Goal: Task Accomplishment & Management: Manage account settings

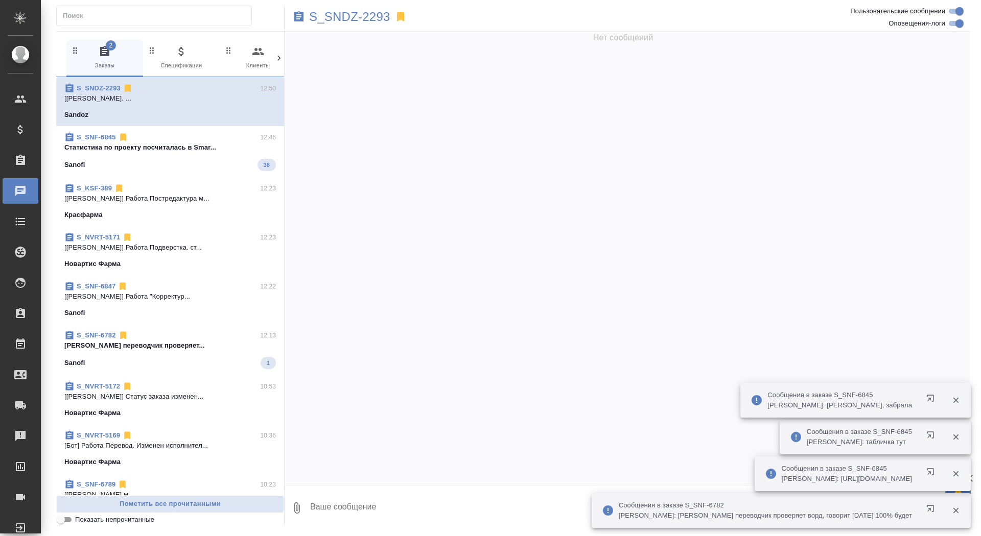
click at [159, 156] on span "S_SNF-6845 12:46 Cтатистика по проекту посчиталась в Smar... Sanofi 38" at bounding box center [169, 151] width 211 height 39
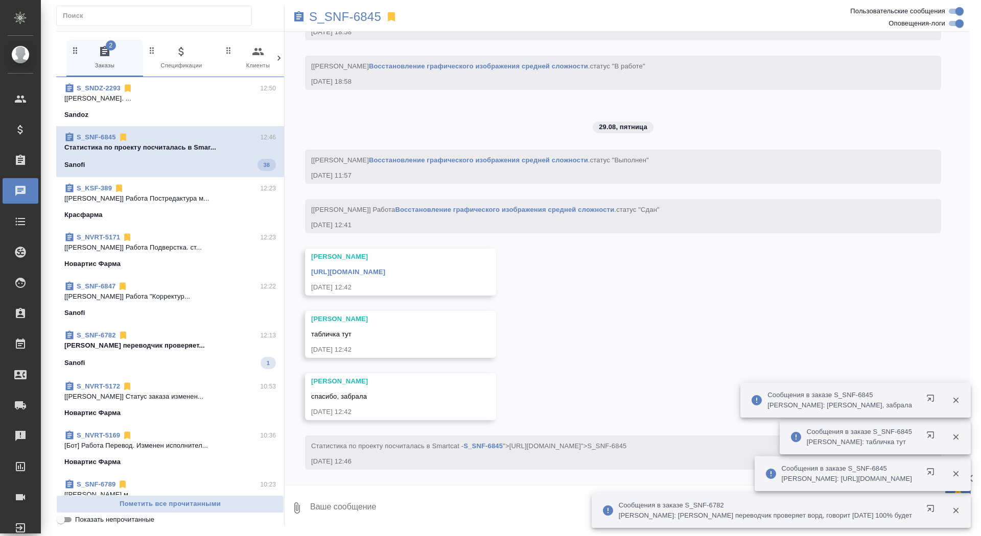
scroll to position [4353, 0]
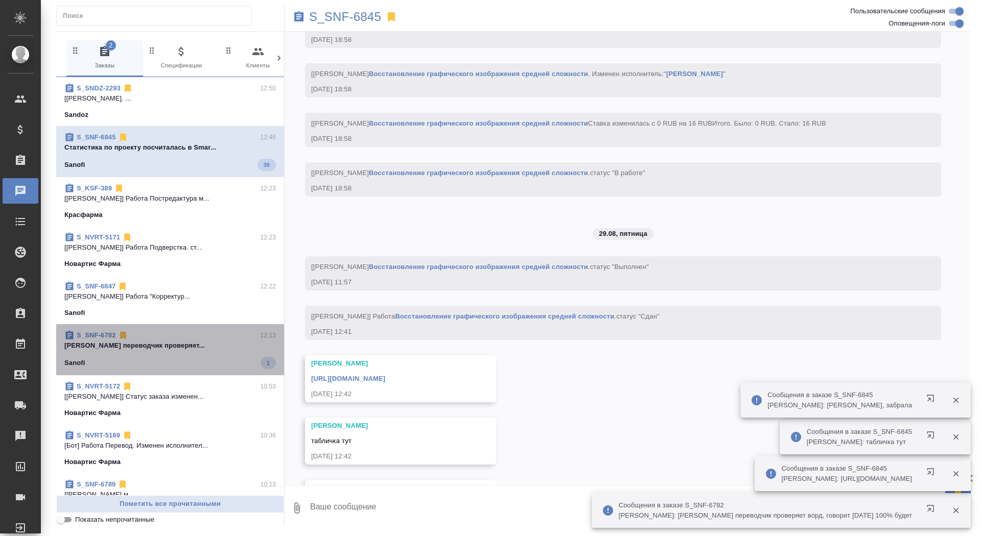
click at [185, 354] on span "S_SNF-6782 12:13 Заборова Александра переводчик проверяет... Sanofi 1" at bounding box center [169, 349] width 211 height 39
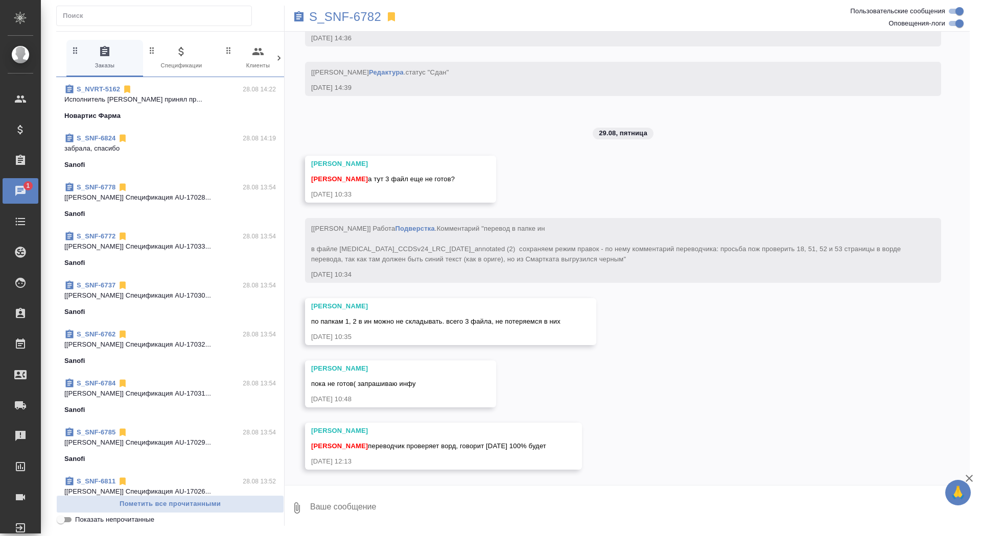
scroll to position [1422, 0]
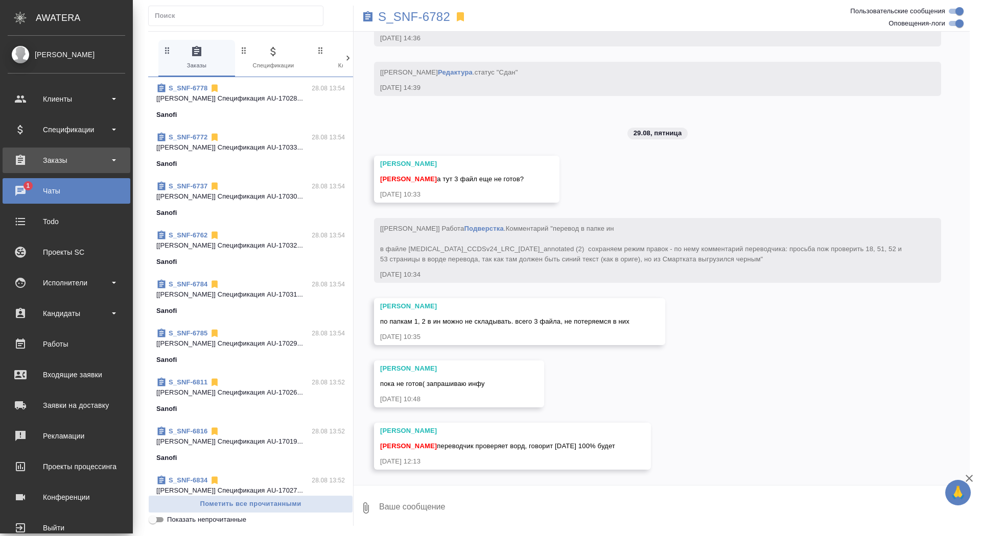
click at [31, 158] on div "Заказы" at bounding box center [66, 160] width 117 height 15
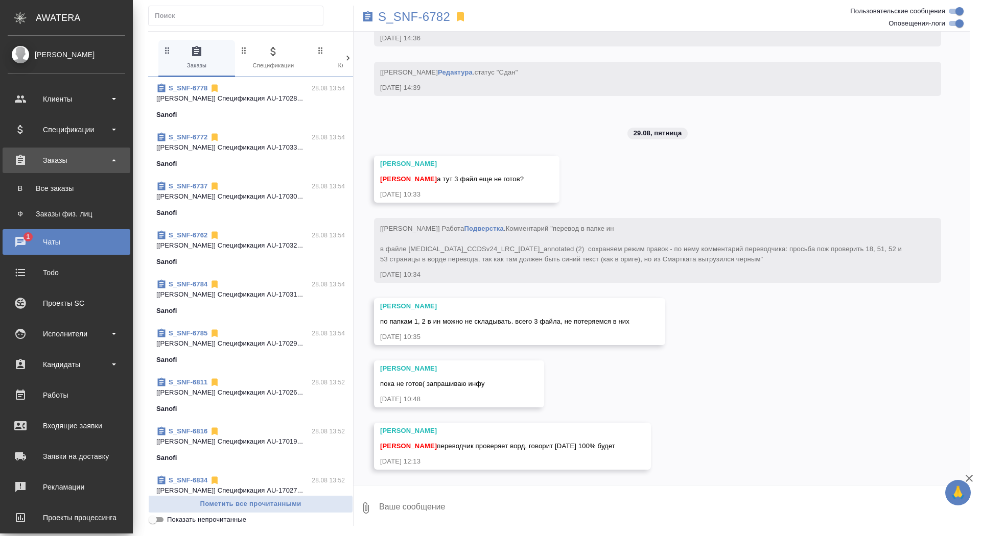
click at [31, 195] on link "В Все заказы" at bounding box center [66, 188] width 117 height 20
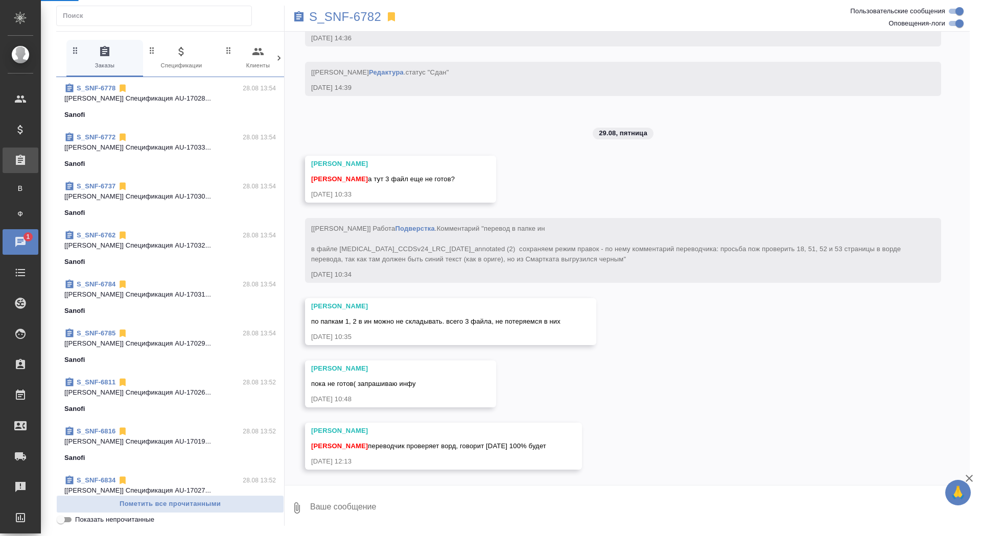
scroll to position [8702, 0]
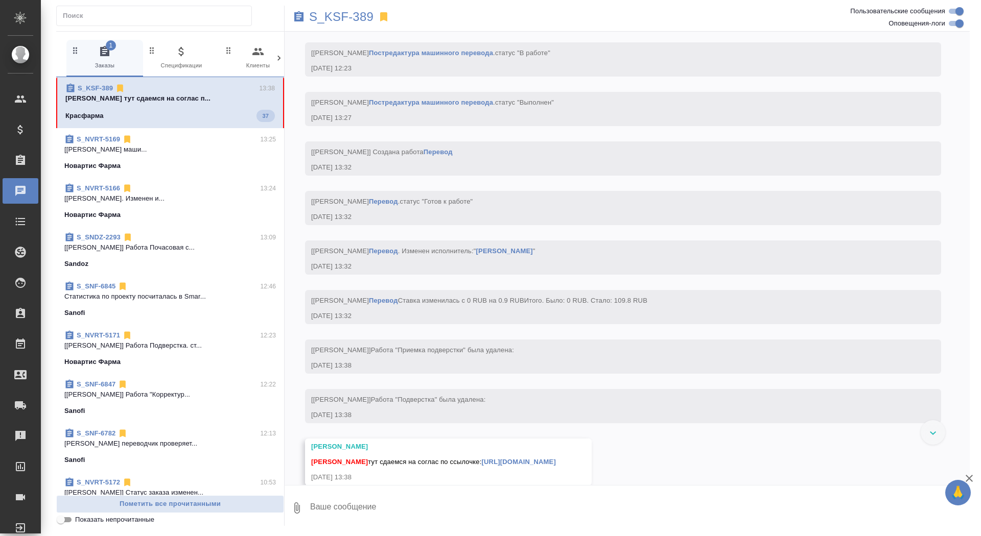
scroll to position [2683, 0]
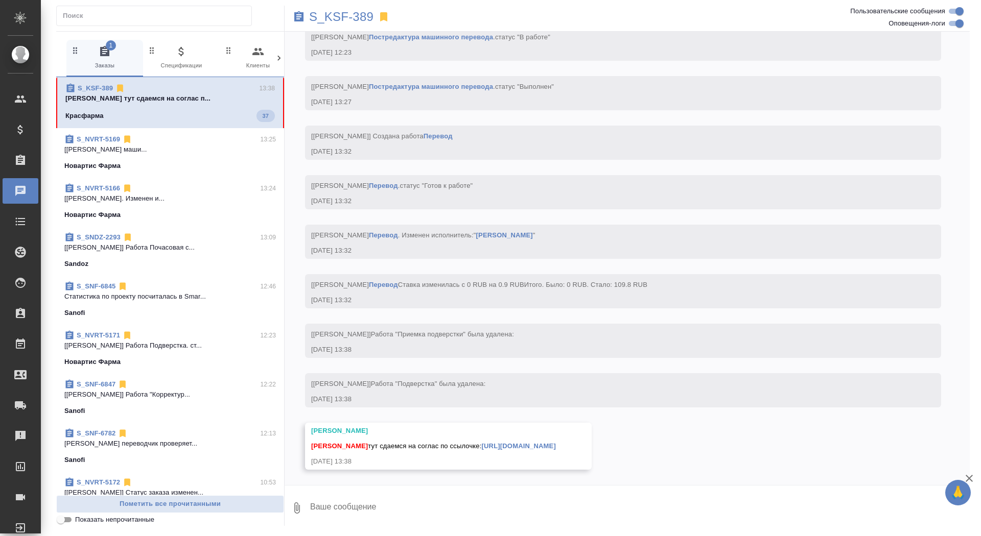
click at [441, 515] on textarea at bounding box center [639, 508] width 660 height 35
type textarea "забрала, спасибо!"
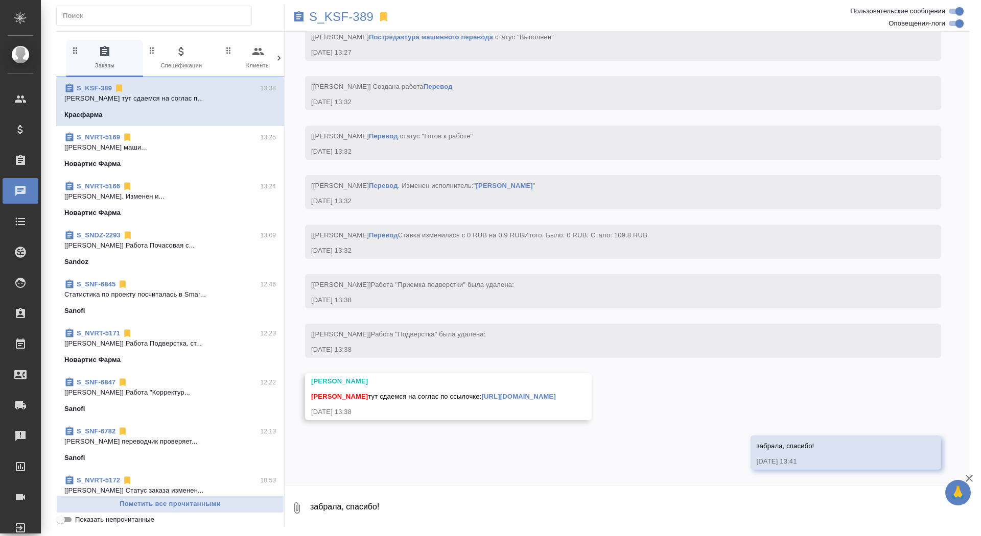
scroll to position [2732, 0]
click at [556, 393] on link "https://drive.awatera.com/apps/files/files/10230330?dir=/Shares/Красфарма/Order…" at bounding box center [519, 397] width 74 height 8
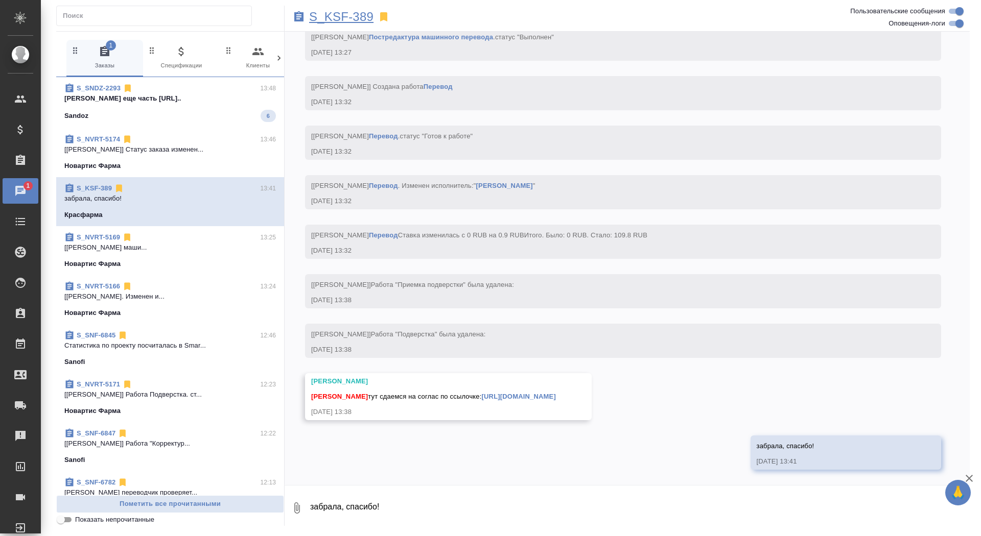
click at [340, 18] on p "S_KSF-389" at bounding box center [341, 17] width 64 height 10
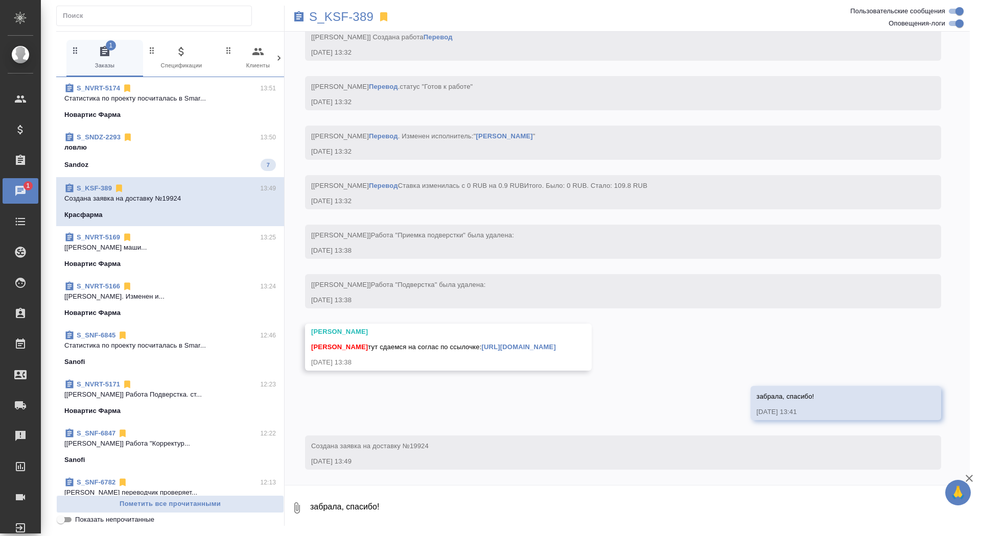
scroll to position [2781, 0]
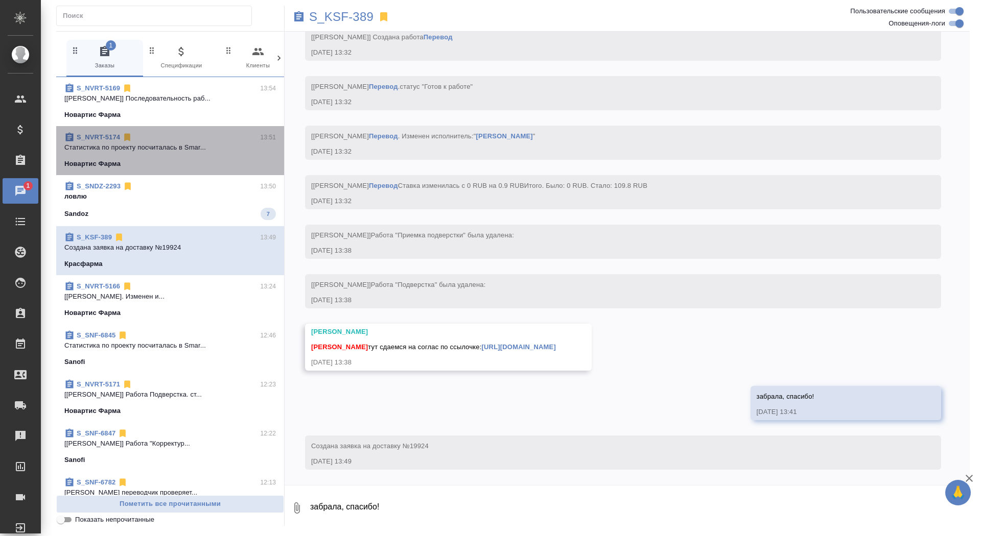
click at [197, 141] on span "S_NVRT-5174 13:51 Cтатистика по проекту посчиталась в Smar... Новартис Фарма" at bounding box center [169, 150] width 211 height 37
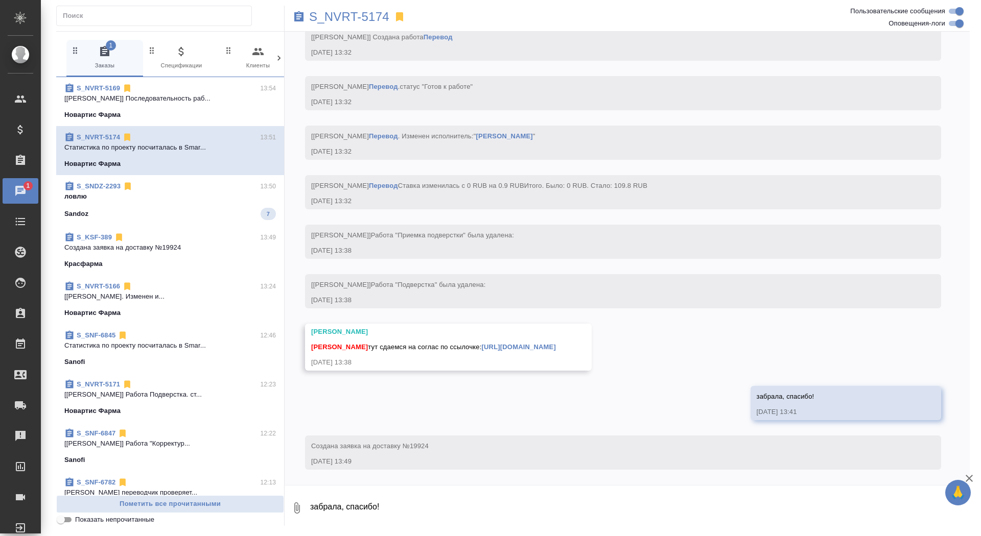
scroll to position [491, 0]
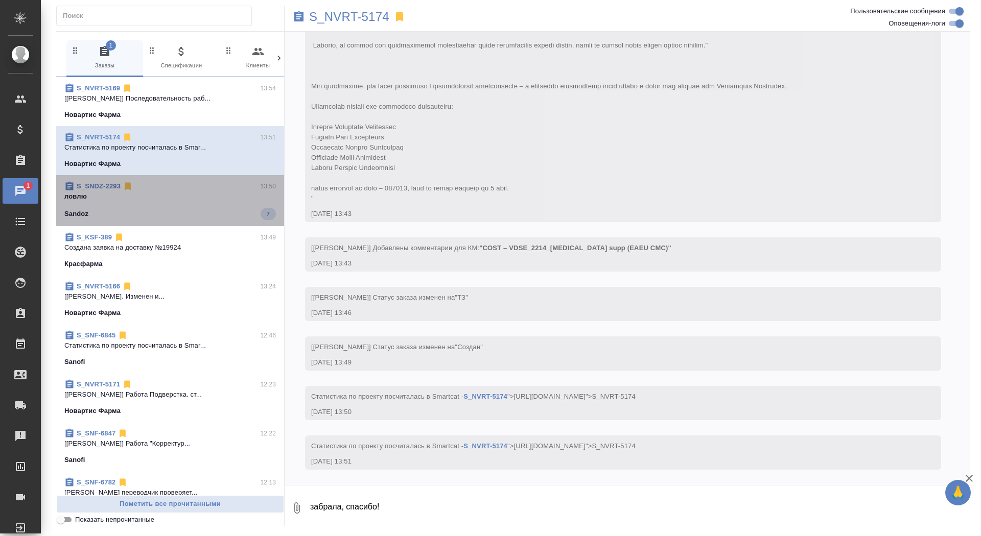
click at [178, 192] on p "ловлю" at bounding box center [169, 197] width 211 height 10
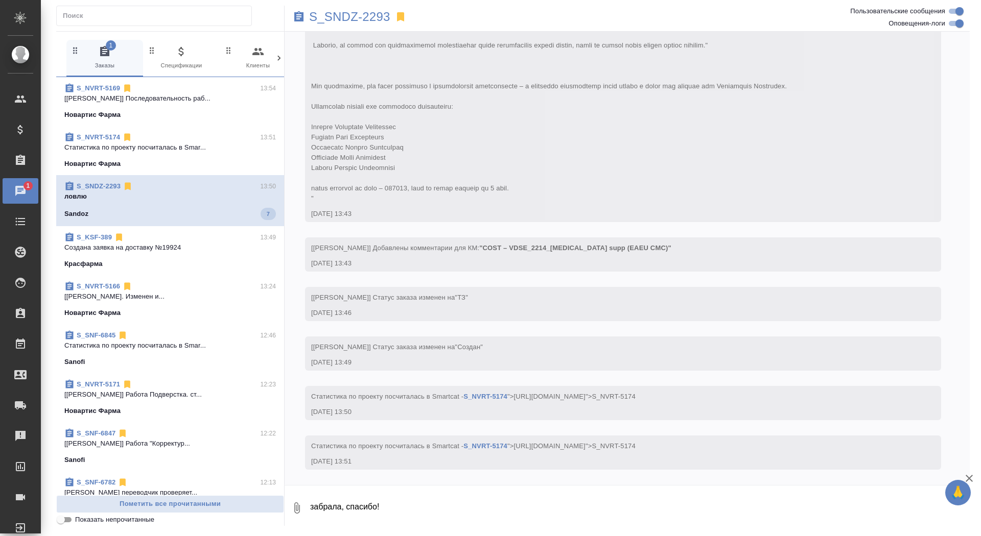
click at [187, 87] on div "S_NVRT-5169 13:54" at bounding box center [169, 88] width 211 height 10
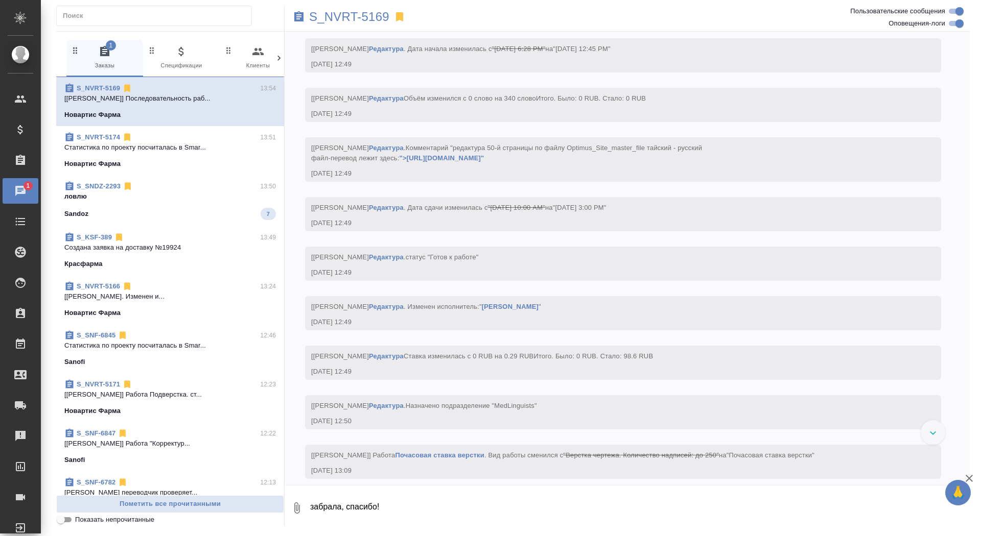
click at [154, 241] on div "S_KSF-389 13:49" at bounding box center [169, 237] width 211 height 10
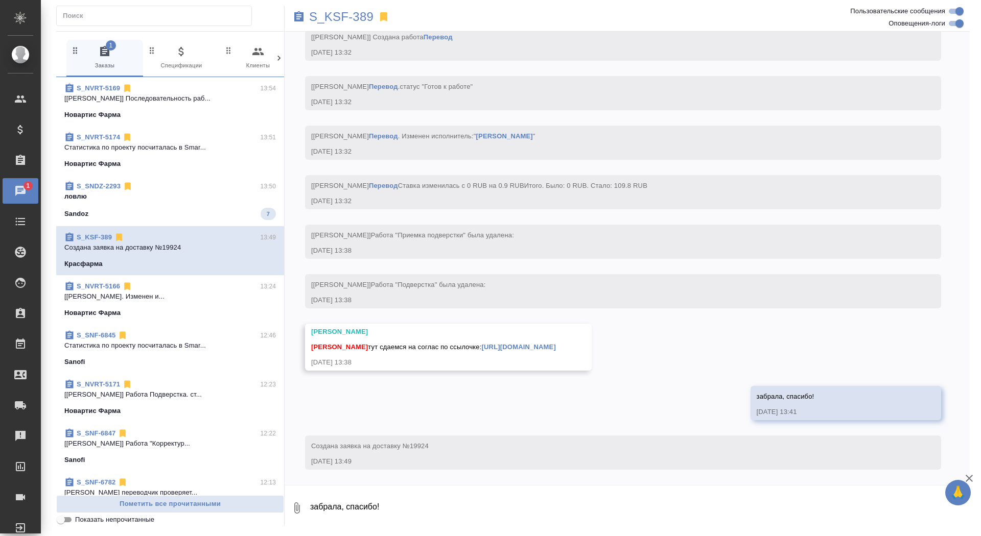
scroll to position [2781, 0]
click at [213, 150] on p "Cтатистика по проекту посчиталась в Smar..." at bounding box center [169, 148] width 211 height 10
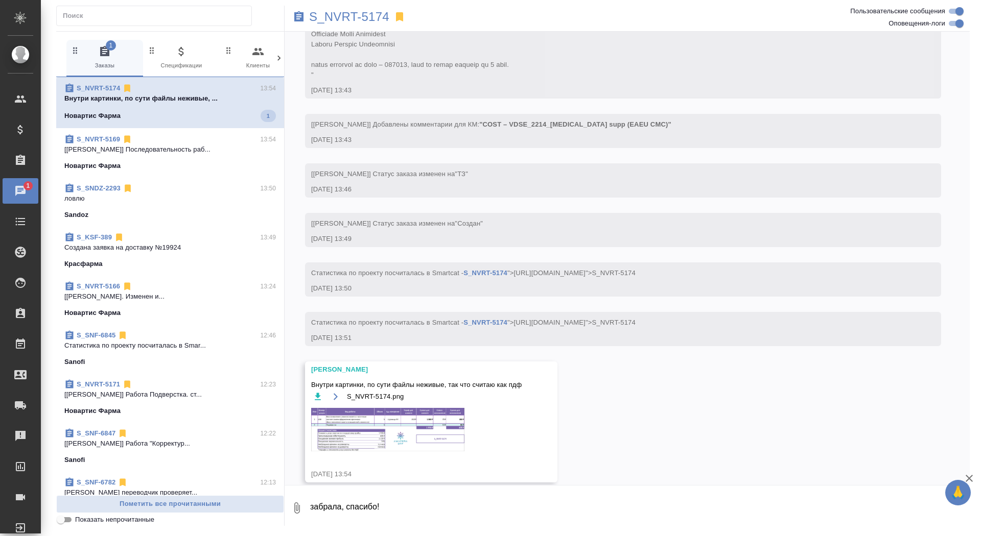
scroll to position [627, 0]
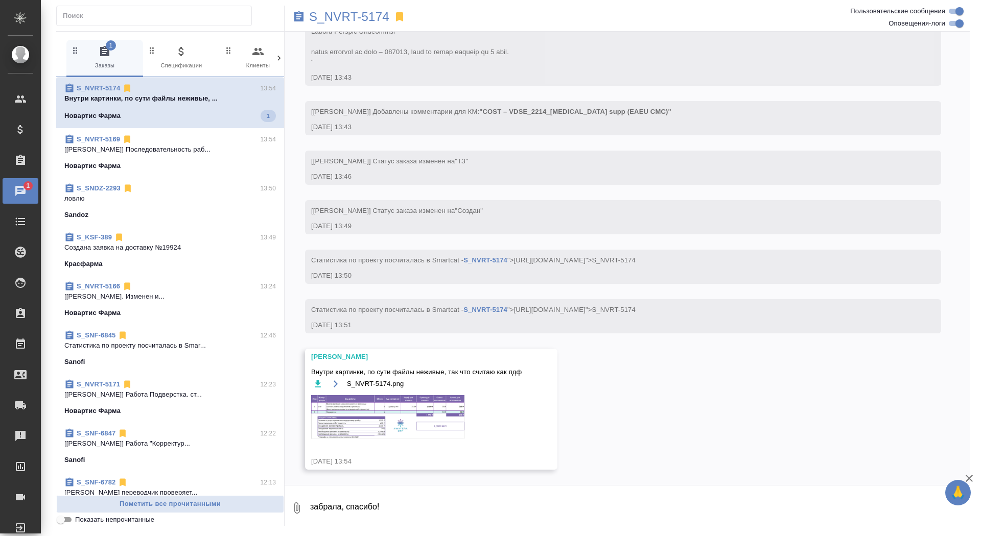
click at [392, 494] on textarea "забрала, спасибо!" at bounding box center [639, 508] width 660 height 35
type textarea "конечно, спасибо!"
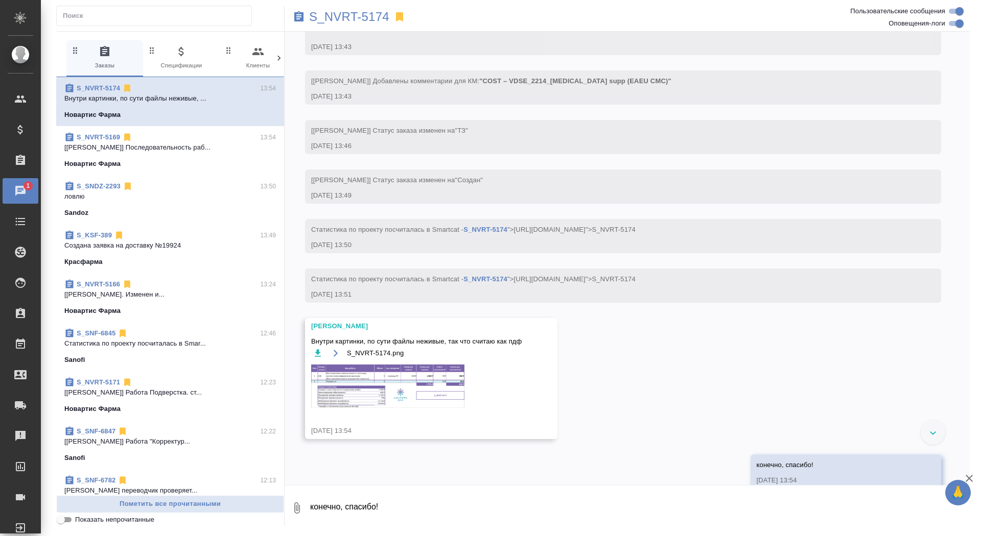
scroll to position [677, 0]
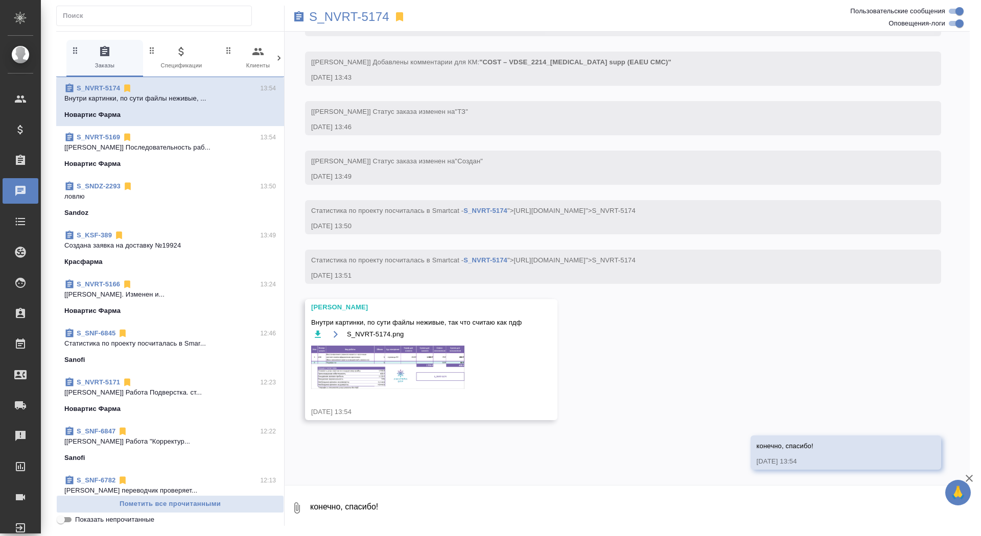
click at [420, 358] on img at bounding box center [387, 367] width 153 height 43
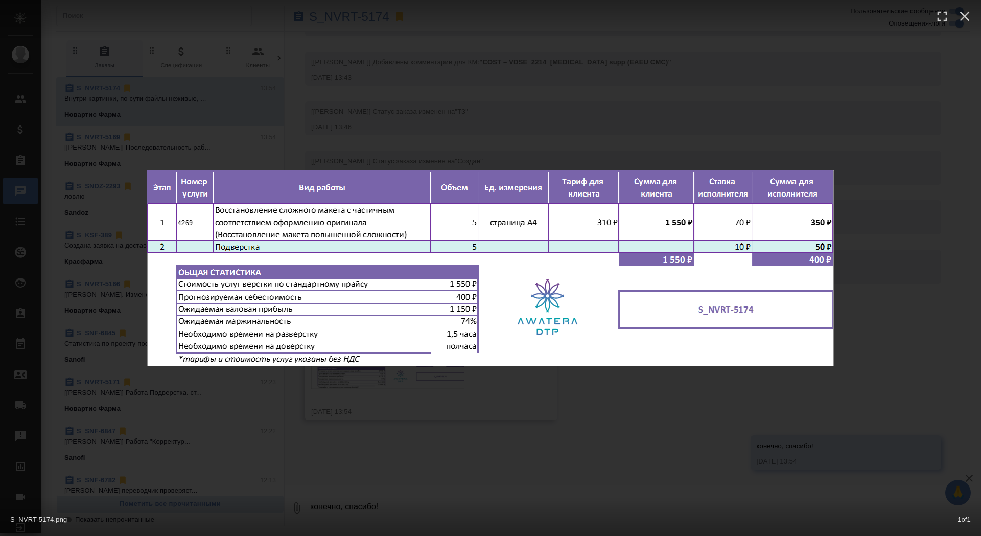
click at [394, 444] on div "S_NVRT-5174.png 1 of 1" at bounding box center [490, 268] width 981 height 536
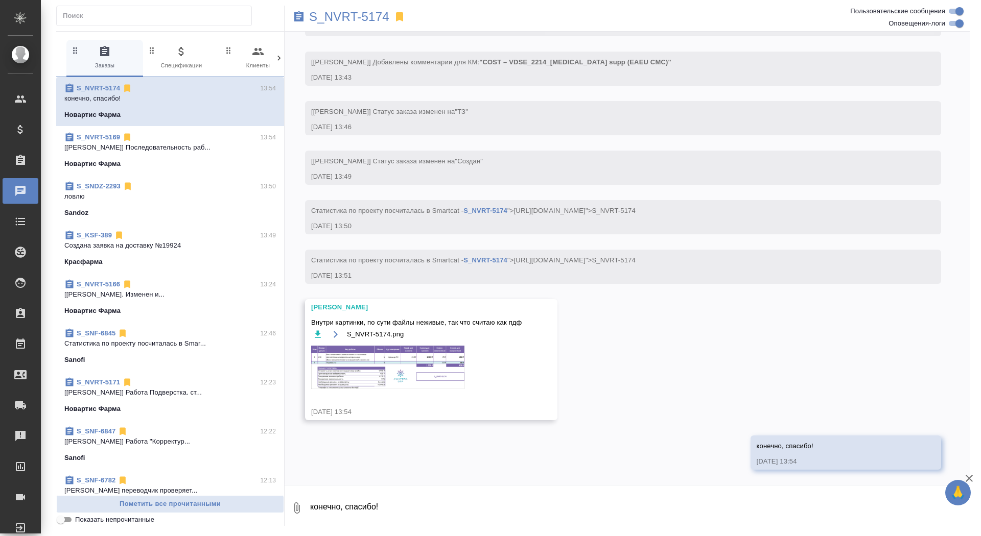
click at [361, 372] on img at bounding box center [387, 367] width 153 height 43
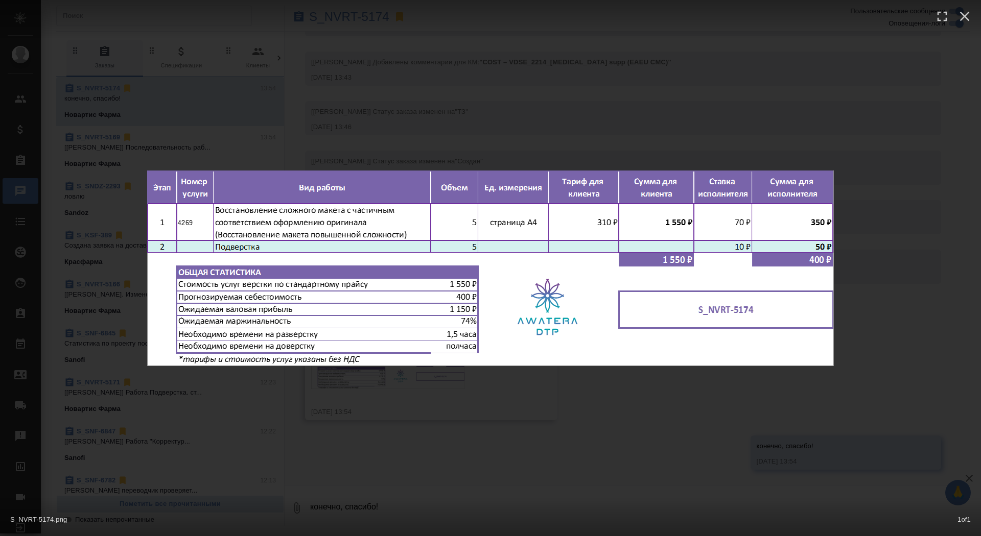
click at [366, 416] on div "S_NVRT-5174.png 1 of 1" at bounding box center [490, 268] width 981 height 536
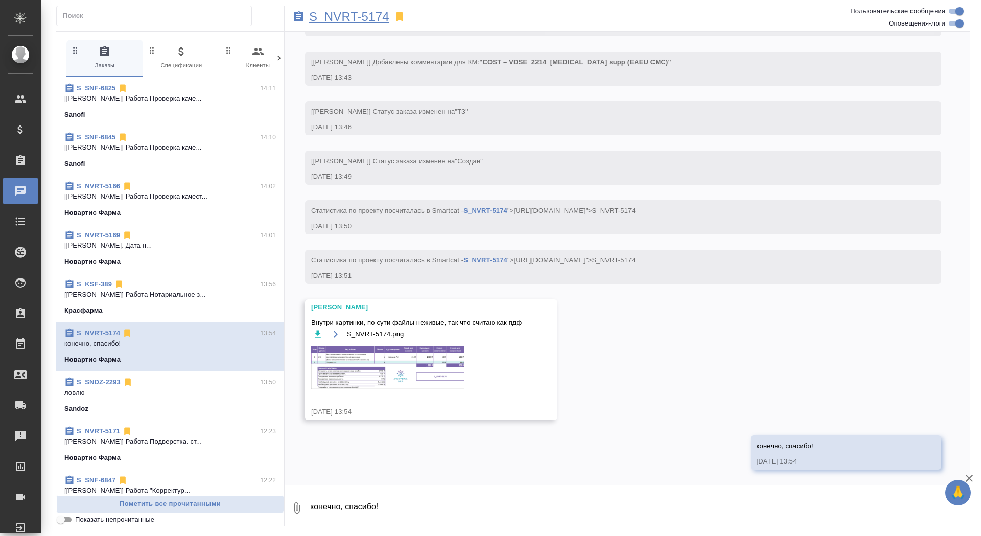
click at [329, 13] on p "S_NVRT-5174" at bounding box center [349, 17] width 80 height 10
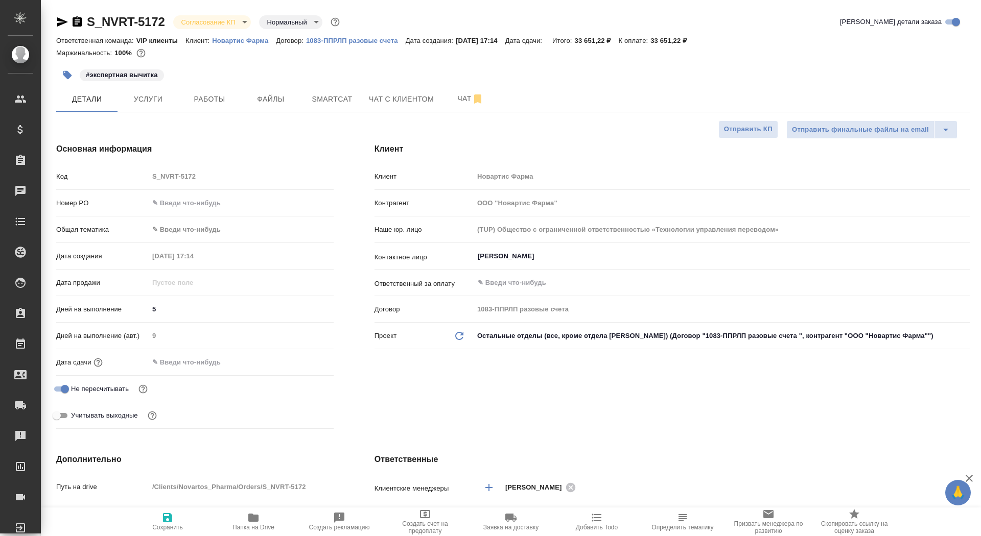
select select "RU"
click at [220, 46] on div "Маржинальность: 100%" at bounding box center [512, 52] width 913 height 13
click at [220, 40] on p "Новартис Фарма" at bounding box center [244, 41] width 64 height 8
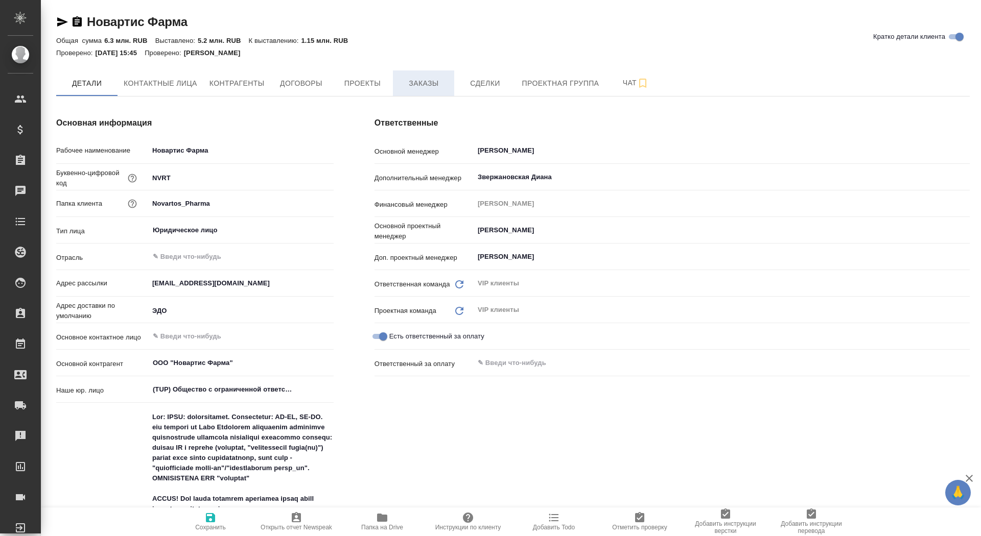
type textarea "x"
click at [405, 79] on span "Заказы" at bounding box center [423, 83] width 49 height 13
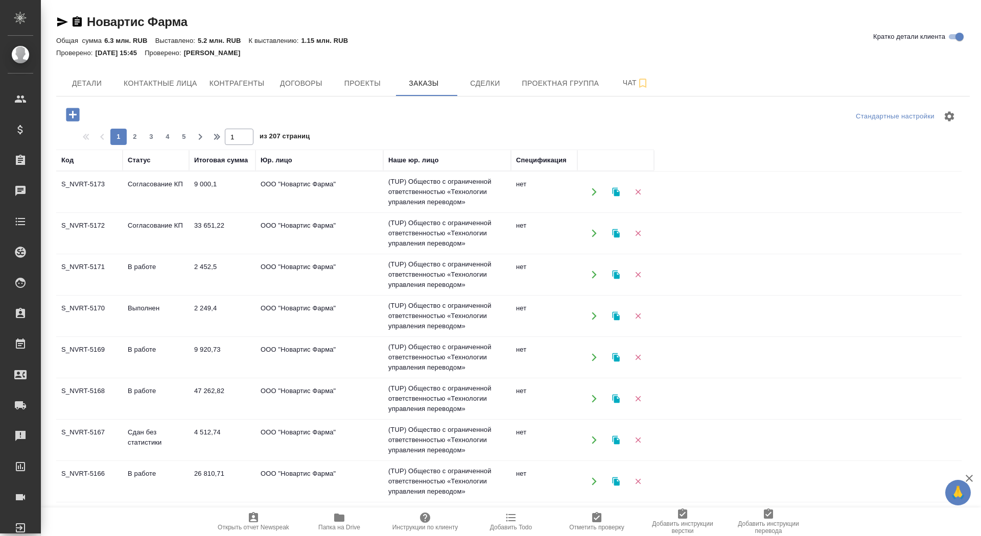
click at [75, 115] on icon "button" at bounding box center [73, 115] width 18 height 18
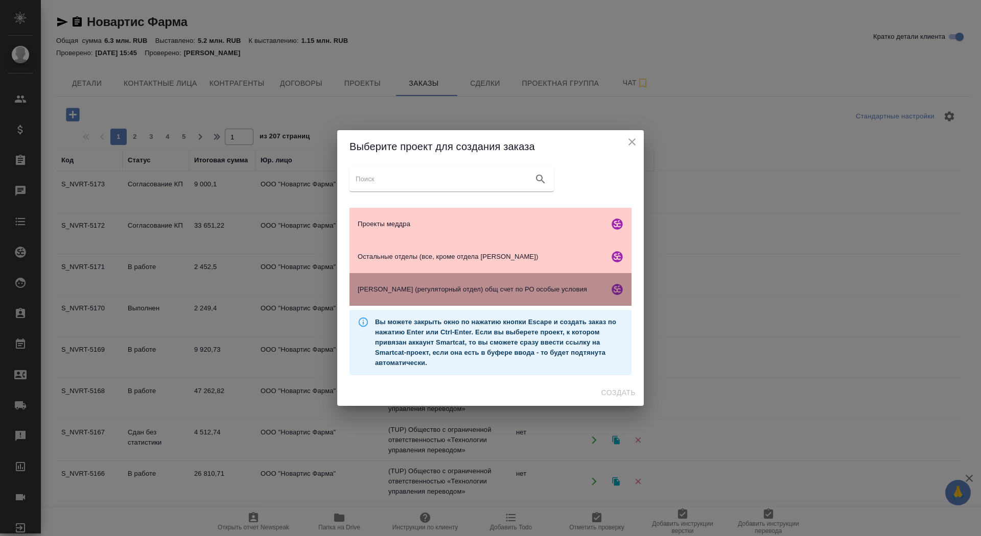
click at [434, 291] on span "Гладкова (регуляторный отдел) общ счет по РО особые условия" at bounding box center [481, 290] width 247 height 10
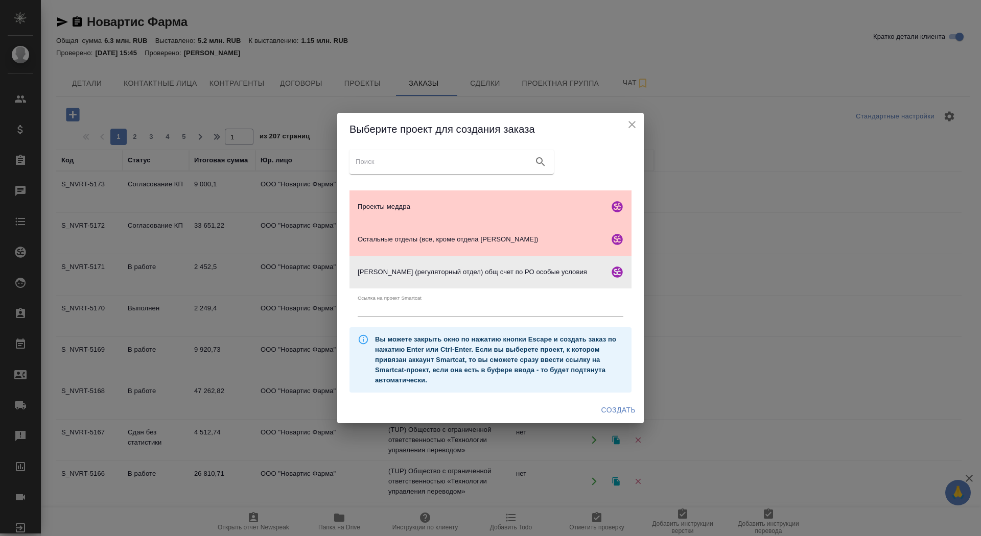
click at [608, 414] on span "Создать" at bounding box center [618, 410] width 34 height 13
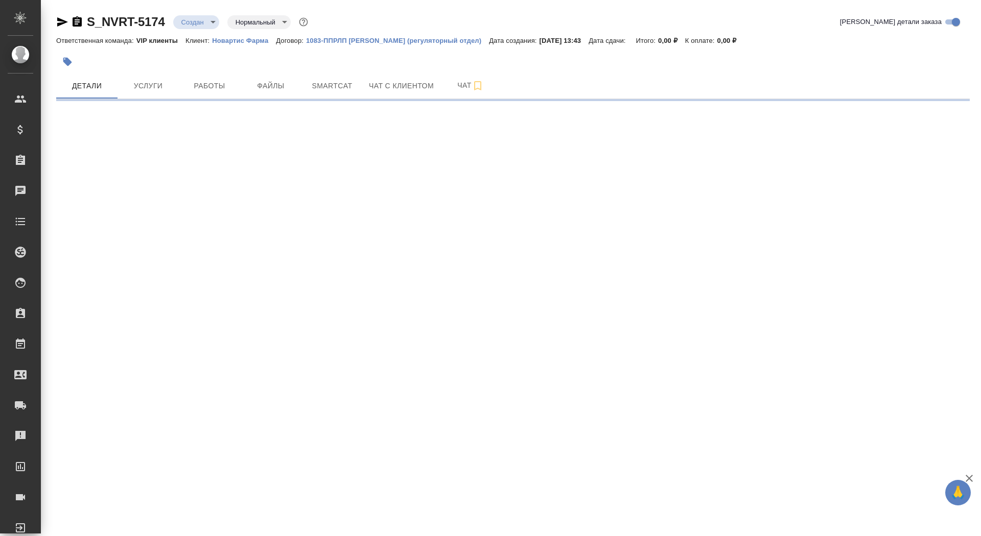
select select "RU"
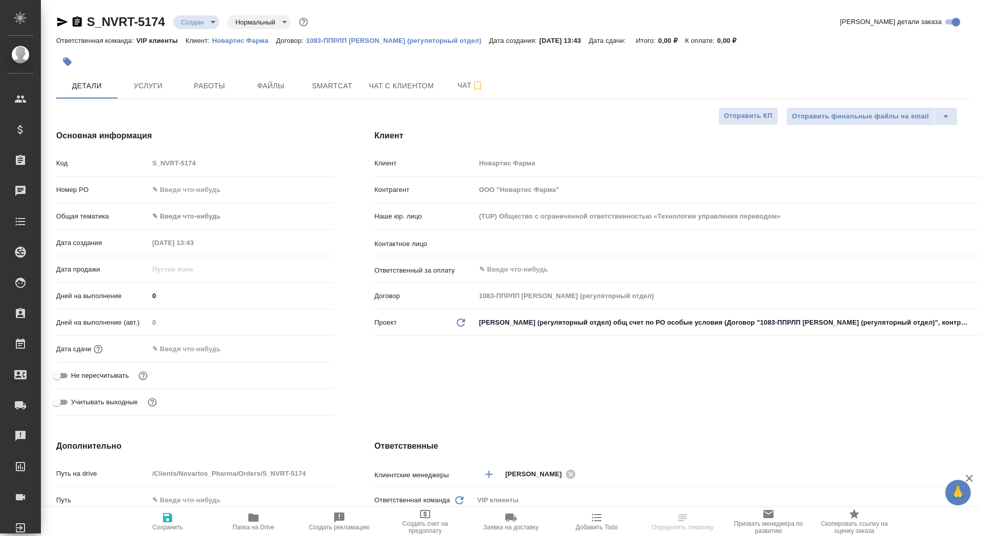
type textarea "x"
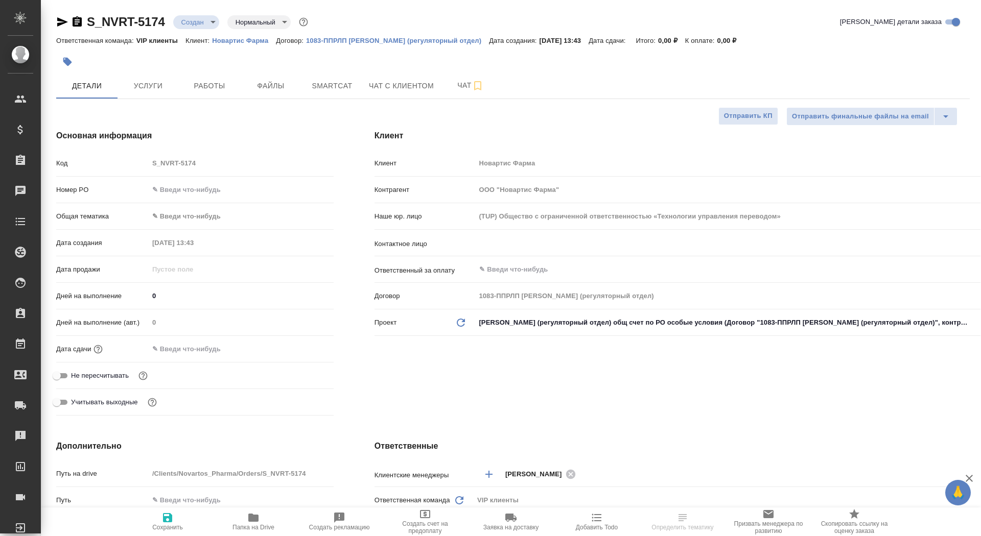
type textarea "x"
click at [493, 241] on input "text" at bounding box center [710, 243] width 465 height 12
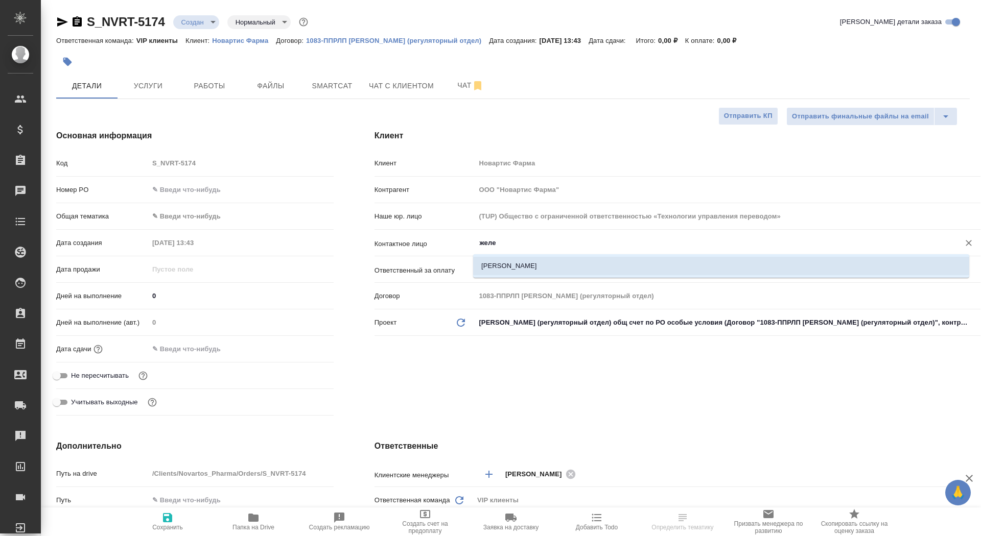
click at [509, 272] on li "Железняк Анна" at bounding box center [721, 266] width 496 height 18
type input "Железняк Анна"
type textarea "x"
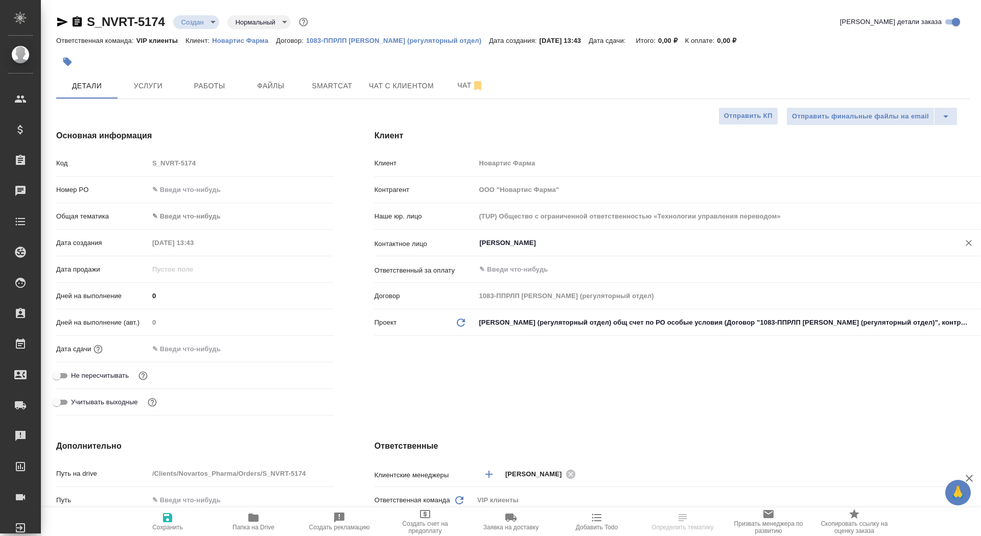
type input "[PERSON_NAME]"
click at [162, 521] on icon "button" at bounding box center [167, 518] width 12 height 12
type textarea "x"
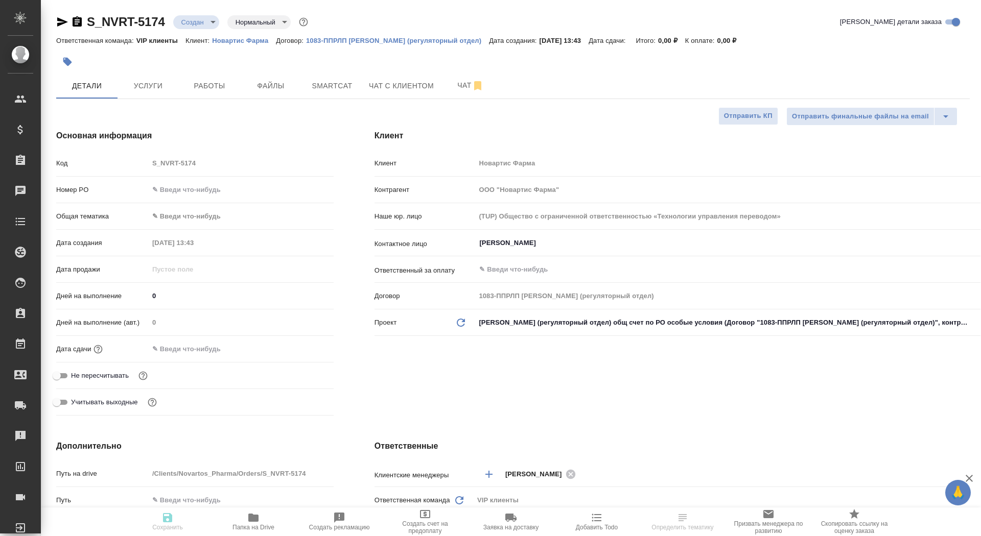
type textarea "x"
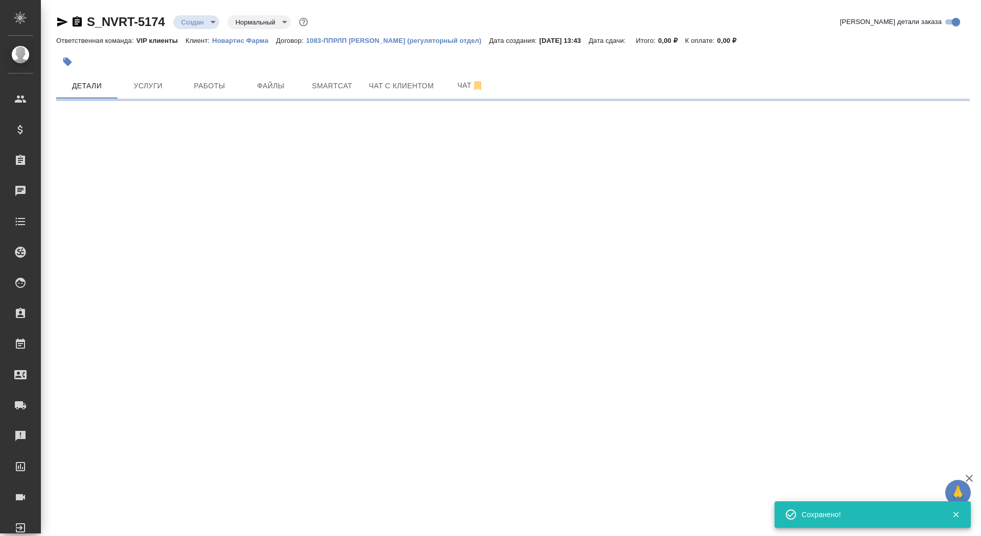
select select "RU"
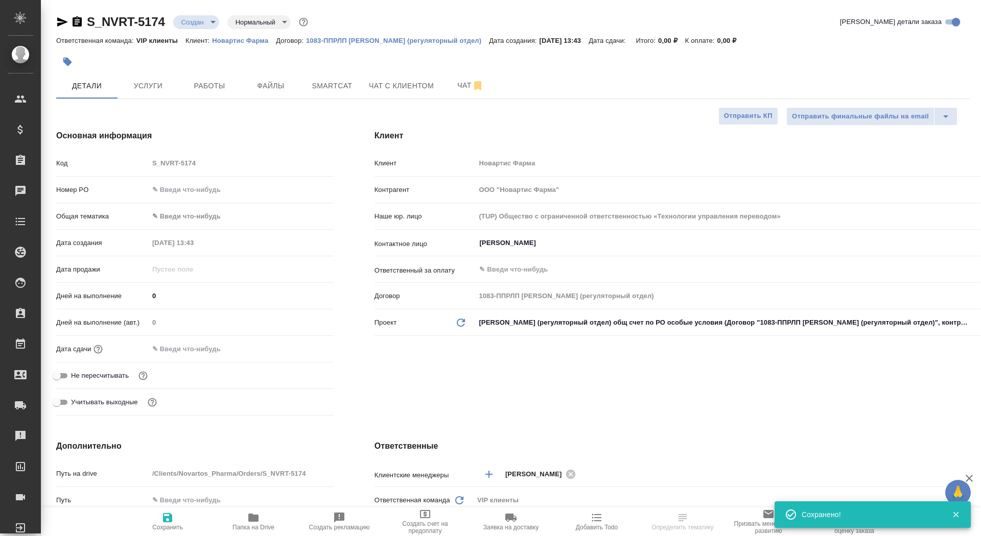
type textarea "x"
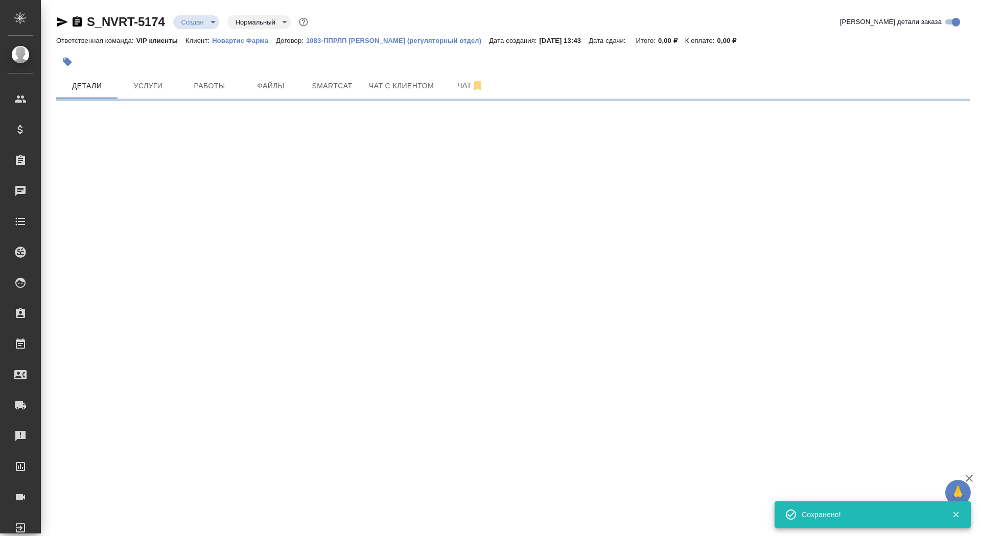
select select "RU"
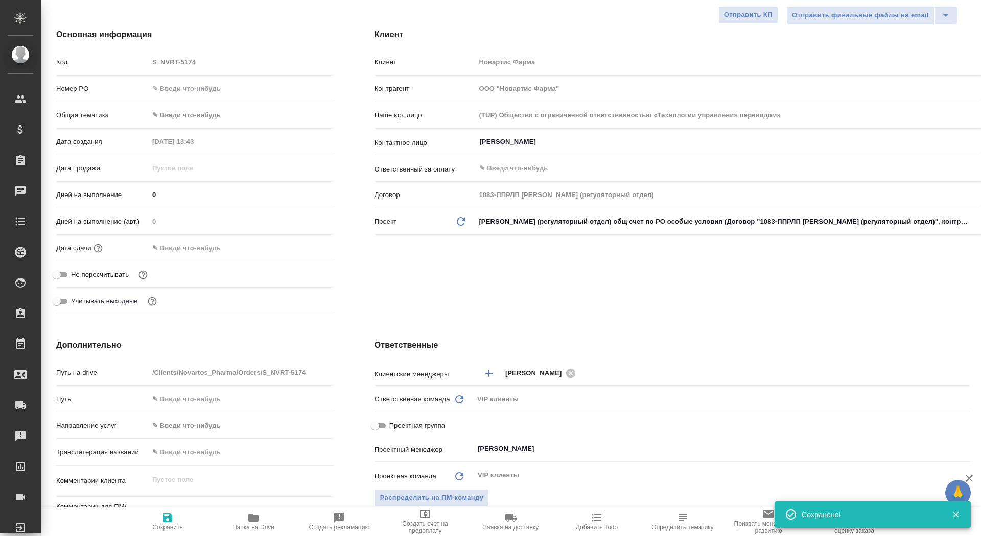
type textarea "x"
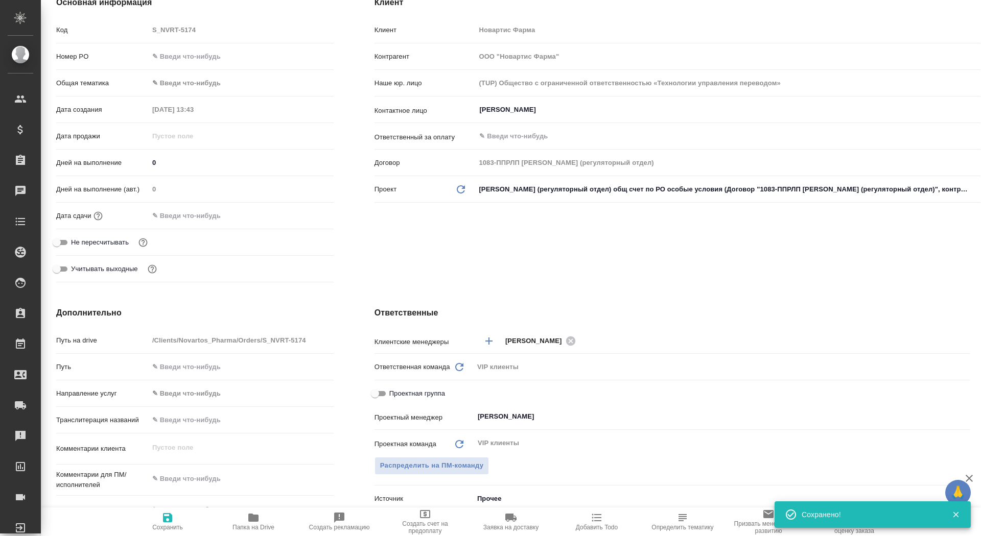
scroll to position [204, 0]
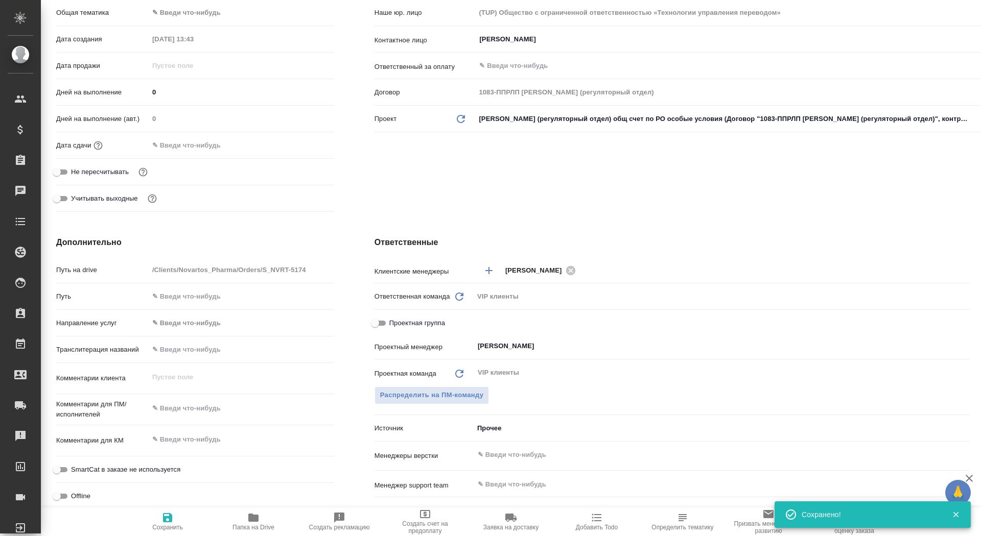
type textarea "x"
click at [195, 446] on textarea at bounding box center [241, 439] width 185 height 17
paste textarea "COST – VDSE_2214_[MEDICAL_DATA] supp (EAEU CMC)"
type textarea "x"
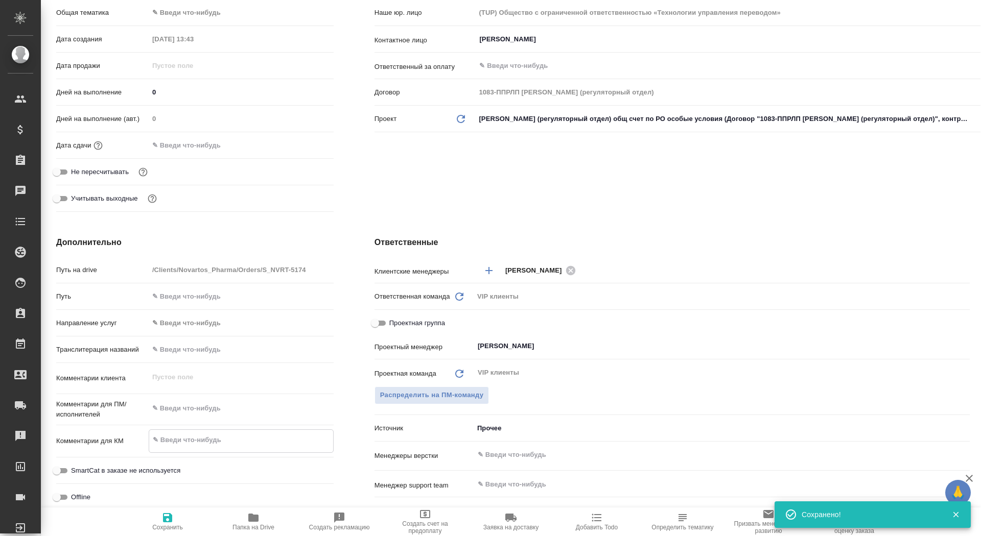
type textarea "COST – VDSE_2214_Voltaren supp (EAEU CMC)"
type textarea "x"
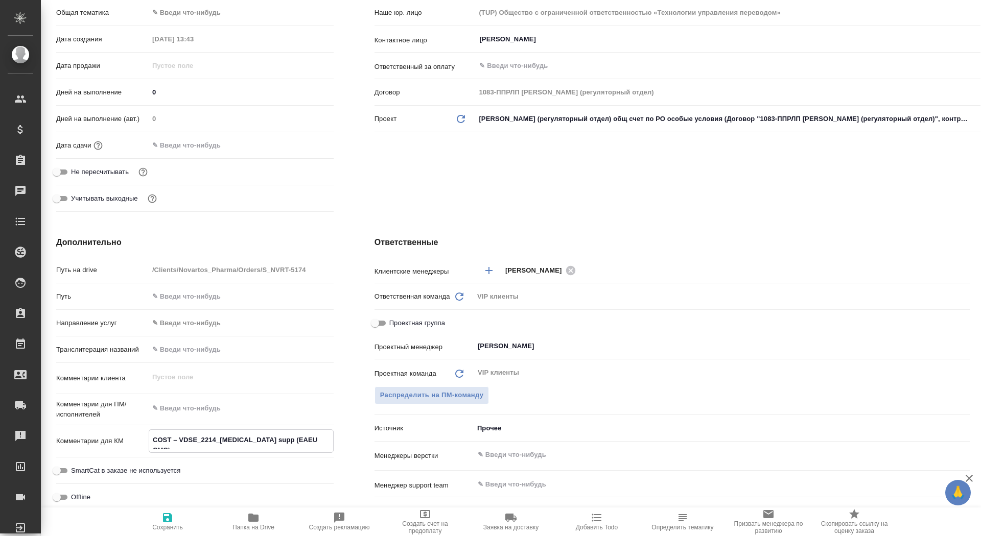
type textarea "COST – VDSE_2214_Voltaren supp (EAEU CMC)"
type textarea "x"
click at [171, 517] on icon "button" at bounding box center [167, 517] width 9 height 9
type textarea "x"
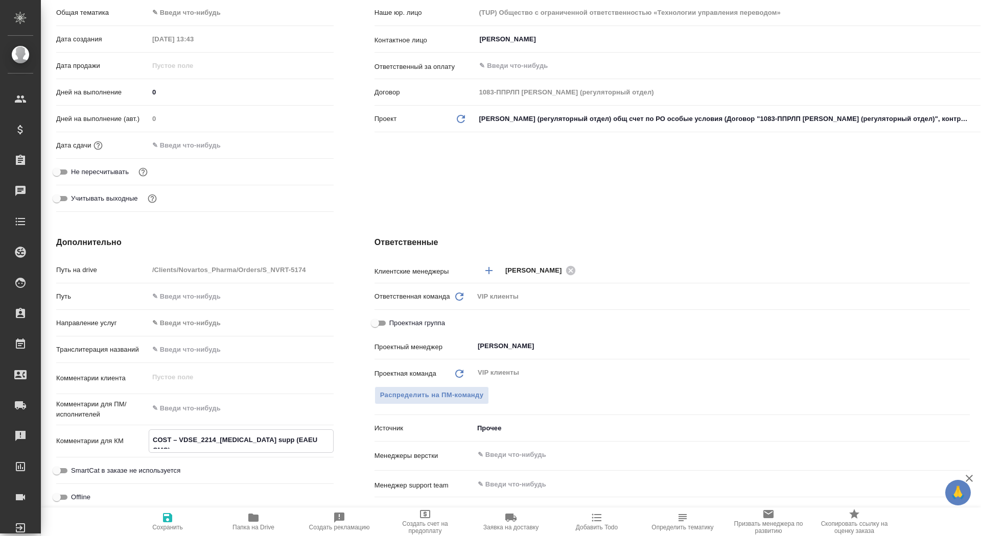
type textarea "x"
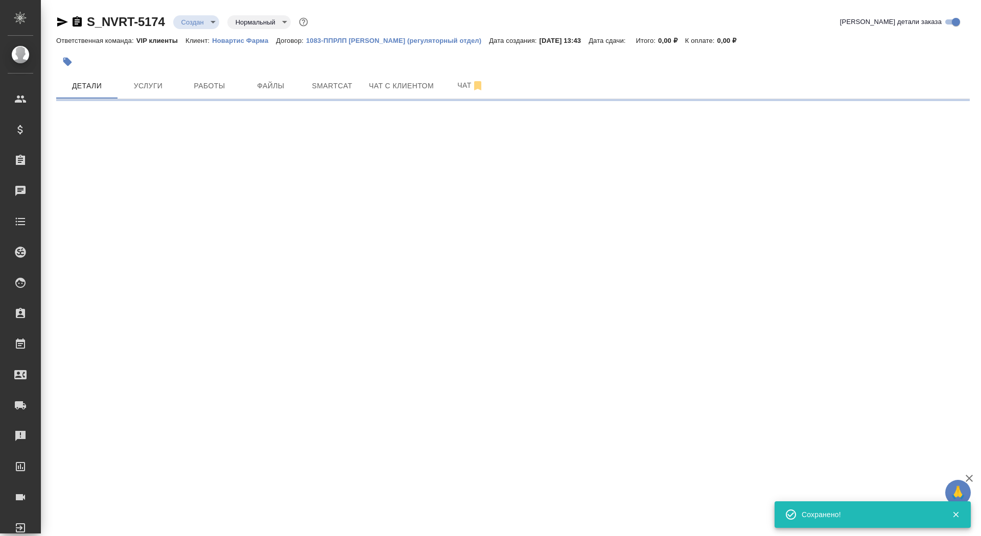
scroll to position [0, 0]
select select "RU"
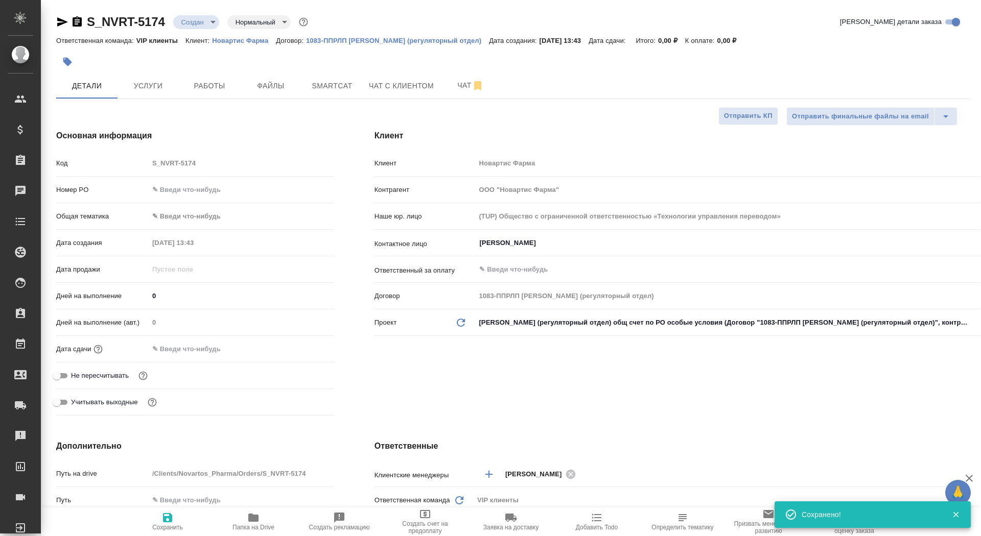
type textarea "x"
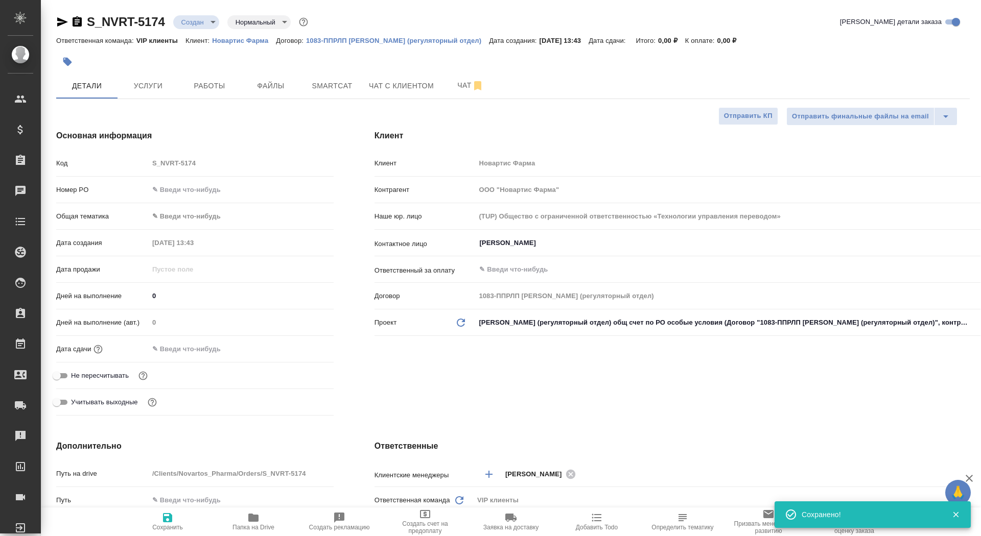
type textarea "x"
click at [277, 84] on span "Файлы" at bounding box center [270, 86] width 49 height 13
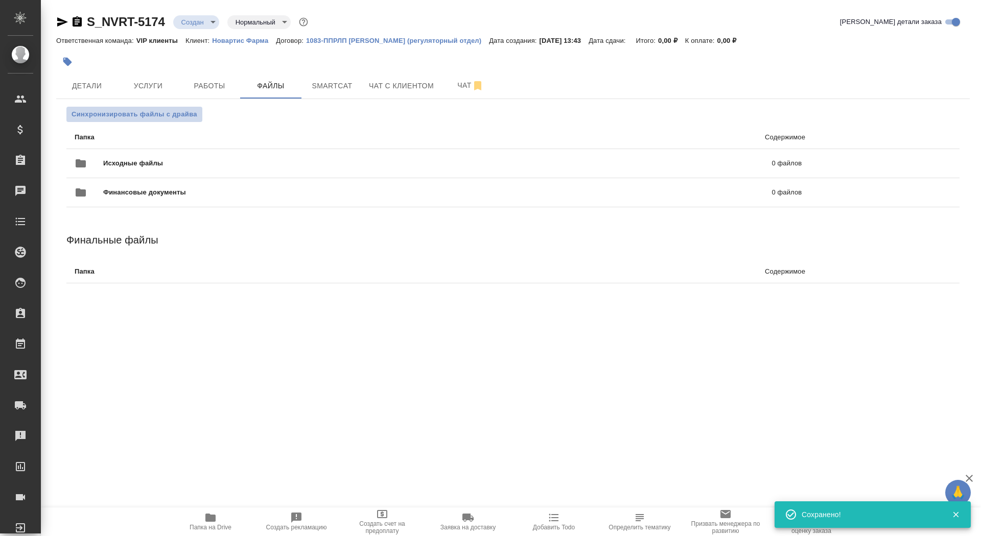
click at [148, 117] on span "Синхронизировать файлы с драйва" at bounding box center [135, 114] width 126 height 10
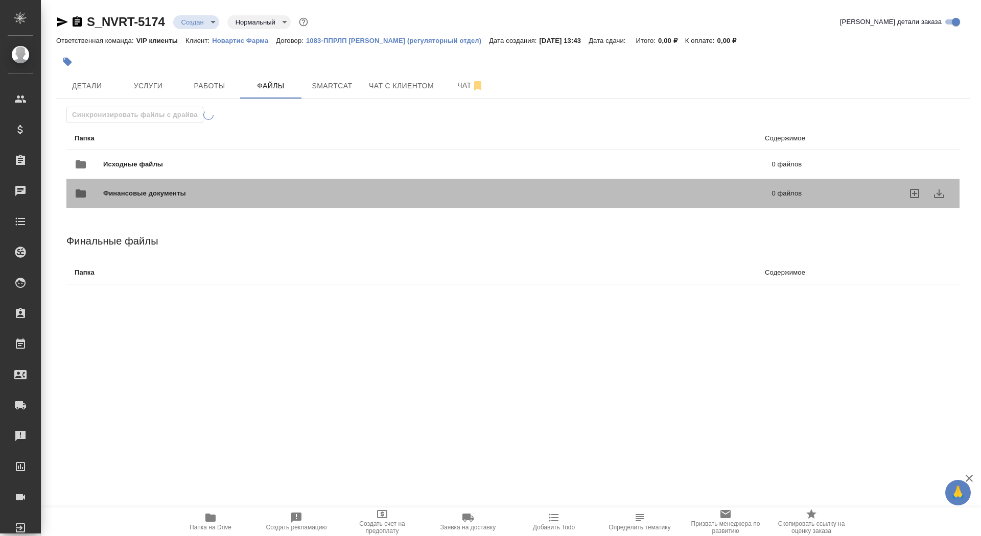
click at [151, 177] on div "Финансовые документы 0 файлов" at bounding box center [437, 193] width 747 height 45
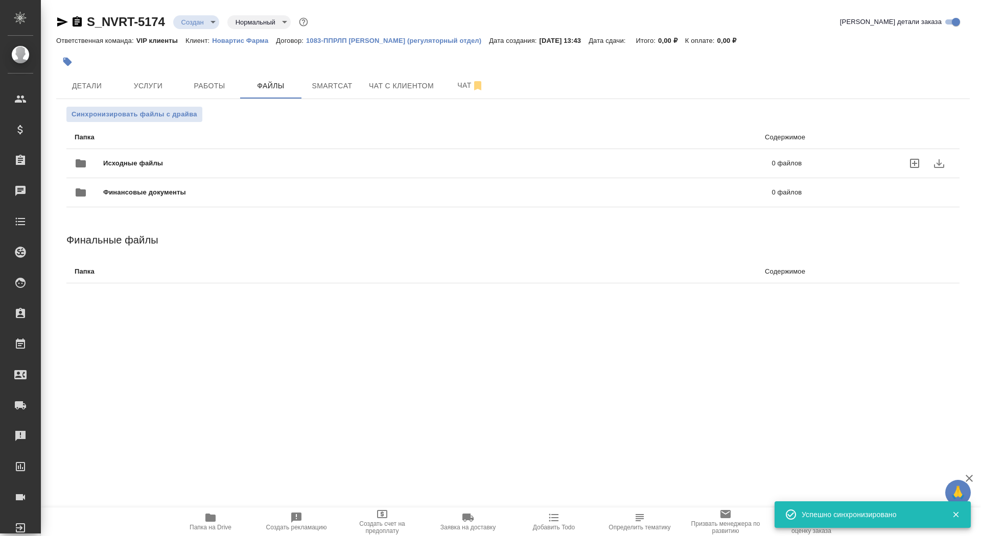
click at [107, 156] on div "Исходные файлы 0 файлов" at bounding box center [438, 163] width 727 height 25
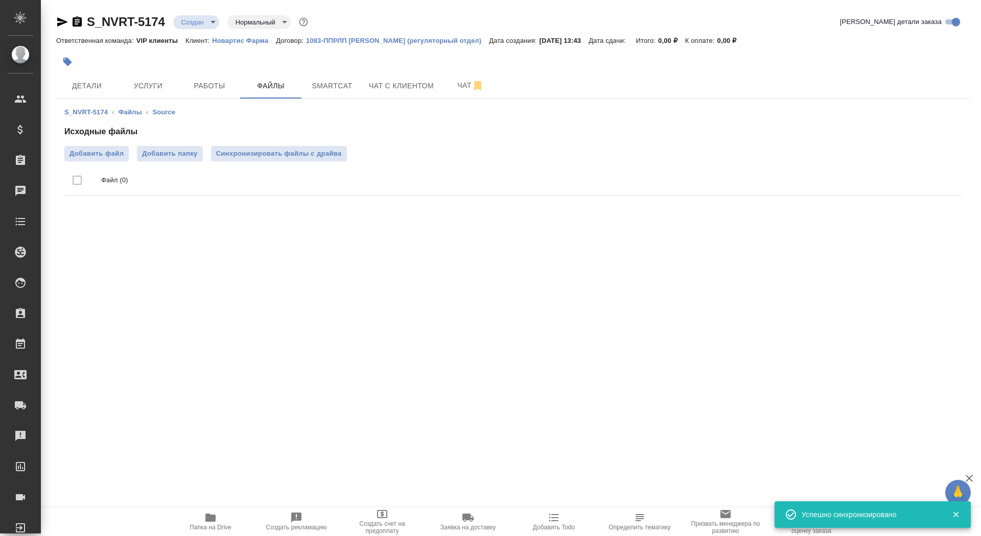
click at [107, 156] on span "Добавить файл" at bounding box center [96, 154] width 54 height 10
click at [0, 0] on input "Добавить файл" at bounding box center [0, 0] width 0 height 0
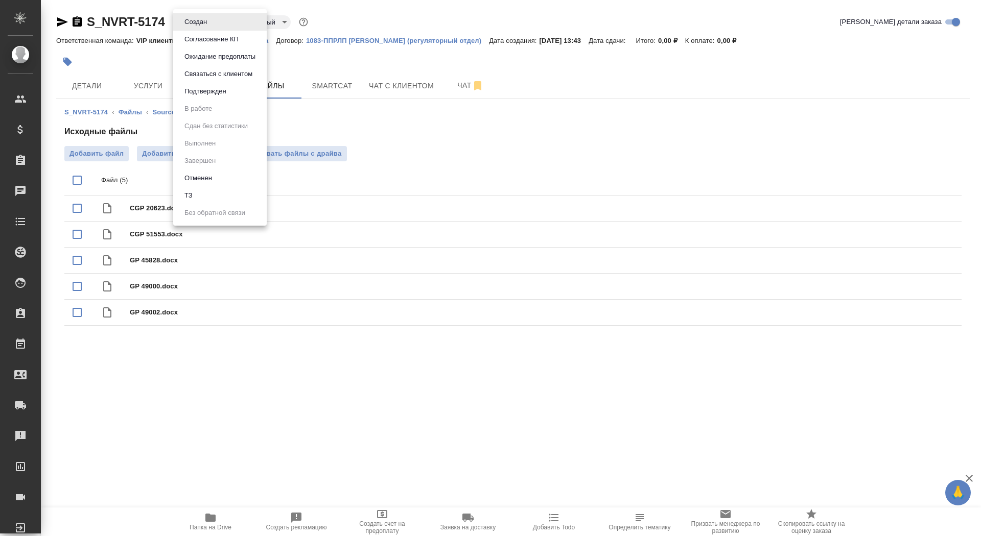
click at [210, 23] on body "🙏 .cls-1 fill:#fff; AWATERA Saydasheva Dilyara Клиенты Спецификации Заказы 0 Ча…" at bounding box center [490, 268] width 981 height 536
click at [206, 198] on li "ТЗ" at bounding box center [219, 195] width 93 height 17
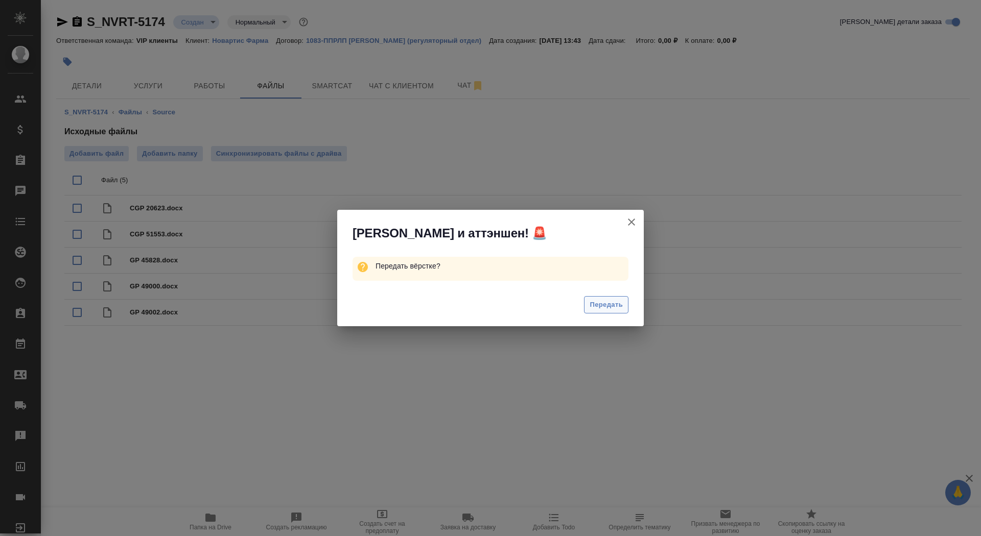
click at [608, 298] on button "Передать" at bounding box center [606, 305] width 44 height 18
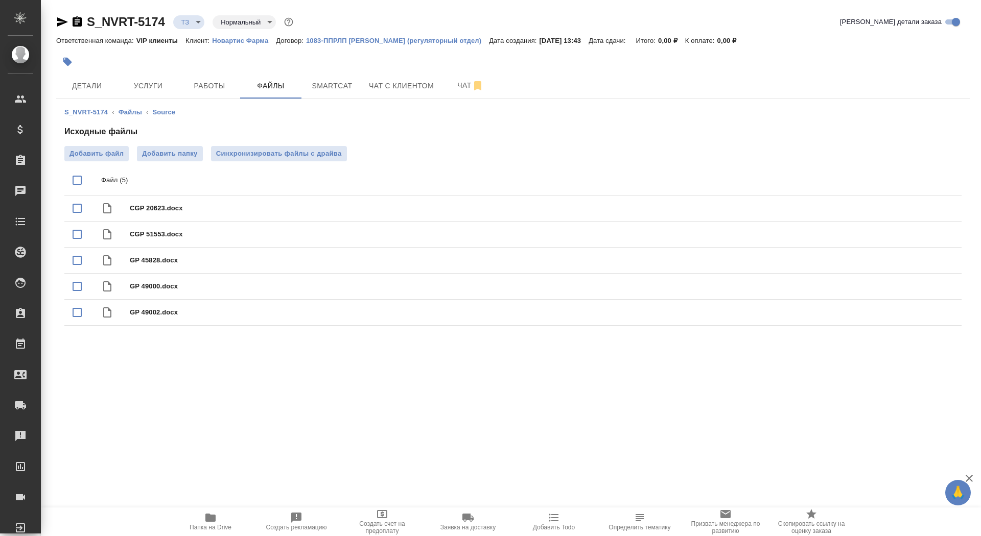
click at [214, 522] on icon "button" at bounding box center [210, 518] width 10 height 8
click at [141, 93] on button "Услуги" at bounding box center [147, 86] width 61 height 26
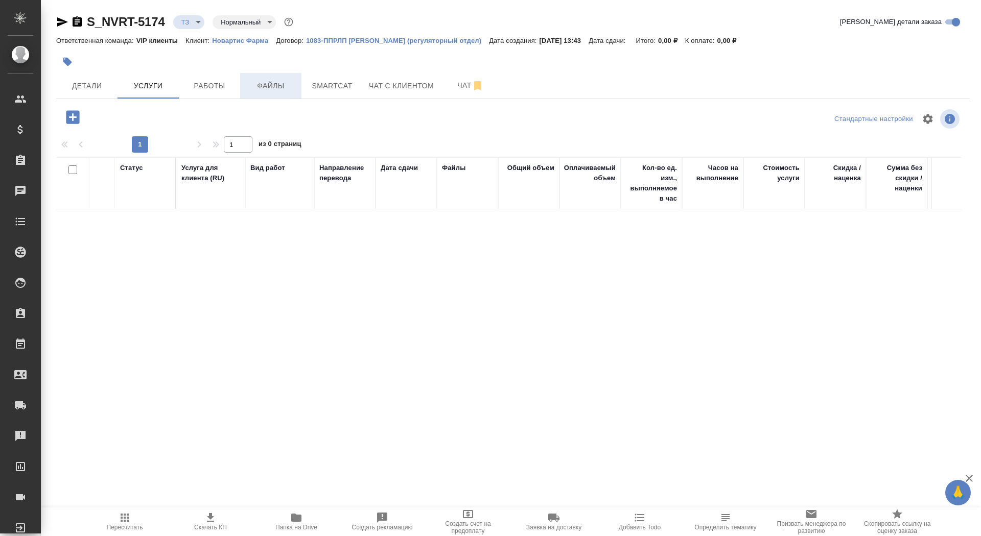
click at [263, 92] on button "Файлы" at bounding box center [270, 86] width 61 height 26
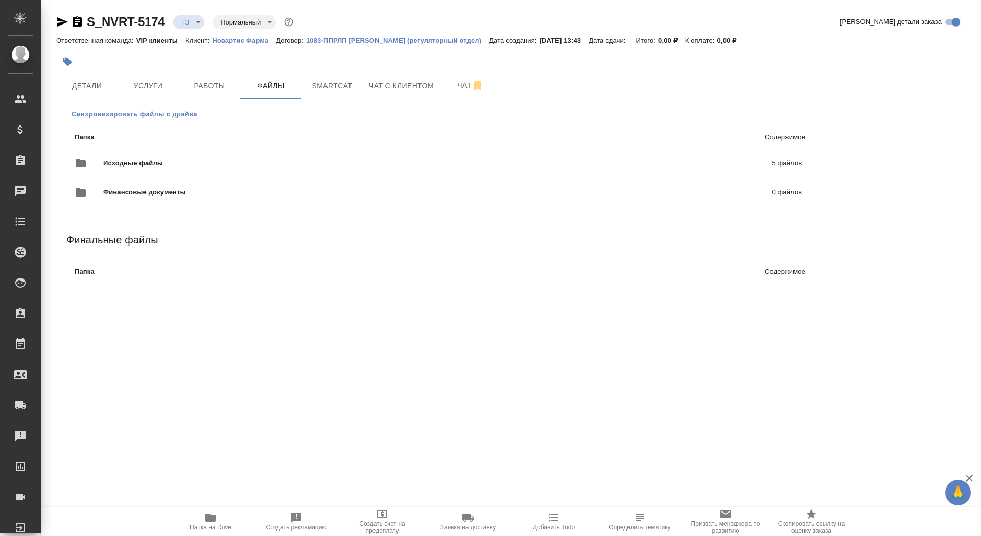
click at [92, 113] on span "Синхронизировать файлы с драйва" at bounding box center [135, 114] width 126 height 10
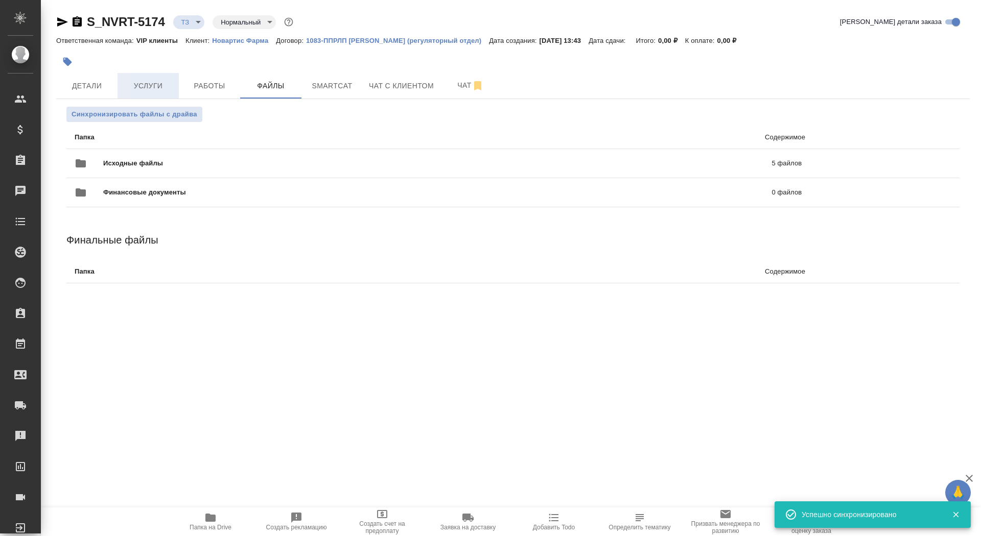
click at [135, 87] on span "Услуги" at bounding box center [148, 86] width 49 height 13
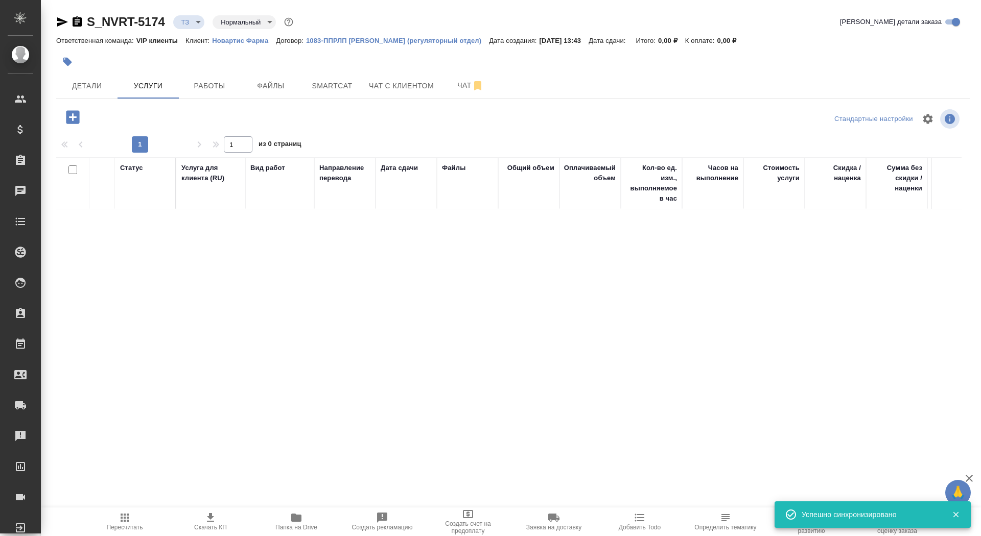
click at [70, 111] on icon "button" at bounding box center [72, 116] width 13 height 13
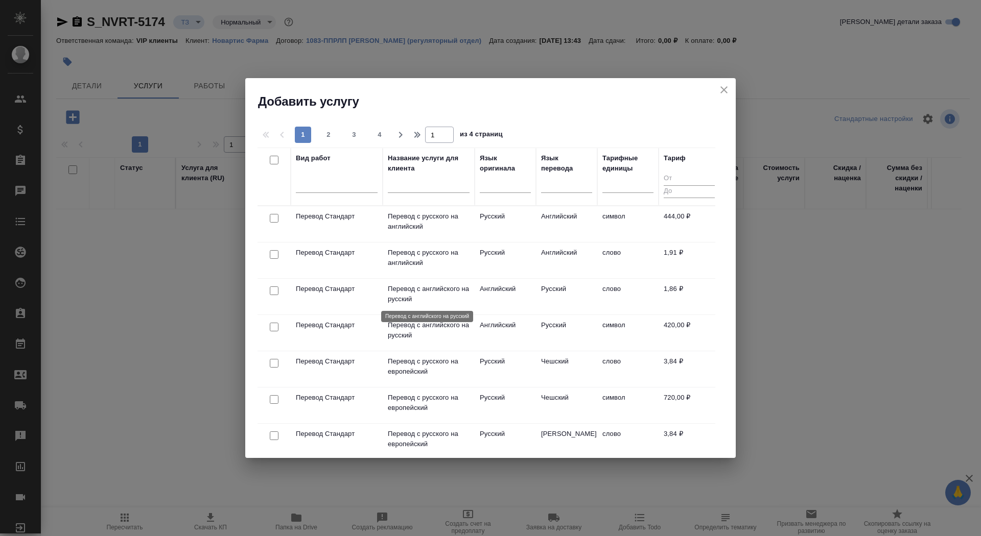
click at [425, 296] on p "Перевод с английского на русский" at bounding box center [429, 294] width 82 height 20
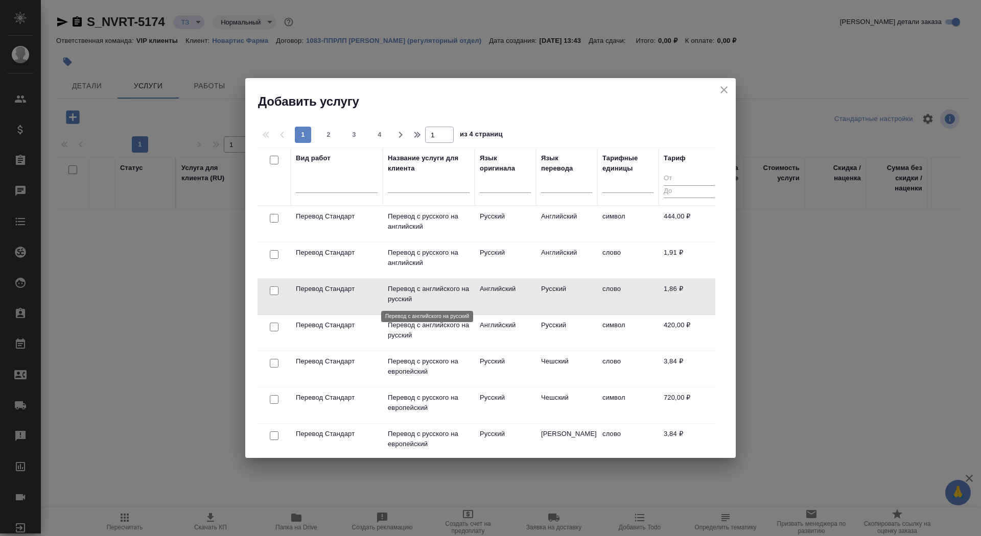
click at [425, 296] on p "Перевод с английского на русский" at bounding box center [429, 294] width 82 height 20
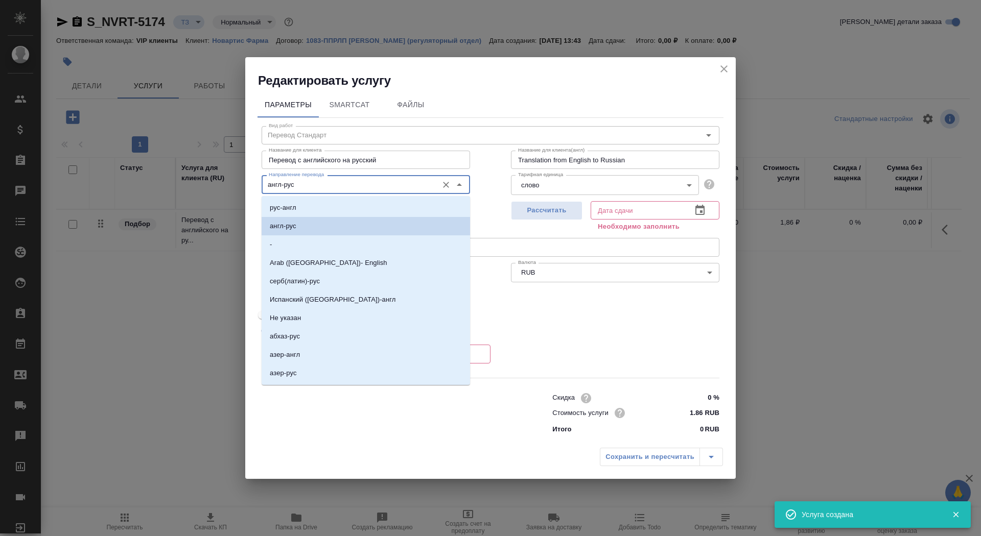
click at [329, 186] on input "англ-рус" at bounding box center [349, 184] width 168 height 12
type input "н"
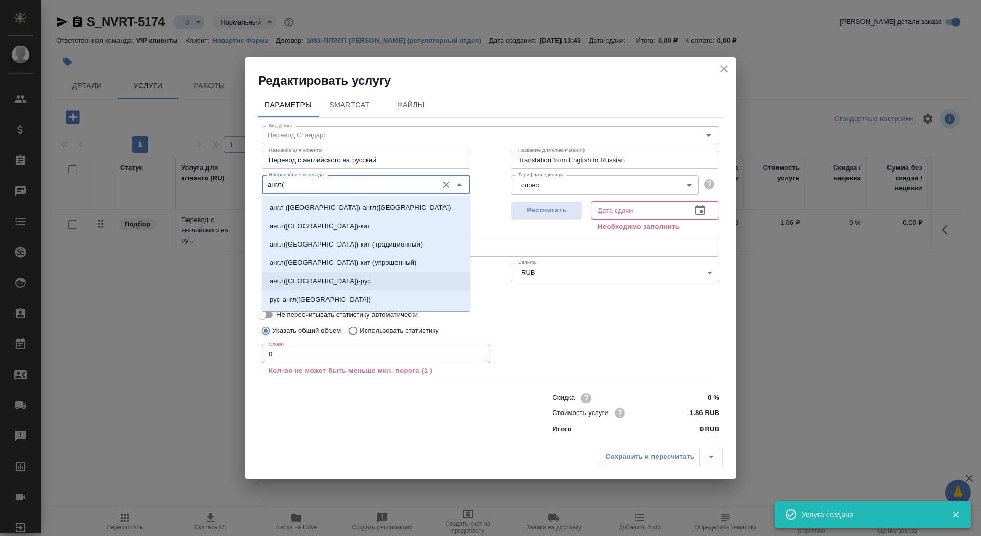
click at [307, 280] on p "англ(США)-рус" at bounding box center [320, 281] width 101 height 10
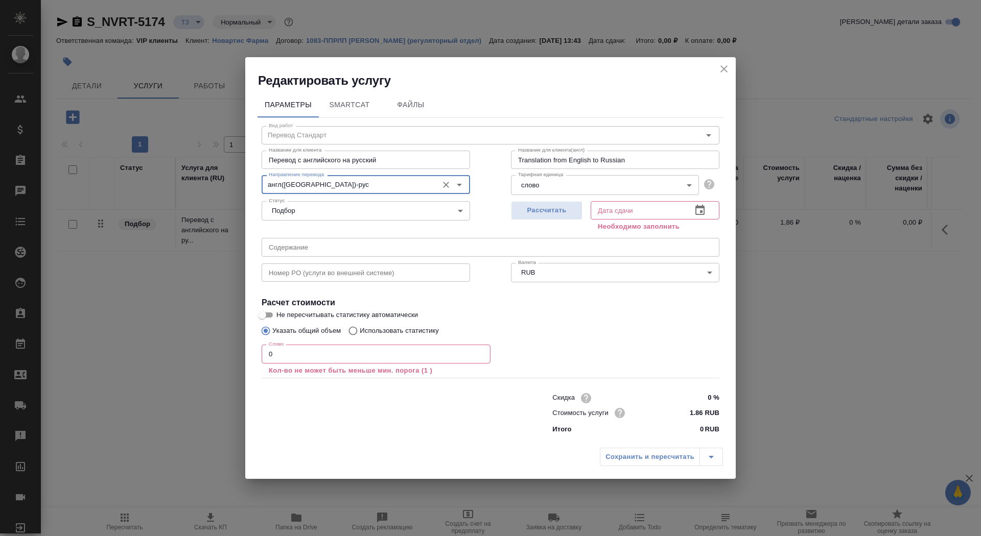
type input "англ(США)-рус"
click at [293, 348] on input "0" at bounding box center [376, 354] width 229 height 18
type input "10"
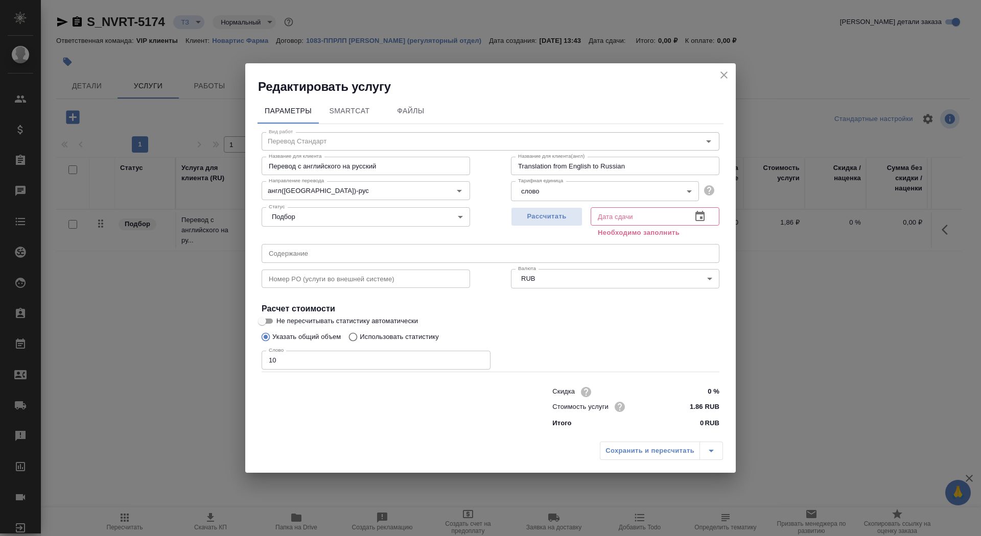
click at [263, 313] on h4 "Расчет стоимости" at bounding box center [491, 309] width 458 height 12
click at [264, 321] on input "Не пересчитывать статистику автоматически" at bounding box center [262, 321] width 37 height 12
checkbox input "true"
click at [555, 215] on span "Рассчитать" at bounding box center [546, 217] width 60 height 12
type input "29.08.2025 13:49"
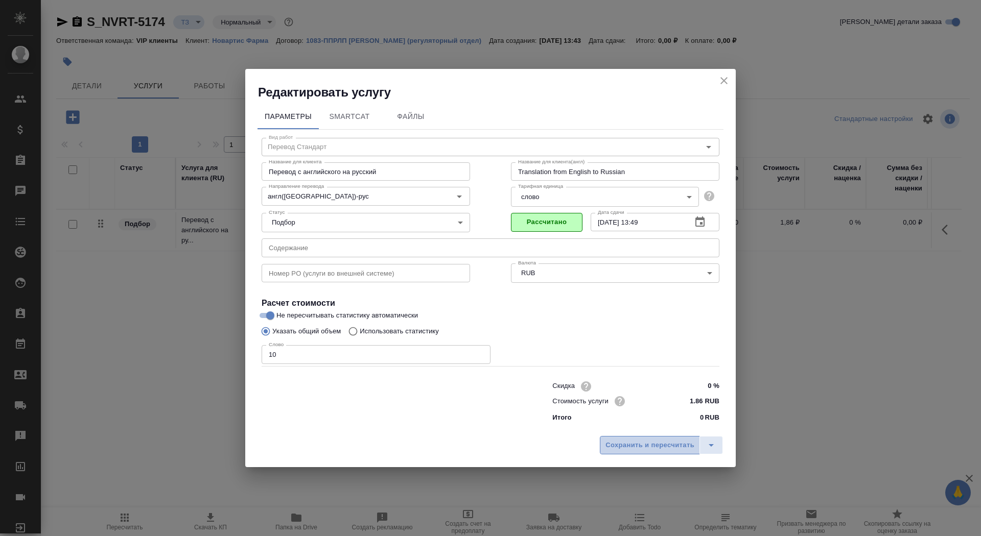
click at [651, 451] on button "Сохранить и пересчитать" at bounding box center [650, 445] width 100 height 18
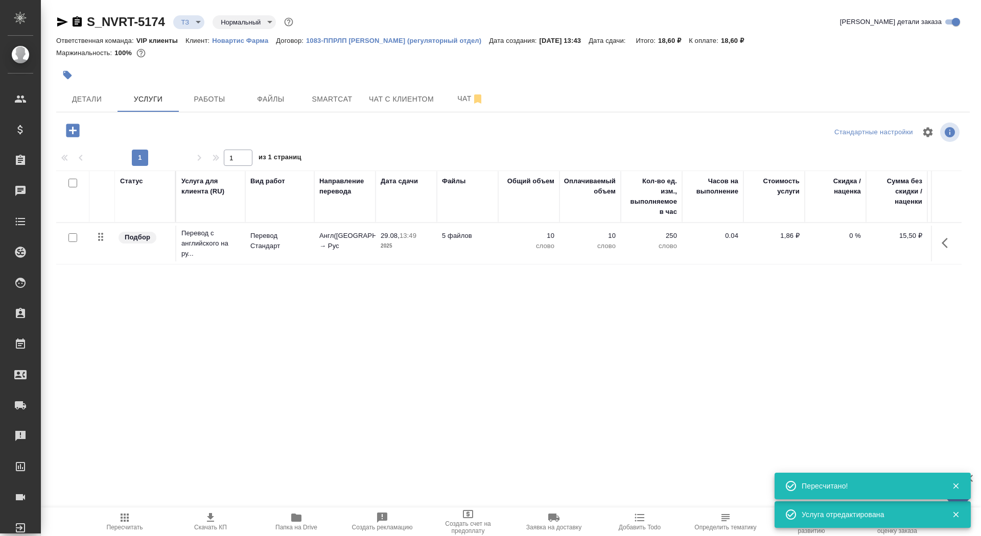
click at [81, 123] on icon "button" at bounding box center [73, 131] width 18 height 18
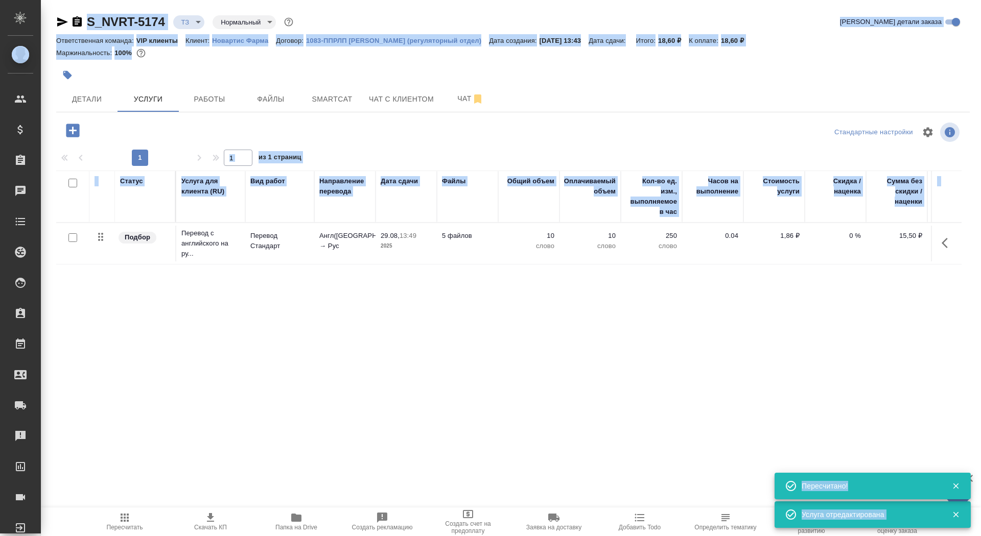
click at [67, 126] on icon "button" at bounding box center [72, 130] width 13 height 13
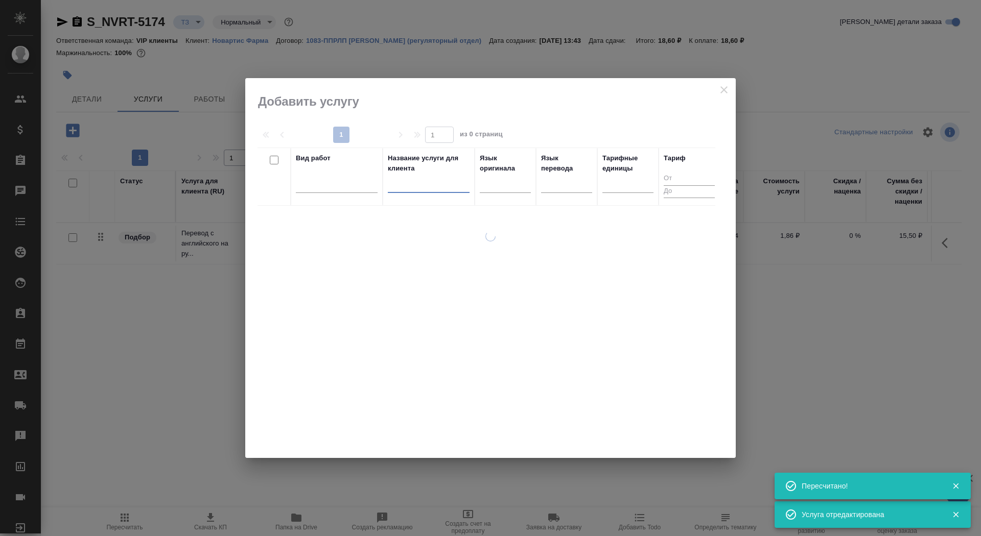
click at [405, 187] on input "text" at bounding box center [429, 186] width 82 height 13
type input "ве"
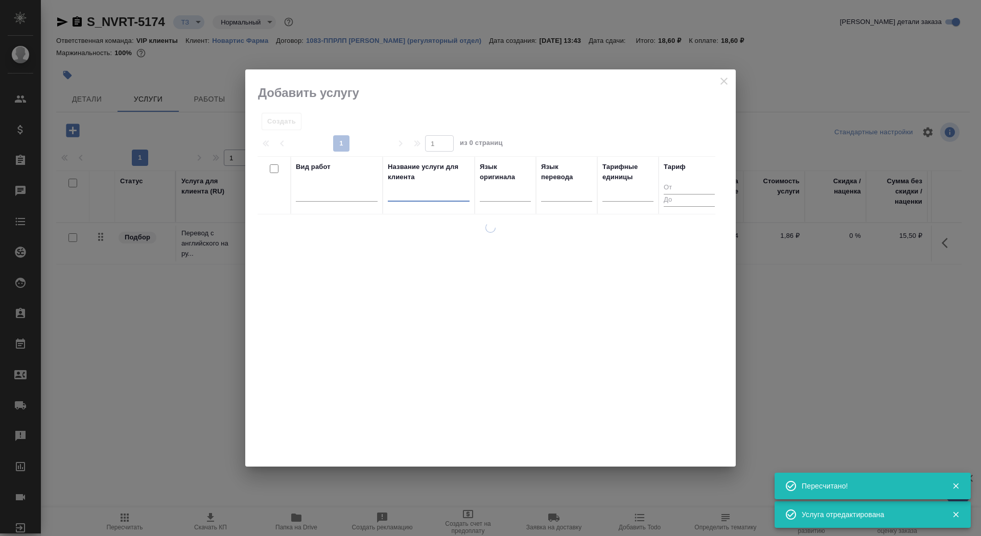
type input "р"
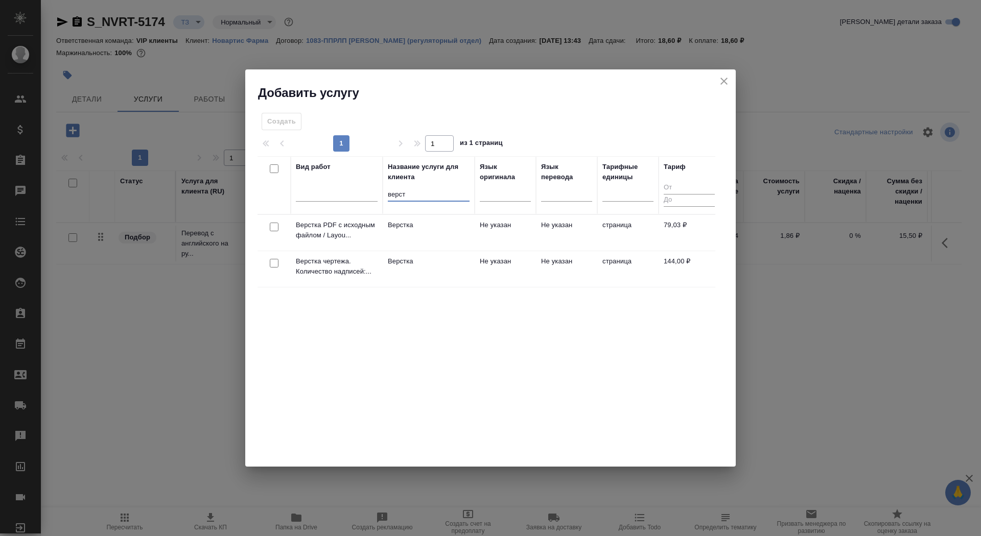
type input "верст"
click at [431, 251] on td "Верстка" at bounding box center [429, 233] width 92 height 36
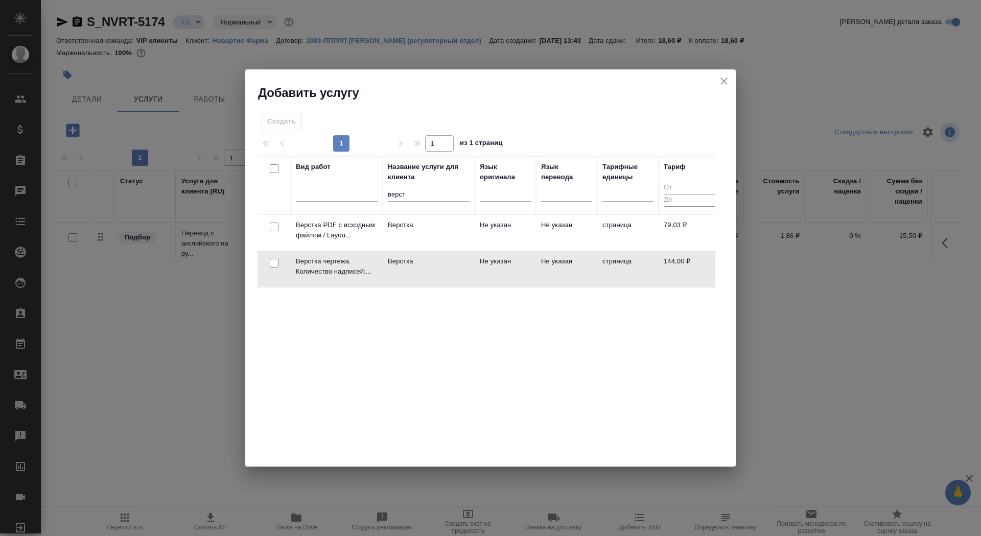
click at [431, 251] on td "Верстка" at bounding box center [429, 233] width 92 height 36
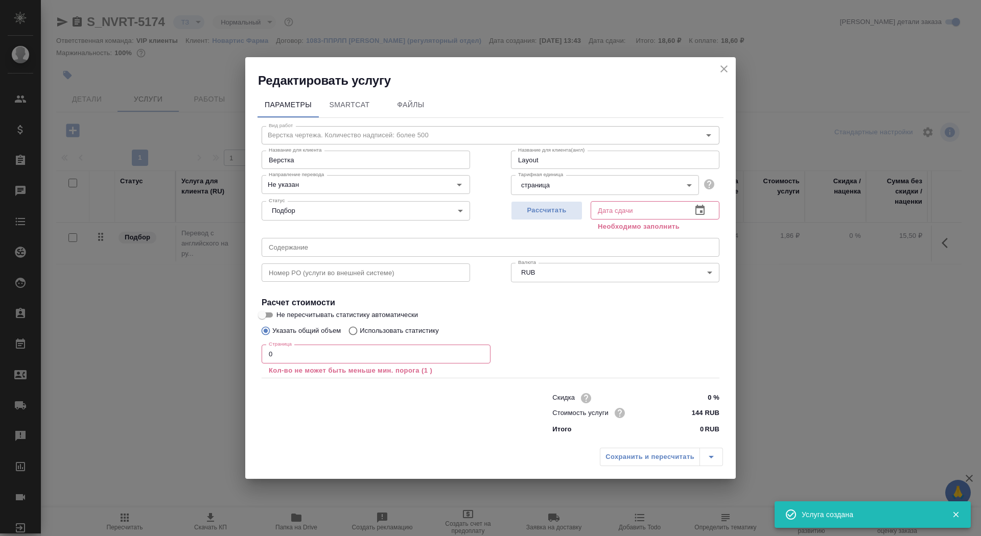
click at [319, 361] on input "0" at bounding box center [376, 354] width 229 height 18
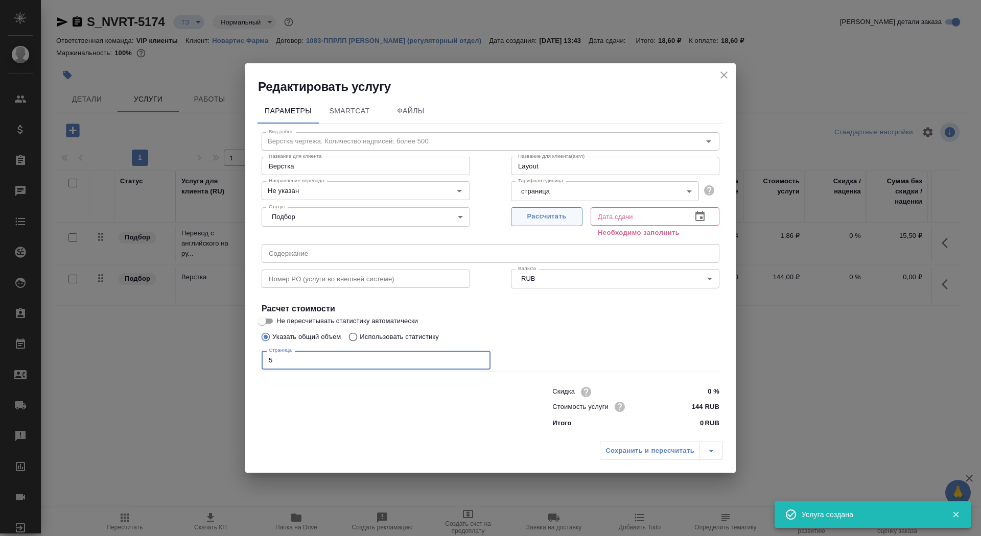
type input "5"
click at [540, 216] on span "Рассчитать" at bounding box center [546, 217] width 60 height 12
type input "02.09.2025 17:46"
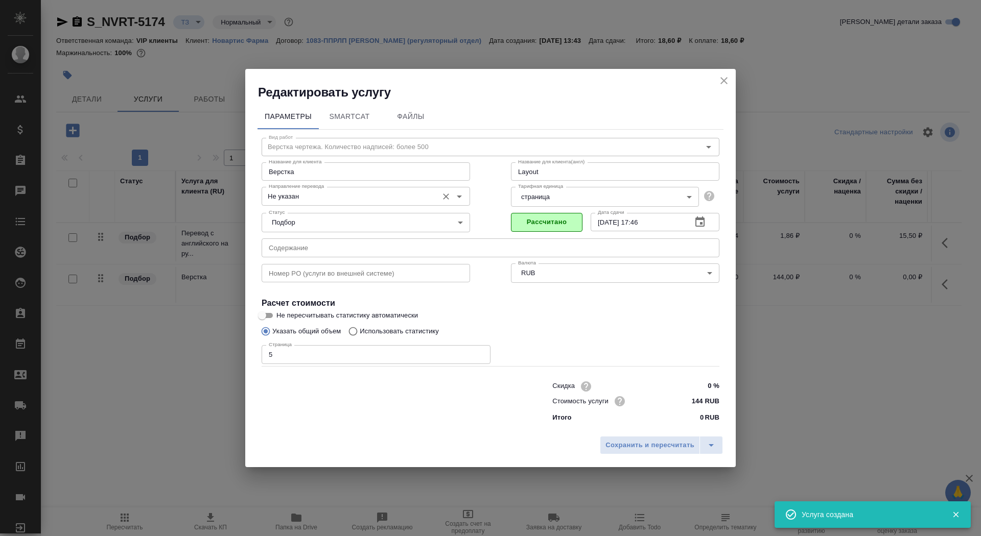
click at [323, 198] on input "Не указан" at bounding box center [349, 196] width 168 height 12
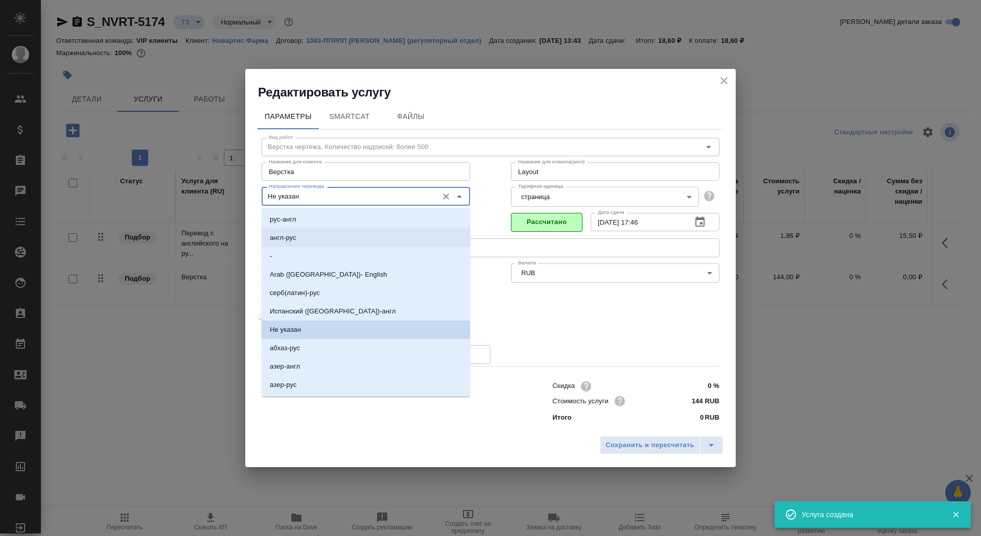
click at [322, 240] on li "англ-рус" at bounding box center [366, 238] width 208 height 18
type input "англ-рус"
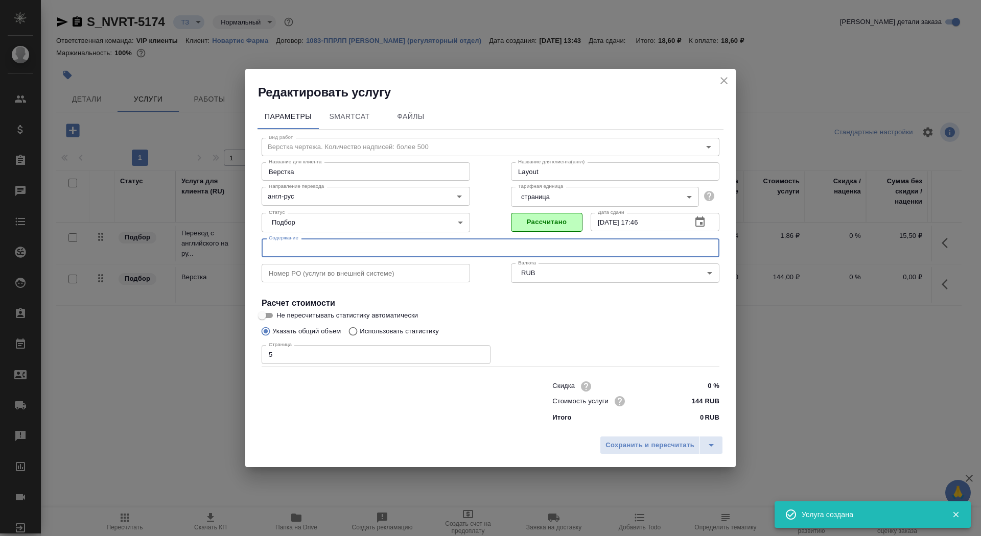
click at [320, 249] on input "text" at bounding box center [491, 248] width 458 height 18
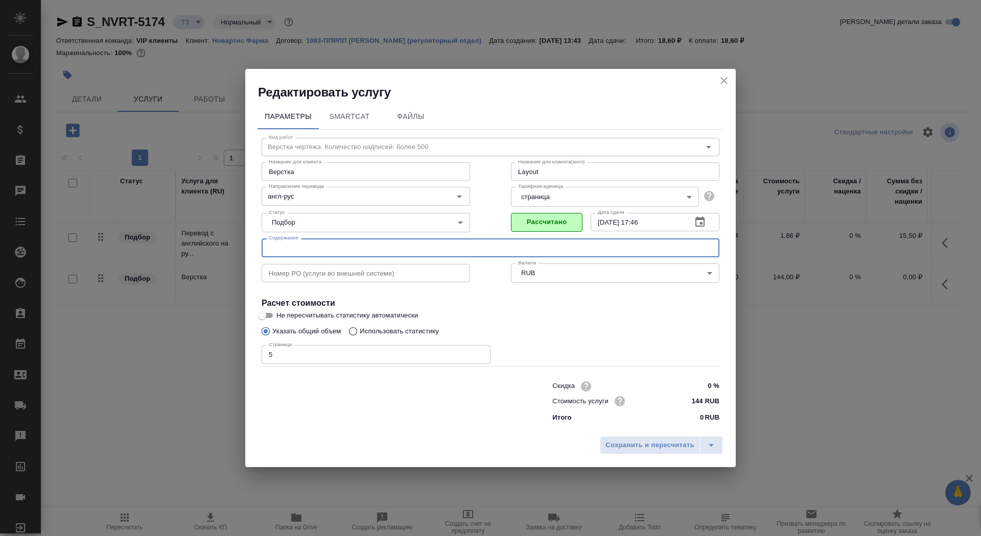
paste input "COST – VDSE_2214_Voltaren supp (EAEU CMC)"
type input "COST – VDSE_2214_Voltaren supp (EAEU CMC)"
click at [636, 443] on span "Сохранить и пересчитать" at bounding box center [649, 446] width 89 height 12
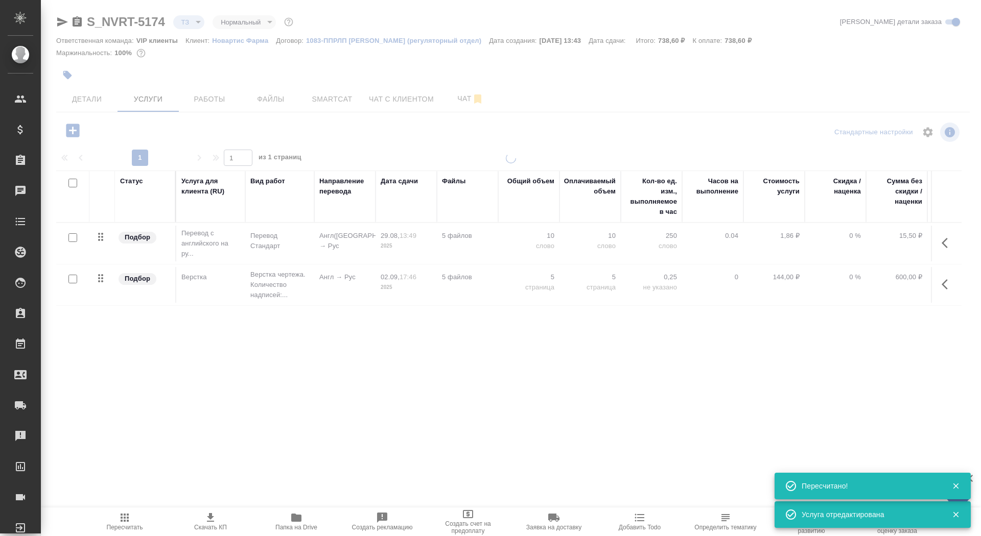
click at [75, 240] on input "checkbox" at bounding box center [72, 237] width 9 height 9
checkbox input "true"
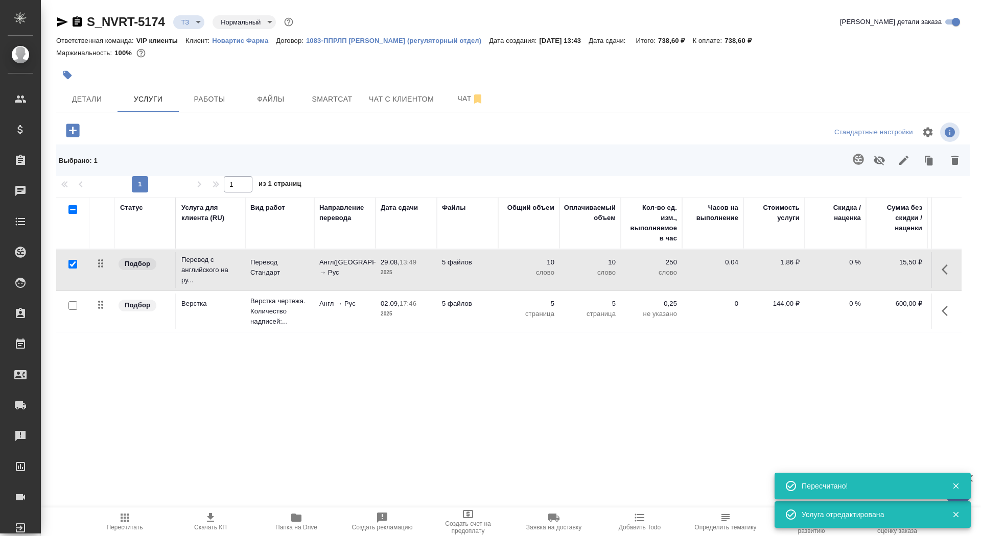
click at [851, 156] on button "button" at bounding box center [858, 159] width 25 height 25
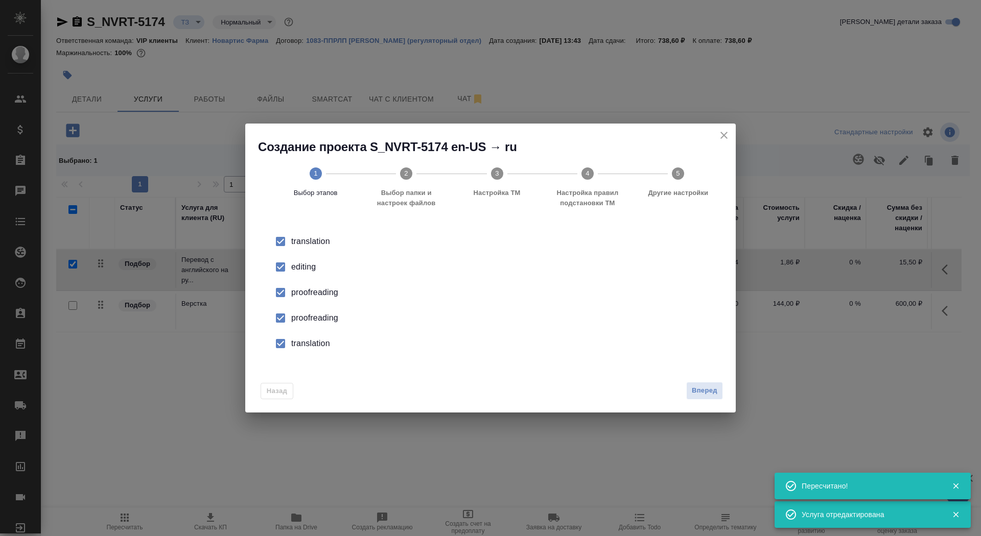
click at [305, 265] on div "editing" at bounding box center [501, 267] width 420 height 12
click at [304, 299] on div "proofreading" at bounding box center [501, 293] width 420 height 12
click at [304, 248] on div "translation" at bounding box center [501, 241] width 420 height 12
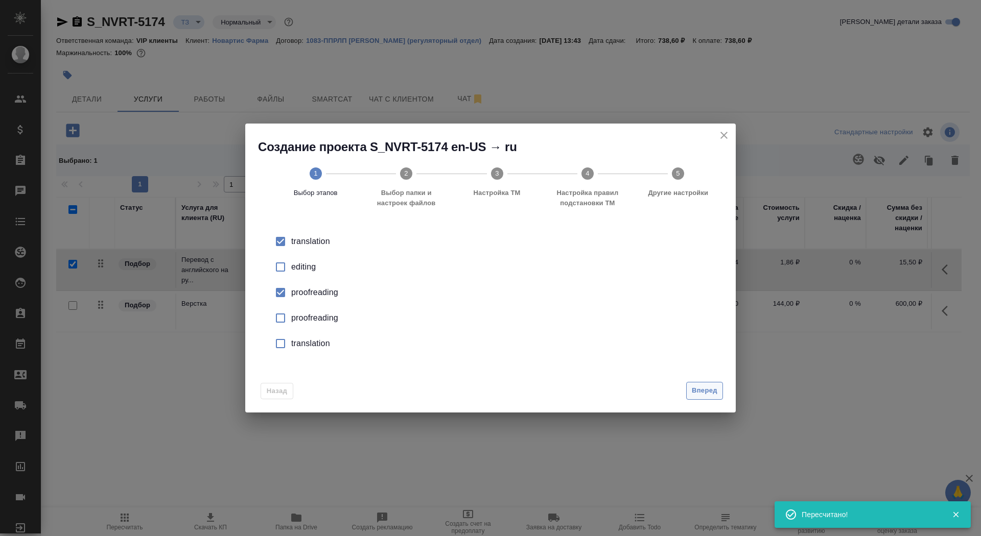
click at [709, 389] on span "Вперед" at bounding box center [705, 391] width 26 height 12
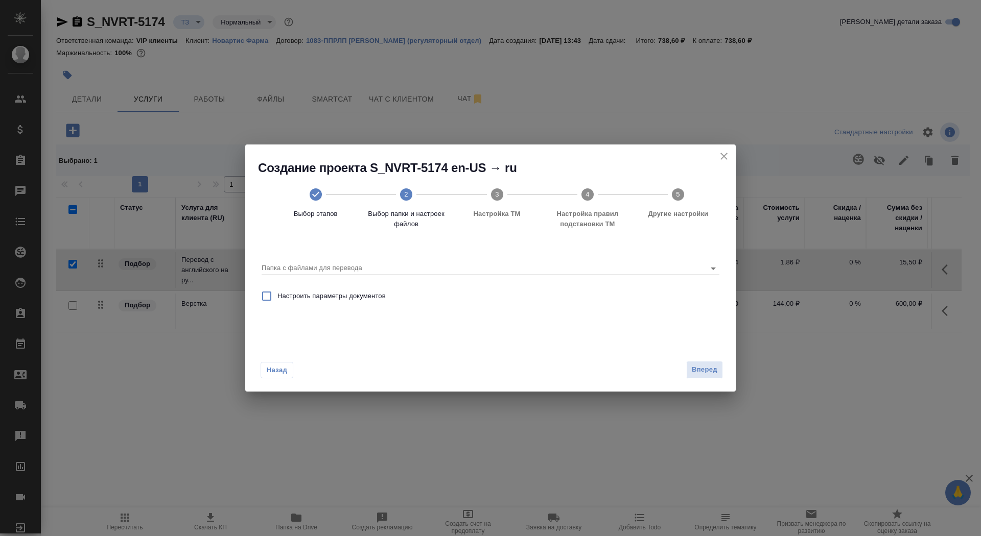
click at [528, 278] on div "Папка с файлами для перевода" at bounding box center [490, 263] width 466 height 35
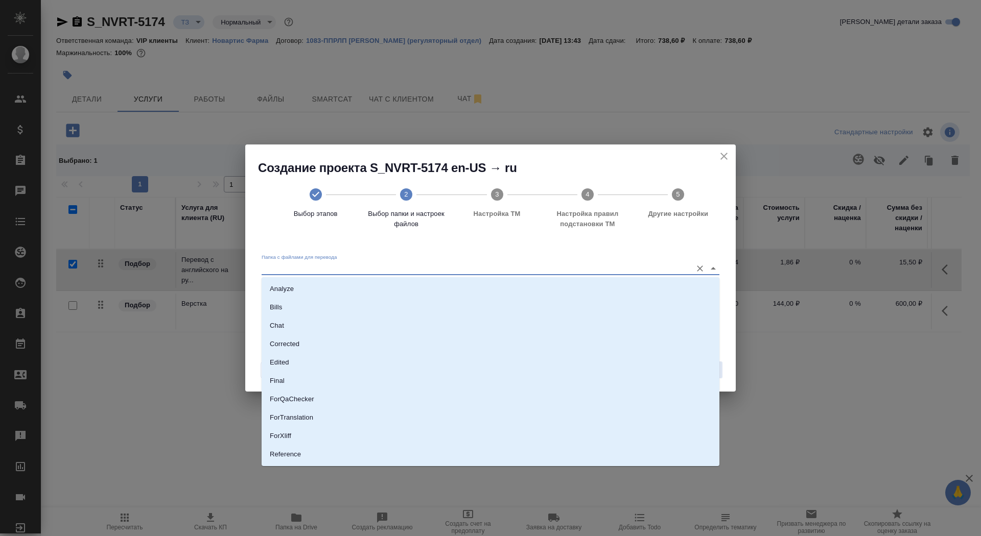
click at [528, 270] on input "Папка с файлами для перевода" at bounding box center [474, 268] width 425 height 12
click at [514, 291] on li "Analyze" at bounding box center [491, 289] width 458 height 18
type input "Analyze"
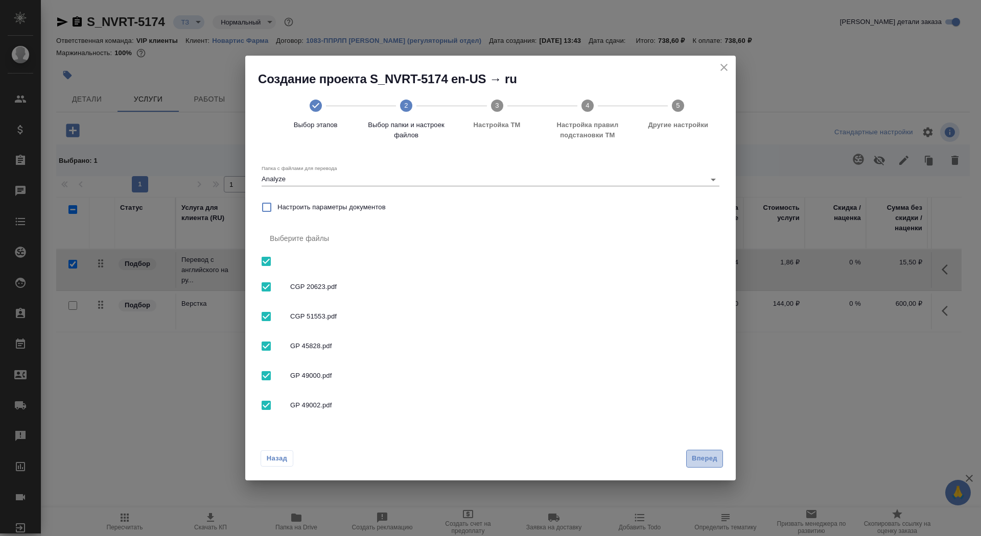
click at [702, 458] on span "Вперед" at bounding box center [705, 459] width 26 height 12
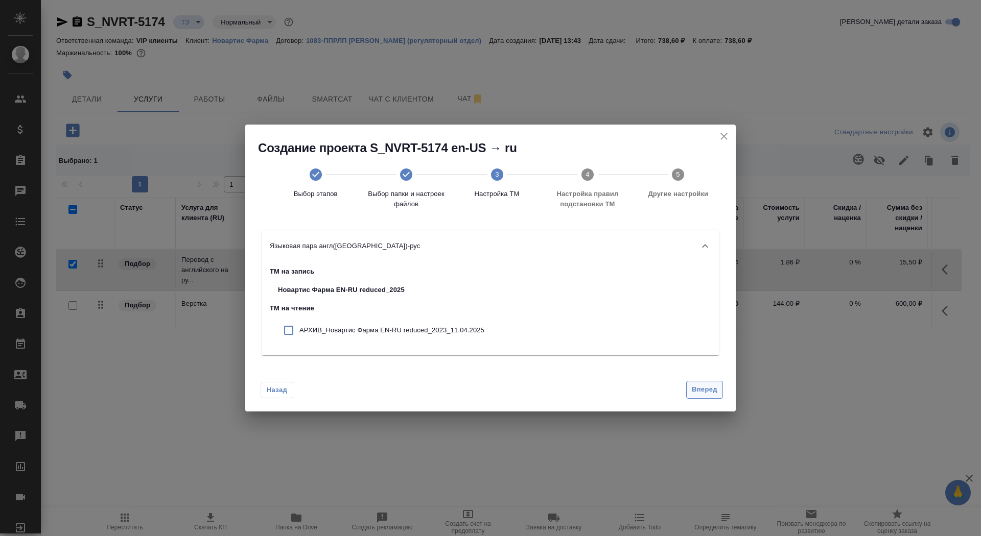
click at [697, 386] on span "Вперед" at bounding box center [705, 390] width 26 height 12
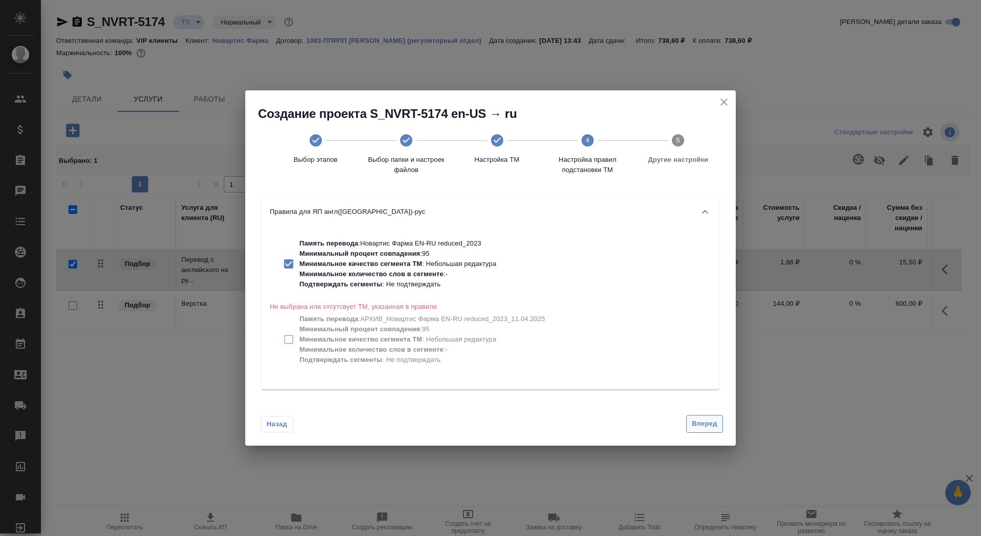
click at [695, 426] on span "Вперед" at bounding box center [705, 424] width 26 height 12
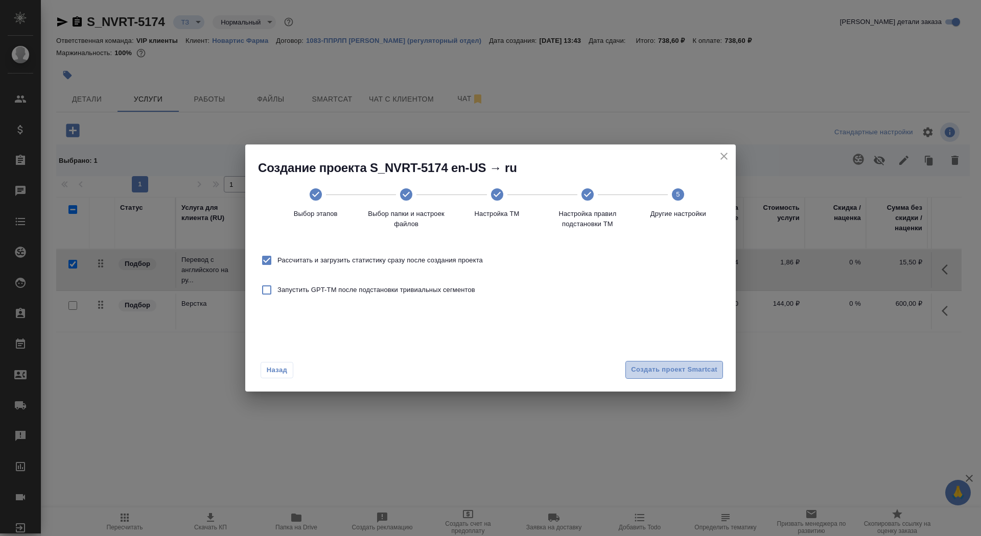
click at [676, 377] on button "Создать проект Smartcat" at bounding box center [674, 370] width 98 height 18
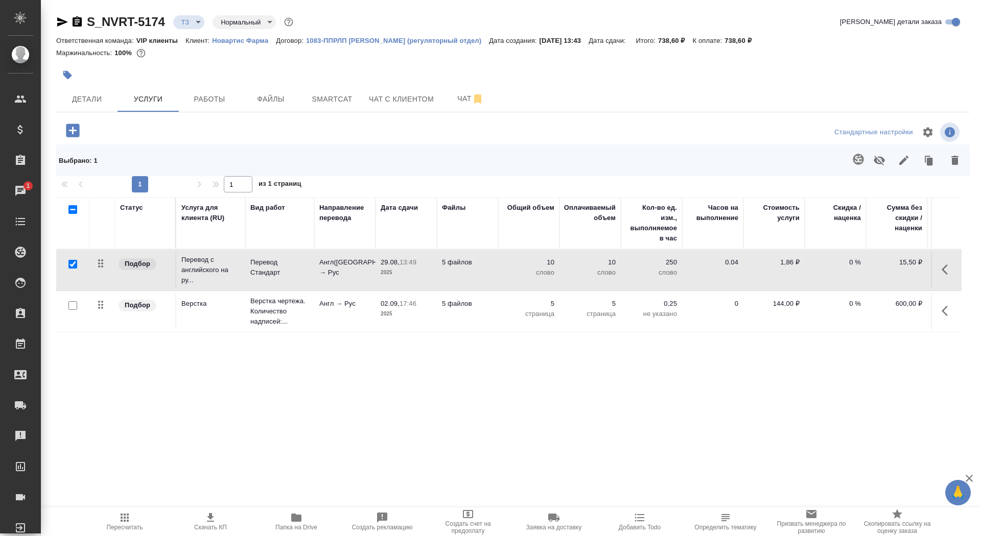
click at [259, 280] on td "Перевод Стандарт" at bounding box center [279, 270] width 69 height 36
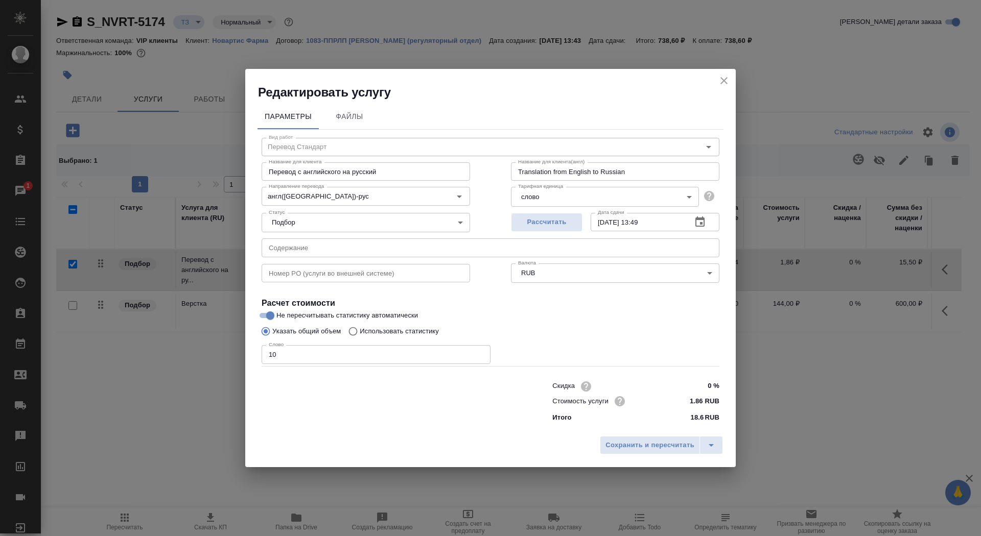
click at [399, 334] on p "Использовать статистику" at bounding box center [399, 331] width 79 height 10
click at [360, 334] on input "Использовать статистику" at bounding box center [351, 331] width 16 height 19
radio input "true"
radio input "false"
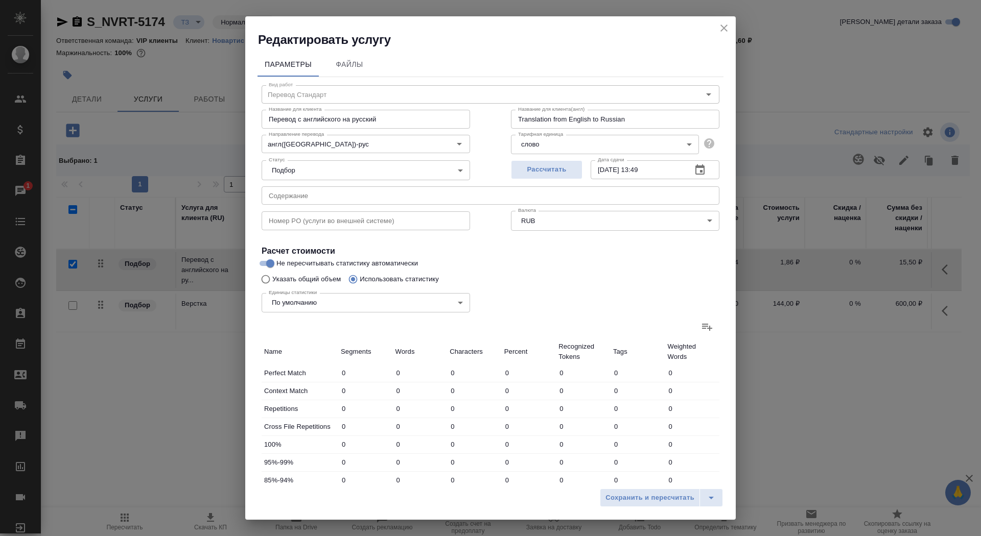
click at [713, 331] on icon at bounding box center [707, 327] width 12 height 12
click at [0, 0] on input "file" at bounding box center [0, 0] width 0 height 0
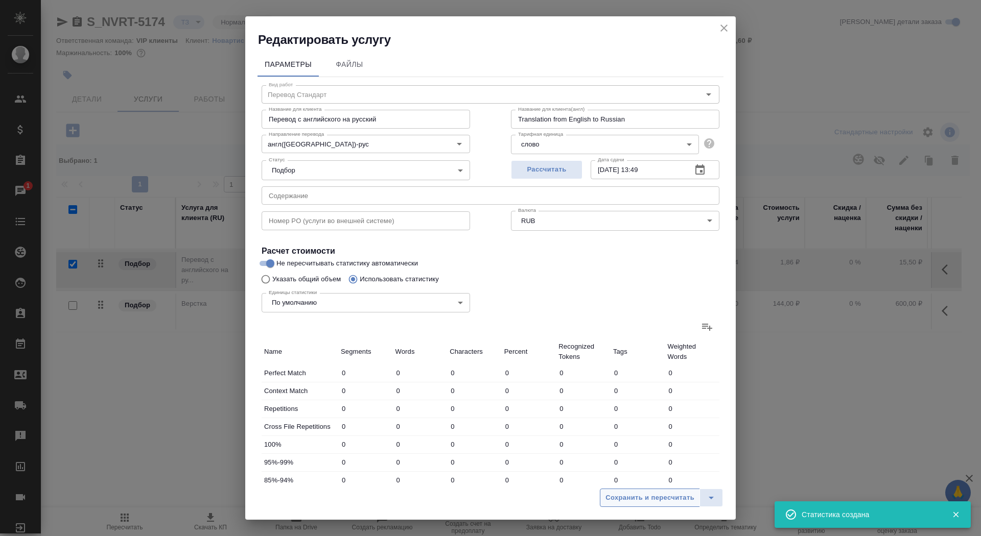
type input "8"
type input "17"
type input "164"
type input "12"
type input "24"
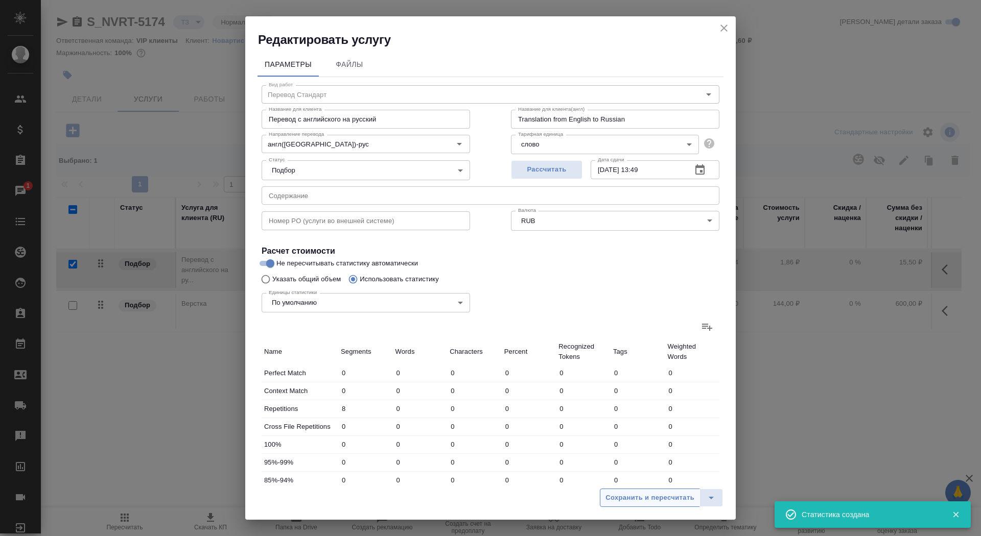
type input "148"
type input "83"
type input "207"
type input "1348"
type input "5"
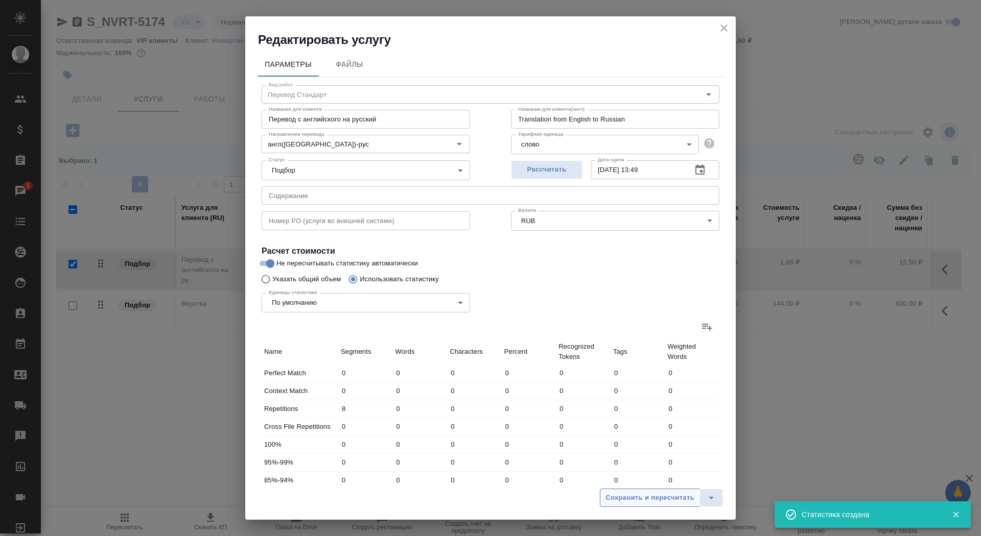
type input "56"
type input "399"
type input "20"
type input "82"
type input "592"
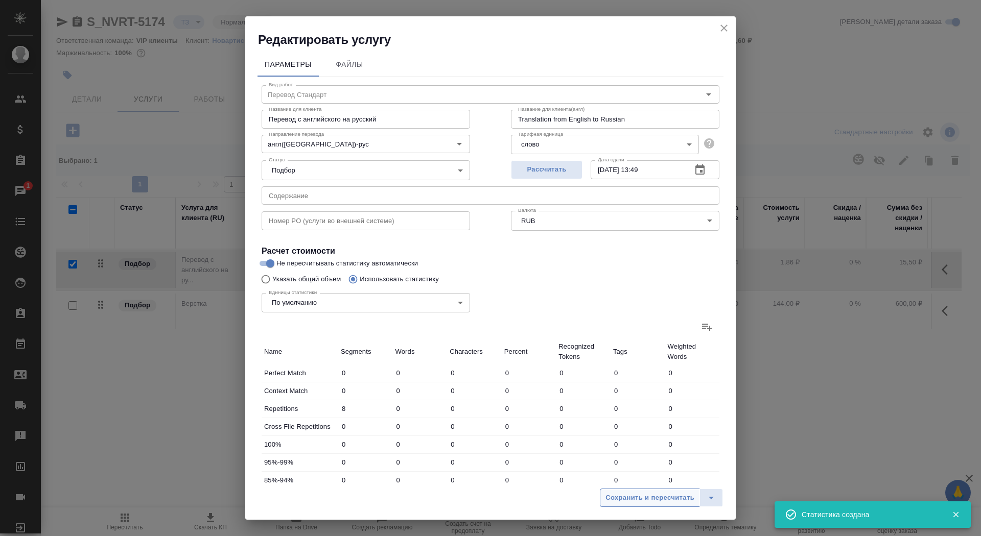
type input "68"
type input "384"
type input "2714"
type input "188"
type input "753"
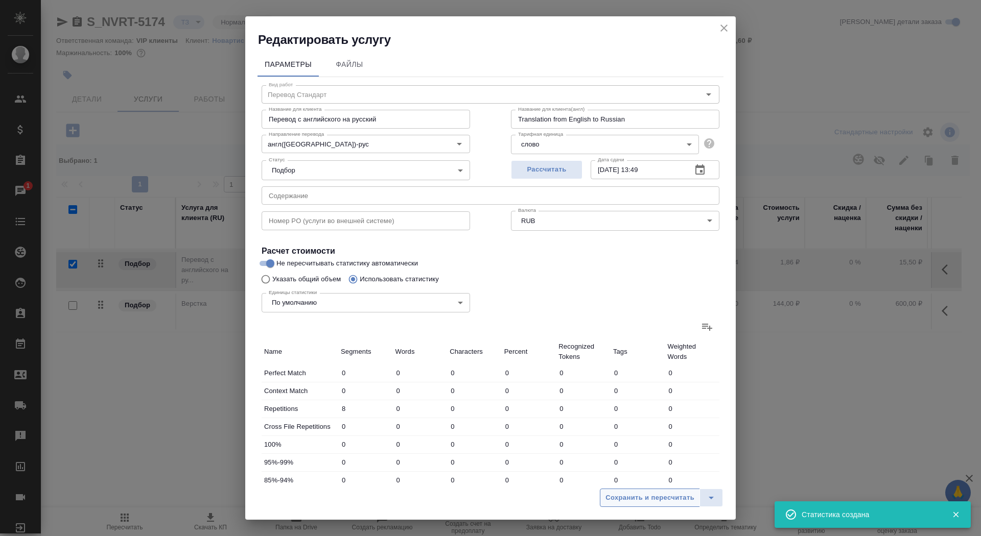
type input "5201"
type input "196"
type input "770"
type input "5365"
click at [631, 491] on button "Сохранить и пересчитать" at bounding box center [650, 498] width 100 height 18
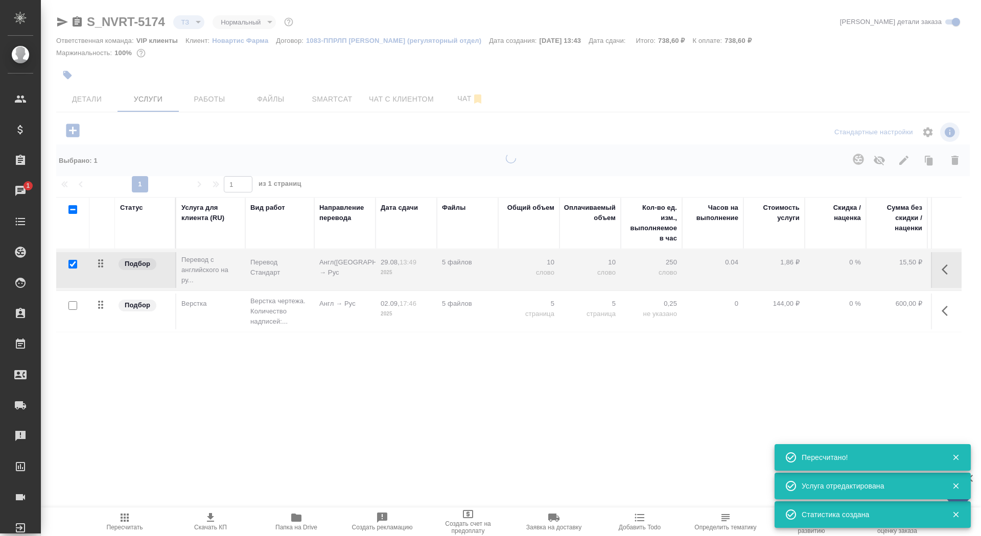
type input "new"
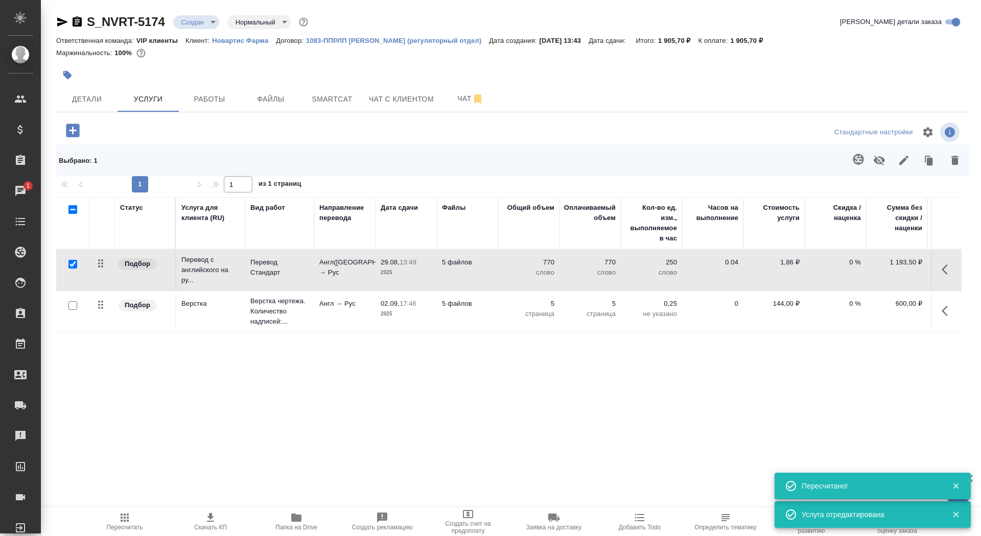
click at [489, 275] on td "5 файлов" at bounding box center [467, 270] width 61 height 36
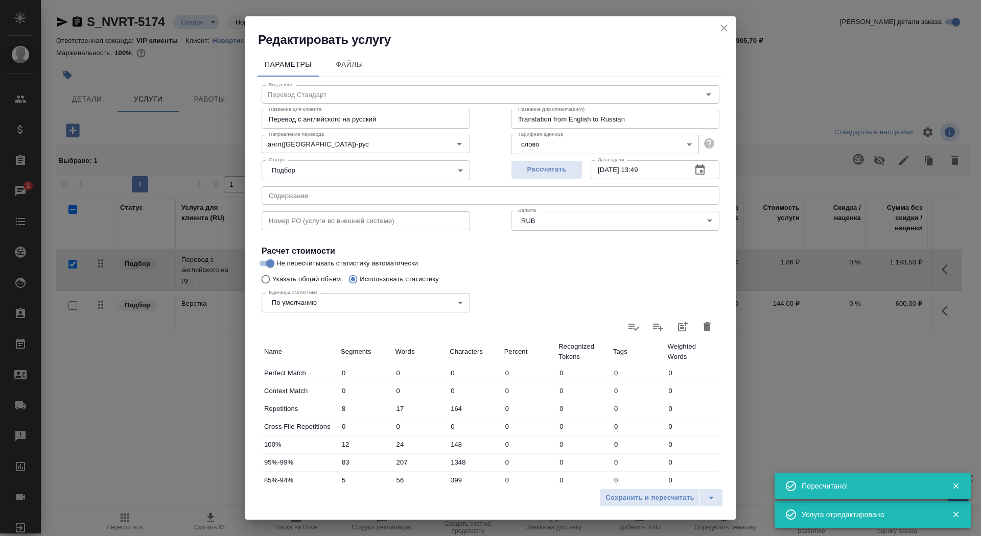
scroll to position [158, 0]
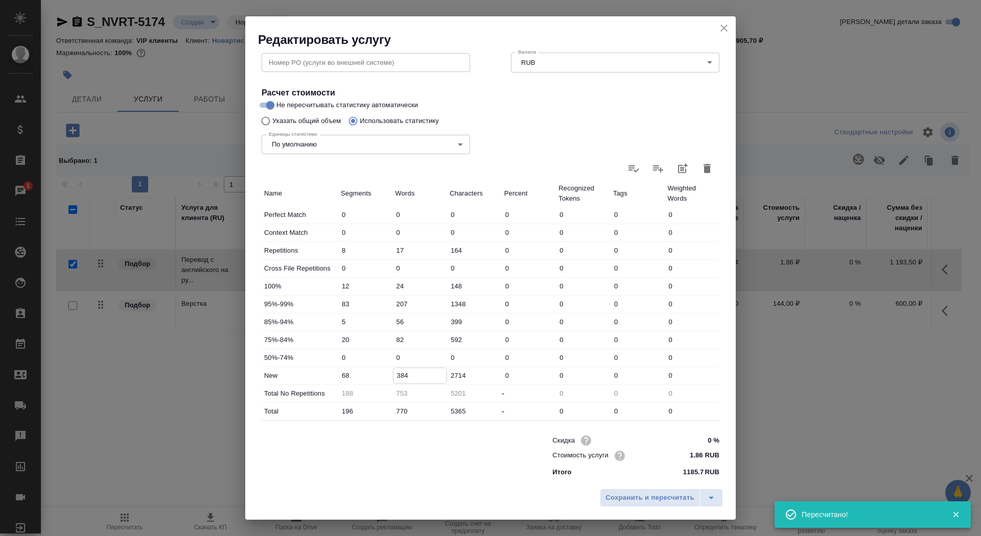
click at [396, 374] on input "384" at bounding box center [420, 375] width 54 height 15
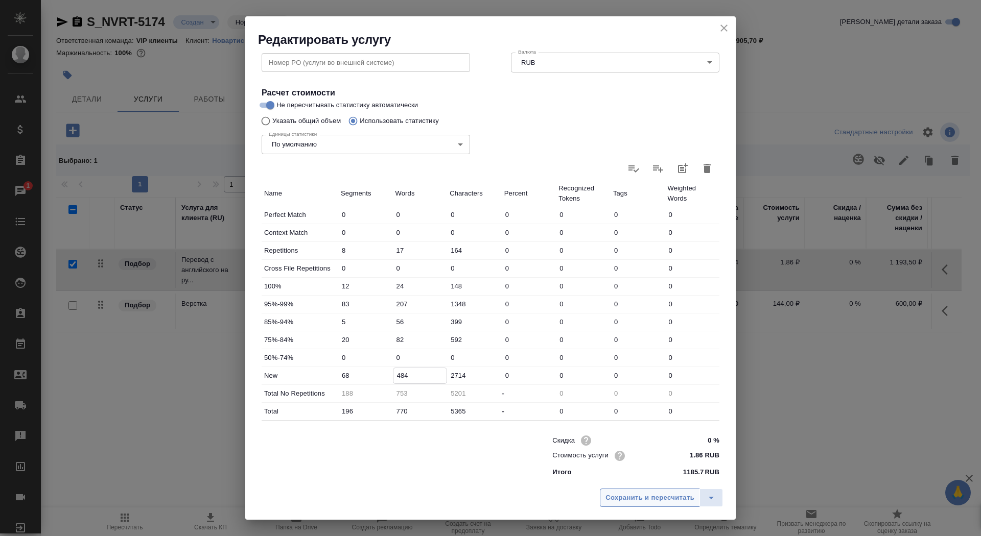
type input "484"
click at [672, 490] on button "Сохранить и пересчитать" at bounding box center [650, 498] width 100 height 18
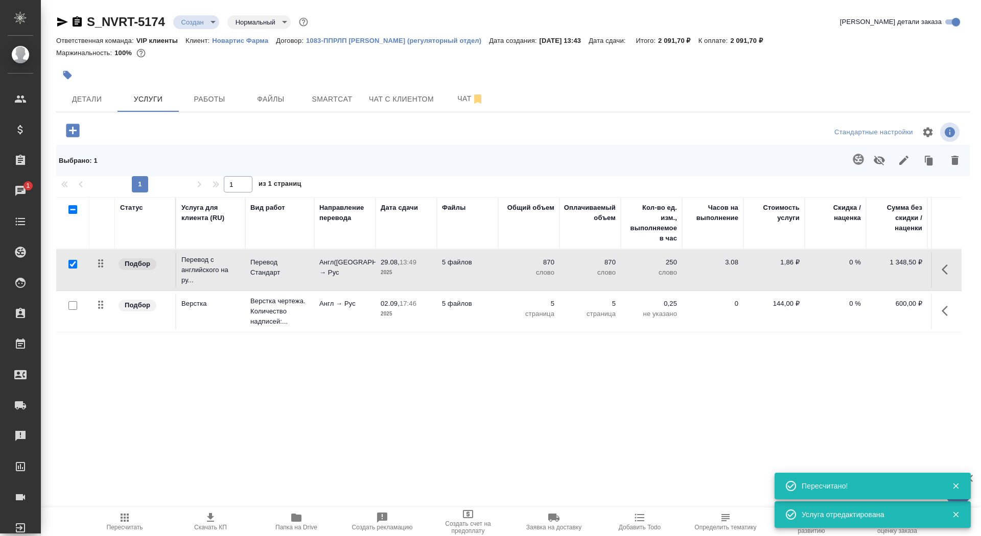
click at [207, 530] on span "Скачать КП" at bounding box center [210, 527] width 33 height 7
click at [454, 97] on span "Чат" at bounding box center [470, 98] width 49 height 13
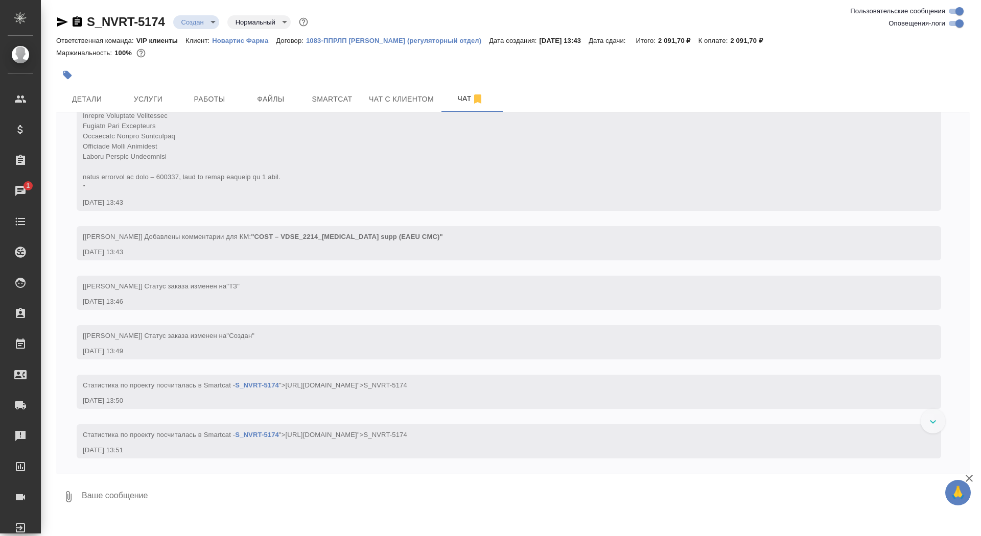
scroll to position [542, 0]
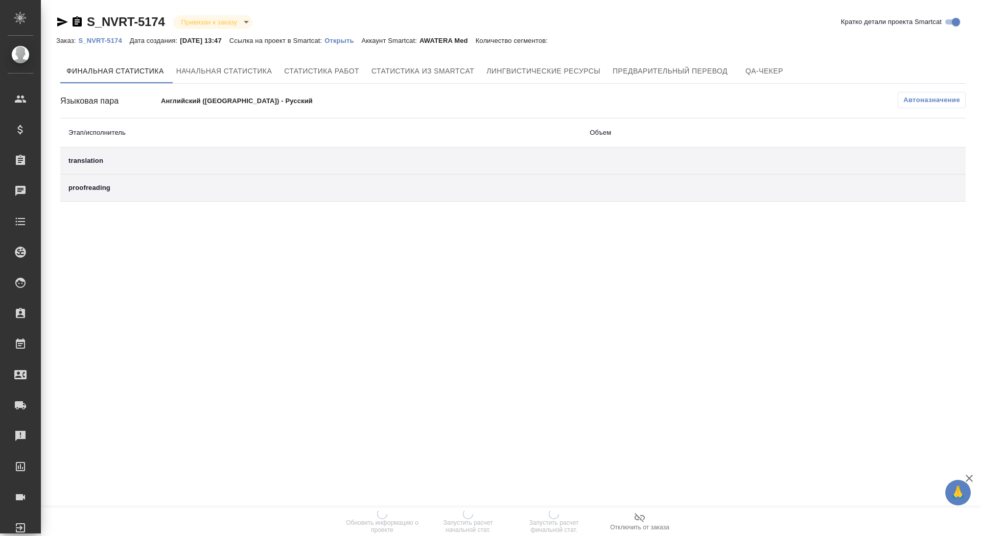
click at [350, 41] on p "Открыть" at bounding box center [342, 41] width 37 height 8
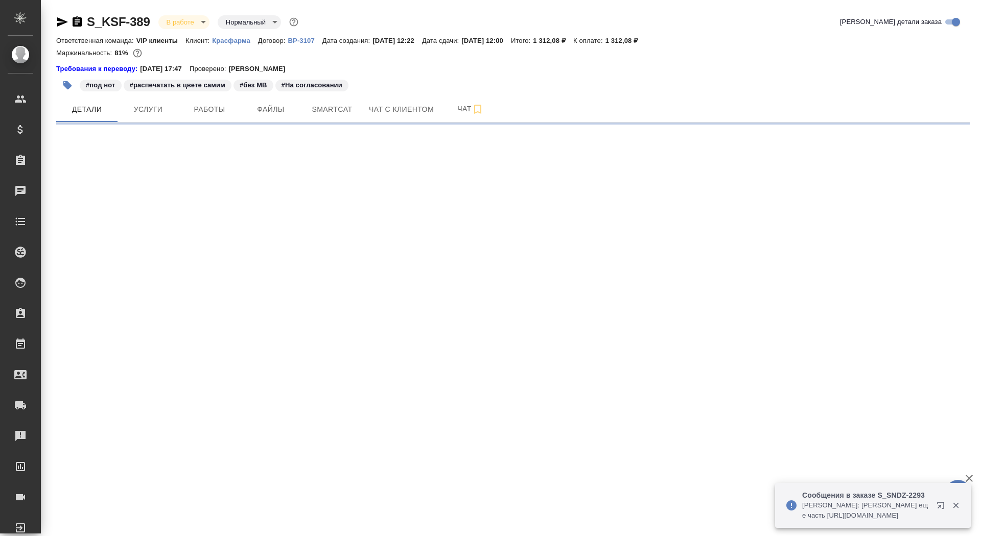
click at [75, 23] on icon "button" at bounding box center [77, 21] width 9 height 10
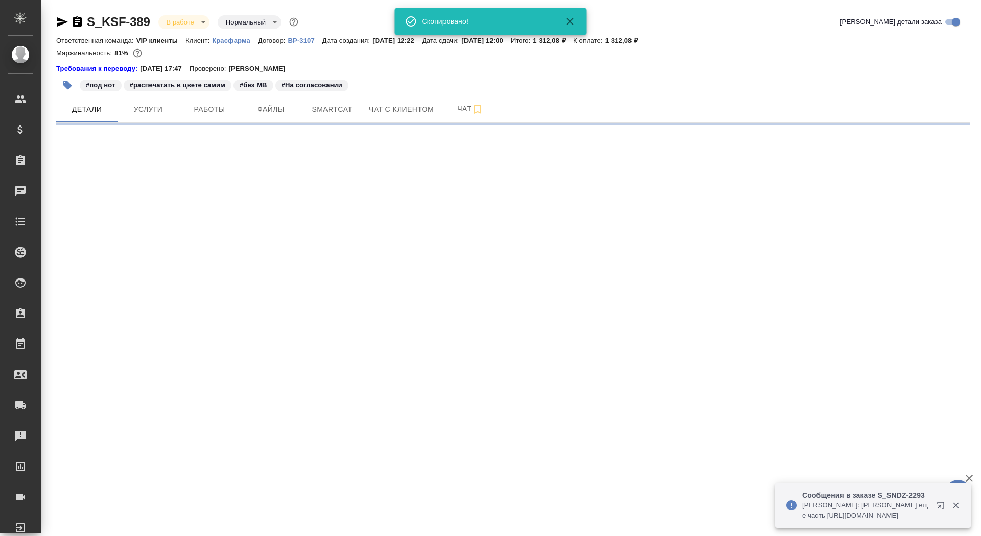
select select "RU"
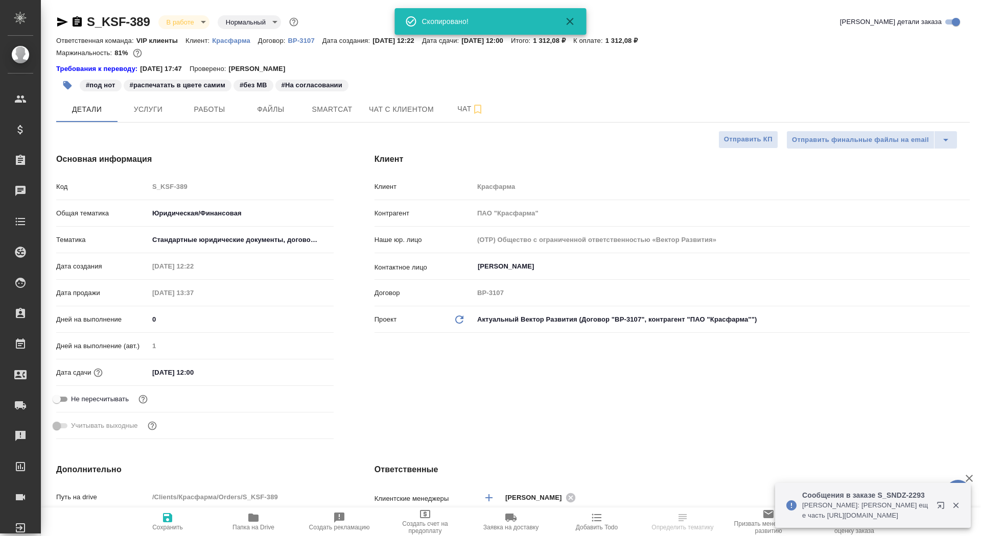
type textarea "x"
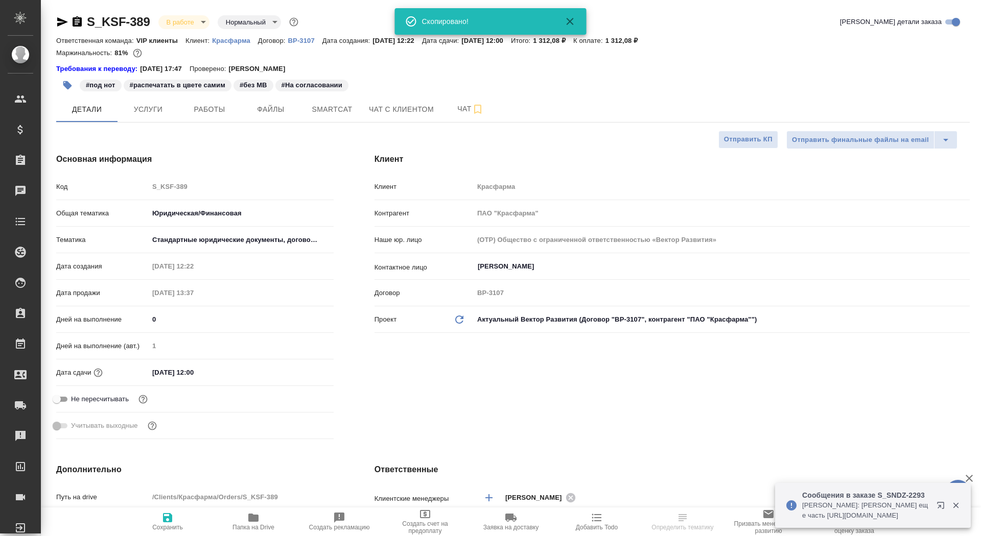
type textarea "x"
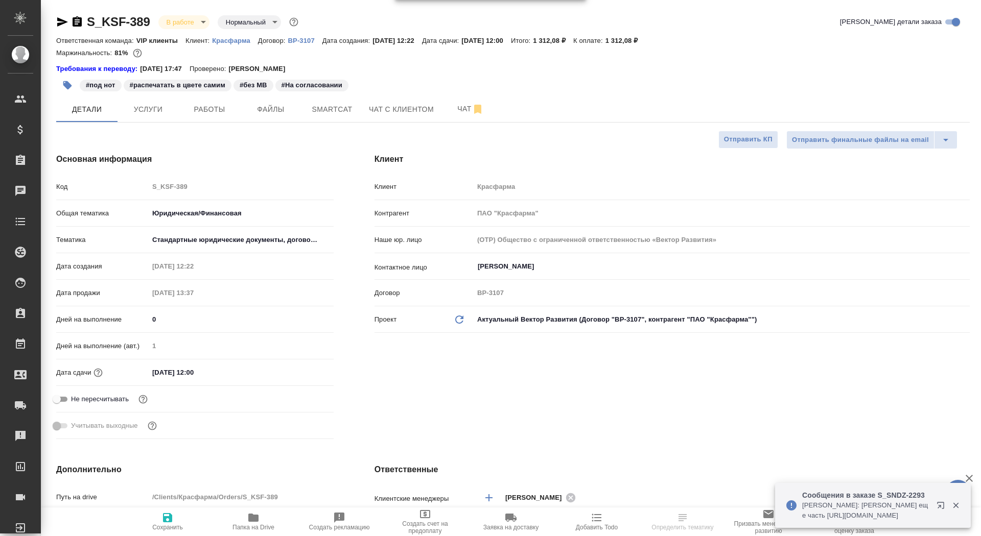
click at [489, 528] on span "Заявка на доставку" at bounding box center [510, 527] width 55 height 7
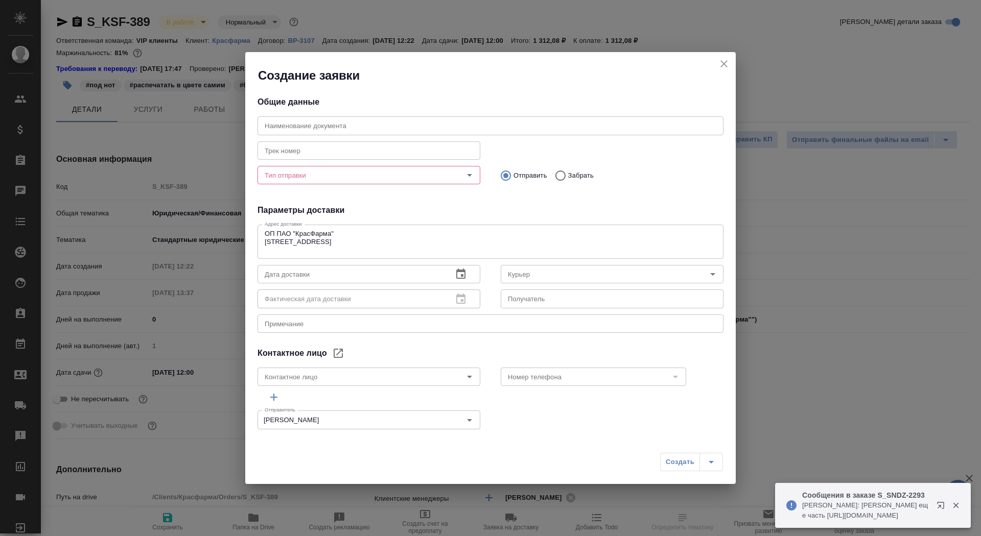
type input "Кузьмина Ксения"
click at [365, 187] on div "Тип отправки Тип отправки" at bounding box center [368, 174] width 243 height 45
click at [366, 176] on input "Тип отправки" at bounding box center [351, 175] width 182 height 12
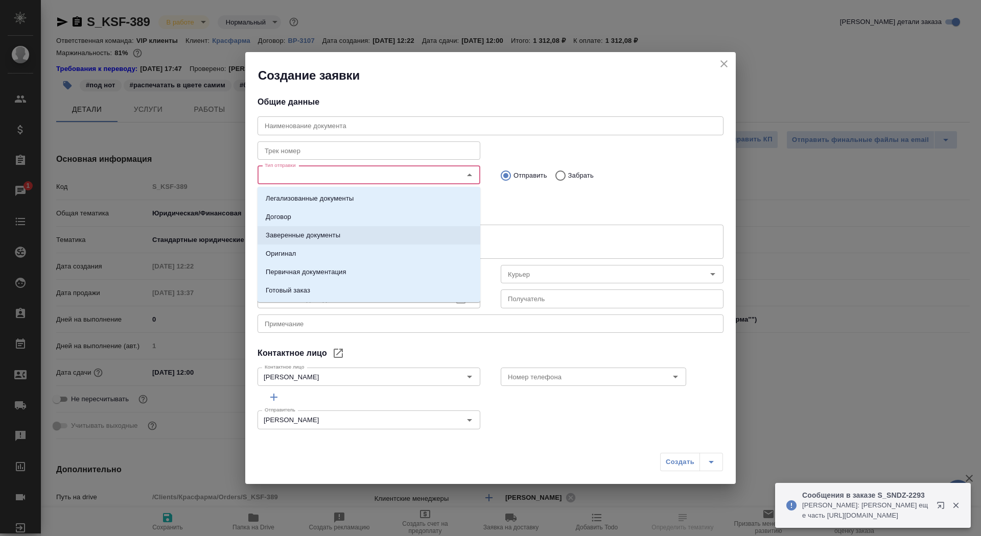
click at [357, 240] on li "Заверенные документы" at bounding box center [368, 235] width 223 height 18
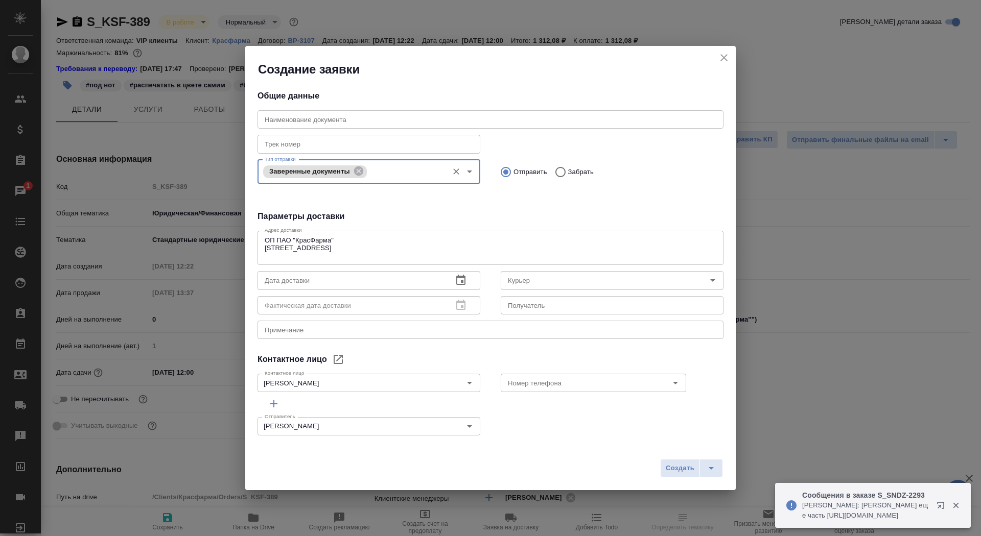
click at [334, 281] on input "text" at bounding box center [350, 280] width 187 height 18
click at [455, 283] on icon "button" at bounding box center [461, 280] width 12 height 12
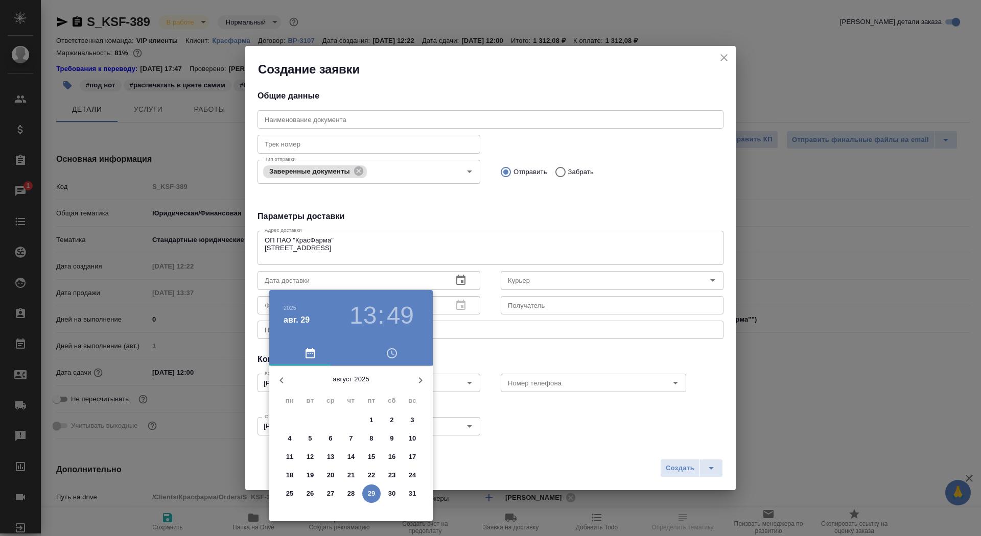
click at [418, 381] on icon "button" at bounding box center [420, 380] width 12 height 12
click at [290, 420] on p "1" at bounding box center [290, 420] width 4 height 10
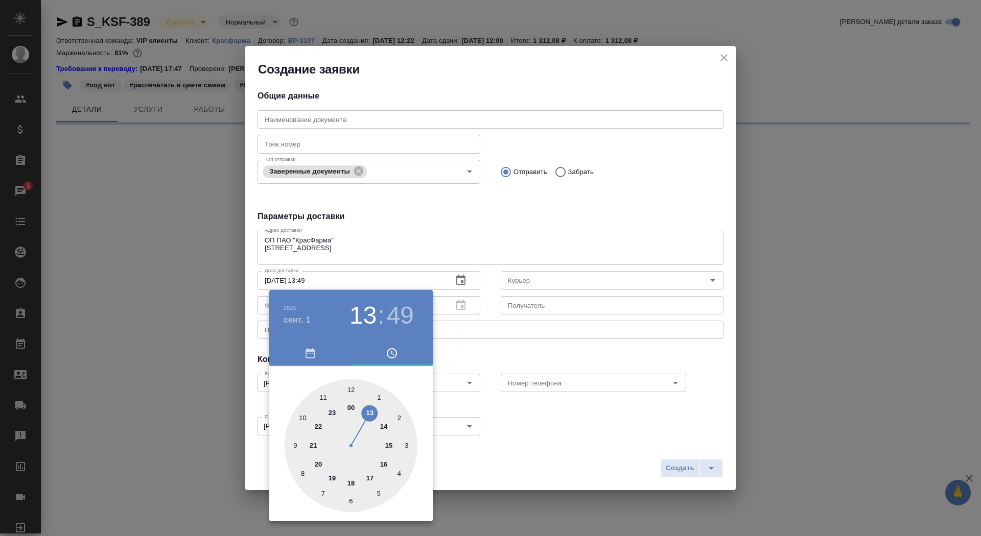
type input "01.09.2025 15:49"
click at [388, 445] on div at bounding box center [351, 446] width 133 height 133
select select "RU"
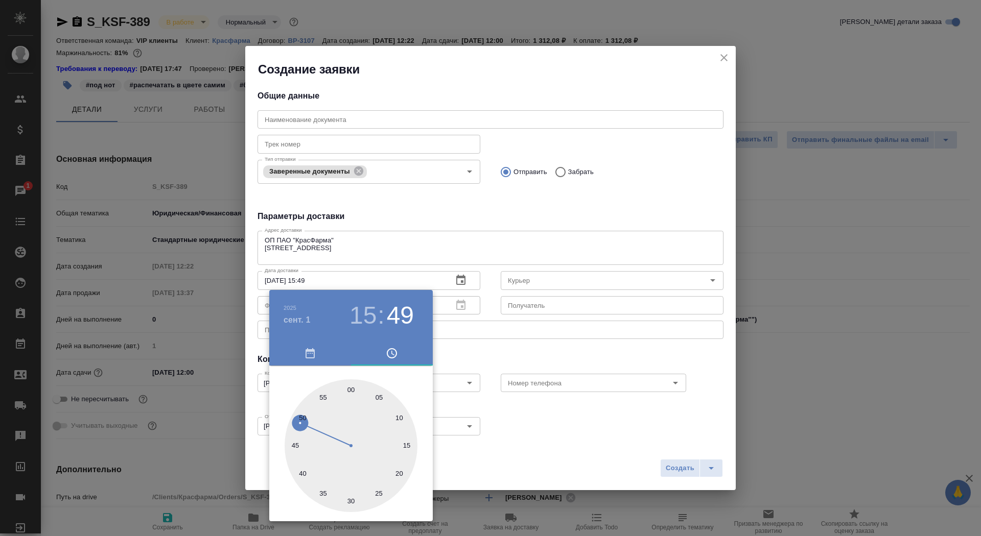
type input "01.09.2025 15:00"
click at [350, 389] on div at bounding box center [351, 446] width 133 height 133
type textarea "x"
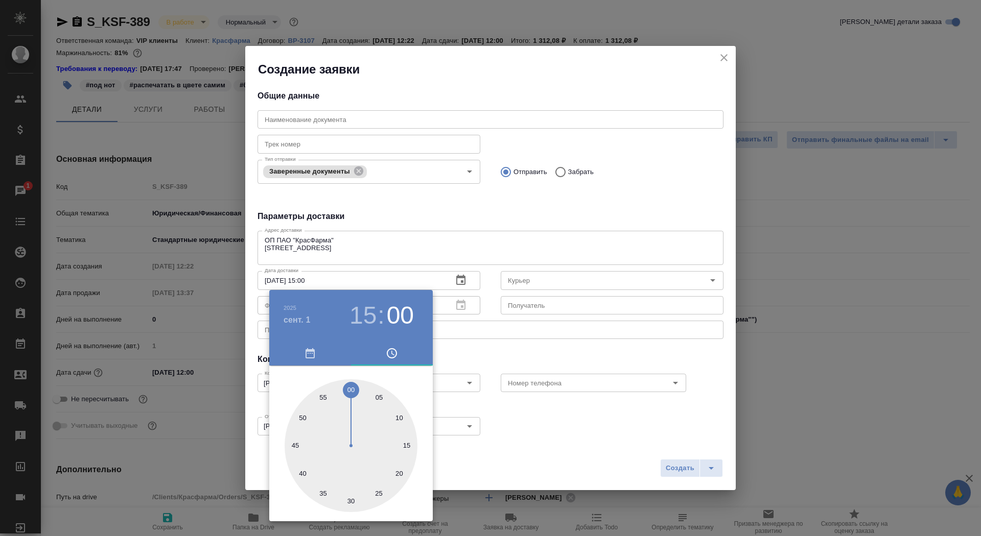
click at [556, 340] on div at bounding box center [490, 268] width 981 height 536
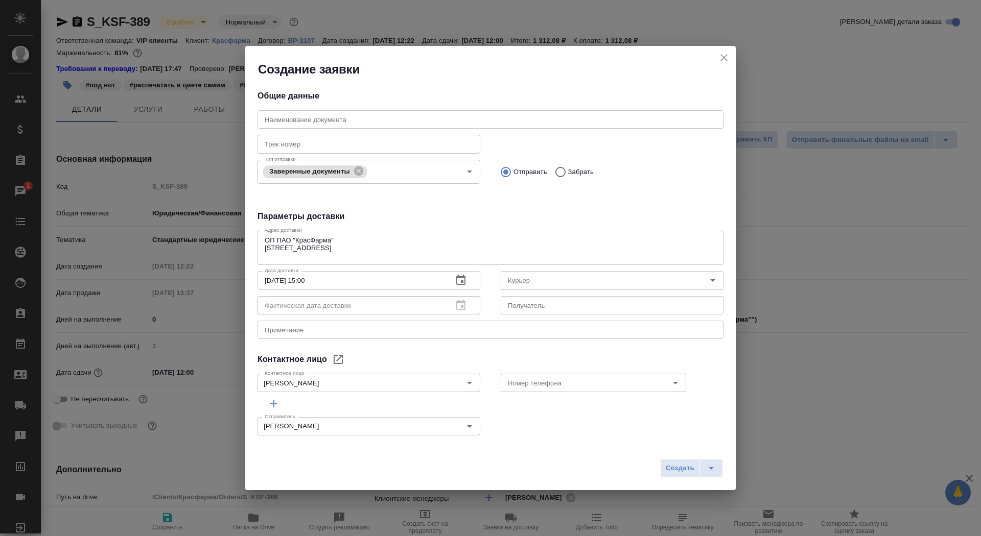
click at [547, 315] on div "Получатель Получатель" at bounding box center [612, 304] width 223 height 25
click at [547, 308] on input "text" at bounding box center [612, 305] width 223 height 18
type input "R"
type input "Кузьмина Ксения"
click at [444, 325] on div "x Примечание" at bounding box center [490, 330] width 466 height 18
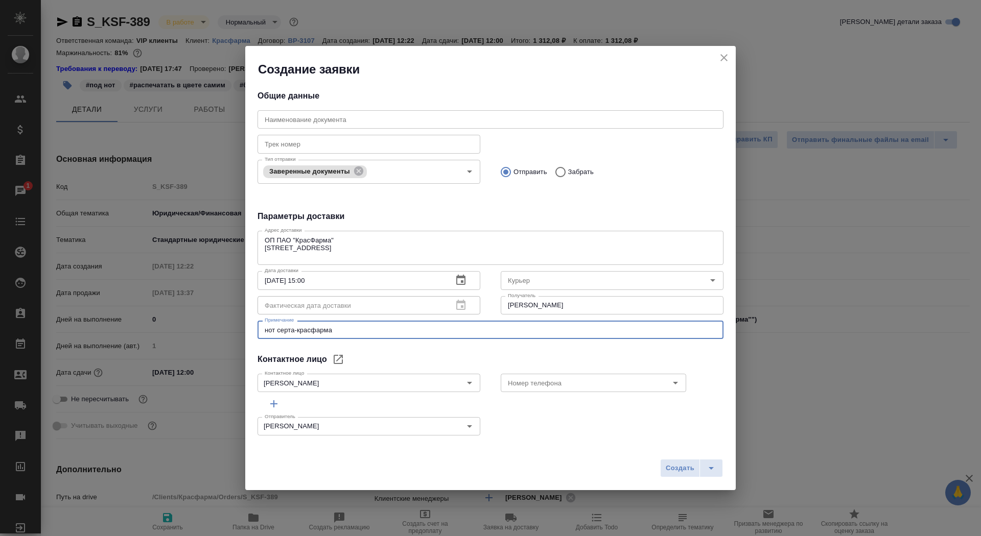
type textarea "нот серта-красфарма"
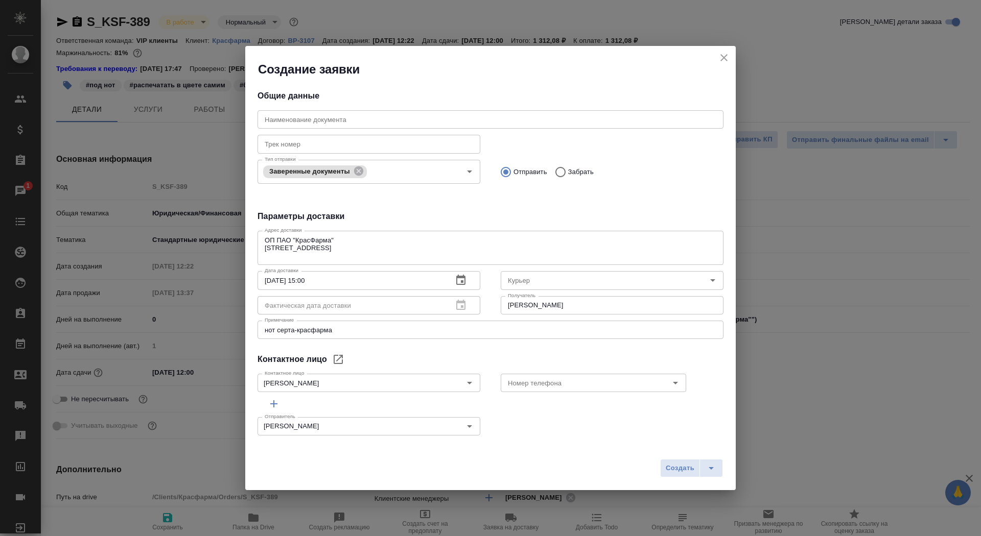
click at [723, 464] on div "Создать" at bounding box center [490, 472] width 490 height 36
click at [714, 467] on icon "split button" at bounding box center [711, 468] width 12 height 12
click at [714, 447] on li "Создать и скачать" at bounding box center [693, 447] width 74 height 16
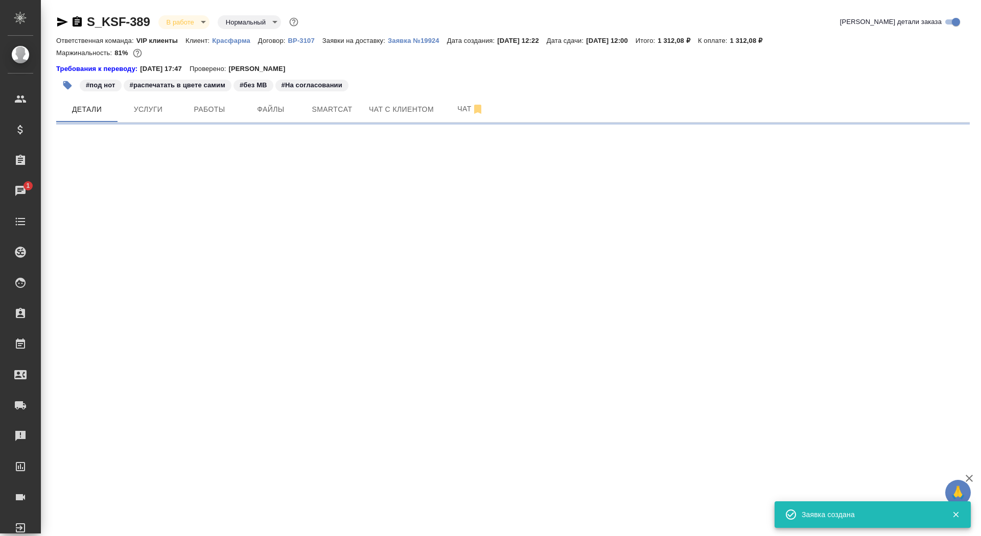
select select "RU"
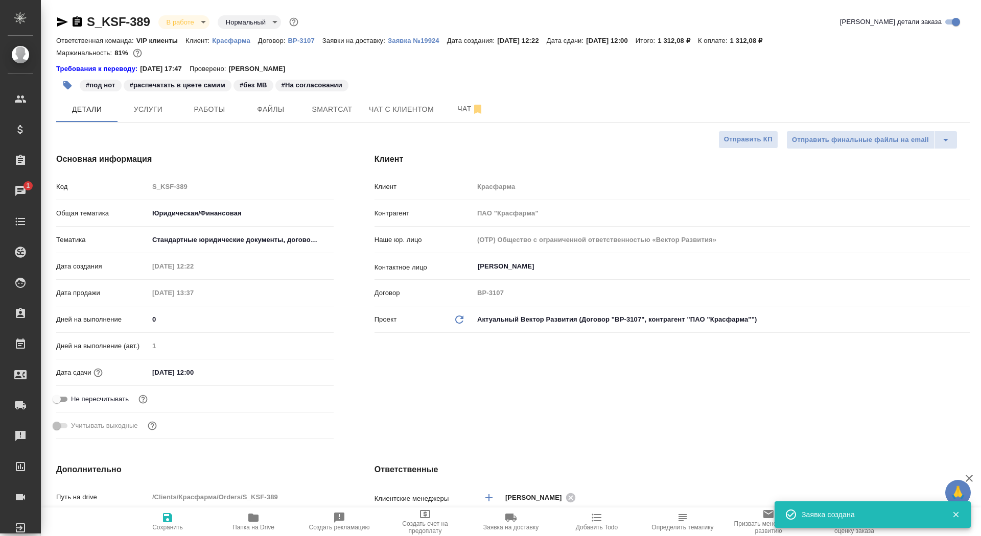
type textarea "x"
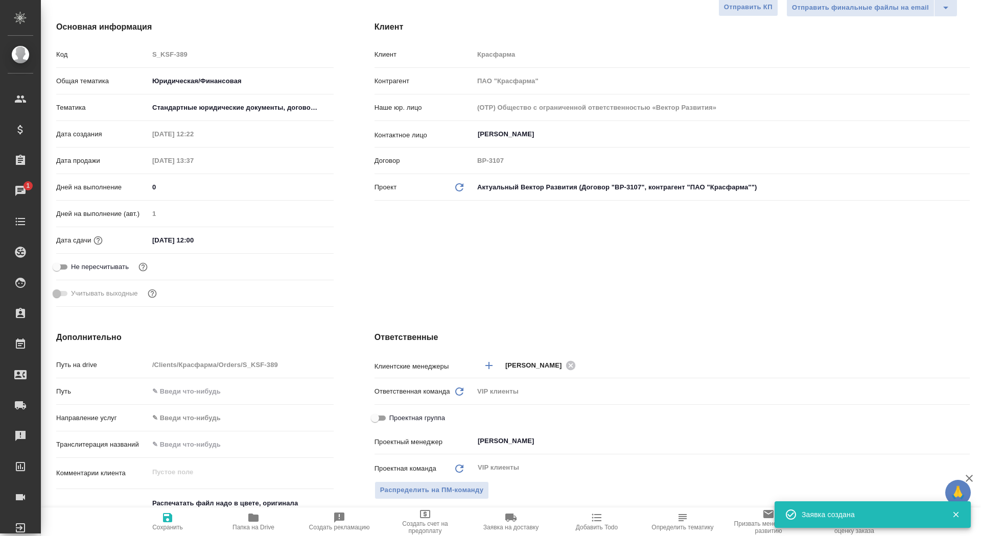
scroll to position [341, 0]
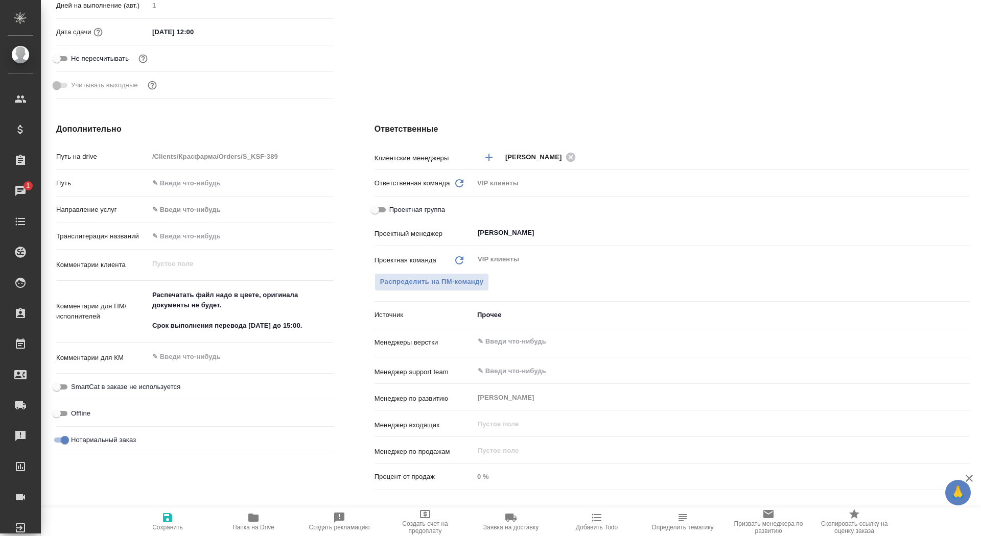
type textarea "x"
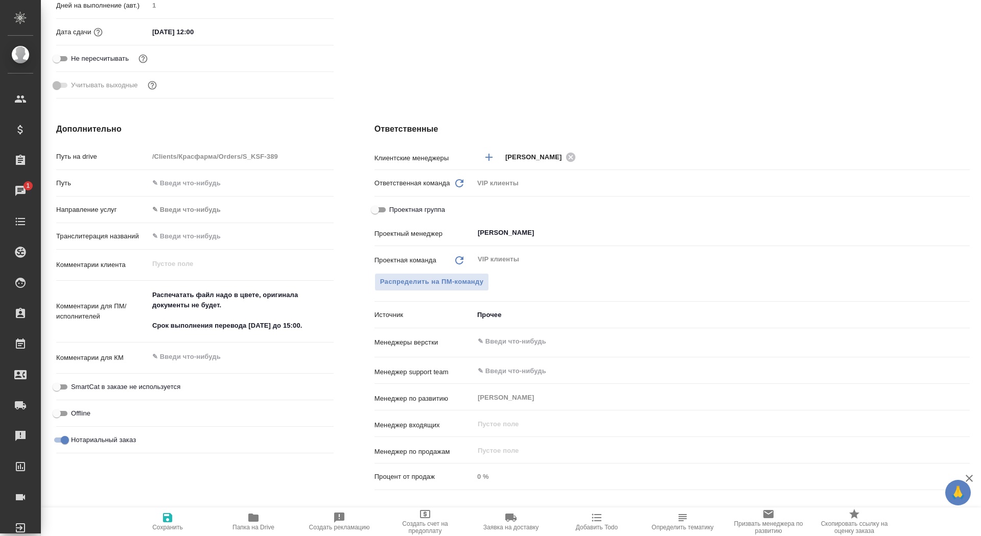
type textarea "x"
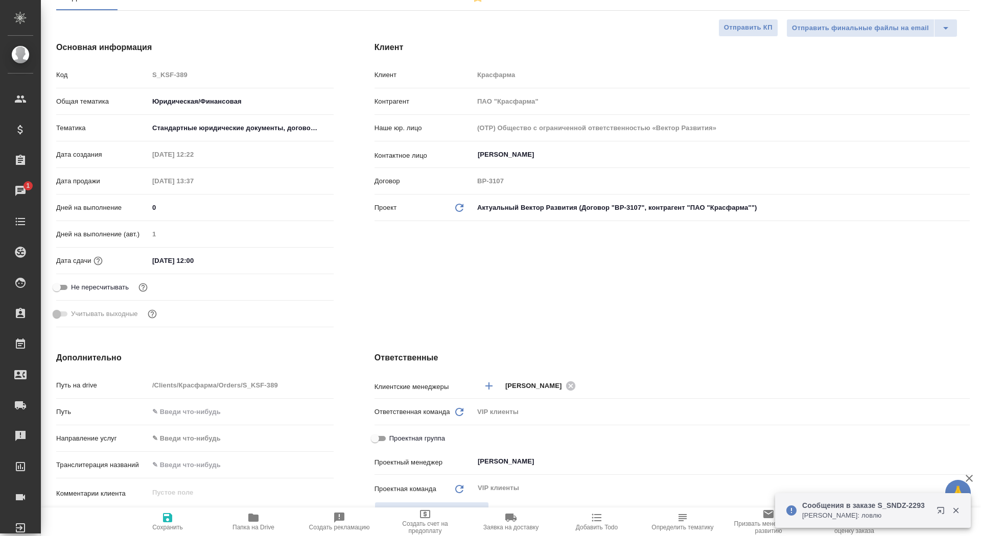
scroll to position [0, 0]
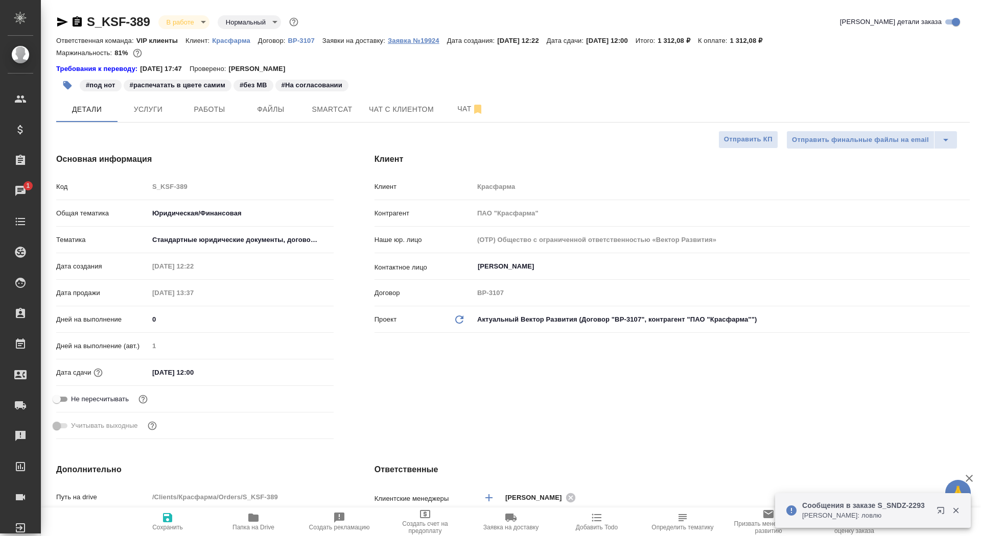
click at [419, 41] on p "Заявка №19924" at bounding box center [417, 41] width 59 height 8
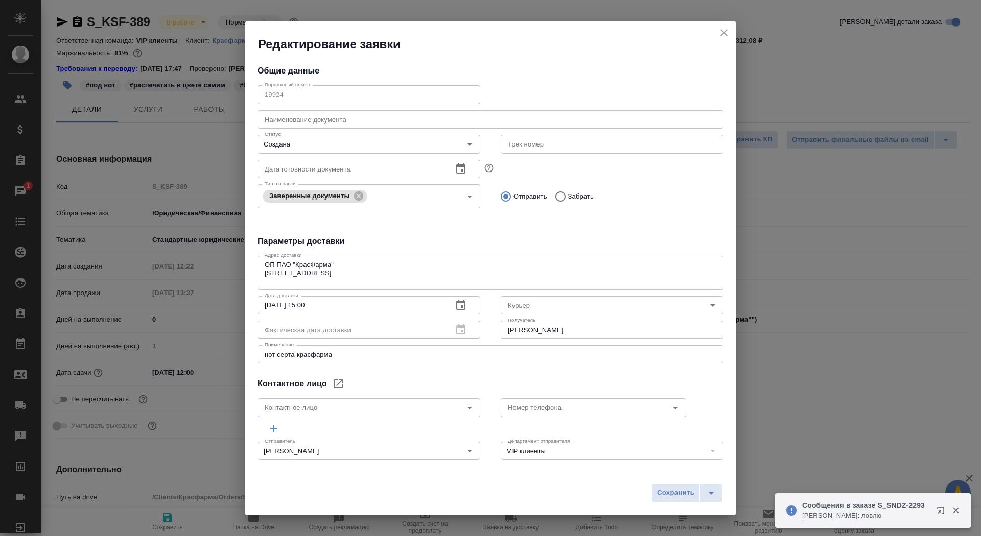
type input "Кузьмина Ксения"
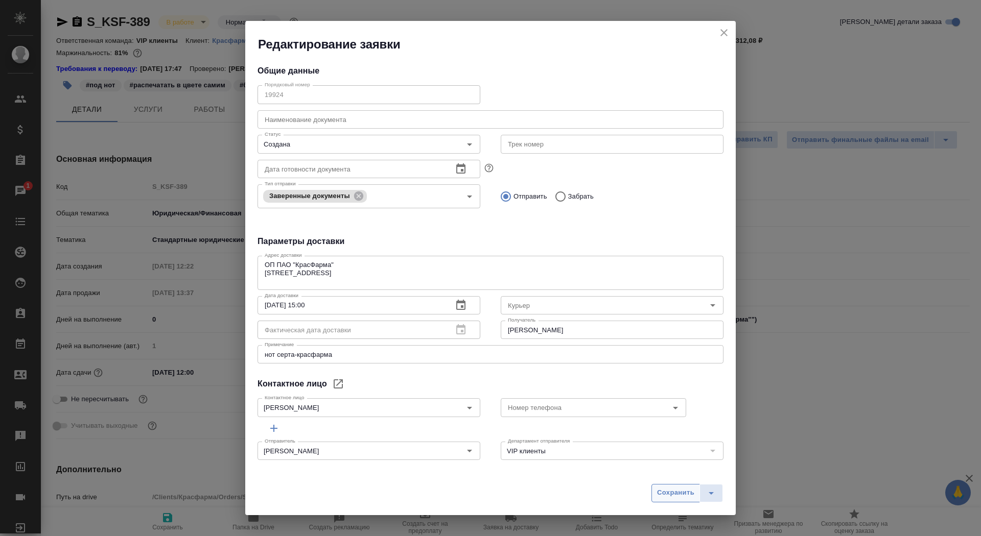
click at [684, 501] on button "Сохранить" at bounding box center [675, 493] width 49 height 18
click at [675, 495] on div "Сохранить" at bounding box center [687, 493] width 72 height 18
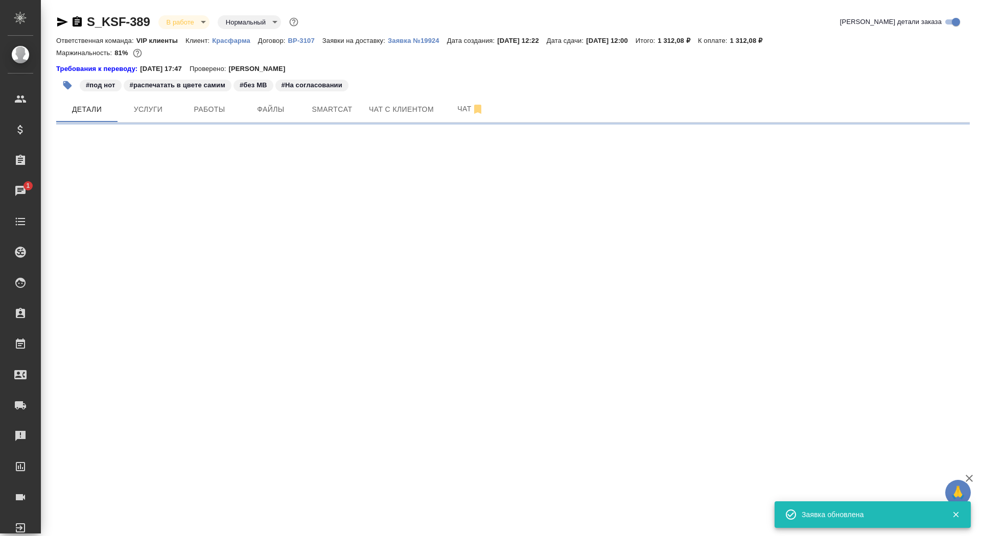
select select "RU"
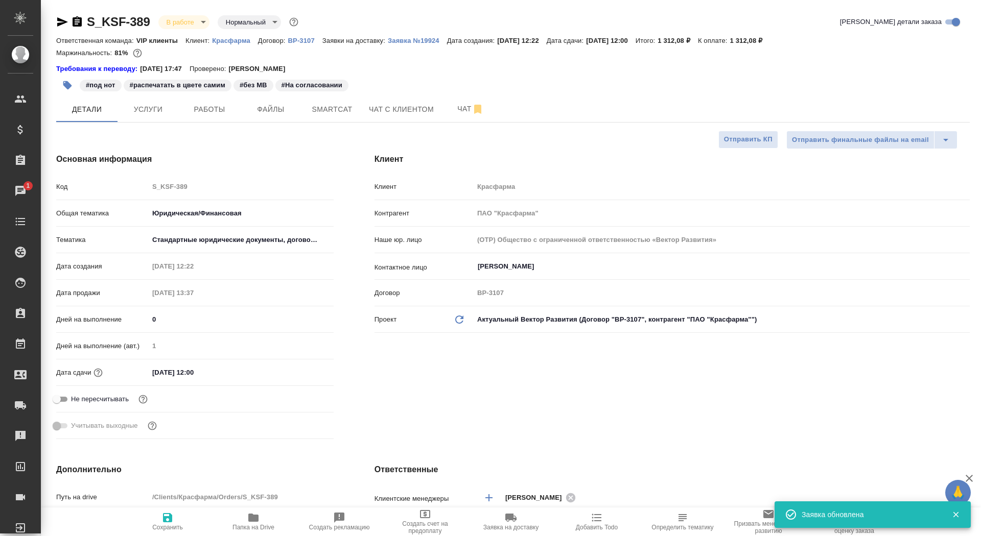
type textarea "x"
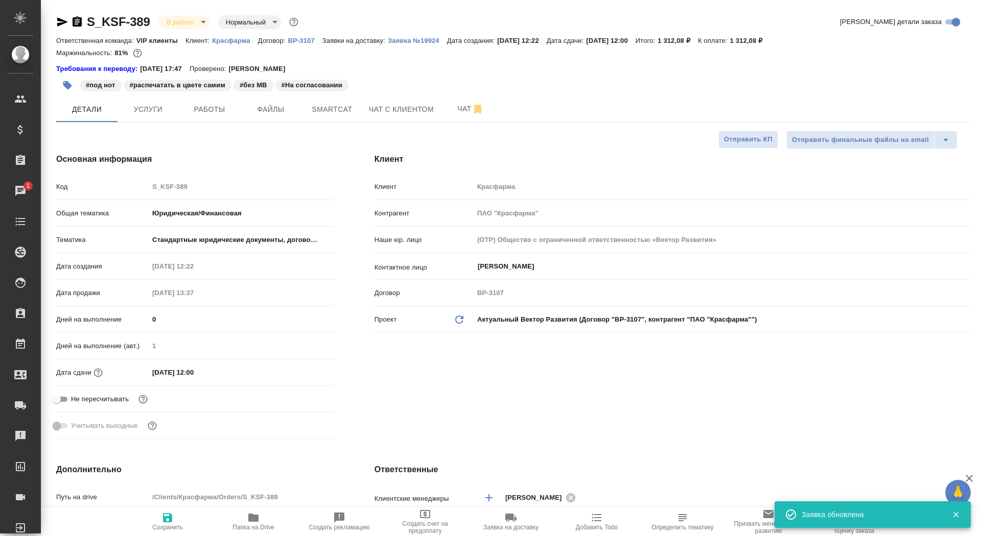
type textarea "x"
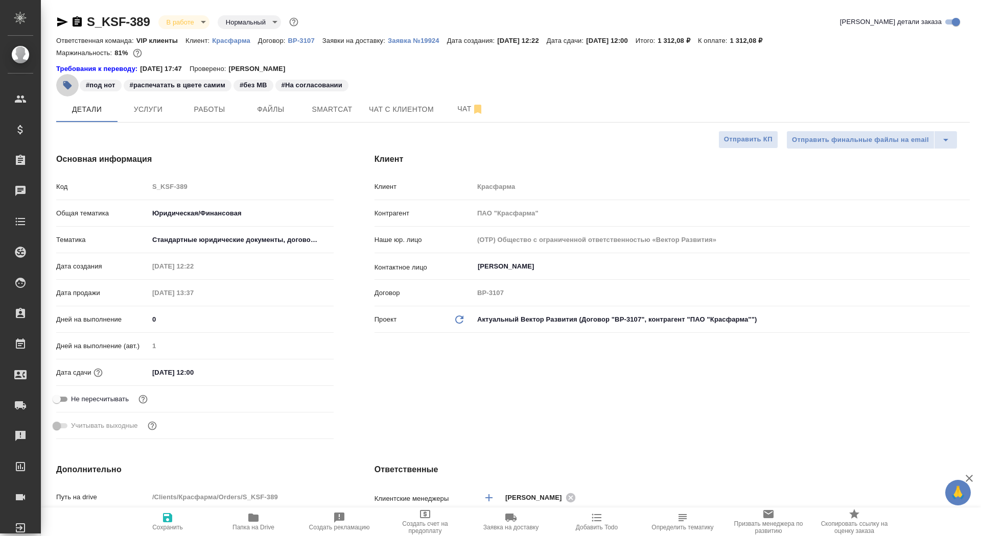
click at [66, 84] on icon "button" at bounding box center [67, 85] width 9 height 9
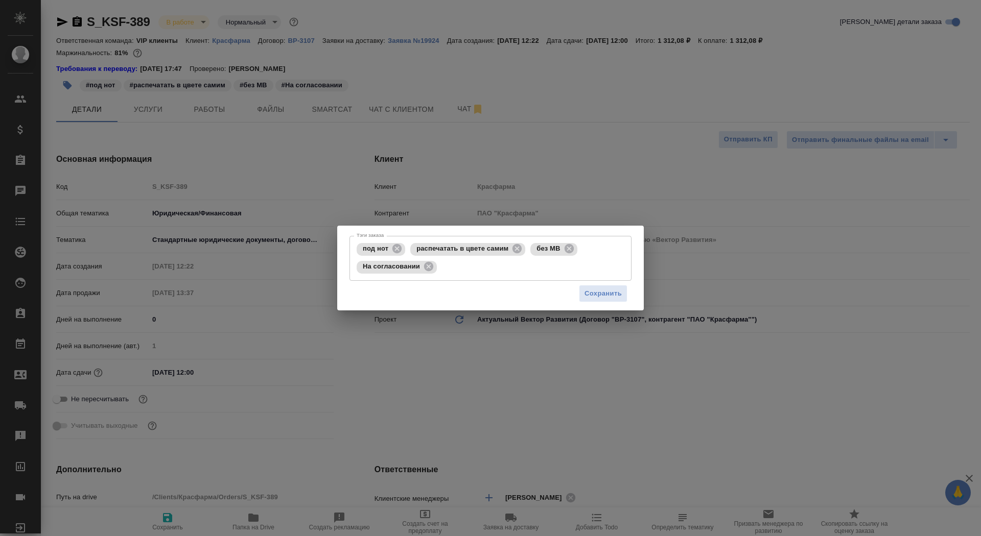
click at [419, 281] on div "Сохранить" at bounding box center [490, 294] width 282 height 26
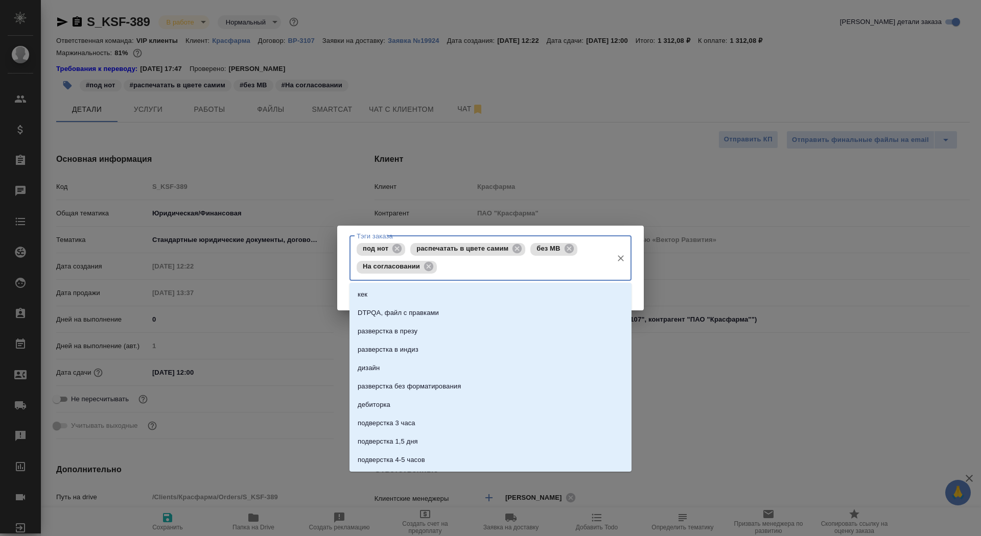
click at [449, 263] on input "Тэги заказа" at bounding box center [523, 266] width 168 height 17
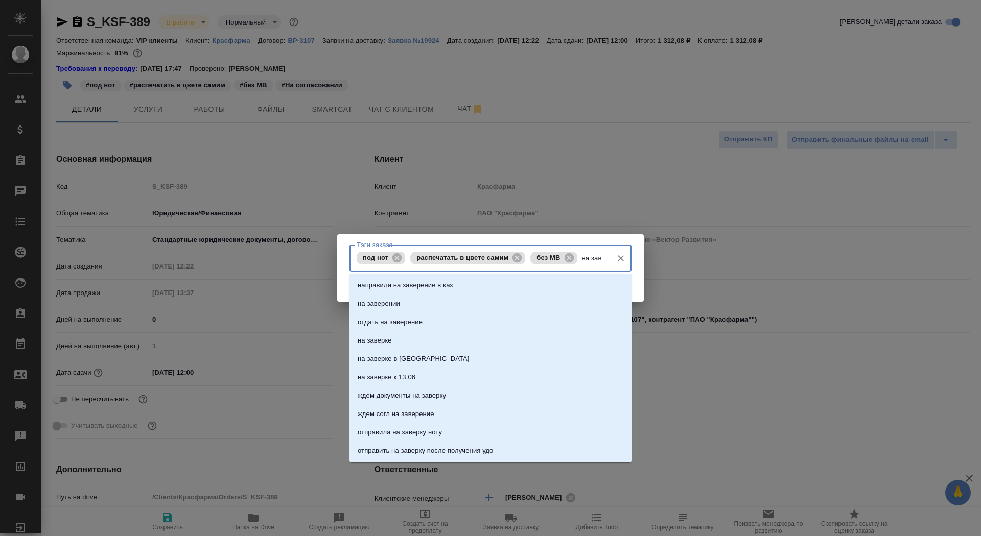
type input "на заве"
click at [451, 309] on li "на заверении" at bounding box center [490, 304] width 282 height 18
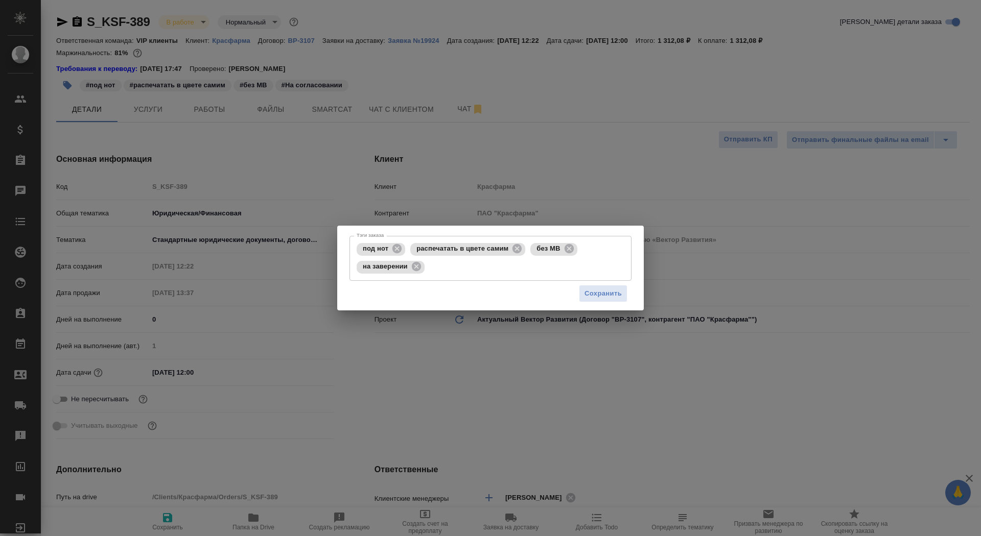
click at [591, 303] on div "Сохранить" at bounding box center [490, 294] width 282 height 26
click at [591, 299] on span "Сохранить" at bounding box center [602, 294] width 37 height 12
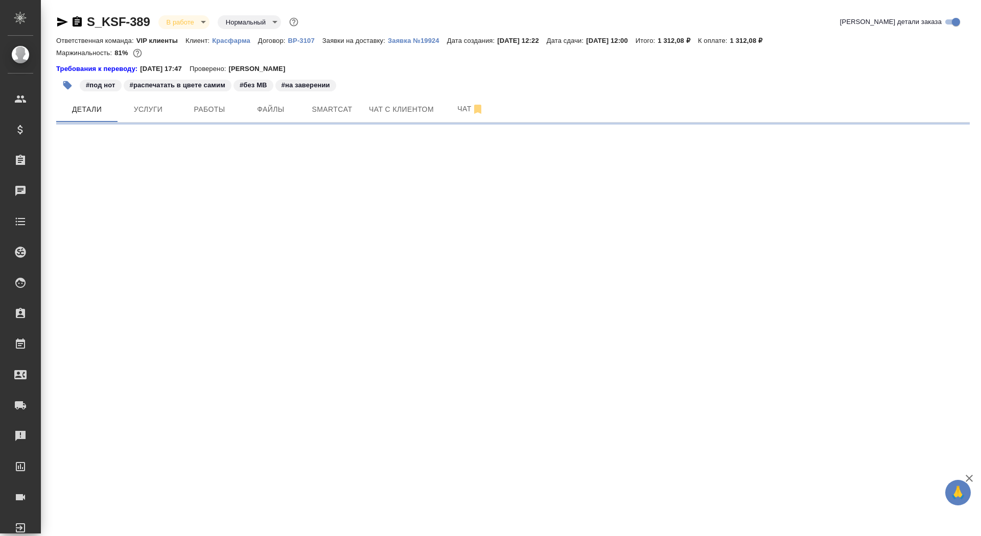
select select "RU"
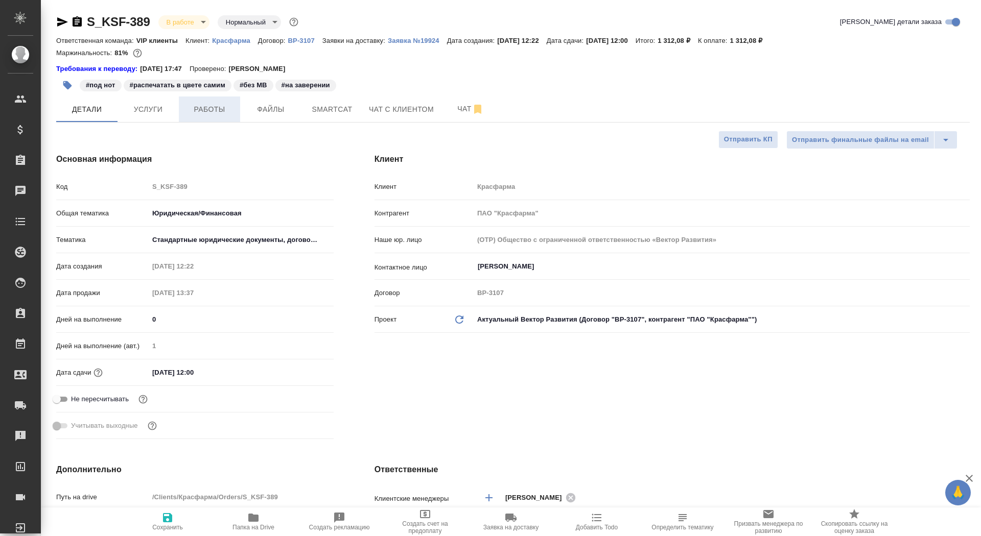
type textarea "x"
click at [198, 111] on span "Работы" at bounding box center [209, 109] width 49 height 13
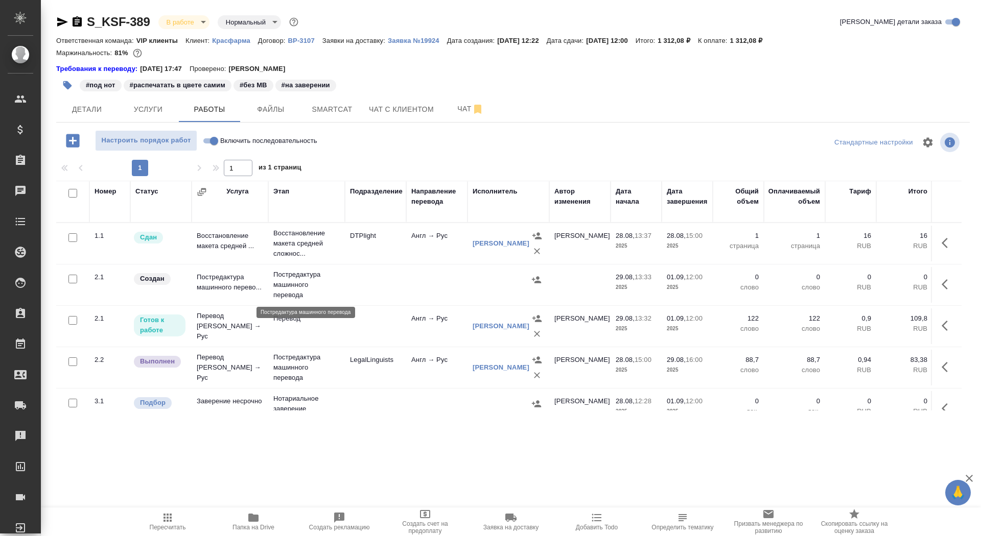
scroll to position [18, 0]
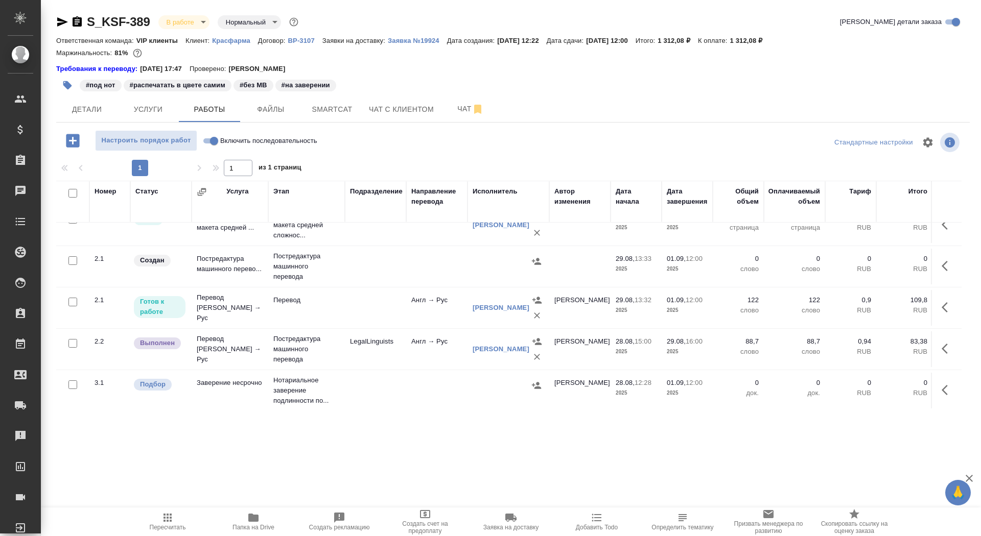
click at [258, 526] on span "Папка на Drive" at bounding box center [253, 527] width 42 height 7
click at [937, 390] on button "button" at bounding box center [947, 390] width 25 height 25
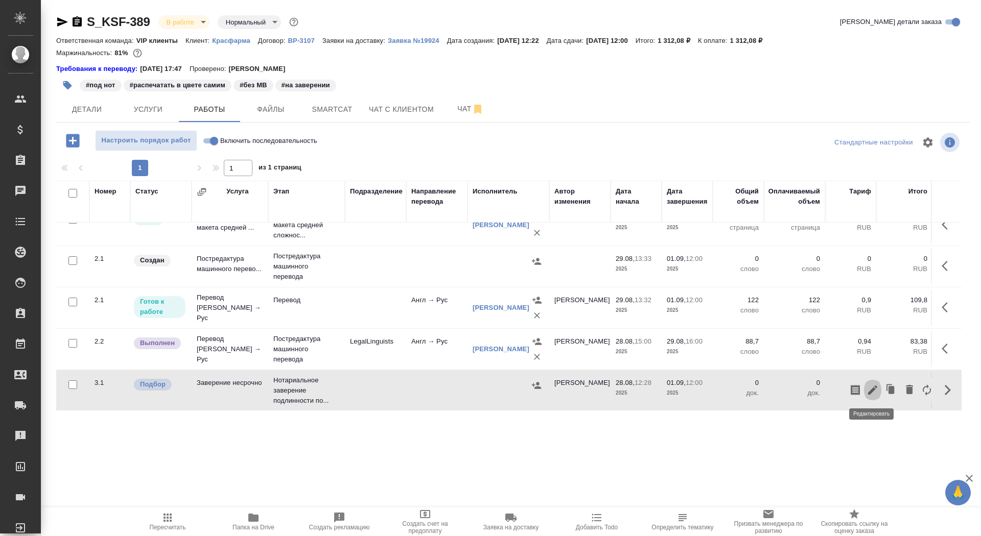
click at [874, 390] on icon "button" at bounding box center [872, 390] width 12 height 12
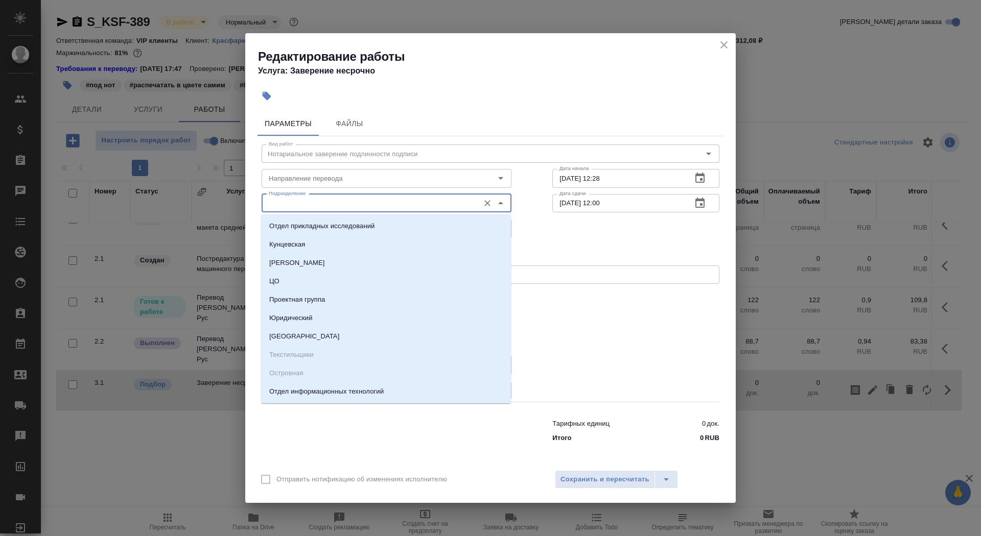
click at [316, 202] on input "Подразделение" at bounding box center [369, 203] width 209 height 12
type input "е"
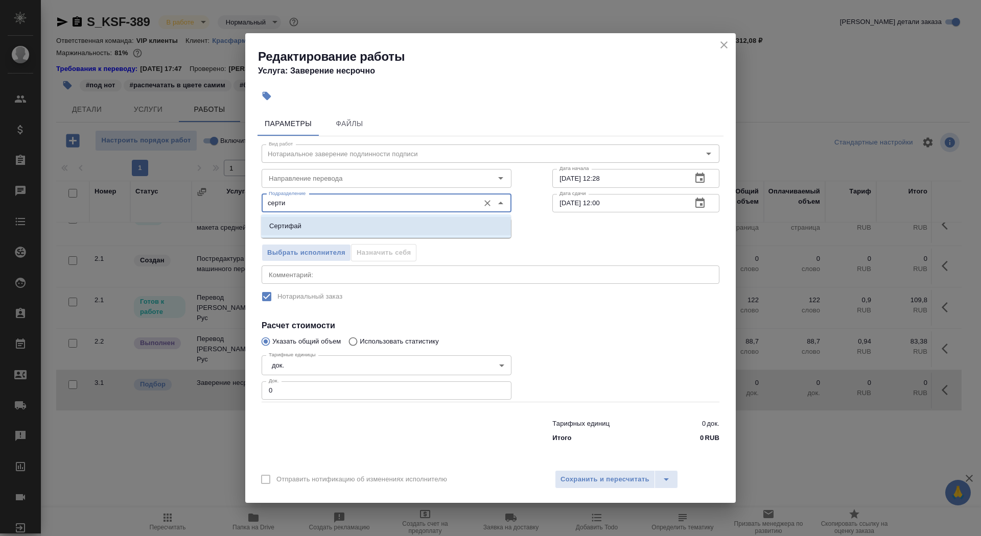
click at [292, 226] on p "Сертифай" at bounding box center [285, 226] width 32 height 10
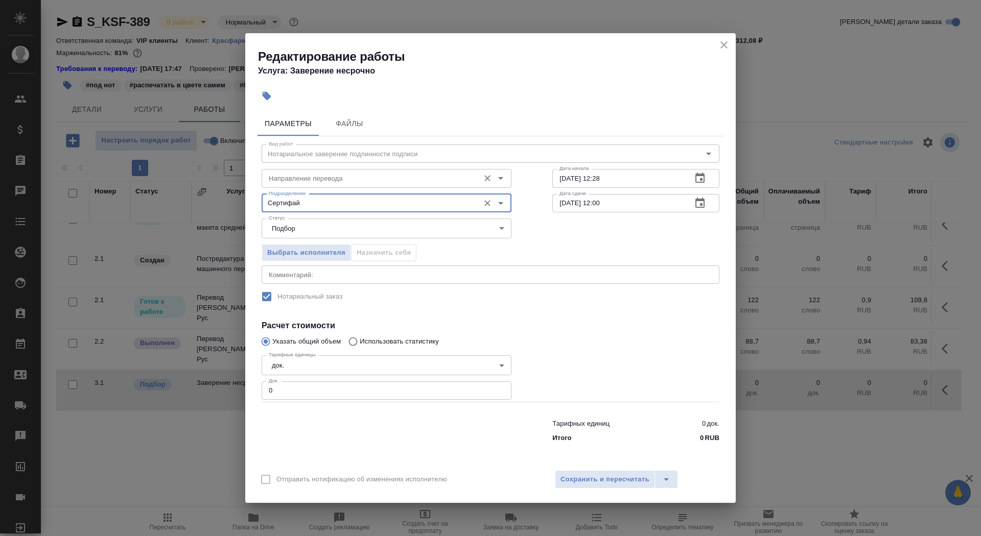
type input "Сертифай"
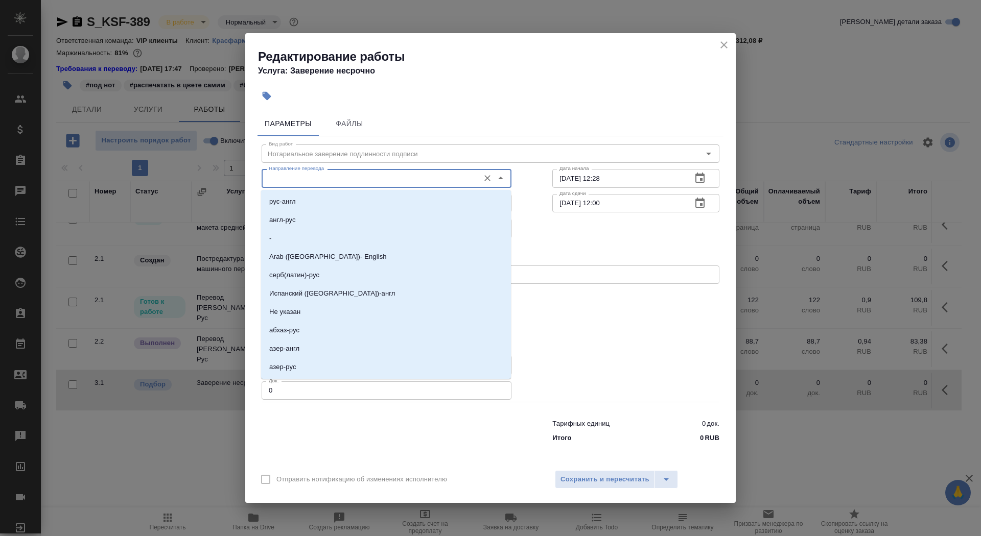
click at [321, 179] on input "Направление перевода" at bounding box center [369, 178] width 209 height 12
click at [329, 237] on li "-" at bounding box center [386, 238] width 250 height 18
type input "-"
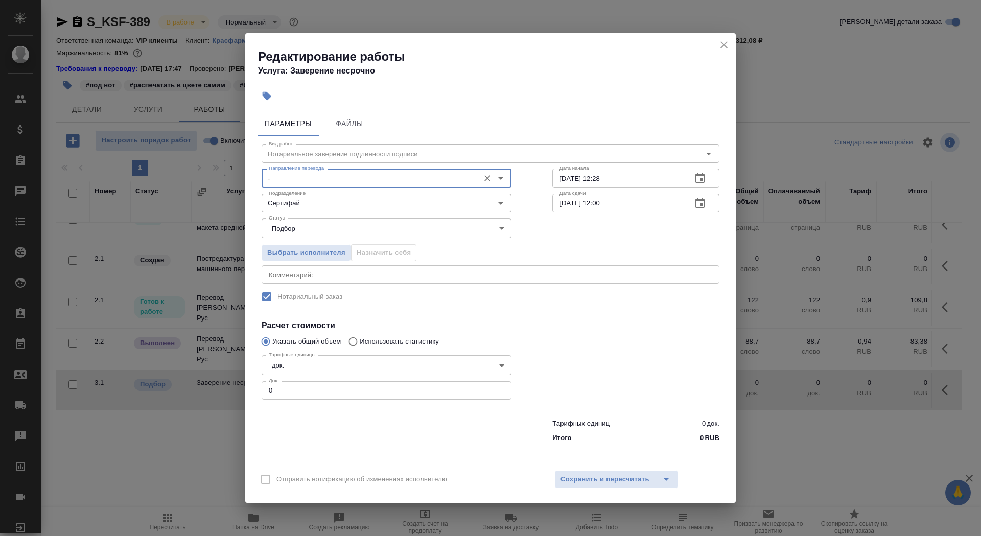
click at [290, 386] on input "0" at bounding box center [387, 391] width 250 height 18
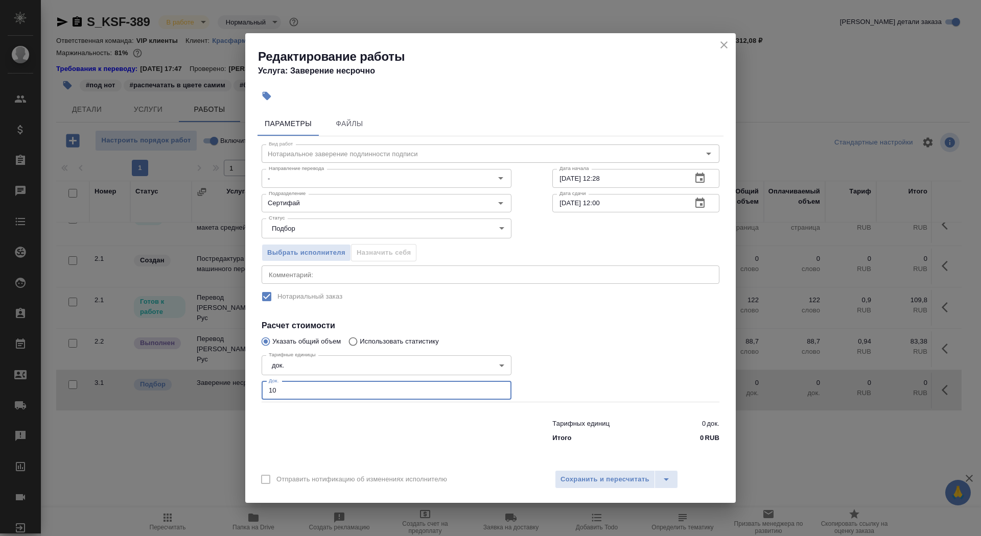
type input "0"
type input "1"
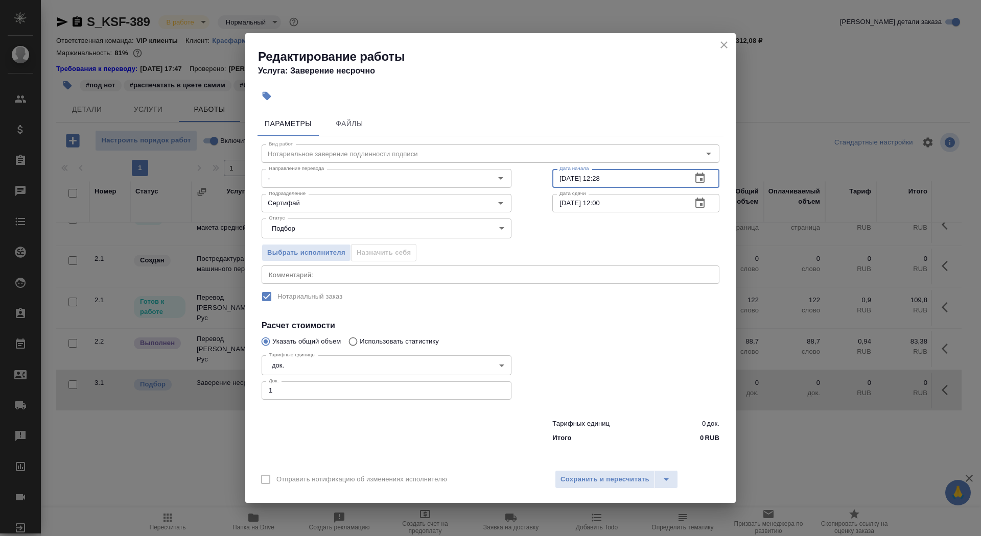
click at [566, 177] on input "28.08.2025 12:28" at bounding box center [617, 178] width 131 height 18
type input "29.08.2025 12:28"
click at [625, 486] on button "Сохранить и пересчитать" at bounding box center [605, 479] width 100 height 18
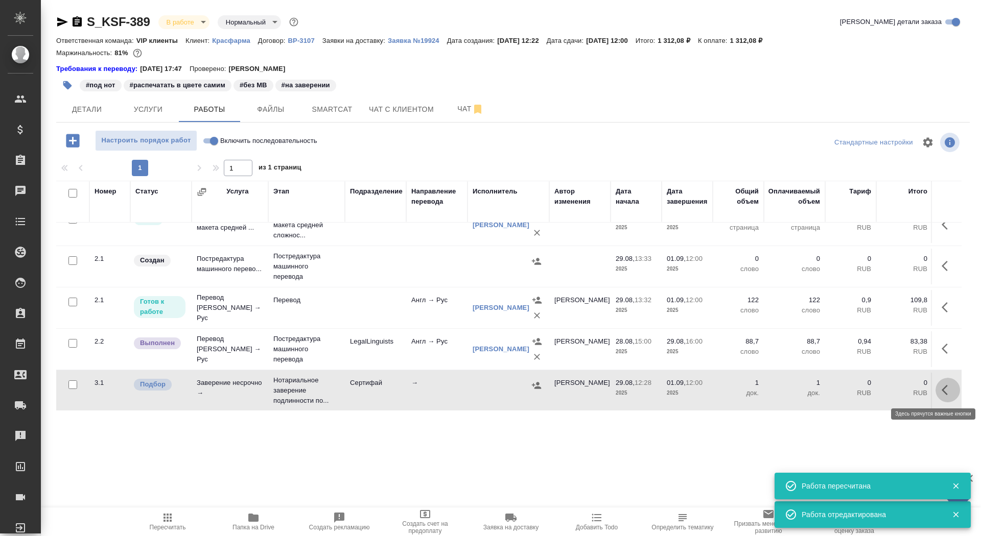
click at [941, 390] on icon "button" at bounding box center [947, 390] width 12 height 12
click at [870, 390] on icon "button" at bounding box center [872, 390] width 12 height 12
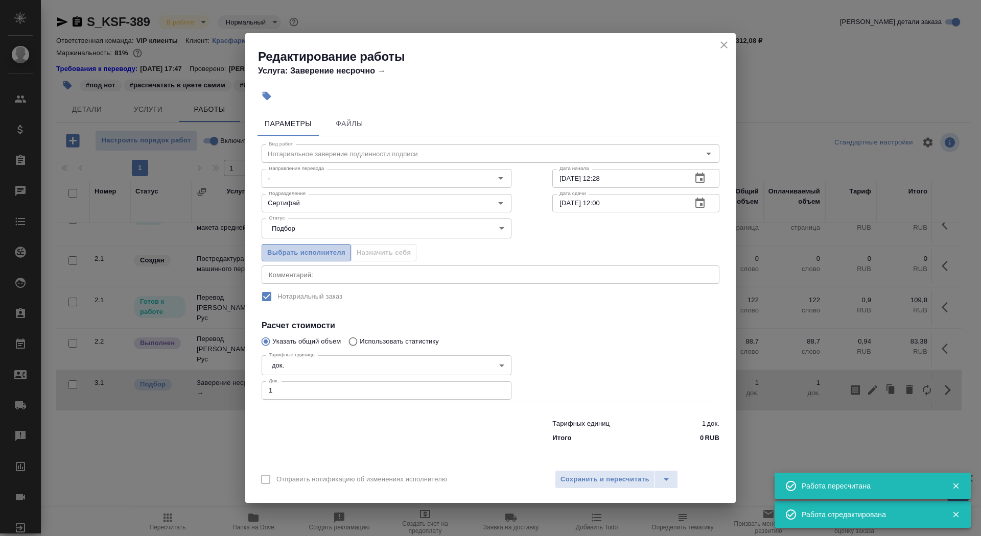
click at [314, 254] on span "Выбрать исполнителя" at bounding box center [306, 253] width 78 height 12
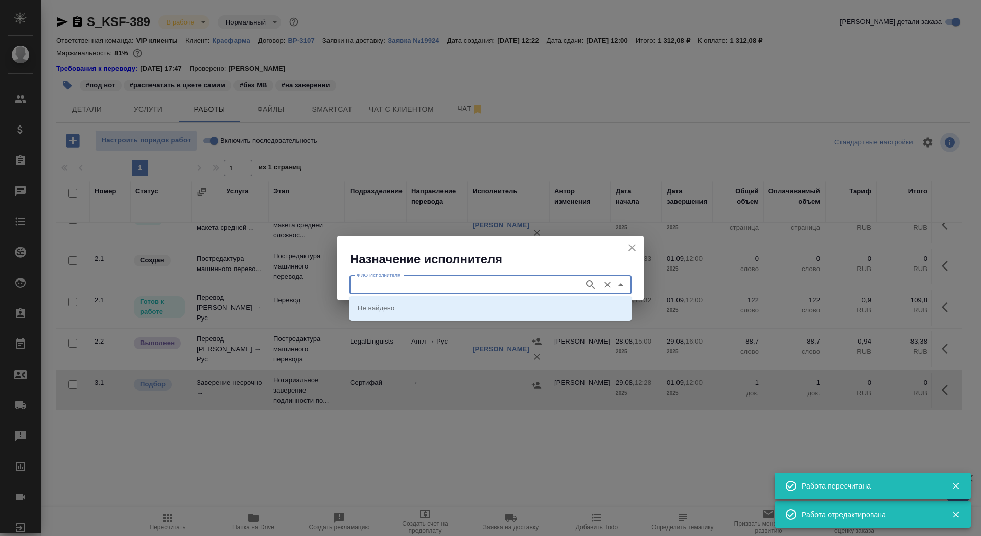
click at [428, 288] on input "ФИО Исполнителя" at bounding box center [465, 285] width 226 height 12
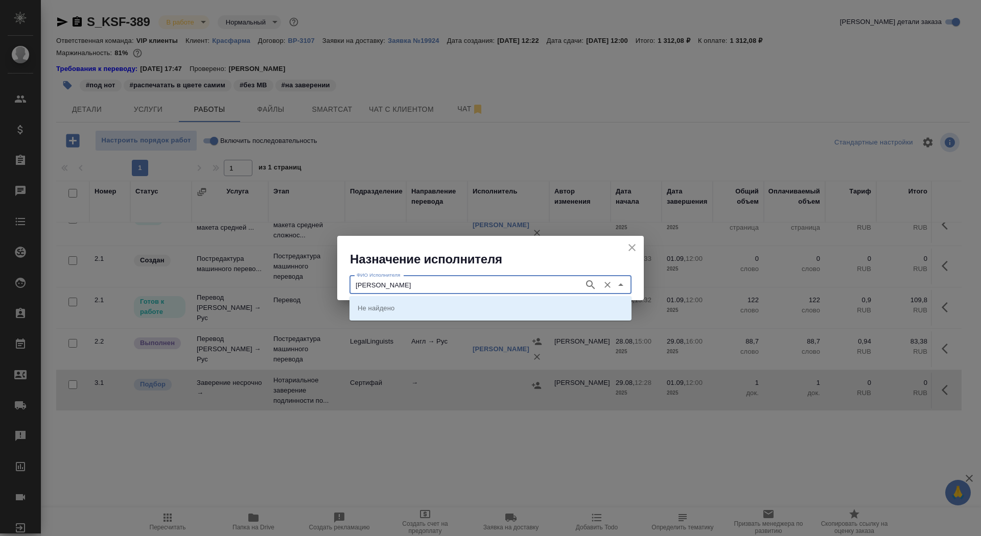
type input "шишенко"
click at [413, 304] on p "НОТАРИУС Шишенков Леонид Васильевич" at bounding box center [386, 308] width 56 height 10
type input "НОТАРИУС Шишенков Леонид Васильевич"
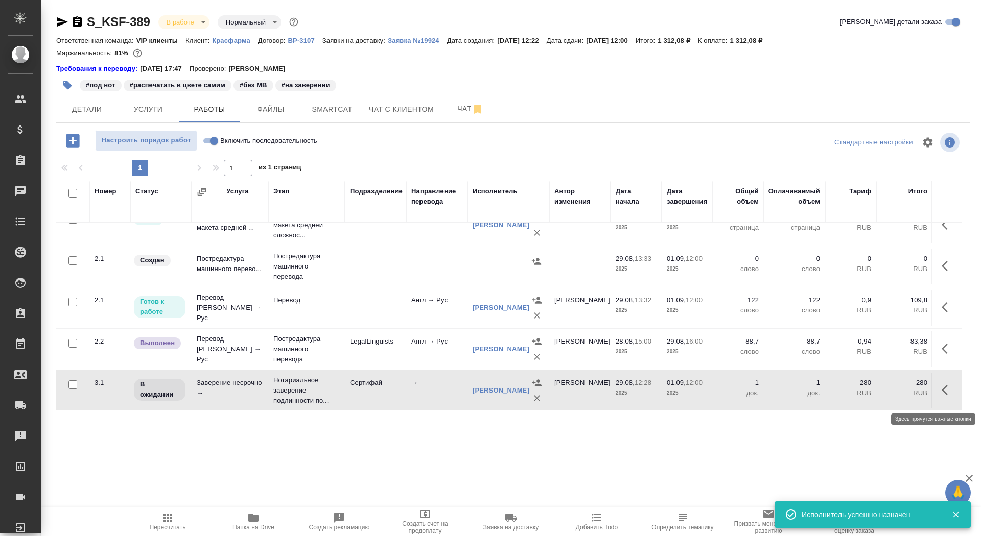
click at [945, 395] on icon "button" at bounding box center [944, 390] width 6 height 10
click at [874, 392] on icon "button" at bounding box center [872, 390] width 12 height 12
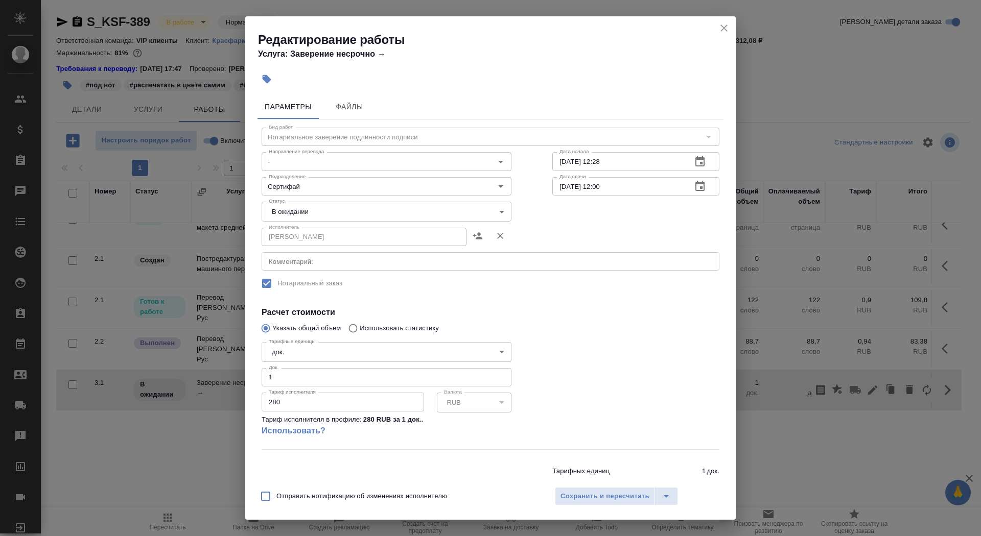
click at [315, 209] on body "🙏 .cls-1 fill:#fff; AWATERA Saydasheva Dilyara Клиенты Спецификации Заказы 0 Ча…" at bounding box center [490, 268] width 981 height 536
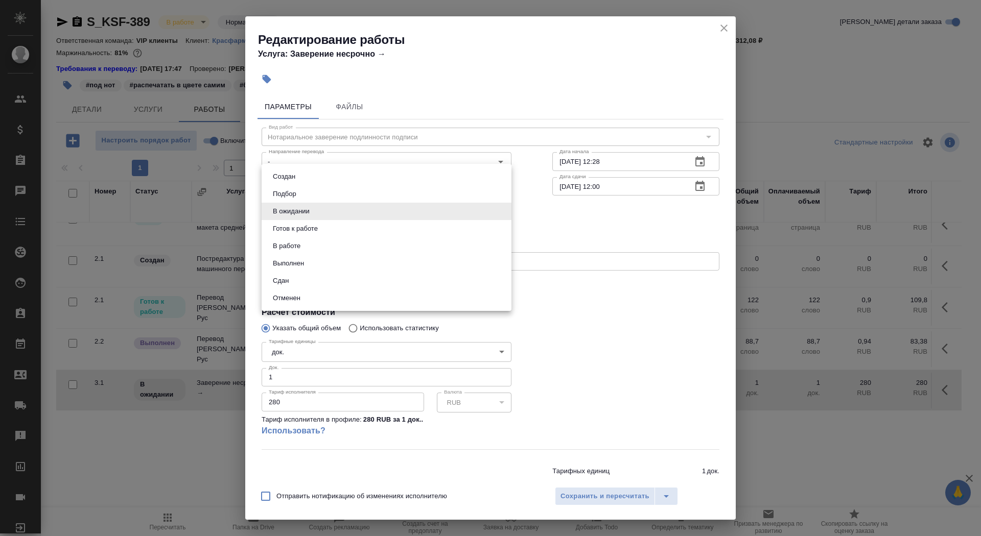
click at [315, 247] on li "В работе" at bounding box center [387, 246] width 250 height 17
type input "inProgress"
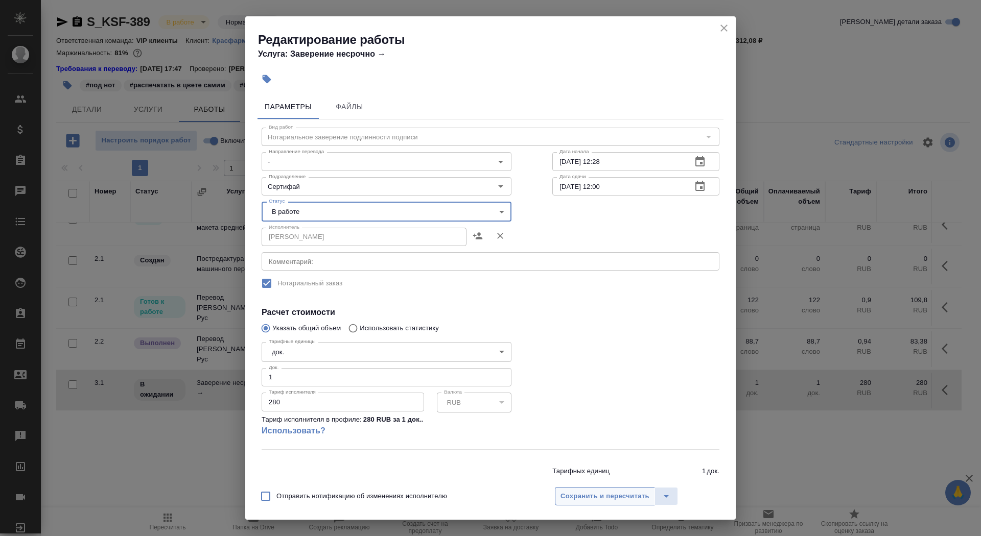
click at [580, 496] on span "Сохранить и пересчитать" at bounding box center [604, 497] width 89 height 12
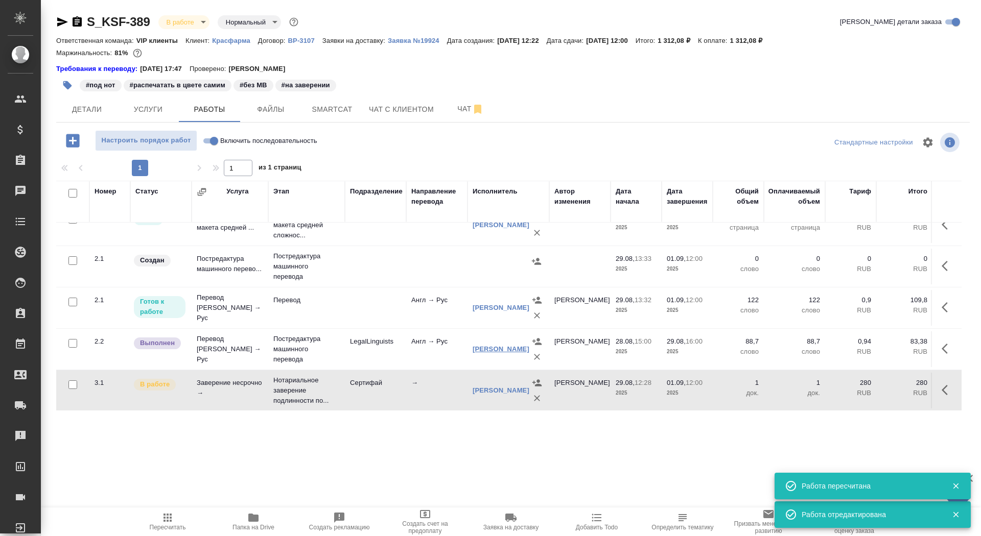
scroll to position [29, 0]
click at [942, 383] on icon "button" at bounding box center [947, 389] width 12 height 12
click at [875, 385] on icon "button" at bounding box center [872, 389] width 9 height 9
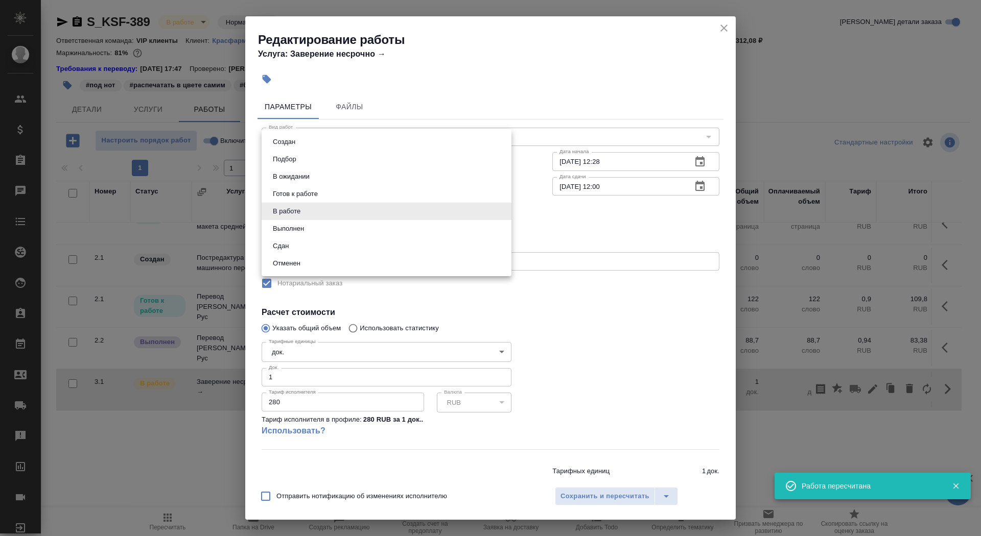
click at [339, 210] on body "🙏 .cls-1 fill:#fff; AWATERA Saydasheva Dilyara Клиенты Спецификации Заказы 0 Ча…" at bounding box center [490, 268] width 981 height 536
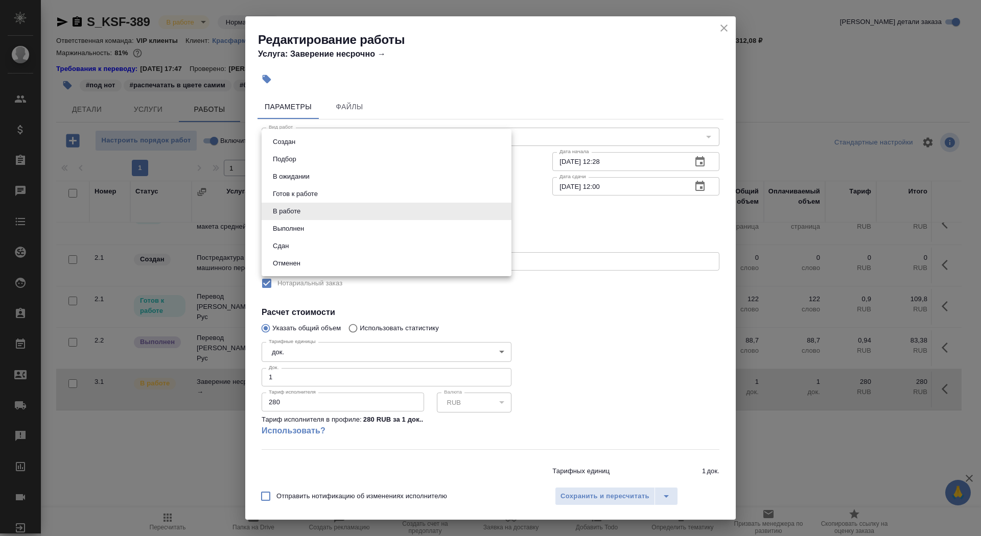
click at [724, 30] on div at bounding box center [490, 268] width 981 height 536
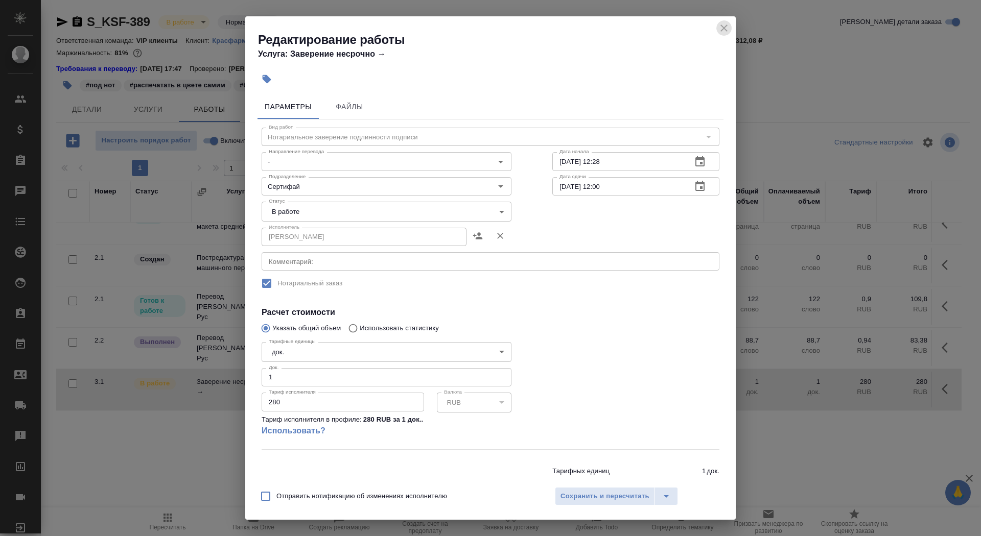
click at [720, 35] on button "close" at bounding box center [723, 27] width 15 height 15
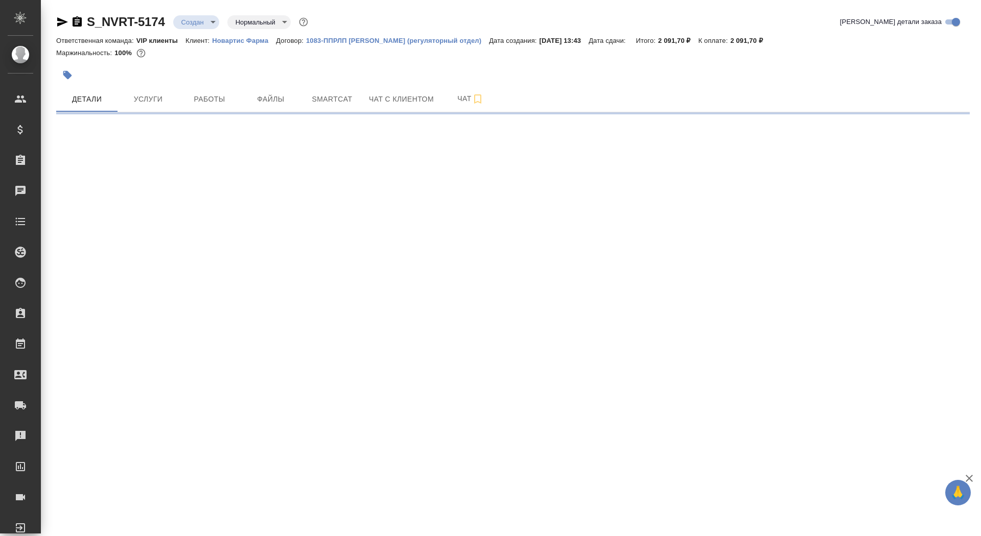
select select "RU"
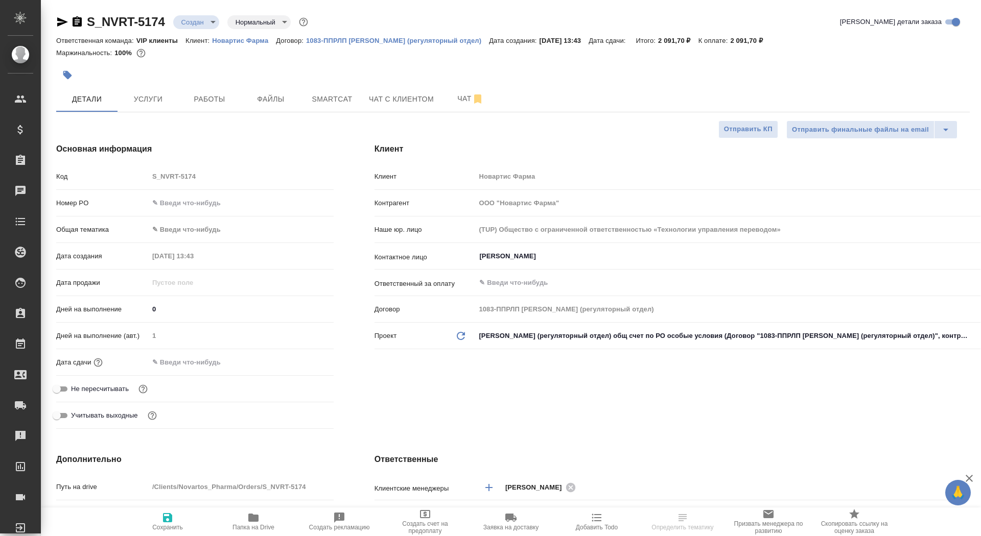
click at [228, 40] on p "Новартис Фарма" at bounding box center [244, 41] width 64 height 8
type textarea "x"
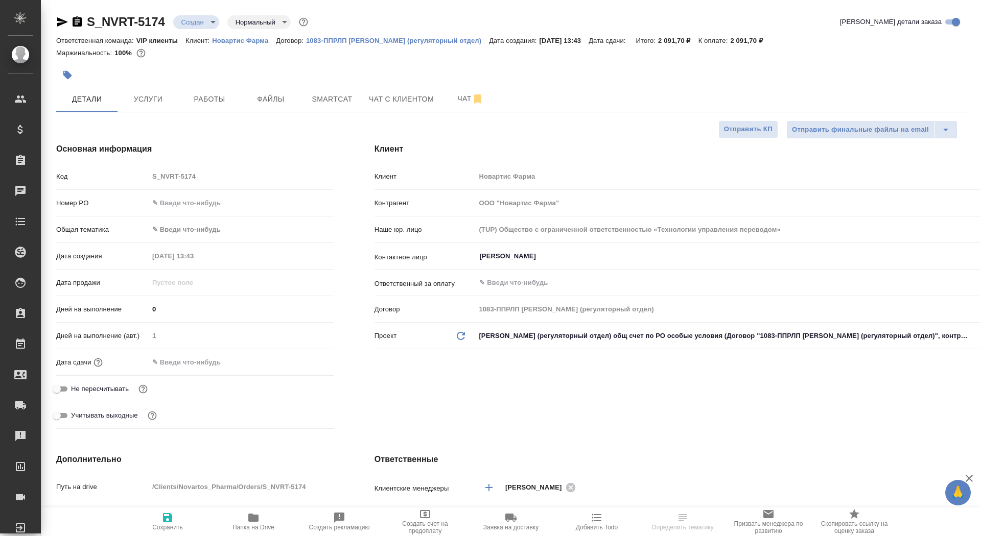
type textarea "x"
type input "[PERSON_NAME]"
type textarea "x"
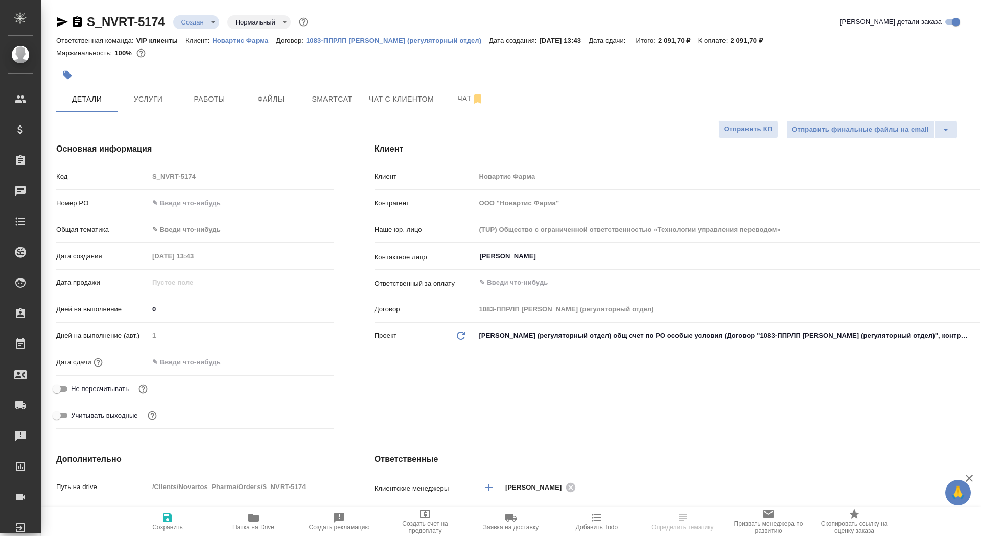
type textarea "x"
click at [193, 22] on body "🙏 .cls-1 fill:#fff; AWATERA Saydasheva Dilyara Клиенты Спецификации Заказы Чаты…" at bounding box center [490, 268] width 981 height 536
click at [196, 28] on button "Согласование КП" at bounding box center [195, 21] width 29 height 11
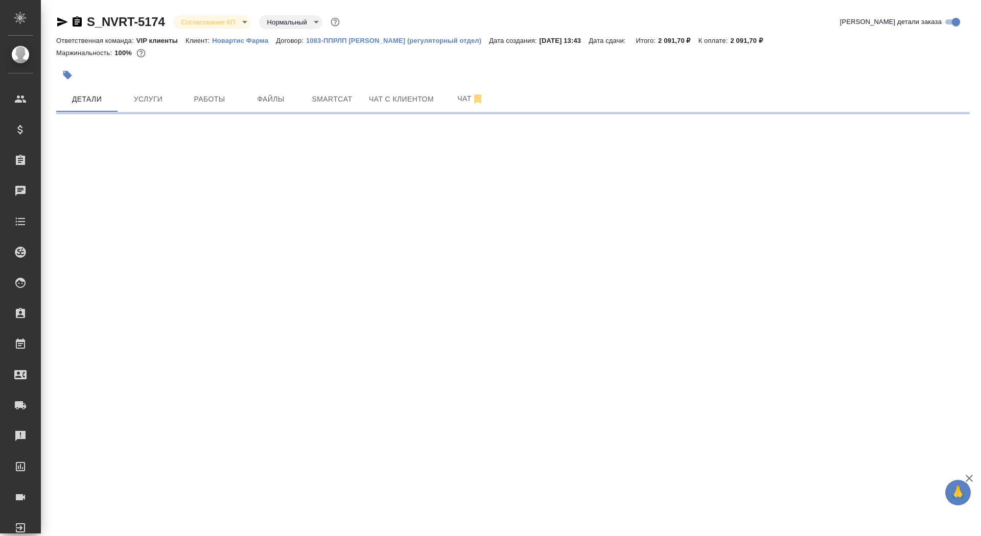
select select "RU"
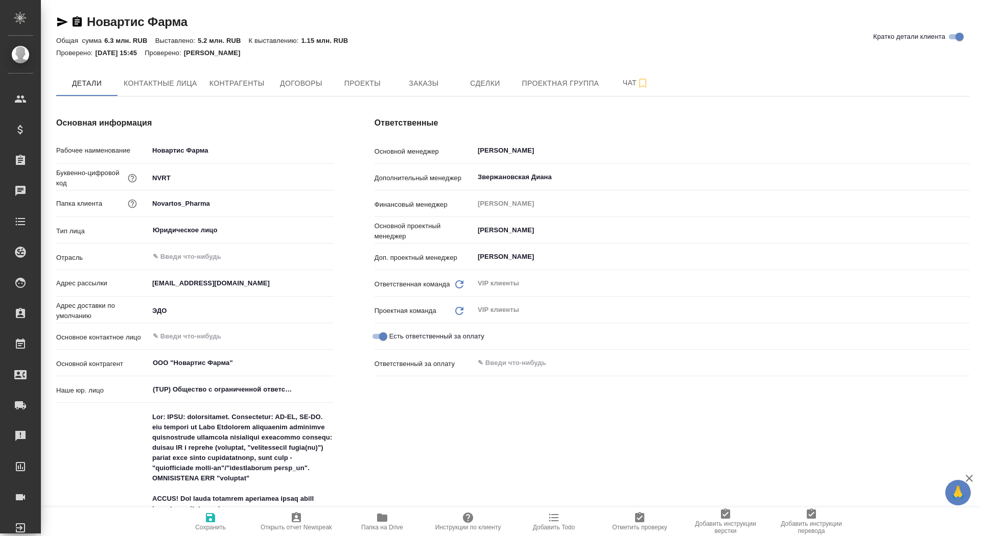
type textarea "x"
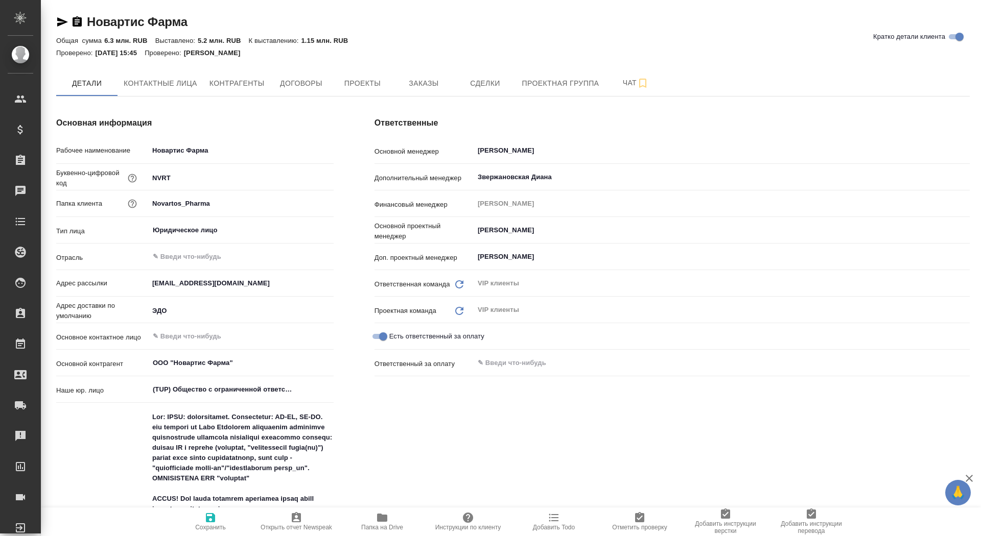
type textarea "x"
click at [448, 80] on span "Заказы" at bounding box center [423, 83] width 49 height 13
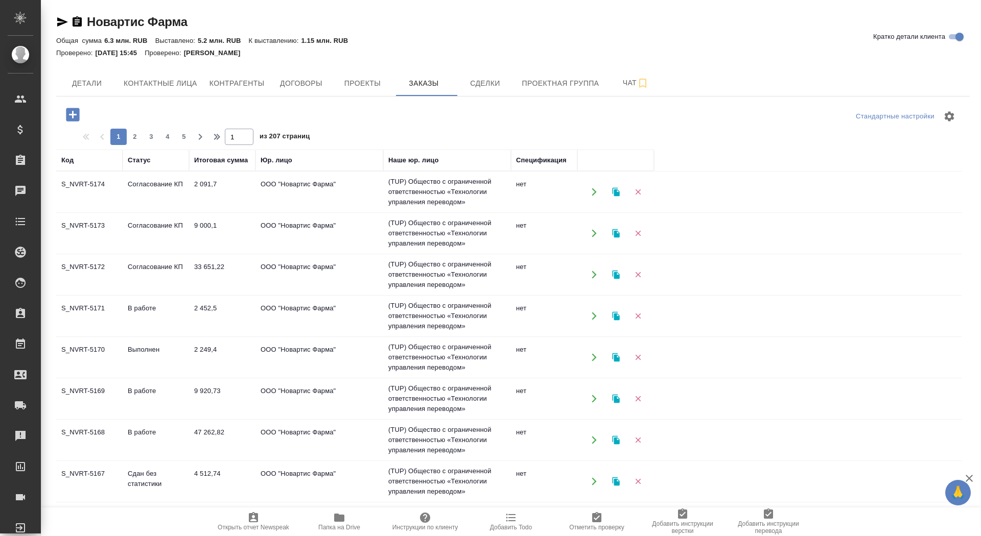
click at [67, 106] on icon "button" at bounding box center [73, 115] width 18 height 18
click at [76, 115] on icon "button" at bounding box center [72, 114] width 13 height 13
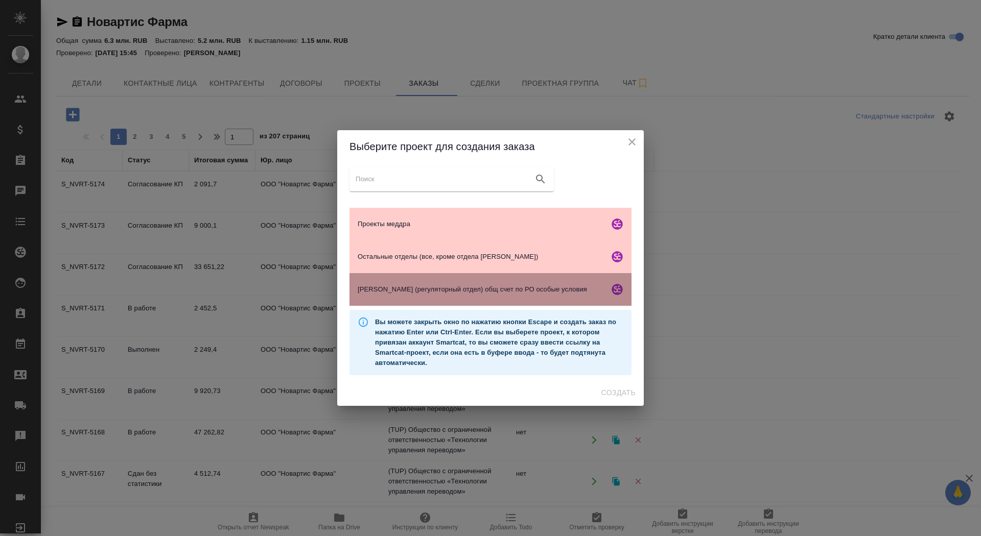
click at [436, 296] on div "Гладкова (регуляторный отдел) общ счет по РО особые условия" at bounding box center [490, 289] width 282 height 33
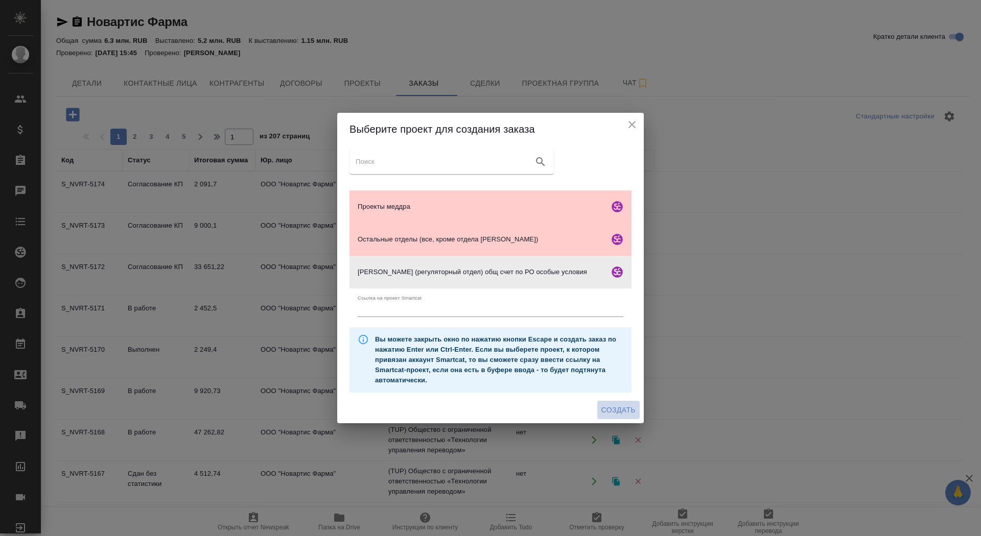
click at [621, 413] on span "Создать" at bounding box center [618, 410] width 34 height 13
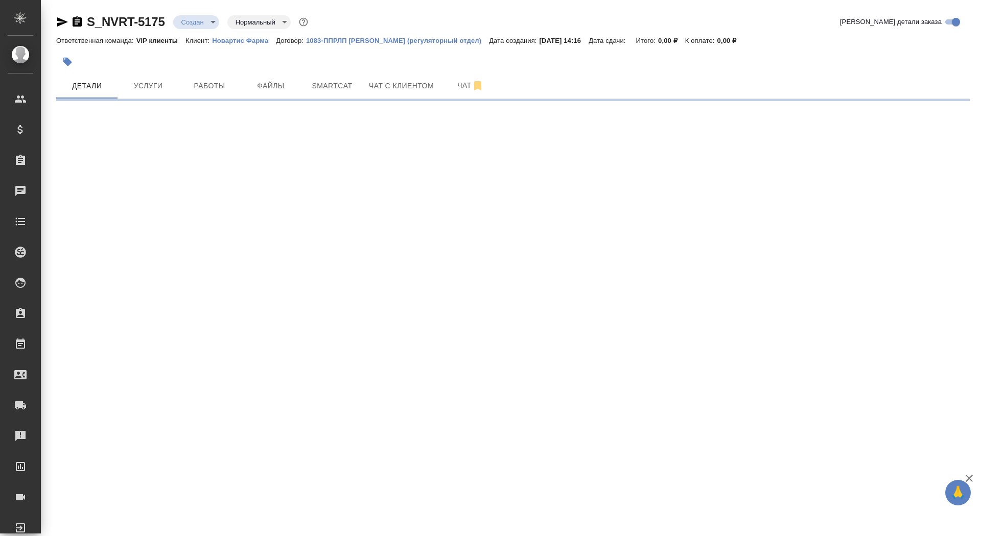
select select "RU"
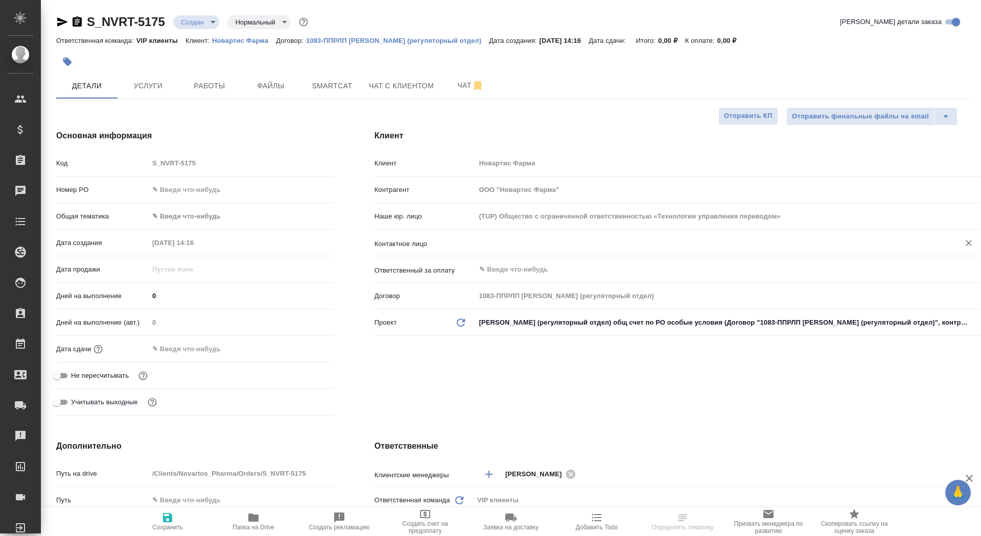
click at [509, 250] on div "​" at bounding box center [727, 243] width 505 height 18
type textarea "x"
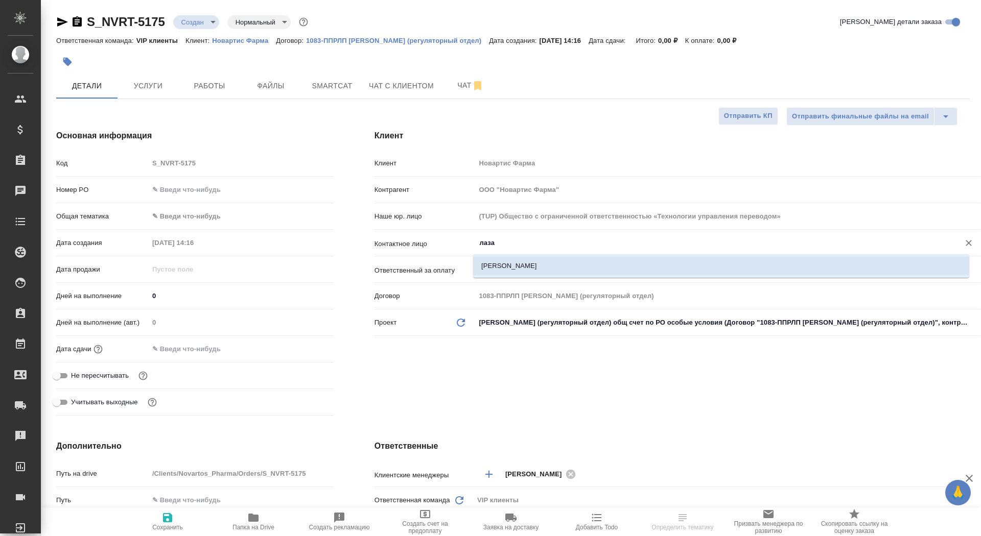
click at [513, 267] on li "[PERSON_NAME]" at bounding box center [721, 266] width 496 height 18
type input "[PERSON_NAME]"
type textarea "x"
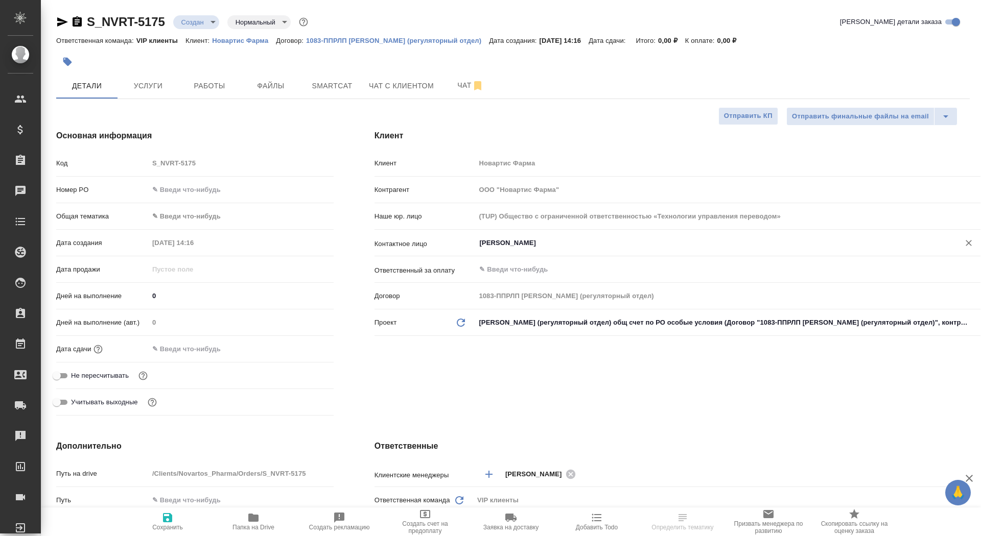
type input "[PERSON_NAME]"
click at [155, 531] on button "Сохранить" at bounding box center [168, 522] width 86 height 29
type textarea "x"
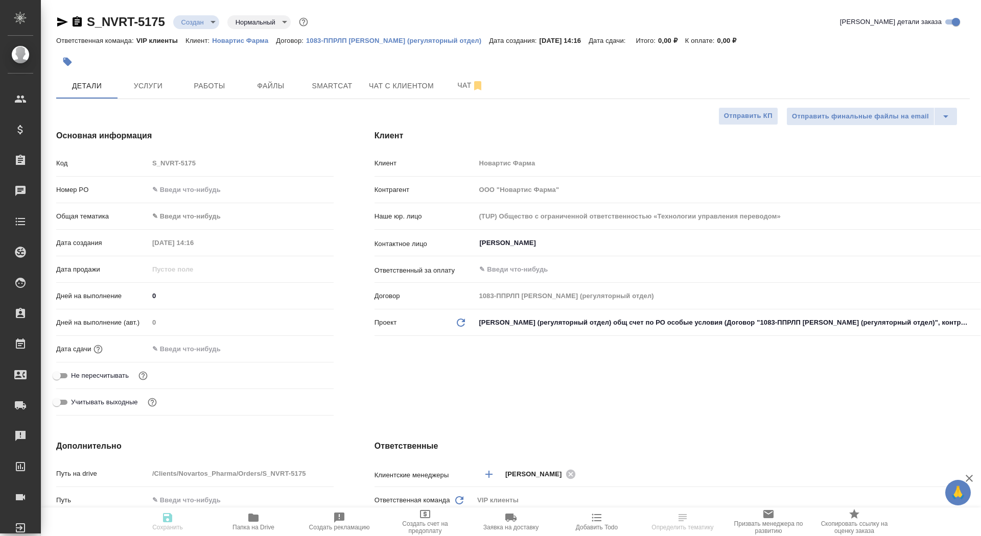
type textarea "x"
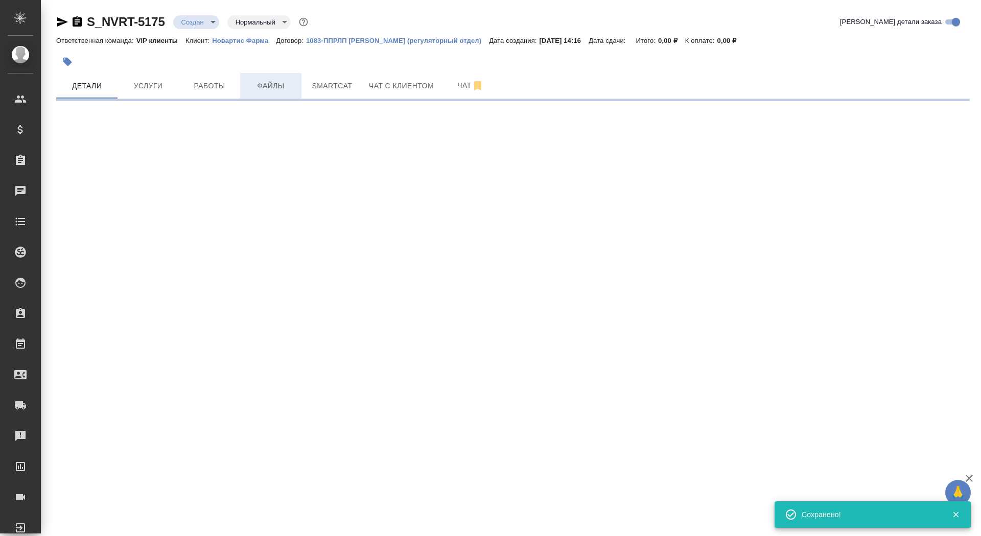
type input "holyTrinity"
click at [270, 86] on span "Файлы" at bounding box center [270, 86] width 49 height 13
select select "RU"
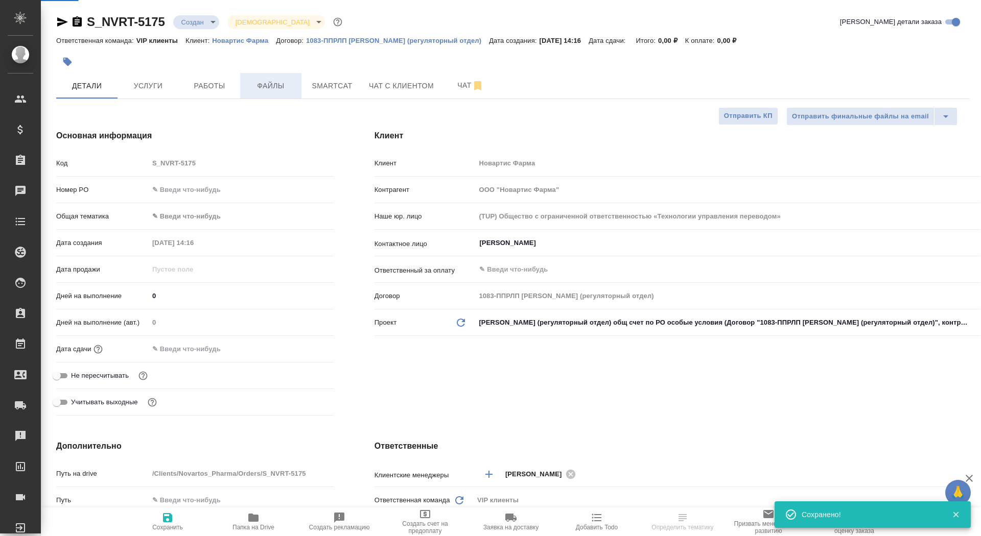
type textarea "x"
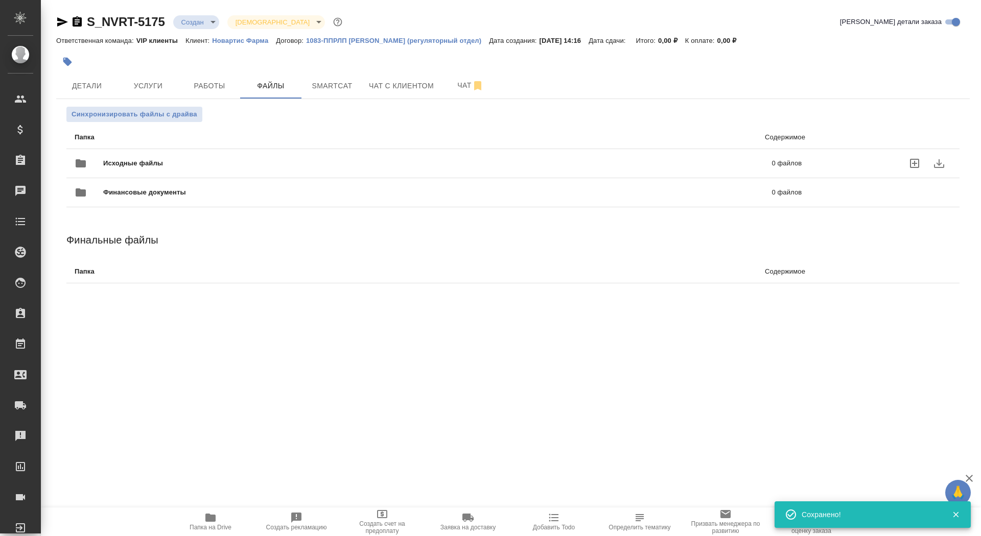
click at [180, 153] on div "Исходные файлы 0 файлов" at bounding box center [438, 163] width 727 height 25
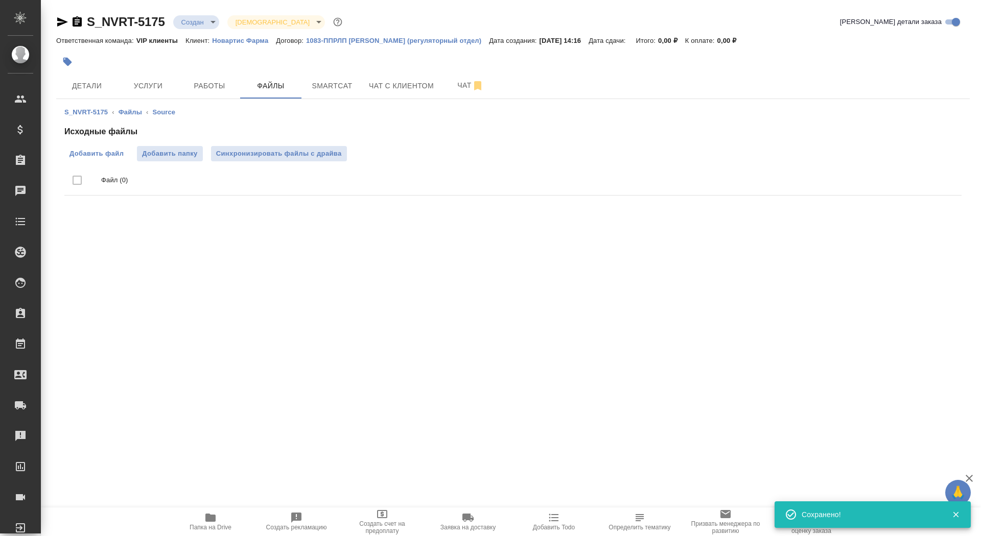
click at [97, 154] on span "Добавить файл" at bounding box center [96, 154] width 54 height 10
click at [0, 0] on input "Добавить файл" at bounding box center [0, 0] width 0 height 0
click at [75, 51] on div at bounding box center [360, 62] width 609 height 22
click at [131, 84] on span "Услуги" at bounding box center [148, 86] width 49 height 13
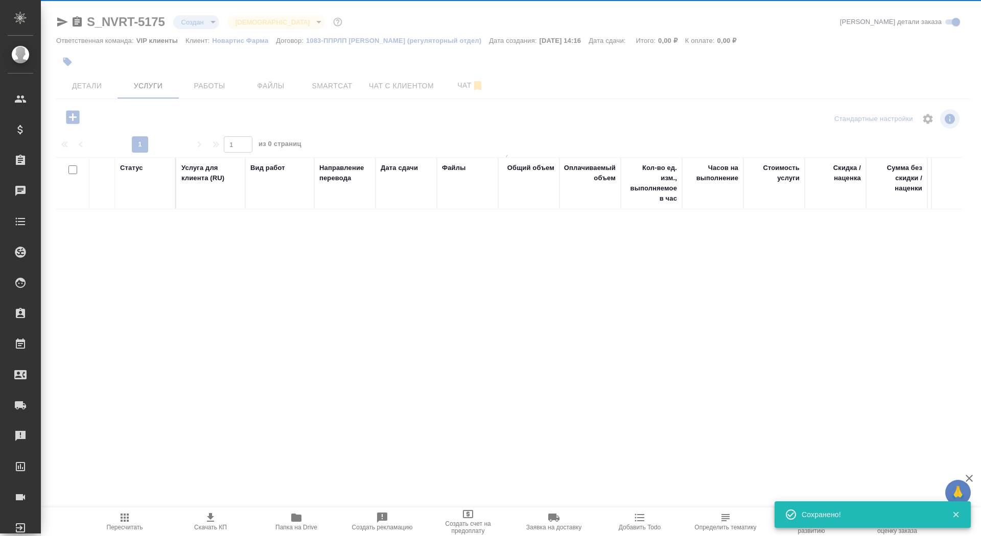
click at [70, 64] on div at bounding box center [511, 201] width 940 height 403
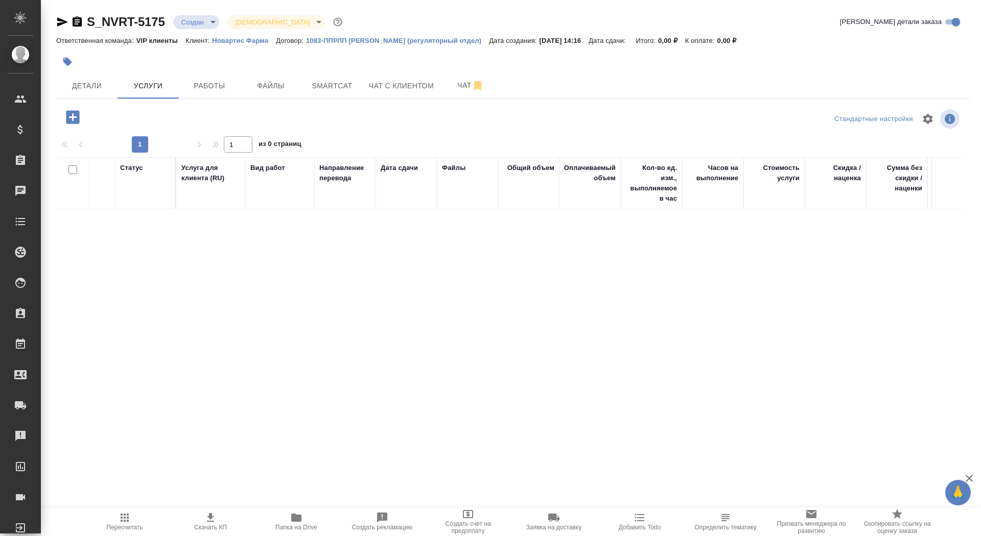
click at [65, 64] on icon "button" at bounding box center [67, 62] width 9 height 9
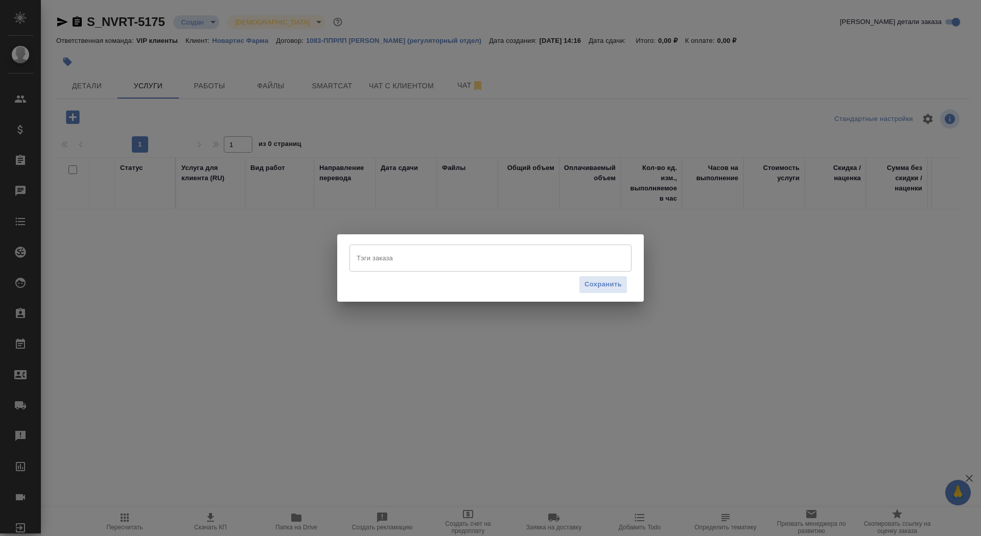
click at [365, 267] on input "Тэги заказа" at bounding box center [480, 257] width 253 height 17
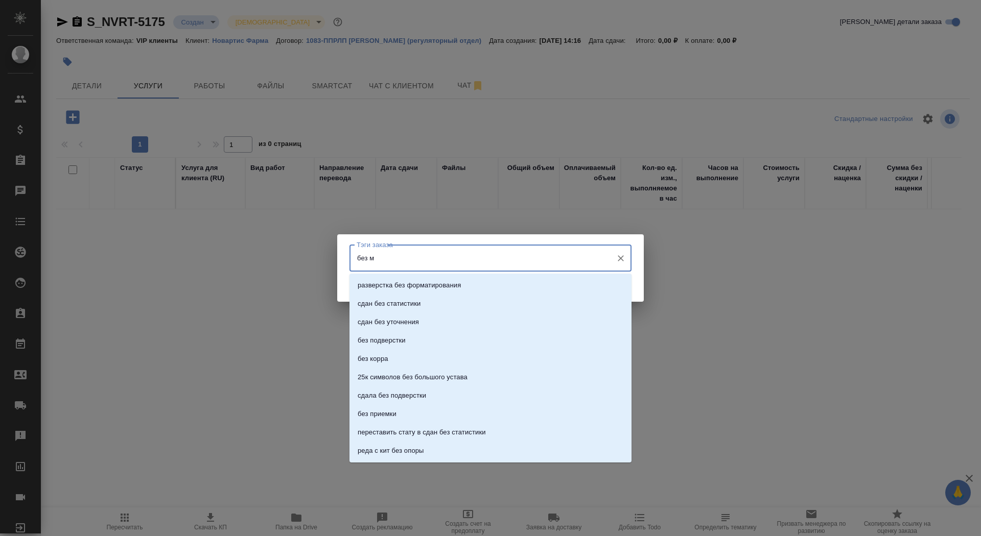
type input "без мв"
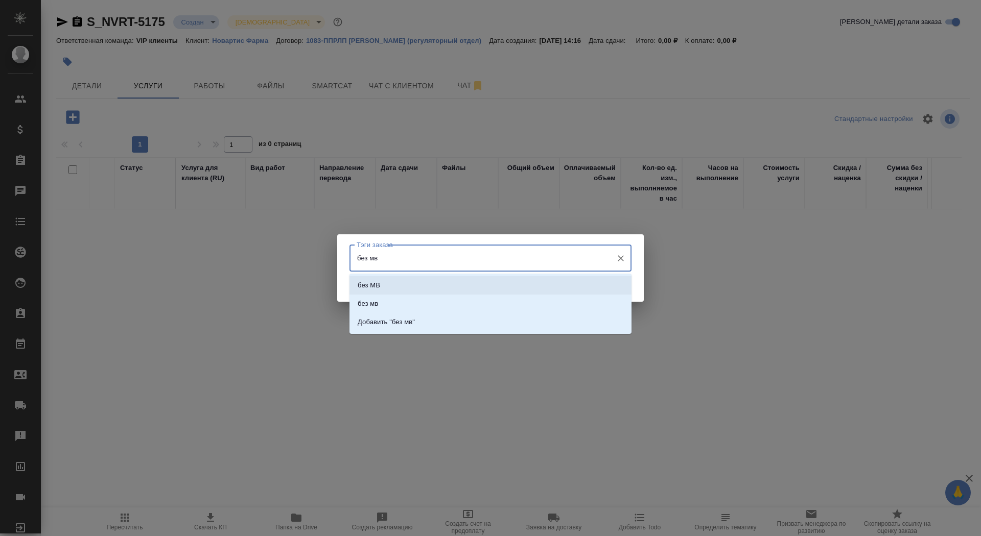
click at [383, 286] on li "без МВ" at bounding box center [490, 285] width 282 height 18
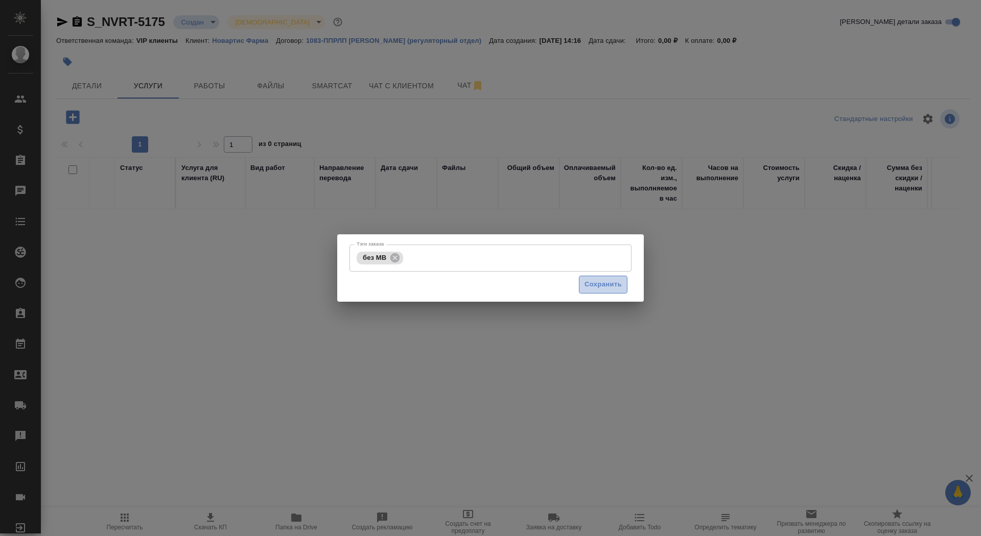
click at [599, 289] on span "Сохранить" at bounding box center [602, 285] width 37 height 12
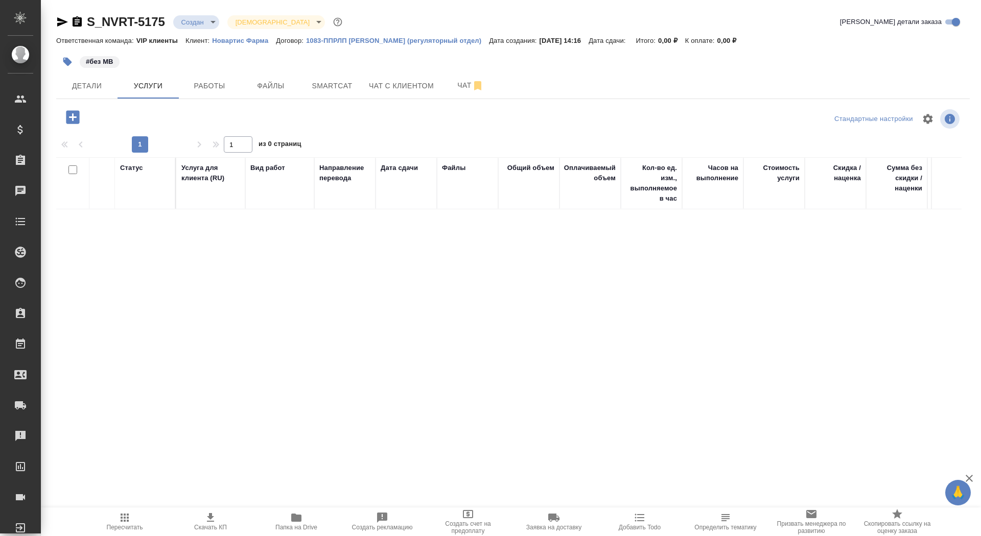
click at [72, 118] on icon "button" at bounding box center [73, 117] width 18 height 18
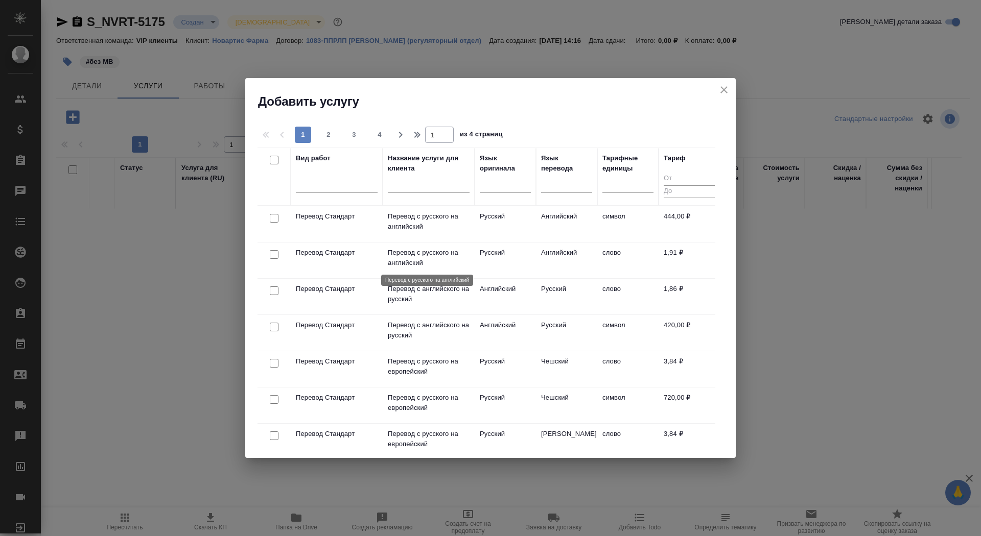
click at [414, 262] on p "Перевод с русского на английский" at bounding box center [429, 258] width 82 height 20
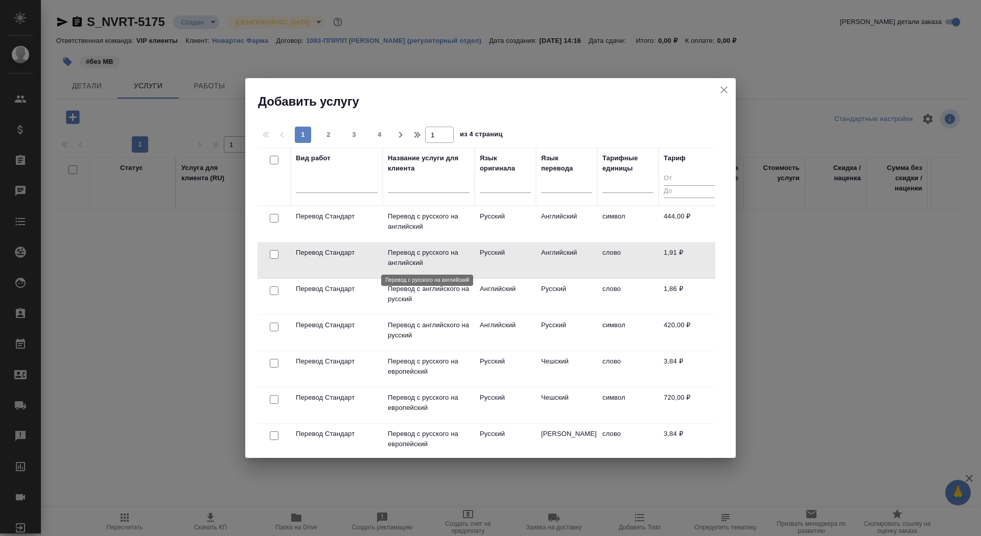
click at [414, 262] on p "Перевод с русского на английский" at bounding box center [429, 258] width 82 height 20
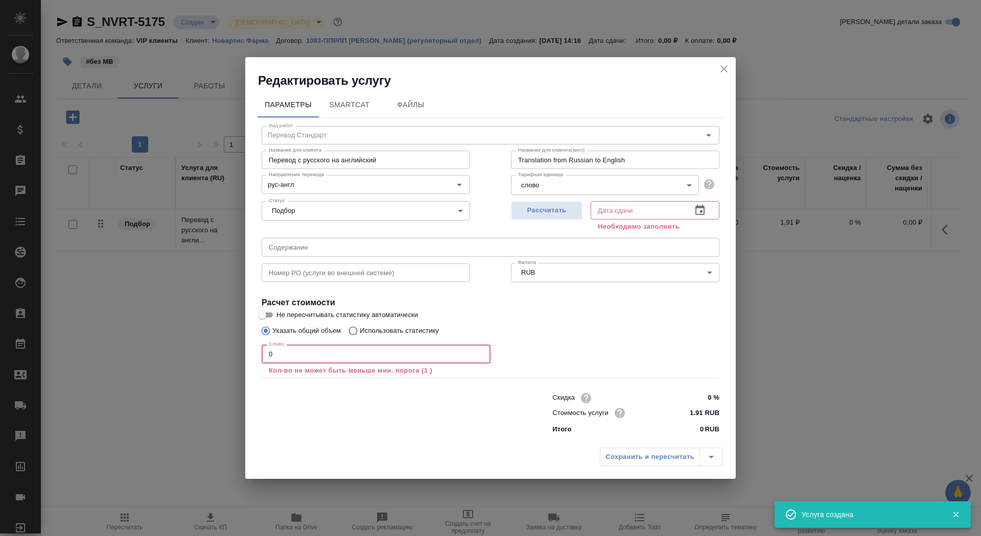
click at [327, 354] on input "0" at bounding box center [376, 354] width 229 height 18
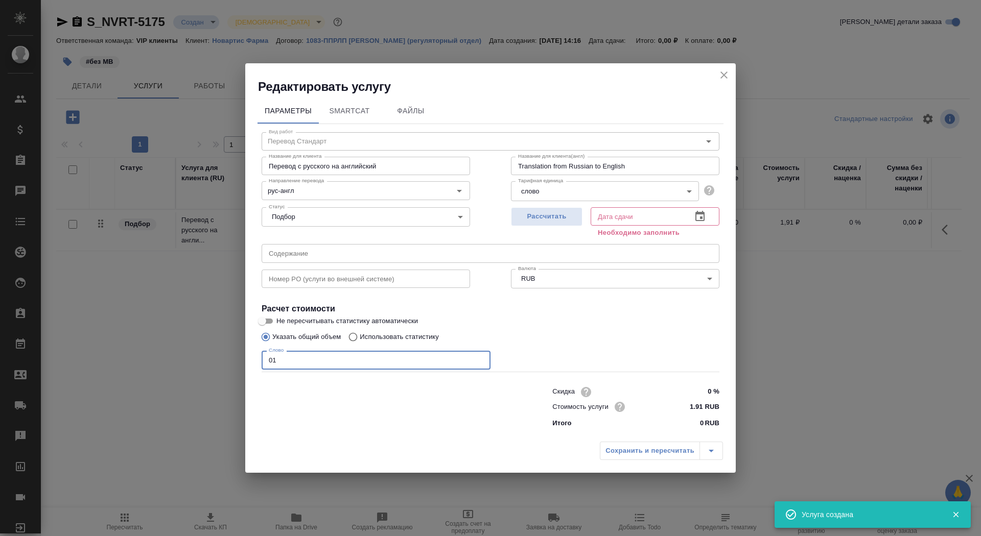
type input "01"
click at [267, 313] on h4 "Расчет стоимости" at bounding box center [491, 309] width 458 height 12
click at [267, 320] on input "Не пересчитывать статистику автоматически" at bounding box center [262, 321] width 37 height 12
checkbox input "true"
click at [556, 209] on button "Рассчитать" at bounding box center [547, 216] width 72 height 19
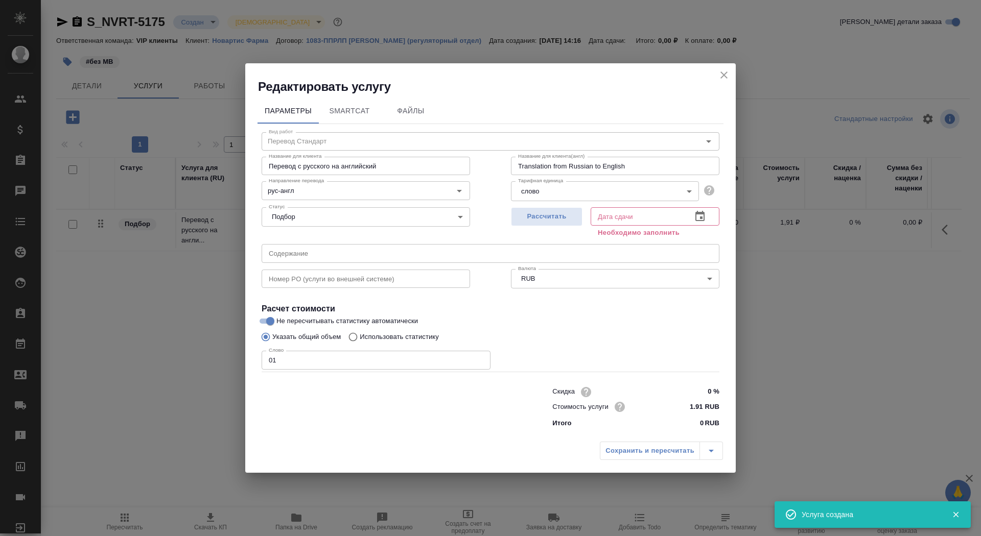
type input "29.08.2025 14:17"
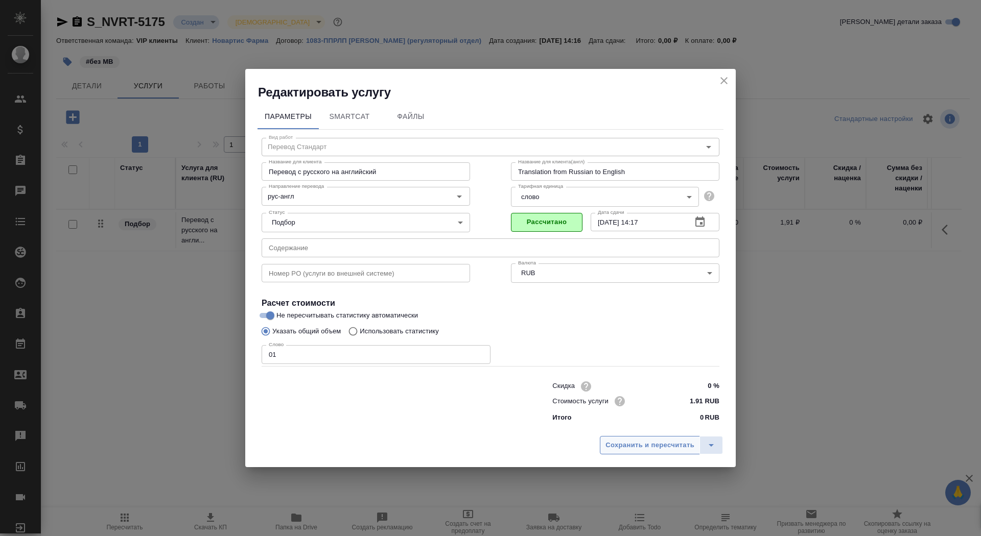
click at [649, 451] on span "Сохранить и пересчитать" at bounding box center [649, 446] width 89 height 12
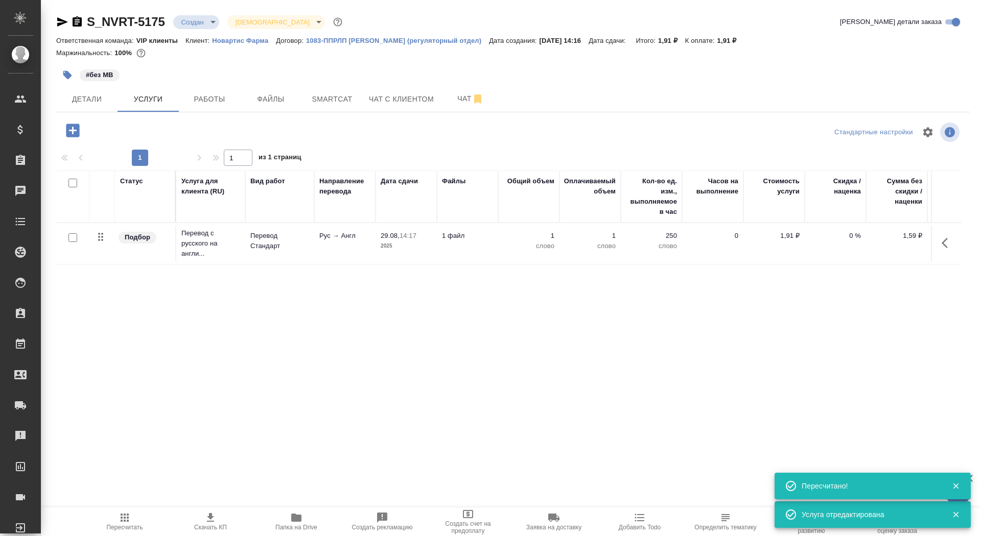
click at [75, 236] on input "checkbox" at bounding box center [72, 237] width 9 height 9
checkbox input "true"
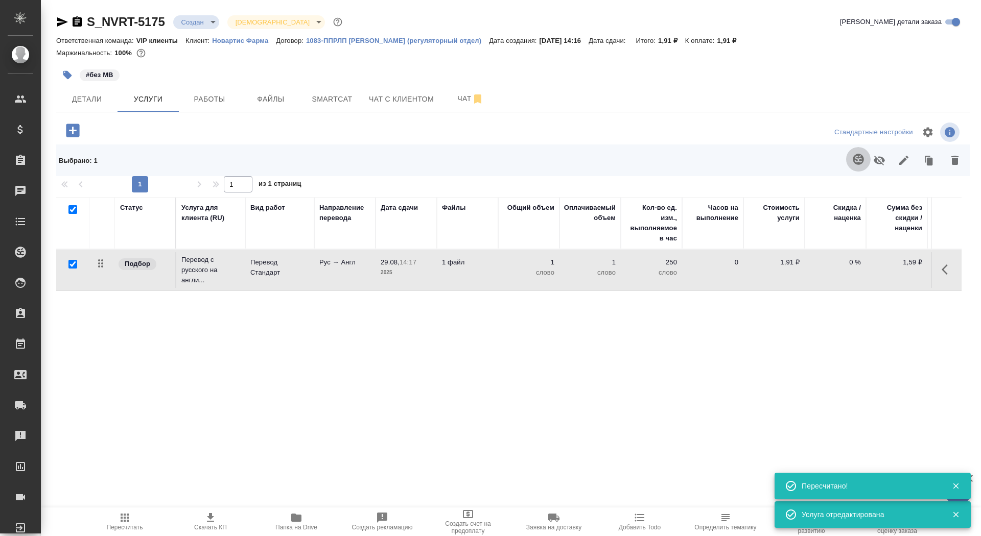
click at [855, 159] on icon "button" at bounding box center [857, 159] width 11 height 11
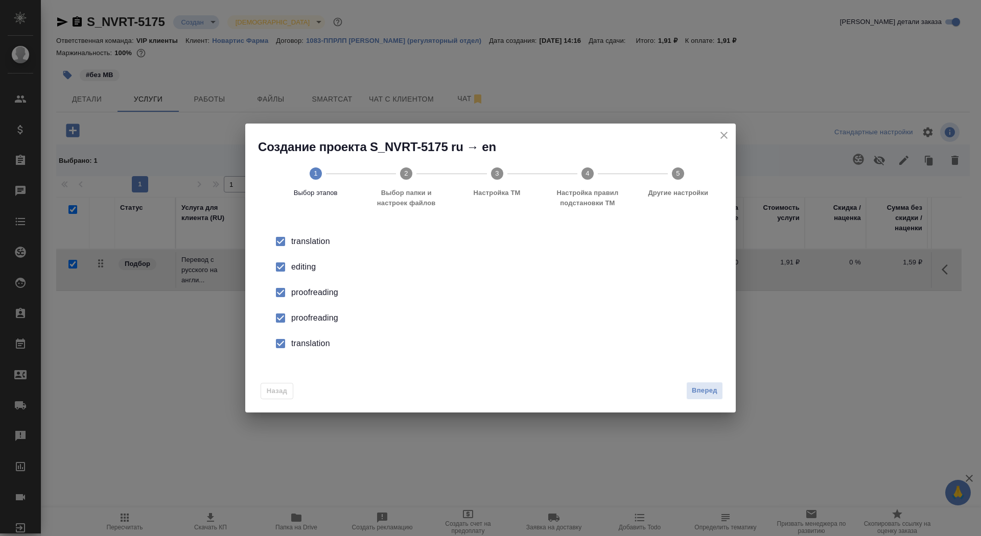
click at [299, 268] on div "editing" at bounding box center [501, 267] width 420 height 12
click at [300, 299] on div "proofreading" at bounding box center [501, 293] width 420 height 12
click at [301, 334] on li "translation" at bounding box center [491, 344] width 458 height 26
click at [699, 392] on span "Вперед" at bounding box center [705, 391] width 26 height 12
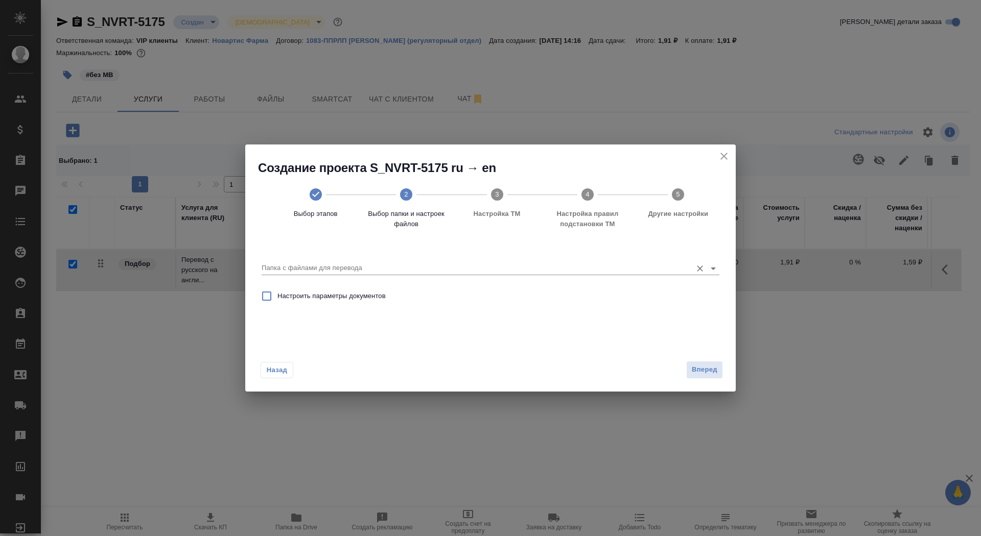
click at [508, 266] on input "Папка с файлами для перевода" at bounding box center [474, 268] width 425 height 12
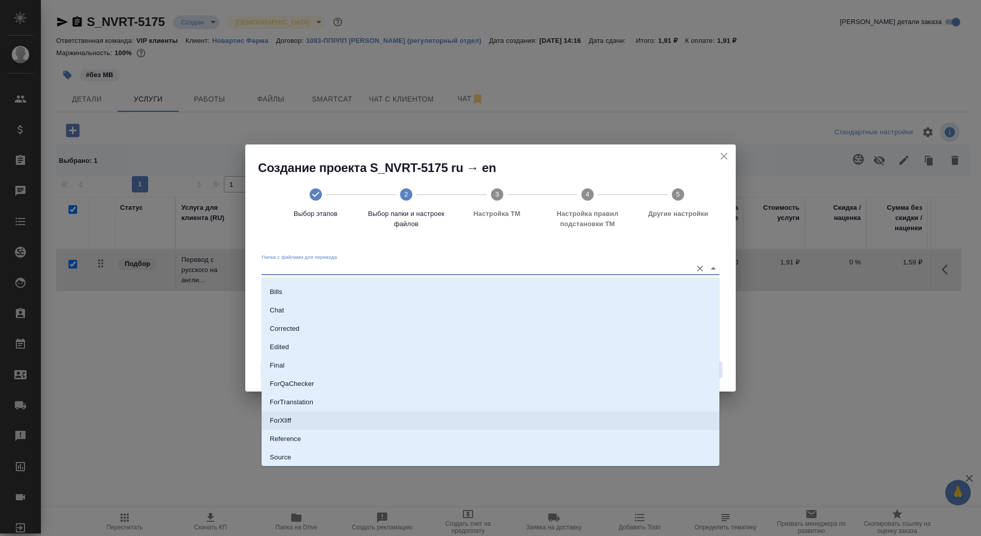
scroll to position [20, 0]
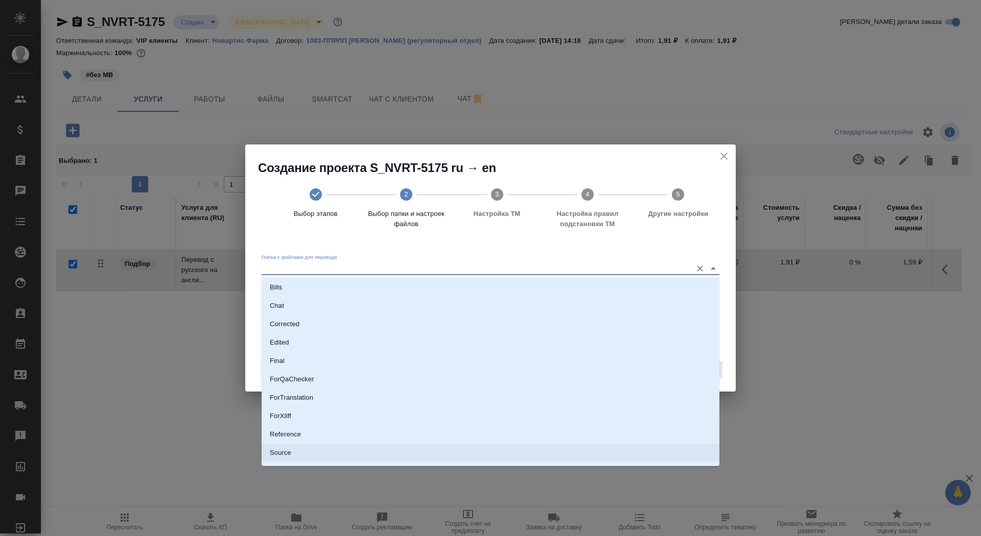
click at [490, 445] on li "Source" at bounding box center [491, 453] width 458 height 18
type input "Source"
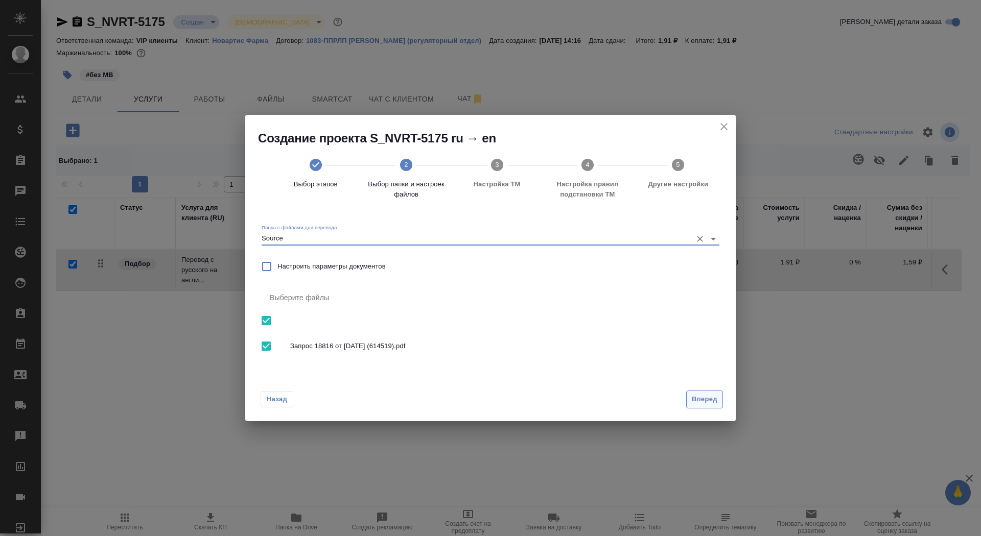
click at [719, 396] on button "Вперед" at bounding box center [704, 400] width 37 height 18
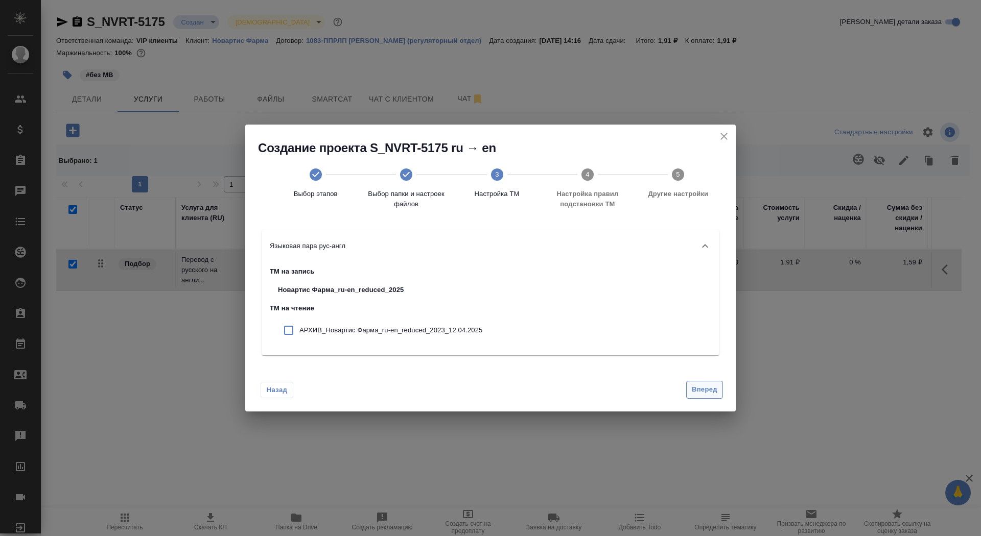
click at [701, 389] on span "Вперед" at bounding box center [705, 390] width 26 height 12
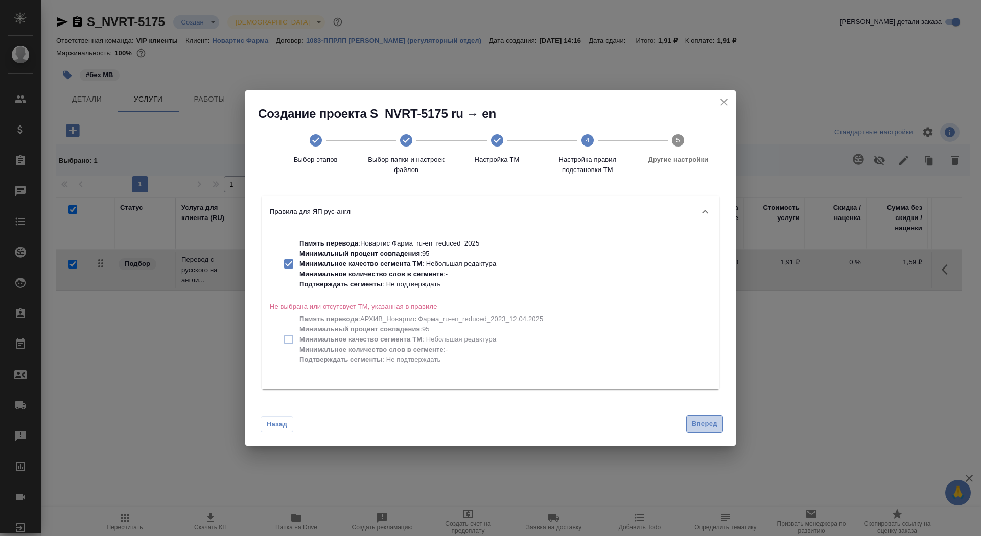
click at [708, 425] on span "Вперед" at bounding box center [705, 424] width 26 height 12
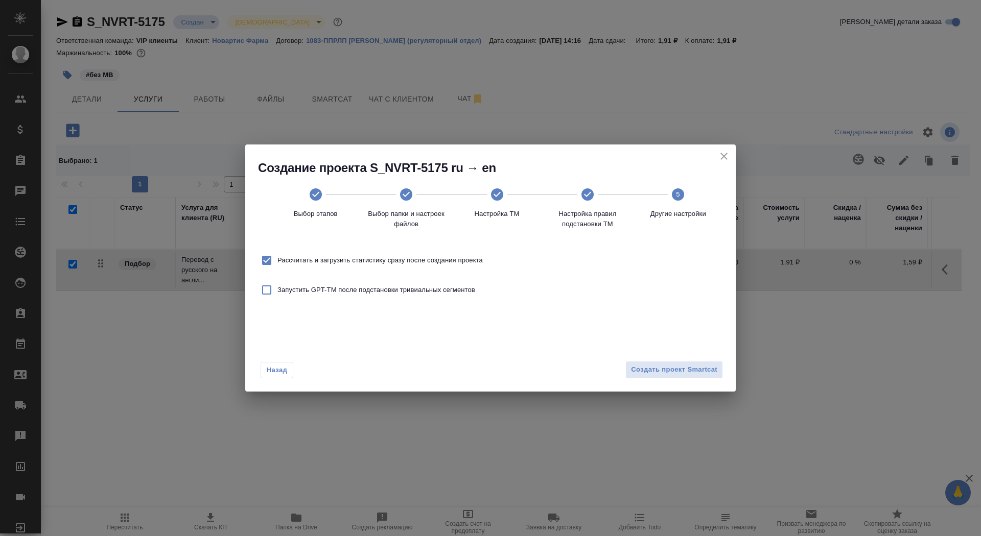
click at [689, 379] on div "Назад Создать проект Smartcat" at bounding box center [490, 368] width 490 height 48
click at [686, 366] on span "Создать проект Smartcat" at bounding box center [674, 370] width 86 height 12
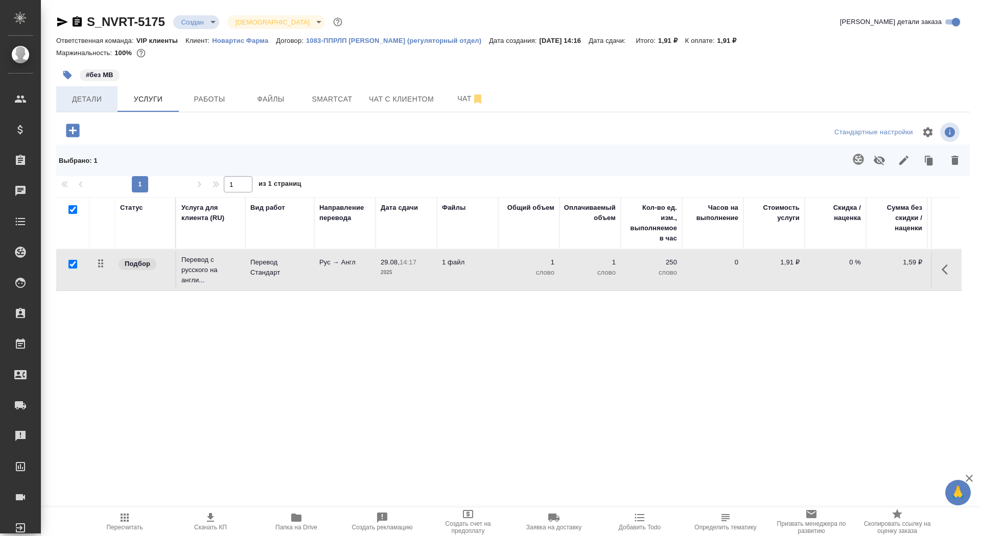
click at [86, 111] on button "Детали" at bounding box center [86, 99] width 61 height 26
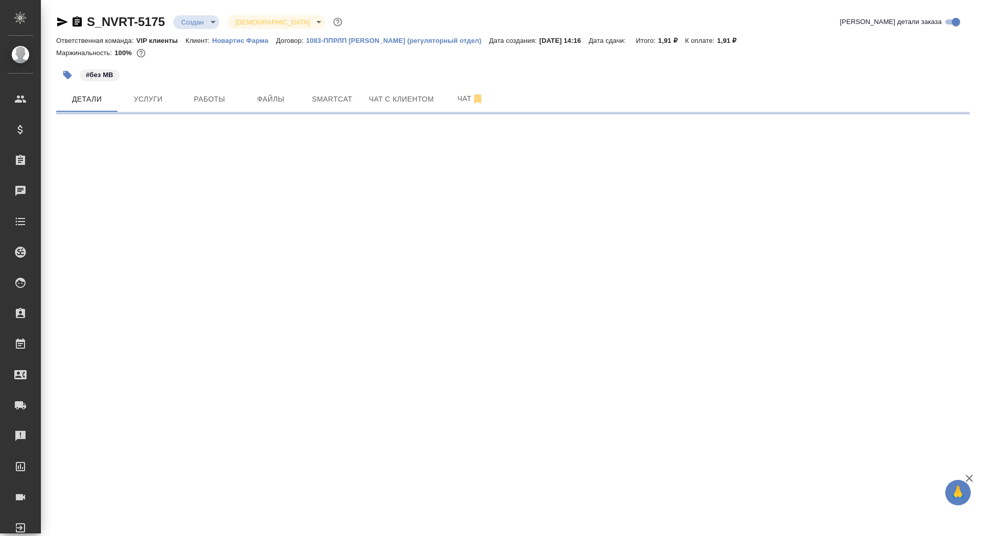
select select "RU"
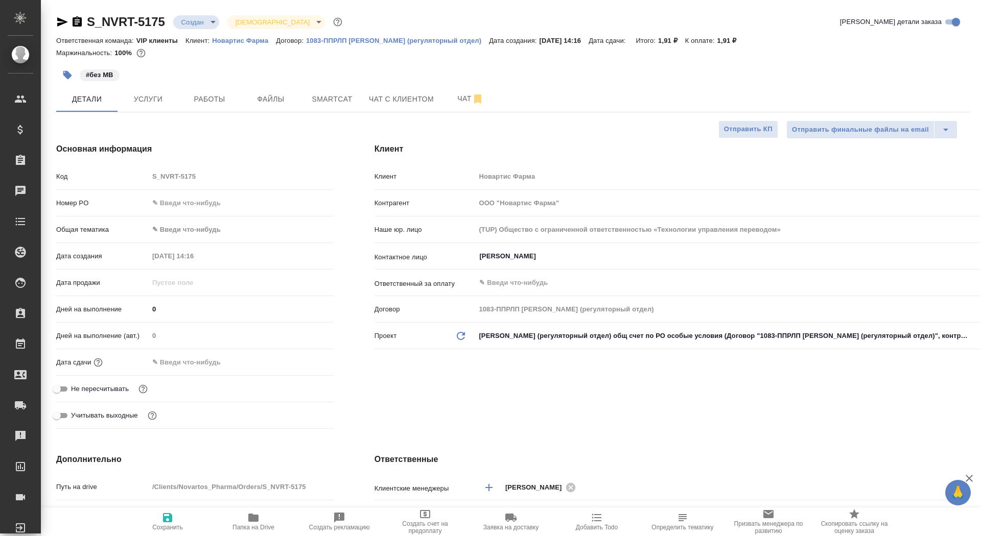
type textarea "x"
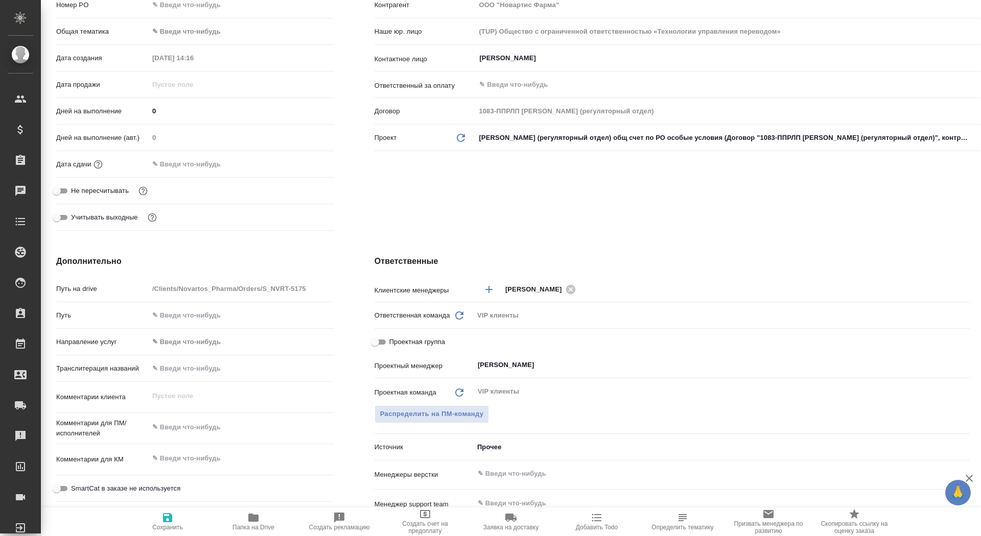
type textarea "x"
click at [184, 460] on textarea at bounding box center [241, 458] width 185 height 17
paste textarea "for trans Zolgensma RTT 2437 HA req"
type textarea "for trans Zolgensma RTT 2437 HA req"
type textarea "x"
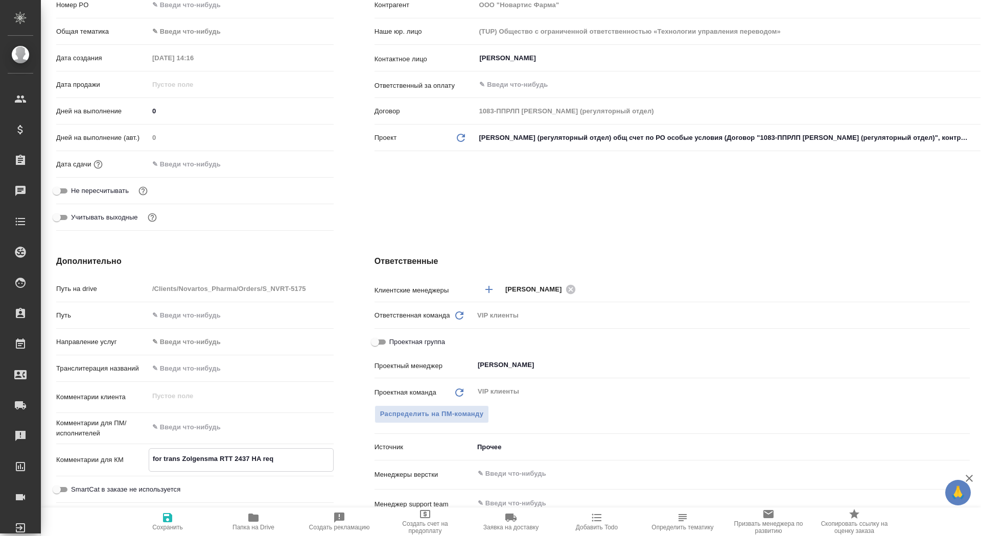
type textarea "x"
type textarea "for trans Zolgensma RTT 2437 HA req"
type textarea "x"
click at [161, 514] on span "Сохранить" at bounding box center [168, 521] width 74 height 19
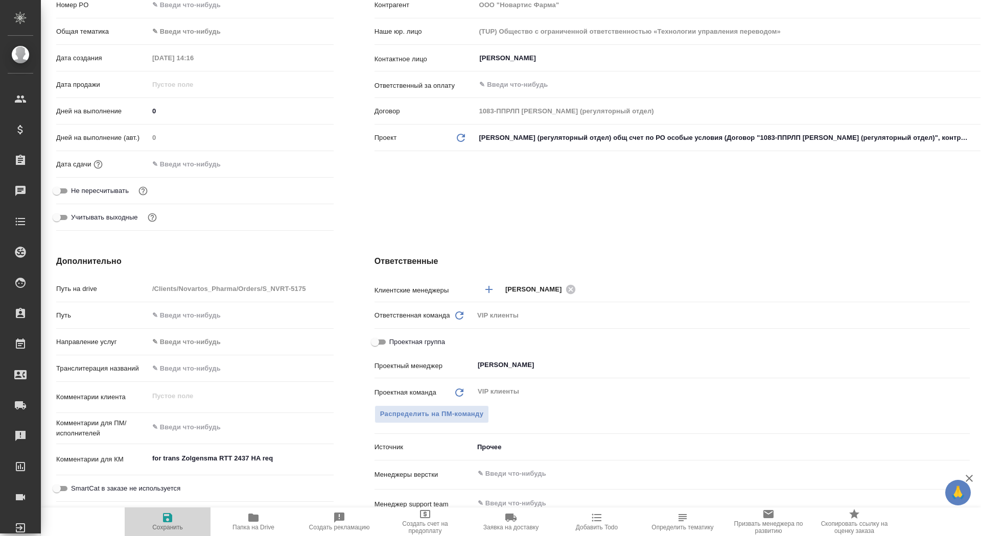
type textarea "x"
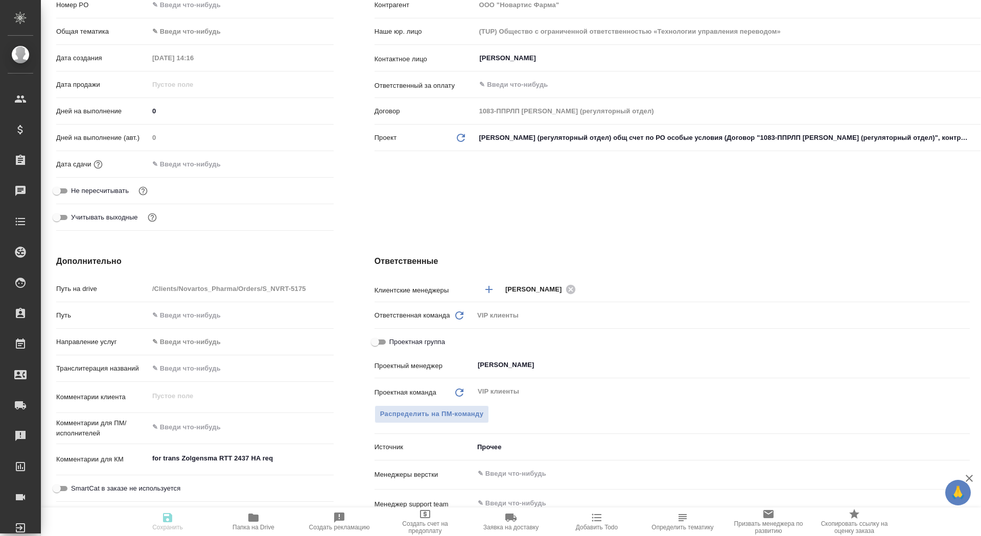
type textarea "x"
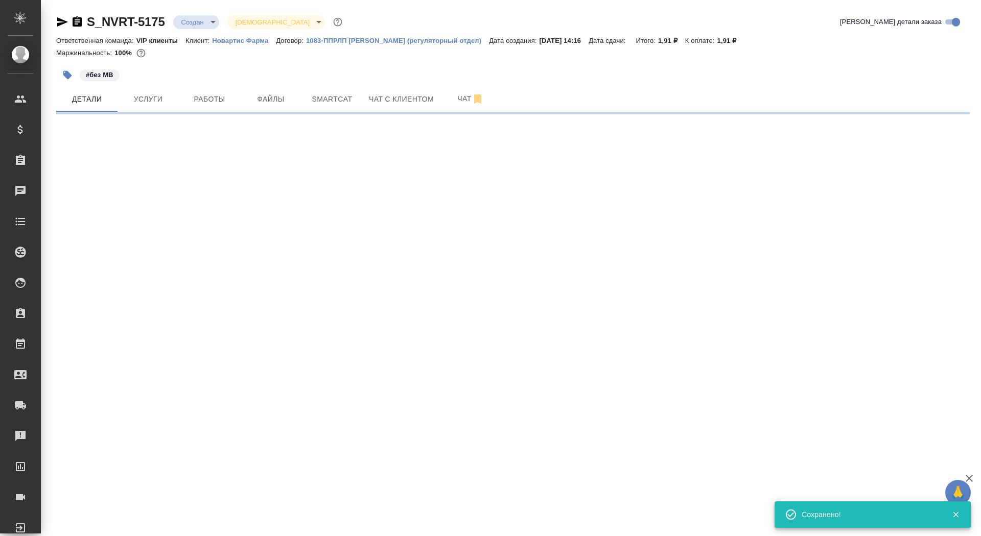
scroll to position [0, 0]
select select "RU"
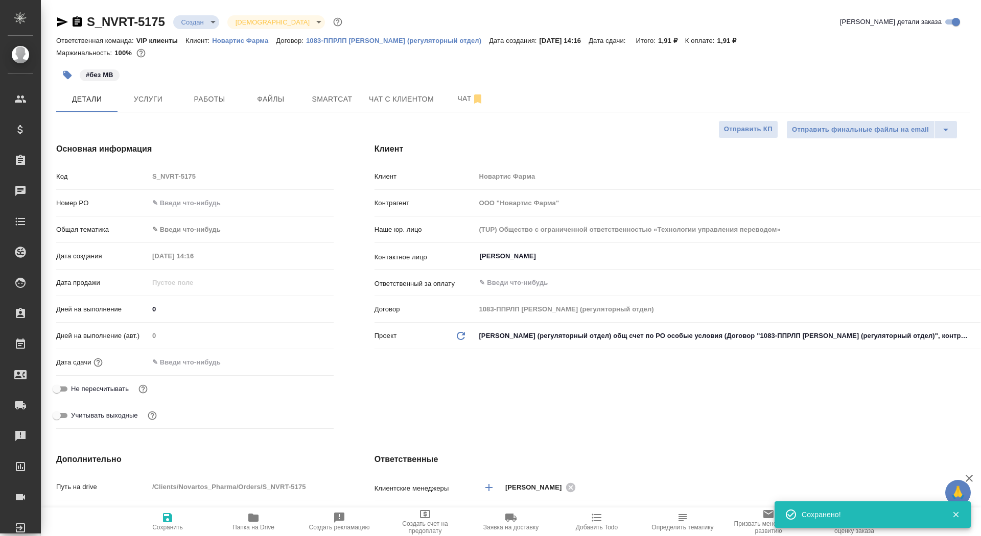
type textarea "x"
click at [139, 116] on div "S_NVRT-5175 Создан new Святая троица holyTrinity Кратко детали заказа Ответстве…" at bounding box center [513, 527] width 925 height 1055
click at [144, 91] on button "Услуги" at bounding box center [147, 99] width 61 height 26
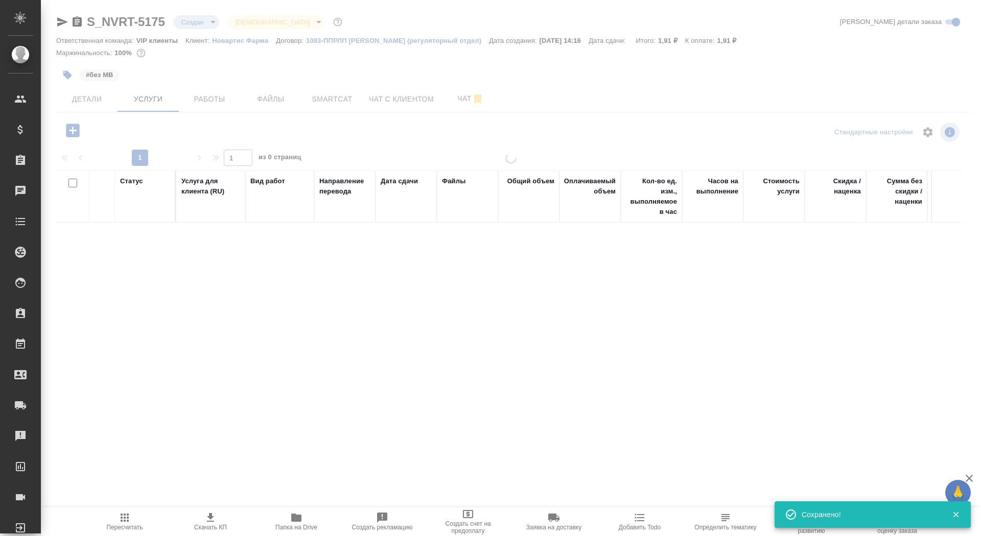
click at [71, 137] on icon "button" at bounding box center [73, 131] width 18 height 18
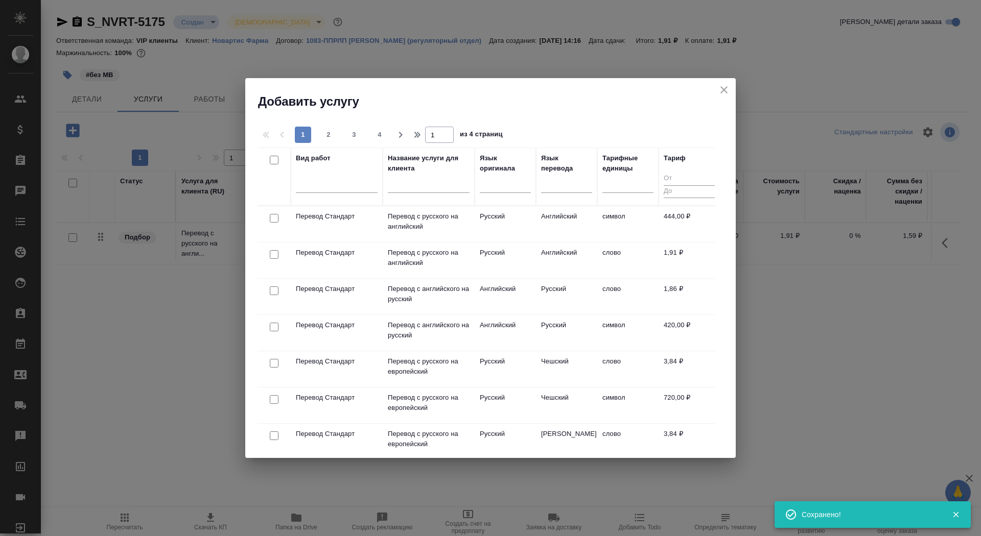
click at [392, 186] on input "text" at bounding box center [429, 186] width 82 height 13
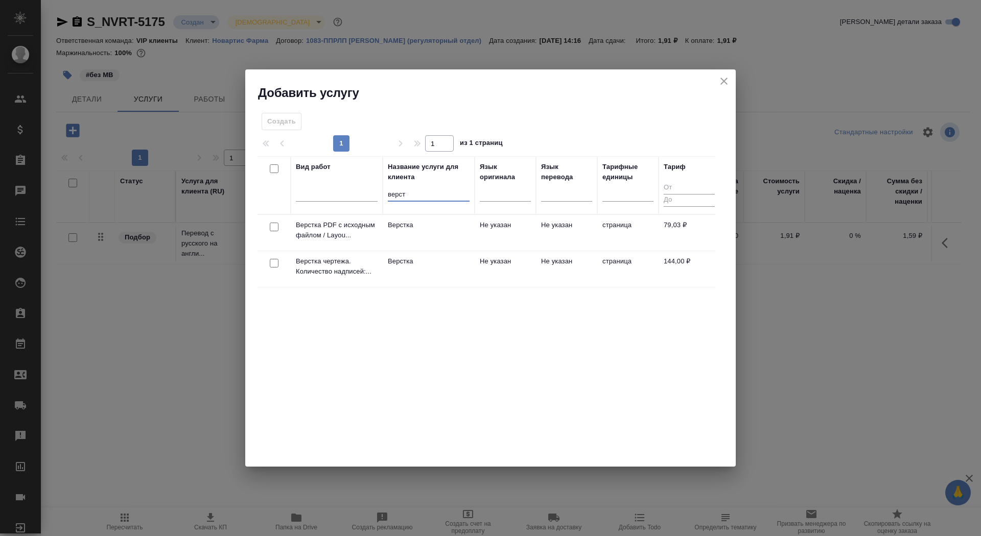
type input "верст"
click at [432, 251] on td "Верстка" at bounding box center [429, 233] width 92 height 36
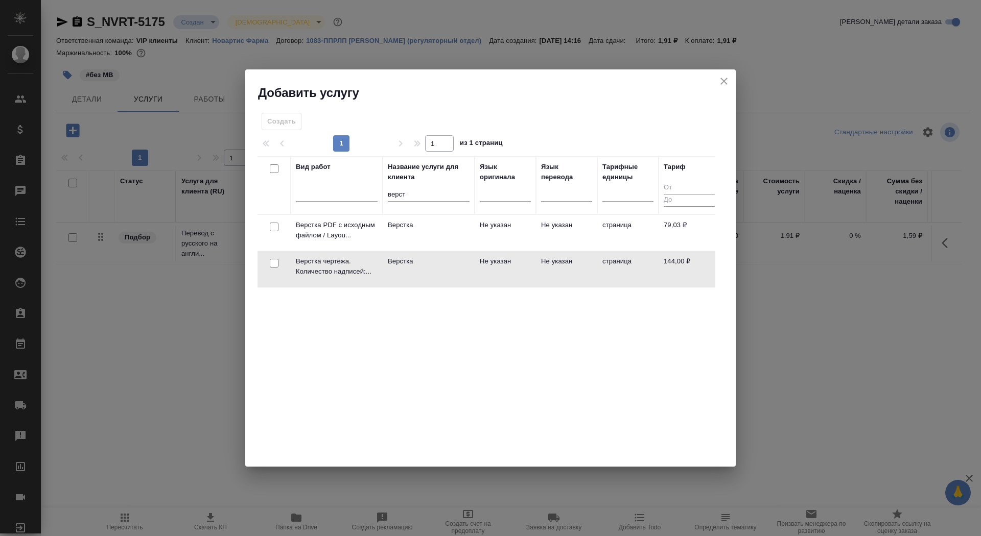
click at [432, 251] on td "Верстка" at bounding box center [429, 233] width 92 height 36
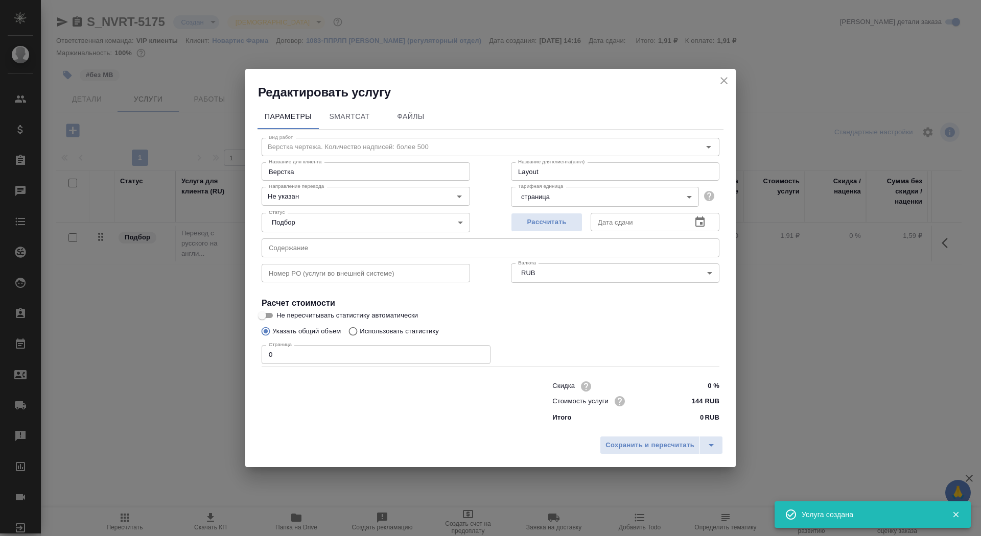
click at [328, 352] on input "0" at bounding box center [376, 354] width 229 height 18
type input "4"
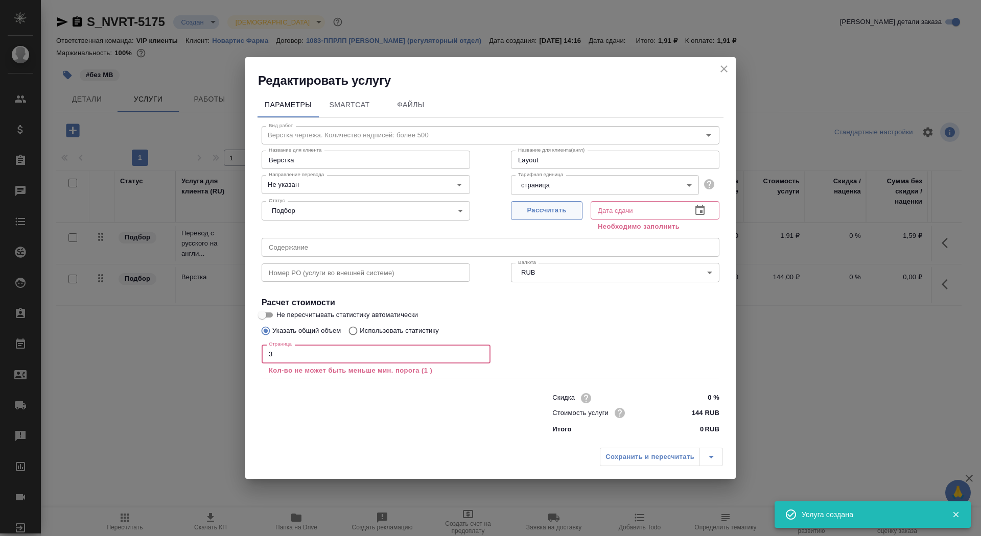
type input "3"
click at [573, 212] on span "Рассчитать" at bounding box center [546, 211] width 60 height 12
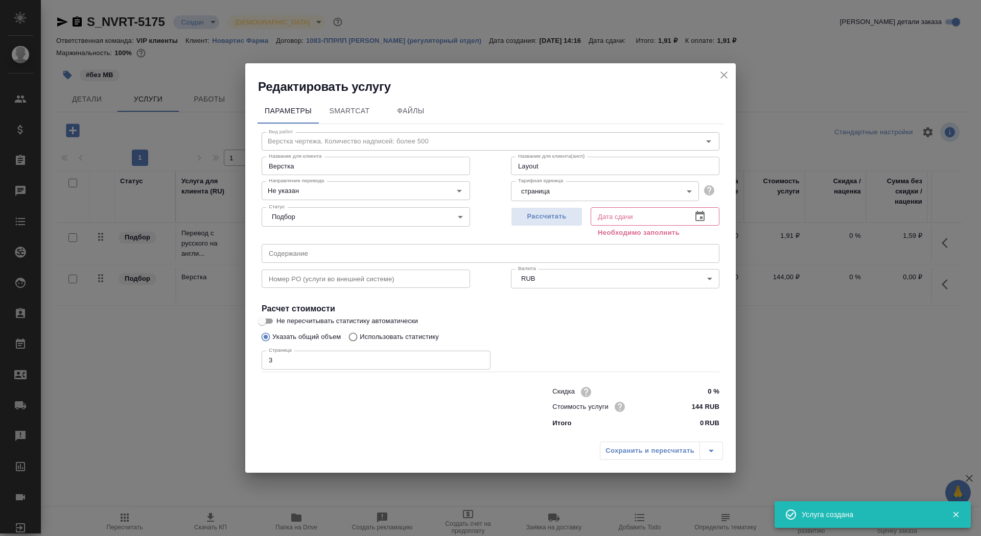
type input "02.09.2025 10:18"
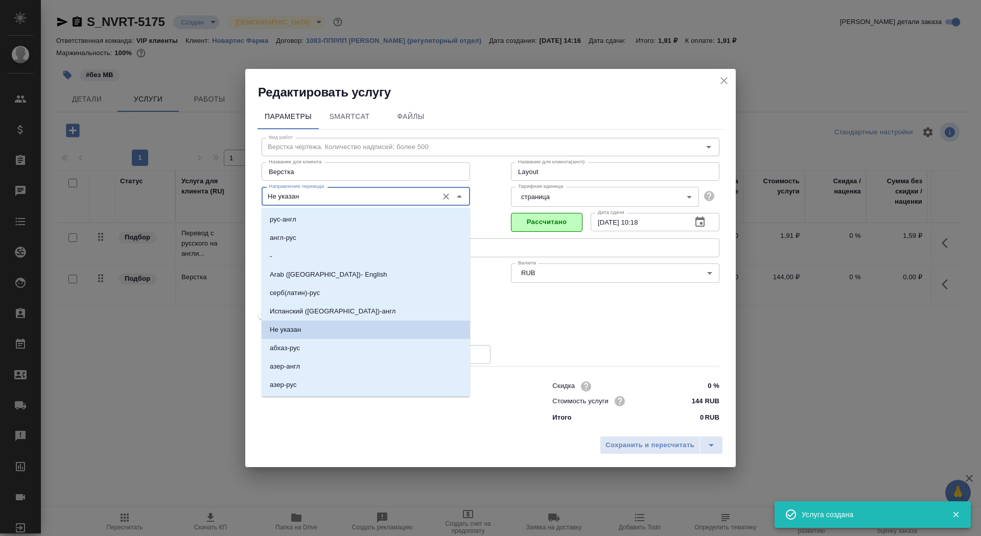
click at [363, 197] on input "Не указан" at bounding box center [349, 196] width 168 height 12
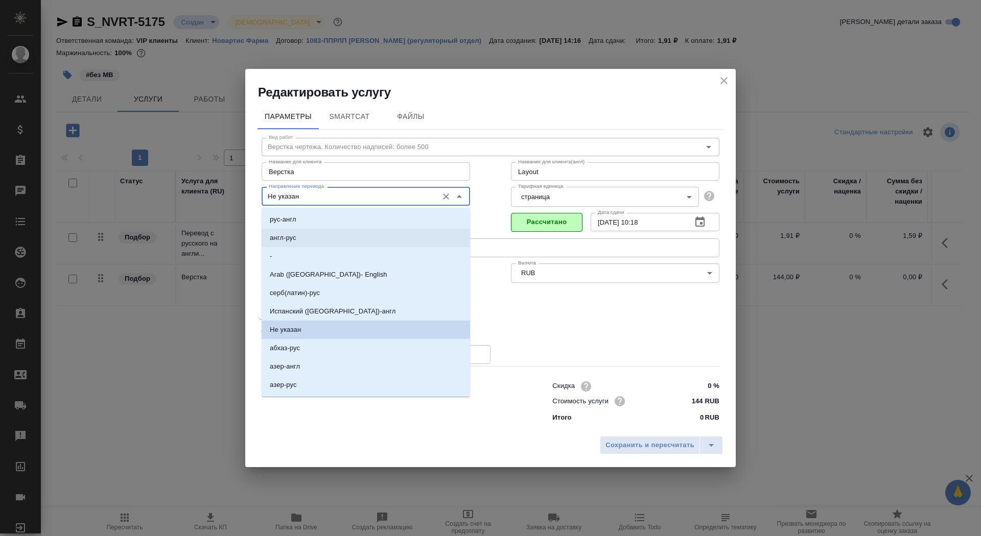
click at [361, 240] on li "англ-рус" at bounding box center [366, 238] width 208 height 18
type input "англ-рус"
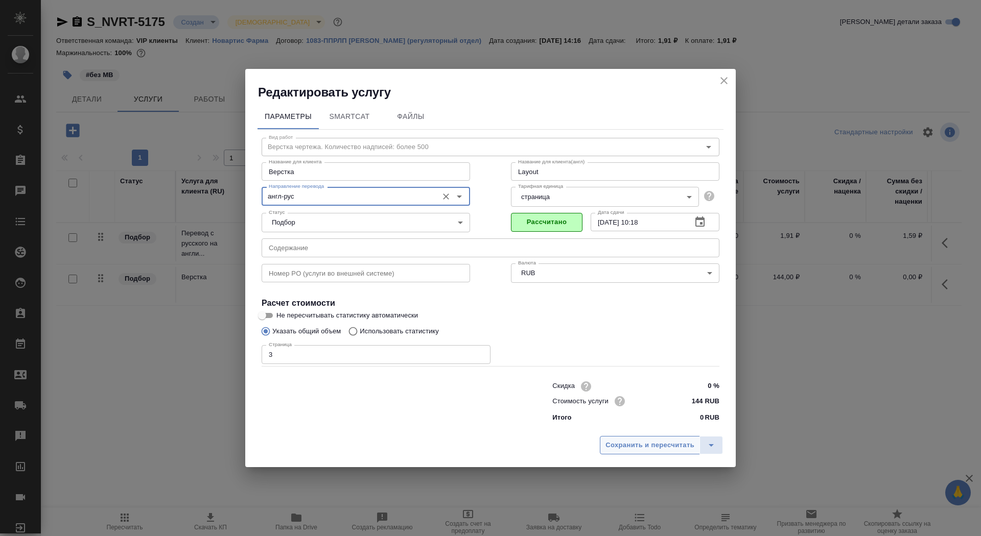
click at [642, 441] on span "Сохранить и пересчитать" at bounding box center [649, 446] width 89 height 12
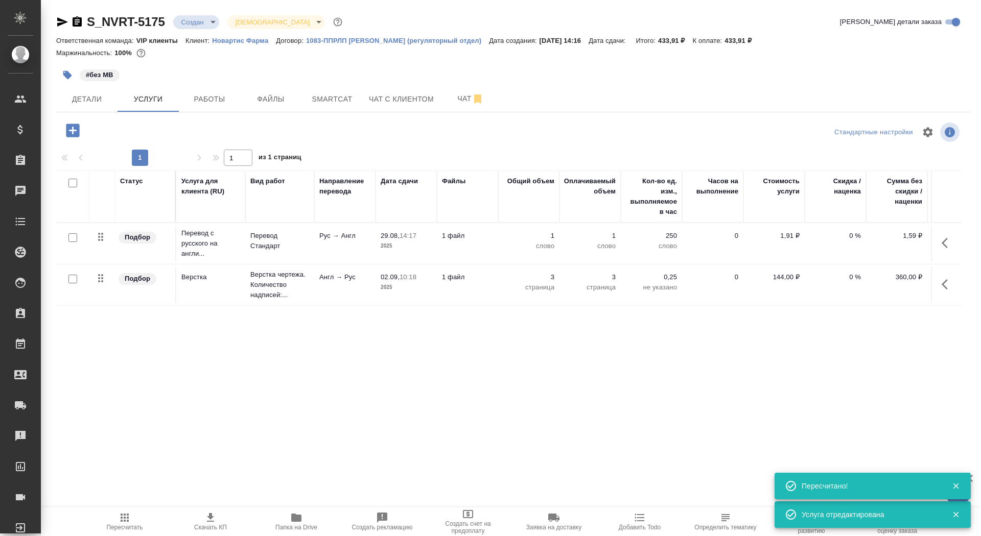
click at [423, 289] on p "2025" at bounding box center [406, 287] width 51 height 10
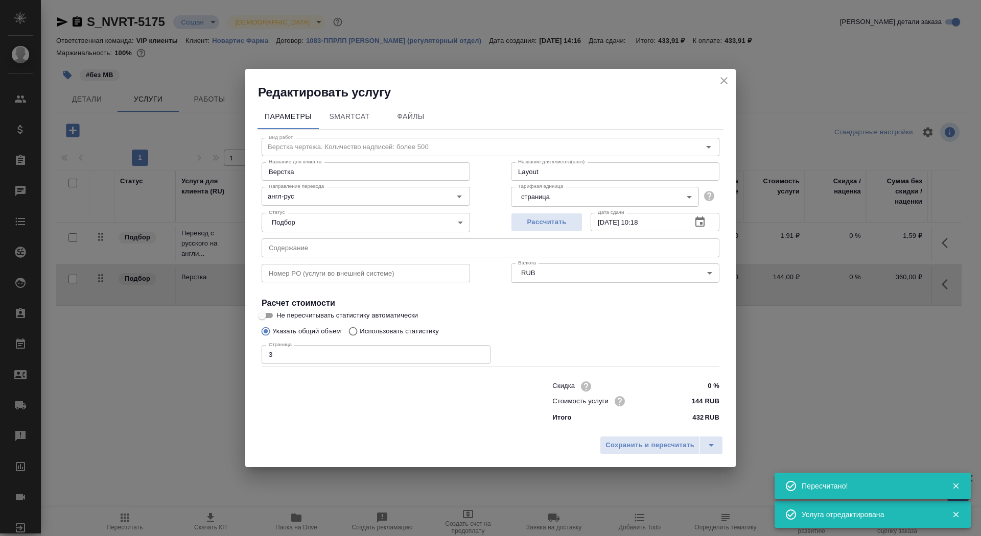
click at [349, 252] on input "text" at bounding box center [491, 248] width 458 height 18
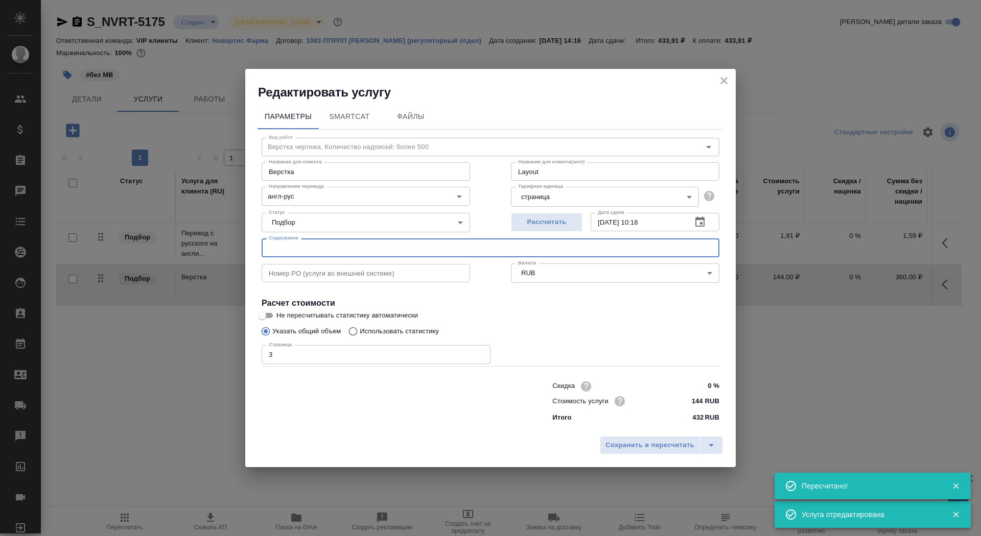
paste input "for trans Zolgensma RTT 2437 HA req"
type input "for trans Zolgensma RTT 2437 HA req"
click at [609, 436] on div "Сохранить и пересчитать" at bounding box center [490, 449] width 490 height 36
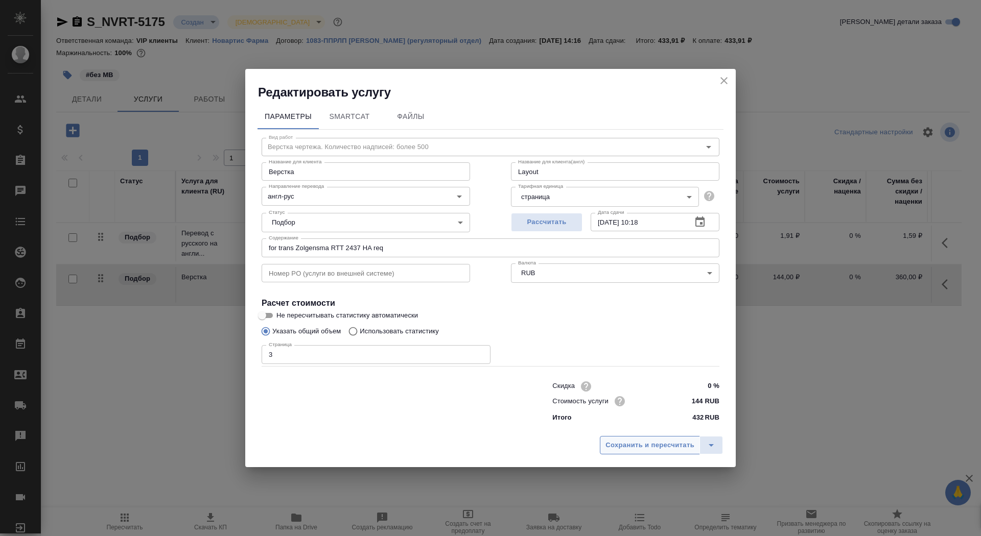
click at [614, 443] on span "Сохранить и пересчитать" at bounding box center [649, 446] width 89 height 12
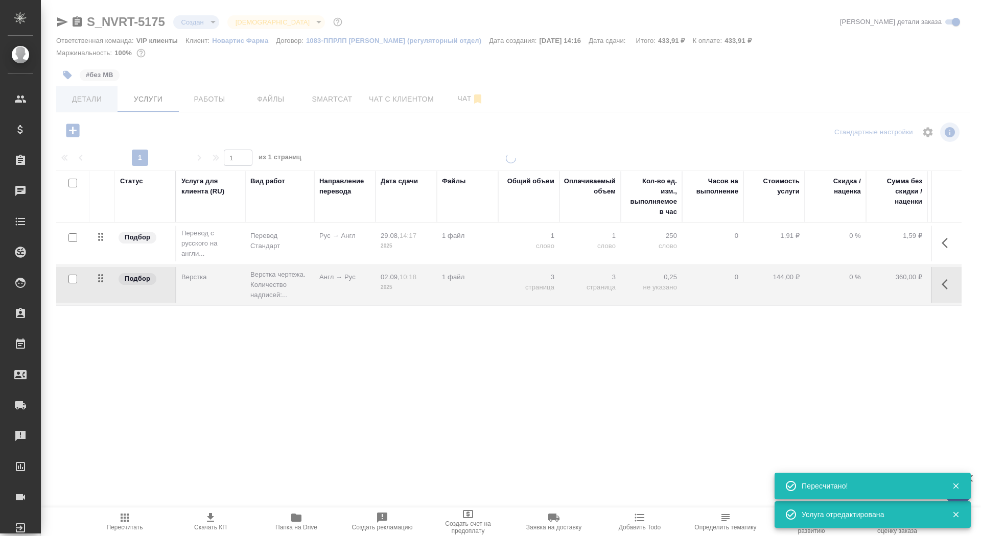
click at [69, 99] on div at bounding box center [511, 208] width 940 height 416
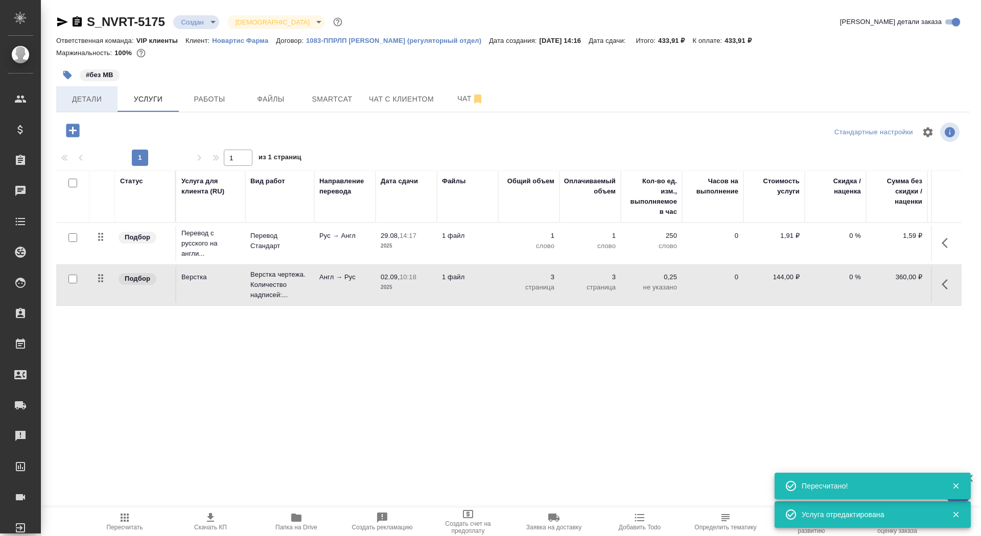
click at [86, 102] on span "Детали" at bounding box center [86, 99] width 49 height 13
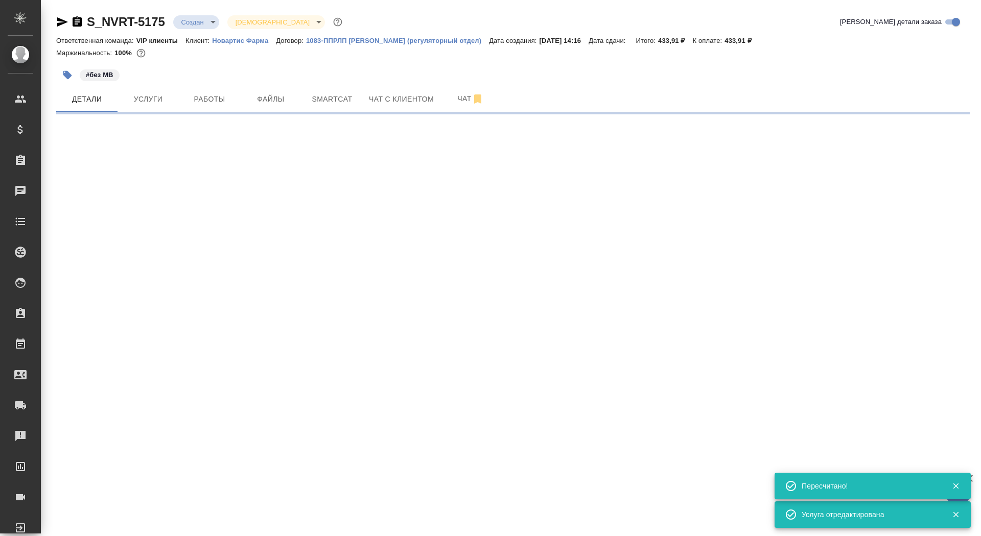
select select "RU"
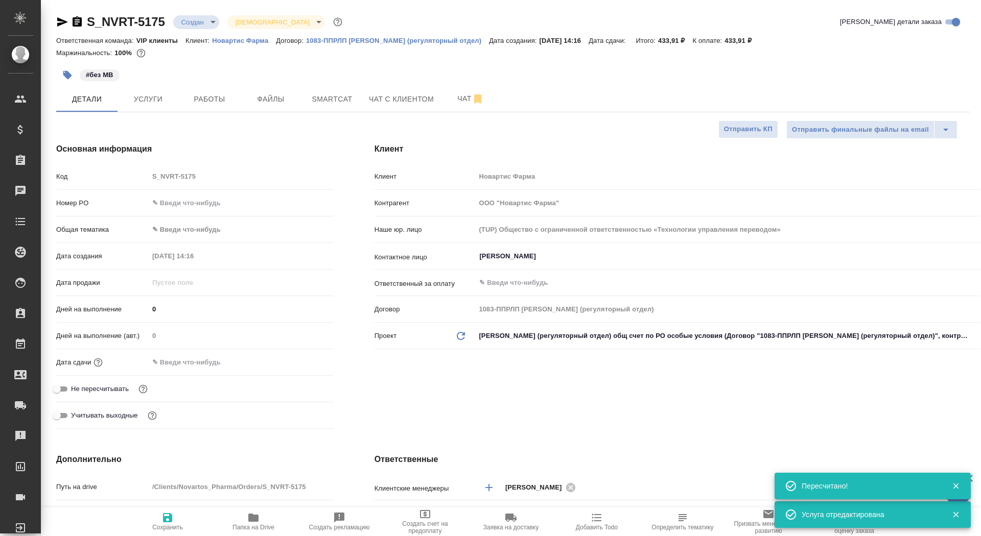
type textarea "x"
click at [187, 360] on input "text" at bounding box center [193, 362] width 89 height 15
click at [306, 363] on icon "button" at bounding box center [304, 361] width 12 height 12
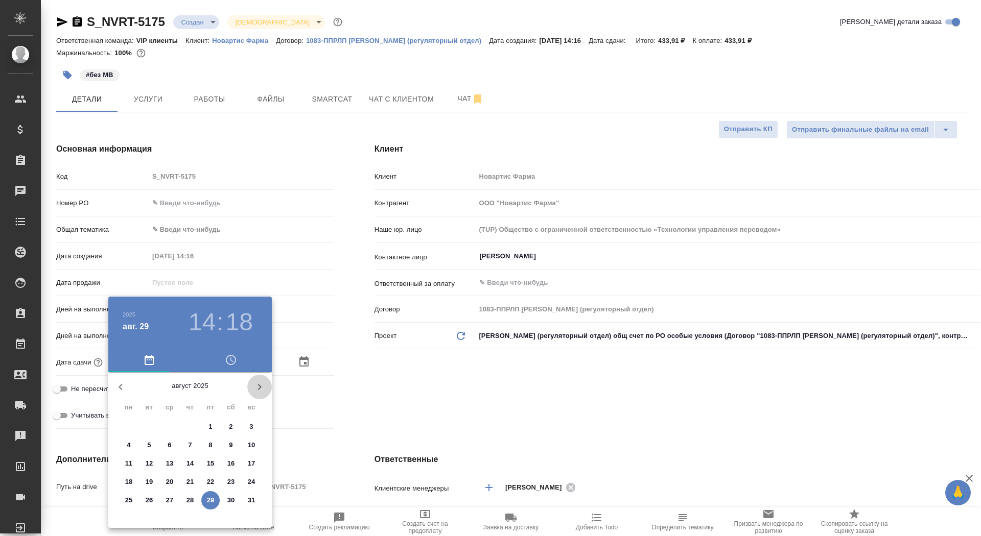
click at [260, 390] on icon "button" at bounding box center [259, 387] width 12 height 12
click at [124, 428] on span "1" at bounding box center [129, 427] width 18 height 10
type input "01.09.2025 14:18"
type textarea "x"
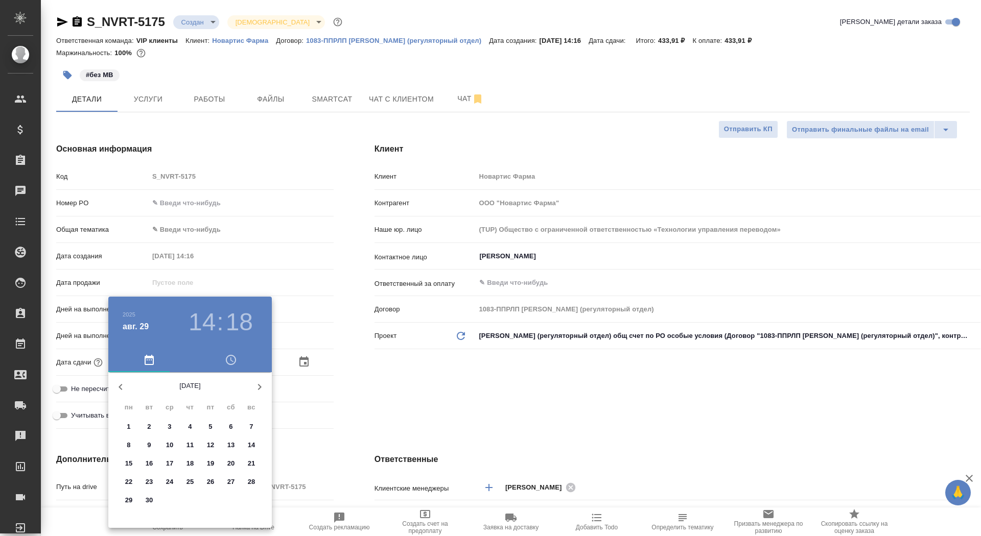
type textarea "x"
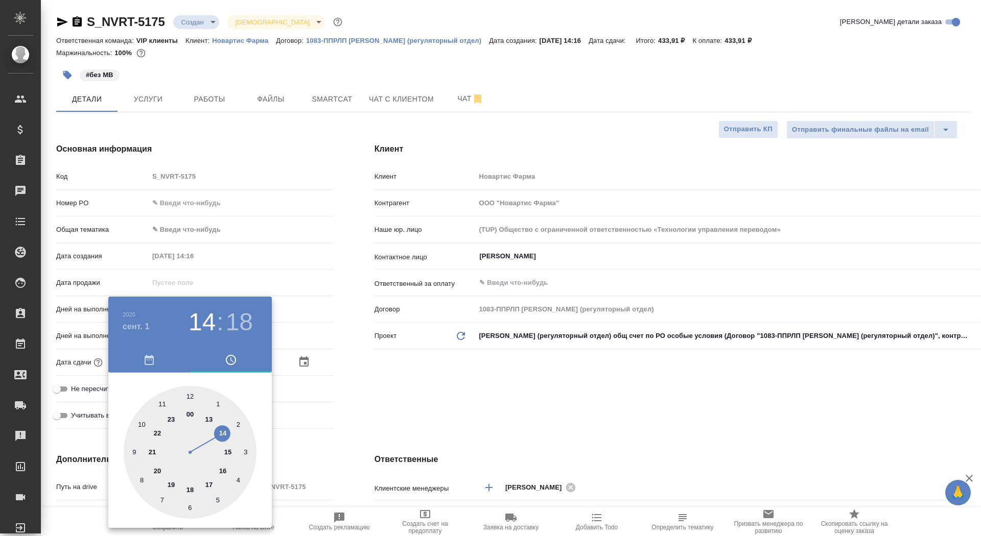
type input "01.09.2025 17:18"
type textarea "x"
click at [208, 485] on div at bounding box center [190, 452] width 133 height 133
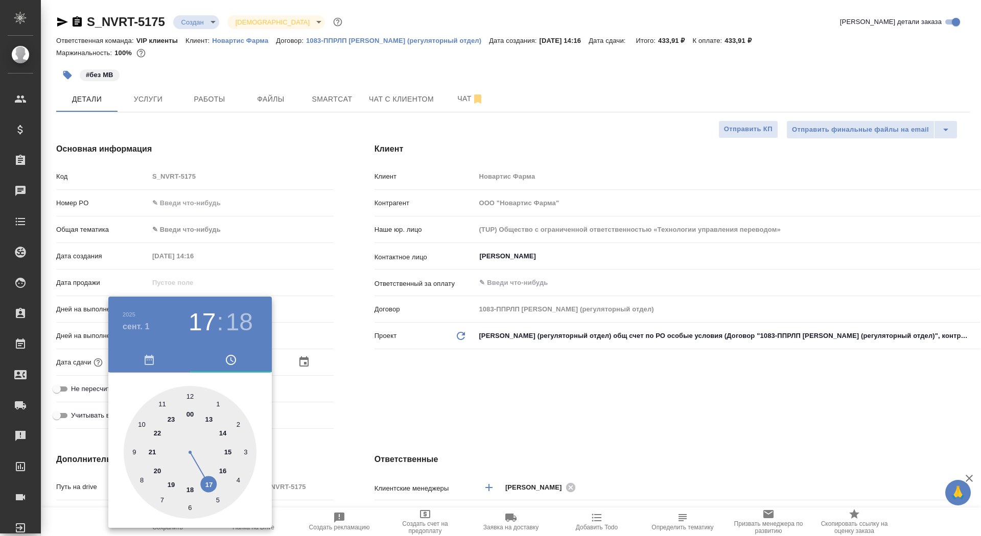
type textarea "x"
click at [191, 395] on div at bounding box center [190, 452] width 133 height 133
type input "01.09.2025 17:00"
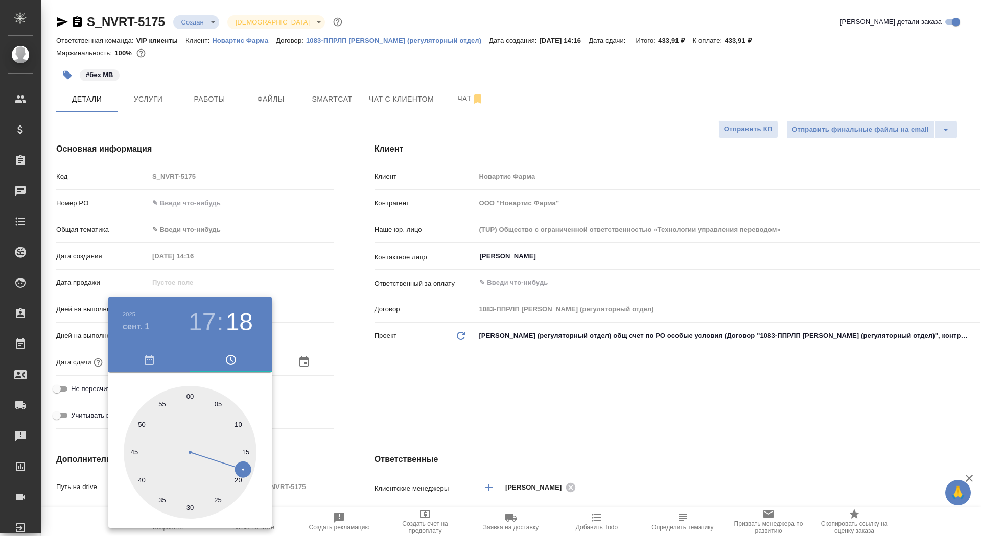
type textarea "x"
click at [384, 396] on div at bounding box center [490, 268] width 981 height 536
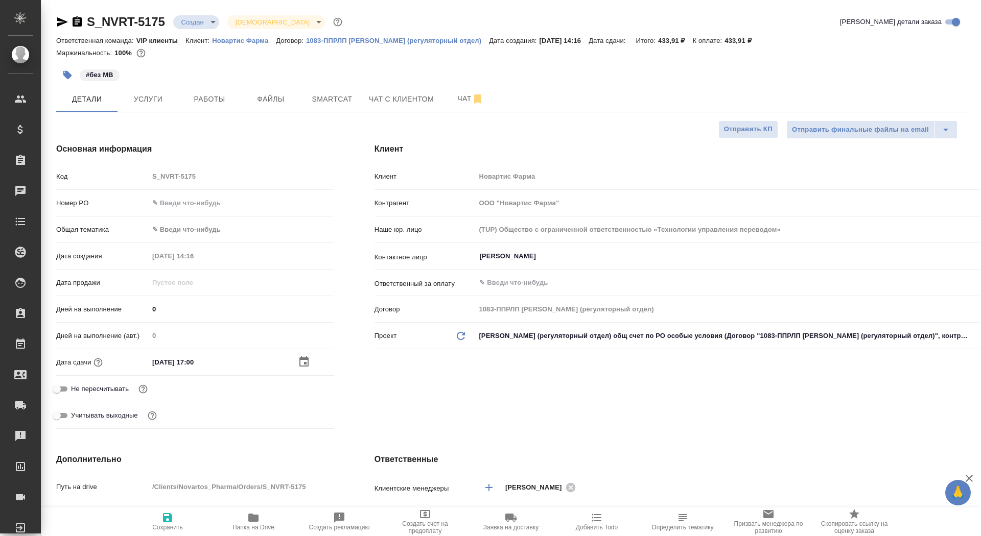
click at [164, 524] on span "Сохранить" at bounding box center [167, 527] width 31 height 7
type textarea "x"
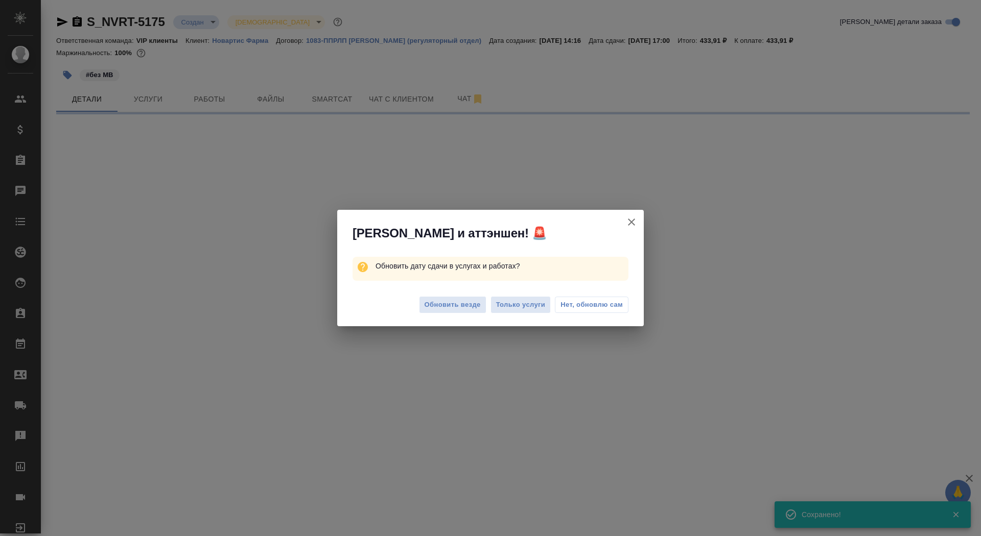
select select "RU"
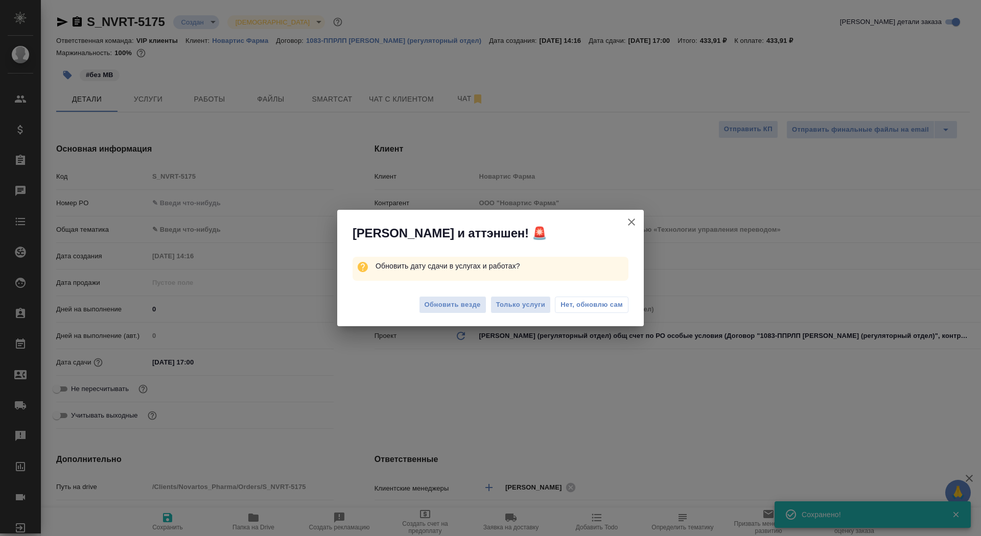
type textarea "x"
click at [445, 309] on span "Обновить везде" at bounding box center [452, 305] width 56 height 12
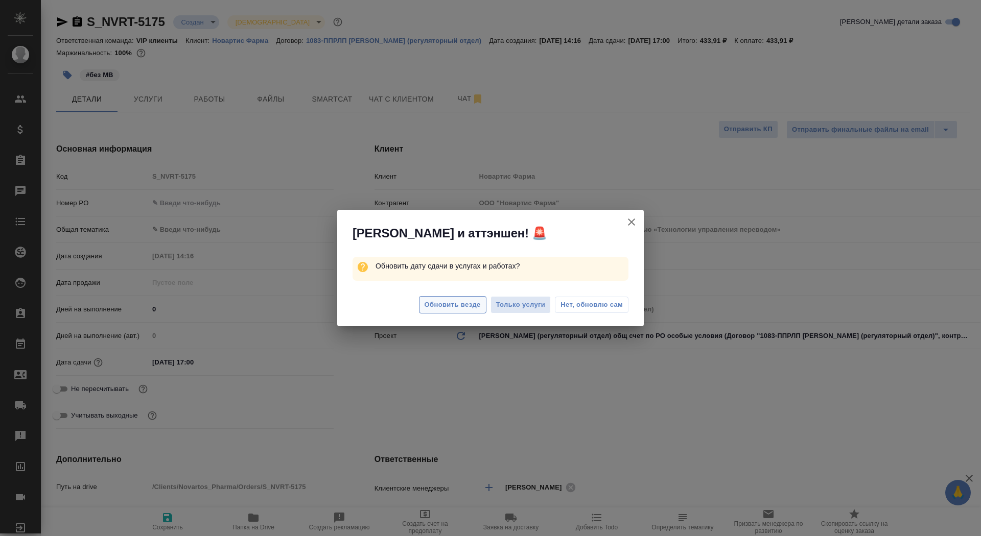
type textarea "x"
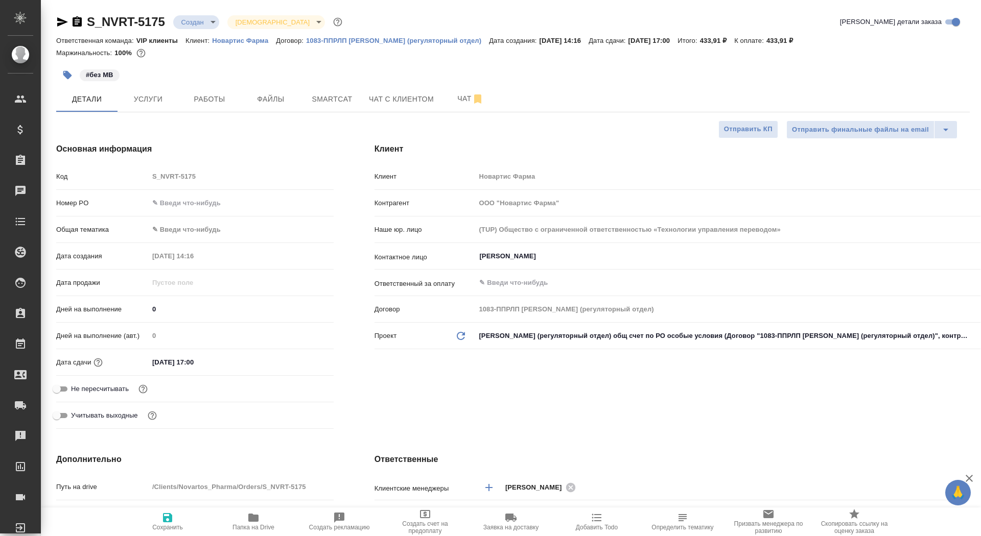
type textarea "x"
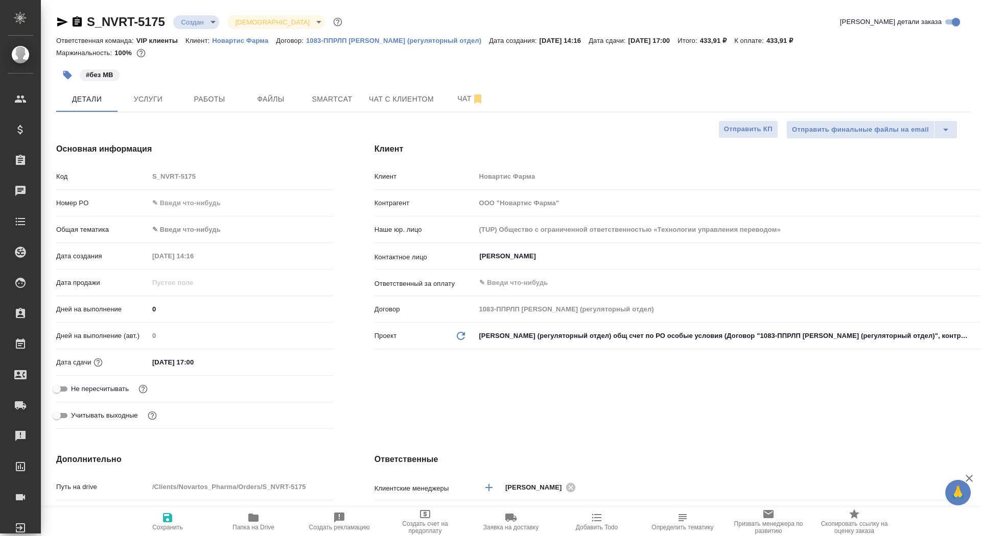
type textarea "x"
click at [158, 95] on span "Услуги" at bounding box center [148, 99] width 49 height 13
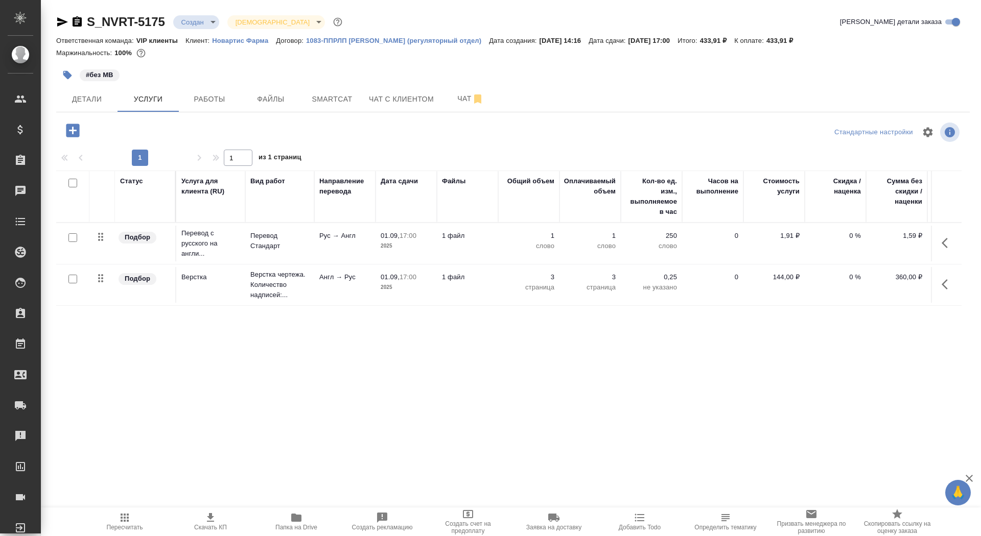
click at [394, 239] on p "01.09," at bounding box center [390, 236] width 19 height 8
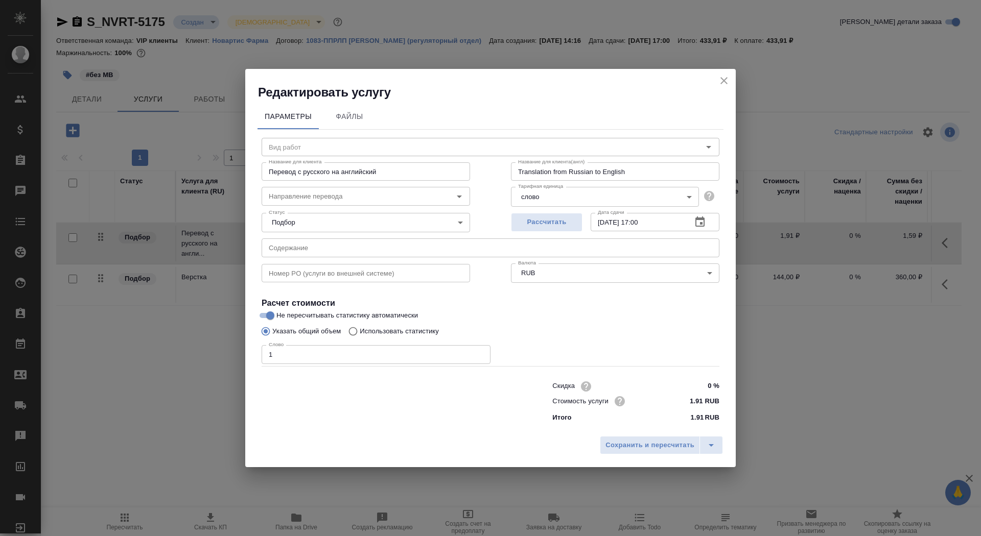
type input "Перевод Стандарт"
type input "рус-англ"
click at [373, 340] on label "Использовать статистику" at bounding box center [391, 331] width 96 height 19
click at [360, 340] on input "Использовать статистику" at bounding box center [351, 331] width 16 height 19
radio input "true"
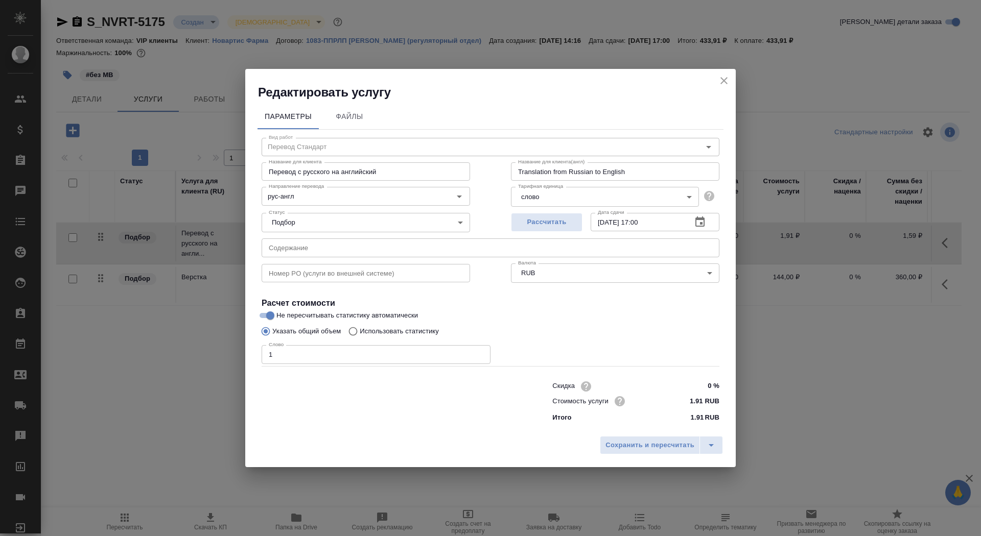
radio input "false"
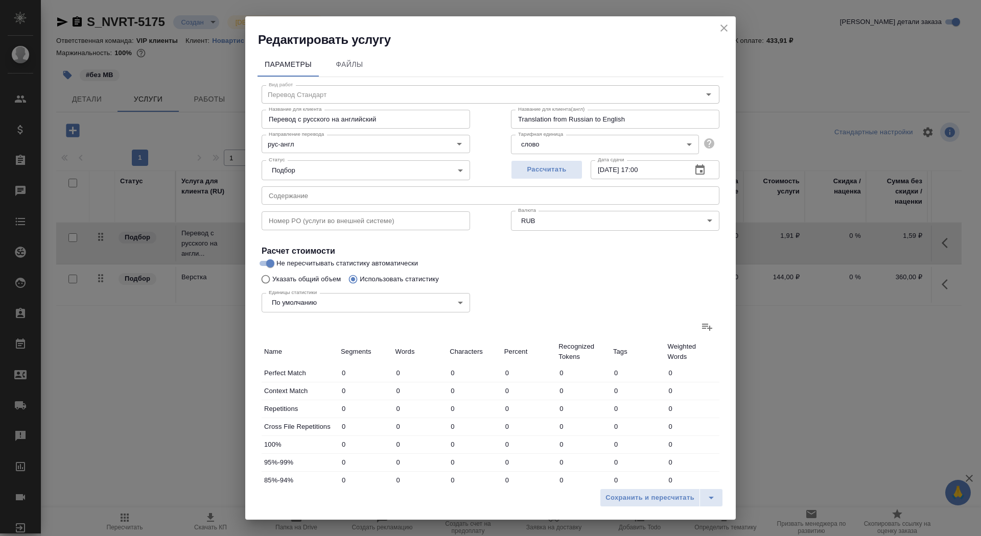
click at [708, 329] on icon at bounding box center [707, 327] width 12 height 12
click at [0, 0] on input "file" at bounding box center [0, 0] width 0 height 0
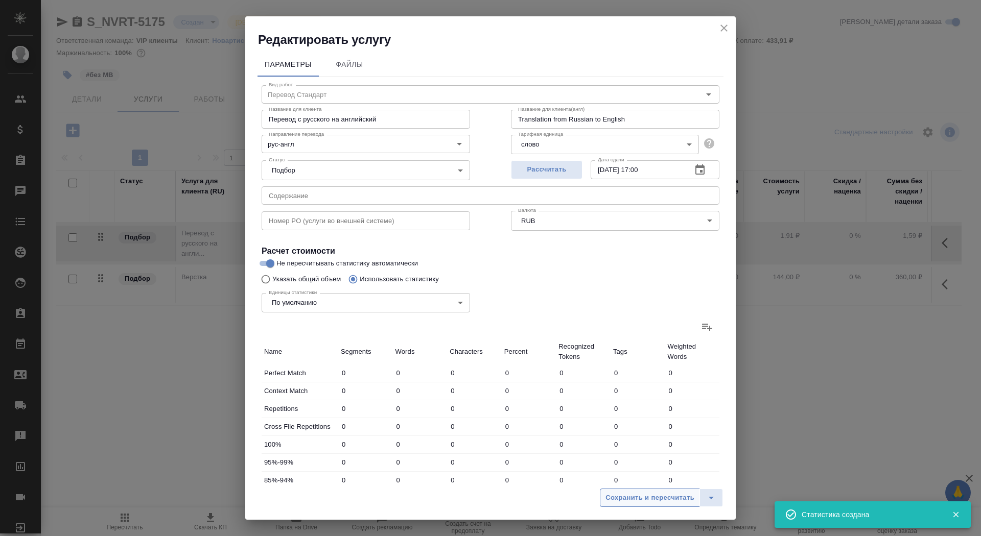
type input "1"
type input "4"
type input "2"
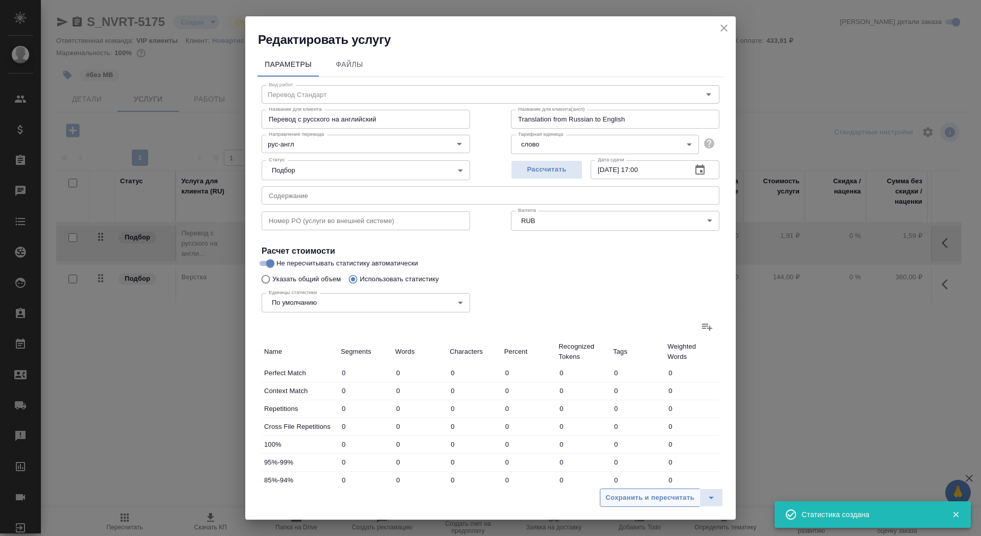
type input "4"
type input "1"
type input "3"
type input "27"
type input "1"
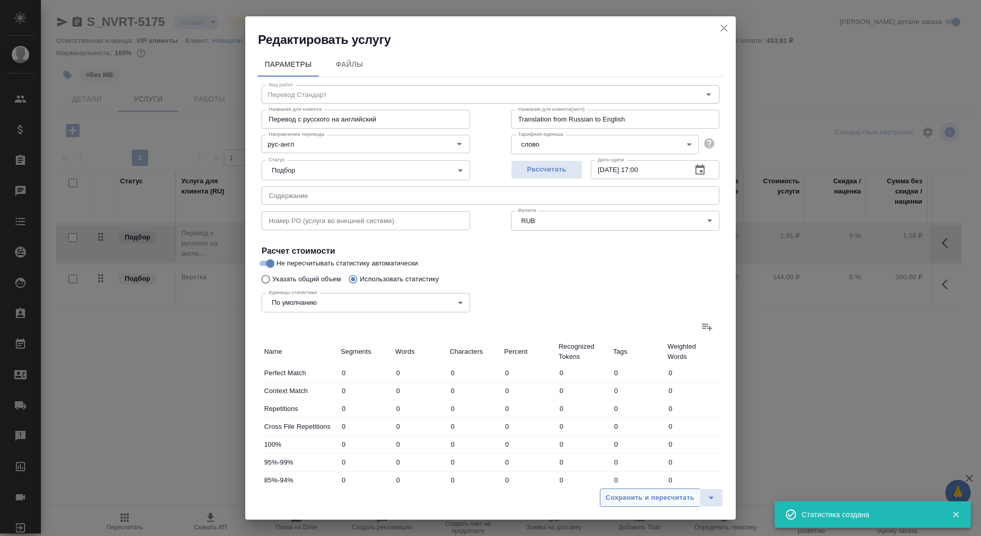
type input "10"
type input "54"
type input "2"
type input "3"
type input "14"
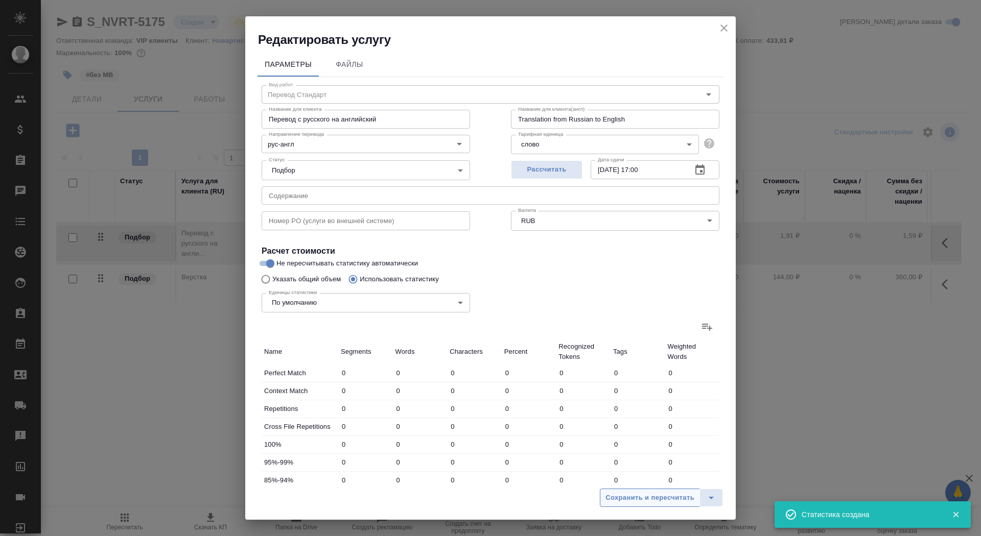
type input "57"
type input "795"
type input "6121"
type input "64"
type input "814"
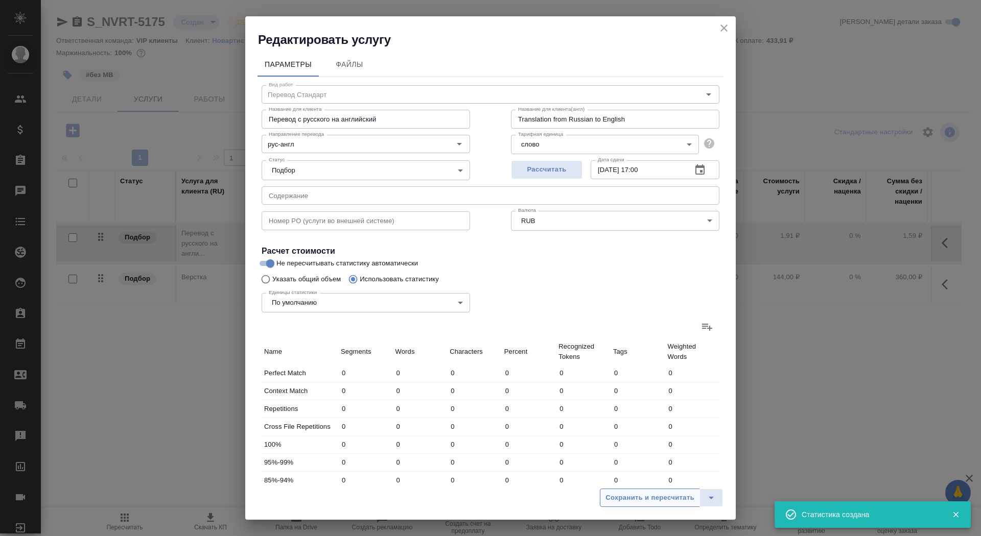
type input "6224"
type input "64"
type input "814"
type input "6224"
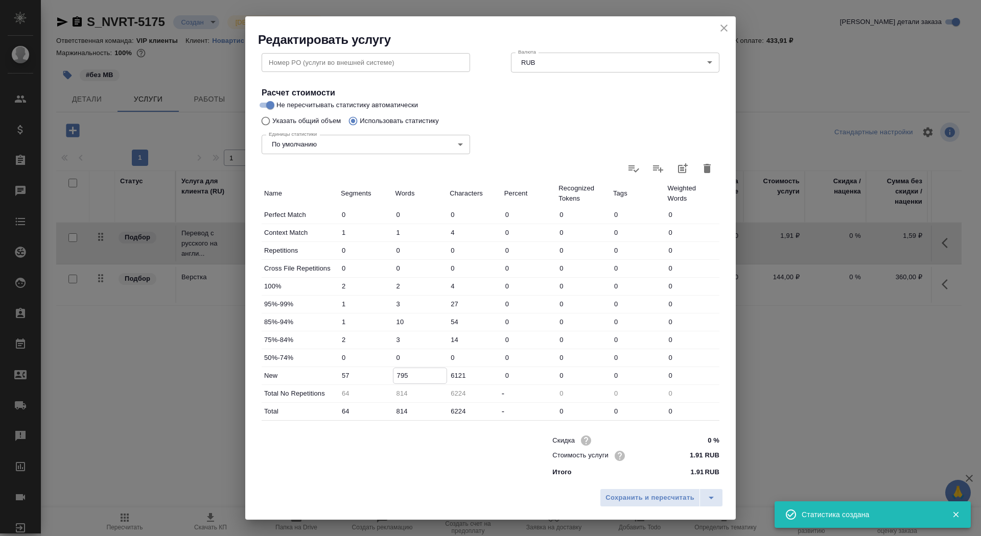
click at [397, 376] on input "795" at bounding box center [420, 375] width 54 height 15
type input "895"
click at [643, 503] on span "Сохранить и пересчитать" at bounding box center [649, 498] width 89 height 12
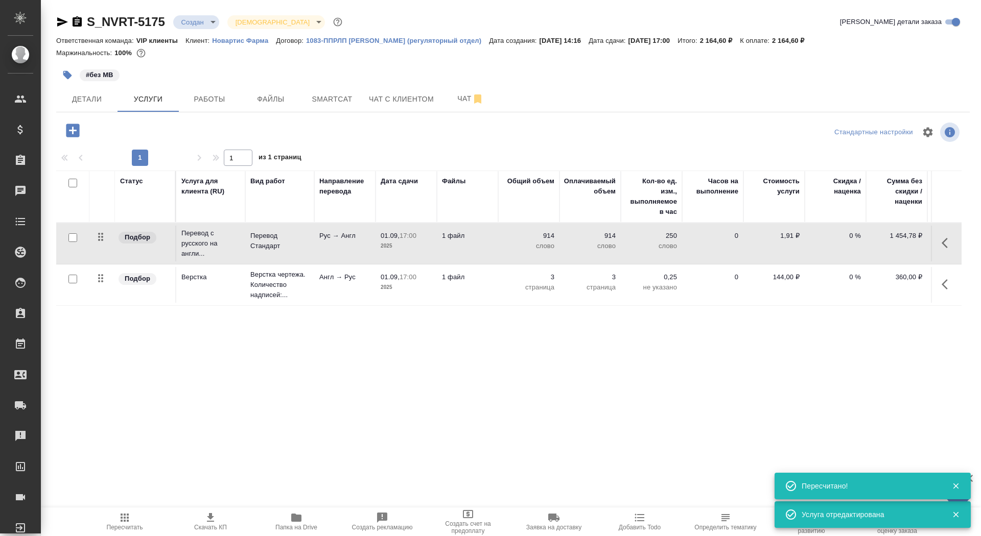
click at [448, 262] on td "1 файл" at bounding box center [467, 244] width 61 height 36
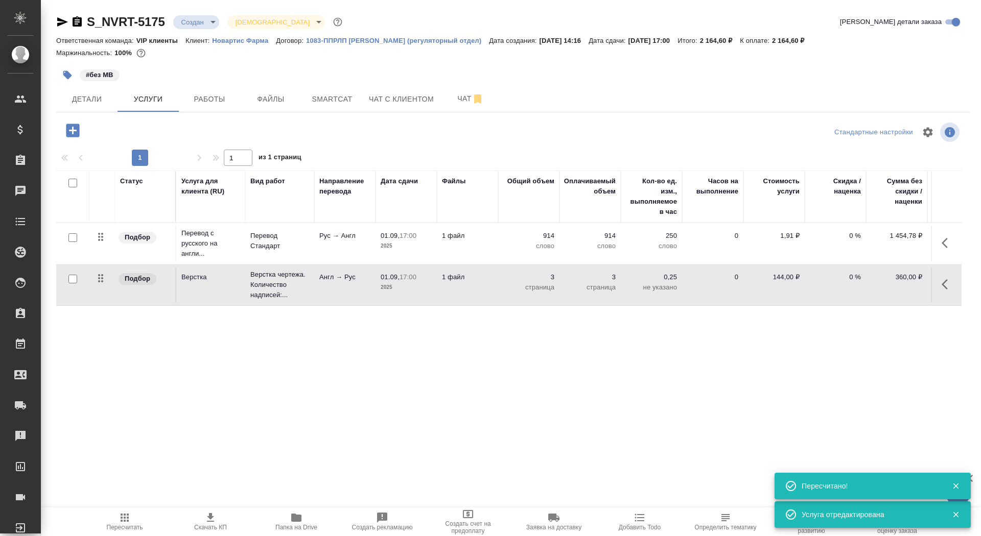
click at [448, 262] on td "1 файл" at bounding box center [467, 244] width 61 height 36
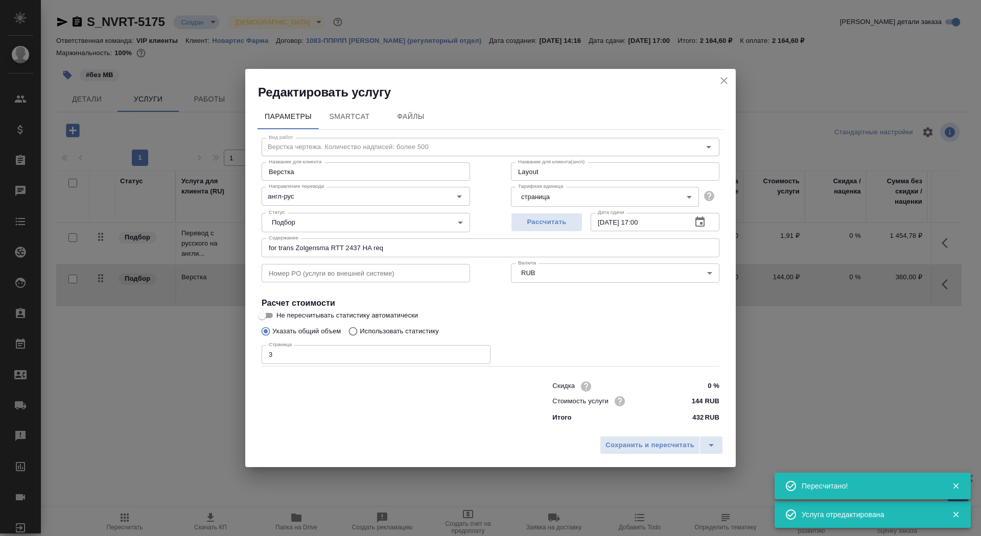
click at [367, 350] on input "3" at bounding box center [376, 354] width 229 height 18
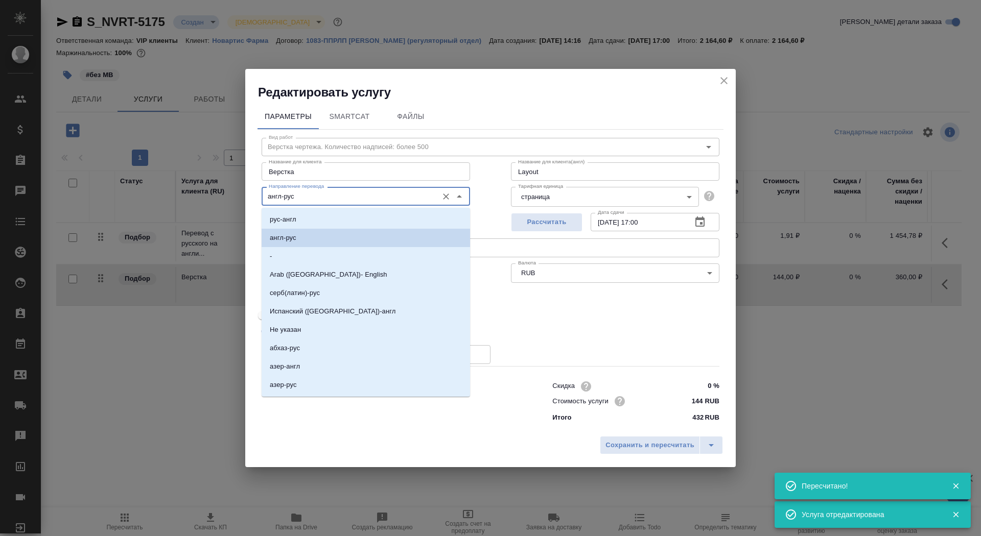
click at [329, 196] on input "англ-рус" at bounding box center [349, 196] width 168 height 12
click at [330, 222] on li "рус-англ" at bounding box center [366, 219] width 208 height 18
type input "рус-англ"
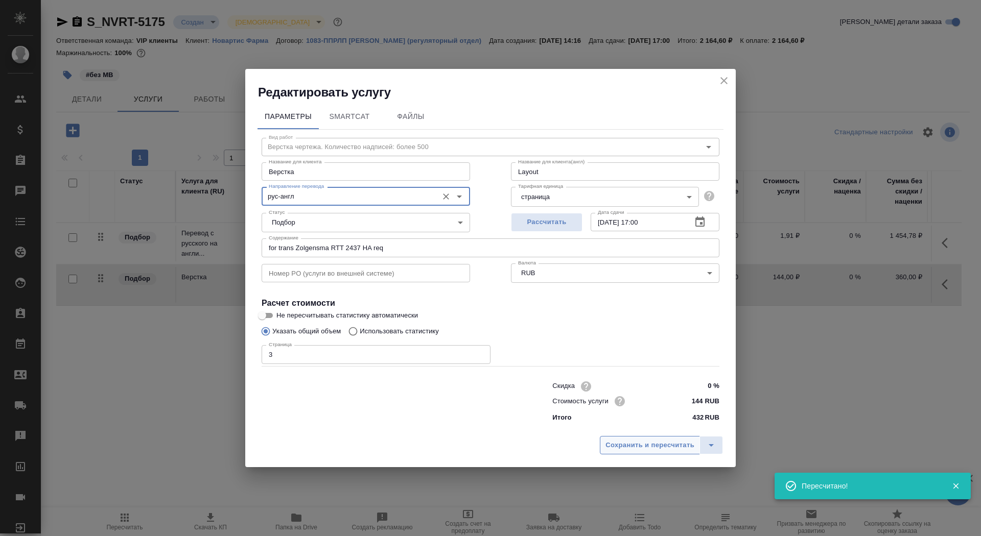
click at [643, 442] on span "Сохранить и пересчитать" at bounding box center [649, 446] width 89 height 12
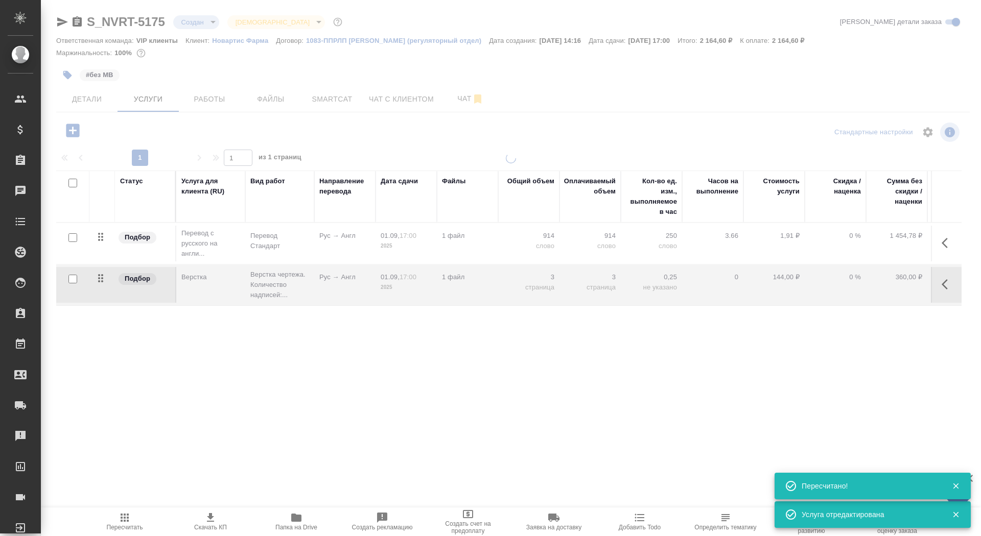
click at [209, 524] on icon "button" at bounding box center [210, 518] width 12 height 12
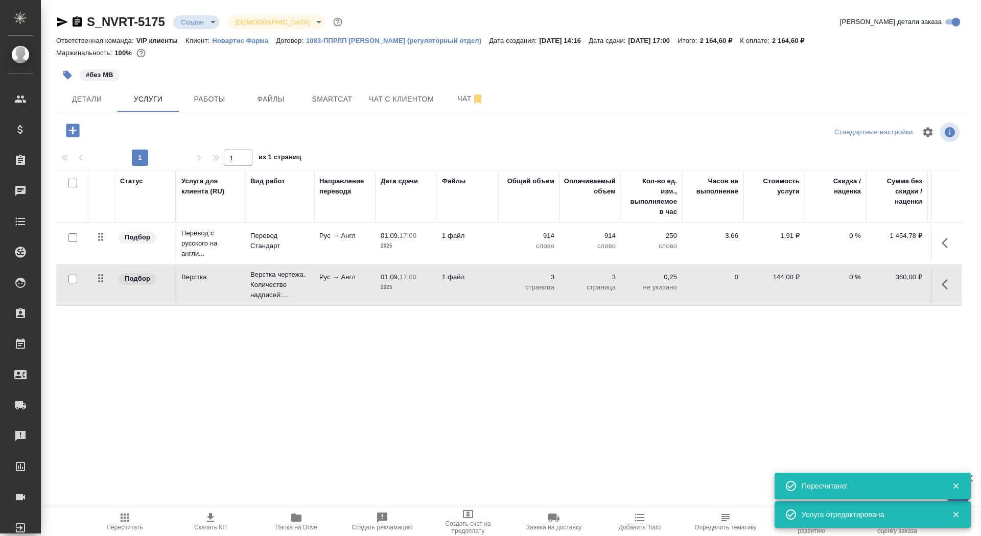
click at [195, 18] on body "🙏 .cls-1 fill:#fff; AWATERA Saydasheva Dilyara Клиенты Спецификации Заказы 0 Ча…" at bounding box center [490, 268] width 981 height 536
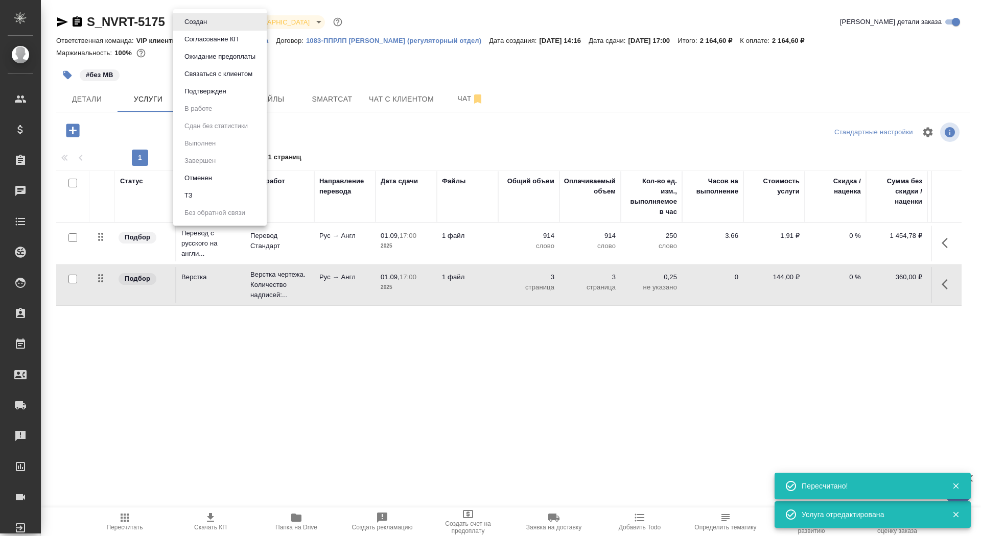
click at [199, 28] on button "Согласование КП" at bounding box center [195, 21] width 29 height 11
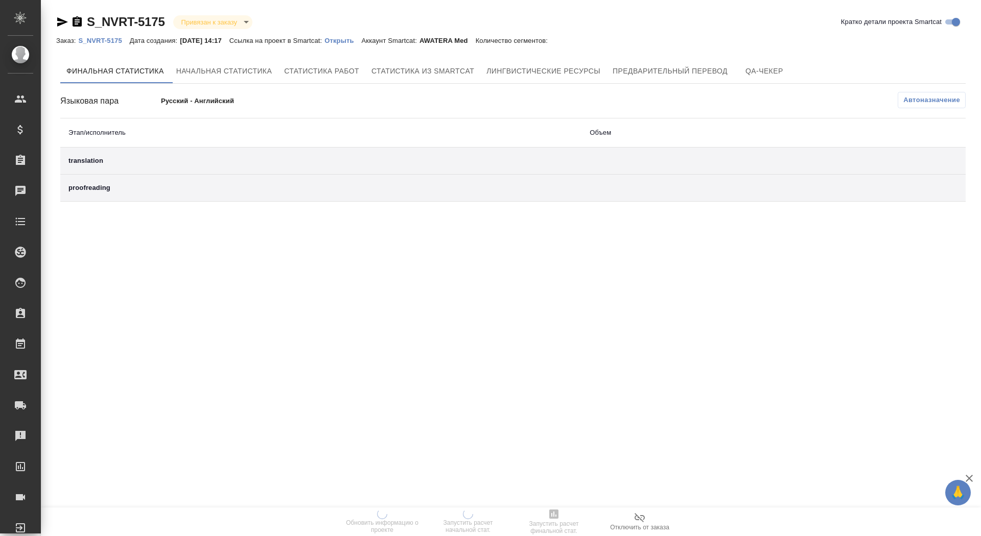
click at [357, 44] on link "Открыть" at bounding box center [342, 40] width 37 height 9
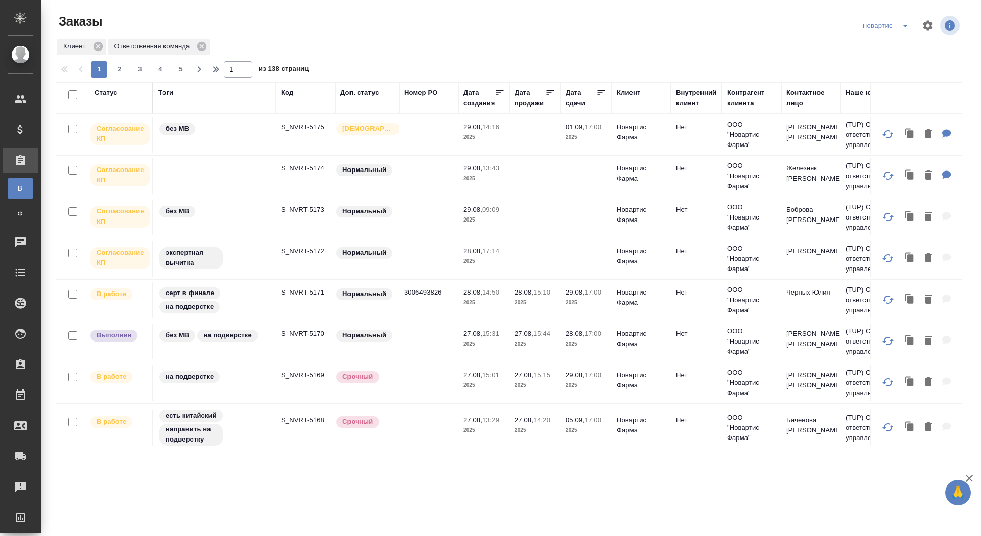
scroll to position [0, 342]
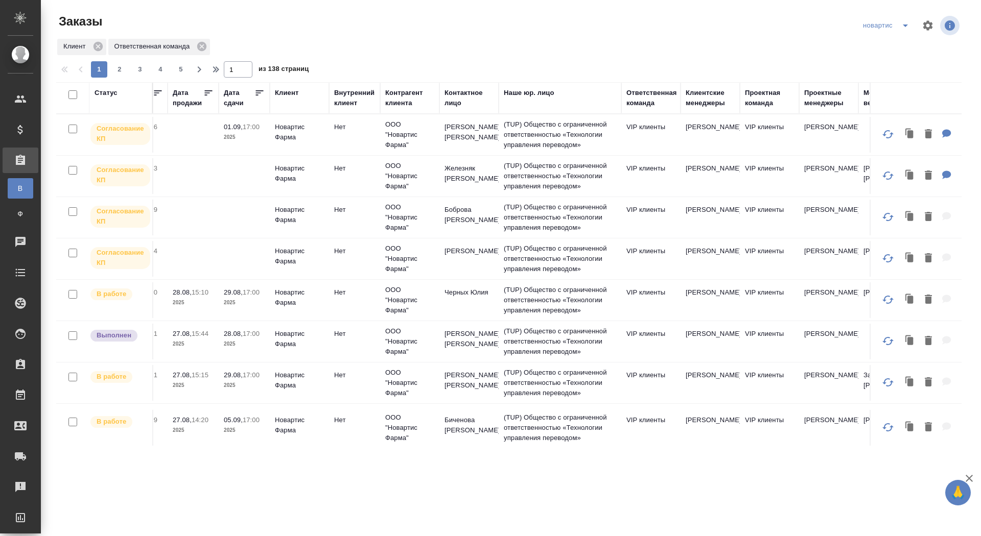
click at [355, 153] on td "Нет" at bounding box center [354, 135] width 51 height 36
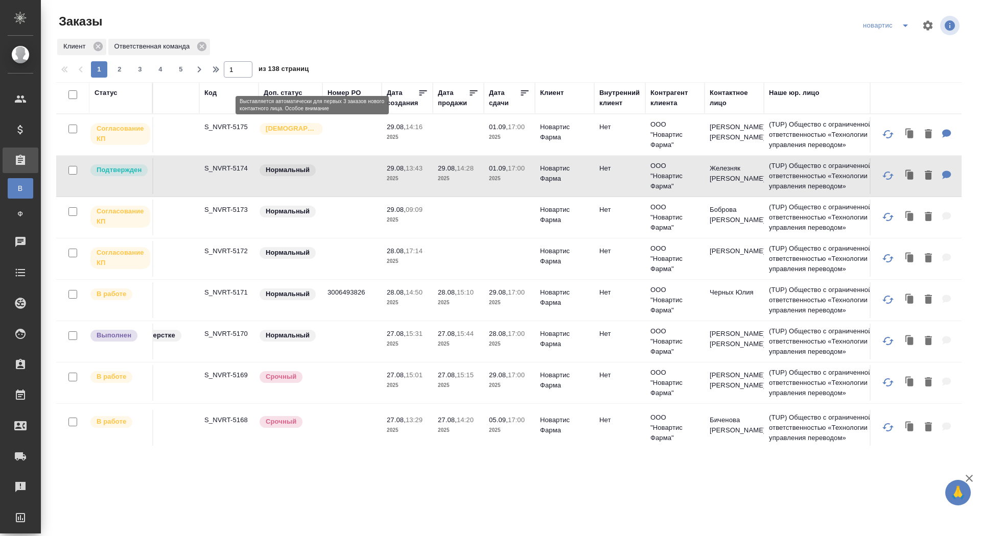
scroll to position [0, 0]
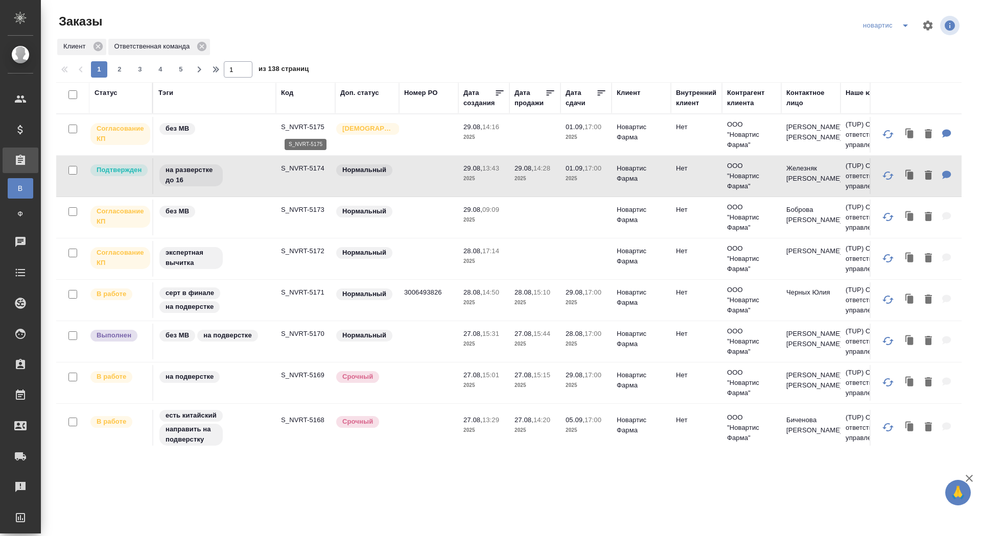
click at [315, 126] on p "S_NVRT-5175" at bounding box center [305, 127] width 49 height 10
click at [315, 246] on p "S_NVRT-5172" at bounding box center [305, 251] width 49 height 10
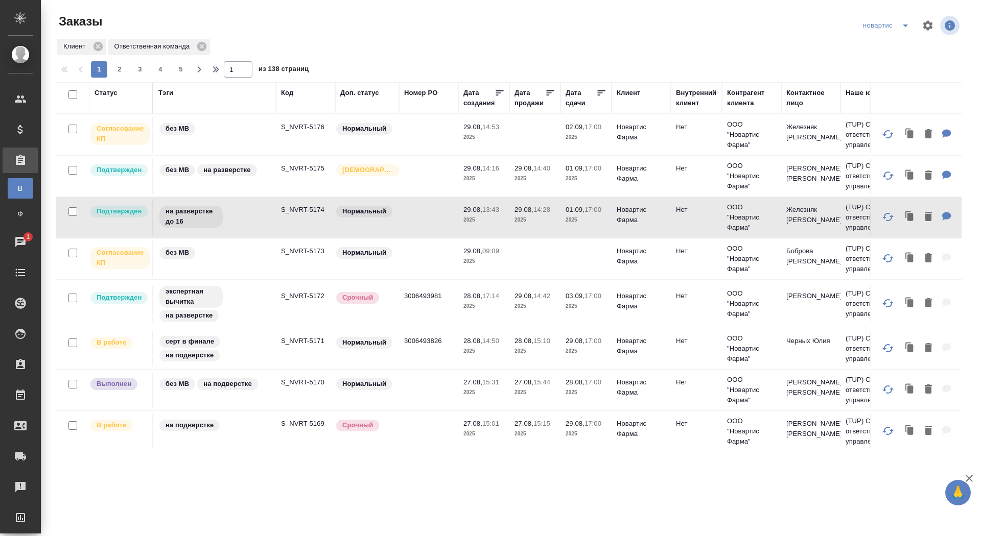
click at [905, 29] on icon "split button" at bounding box center [905, 25] width 12 height 12
click at [889, 66] on li "sanofi" at bounding box center [887, 62] width 56 height 16
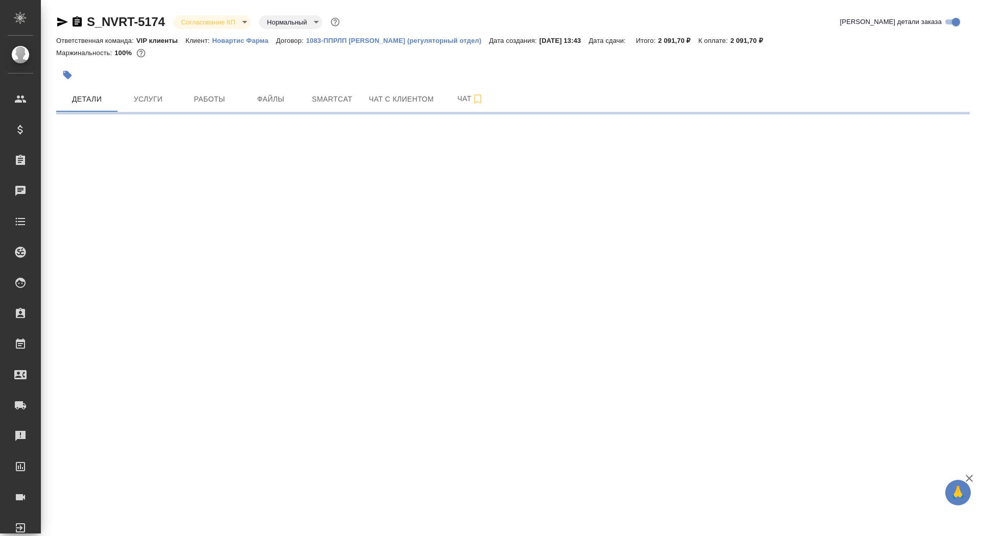
click at [211, 23] on body "🙏 .cls-1 fill:#fff; AWATERA Saydasheva Dilyara Клиенты Спецификации Заказы Чаты…" at bounding box center [490, 268] width 981 height 536
select select "RU"
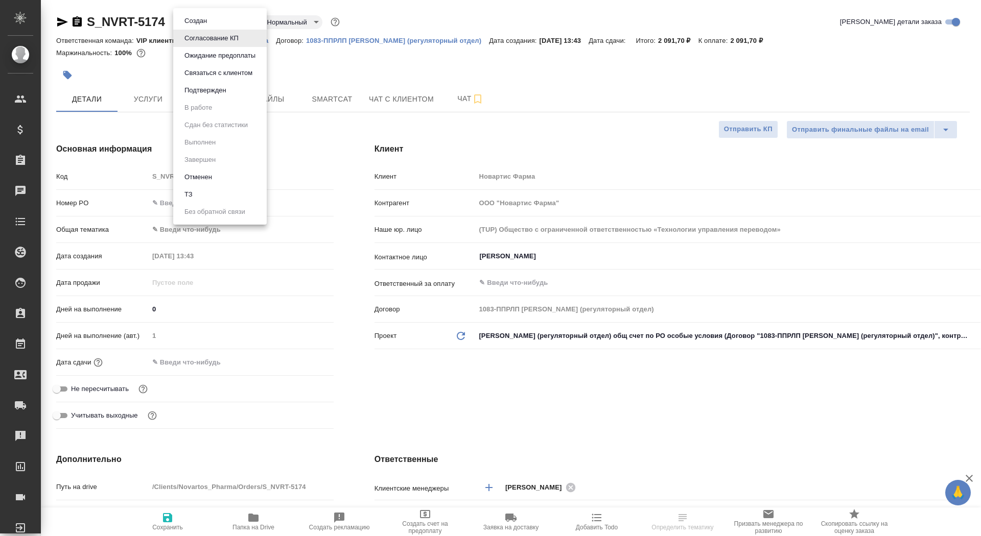
type textarea "x"
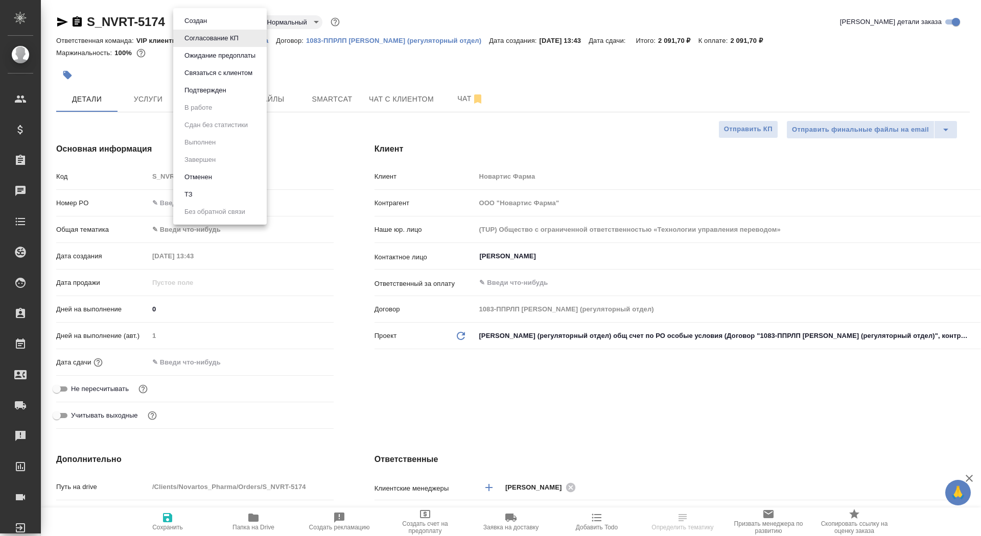
type textarea "x"
click at [225, 93] on button "Подтвержден" at bounding box center [205, 90] width 48 height 11
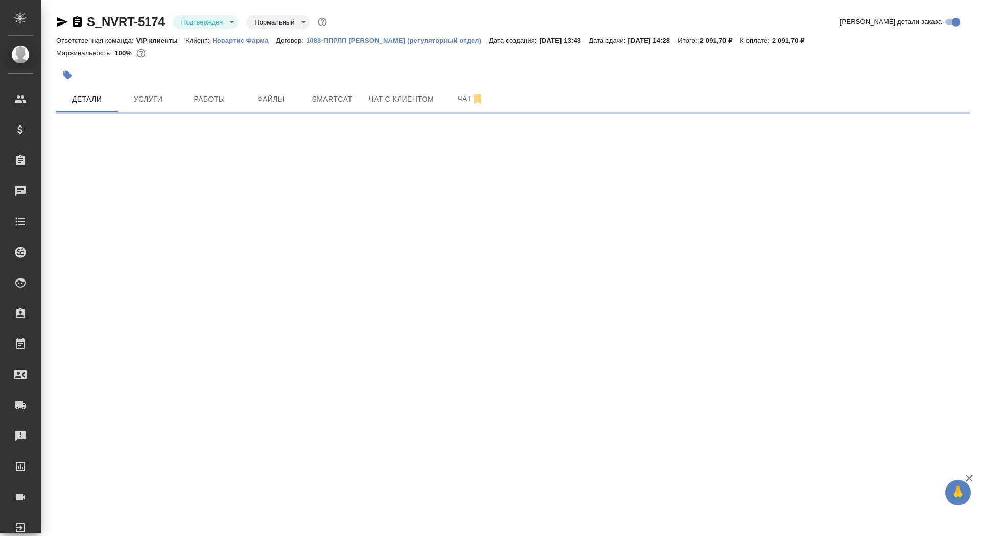
select select "RU"
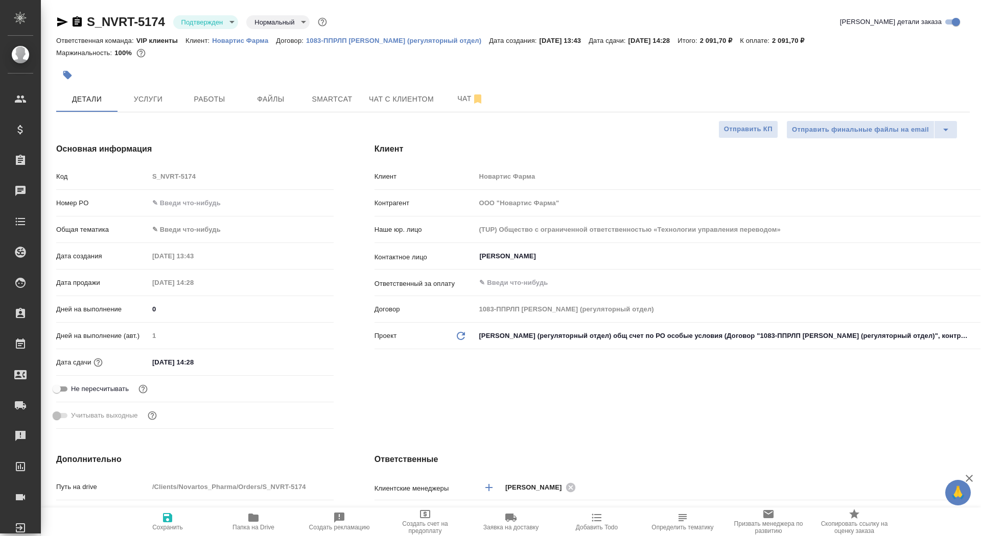
type textarea "x"
click at [204, 362] on input "[DATE] 14:28" at bounding box center [193, 362] width 89 height 15
type input "[DATE] 14:2_"
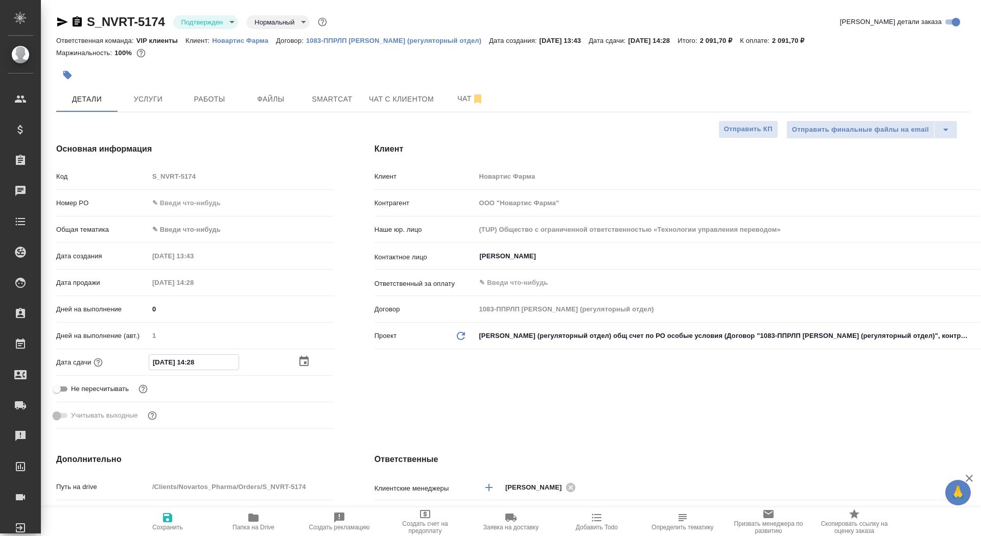
type textarea "x"
type input "[DATE] 14:__"
type textarea "x"
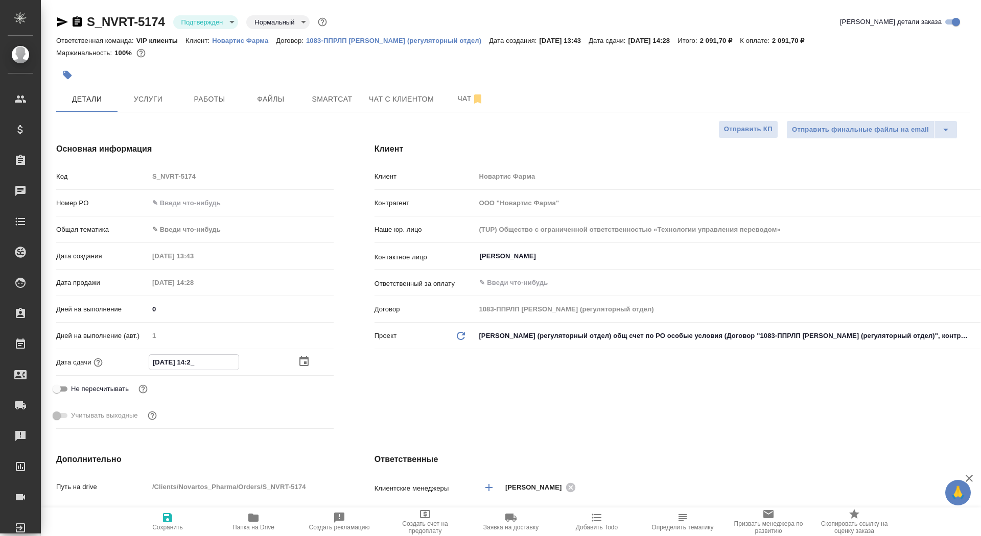
type textarea "x"
type input "[DATE] 1_:__"
type textarea "x"
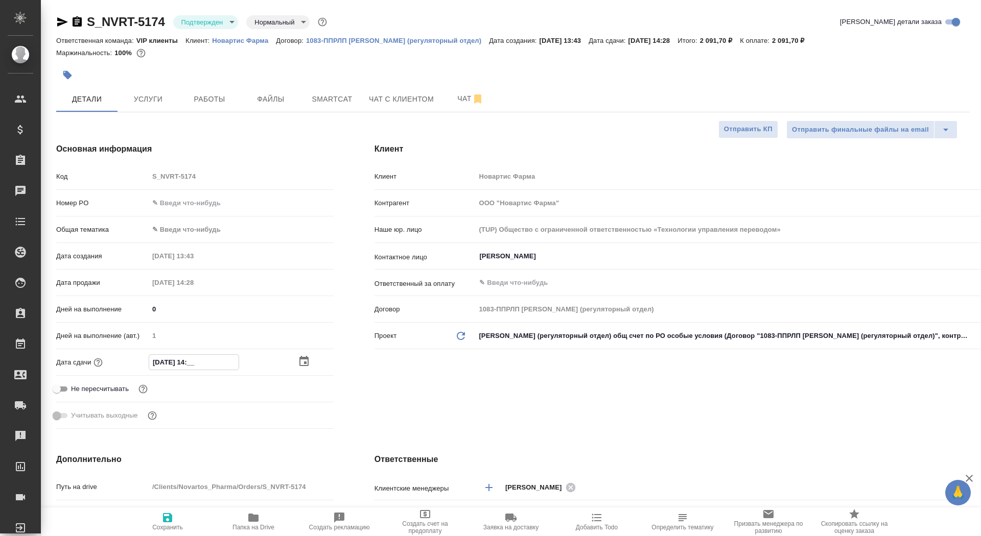
type textarea "x"
type input "[DATE] 17:__"
type textarea "x"
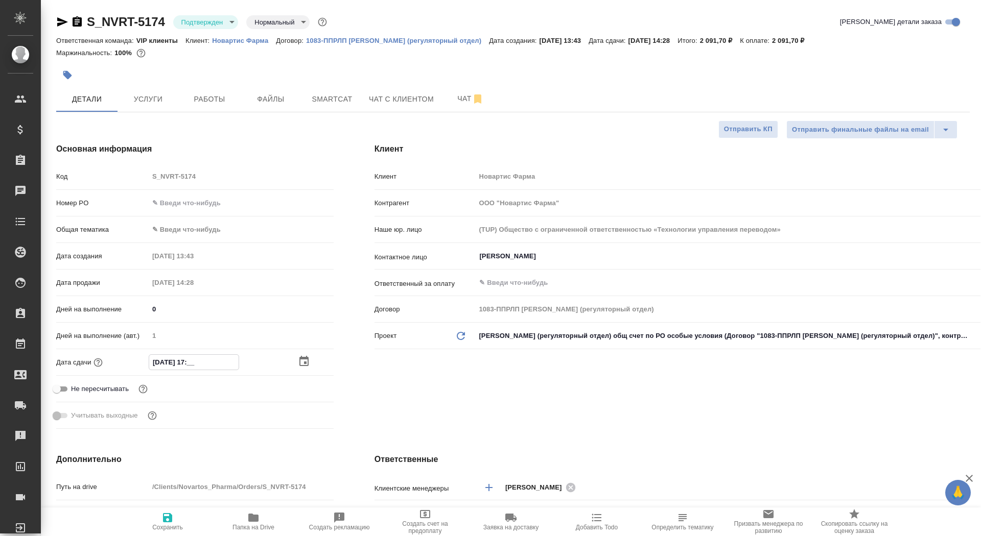
type input "[DATE] 17:0_"
type textarea "x"
type input "[DATE] 17:00"
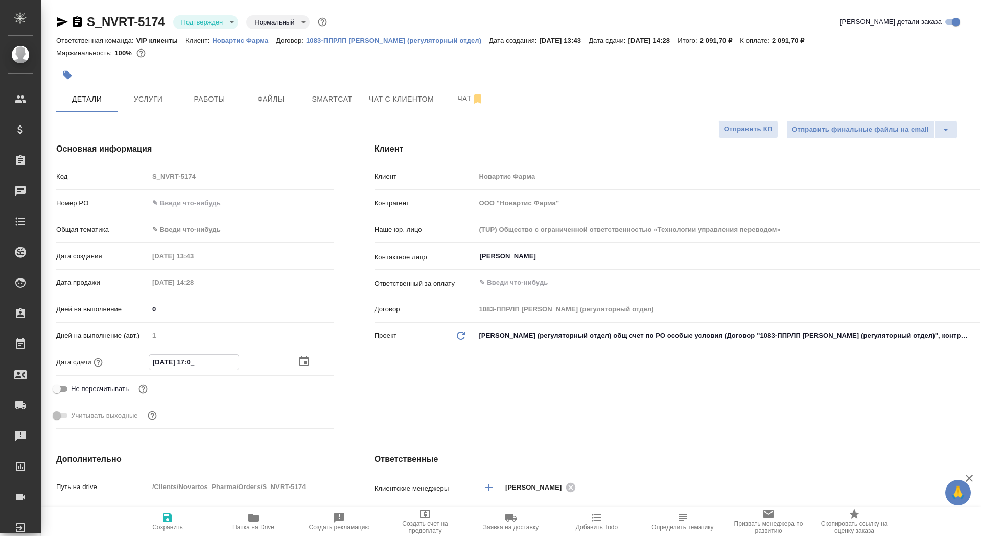
type textarea "x"
type input "[DATE] 17:00"
click at [152, 523] on span "Сохранить" at bounding box center [168, 521] width 74 height 19
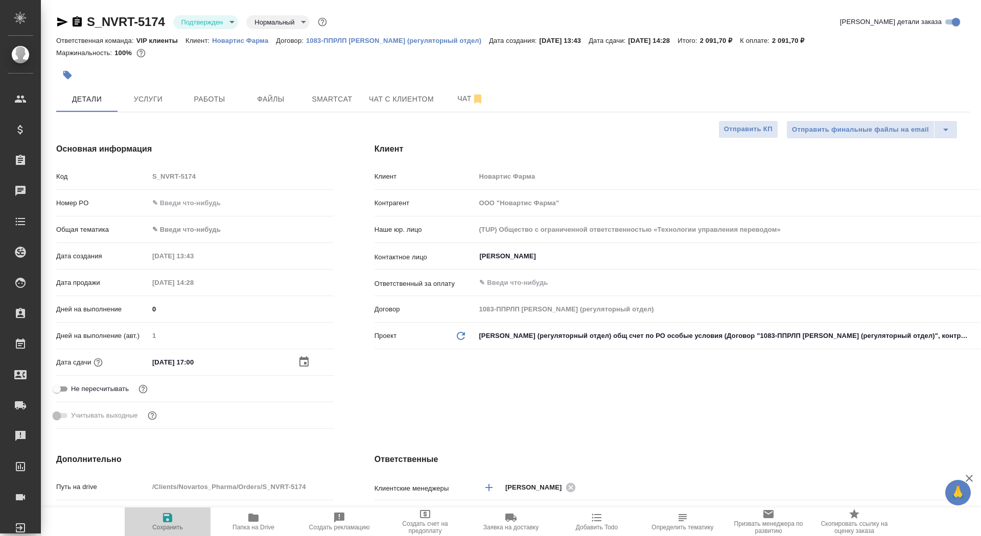
type textarea "x"
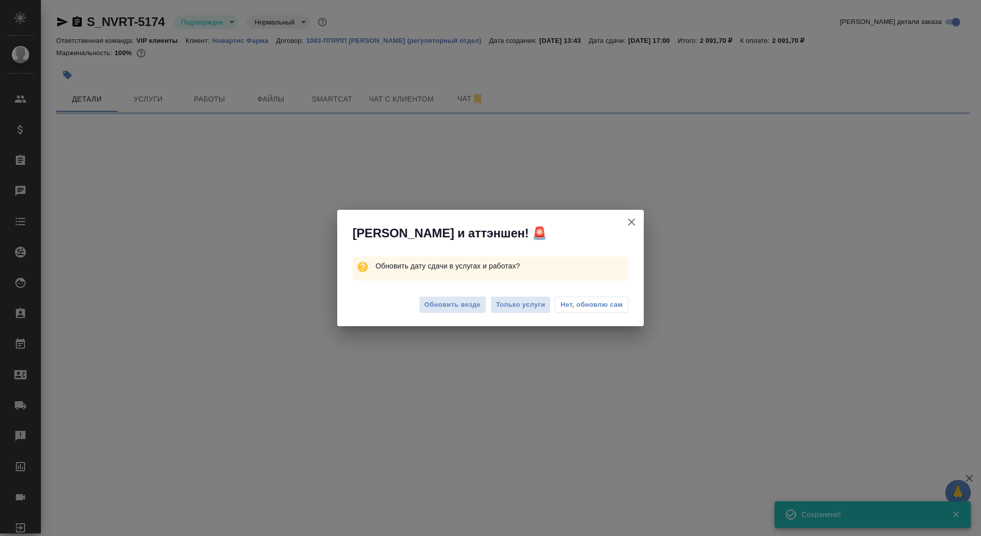
click at [467, 314] on div "Обновить везде Только услуги Нет, обновлю сам" at bounding box center [490, 306] width 306 height 41
select select "RU"
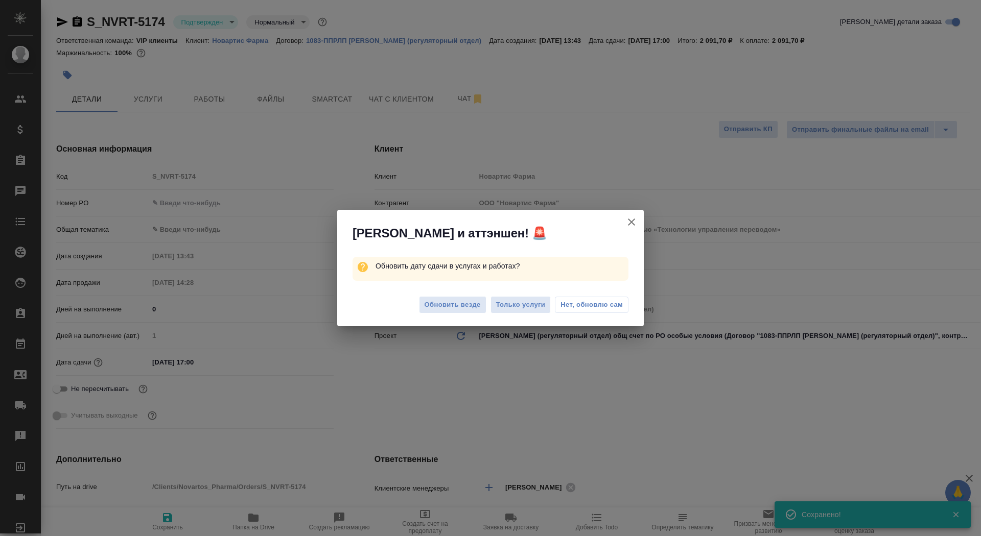
type textarea "x"
click at [463, 304] on span "Обновить везде" at bounding box center [452, 305] width 56 height 12
type textarea "x"
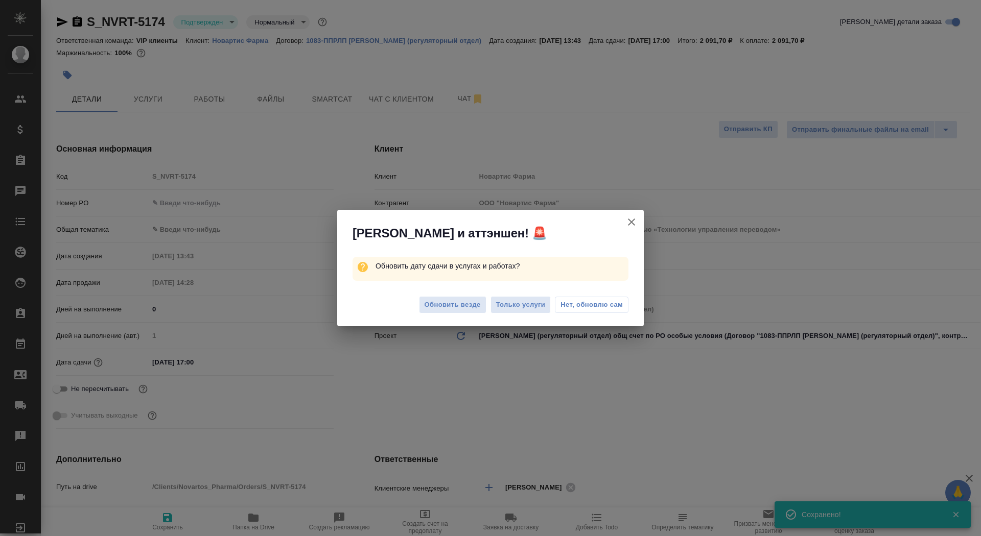
type textarea "x"
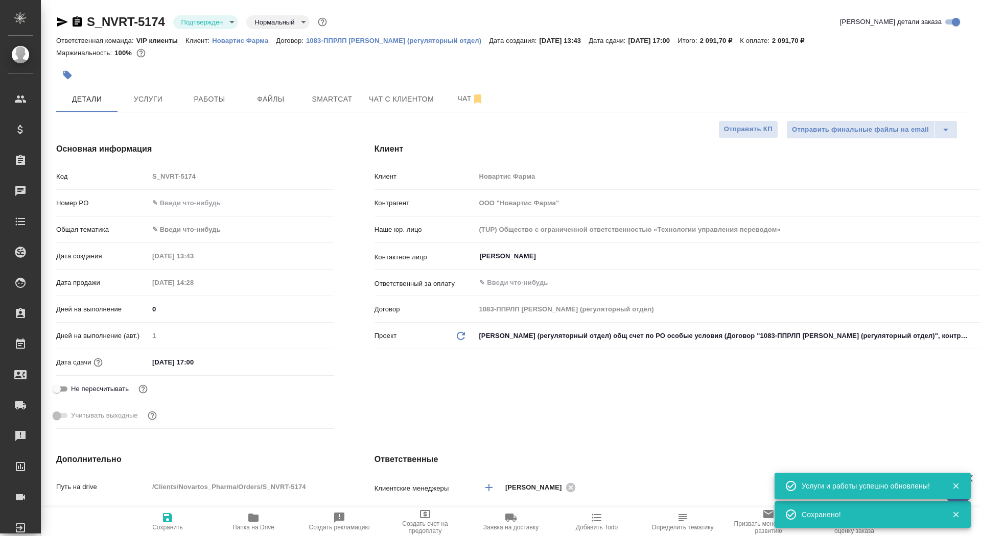
type textarea "x"
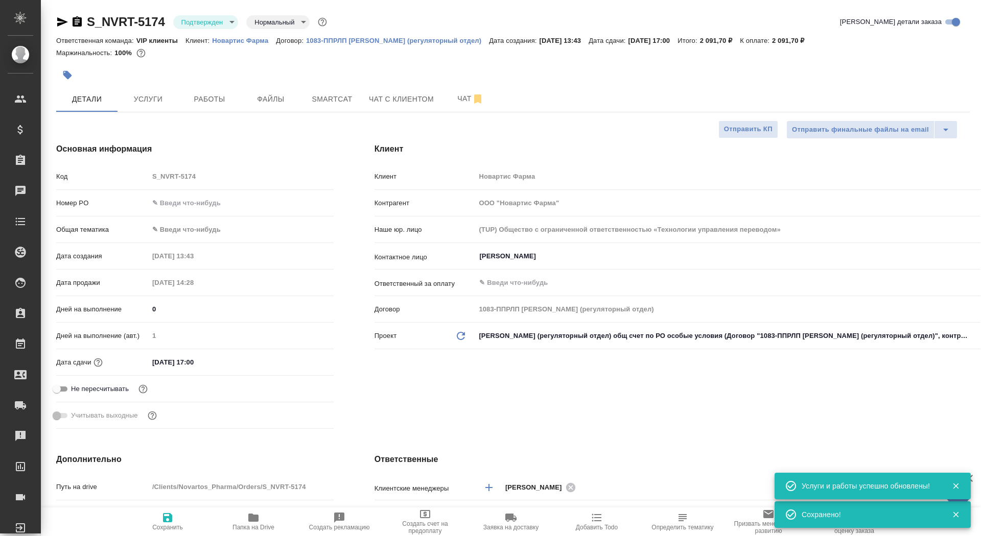
type textarea "x"
click at [444, 103] on button "Чат" at bounding box center [470, 99] width 61 height 26
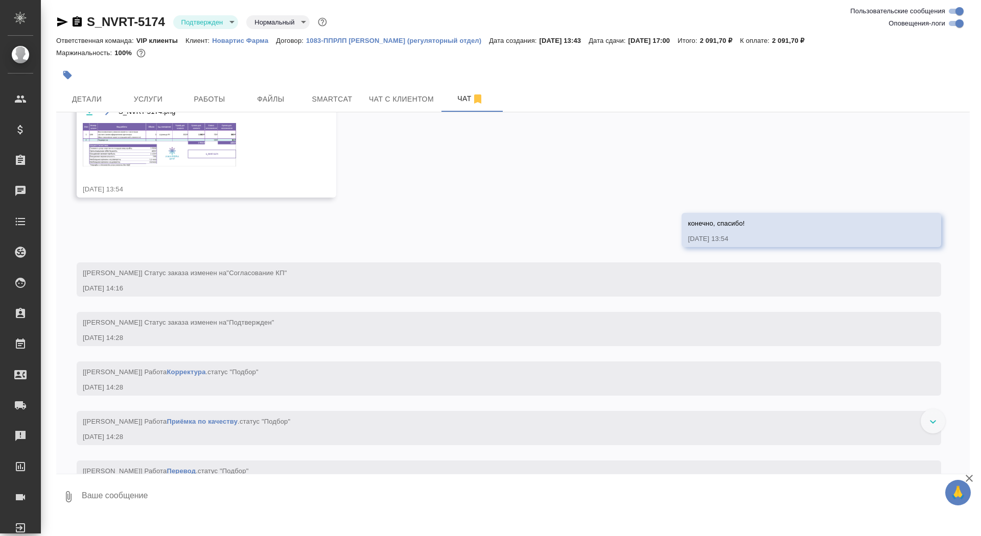
scroll to position [771, 0]
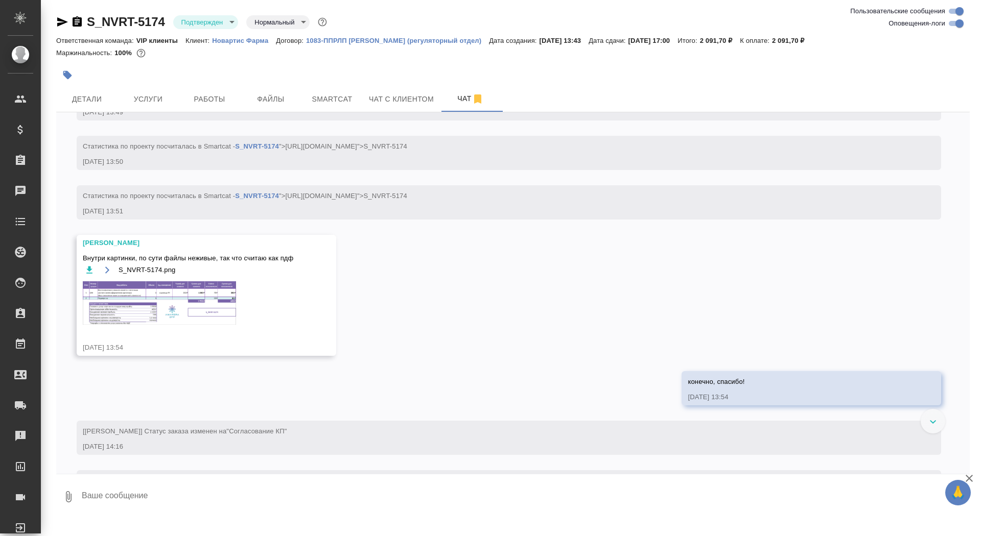
click at [180, 300] on img at bounding box center [159, 302] width 153 height 43
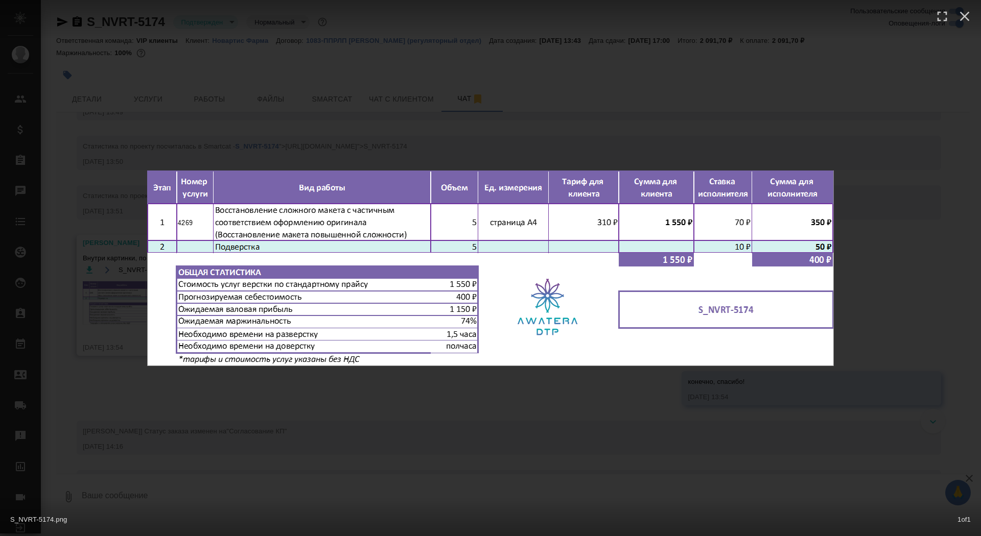
click at [171, 397] on div "S_NVRT-5174.png 1 of 1" at bounding box center [490, 268] width 981 height 536
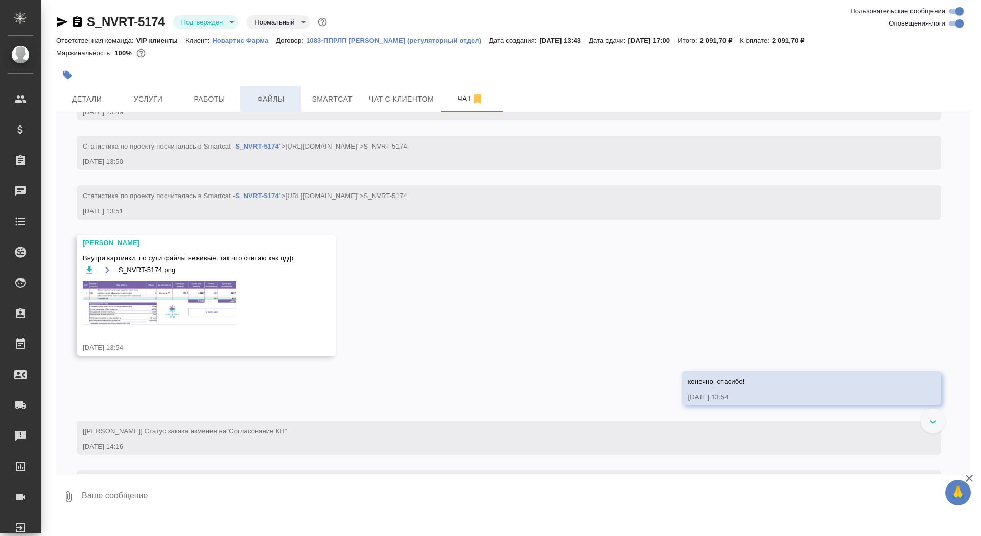
click at [250, 97] on span "Файлы" at bounding box center [270, 99] width 49 height 13
click at [210, 100] on span "Работы" at bounding box center [209, 99] width 49 height 13
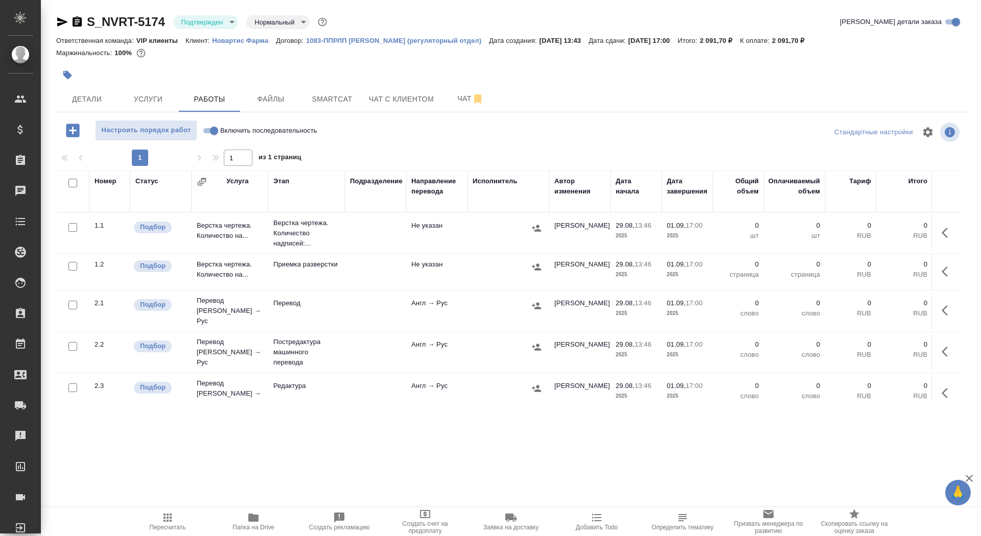
click at [942, 228] on icon "button" at bounding box center [947, 233] width 12 height 12
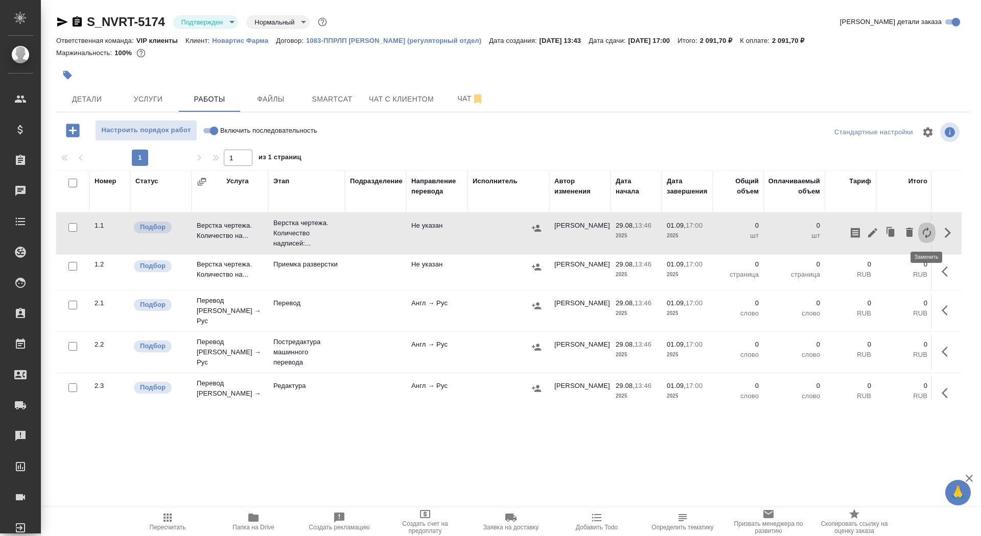
click at [925, 232] on icon "button" at bounding box center [926, 233] width 12 height 12
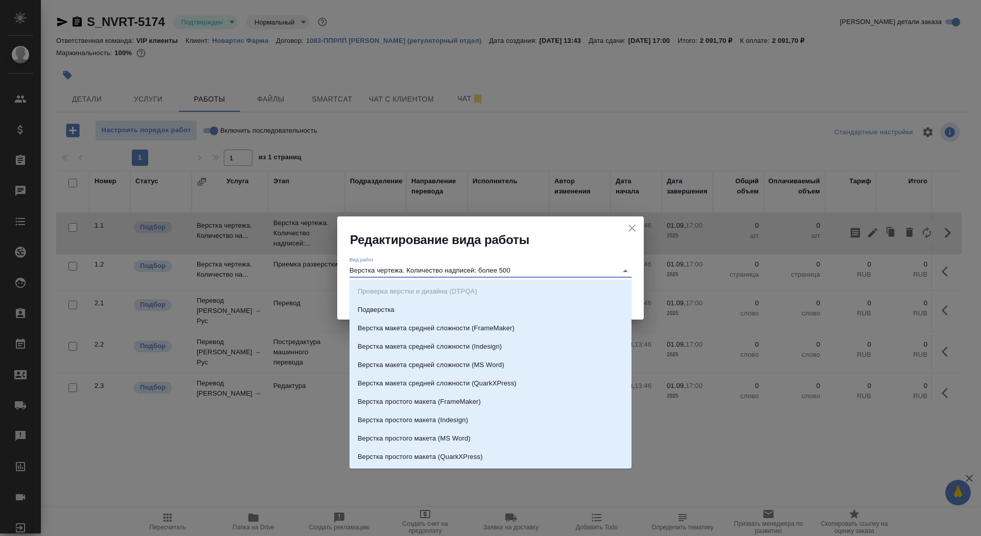
click at [506, 268] on input "Верстка чертежа. Количество надписей: более 500" at bounding box center [480, 271] width 263 height 12
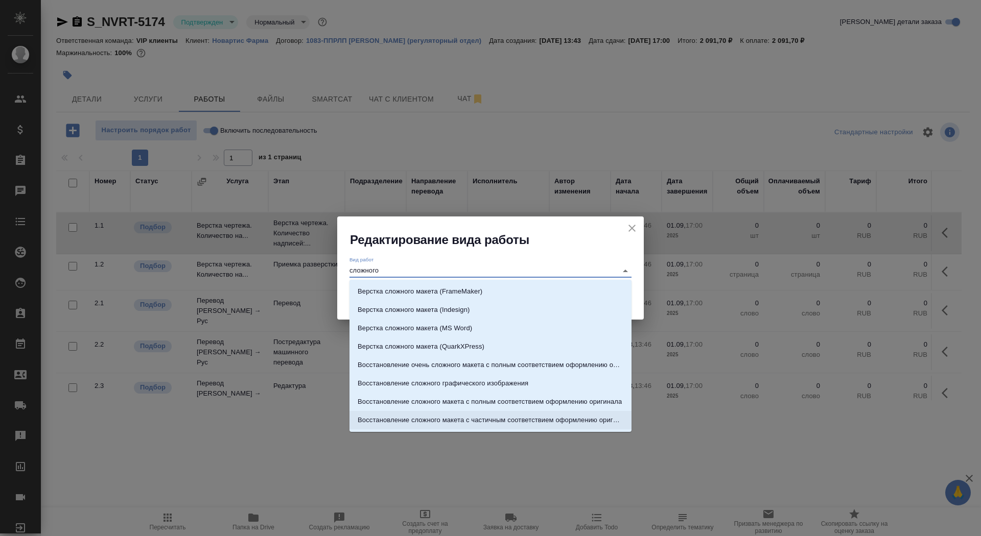
click at [494, 424] on p "Восстановление сложного макета с частичным соответствием оформлению оригинала" at bounding box center [491, 420] width 266 height 10
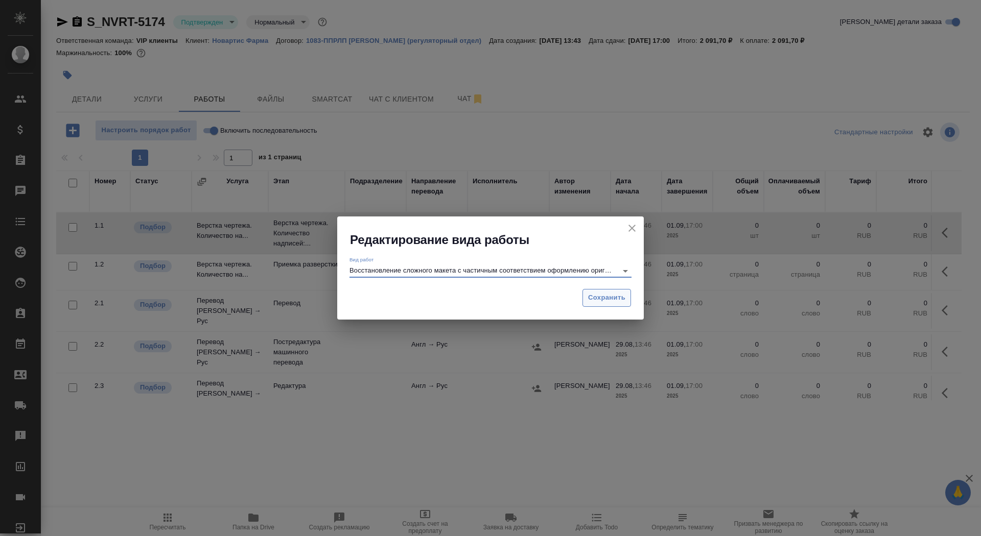
type input "Восстановление сложного макета с частичным соответствием оформлению оригинала"
click at [594, 296] on span "Сохранить" at bounding box center [606, 298] width 37 height 12
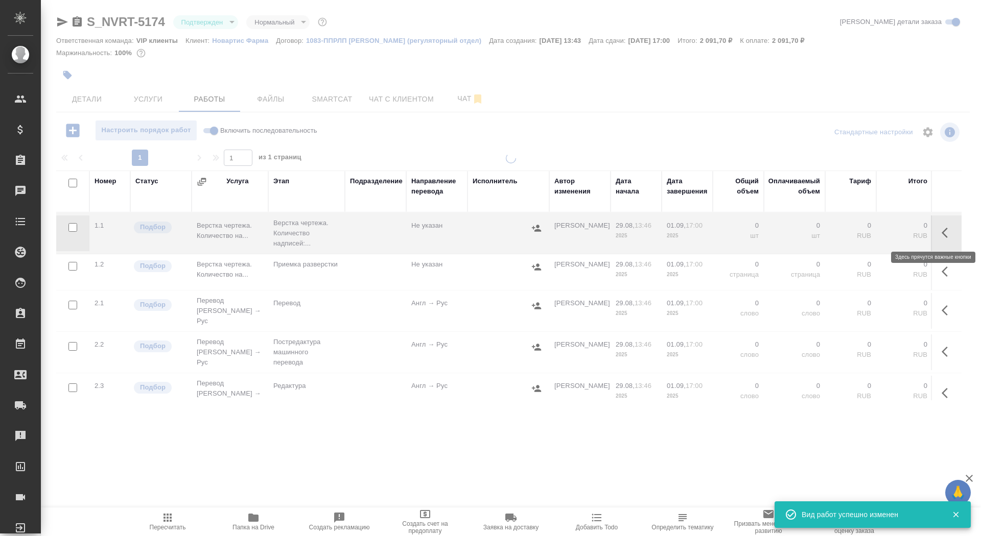
click at [943, 233] on icon "button" at bounding box center [944, 233] width 6 height 10
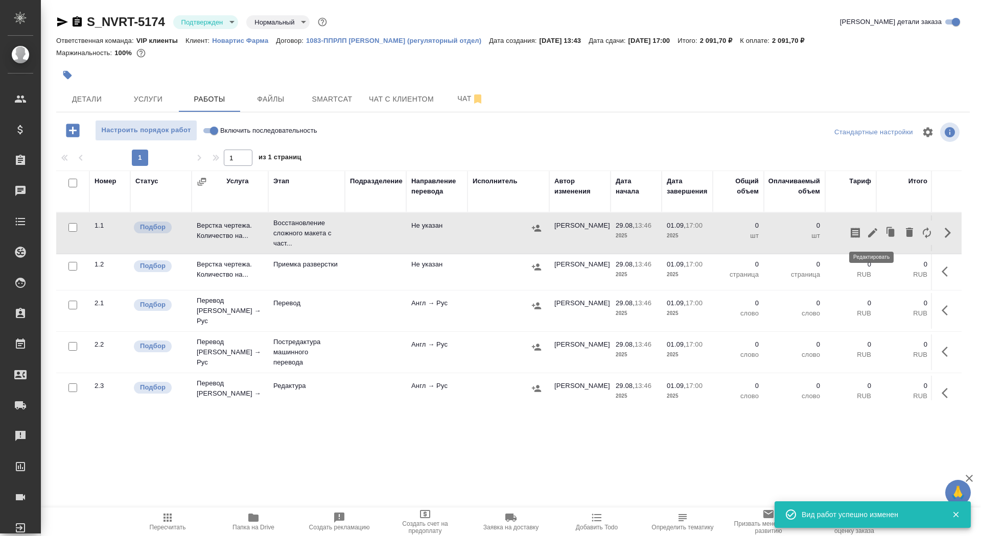
click at [866, 229] on button "button" at bounding box center [872, 233] width 17 height 25
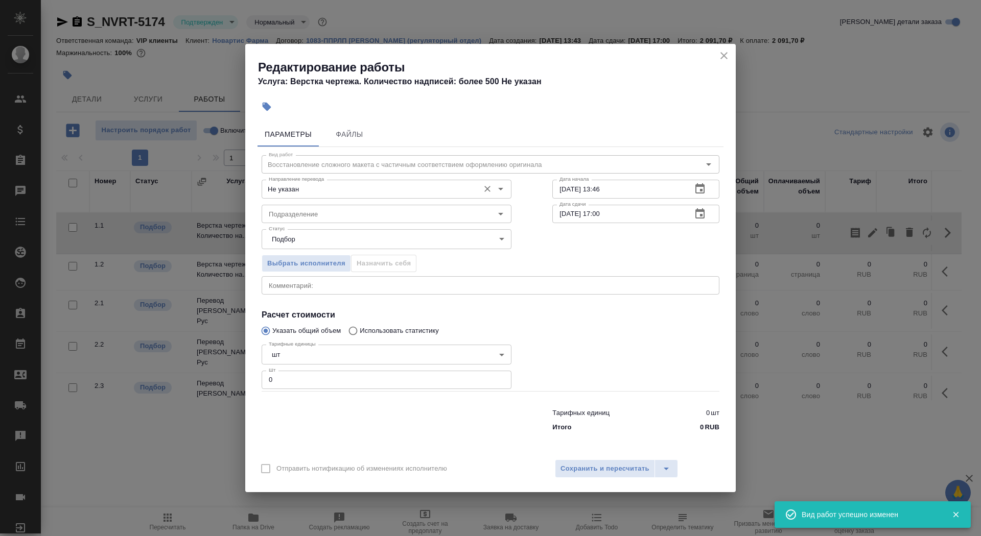
click at [311, 192] on input "Не указан" at bounding box center [369, 189] width 209 height 12
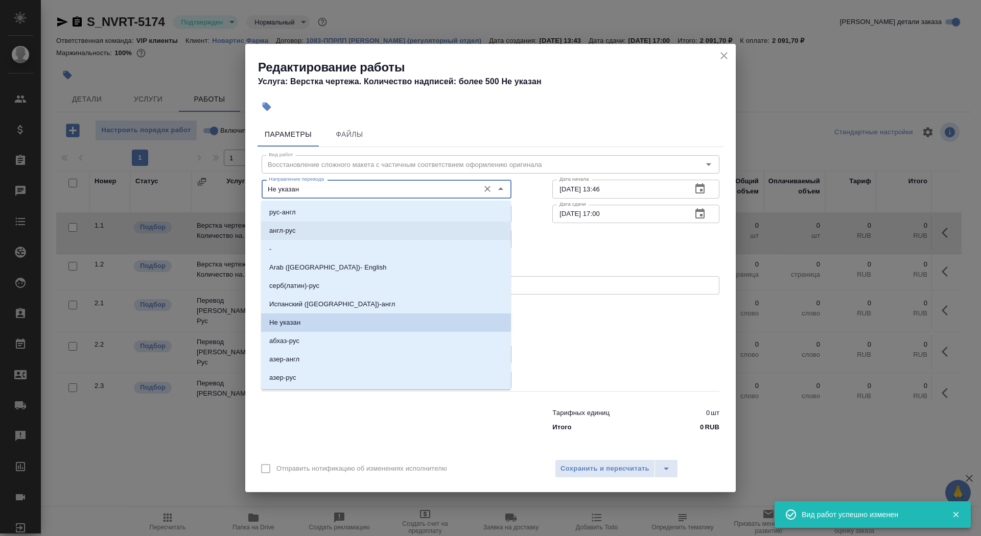
click at [314, 232] on li "англ-рус" at bounding box center [386, 231] width 250 height 18
type input "англ-рус"
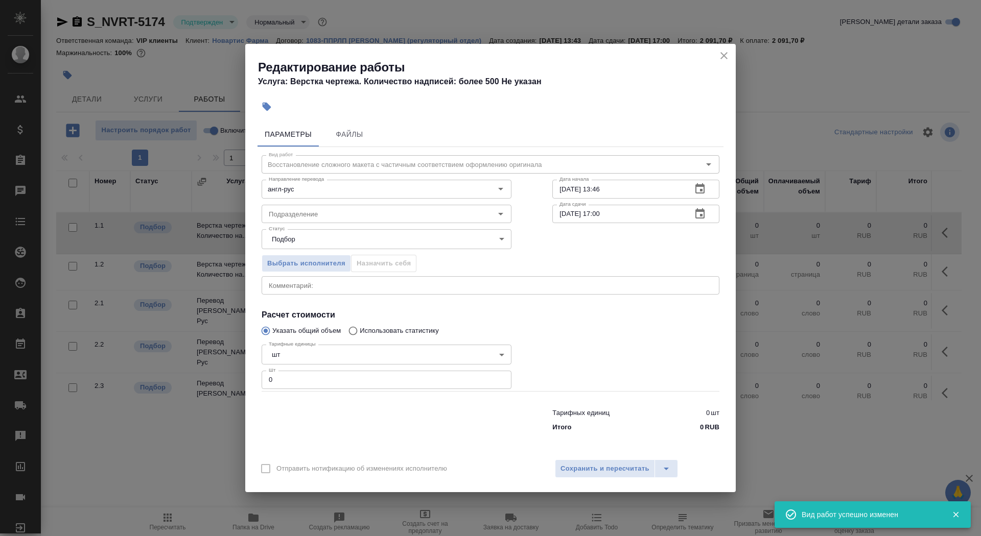
click at [314, 224] on div "Статус Подбор recruiting Статус" at bounding box center [386, 238] width 291 height 66
click at [314, 219] on input "Подразделение" at bounding box center [369, 214] width 209 height 12
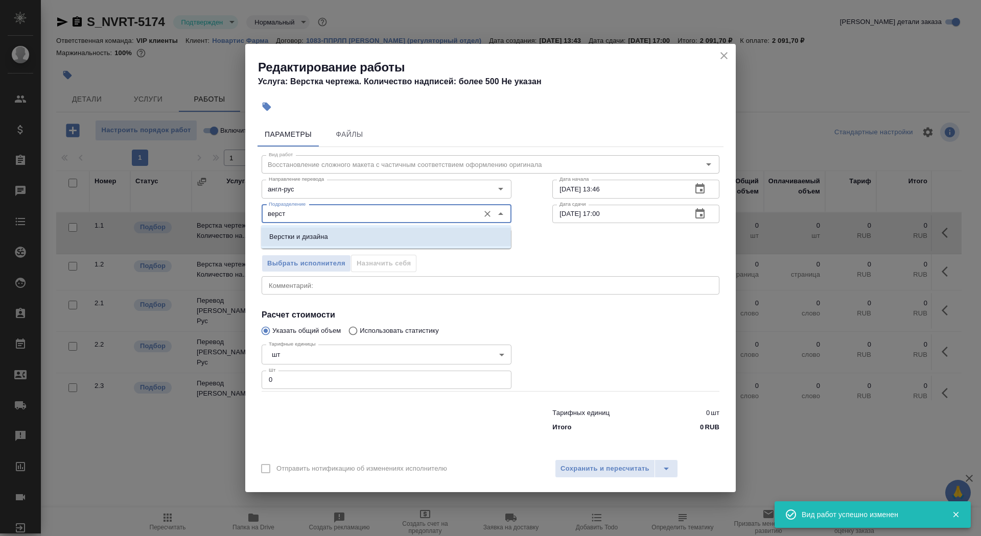
click at [328, 239] on p "Верстки и дизайна" at bounding box center [298, 237] width 59 height 10
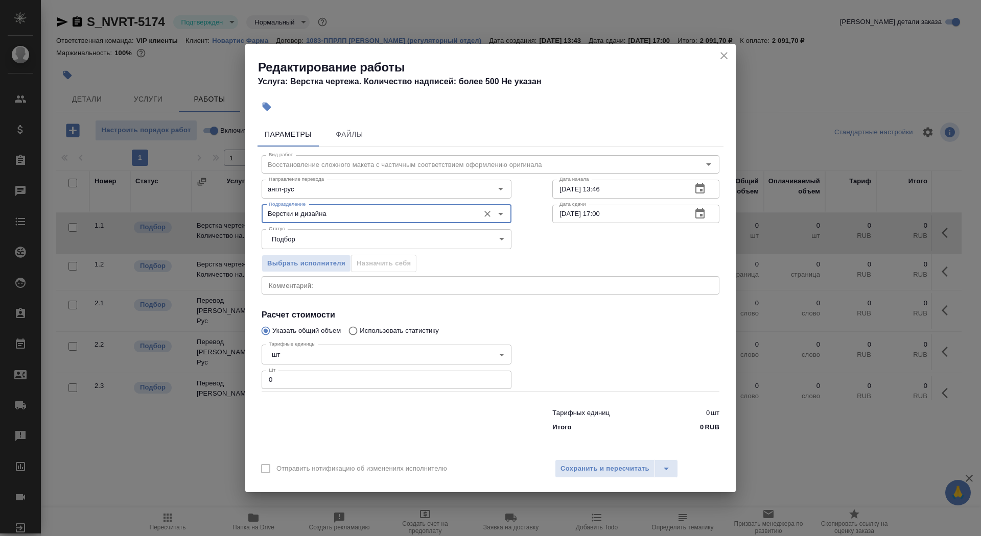
type input "Верстки и дизайна"
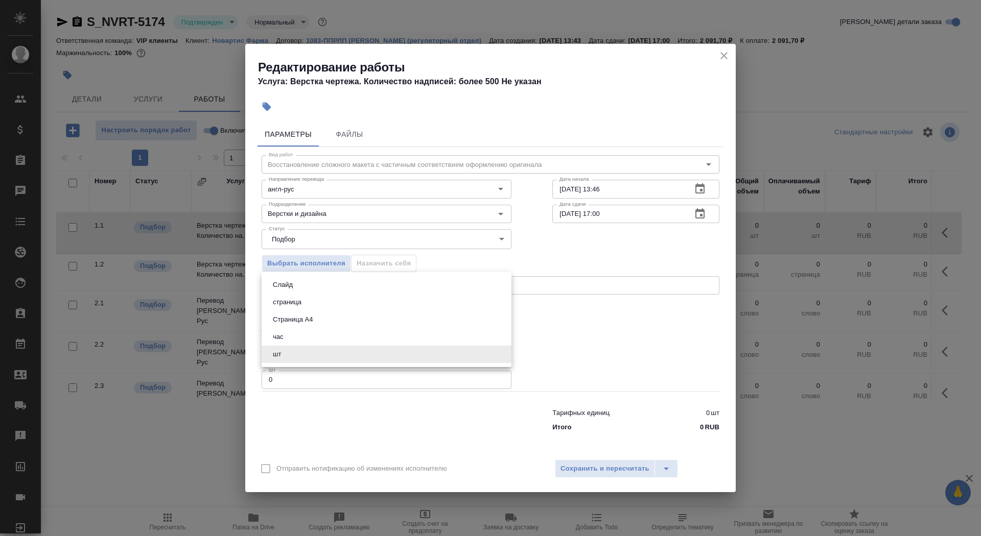
click at [322, 356] on body "🙏 .cls-1 fill:#fff; AWATERA Saydasheva Dilyara Клиенты Спецификации Заказы 0 Ча…" at bounding box center [490, 268] width 981 height 536
click at [316, 325] on button "Страница А4" at bounding box center [293, 319] width 46 height 11
type input "5f036ec4e16dec2d6b59c8ff"
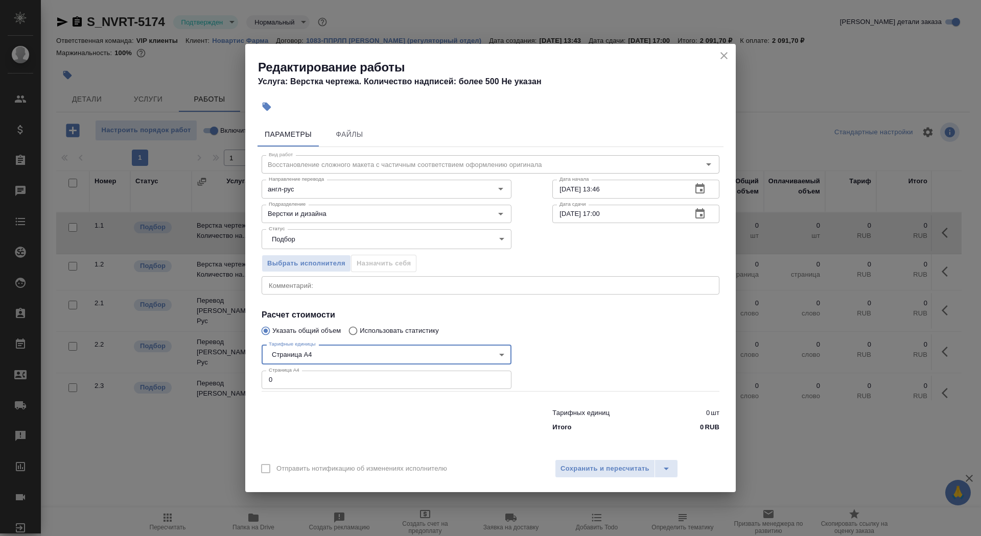
click at [316, 382] on input "0" at bounding box center [387, 380] width 250 height 18
type input "5"
click at [644, 198] on input "29.08.2025 13:46" at bounding box center [617, 189] width 131 height 18
type input "29.08.2025 14:30"
click at [702, 215] on icon "button" at bounding box center [699, 213] width 9 height 10
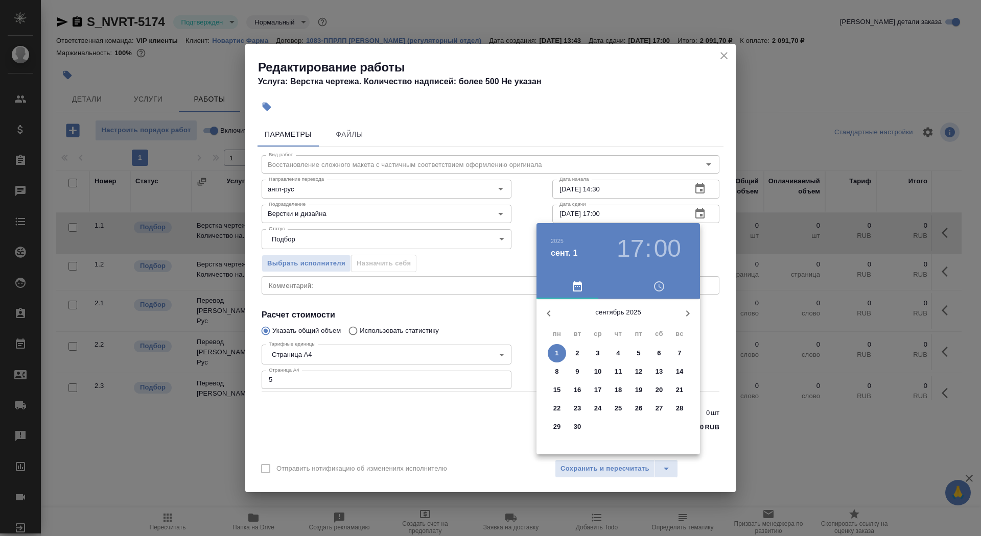
click at [553, 317] on icon "button" at bounding box center [548, 313] width 12 height 12
click at [632, 429] on span "29" at bounding box center [638, 427] width 18 height 10
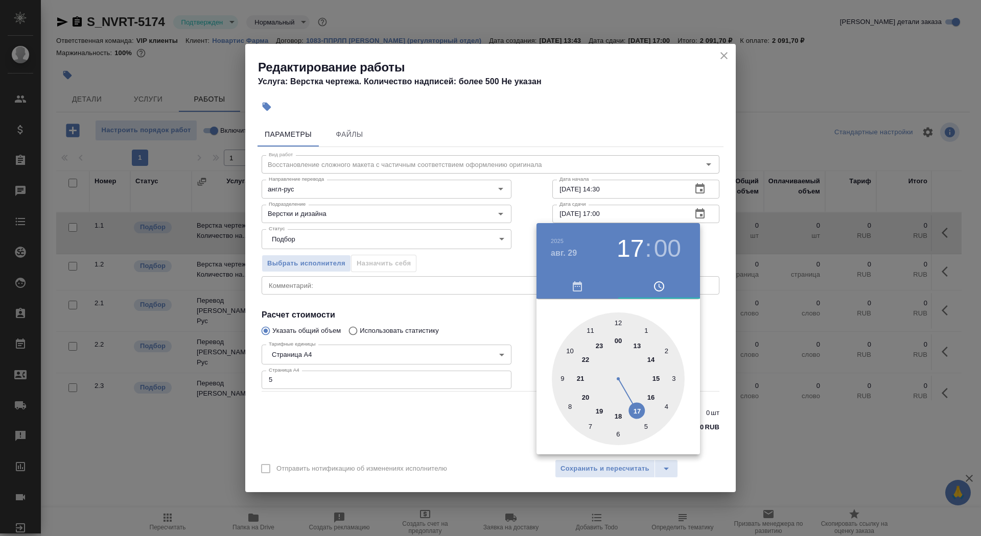
click at [655, 395] on div at bounding box center [618, 379] width 133 height 133
type input "29.08.2025 16:00"
click at [473, 390] on div at bounding box center [490, 268] width 981 height 536
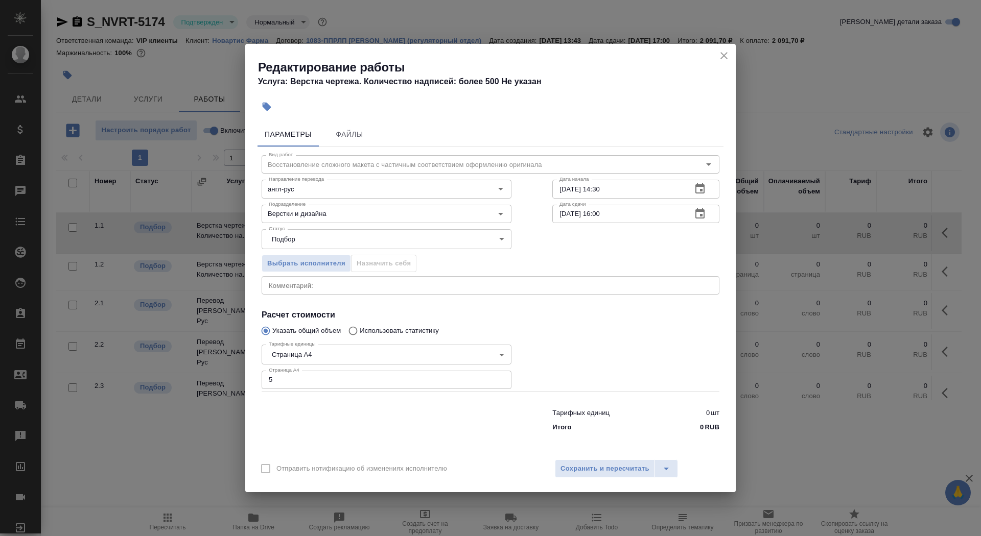
click at [602, 455] on div "Отправить нотификацию об изменениях исполнителю Сохранить и пересчитать" at bounding box center [490, 472] width 490 height 39
click at [605, 472] on span "Сохранить и пересчитать" at bounding box center [604, 469] width 89 height 12
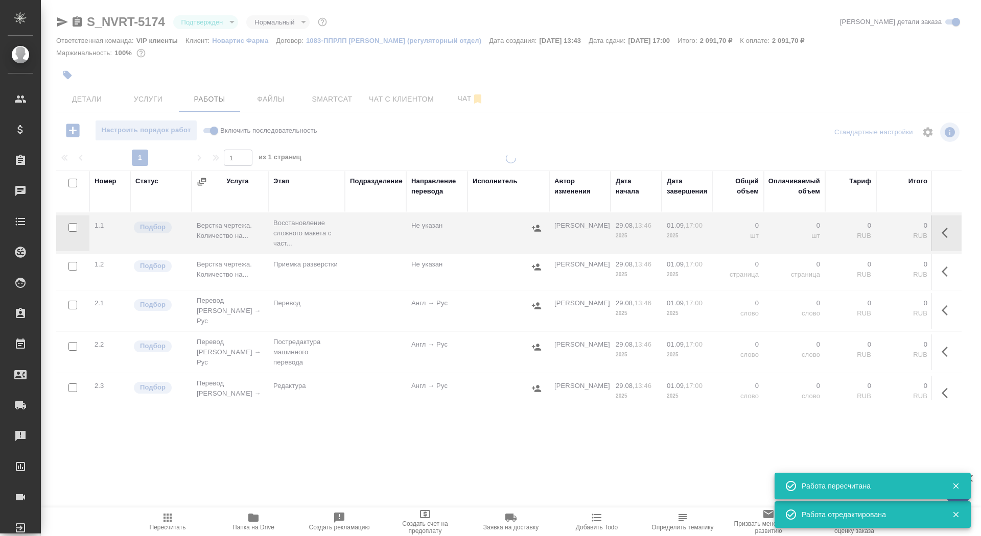
click at [74, 78] on button "button" at bounding box center [67, 75] width 22 height 22
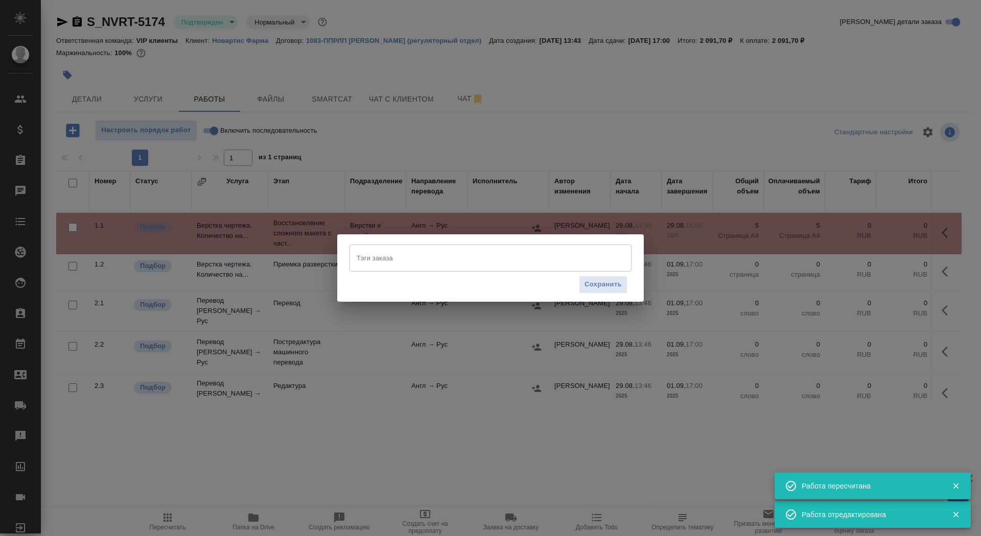
click at [70, 78] on div "Тэги заказа Тэги заказа Сохранить" at bounding box center [490, 268] width 981 height 536
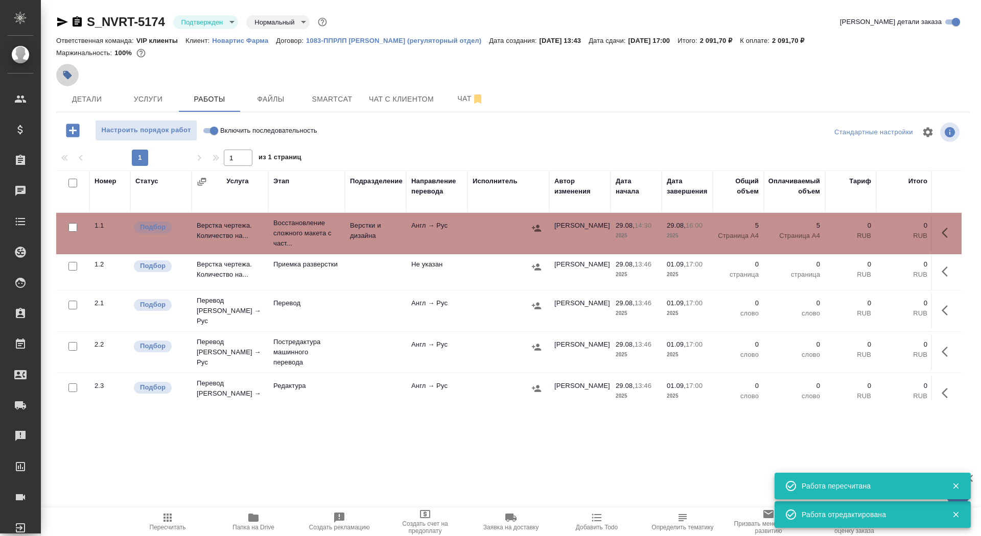
click at [69, 73] on icon "button" at bounding box center [67, 75] width 9 height 9
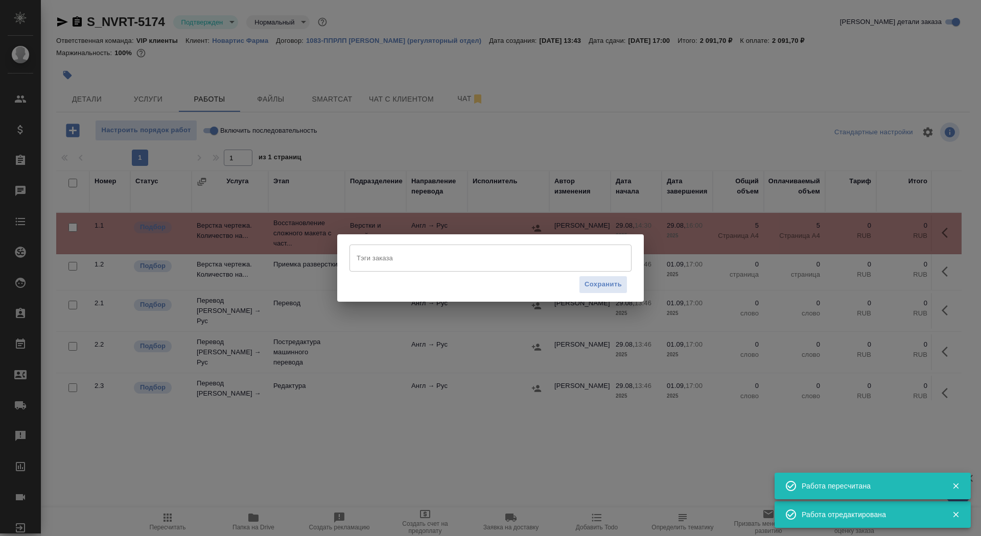
click at [458, 261] on input "Тэги заказа" at bounding box center [480, 257] width 253 height 17
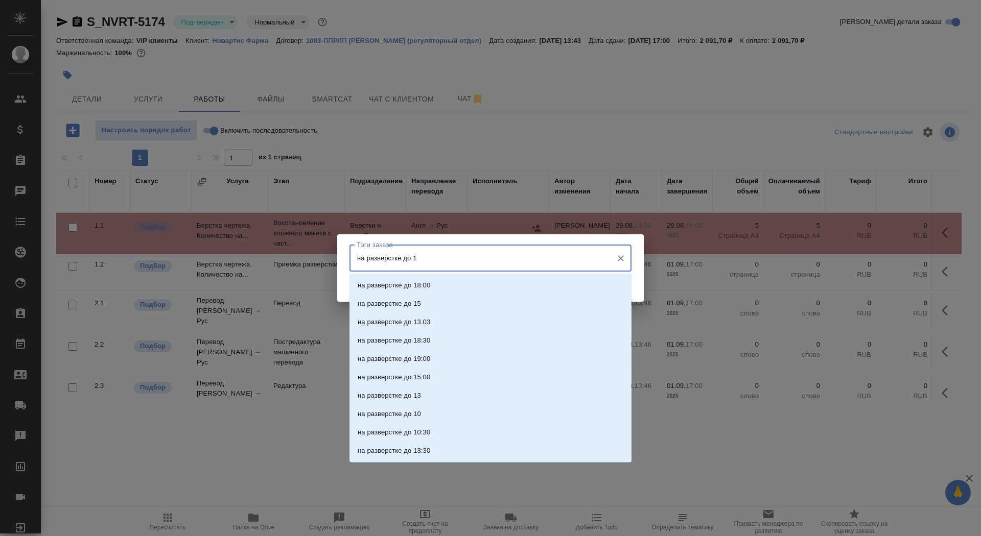
type input "на разверстке до 16"
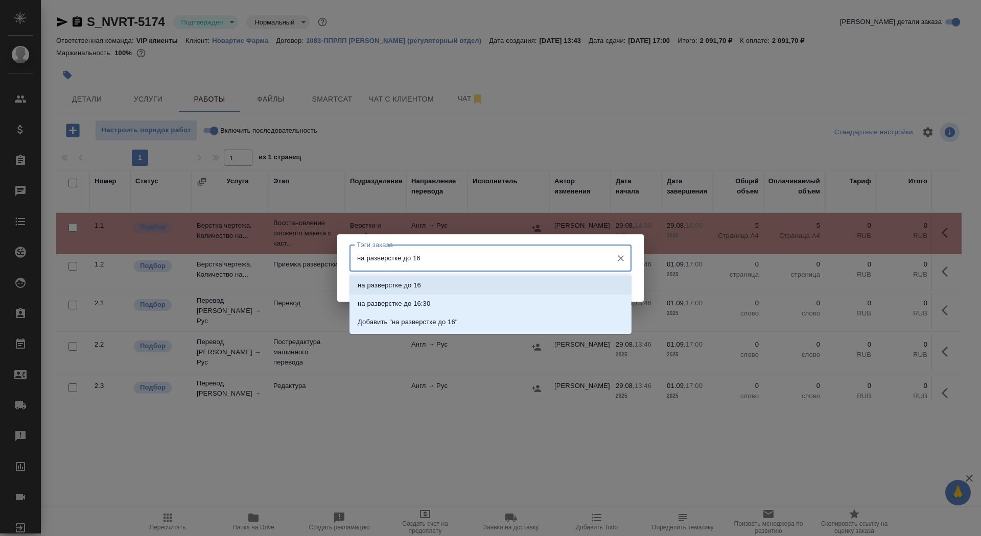
click at [485, 285] on li "на разверстке до 16" at bounding box center [490, 285] width 282 height 18
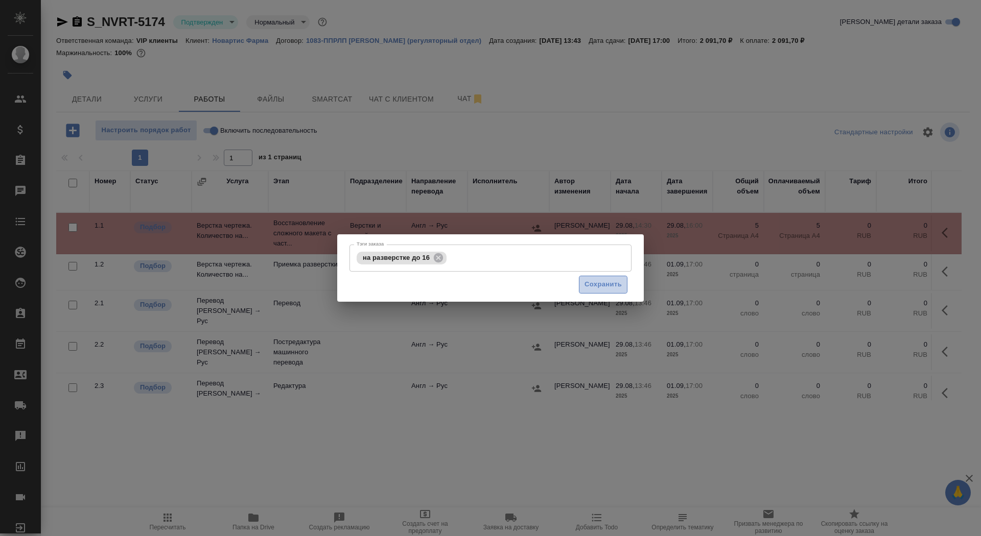
click at [579, 287] on button "Сохранить" at bounding box center [603, 285] width 49 height 18
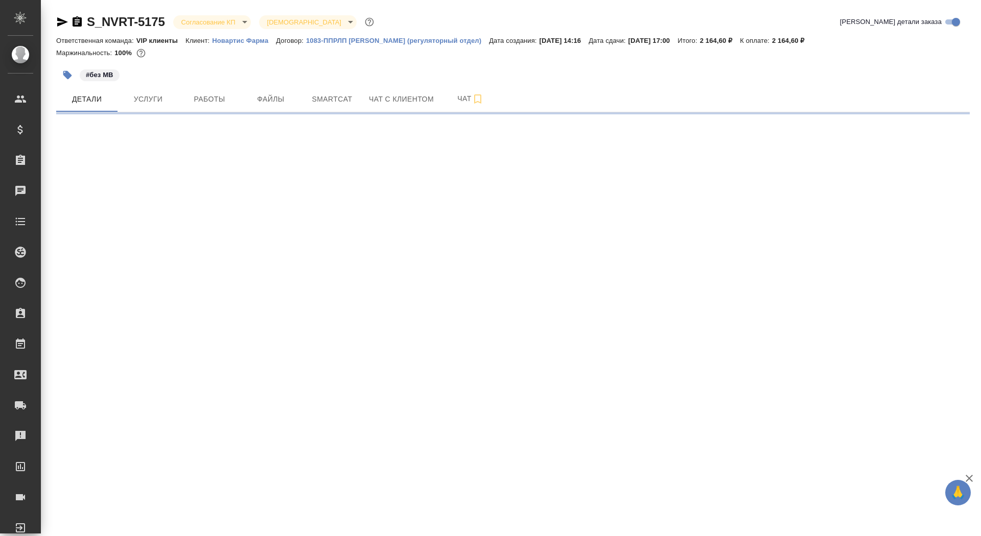
click at [203, 19] on body "🙏 .cls-1 fill:#fff; AWATERA Saydasheva Dilyara Клиенты Спецификации Заказы Чаты…" at bounding box center [490, 268] width 981 height 536
select select "RU"
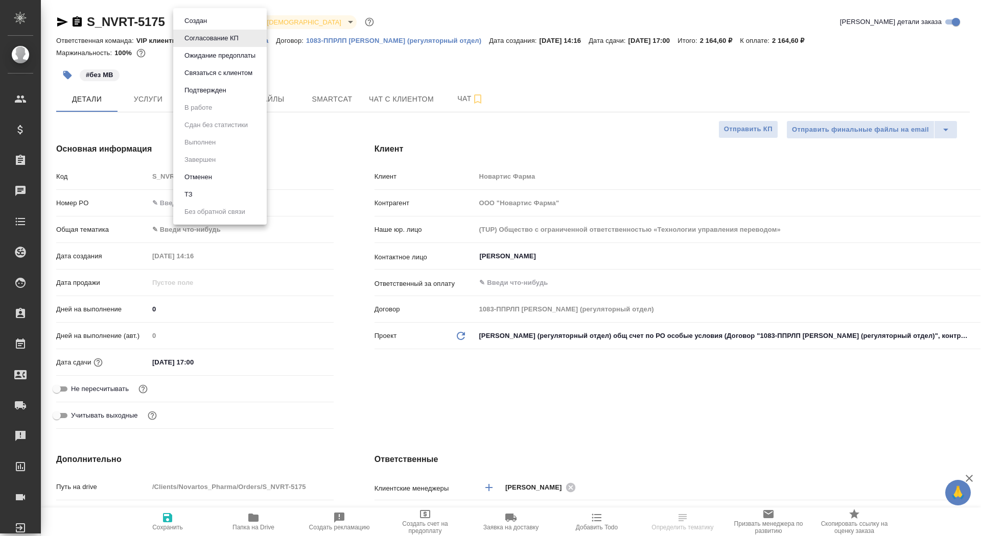
type textarea "x"
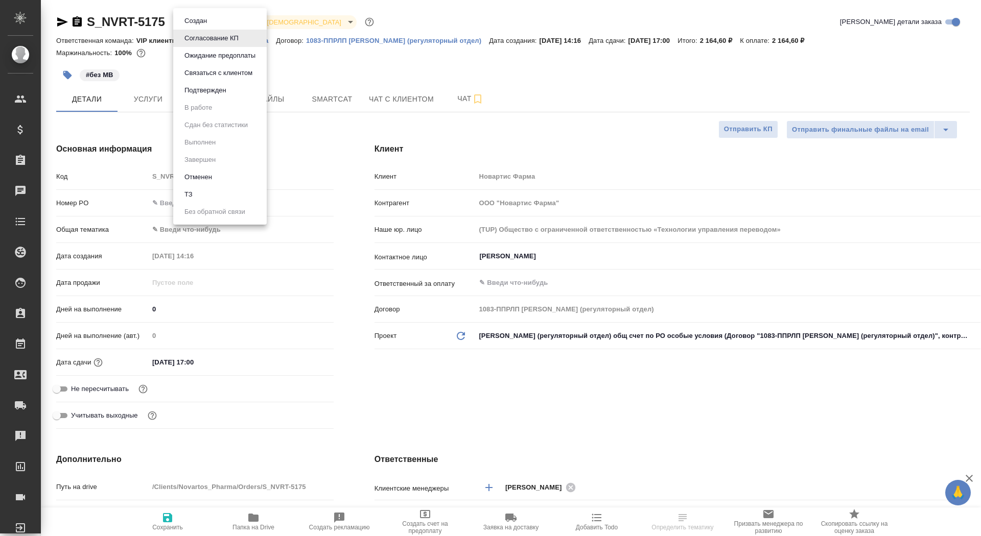
type textarea "x"
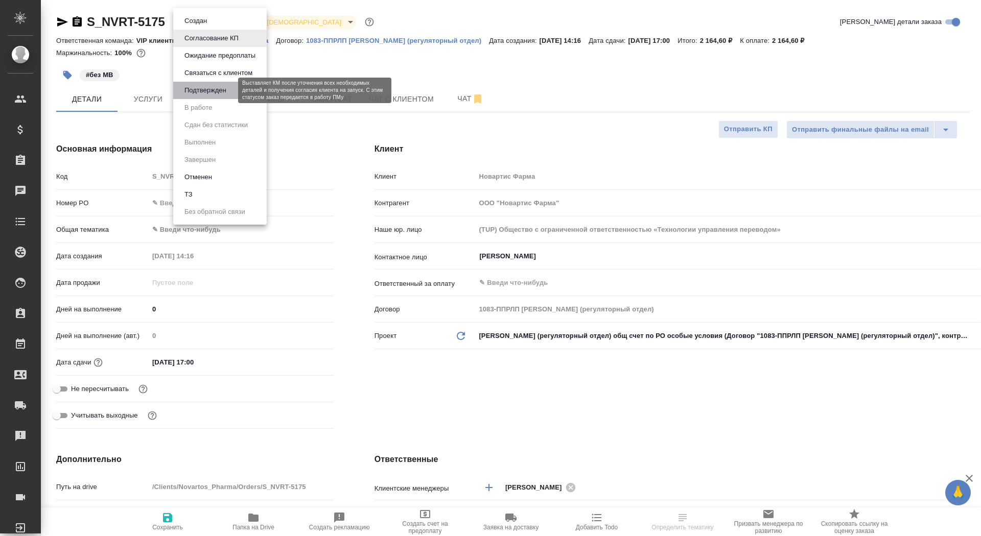
click at [204, 87] on button "Подтвержден" at bounding box center [205, 90] width 48 height 11
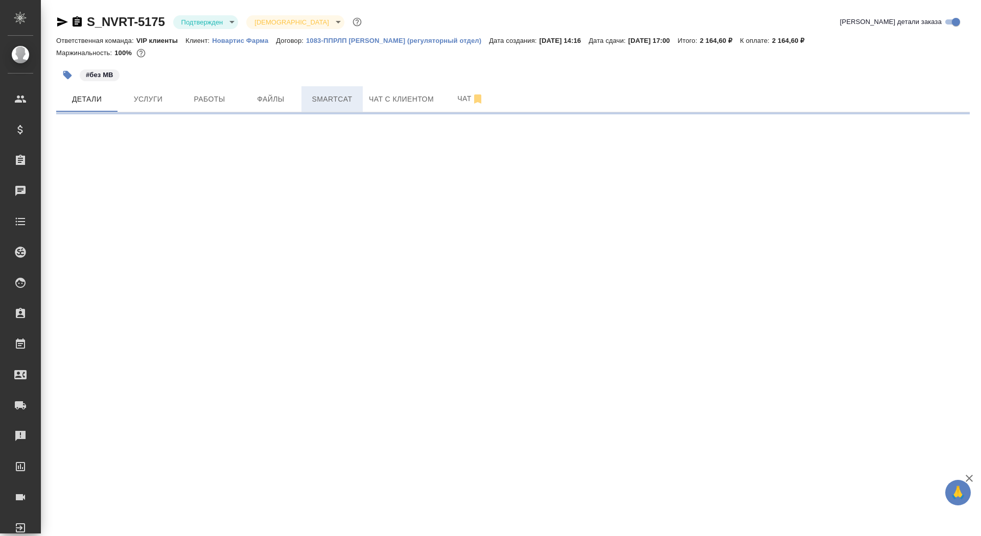
select select "RU"
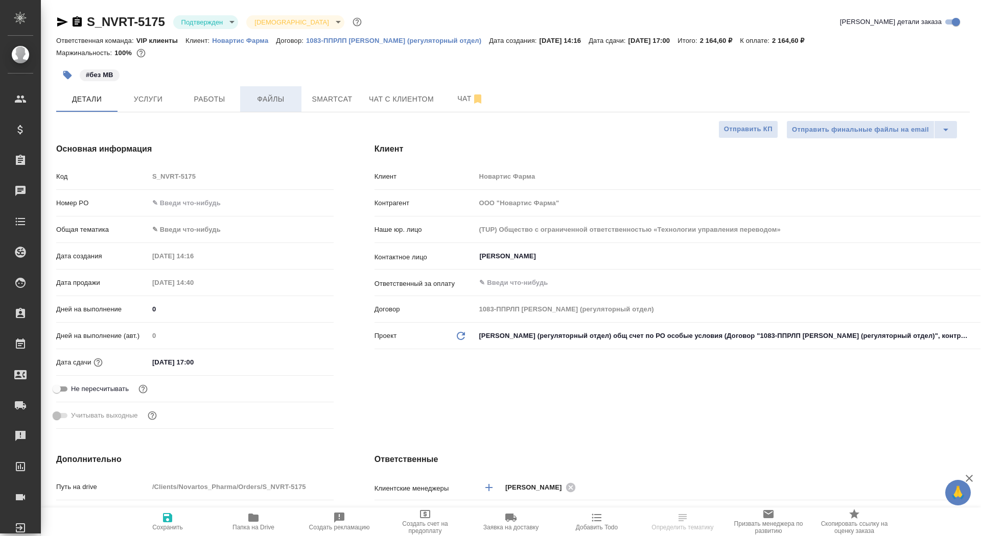
type textarea "x"
click at [250, 103] on span "Файлы" at bounding box center [270, 99] width 49 height 13
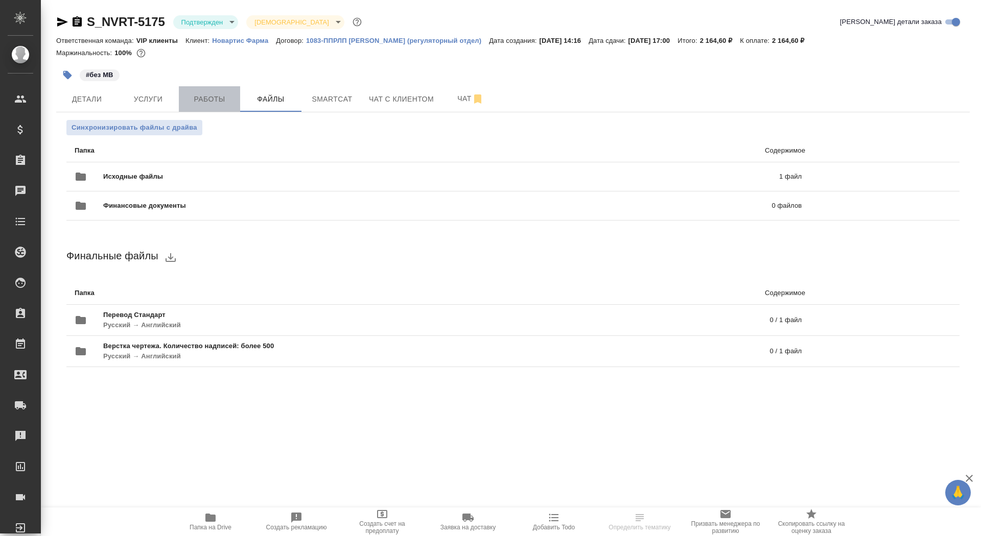
click at [184, 91] on button "Работы" at bounding box center [209, 99] width 61 height 26
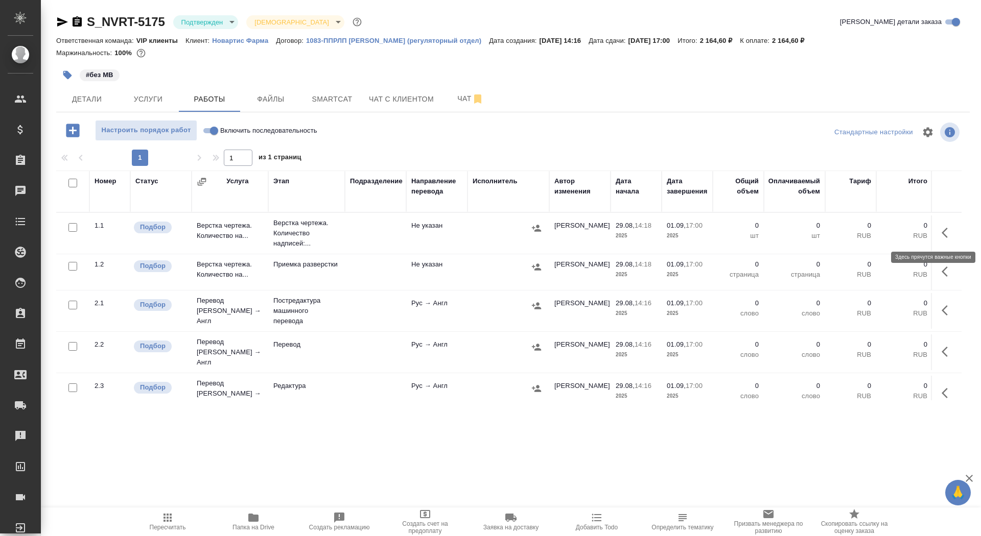
click at [942, 234] on icon "button" at bounding box center [947, 233] width 12 height 12
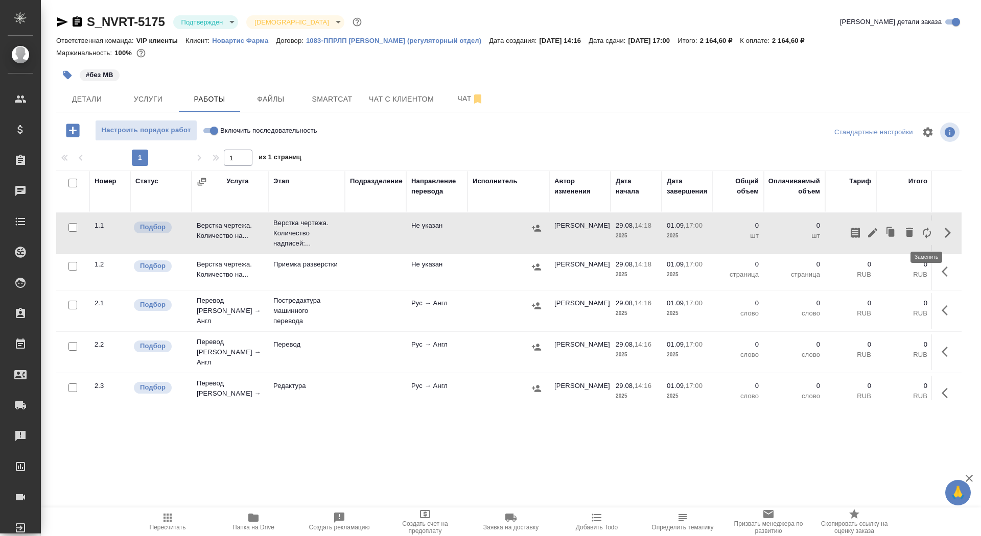
click at [928, 232] on icon "button" at bounding box center [926, 233] width 12 height 12
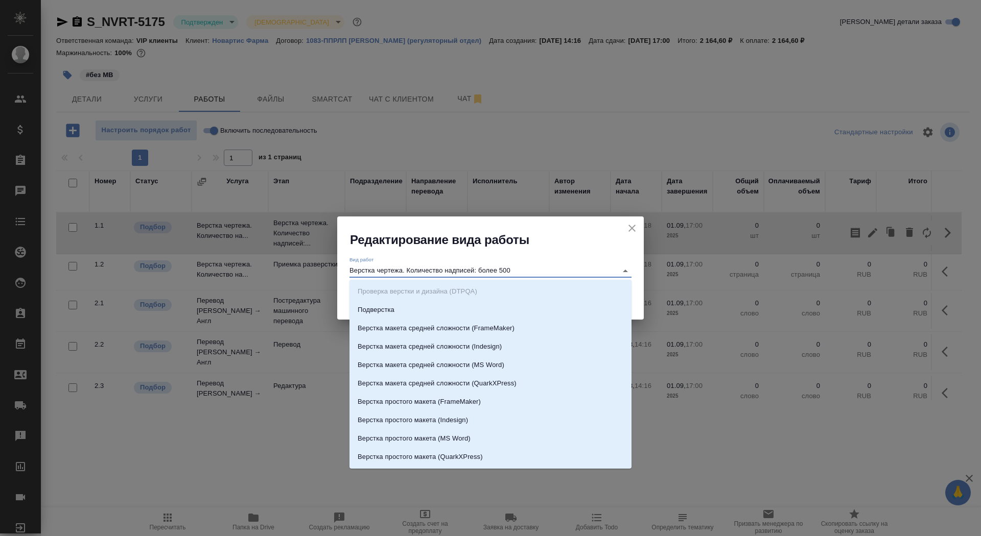
click at [489, 265] on input "Верстка чертежа. Количество надписей: более 500" at bounding box center [480, 271] width 263 height 12
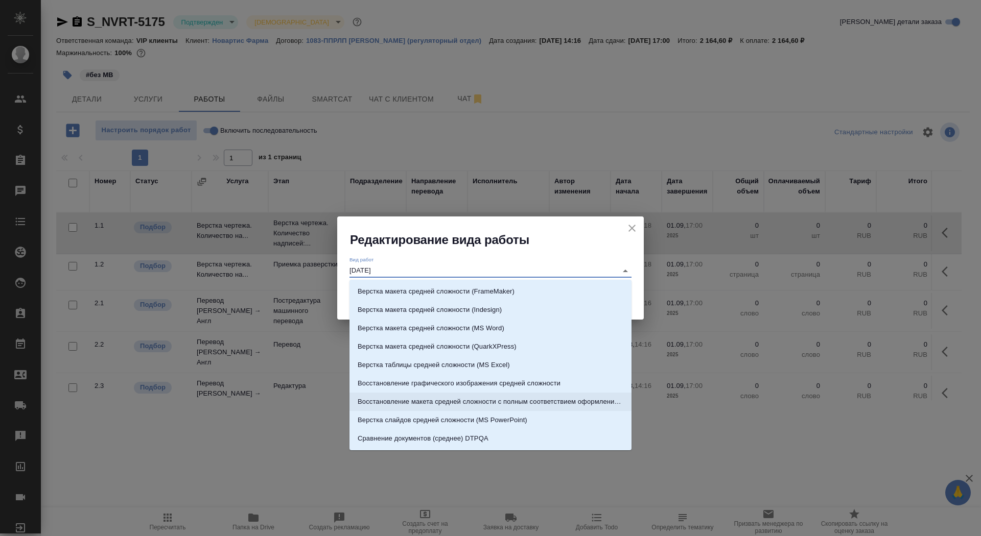
click at [511, 408] on li "Восстановление макета средней сложности с полным соответствием оформлению ориги…" at bounding box center [490, 402] width 282 height 18
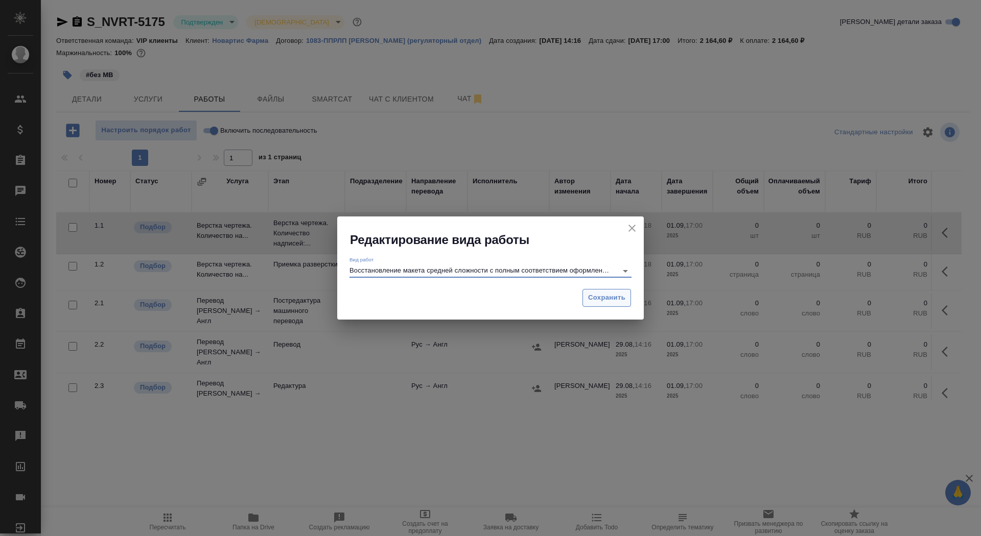
type input "Восстановление макета средней сложности с полным соответствием оформлению ориги…"
click at [606, 301] on span "Сохранить" at bounding box center [606, 298] width 37 height 12
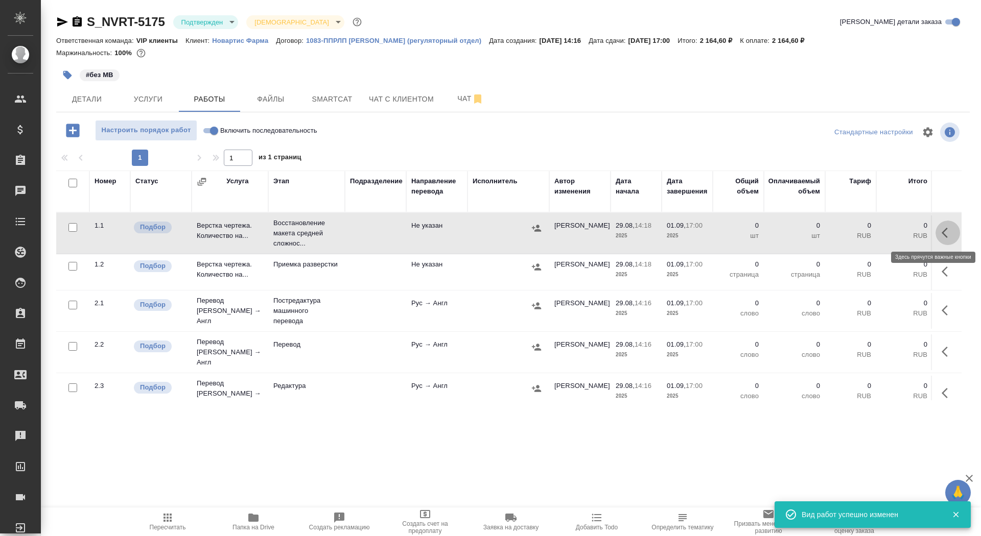
click at [945, 239] on button "button" at bounding box center [947, 233] width 25 height 25
click at [873, 233] on icon "button" at bounding box center [872, 233] width 12 height 12
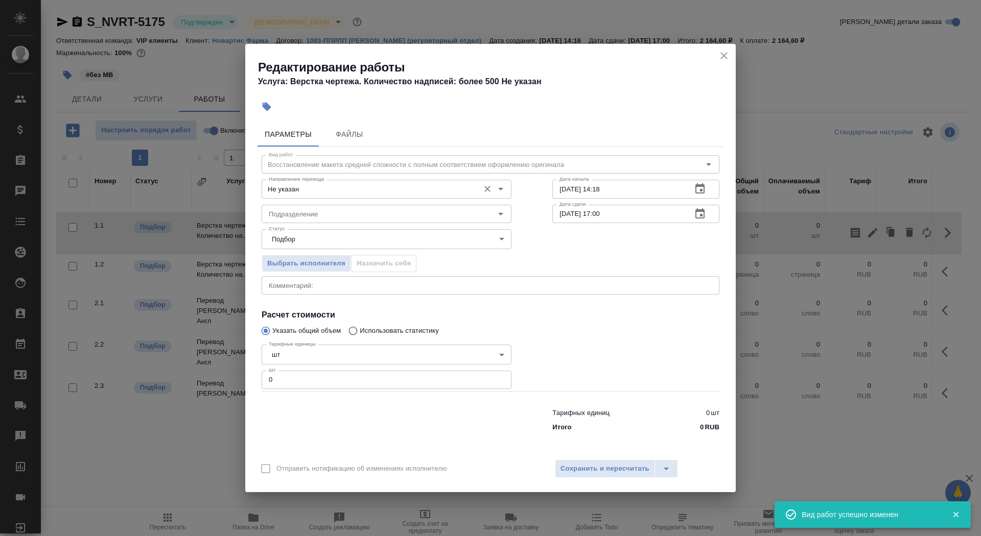
click at [291, 189] on input "Не указан" at bounding box center [369, 189] width 209 height 12
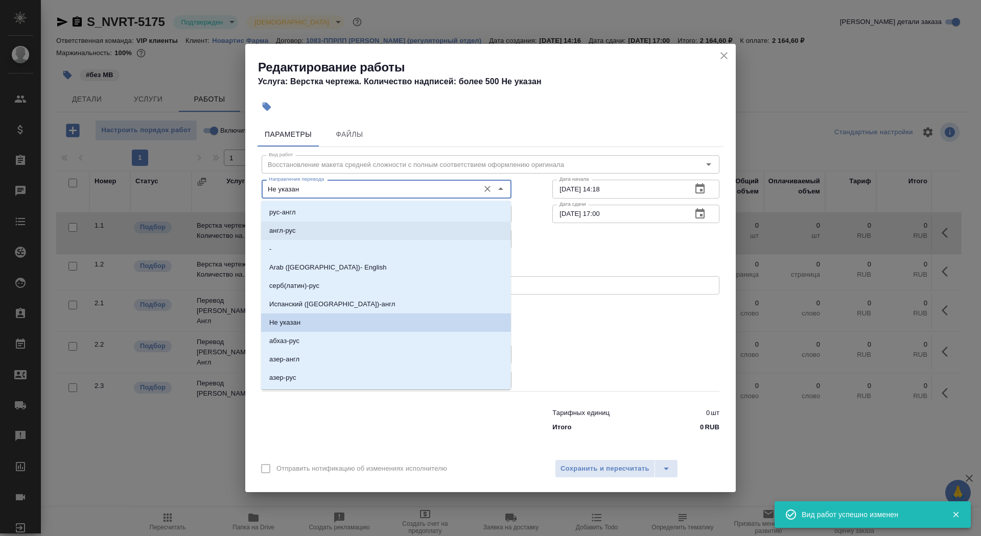
click at [294, 227] on p "англ-рус" at bounding box center [282, 231] width 27 height 10
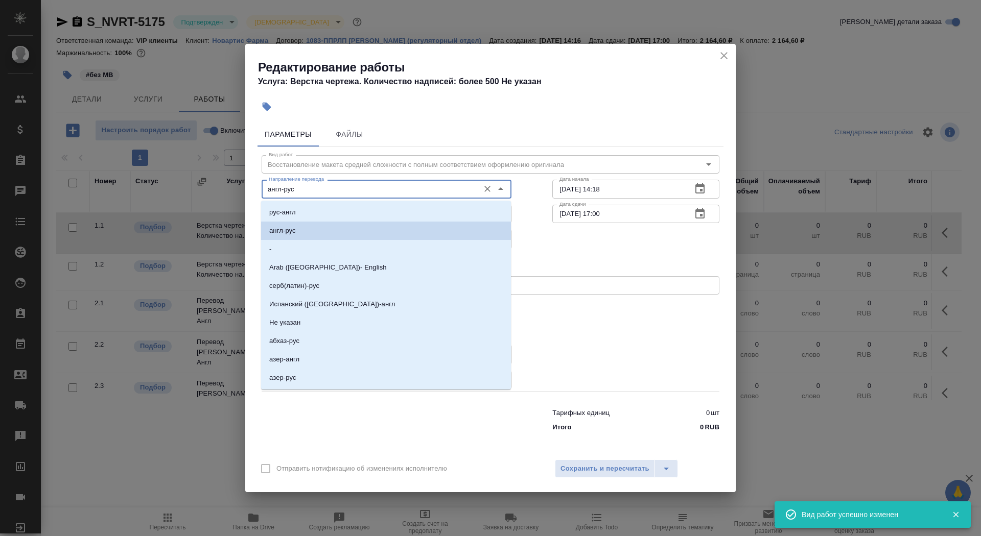
click at [310, 184] on input "англ-рус" at bounding box center [369, 189] width 209 height 12
click at [312, 209] on li "рус-англ" at bounding box center [386, 212] width 250 height 18
type input "рус-англ"
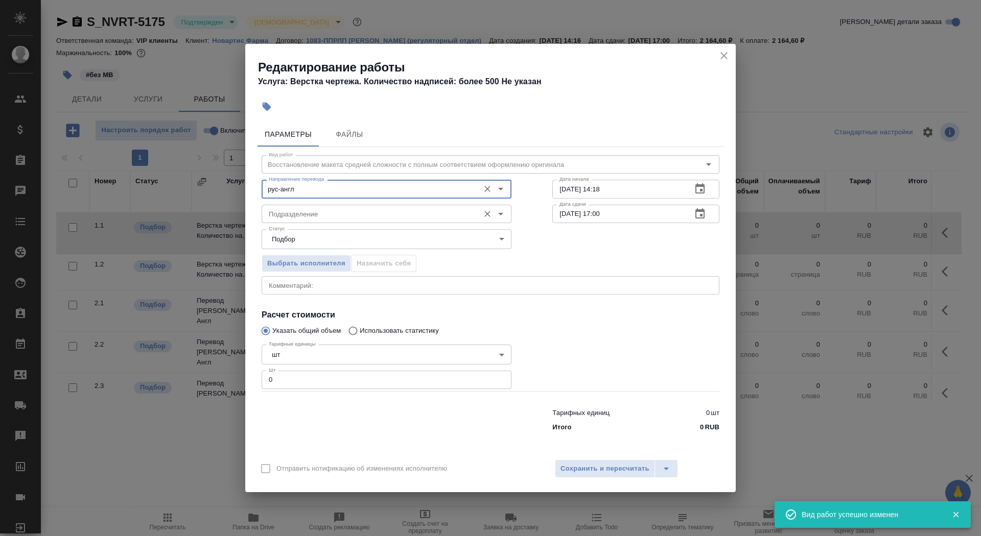
click at [307, 212] on input "Подразделение" at bounding box center [369, 214] width 209 height 12
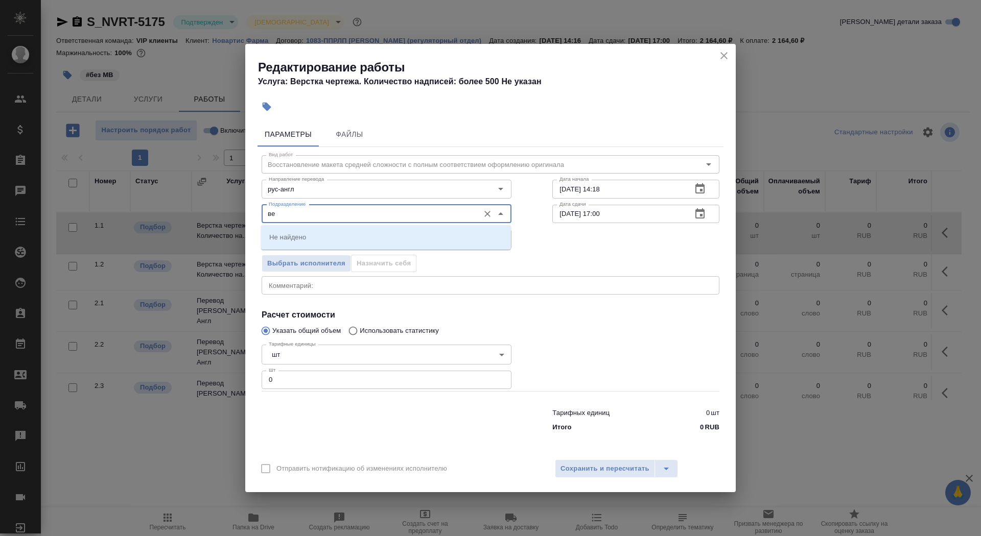
type input "в"
click at [304, 241] on li "DTPlight" at bounding box center [386, 237] width 250 height 18
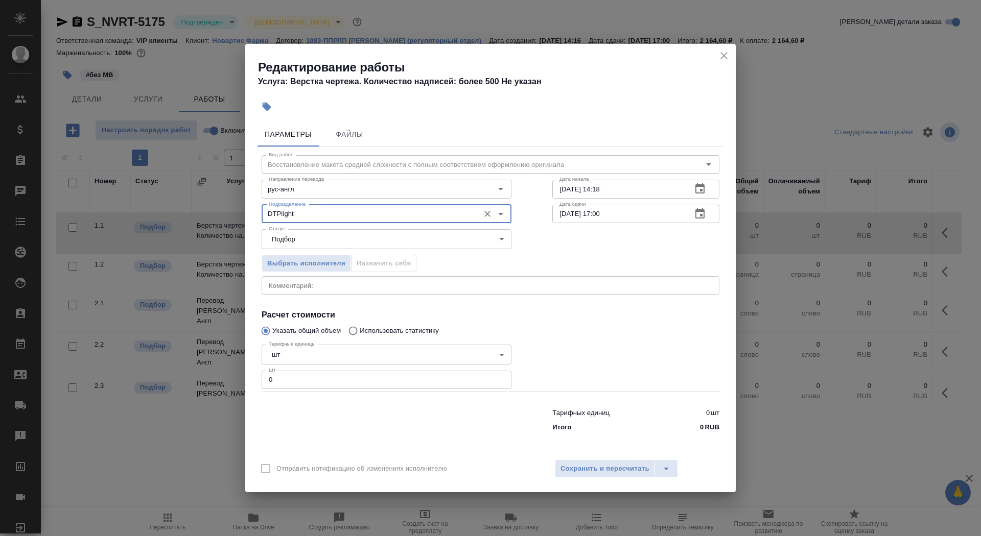
type input "DTPlight"
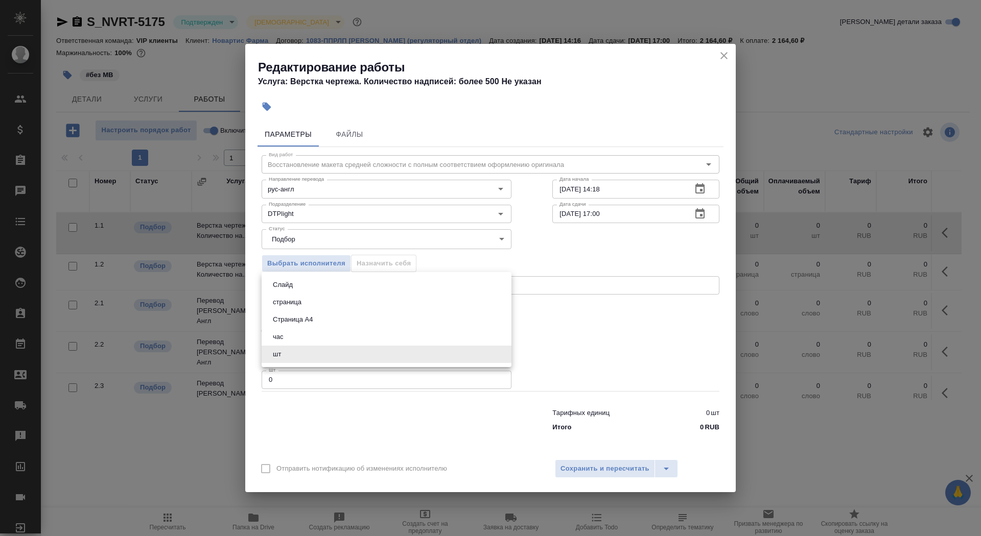
click at [304, 347] on body "🙏 .cls-1 fill:#fff; AWATERA Saydasheva Dilyara Клиенты Спецификации Заказы 0 Ча…" at bounding box center [490, 268] width 981 height 536
click at [303, 328] on li "Страница А4" at bounding box center [387, 319] width 250 height 17
type input "5f036ec4e16dec2d6b59c8ff"
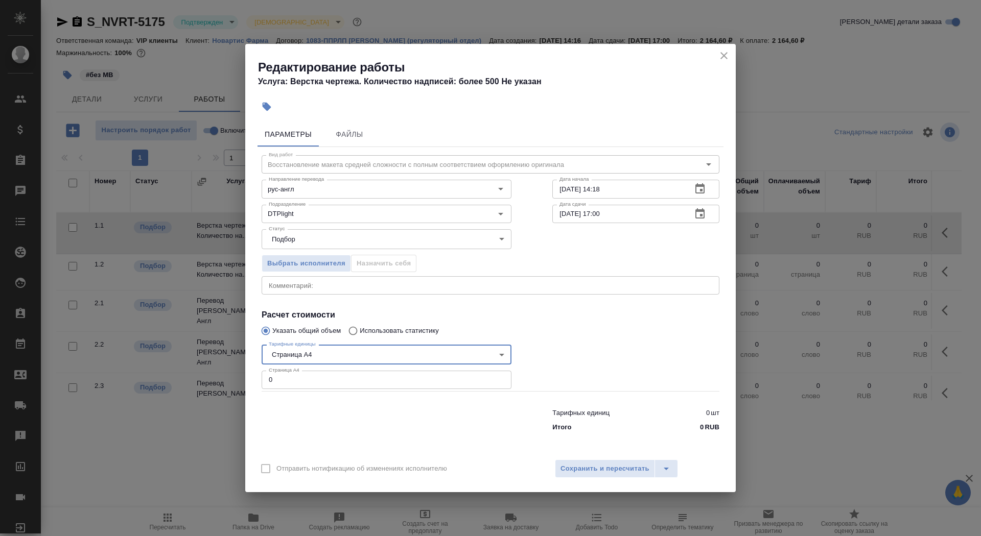
click at [295, 387] on input "0" at bounding box center [387, 380] width 250 height 18
type input "3"
click at [655, 185] on input "29.08.2025 14:18" at bounding box center [617, 189] width 131 height 18
click at [656, 197] on input "29.08.2025 14:18" at bounding box center [617, 189] width 131 height 18
type input "29.08.2025 14:40"
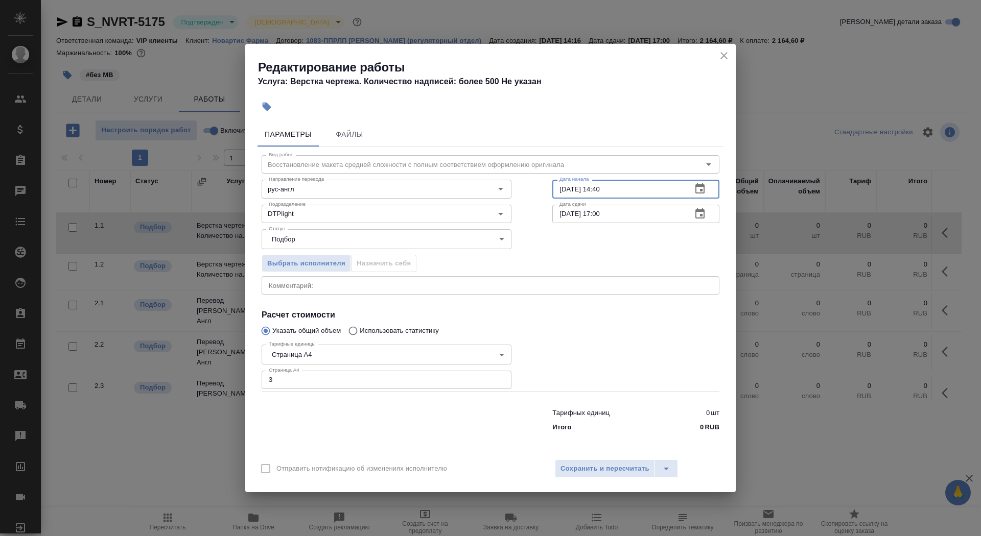
click at [699, 213] on icon "button" at bounding box center [700, 214] width 12 height 12
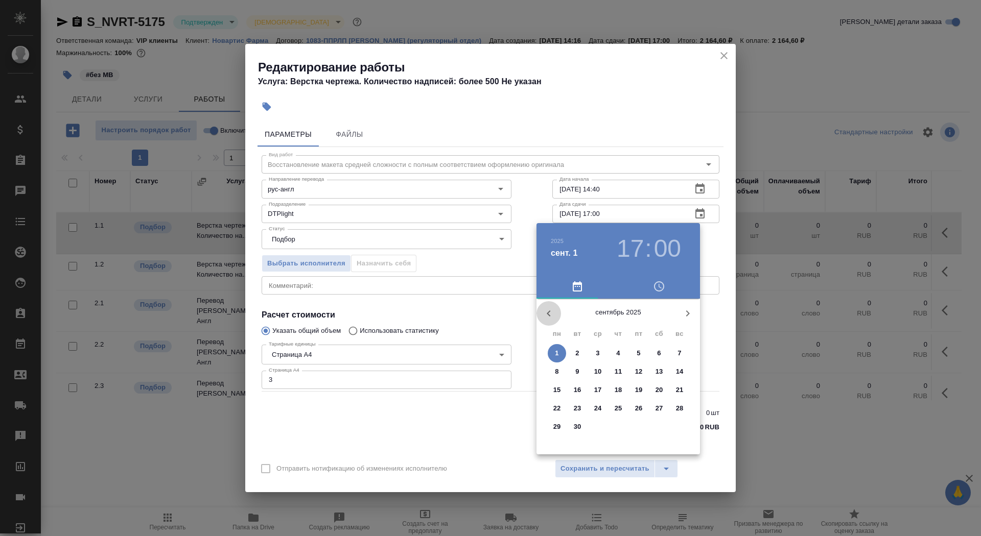
click at [552, 317] on icon "button" at bounding box center [548, 313] width 12 height 12
click at [637, 429] on p "29" at bounding box center [639, 427] width 8 height 10
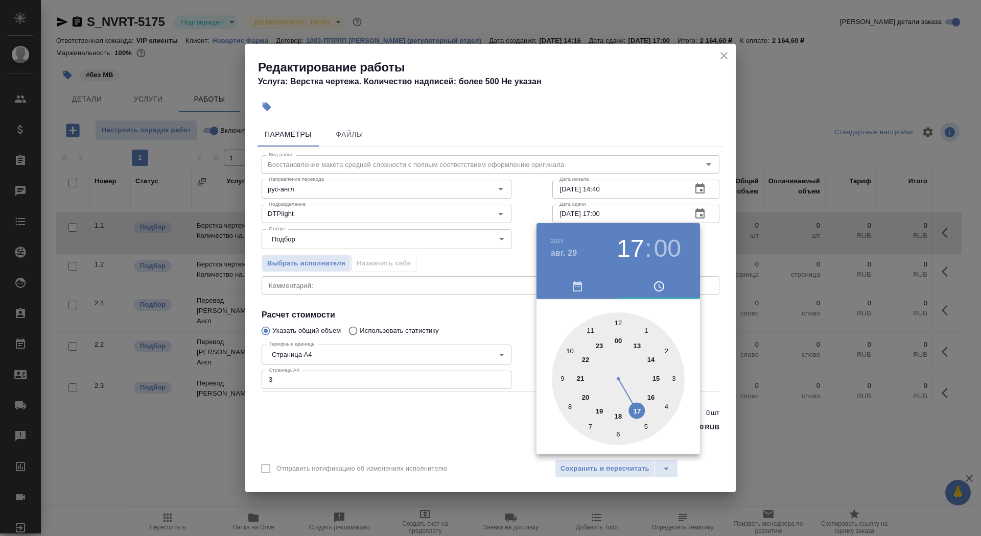
click at [649, 397] on div at bounding box center [618, 379] width 133 height 133
click at [673, 374] on div at bounding box center [618, 379] width 133 height 133
click at [665, 408] on div at bounding box center [618, 379] width 133 height 133
type input "29.08.2025 16:15"
click at [672, 378] on div at bounding box center [618, 379] width 133 height 133
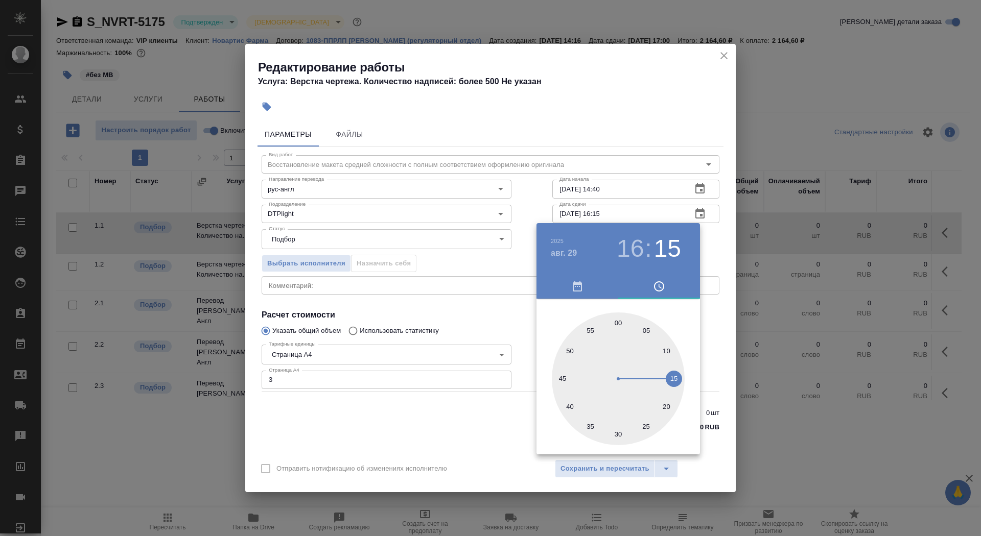
click at [400, 430] on div at bounding box center [490, 268] width 981 height 536
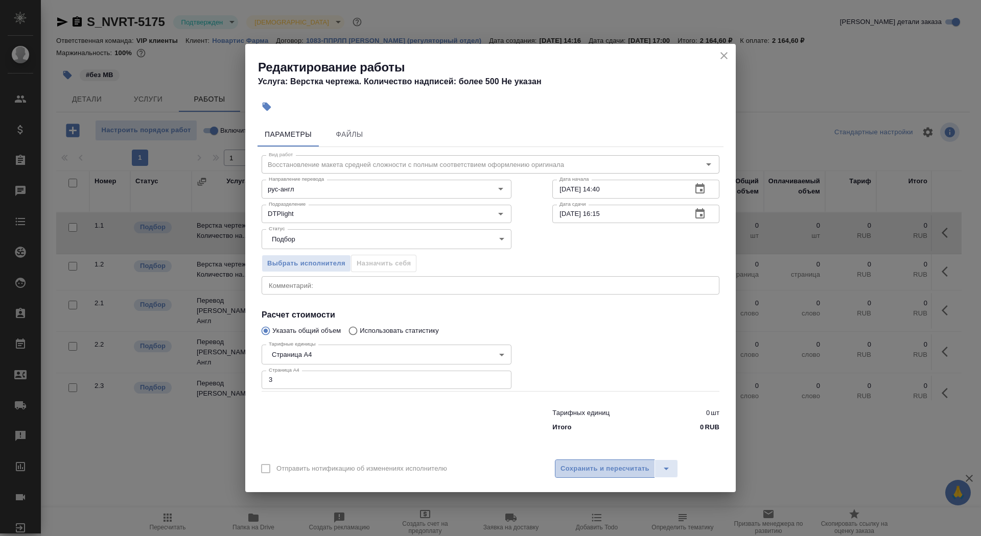
click at [624, 468] on span "Сохранить и пересчитать" at bounding box center [604, 469] width 89 height 12
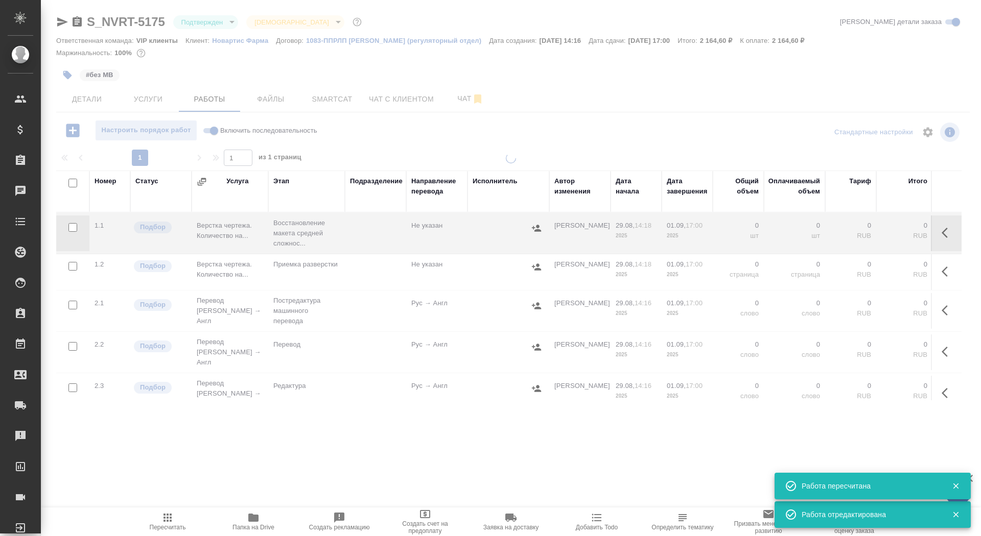
click at [64, 81] on div at bounding box center [511, 213] width 940 height 426
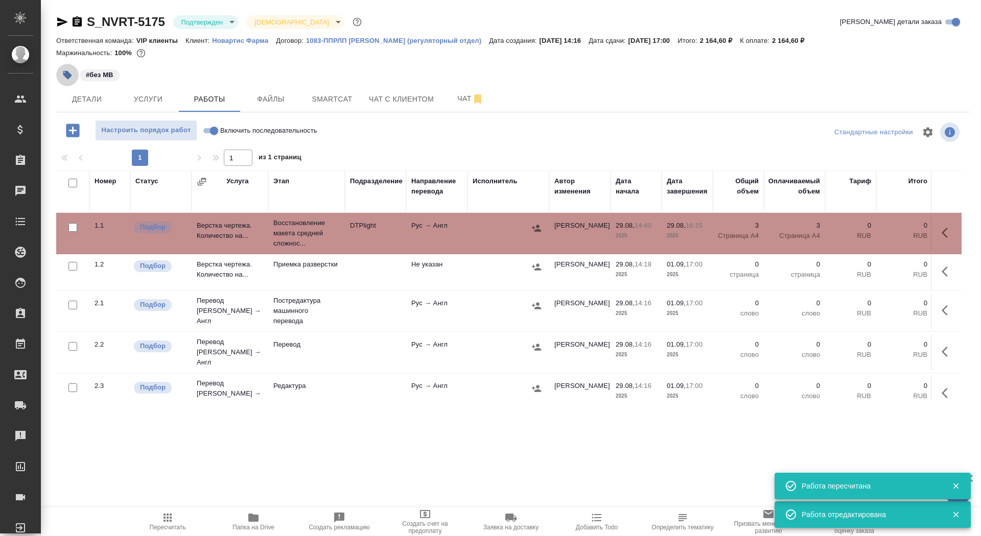
click at [65, 72] on icon "button" at bounding box center [67, 75] width 10 height 10
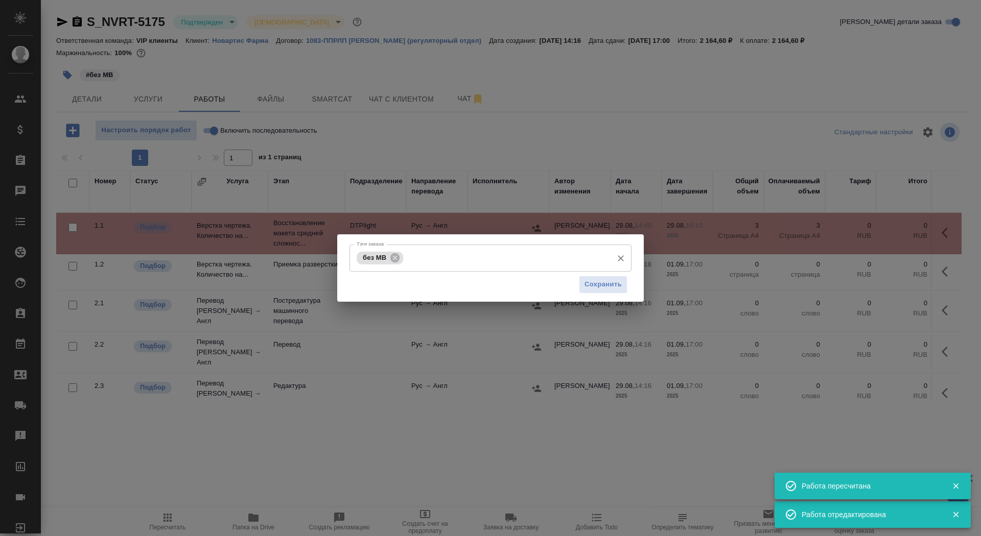
click at [488, 263] on input "Тэги заказа" at bounding box center [507, 257] width 202 height 17
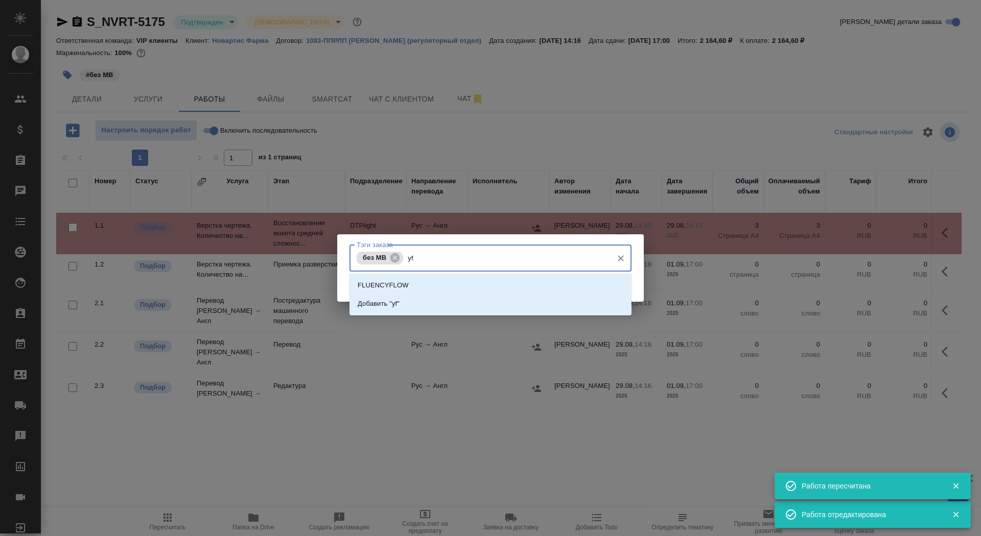
type input "y"
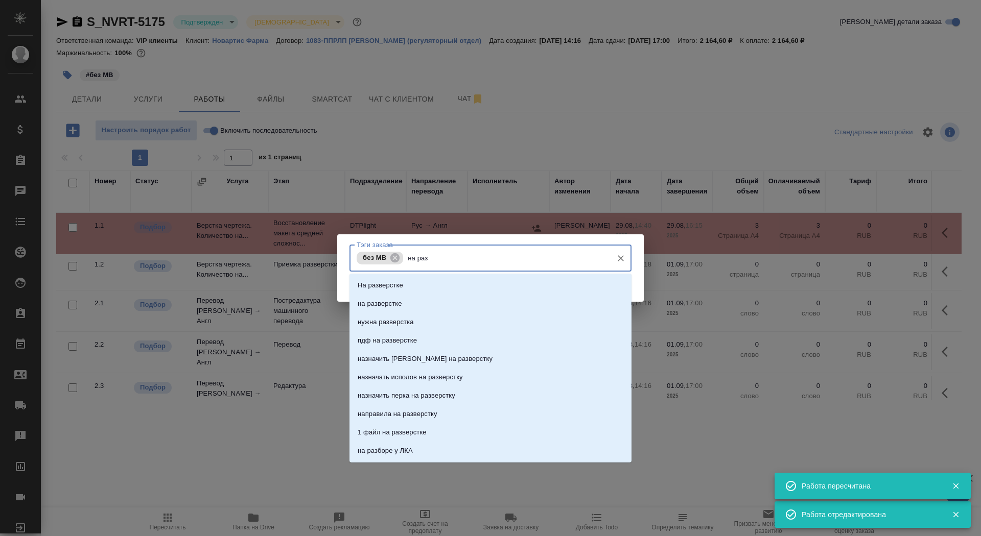
type input "на разв"
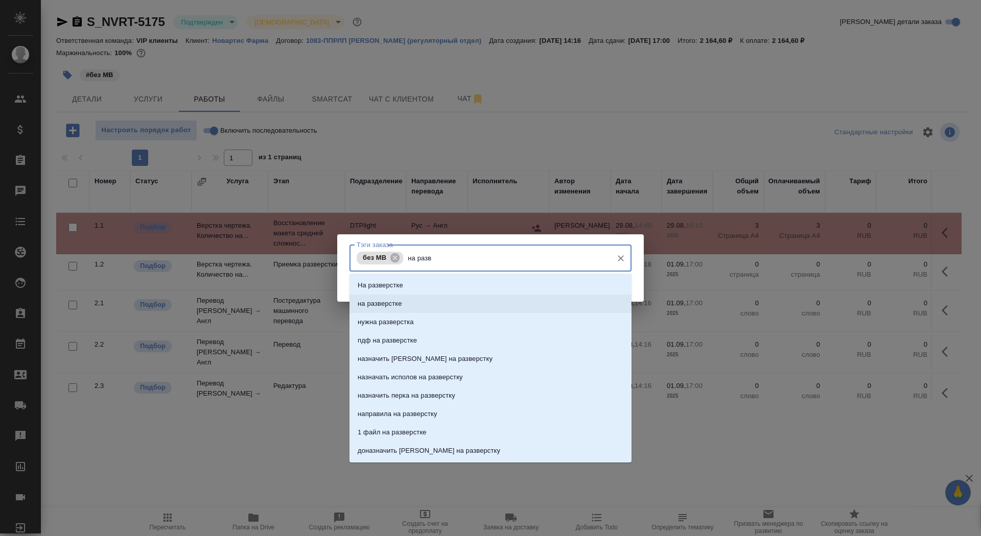
click at [487, 300] on li "на разверстке" at bounding box center [490, 304] width 282 height 18
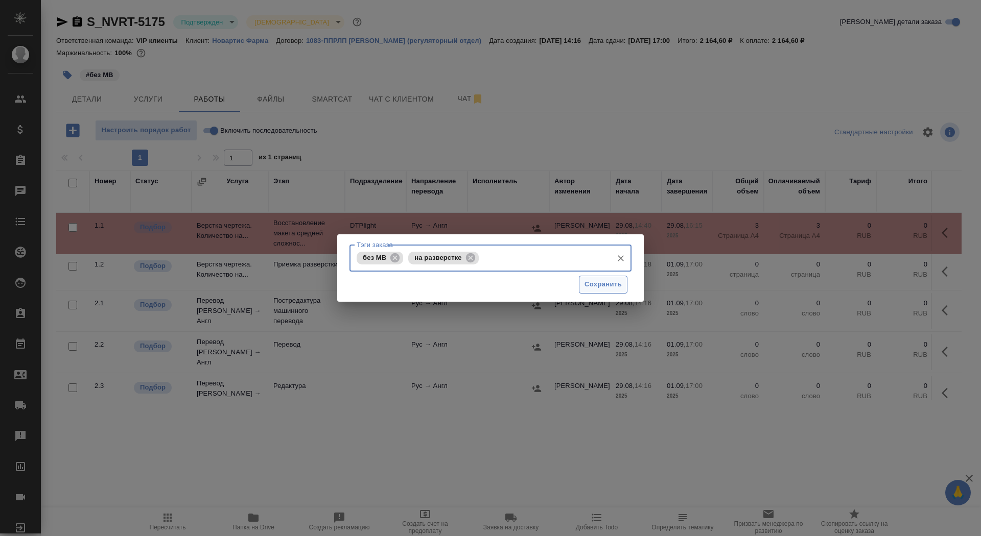
click at [592, 281] on span "Сохранить" at bounding box center [602, 285] width 37 height 12
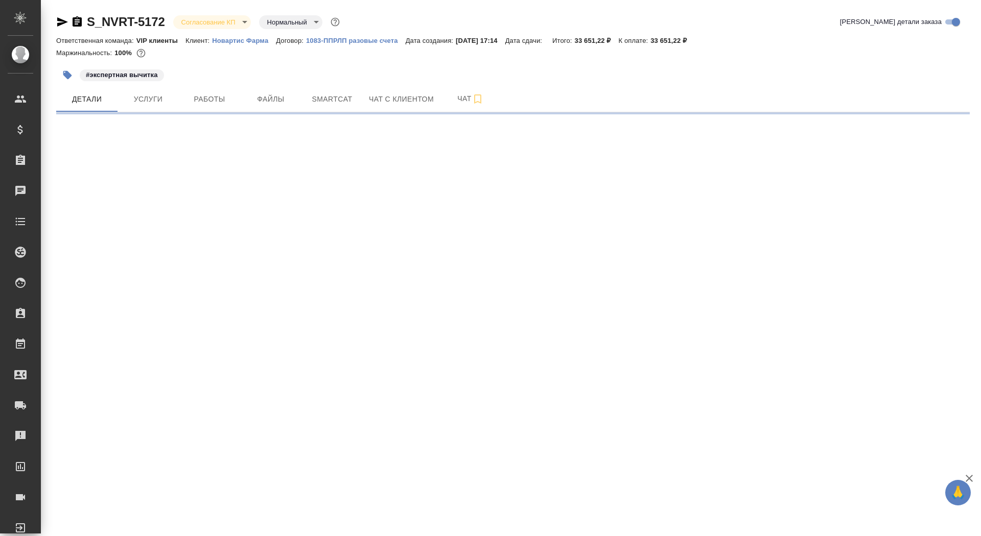
select select "RU"
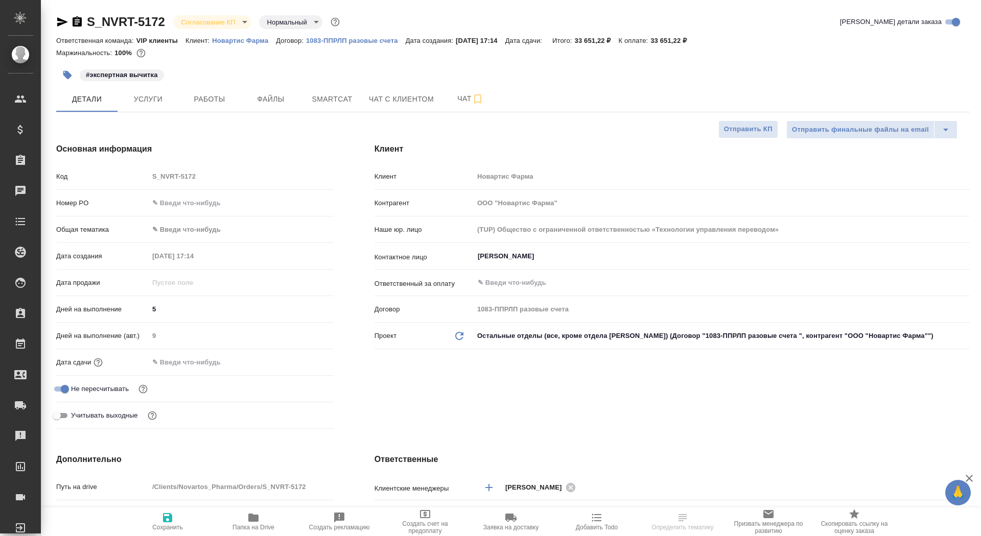
type textarea "x"
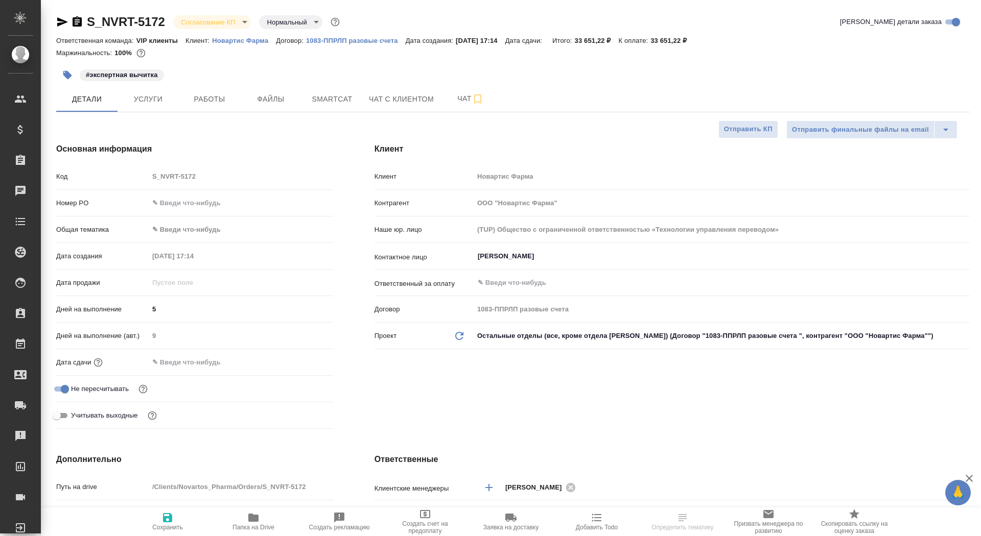
type textarea "x"
click at [193, 200] on input "text" at bounding box center [241, 203] width 185 height 15
paste input "3006493981"
type input "3006493981"
type textarea "x"
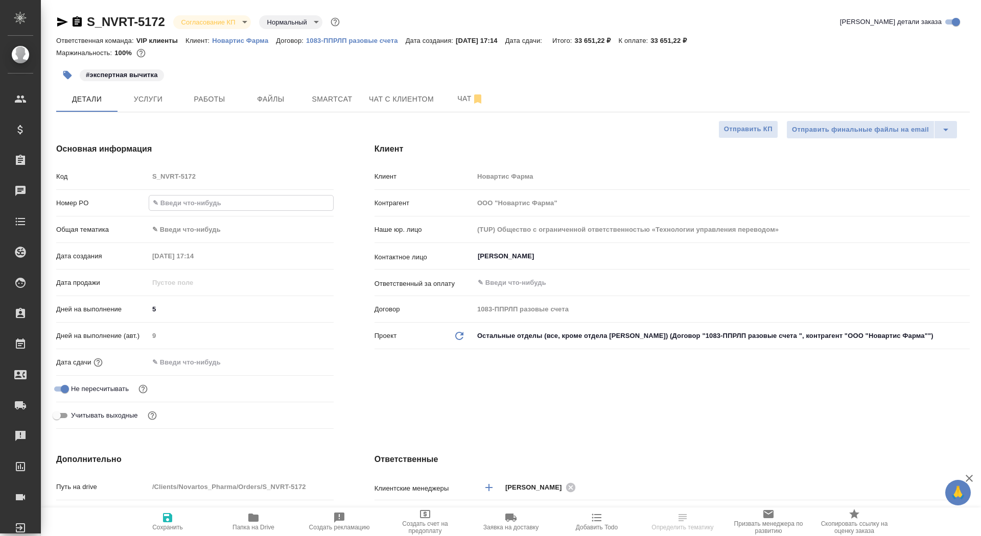
type textarea "x"
type input "3006493981"
click at [168, 531] on button "Сохранить" at bounding box center [168, 522] width 86 height 29
type textarea "x"
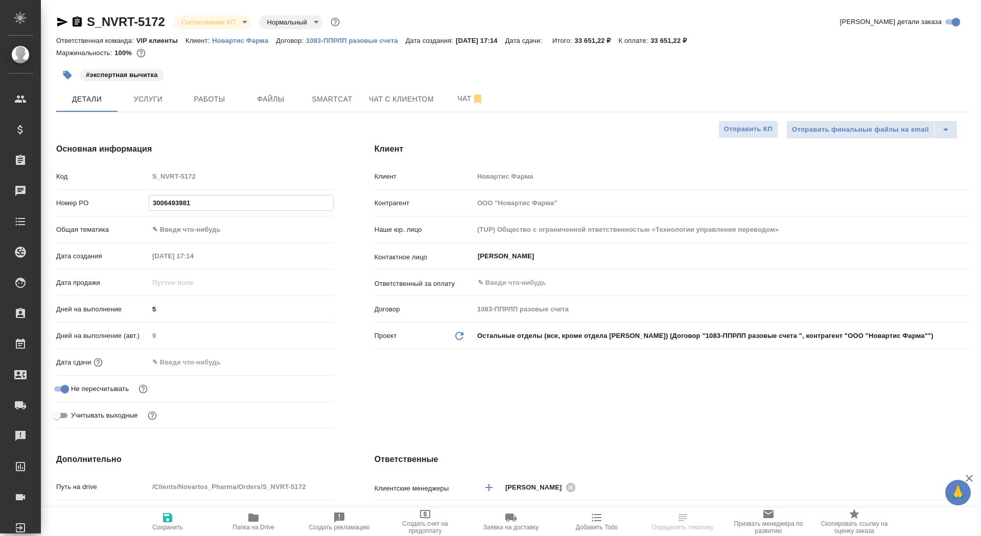
type textarea "x"
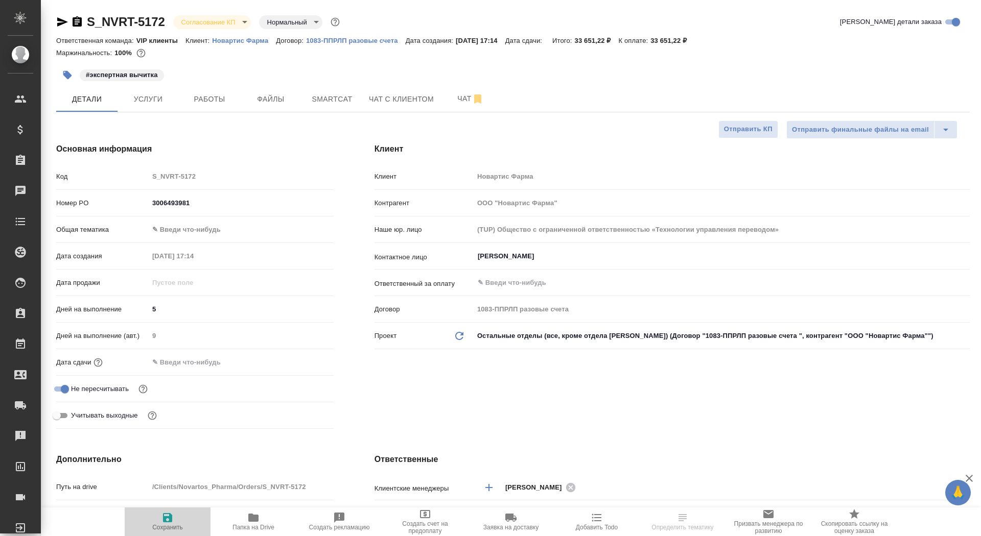
click at [167, 529] on span "Сохранить" at bounding box center [167, 527] width 31 height 7
type textarea "x"
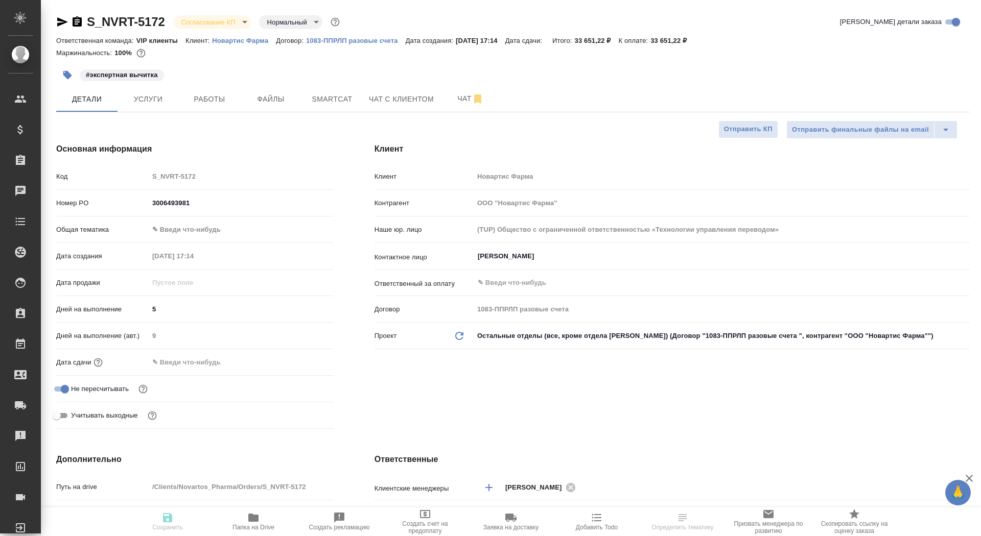
type textarea "x"
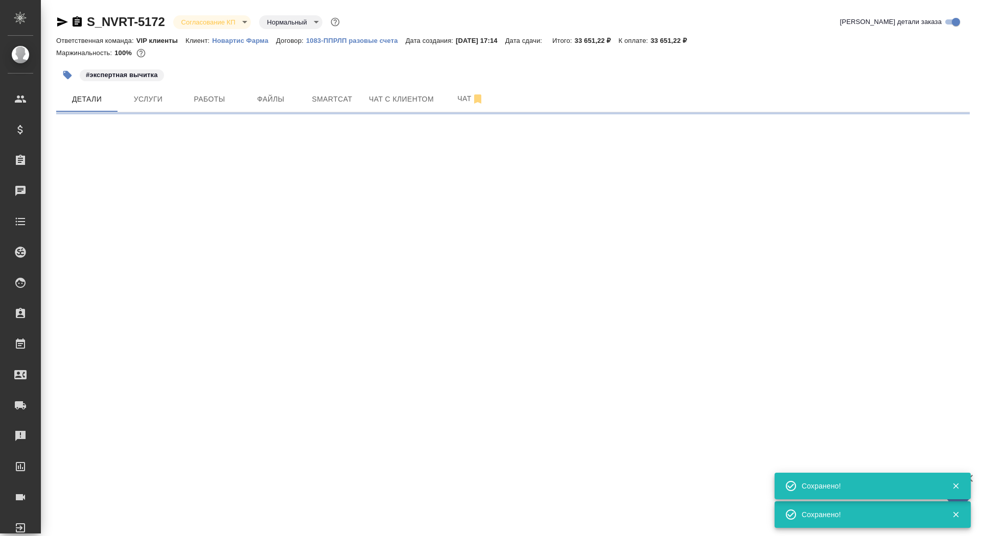
click at [223, 23] on body "🙏 .cls-1 fill:#fff; AWATERA Saydasheva Dilyara Клиенты Спецификации Заказы 0 Ча…" at bounding box center [490, 268] width 981 height 536
select select "RU"
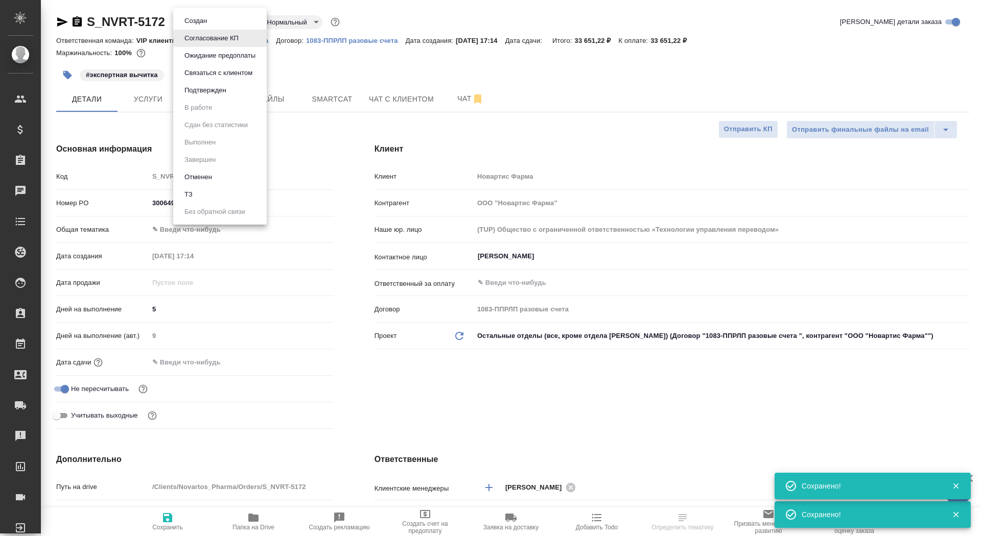
type textarea "x"
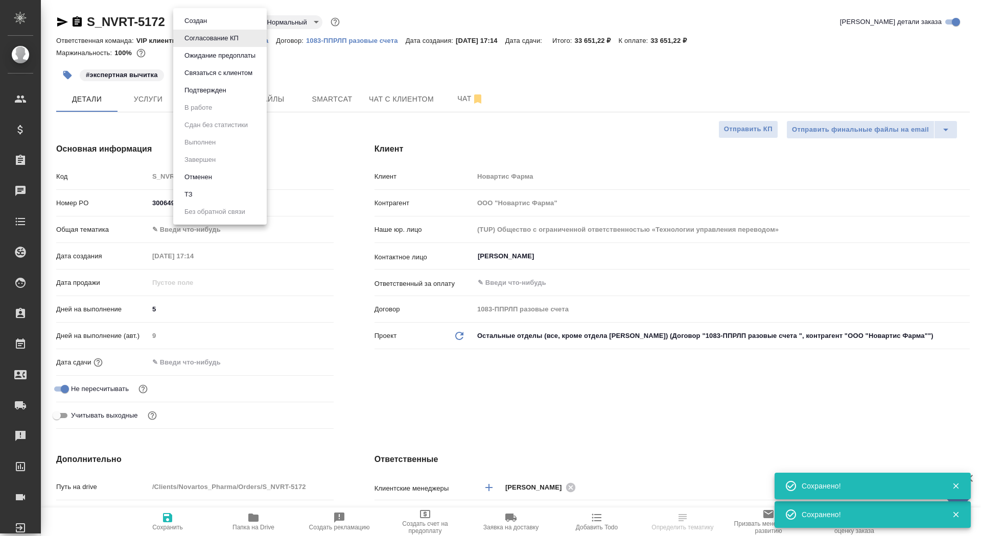
type textarea "x"
click at [219, 98] on li "Подтвержден" at bounding box center [219, 90] width 93 height 17
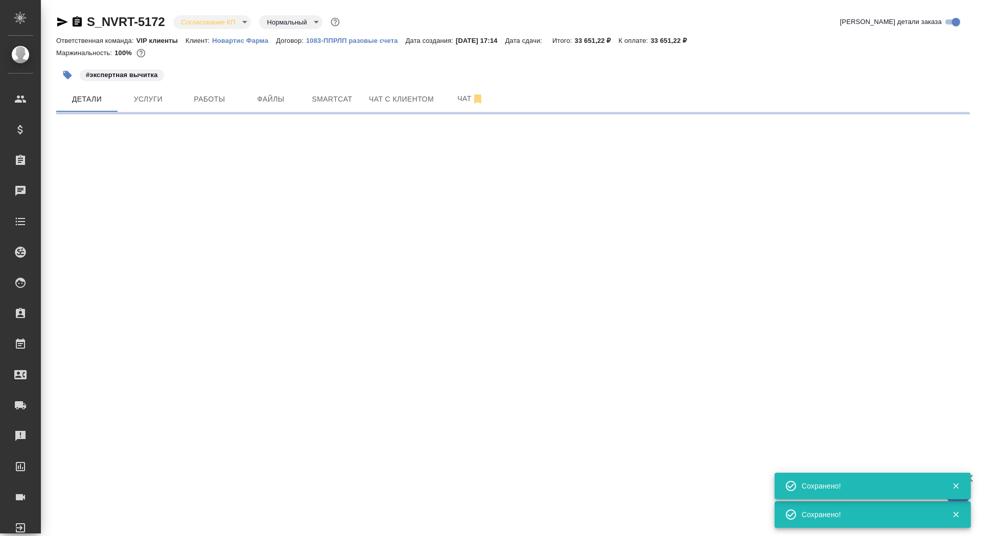
select select "RU"
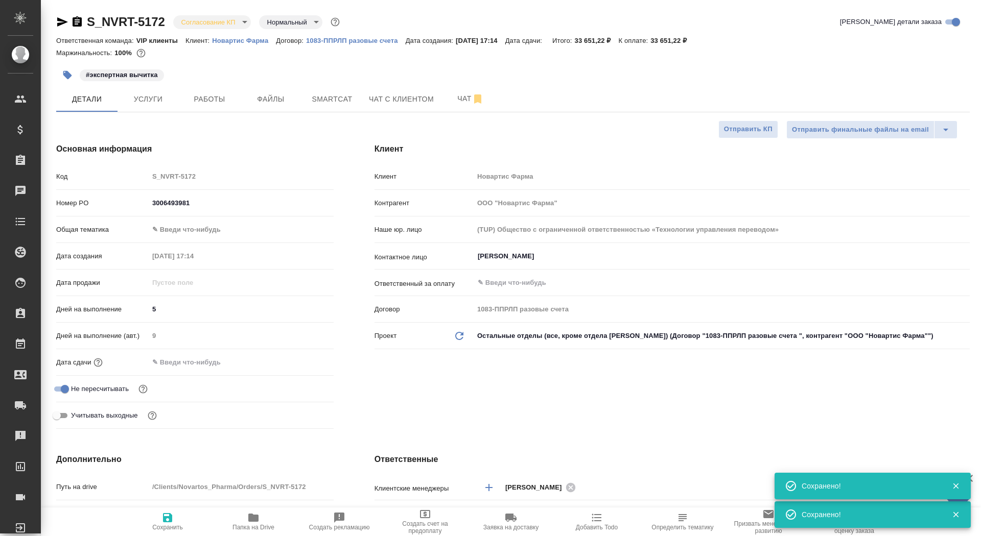
type textarea "x"
click at [189, 365] on input "text" at bounding box center [193, 362] width 89 height 15
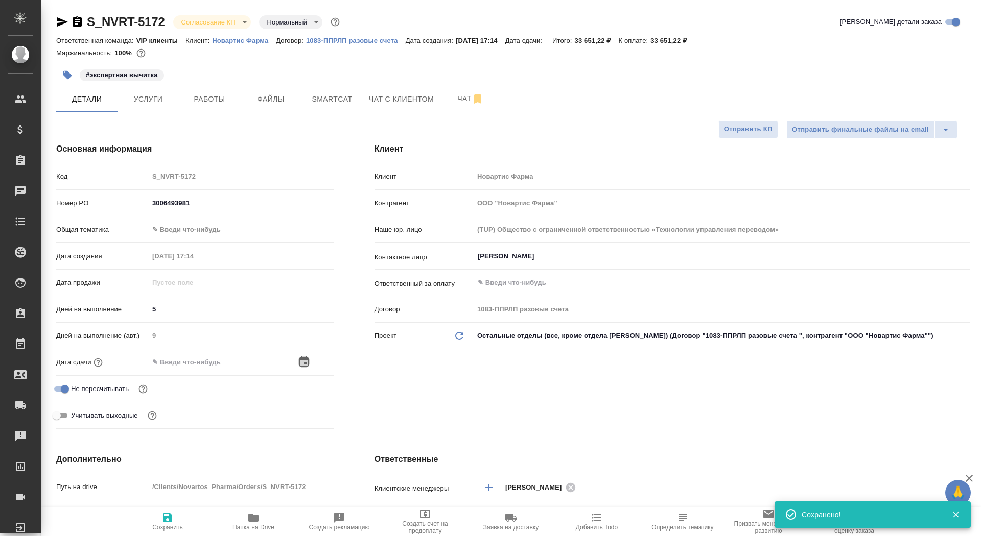
click at [305, 363] on icon "button" at bounding box center [303, 362] width 9 height 10
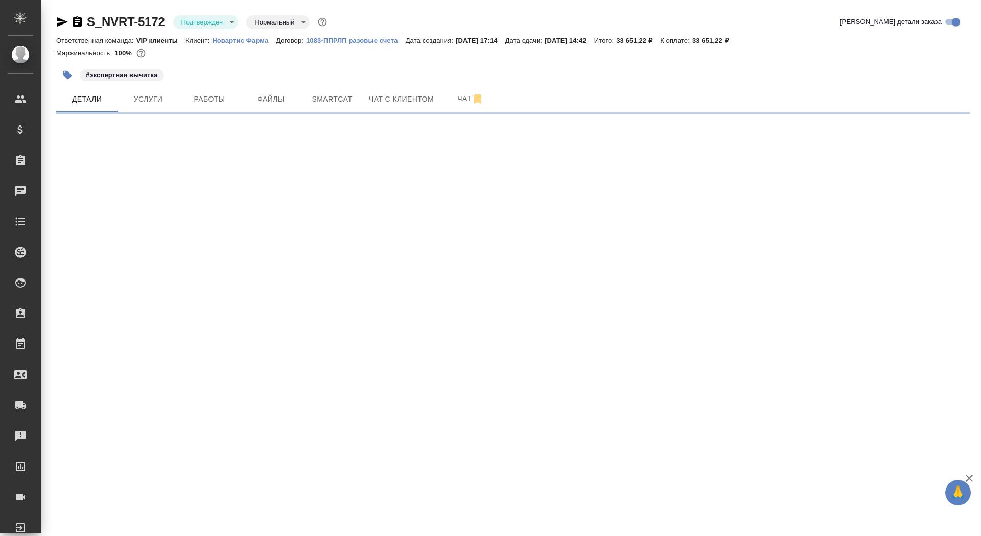
select select "RU"
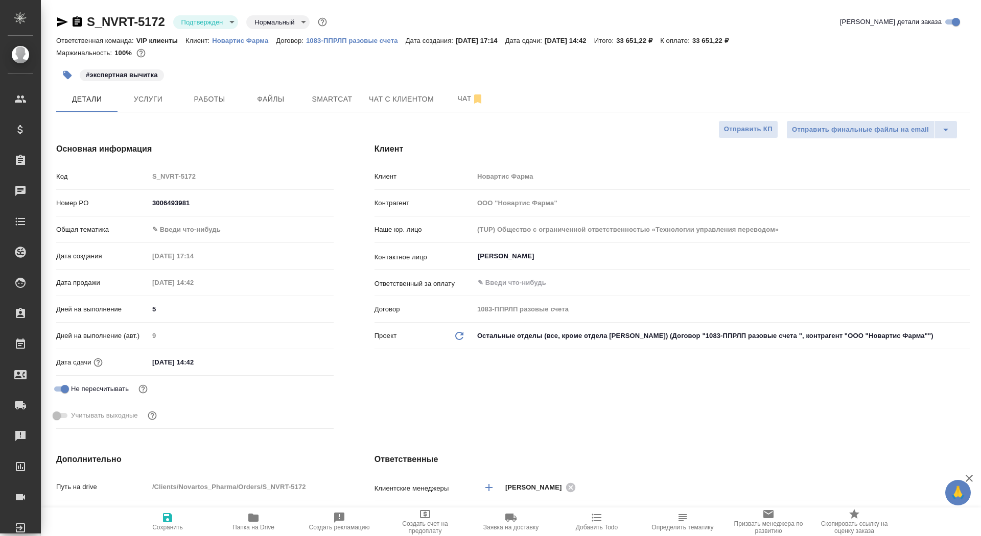
type textarea "x"
click at [221, 359] on input "11.09.2025 14:42" at bounding box center [193, 362] width 89 height 15
click at [292, 364] on div "11.09.2025 14:42" at bounding box center [241, 362] width 185 height 15
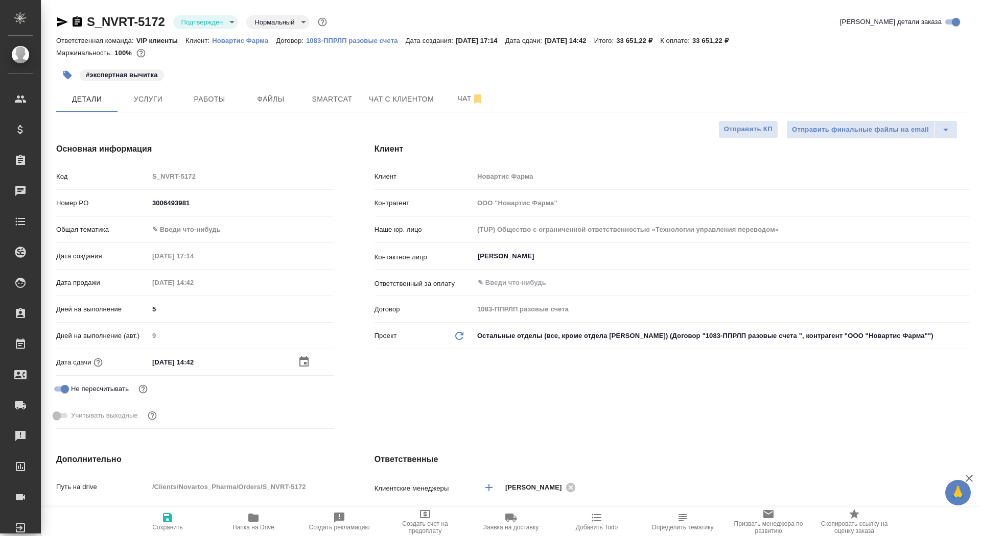
click at [295, 365] on div "11.09.2025 14:42" at bounding box center [241, 362] width 185 height 15
click at [298, 365] on icon "button" at bounding box center [304, 362] width 12 height 12
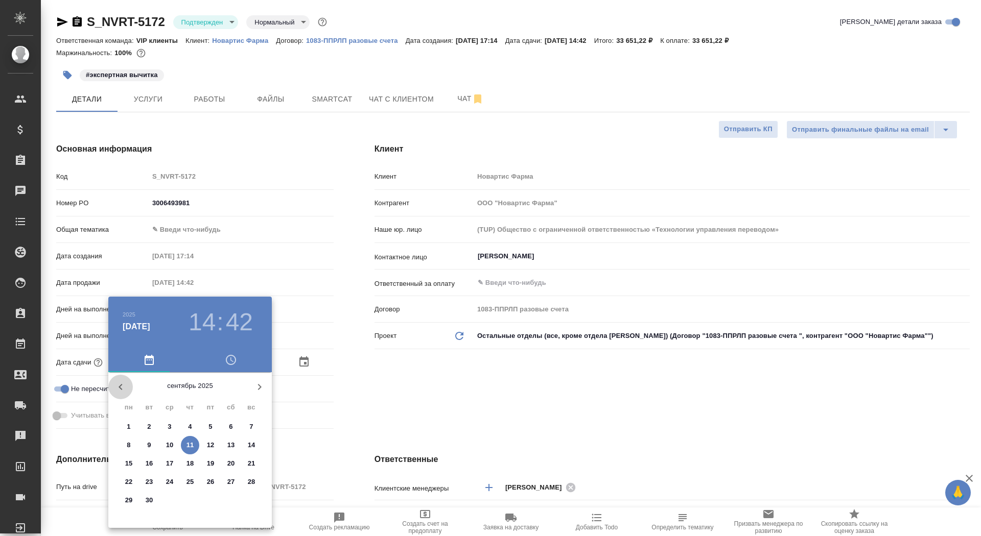
click at [120, 385] on icon "button" at bounding box center [120, 387] width 12 height 12
click at [264, 387] on icon "button" at bounding box center [259, 387] width 12 height 12
click at [168, 423] on p "3" at bounding box center [170, 427] width 4 height 10
type input "03.09.2025 14:42"
type textarea "x"
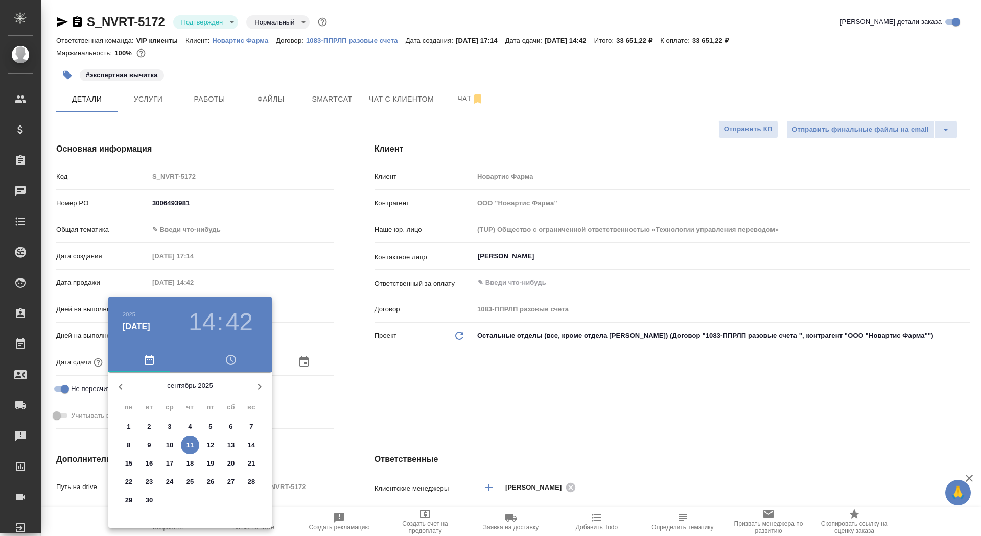
type textarea "x"
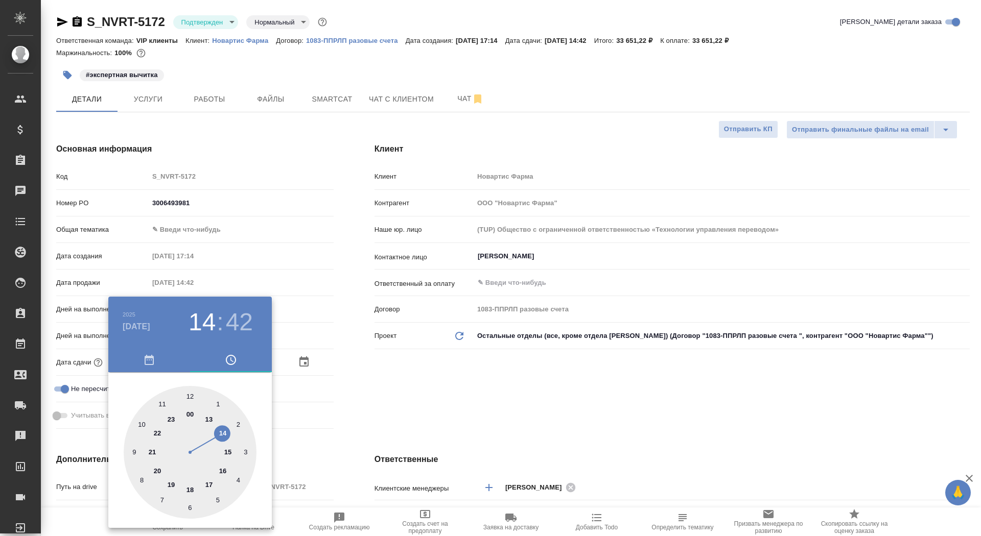
click at [208, 486] on div at bounding box center [190, 452] width 133 height 133
type input "03.09.2025 17:42"
type textarea "x"
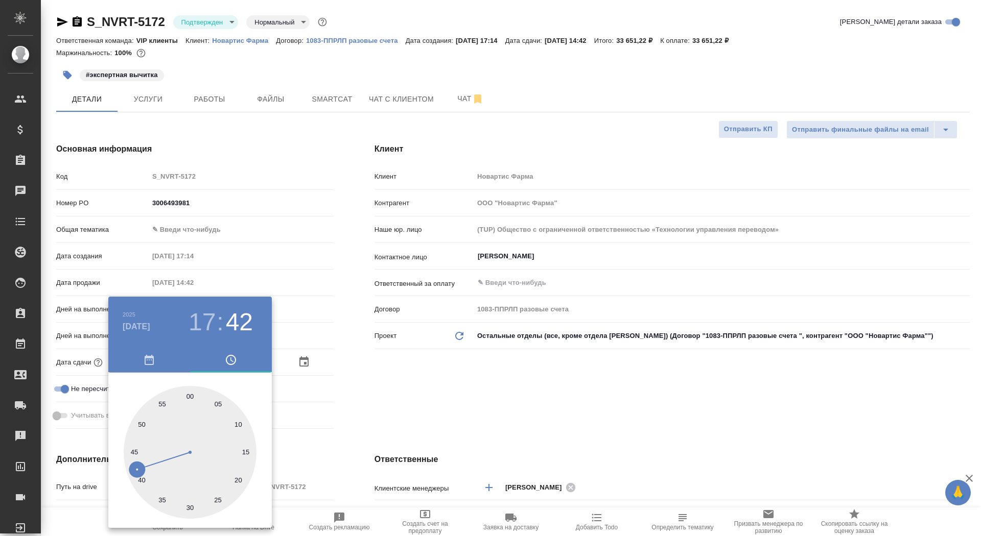
click at [192, 399] on div at bounding box center [190, 452] width 133 height 133
type input "03.09.2025 17:00"
type textarea "x"
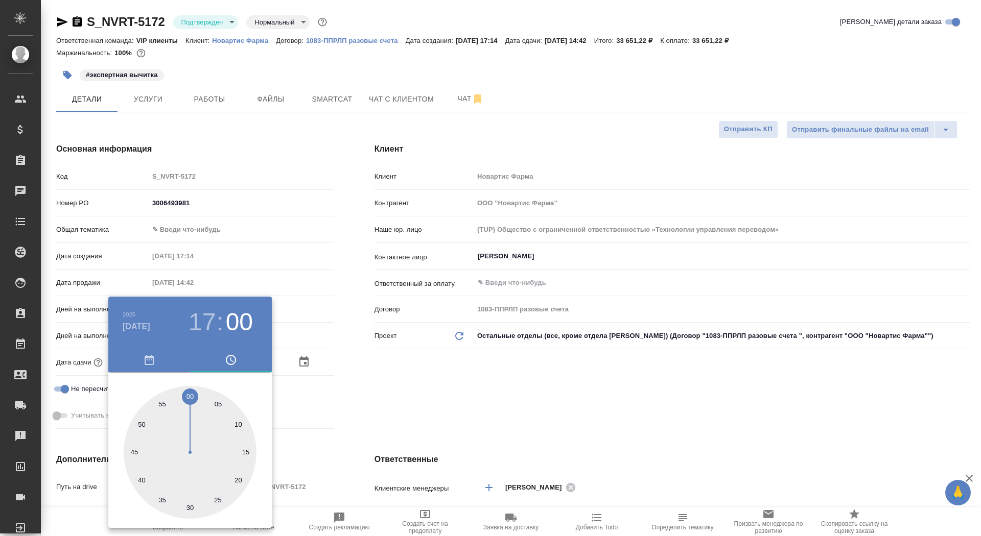
click at [369, 442] on div at bounding box center [490, 268] width 981 height 536
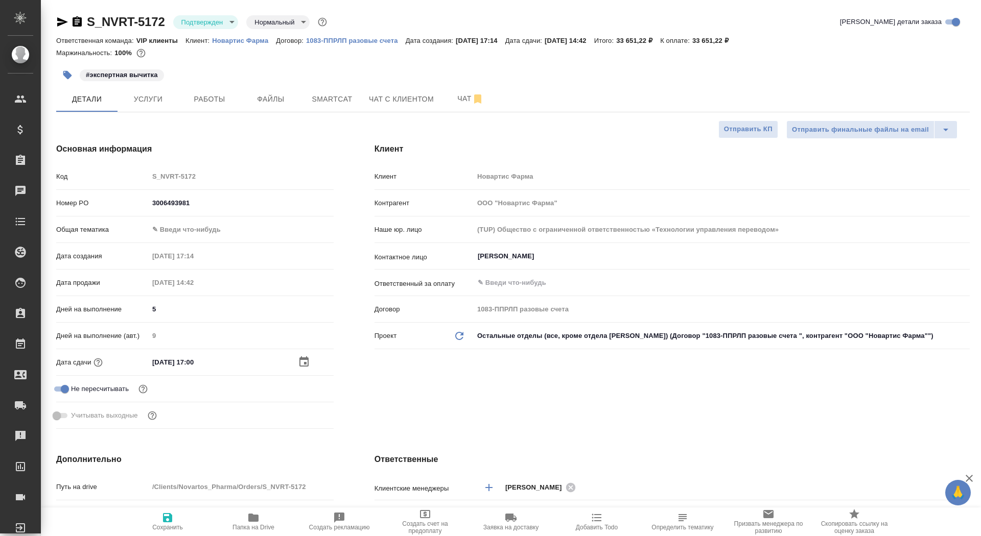
click at [164, 529] on span "Сохранить" at bounding box center [167, 527] width 31 height 7
type textarea "x"
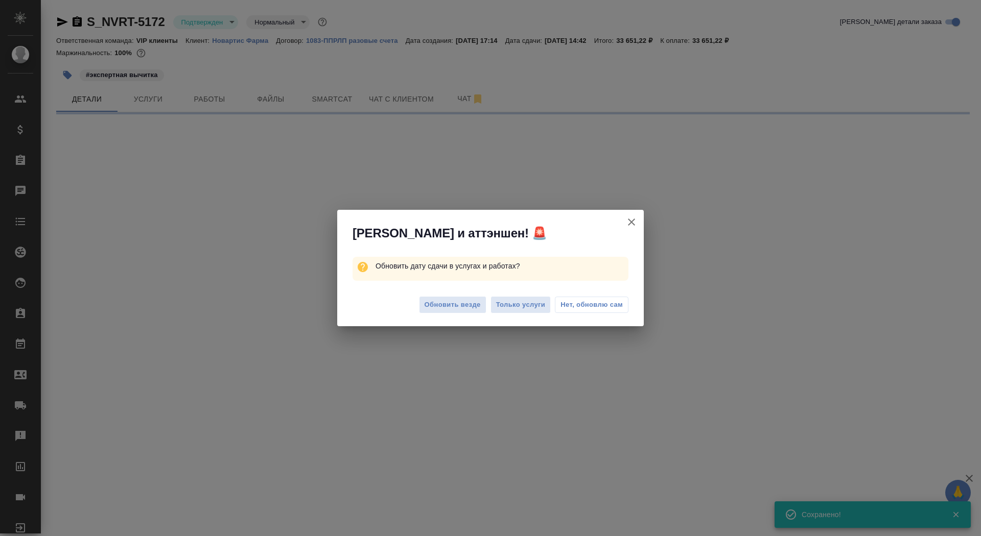
select select "RU"
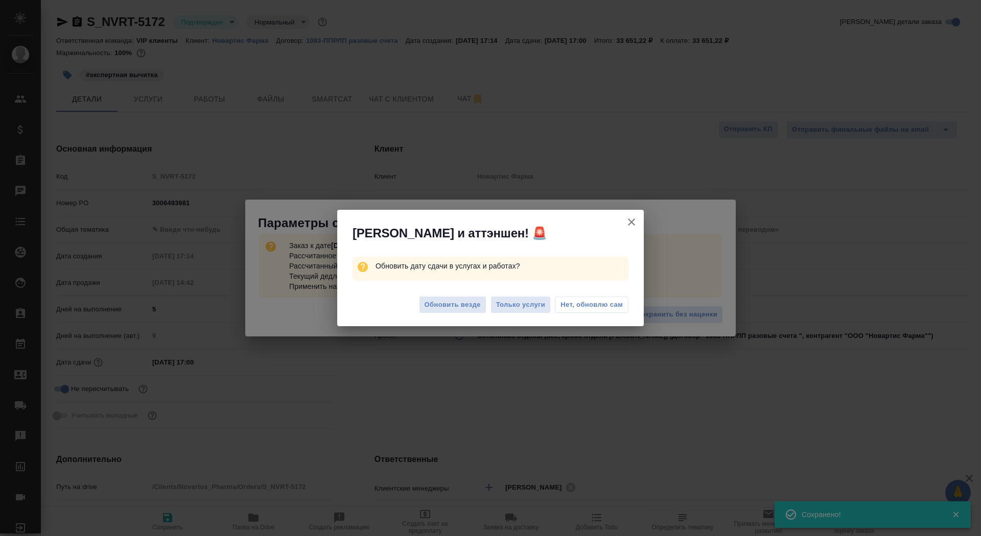
type textarea "x"
click at [448, 309] on span "Обновить везде" at bounding box center [452, 305] width 56 height 12
type textarea "x"
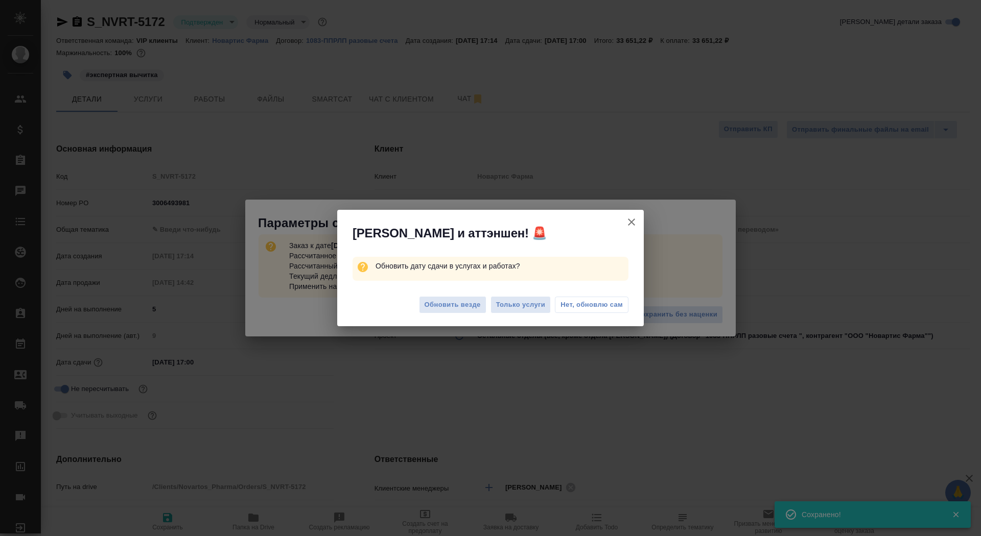
type textarea "x"
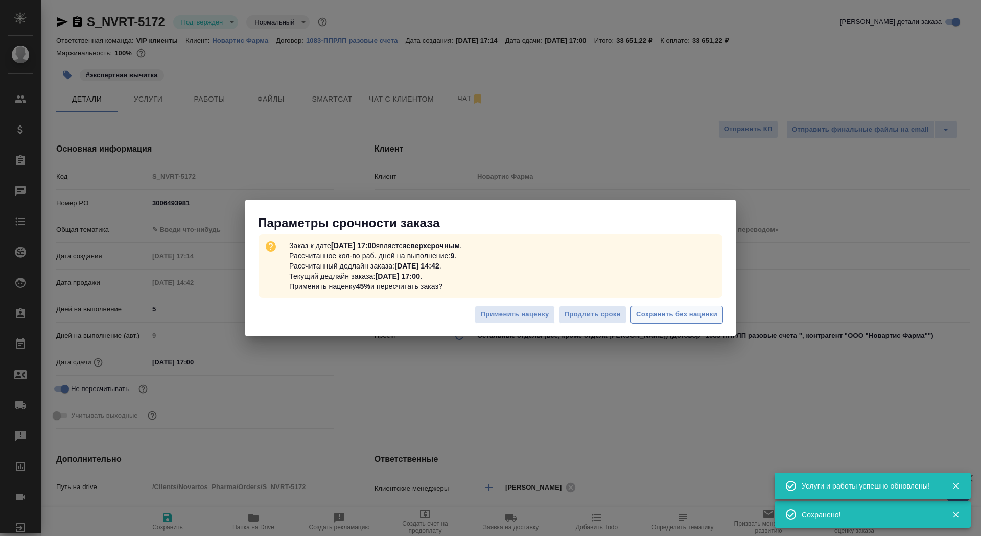
click at [668, 319] on span "Сохранить без наценки" at bounding box center [676, 315] width 81 height 12
type textarea "x"
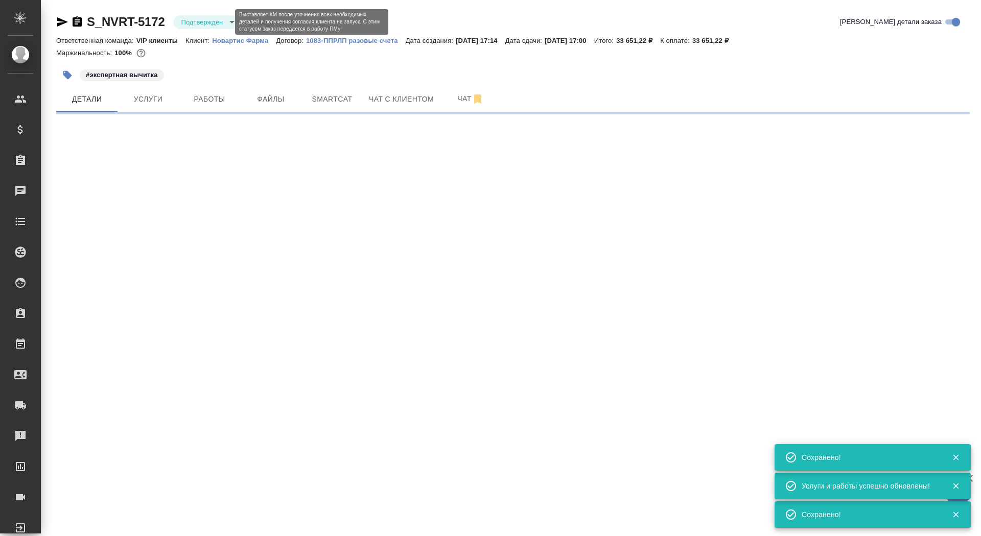
type input "urgent"
select select "RU"
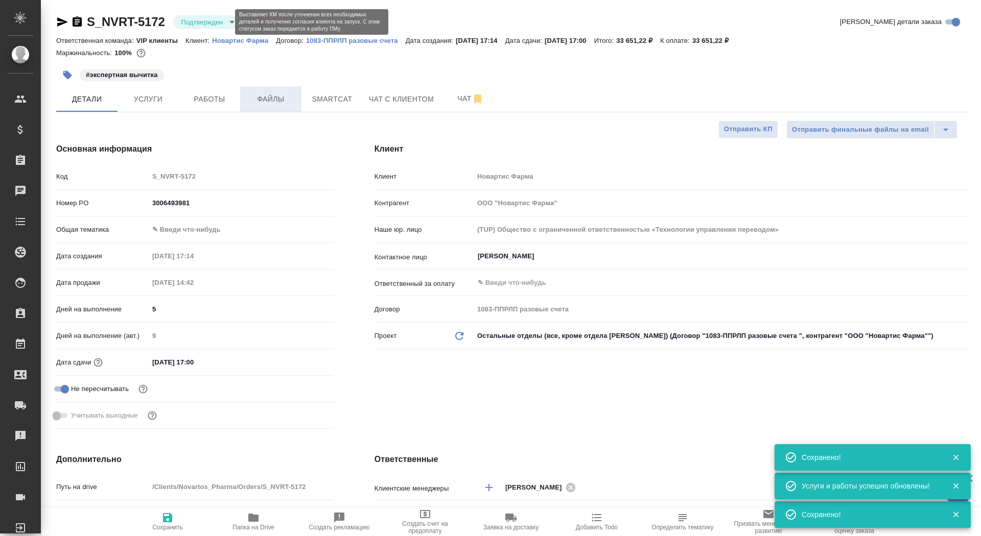
type textarea "x"
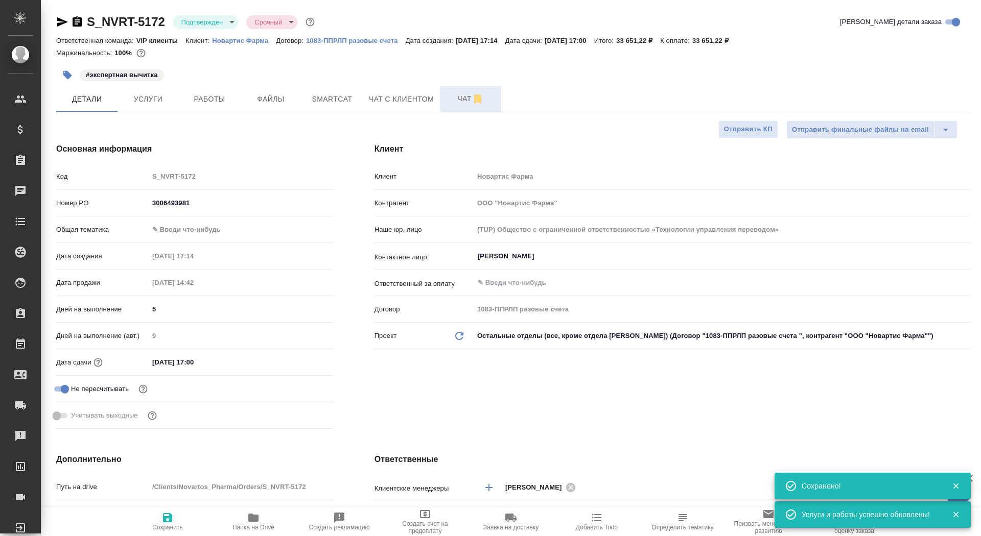
click at [444, 93] on button "Чат" at bounding box center [470, 99] width 61 height 26
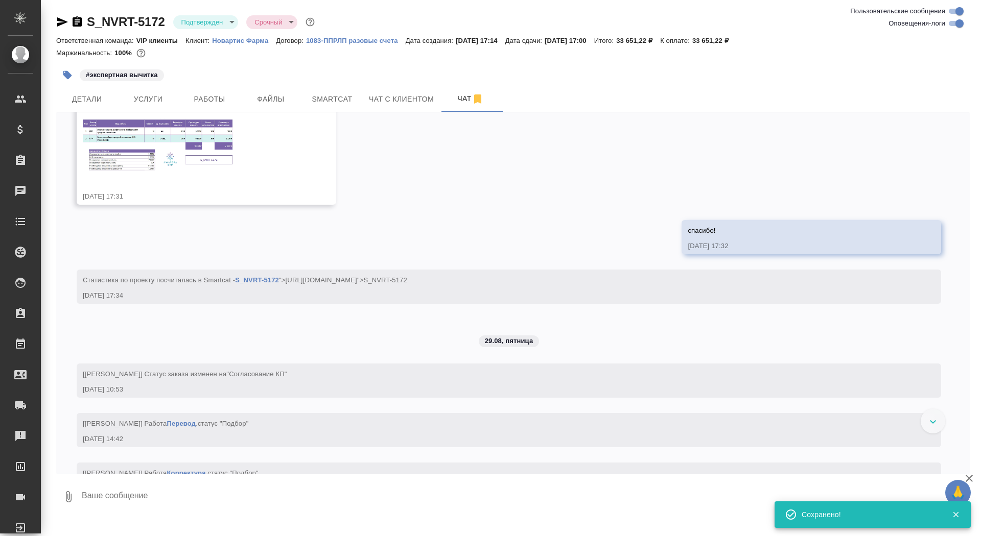
scroll to position [668, 0]
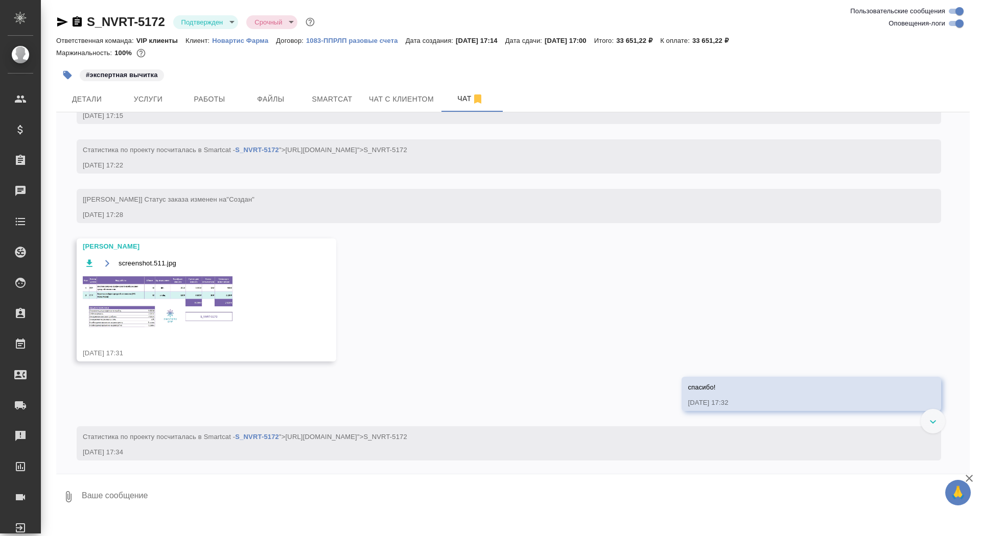
click at [154, 293] on img at bounding box center [159, 303] width 153 height 56
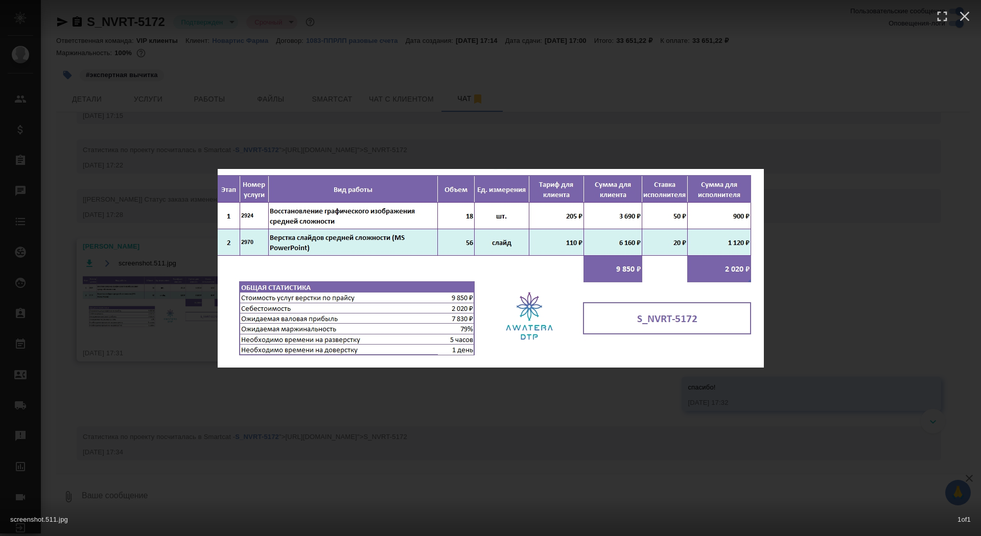
click at [149, 289] on div "screenshot.511.jpg 1 of 1" at bounding box center [490, 268] width 981 height 536
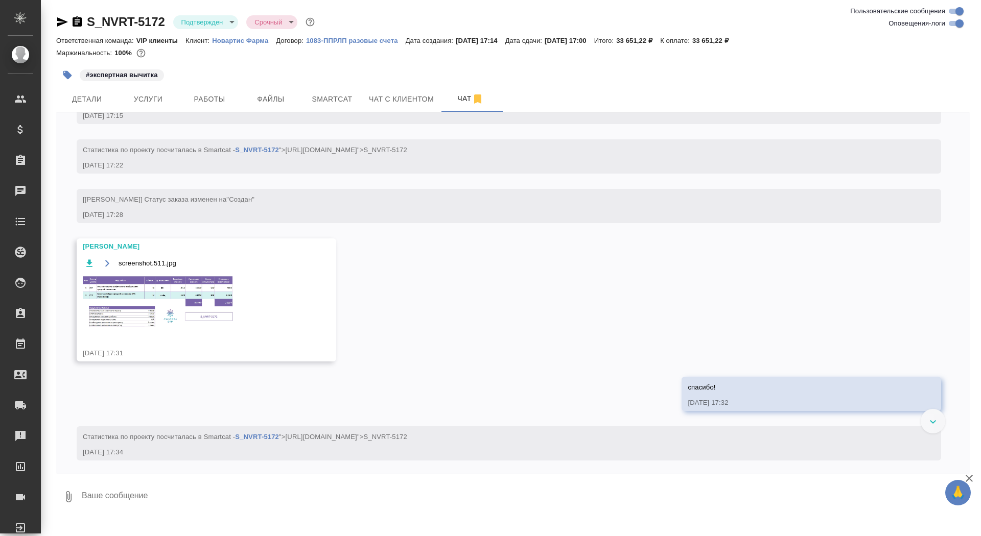
click at [149, 303] on img at bounding box center [159, 303] width 153 height 56
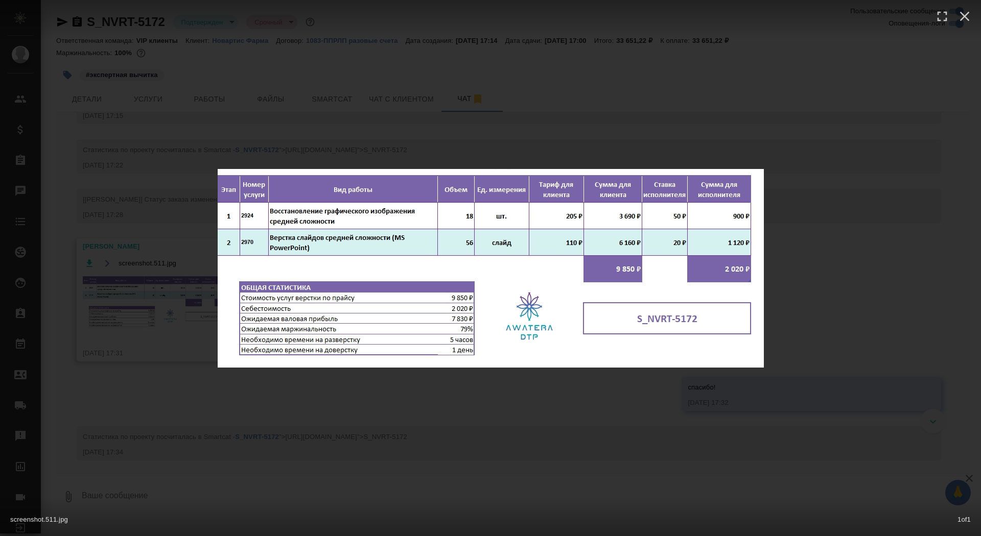
click at [116, 220] on div "screenshot.511.jpg 1 of 1" at bounding box center [490, 268] width 981 height 536
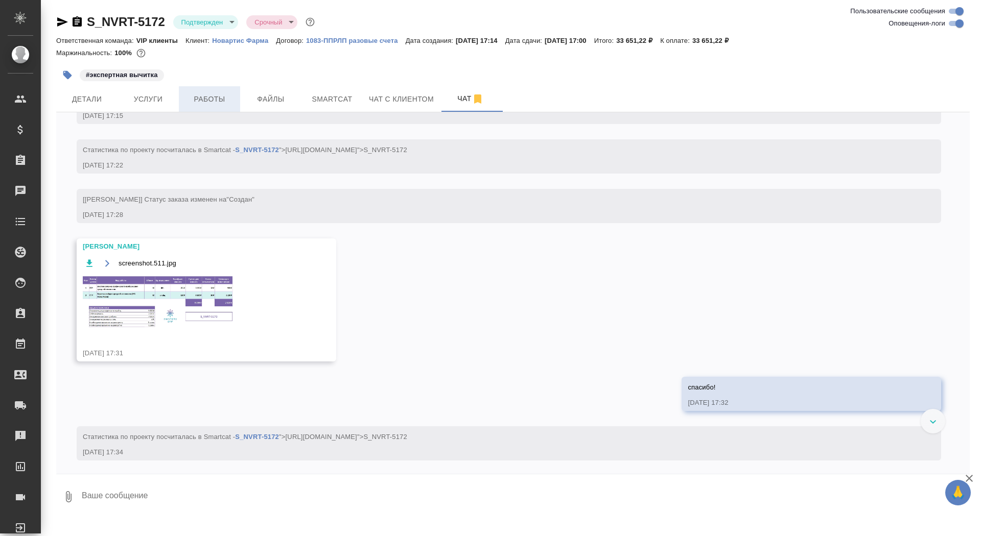
click at [226, 90] on button "Работы" at bounding box center [209, 99] width 61 height 26
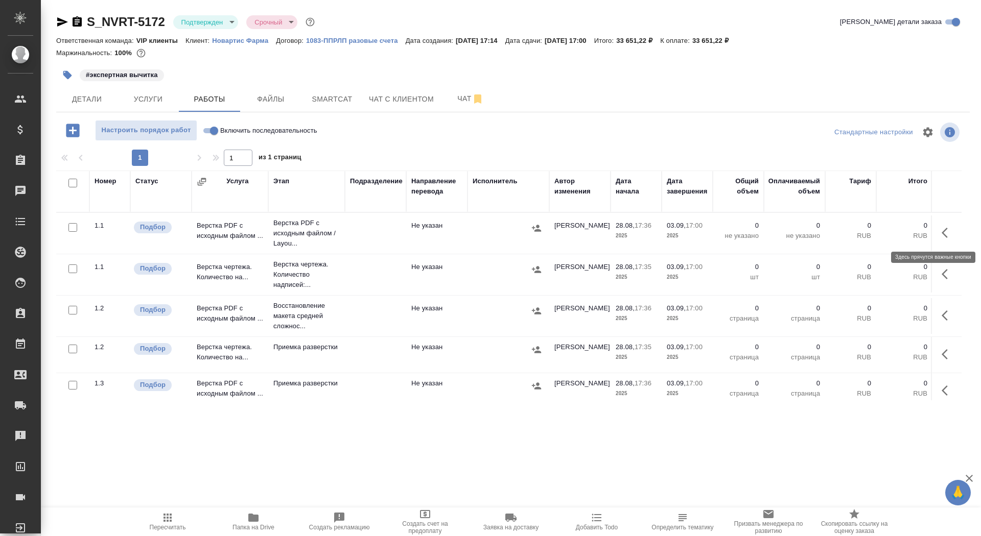
click at [944, 235] on icon "button" at bounding box center [947, 233] width 12 height 12
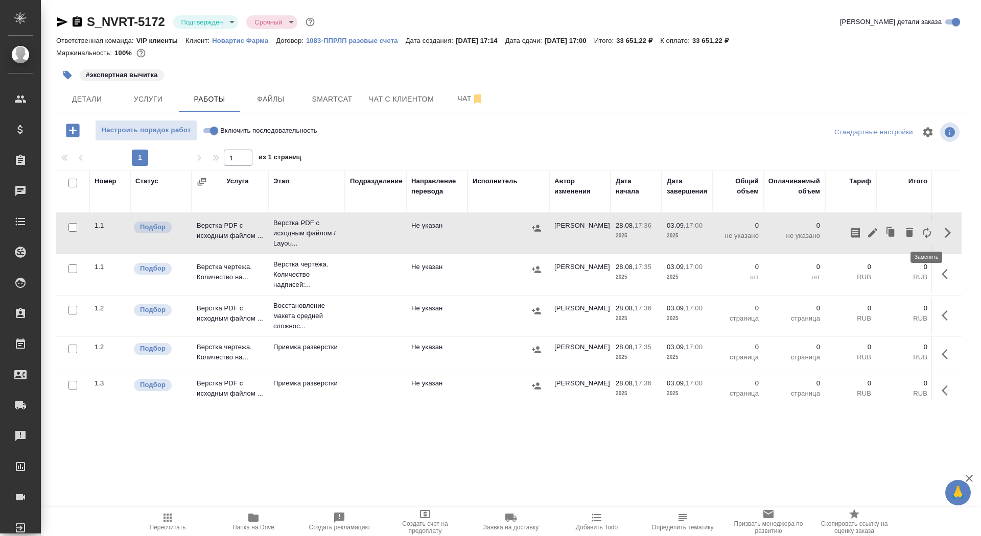
click at [918, 233] on button "button" at bounding box center [926, 233] width 17 height 25
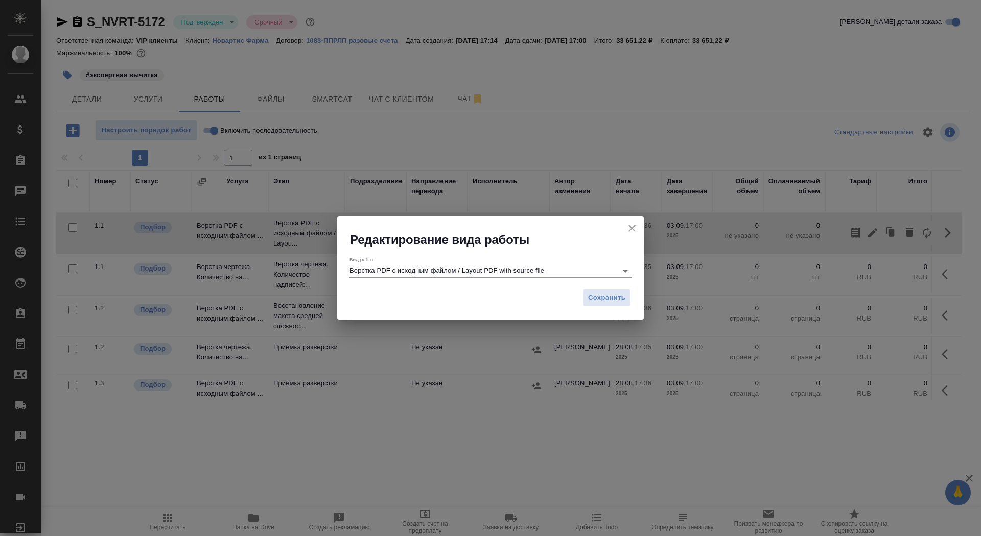
click at [518, 275] on input "Верстка PDF с исходным файлом / Layout PDF with source file" at bounding box center [480, 271] width 263 height 12
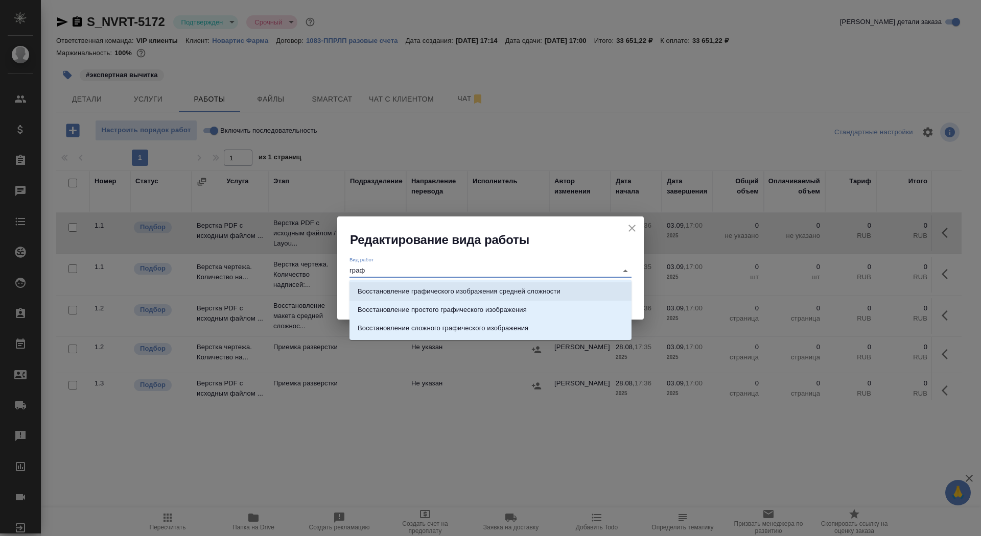
click at [526, 288] on p "Восстановление графического изображения средней сложности" at bounding box center [459, 292] width 203 height 10
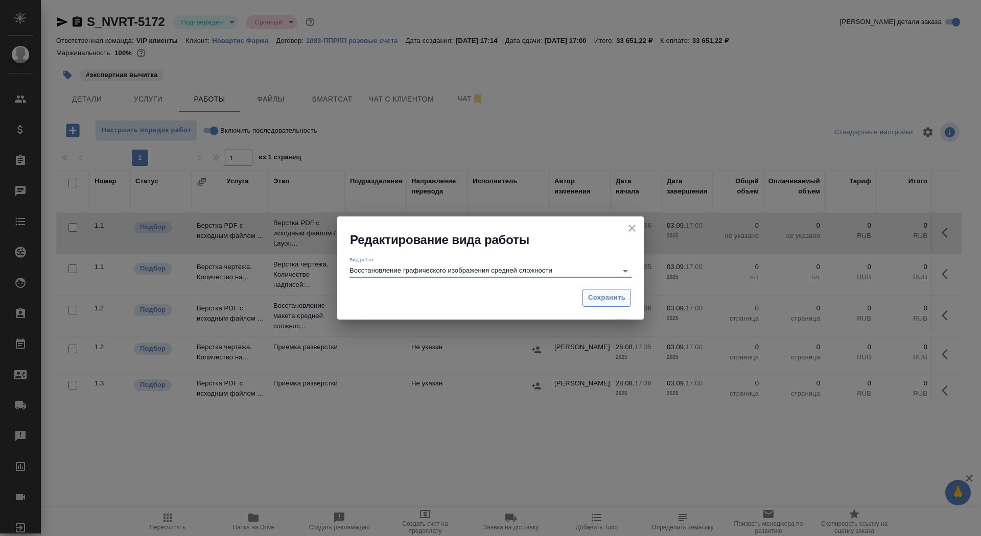
type input "Восстановление графического изображения средней сложности"
click at [615, 304] on button "Сохранить" at bounding box center [606, 298] width 49 height 18
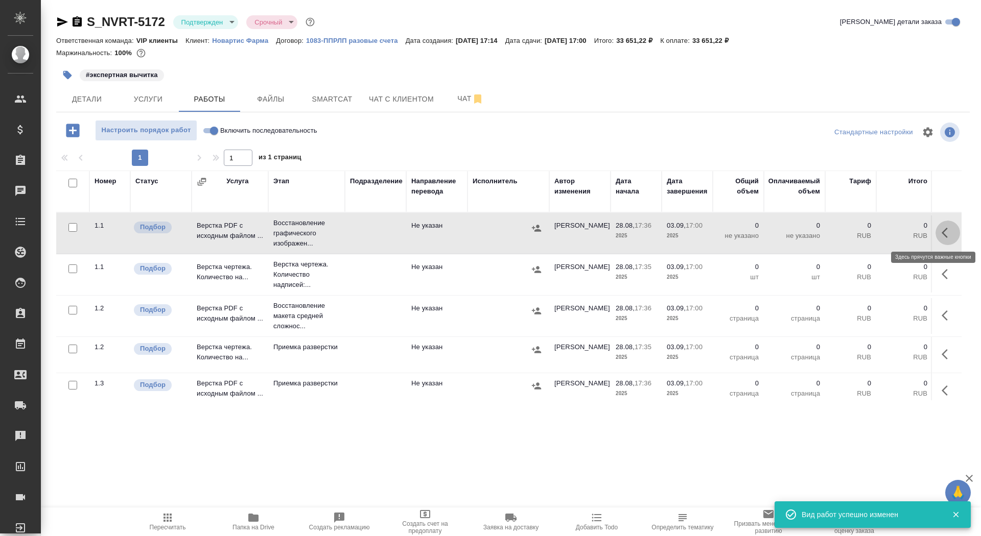
click at [944, 230] on icon "button" at bounding box center [944, 233] width 6 height 10
click at [875, 233] on icon "button" at bounding box center [872, 233] width 12 height 12
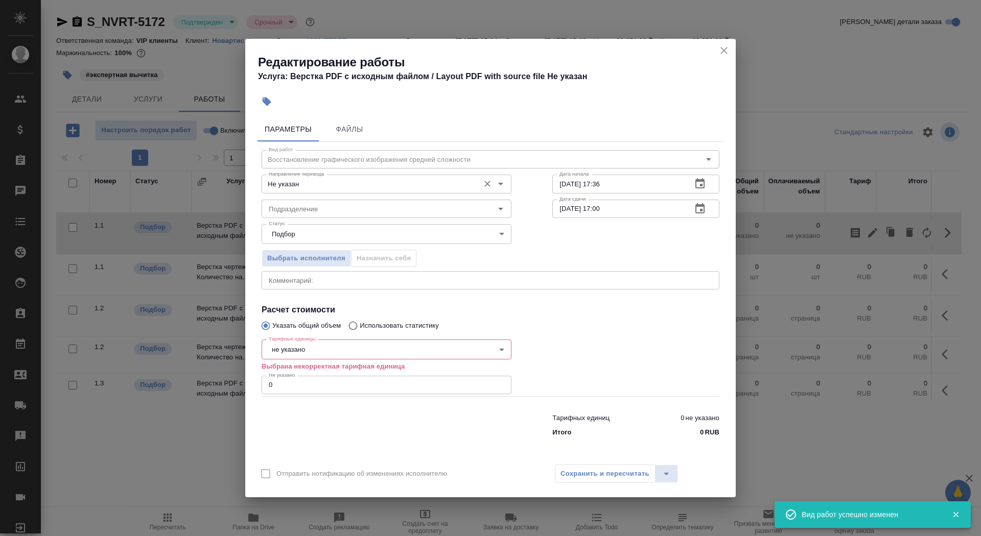
click at [341, 184] on input "Не указан" at bounding box center [369, 184] width 209 height 12
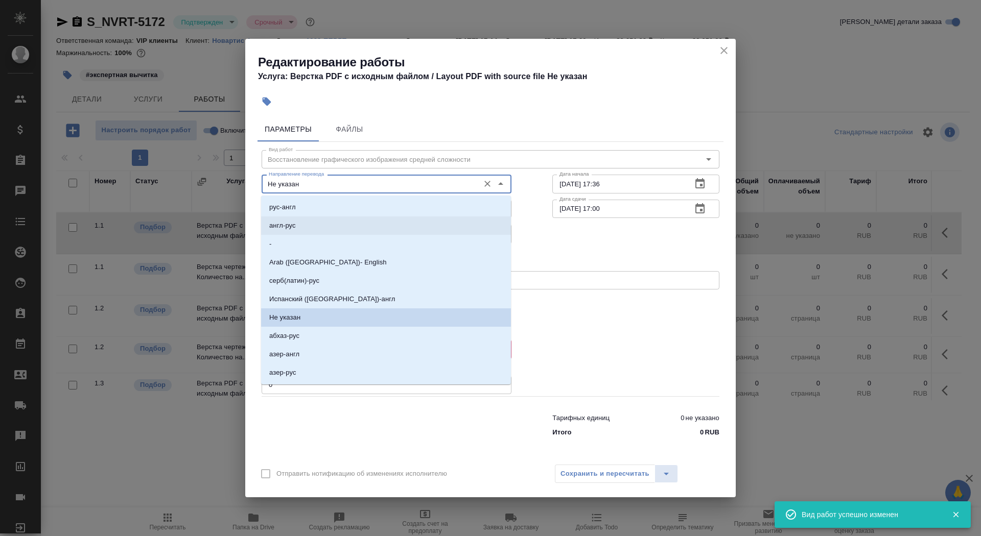
click at [336, 227] on li "англ-рус" at bounding box center [386, 226] width 250 height 18
type input "англ-рус"
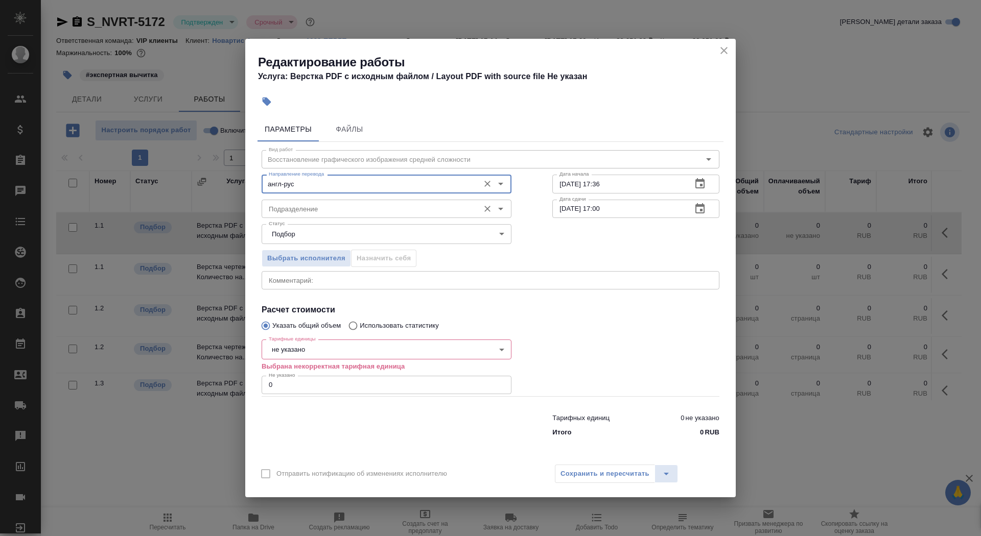
click at [333, 206] on input "Подразделение" at bounding box center [369, 209] width 209 height 12
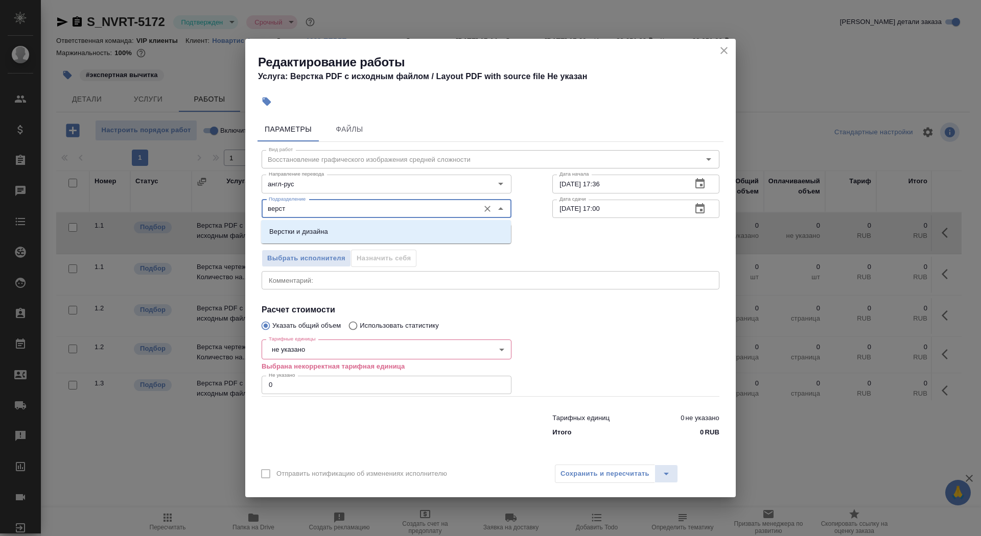
click at [337, 223] on li "Верстки и дизайна" at bounding box center [386, 232] width 250 height 18
type input "Верстки и дизайна"
click at [311, 351] on body "🙏 .cls-1 fill:#fff; AWATERA Saydasheva Dilyara Клиенты Спецификации Заказы 0 Ча…" at bounding box center [490, 268] width 981 height 536
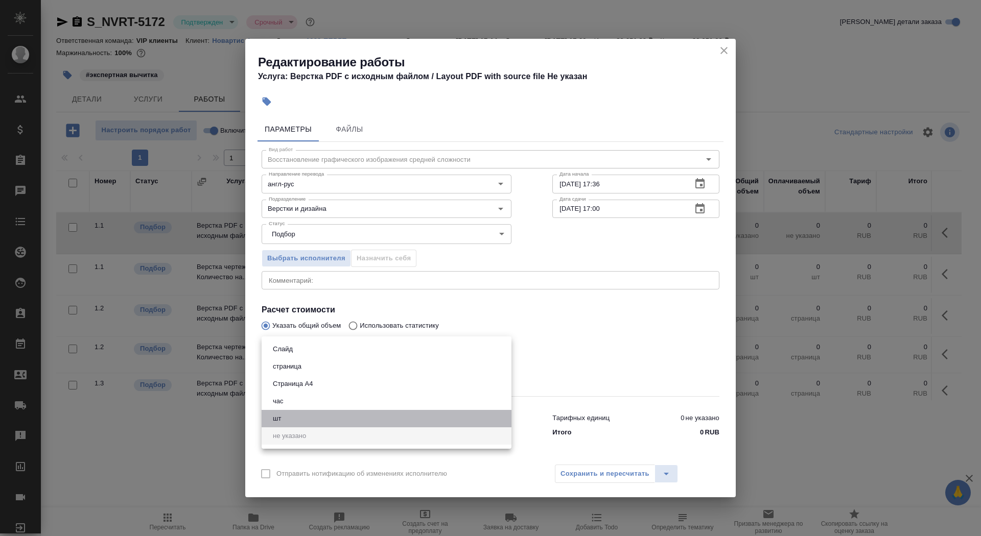
click at [307, 418] on li "шт" at bounding box center [387, 418] width 250 height 17
type input "5a8b1489cc6b4906c91bfdc1"
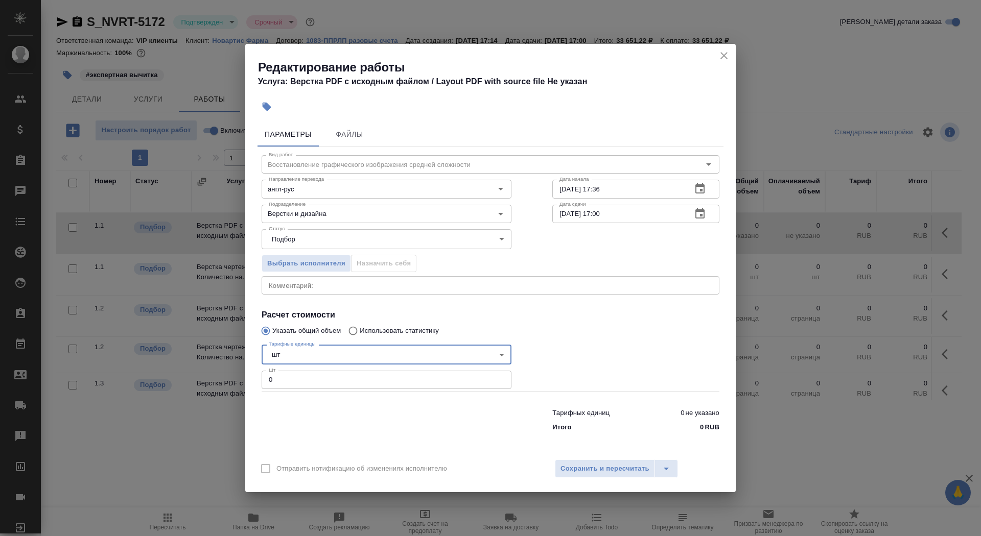
click at [305, 398] on div at bounding box center [386, 418] width 291 height 41
click at [305, 380] on input "0" at bounding box center [387, 380] width 250 height 18
type input "18"
click at [657, 187] on input "28.08.2025 17:36" at bounding box center [617, 189] width 131 height 18
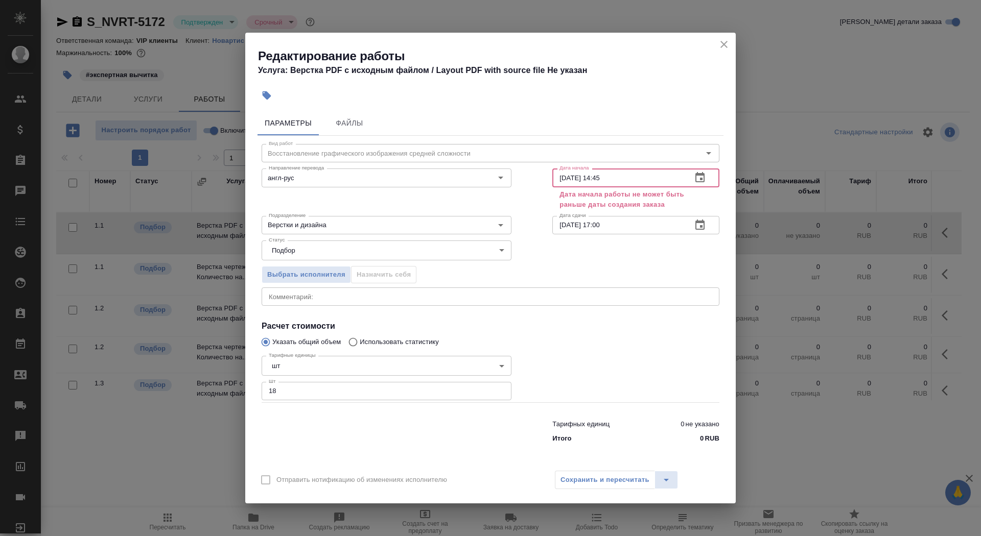
click at [564, 179] on input "28.08.2025 14:45" at bounding box center [617, 178] width 131 height 18
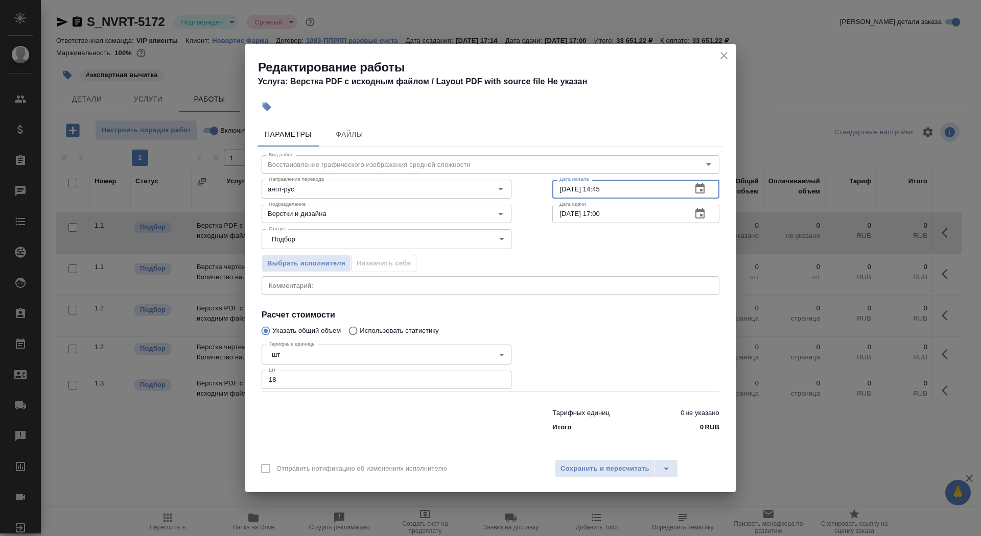
type input "29.08.2025 14:45"
click at [700, 218] on icon "button" at bounding box center [699, 213] width 9 height 10
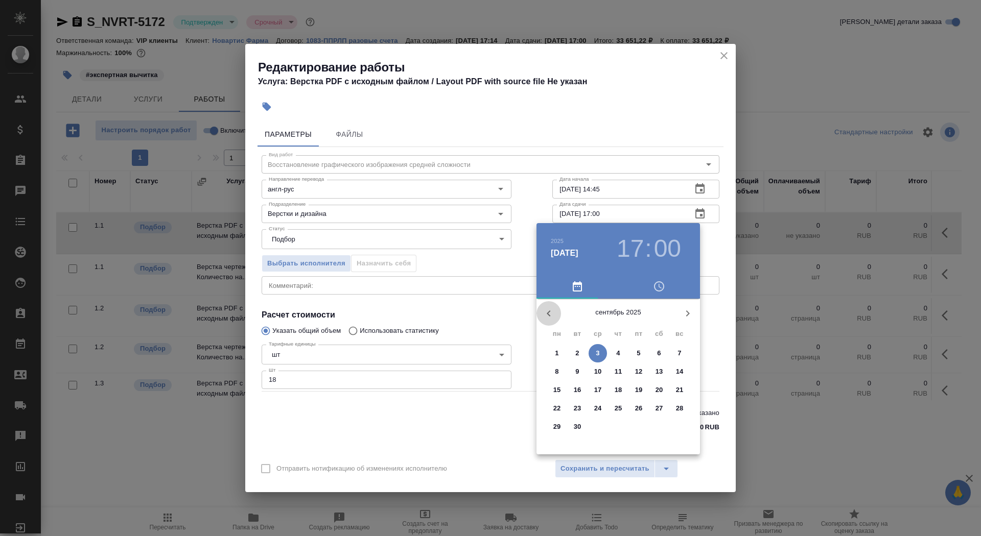
click at [552, 317] on icon "button" at bounding box center [548, 313] width 12 height 12
click at [640, 423] on p "29" at bounding box center [639, 427] width 8 height 10
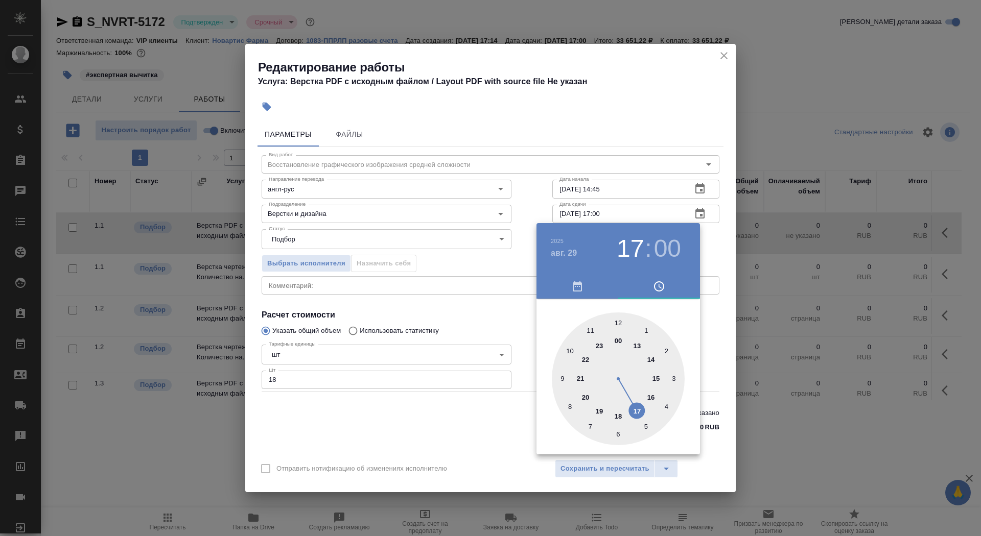
type input "29.08.2025 19:00"
click at [598, 413] on div at bounding box center [618, 379] width 133 height 133
click at [465, 345] on div at bounding box center [490, 268] width 981 height 536
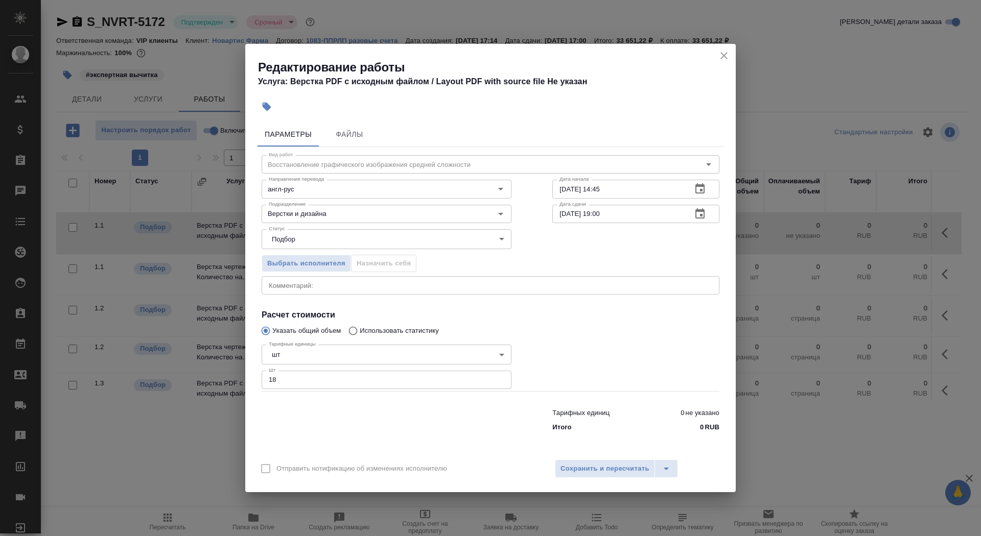
click at [579, 480] on div "Отправить нотификацию об изменениях исполнителю Сохранить и пересчитать" at bounding box center [490, 472] width 490 height 39
click at [578, 467] on span "Сохранить и пересчитать" at bounding box center [604, 469] width 89 height 12
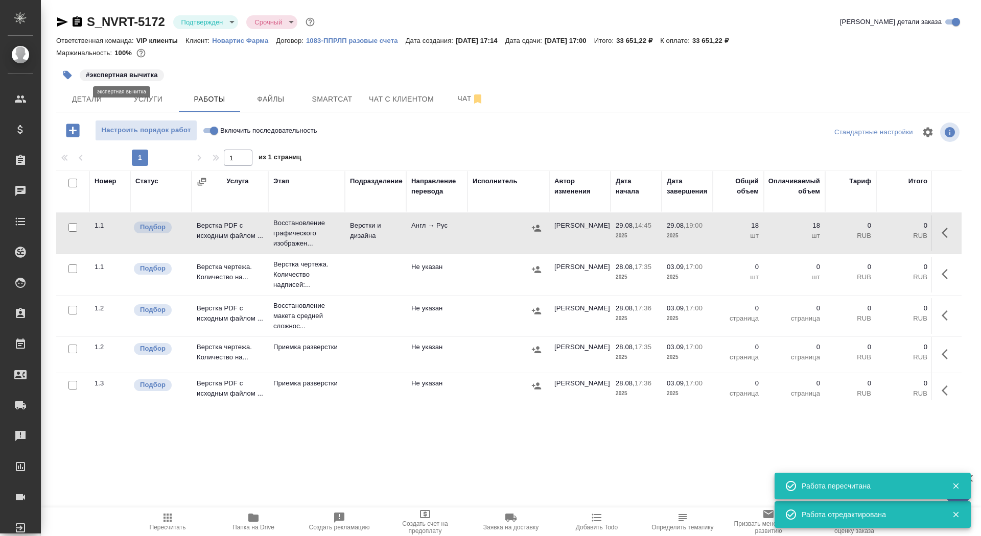
click at [72, 77] on button "button" at bounding box center [67, 75] width 22 height 22
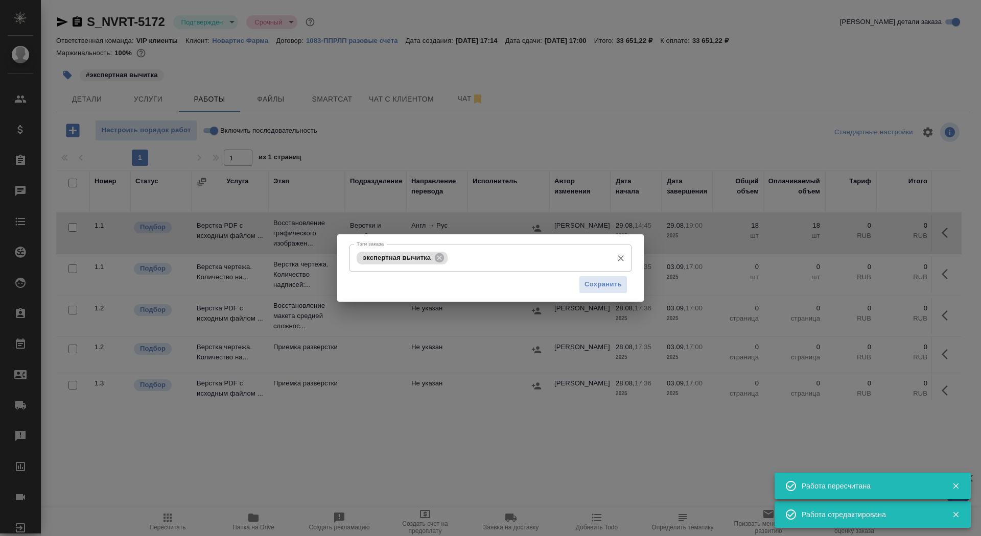
click at [515, 270] on div "экспертная вычитка Тэги заказа" at bounding box center [490, 258] width 282 height 27
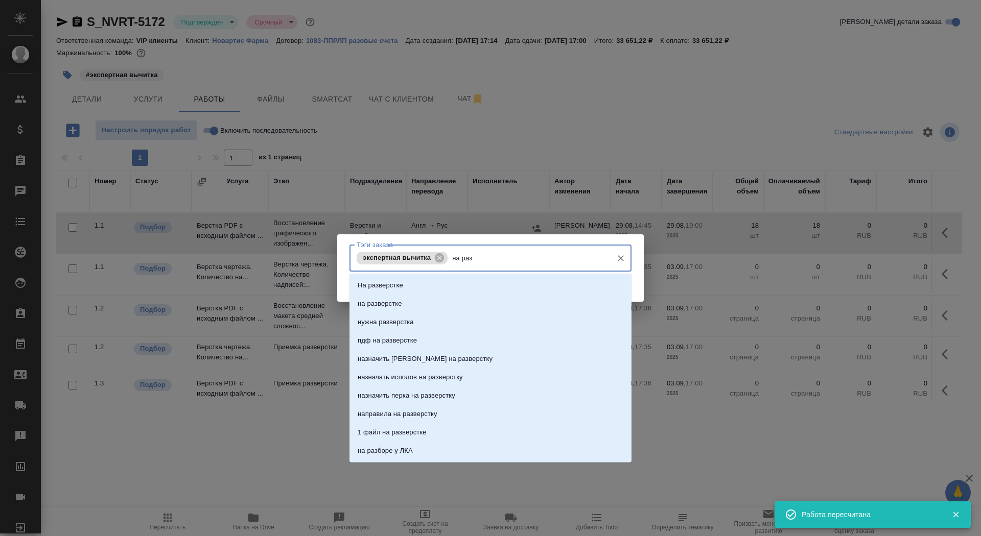
type input "на разв"
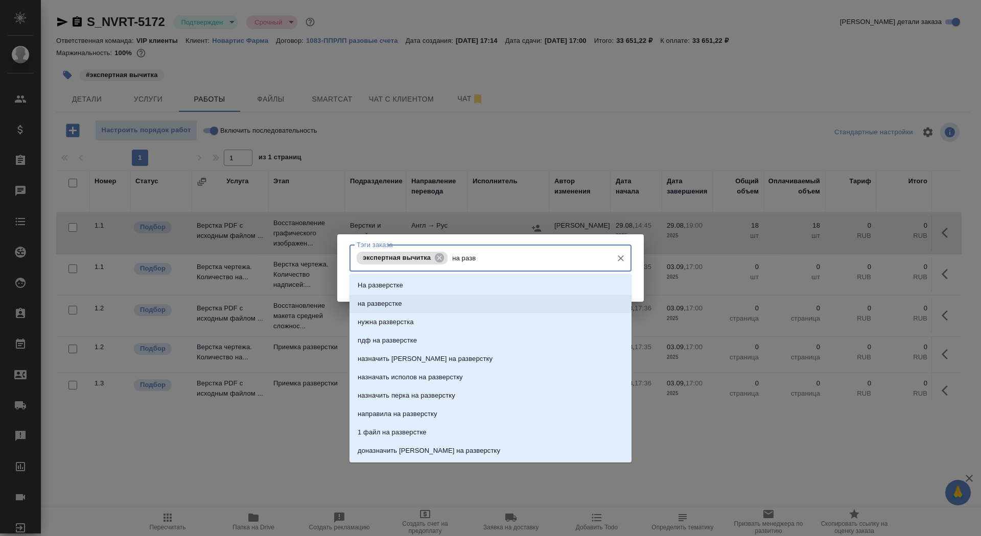
click at [524, 301] on li "на разверстке" at bounding box center [490, 304] width 282 height 18
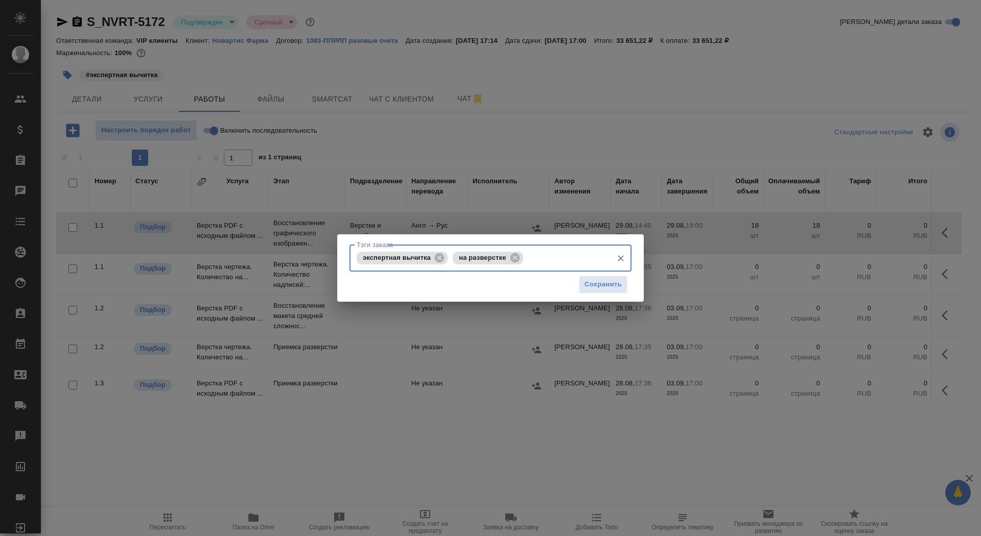
click at [593, 271] on div "экспертная вычитка на разверстке Тэги заказа" at bounding box center [490, 258] width 282 height 27
click at [595, 286] on span "Сохранить" at bounding box center [602, 285] width 37 height 12
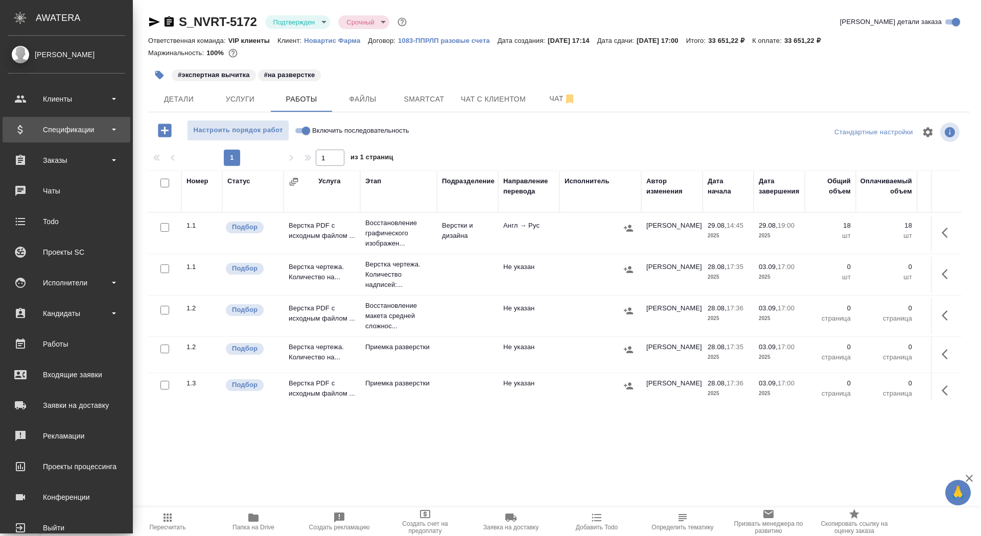
click at [27, 128] on div "Спецификации" at bounding box center [66, 129] width 117 height 15
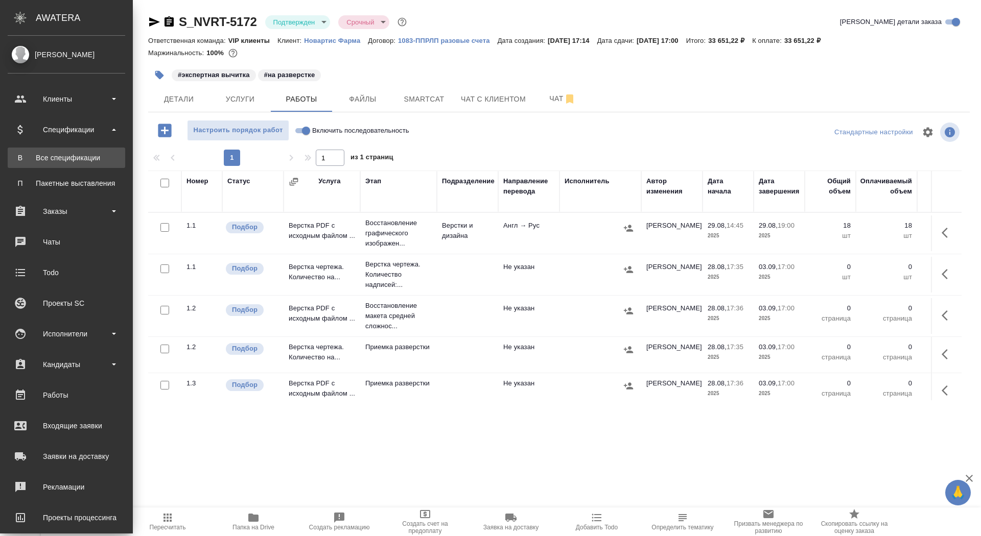
click at [27, 162] on div "Все спецификации" at bounding box center [66, 158] width 107 height 10
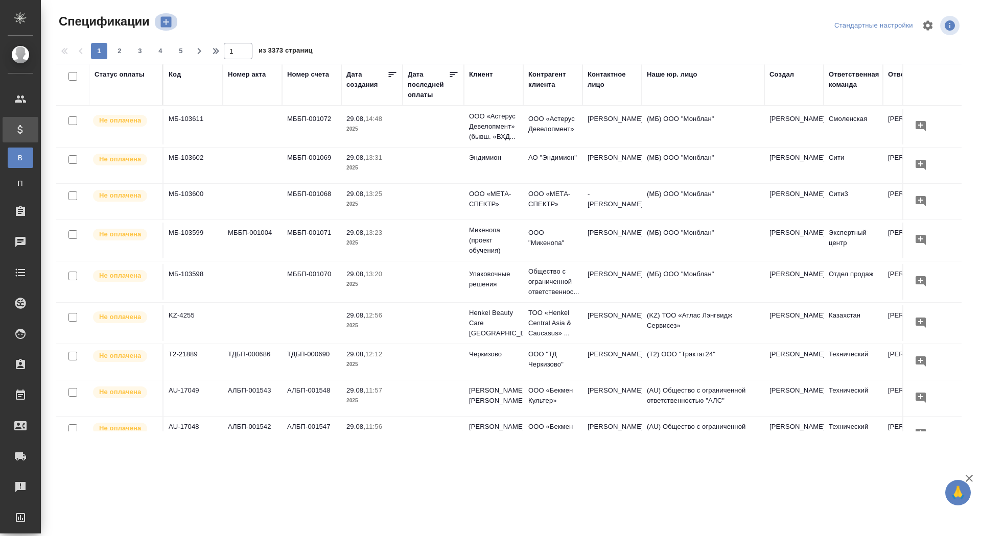
click at [169, 23] on icon "button" at bounding box center [165, 22] width 11 height 11
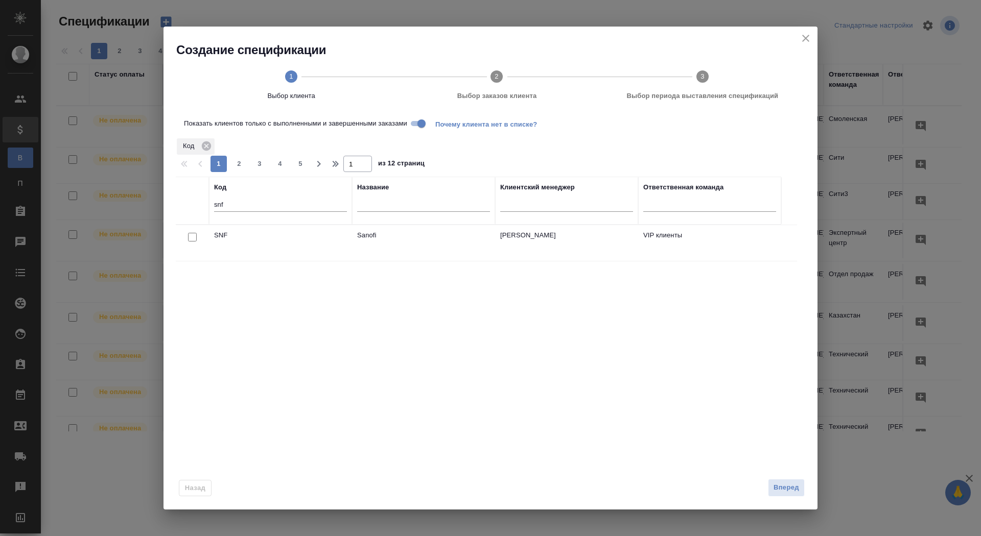
click at [191, 235] on input "checkbox" at bounding box center [192, 237] width 9 height 9
checkbox input "true"
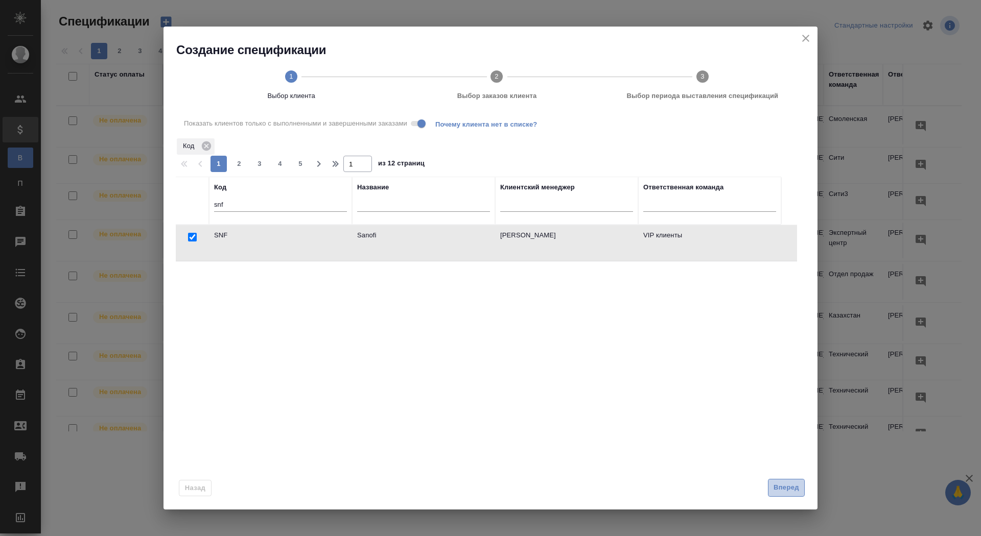
click at [787, 484] on span "Вперед" at bounding box center [786, 488] width 26 height 12
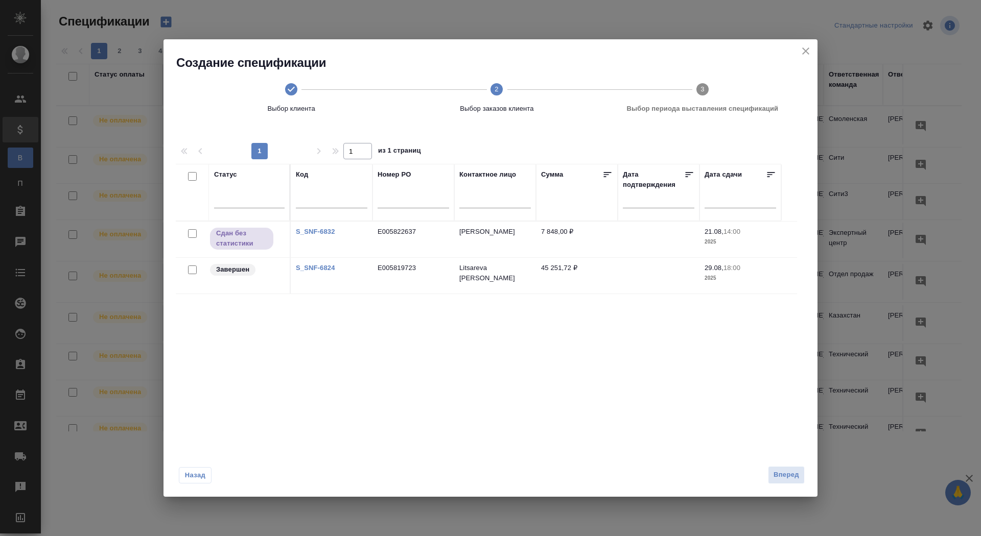
click at [189, 270] on input "checkbox" at bounding box center [192, 270] width 9 height 9
checkbox input "true"
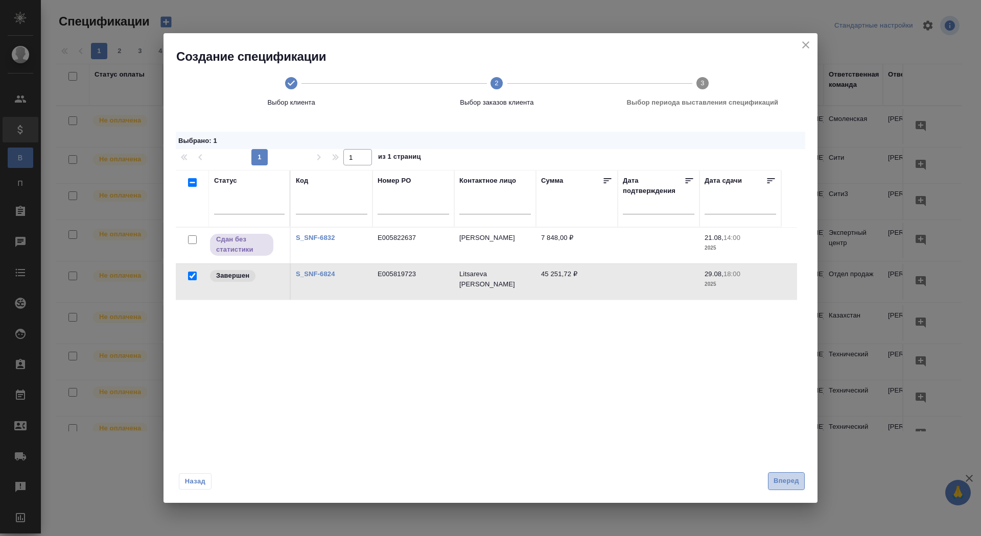
click at [794, 479] on span "Вперед" at bounding box center [786, 482] width 26 height 12
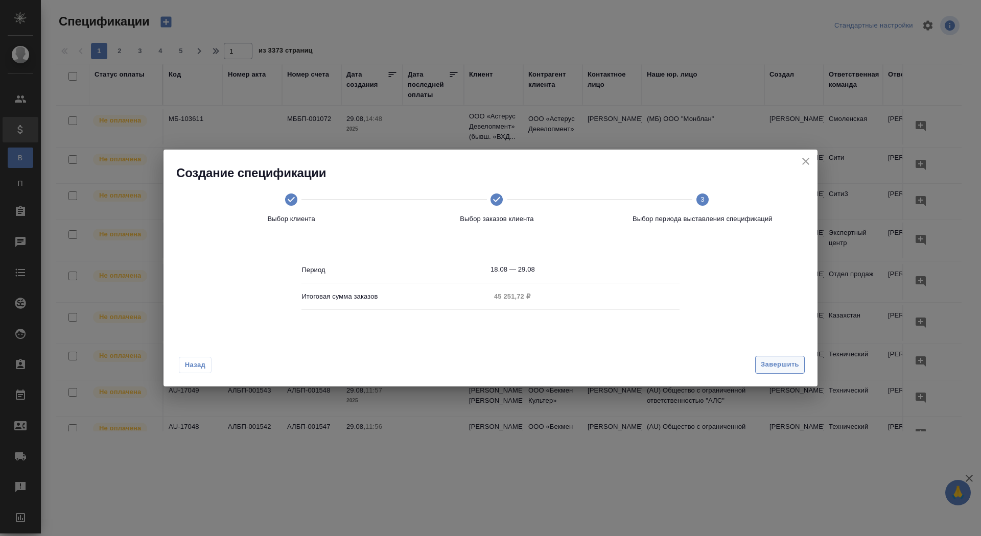
click at [795, 356] on div "Назад Завершить" at bounding box center [490, 363] width 654 height 48
click at [791, 364] on span "Завершить" at bounding box center [780, 365] width 38 height 12
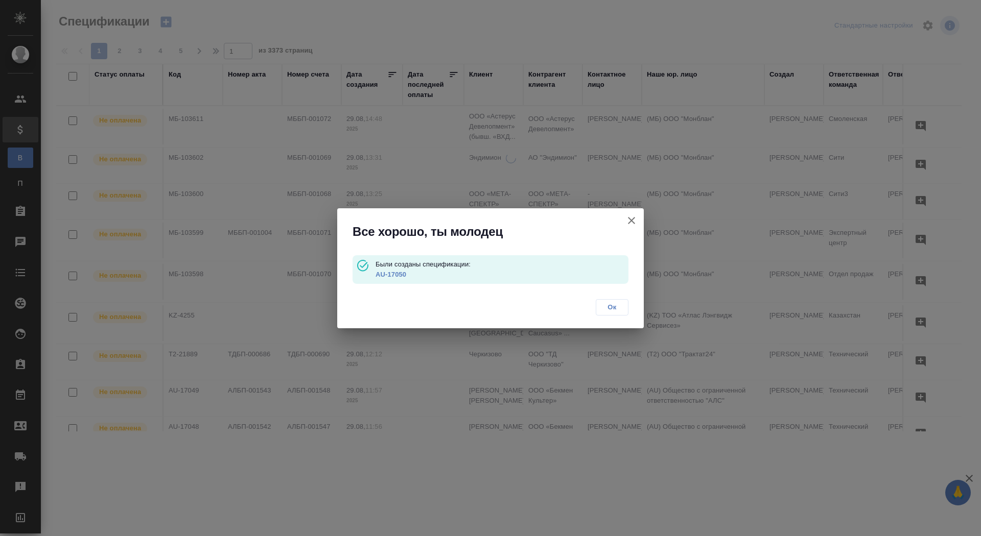
click at [402, 278] on link "AU-17050" at bounding box center [390, 275] width 31 height 8
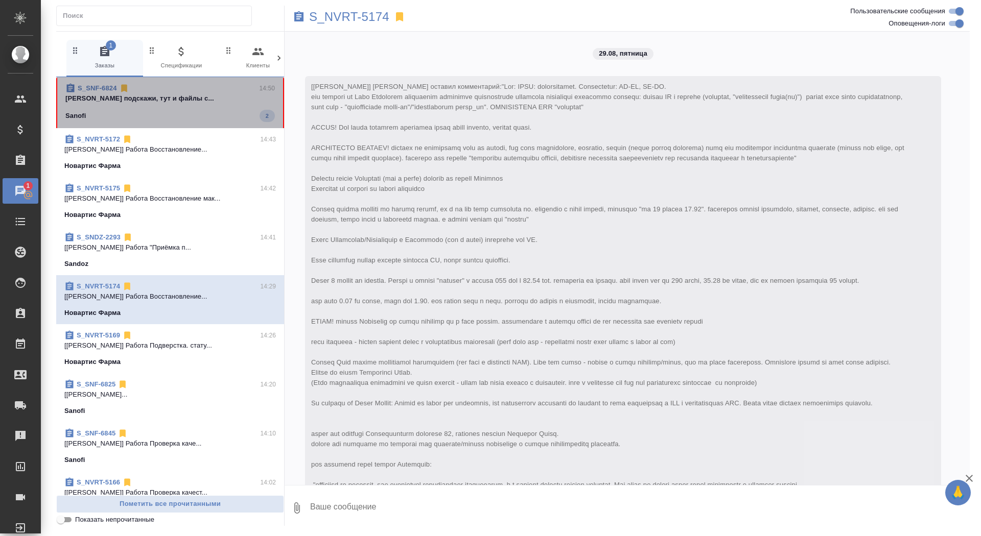
click at [194, 118] on div "Sanofi 2" at bounding box center [169, 116] width 209 height 12
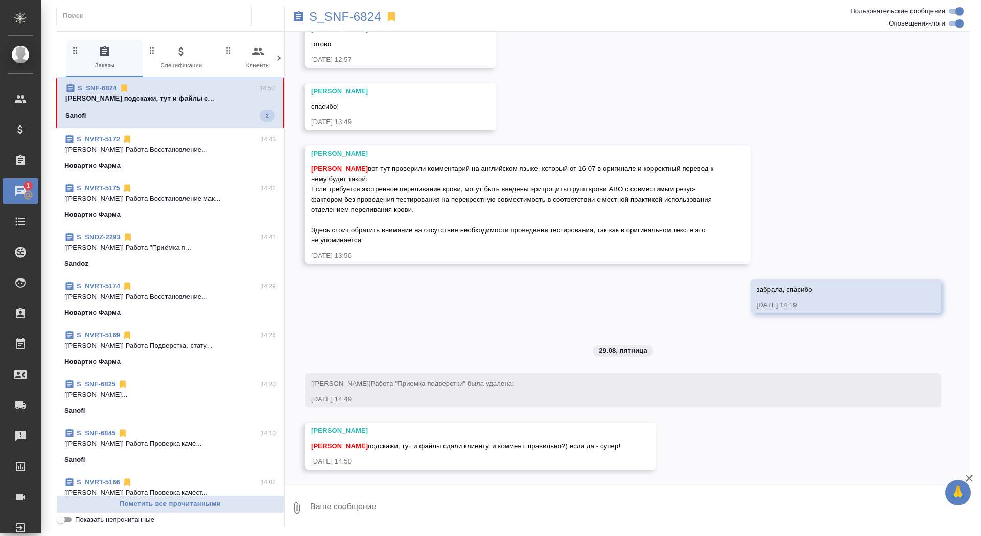
scroll to position [6196, 0]
click at [402, 506] on textarea at bounding box center [639, 508] width 660 height 35
click at [337, 517] on textarea at bounding box center [639, 508] width 660 height 35
type textarea "все так)"
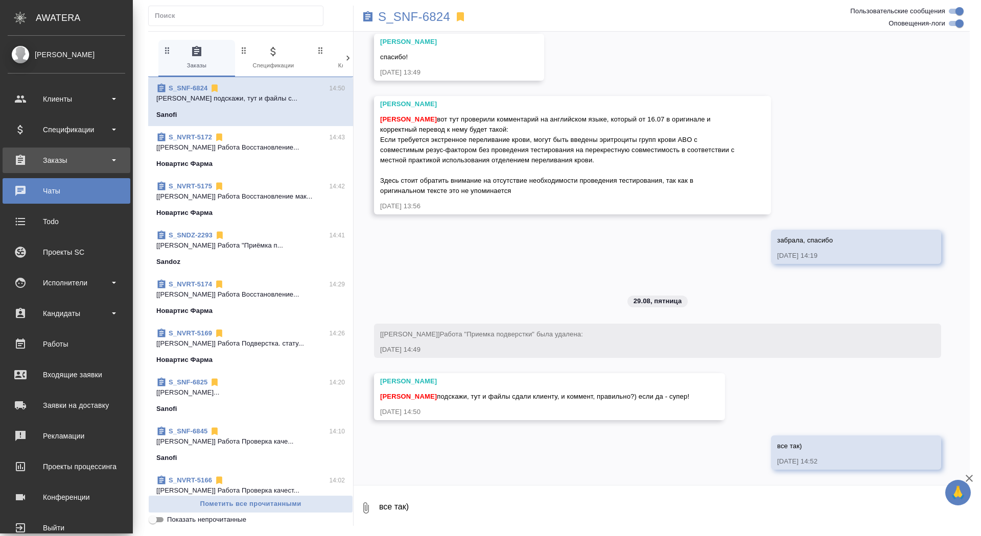
click at [41, 165] on div "Заказы" at bounding box center [66, 160] width 117 height 15
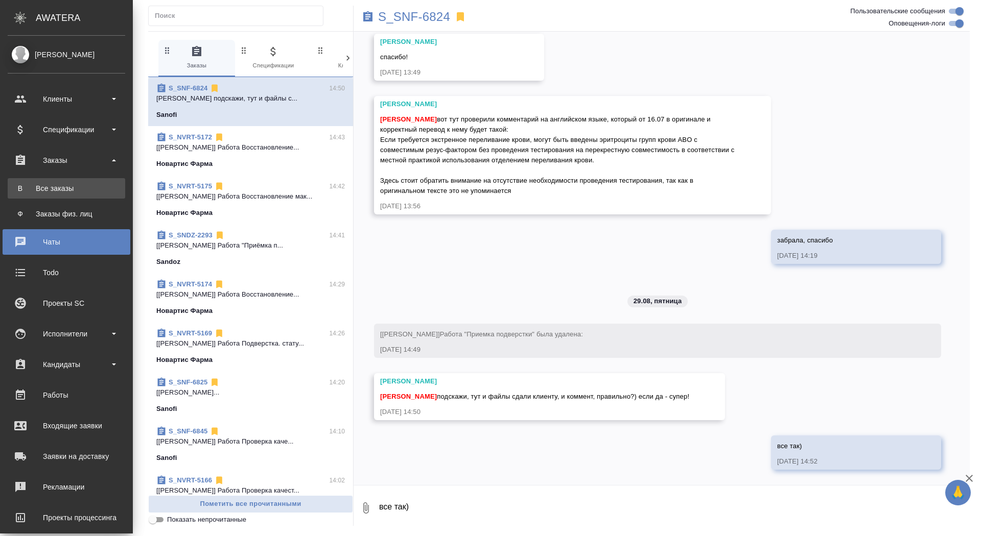
click at [41, 193] on div "Все заказы" at bounding box center [66, 188] width 107 height 10
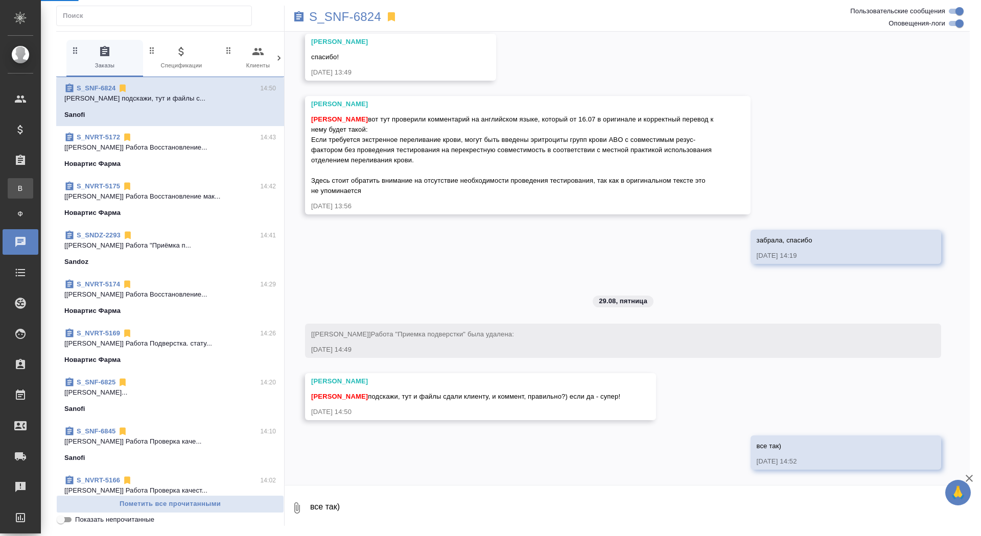
scroll to position [6245, 0]
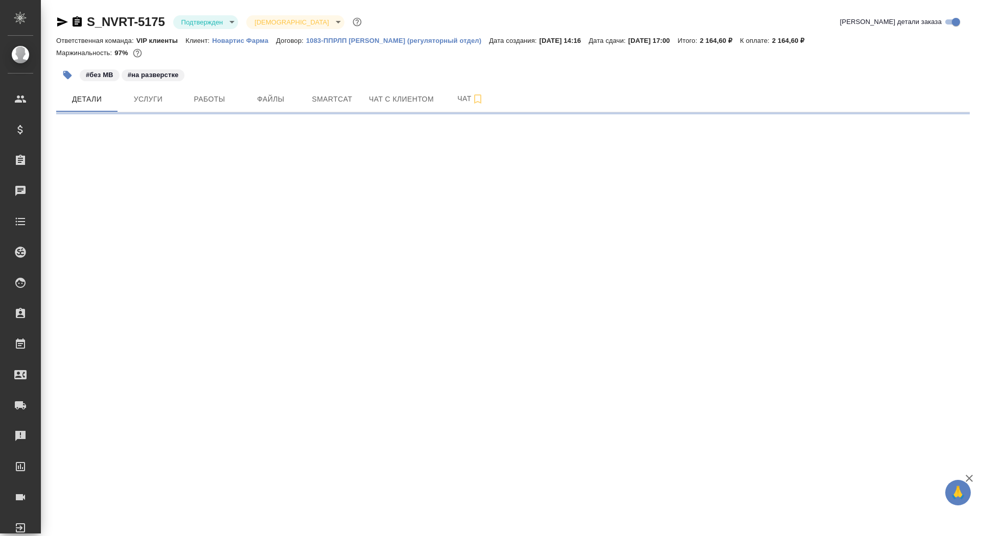
select select "RU"
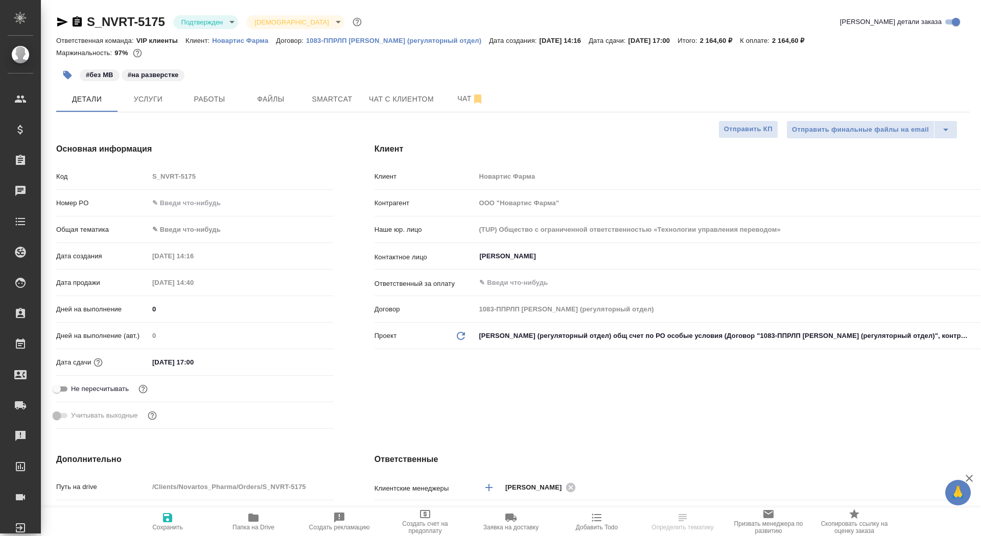
type textarea "x"
click at [255, 42] on p "Новартис Фарма" at bounding box center [244, 41] width 64 height 8
type textarea "x"
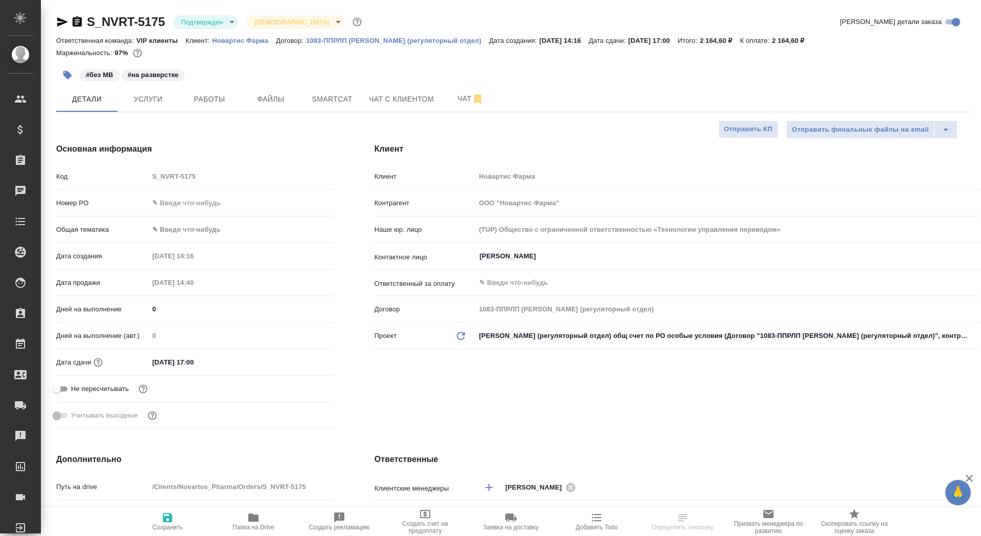
type textarea "x"
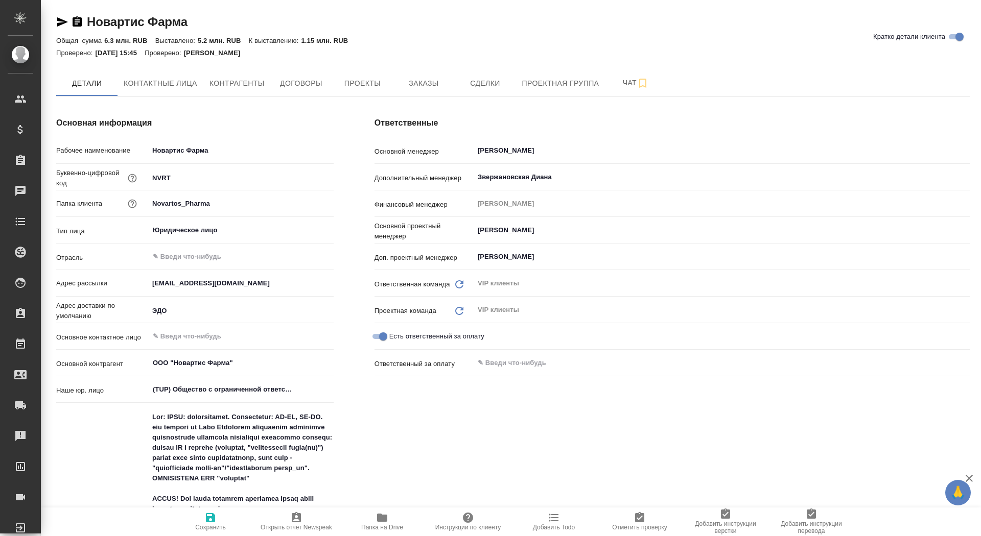
type textarea "x"
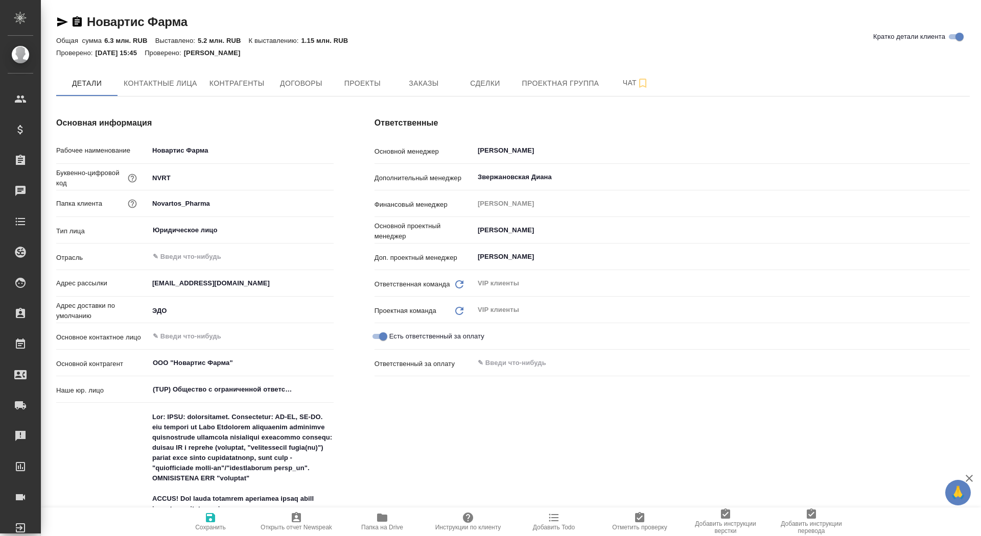
type textarea "x"
click at [408, 85] on span "Заказы" at bounding box center [423, 83] width 49 height 13
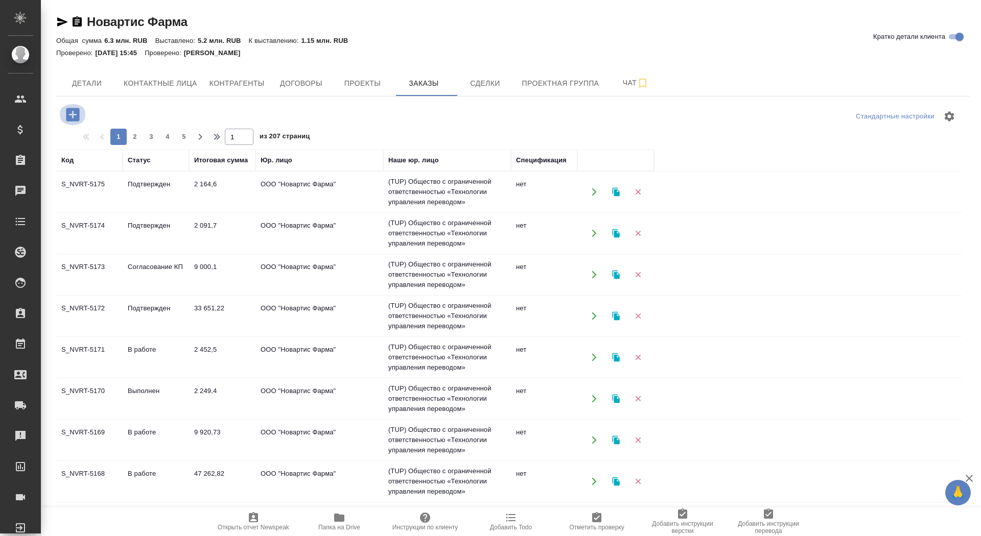
click at [77, 117] on icon "button" at bounding box center [72, 114] width 13 height 13
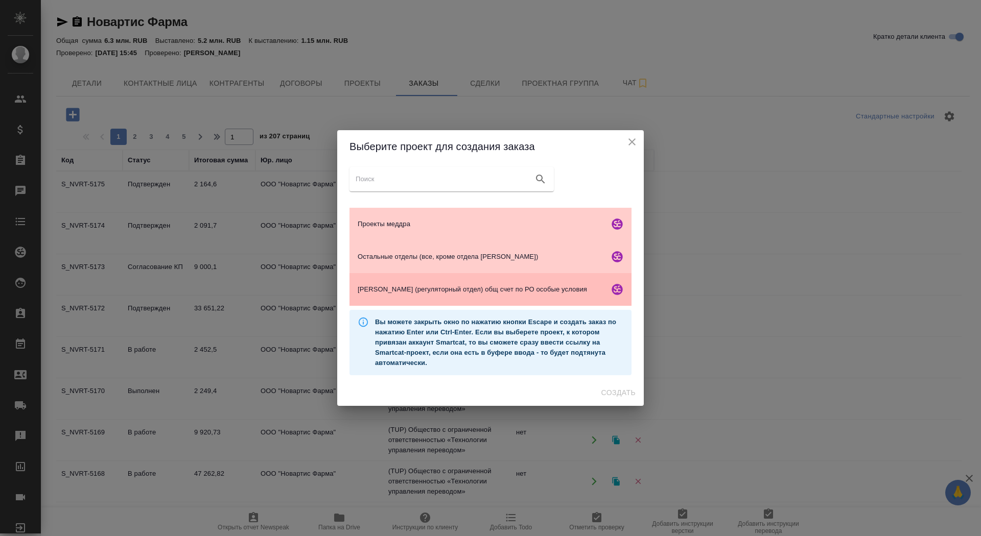
click at [428, 290] on span "[PERSON_NAME] (регуляторный отдел) общ счет по РО особые условия" at bounding box center [481, 290] width 247 height 10
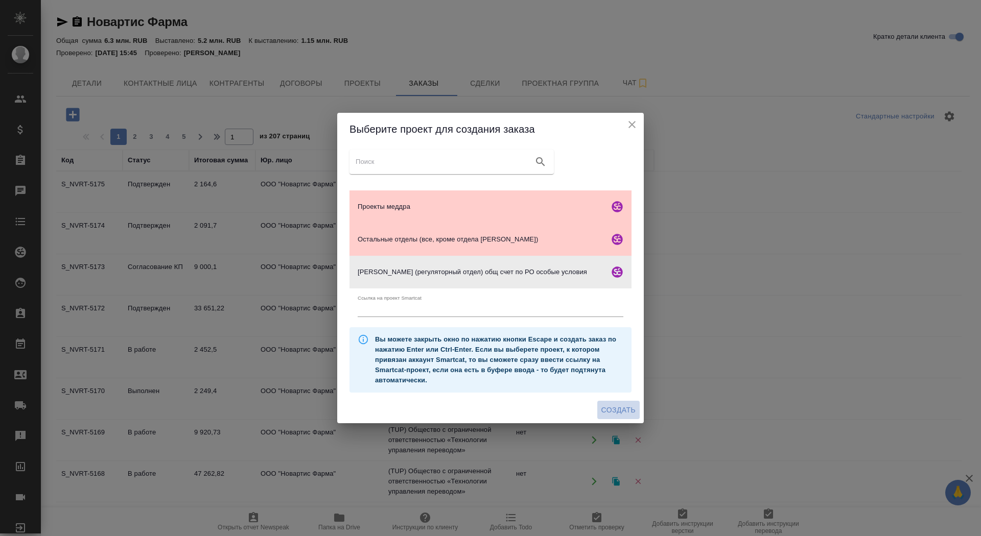
click at [624, 409] on span "Создать" at bounding box center [618, 410] width 34 height 13
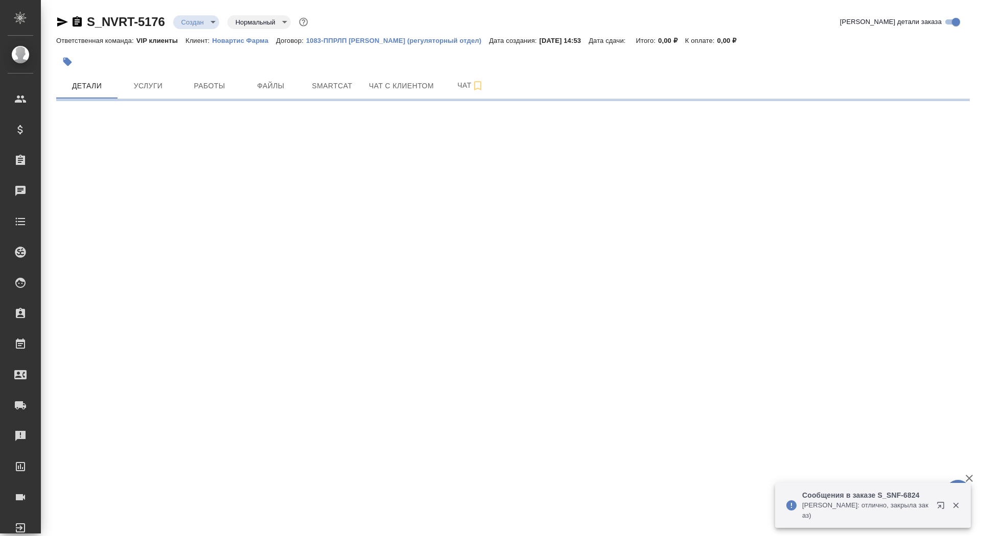
select select "RU"
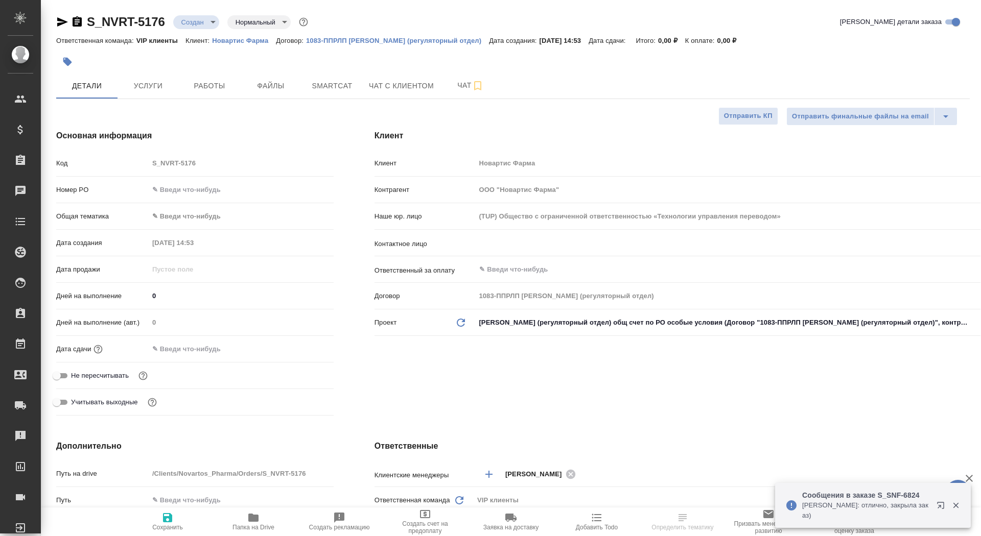
type textarea "x"
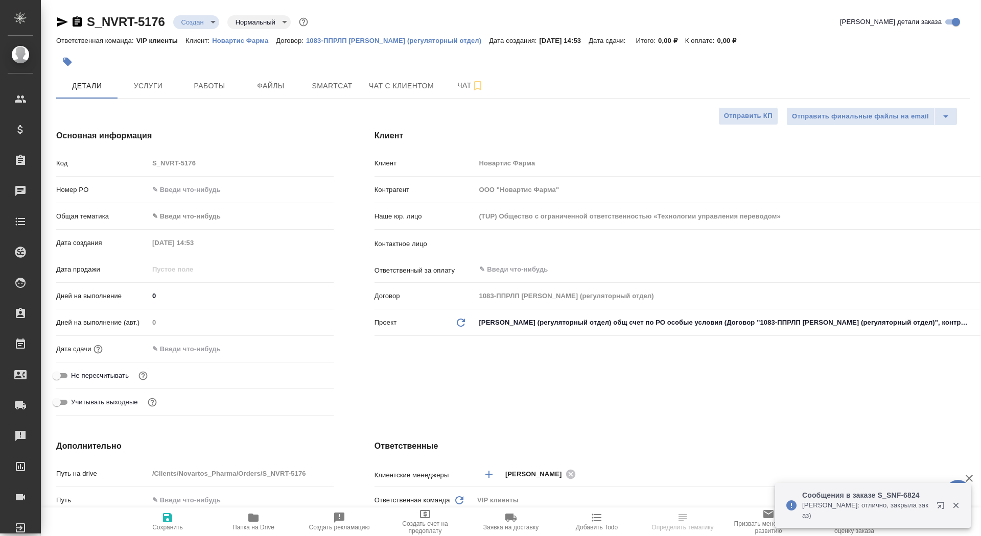
type textarea "x"
click at [528, 252] on div "​" at bounding box center [727, 243] width 505 height 18
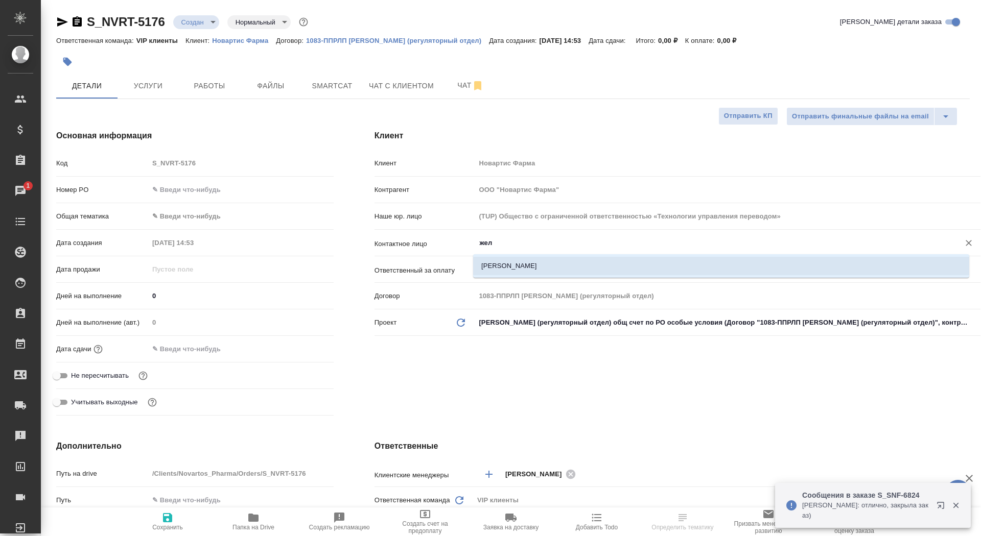
click at [529, 262] on li "[PERSON_NAME]" at bounding box center [721, 266] width 496 height 18
type input "[PERSON_NAME]"
type textarea "x"
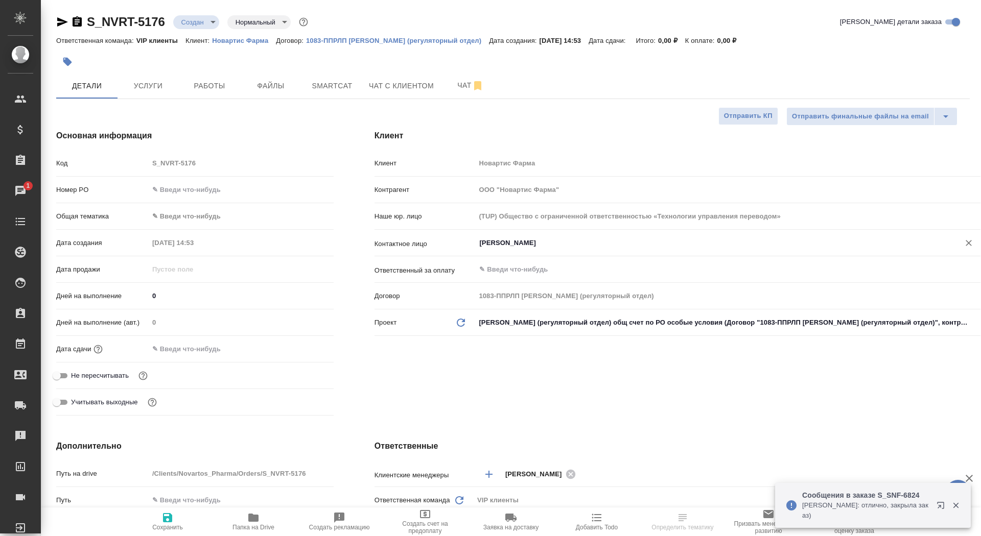
type input "[PERSON_NAME]"
click at [176, 522] on span "Сохранить" at bounding box center [168, 521] width 74 height 19
type textarea "x"
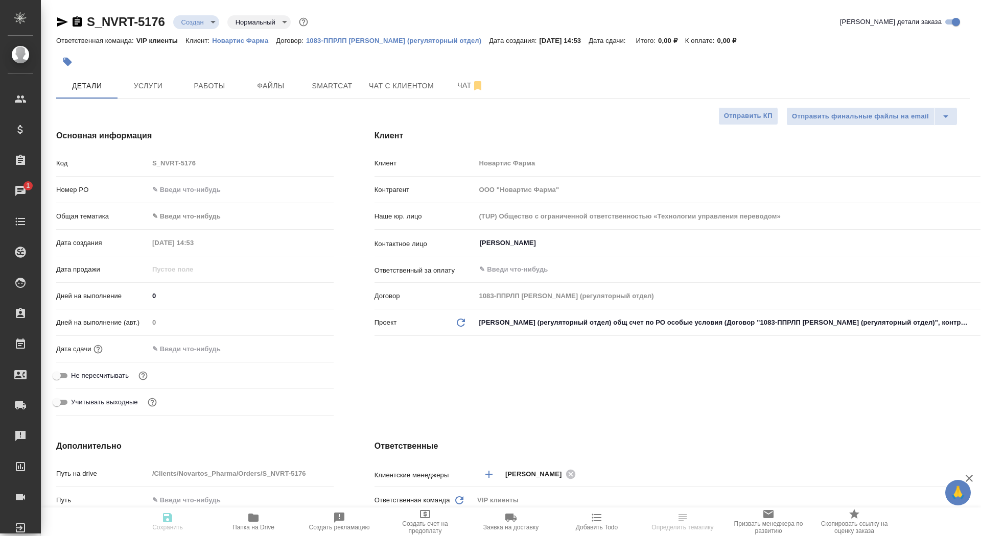
type textarea "x"
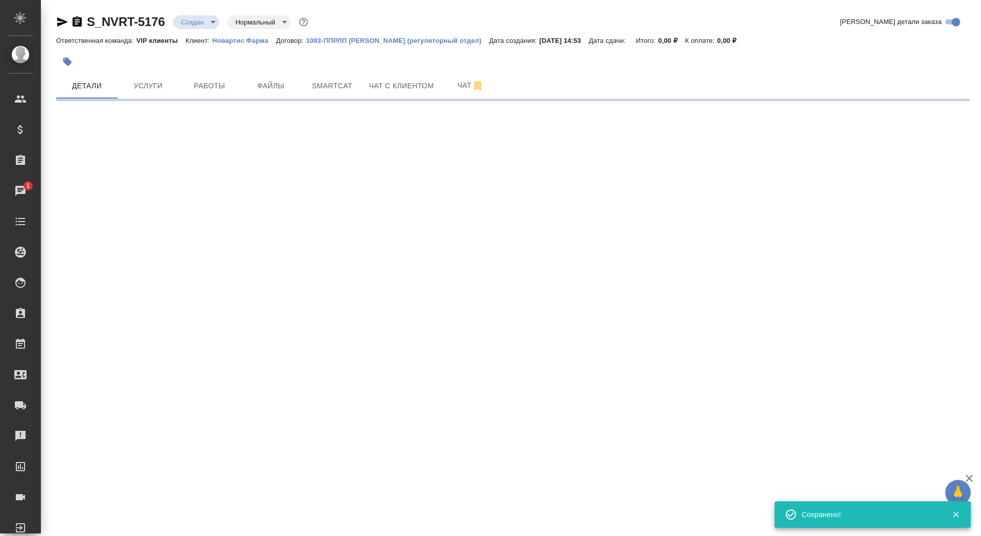
click at [169, 520] on div ".cls-1 fill:#fff; AWATERA Saydasheva Dilyara Клиенты Спецификации Заказы 1 Чаты…" at bounding box center [490, 268] width 981 height 536
select select "RU"
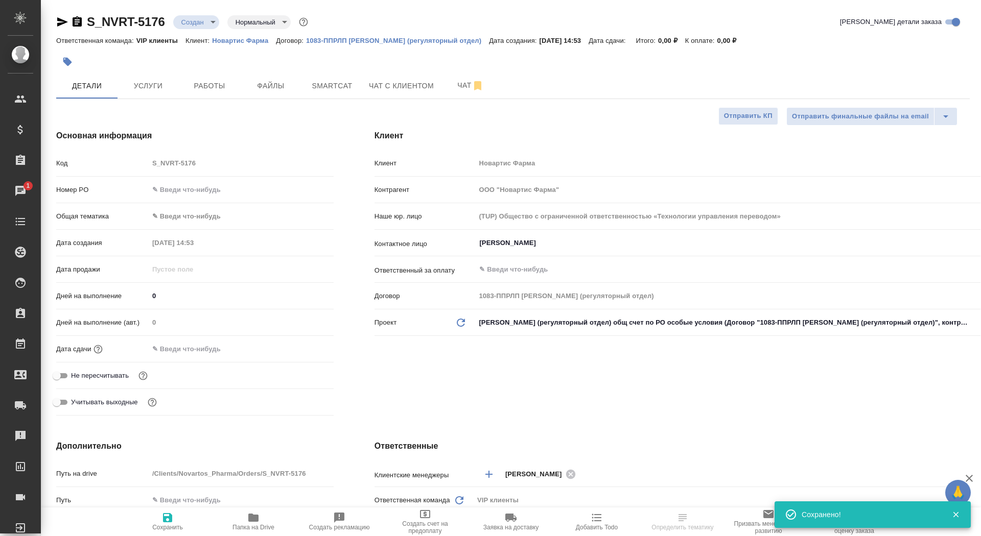
click at [169, 521] on icon "button" at bounding box center [167, 517] width 9 height 9
type textarea "x"
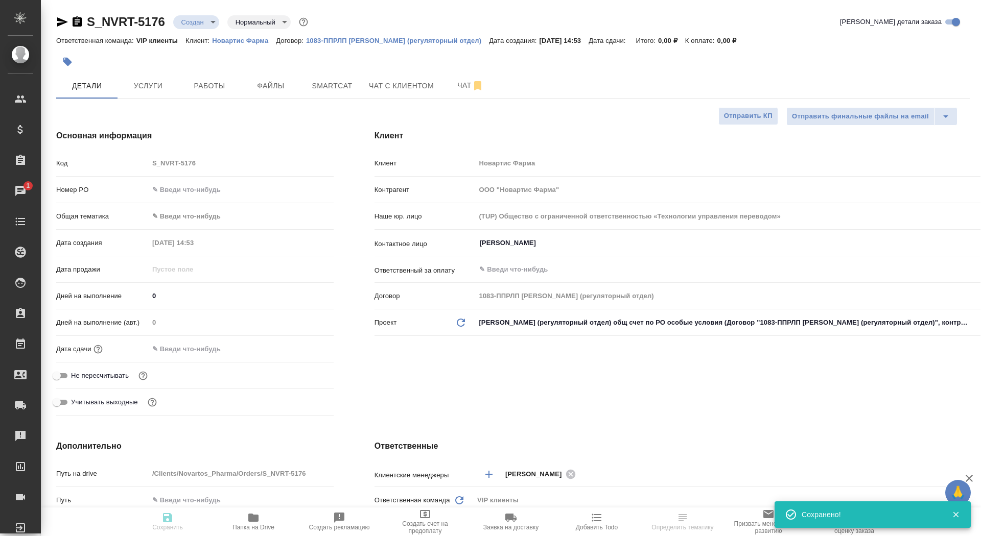
type textarea "x"
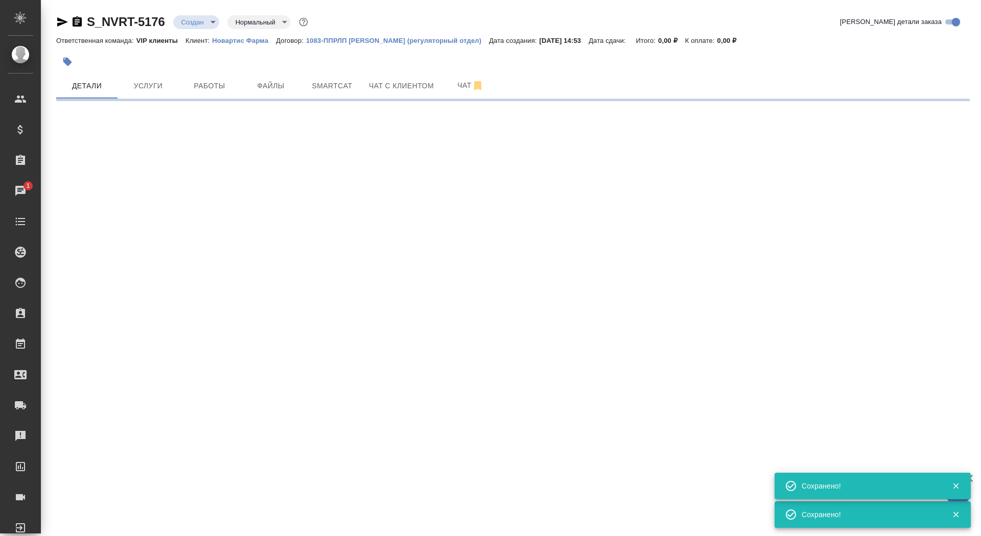
select select "RU"
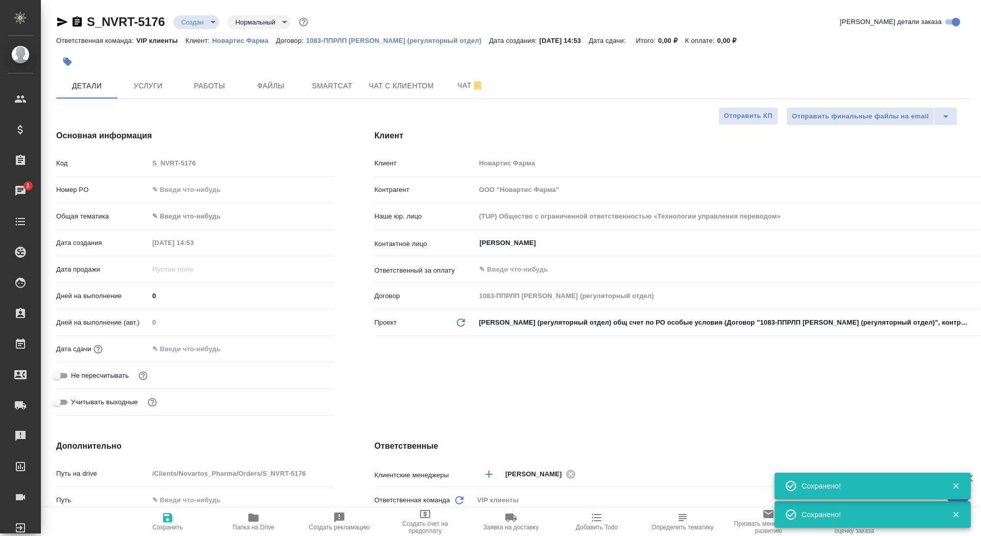
type textarea "x"
click at [192, 350] on input "text" at bounding box center [193, 349] width 89 height 15
type textarea "x"
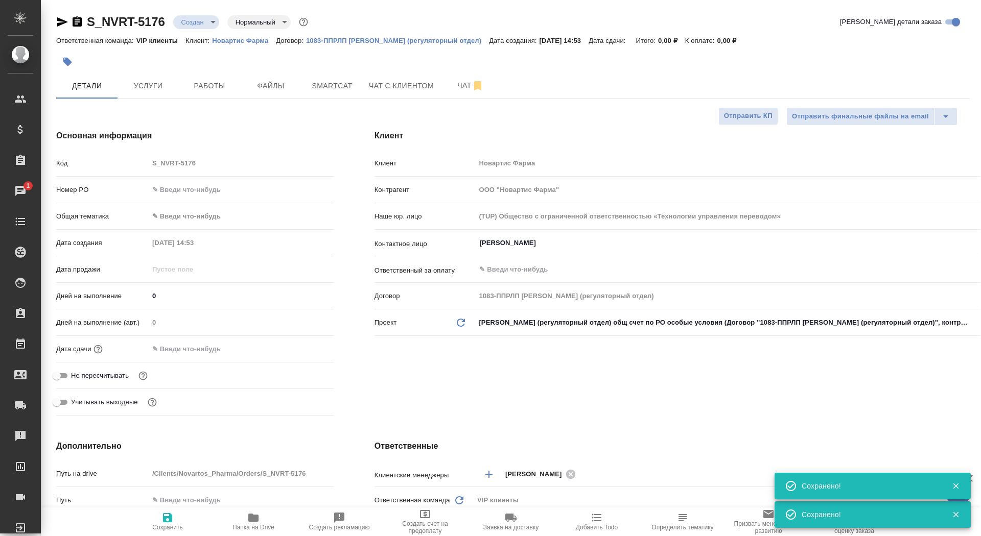
type textarea "x"
click at [305, 349] on icon "button" at bounding box center [303, 348] width 9 height 10
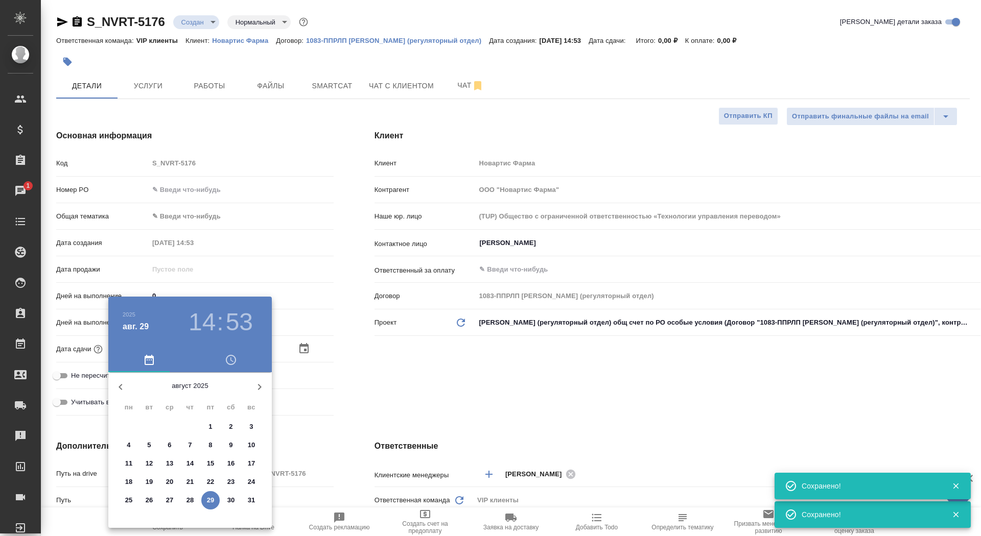
click at [266, 384] on button "button" at bounding box center [259, 387] width 25 height 25
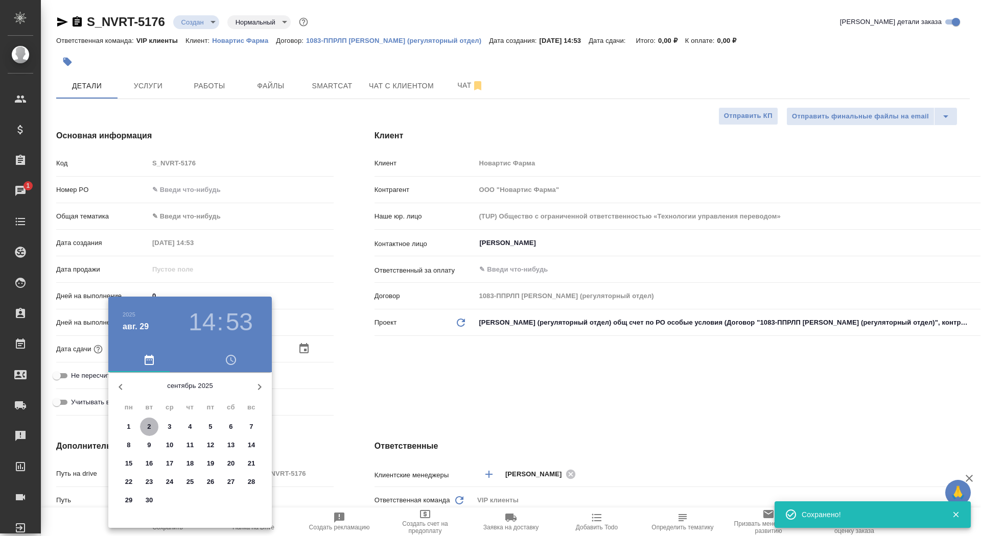
click at [154, 425] on span "2" at bounding box center [149, 427] width 18 height 10
type input "02.09.2025 14:53"
type textarea "x"
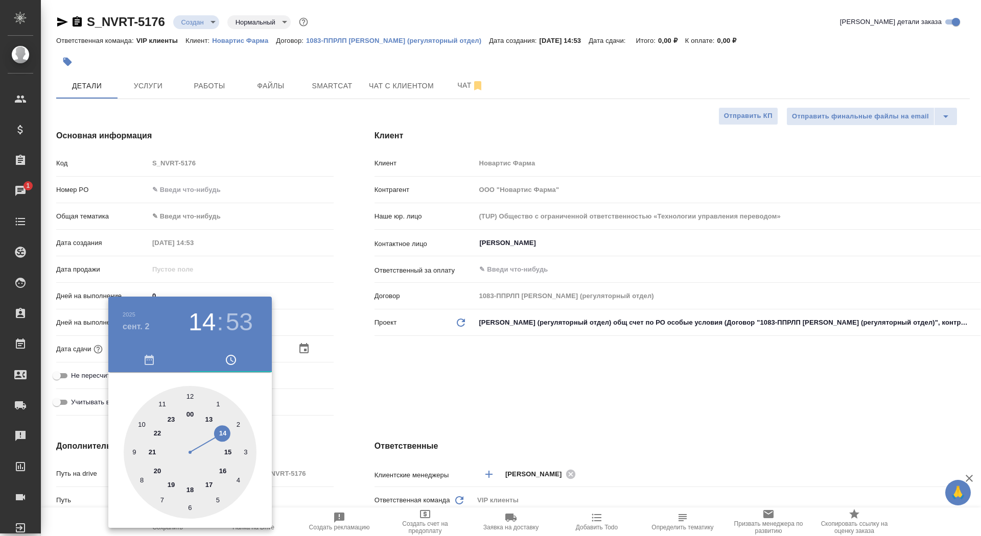
click at [212, 483] on div at bounding box center [190, 452] width 133 height 133
type input "02.09.2025 17:53"
type textarea "x"
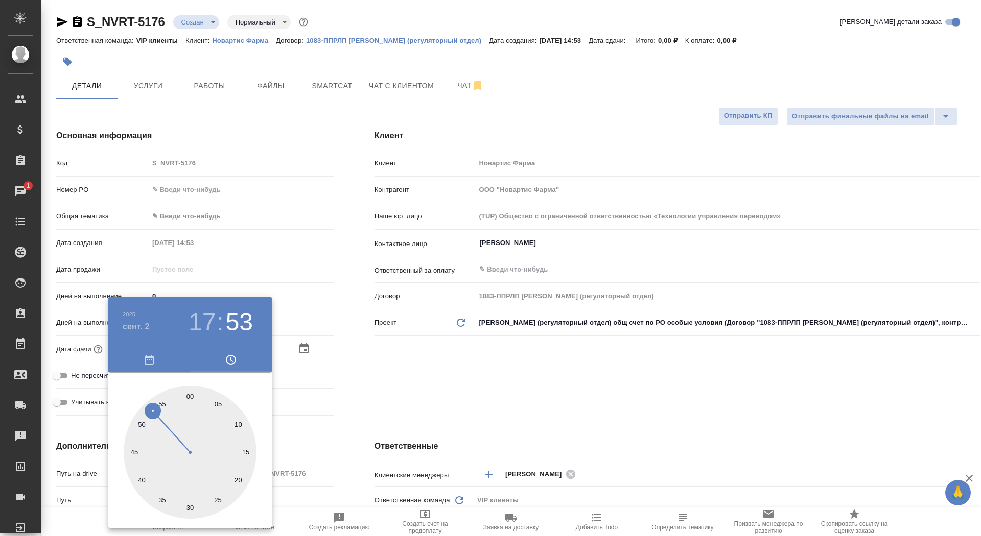
click at [192, 397] on div at bounding box center [190, 452] width 133 height 133
type input "02.09.2025 17:00"
type textarea "x"
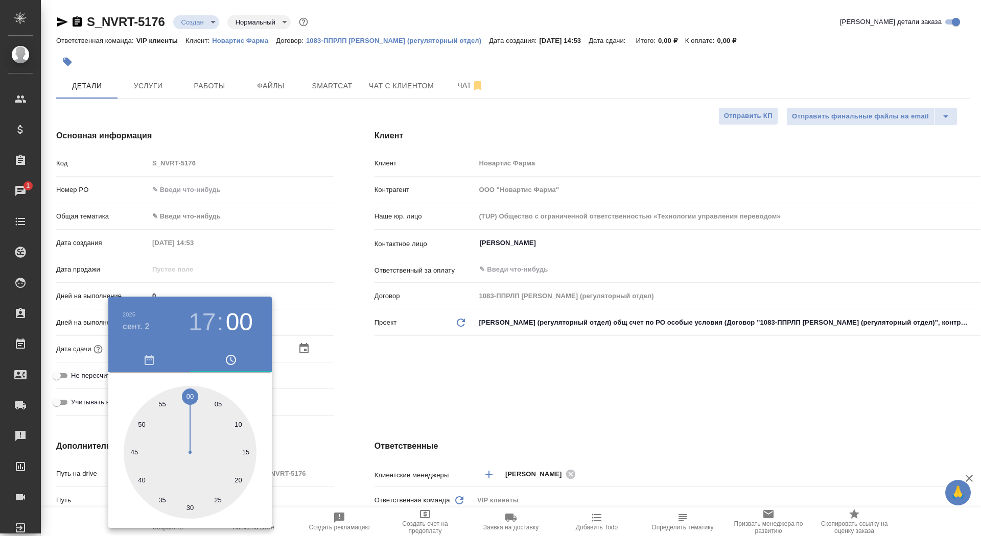
click at [335, 398] on div at bounding box center [490, 268] width 981 height 536
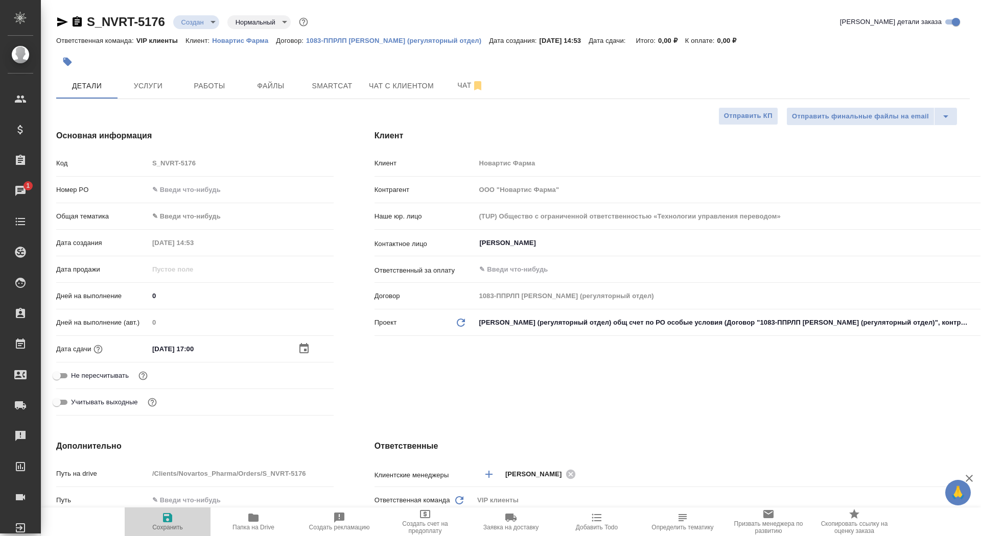
click at [174, 522] on span "Сохранить" at bounding box center [168, 521] width 74 height 19
type textarea "x"
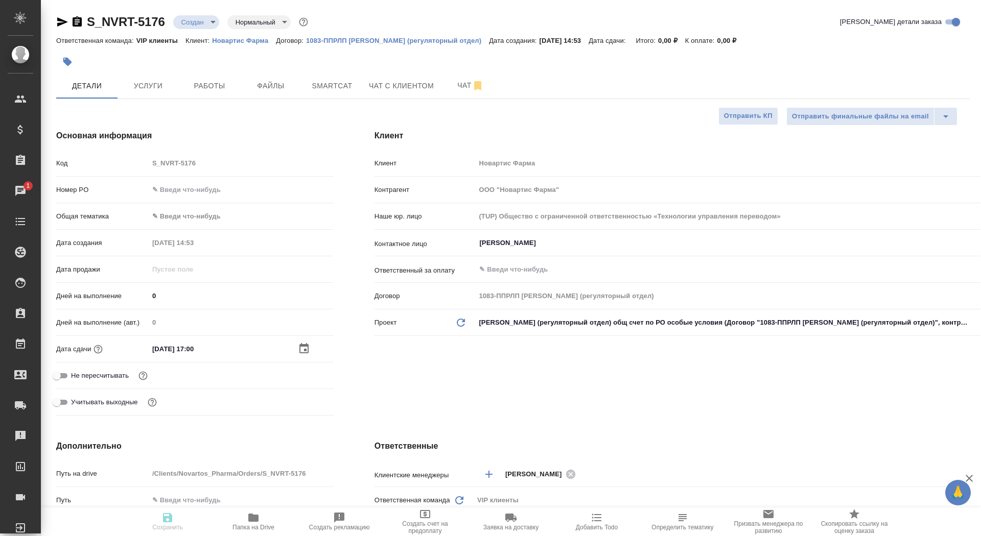
type textarea "x"
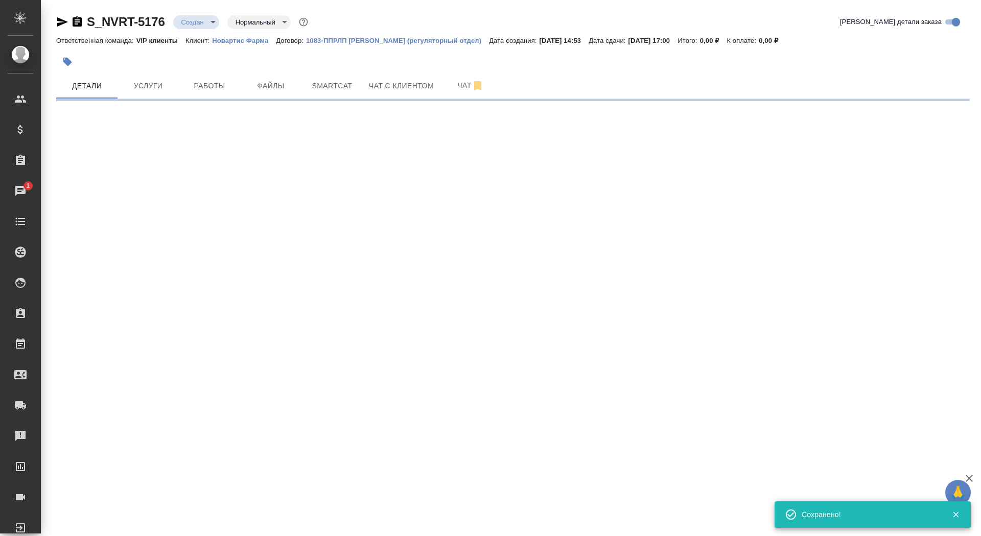
select select "RU"
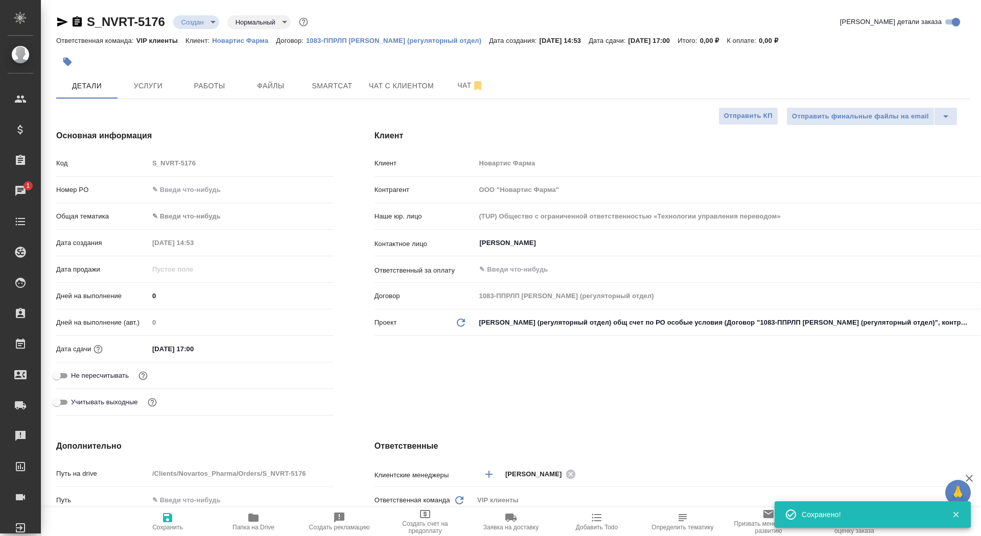
type textarea "x"
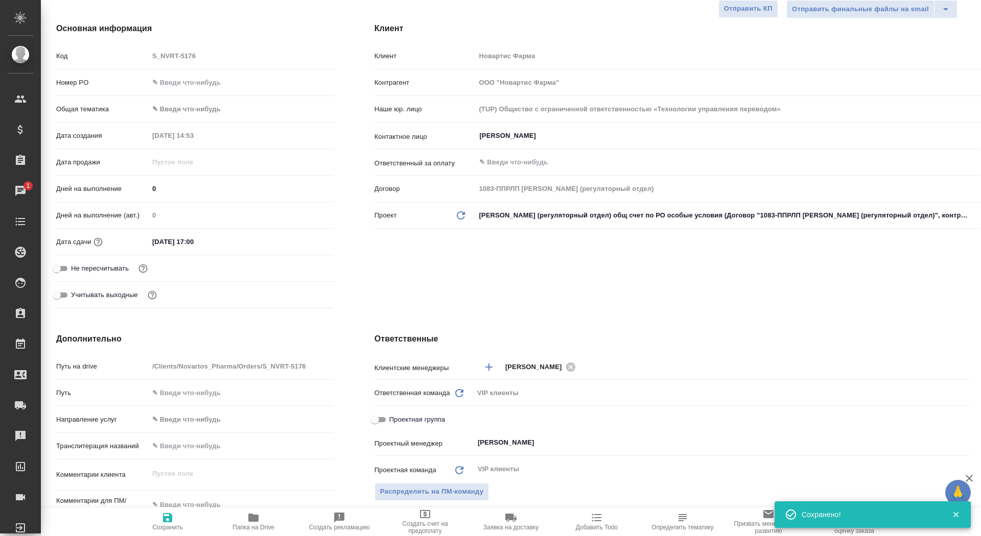
scroll to position [290, 0]
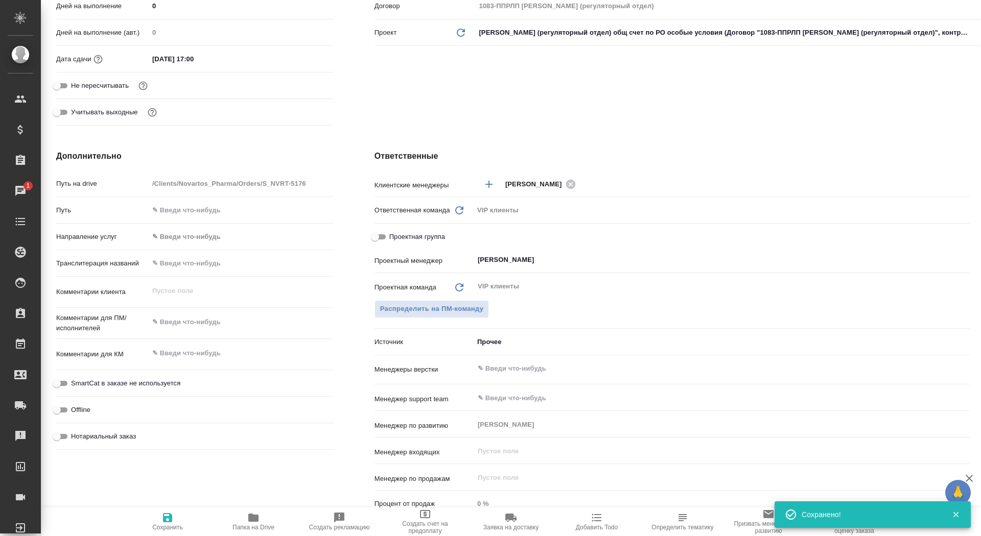
click at [222, 324] on textarea at bounding box center [241, 322] width 185 height 17
type textarea "x"
click at [212, 351] on textarea at bounding box center [241, 354] width 185 height 17
paste textarea "COST – GMP inspection (Novartis Pharma GmbH)"
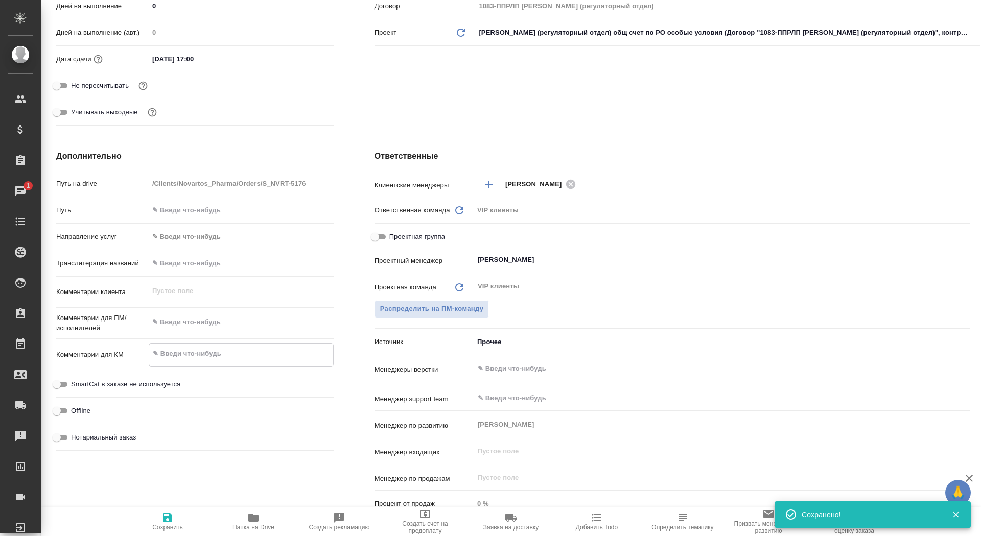
type textarea "COST – GMP inspection (Novartis Pharma GmbH)"
type textarea "x"
type textarea "COST – GMP inspection (Novartis Pharma GmbH)"
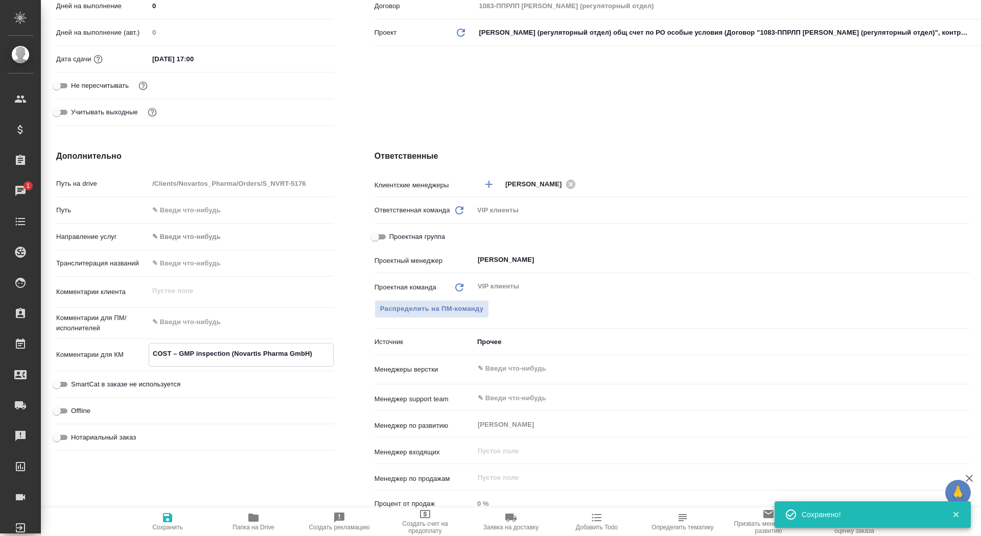
type textarea "x"
click at [170, 529] on span "Сохранить" at bounding box center [167, 527] width 31 height 7
type textarea "x"
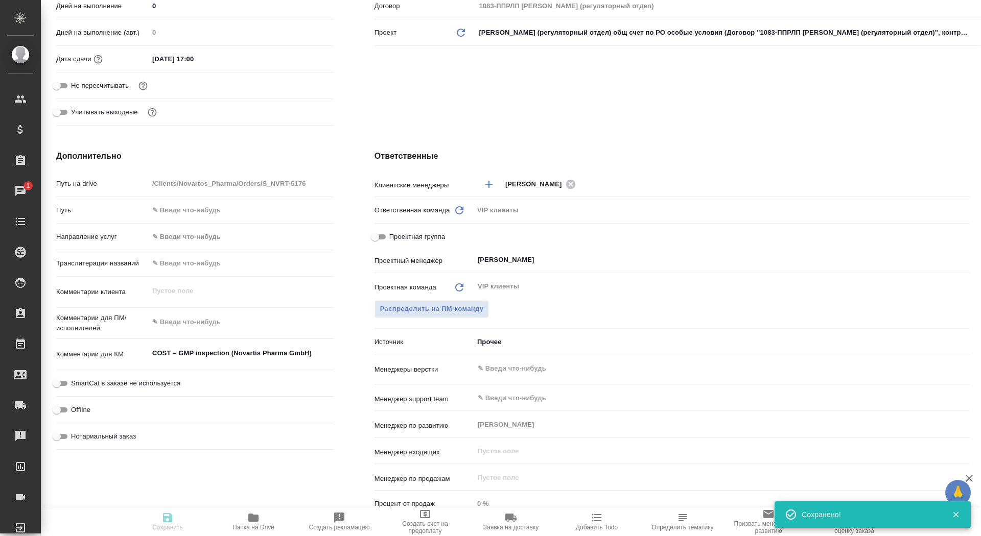
type textarea "x"
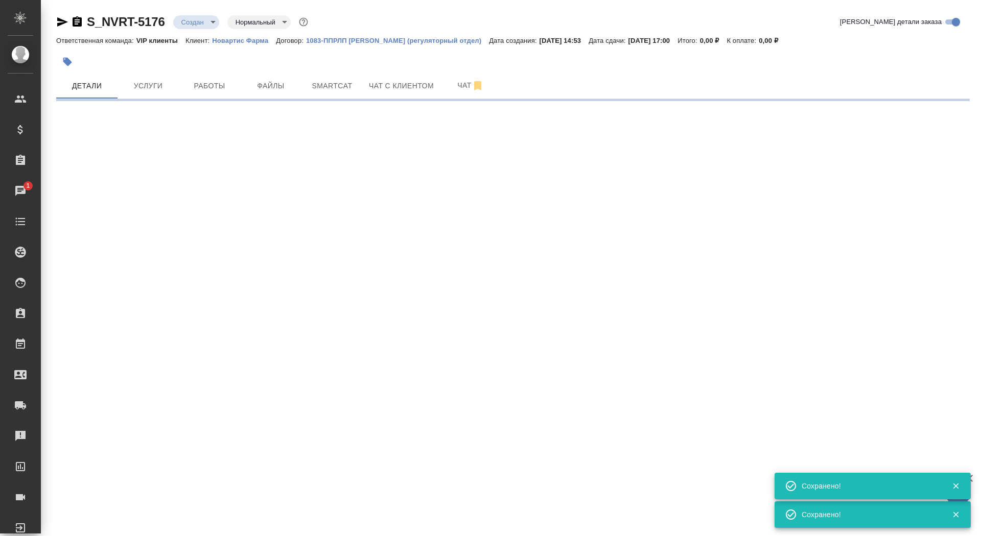
scroll to position [0, 0]
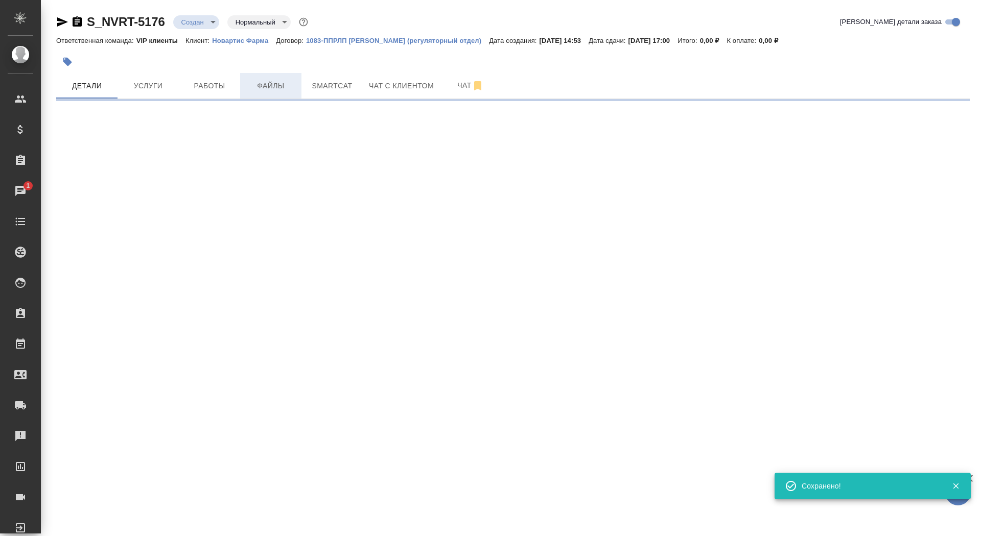
select select "RU"
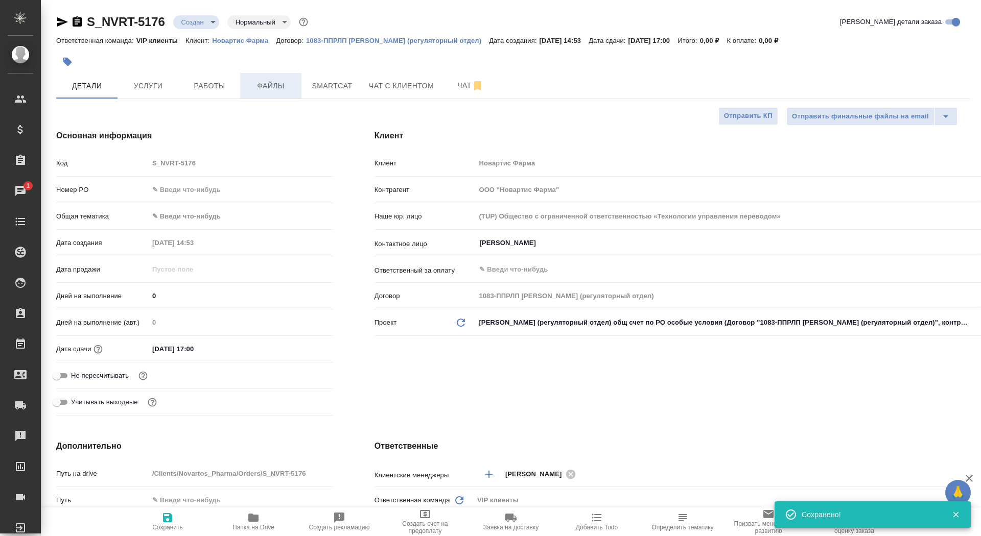
type textarea "x"
click at [288, 78] on button "Файлы" at bounding box center [270, 86] width 61 height 26
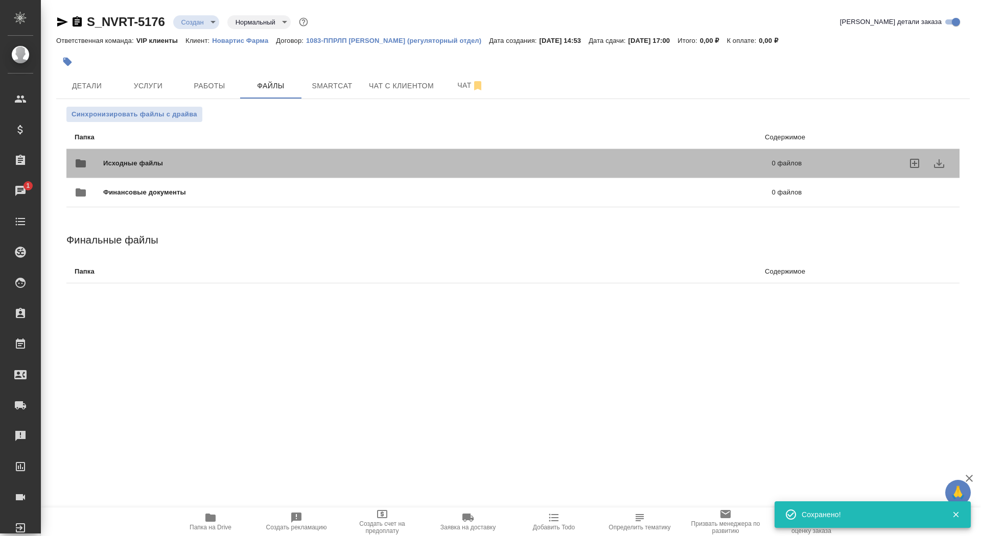
click at [156, 151] on div "Исходные файлы 0 файлов" at bounding box center [438, 163] width 727 height 25
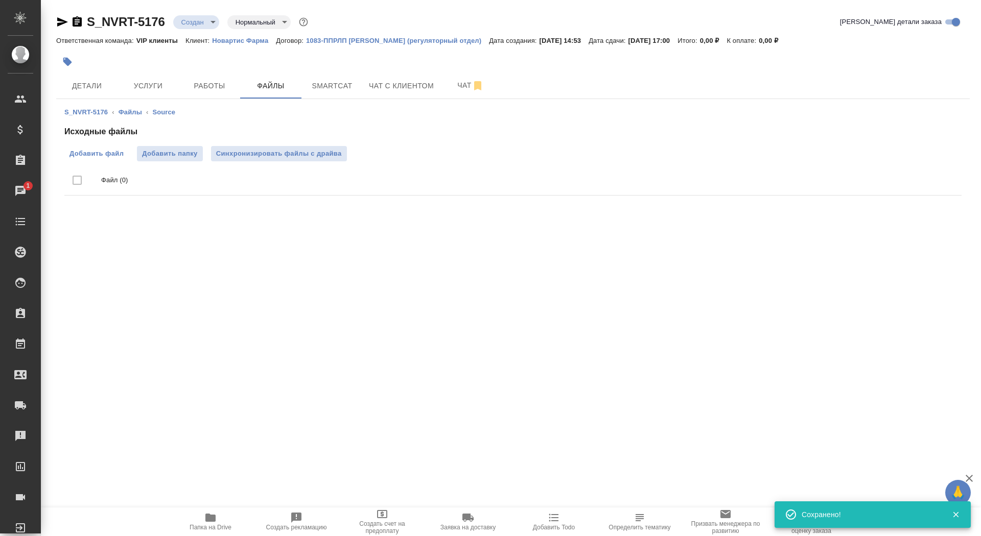
click at [108, 146] on label "Добавить файл" at bounding box center [96, 153] width 64 height 15
click at [0, 0] on input "Добавить файл" at bounding box center [0, 0] width 0 height 0
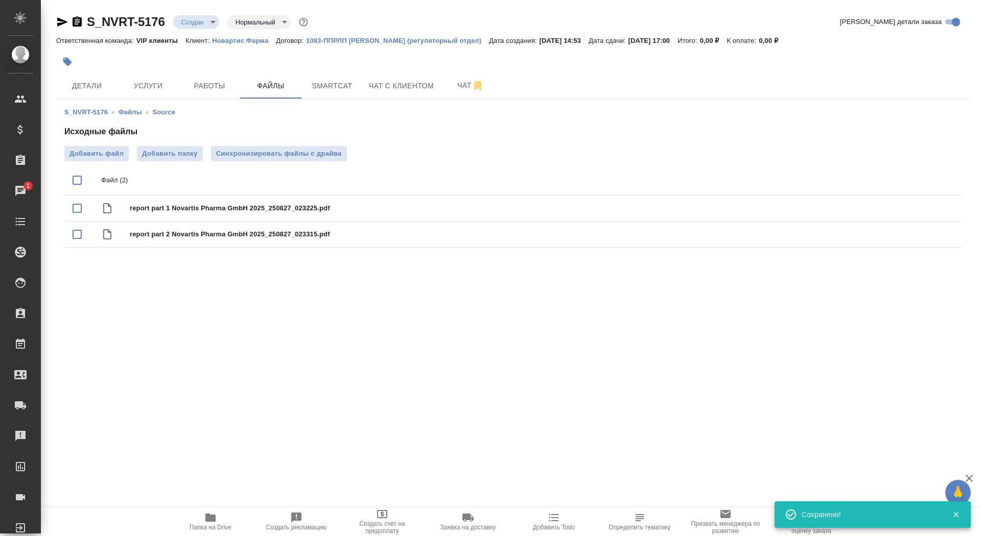
click at [76, 60] on button "button" at bounding box center [67, 62] width 22 height 22
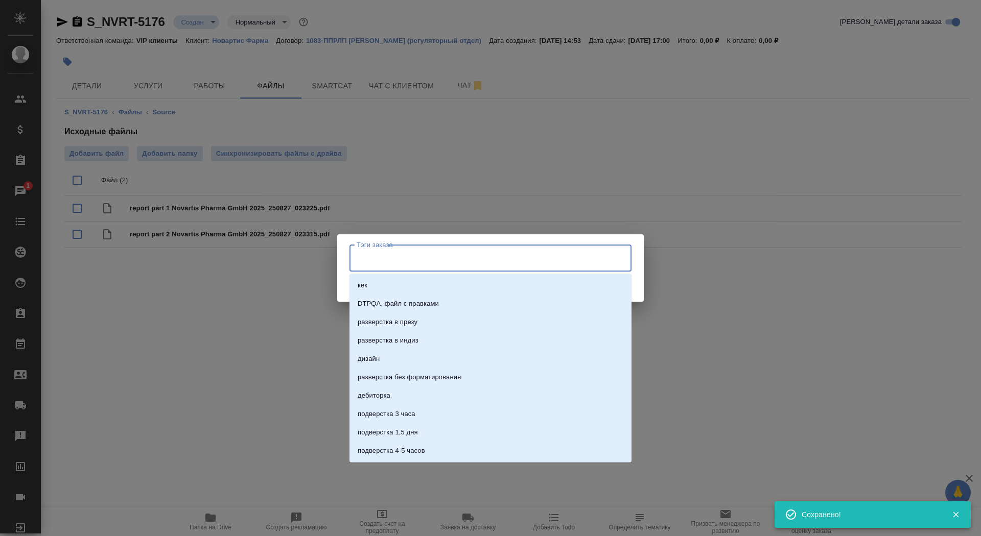
click at [505, 257] on input "Тэги заказа" at bounding box center [480, 257] width 253 height 17
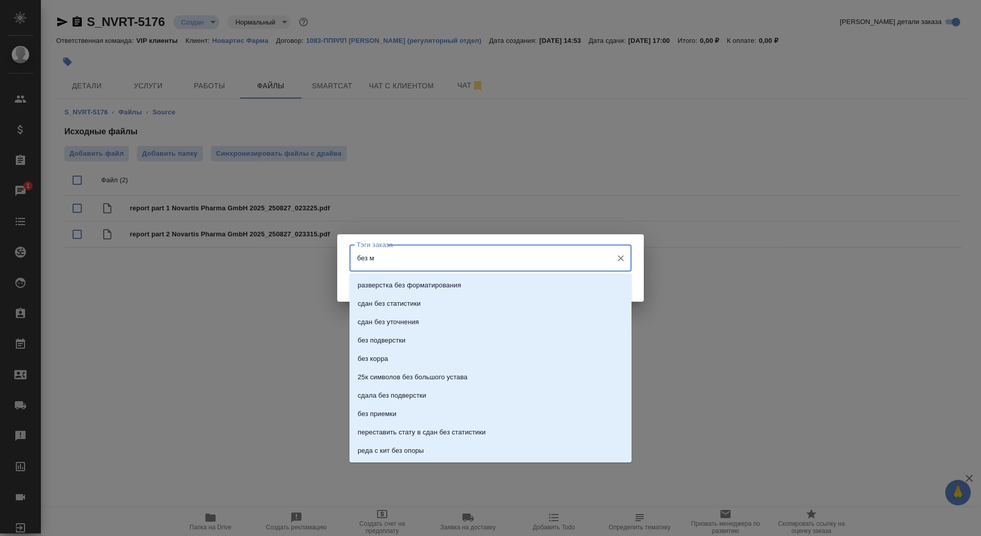
type input "без мв"
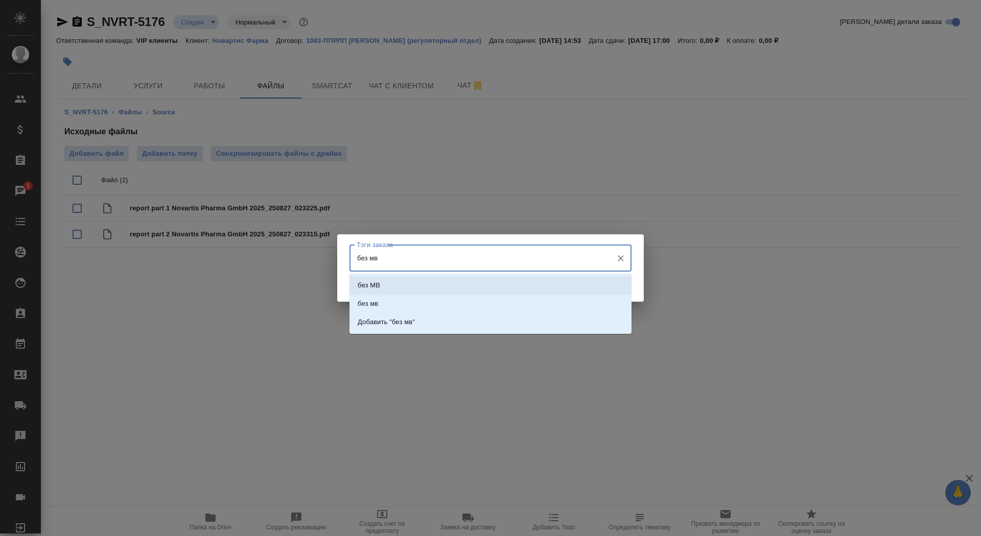
click at [501, 278] on li "без МВ" at bounding box center [490, 285] width 282 height 18
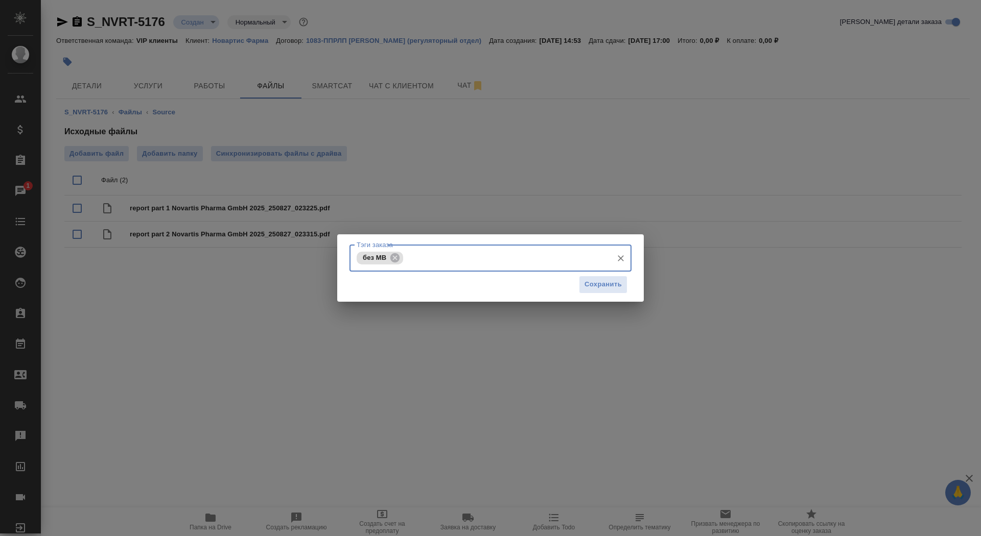
click at [633, 283] on div "Тэги заказа без МВ Тэги заказа Сохранить" at bounding box center [490, 267] width 306 height 67
click at [611, 283] on span "Сохранить" at bounding box center [602, 285] width 37 height 12
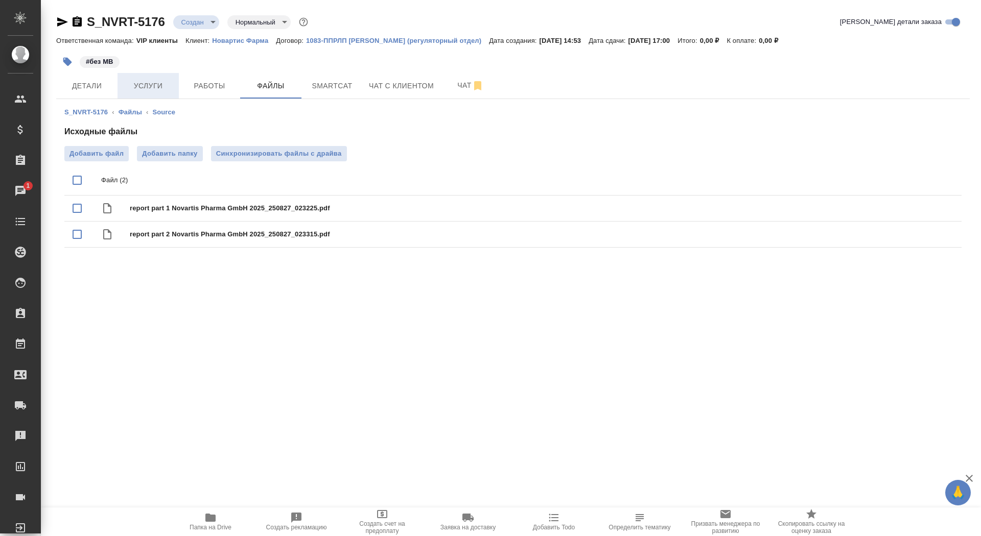
click at [132, 87] on span "Услуги" at bounding box center [148, 86] width 49 height 13
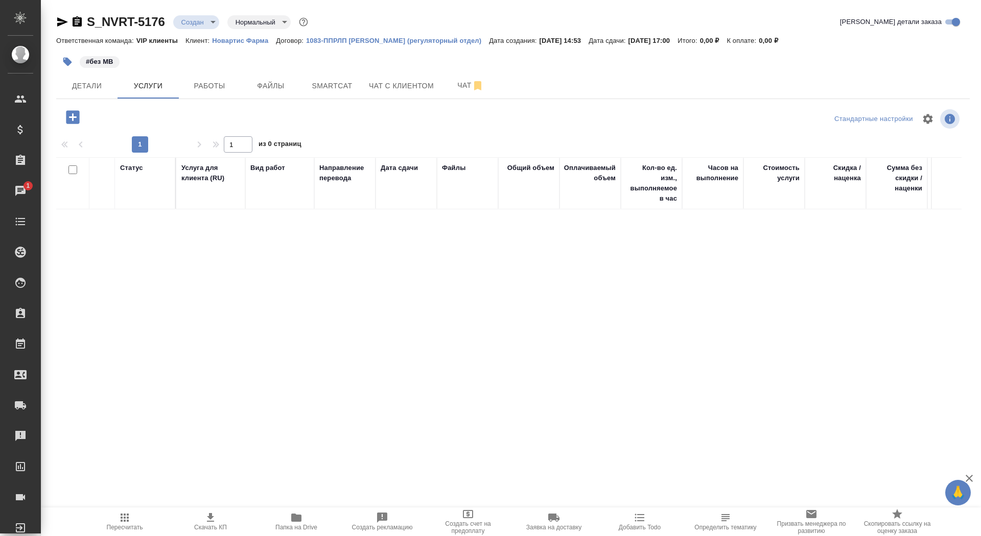
click at [75, 118] on icon "button" at bounding box center [72, 116] width 13 height 13
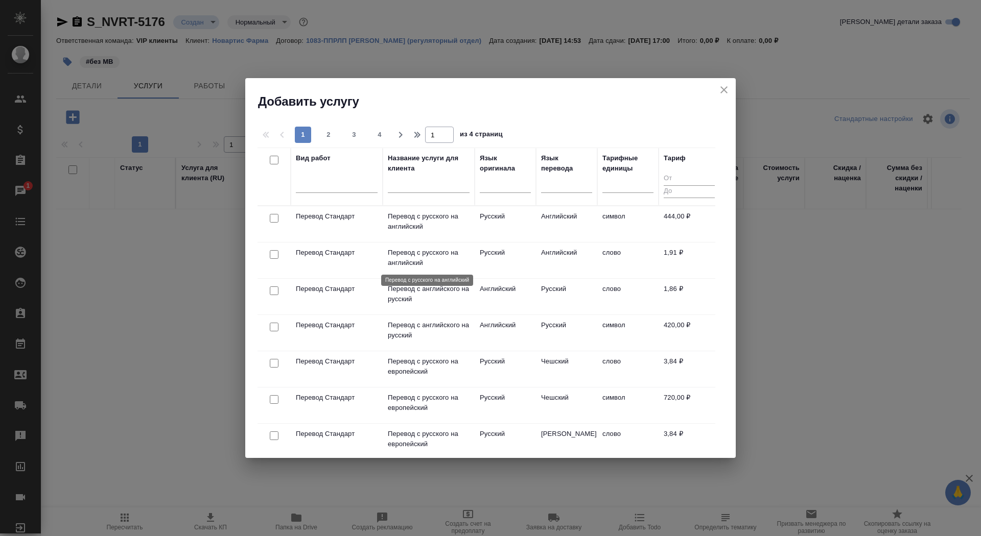
click at [409, 262] on p "Перевод с русского на английский" at bounding box center [429, 258] width 82 height 20
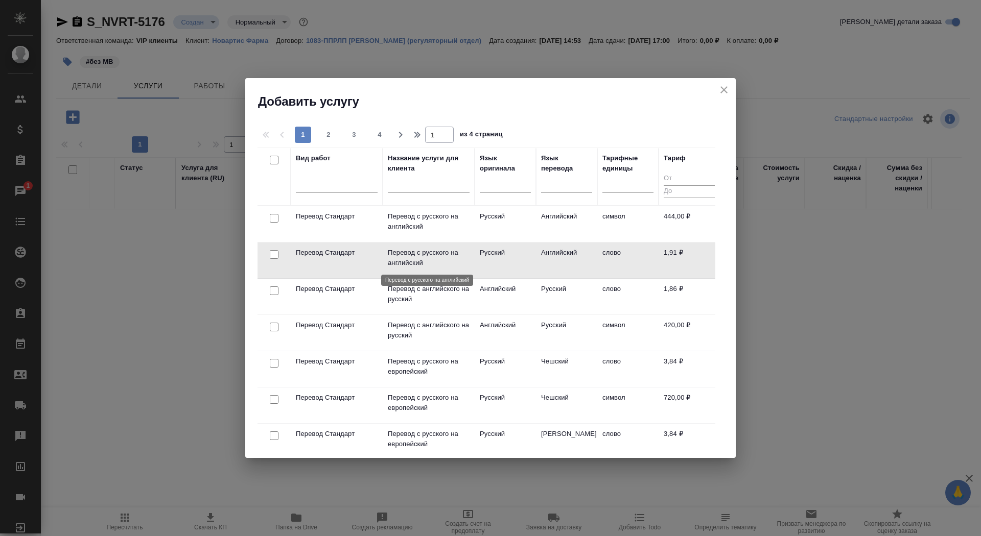
click at [409, 262] on p "Перевод с русского на английский" at bounding box center [429, 258] width 82 height 20
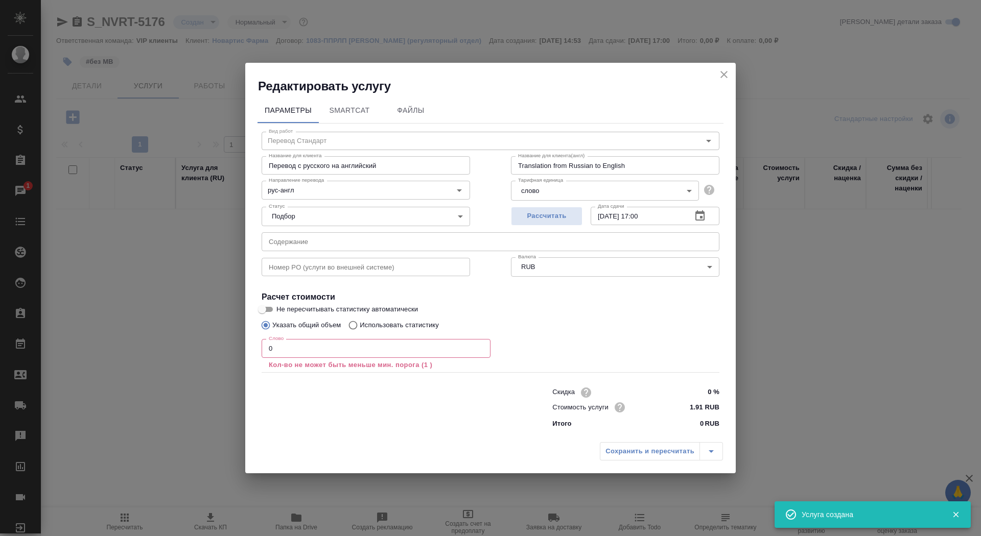
click at [318, 349] on input "0" at bounding box center [376, 348] width 229 height 18
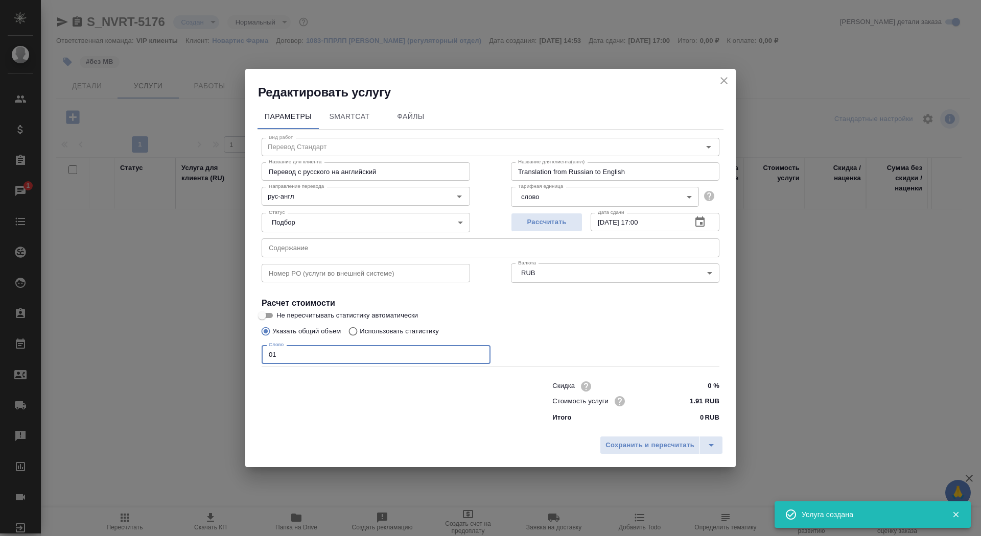
type input "01"
click at [266, 310] on input "Не пересчитывать статистику автоматически" at bounding box center [262, 316] width 37 height 12
checkbox input "true"
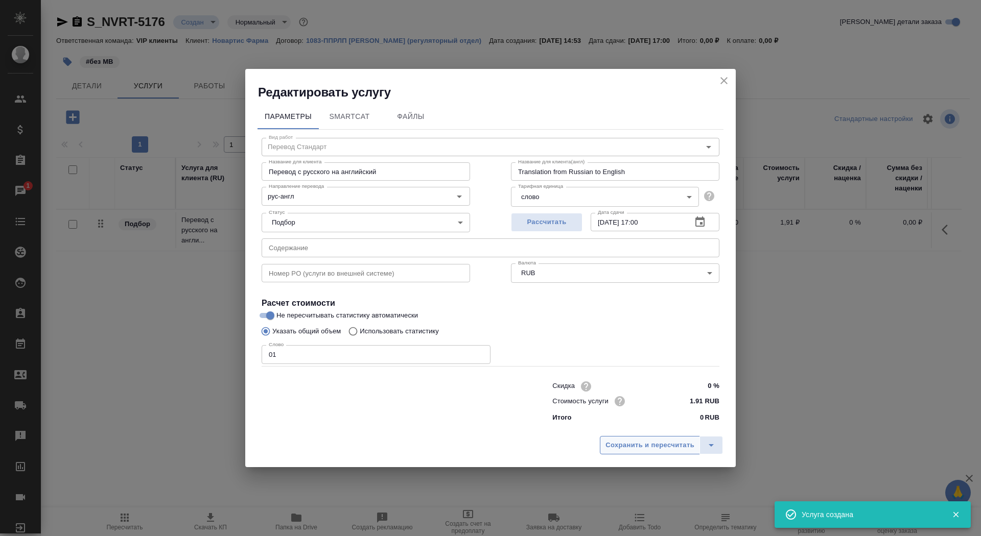
click at [638, 442] on span "Сохранить и пересчитать" at bounding box center [649, 446] width 89 height 12
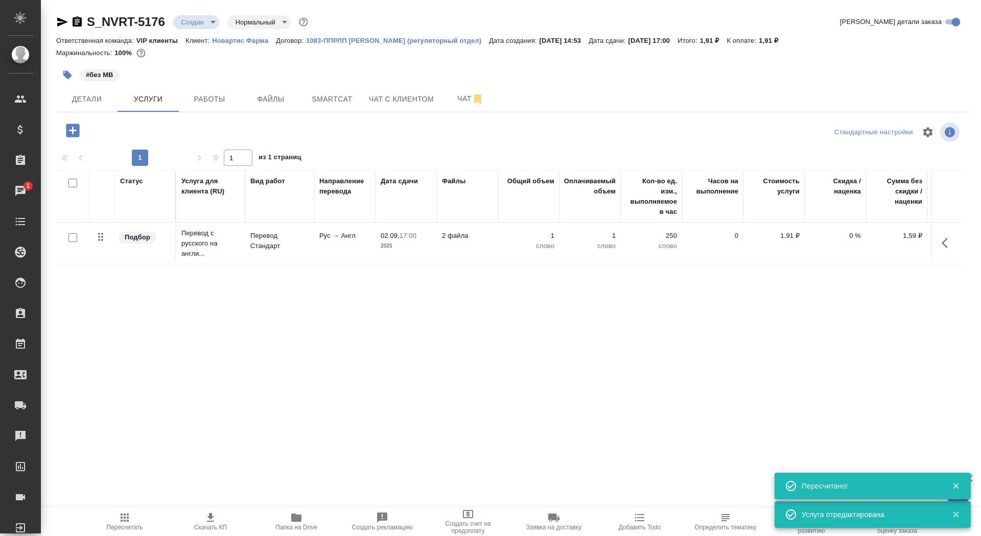
click at [73, 238] on input "checkbox" at bounding box center [72, 237] width 9 height 9
checkbox input "true"
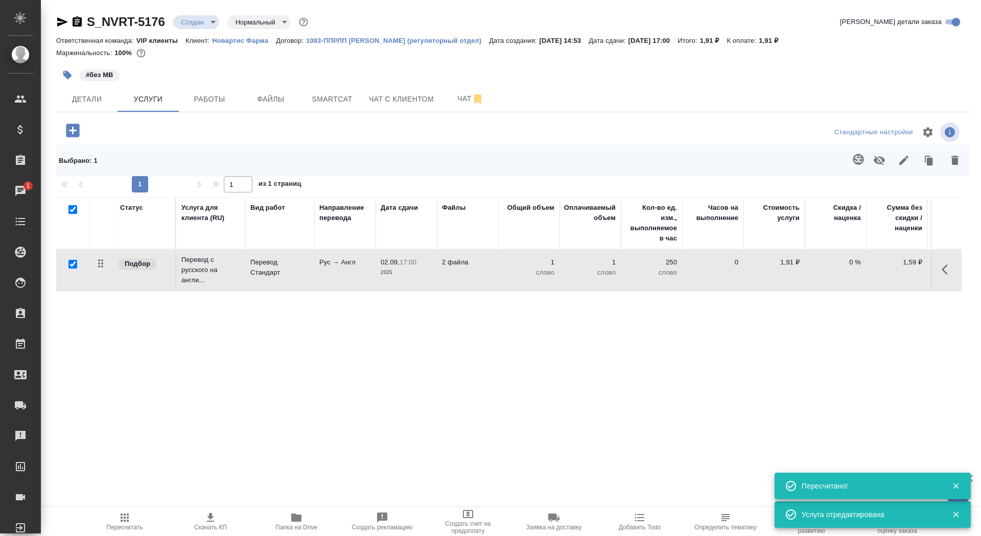
click at [863, 160] on icon "button" at bounding box center [857, 159] width 11 height 11
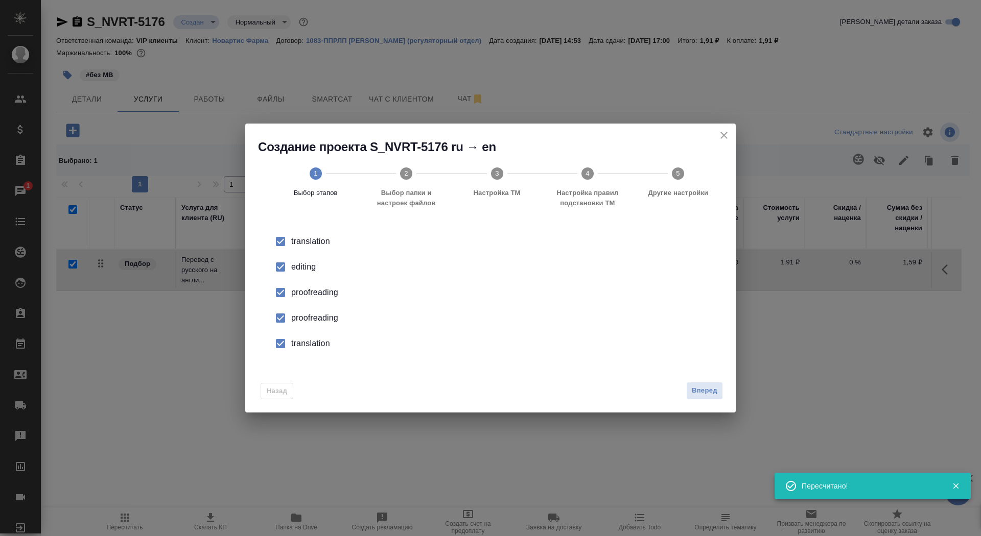
click at [303, 257] on li "editing" at bounding box center [491, 267] width 458 height 26
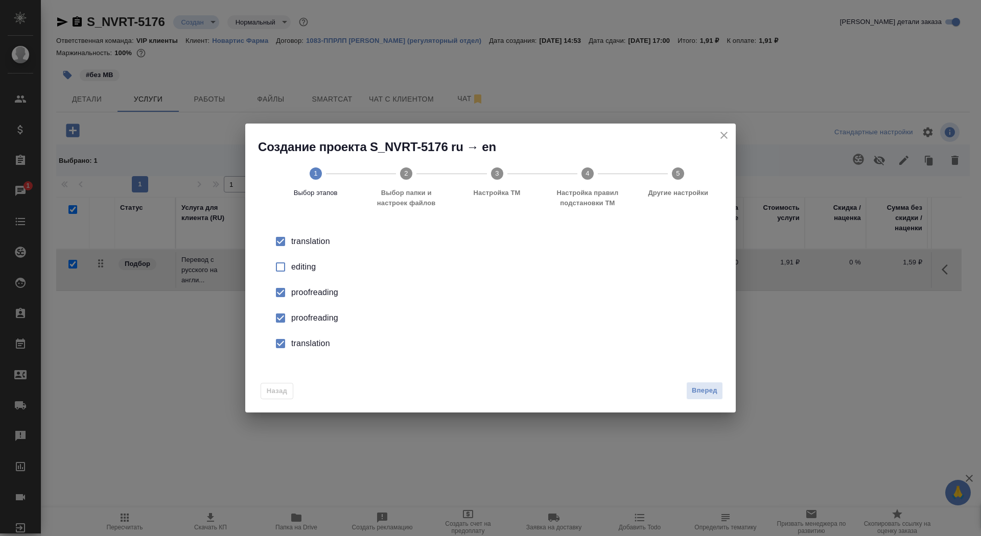
click at [304, 299] on div "proofreading" at bounding box center [501, 293] width 420 height 12
click at [304, 248] on div "translation" at bounding box center [501, 241] width 420 height 12
click at [705, 395] on span "Вперед" at bounding box center [705, 391] width 26 height 12
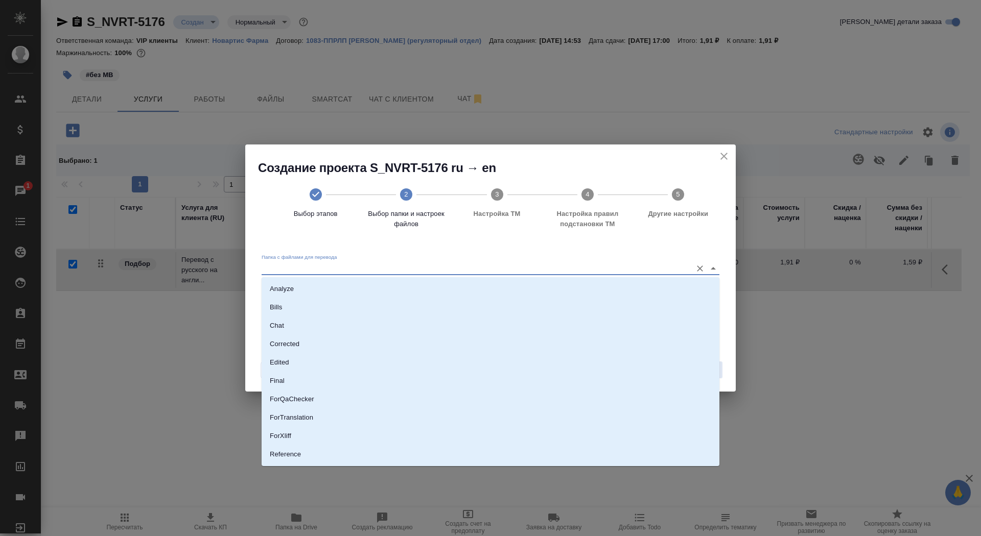
click at [536, 272] on input "Папка с файлами для перевода" at bounding box center [474, 268] width 425 height 12
click at [509, 425] on li "Source" at bounding box center [491, 420] width 458 height 18
type input "Source"
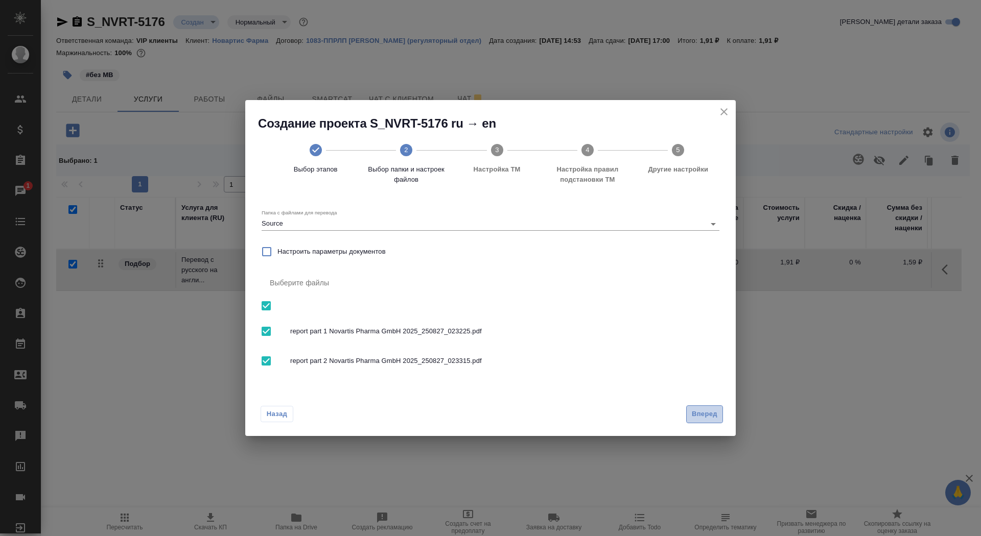
click at [716, 409] on span "Вперед" at bounding box center [705, 415] width 26 height 12
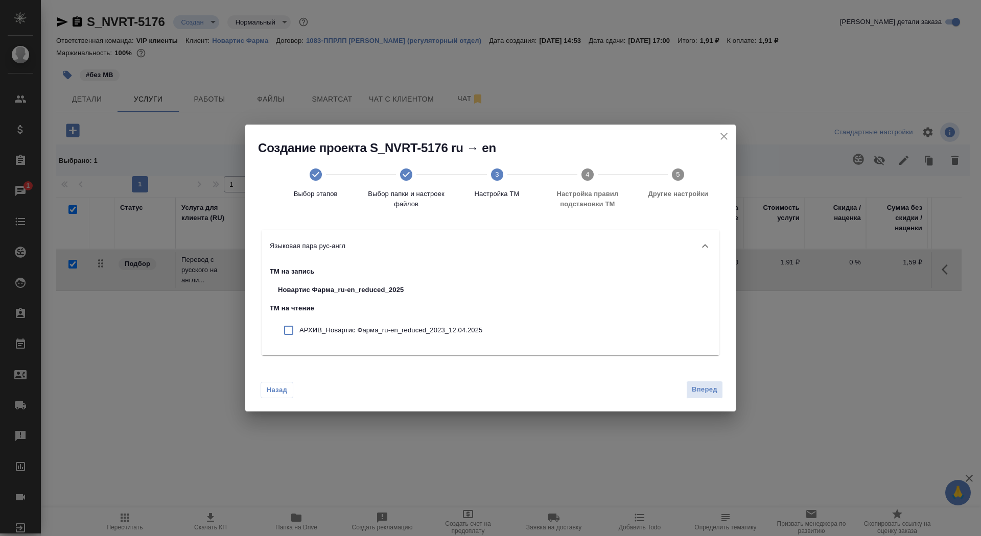
click at [701, 377] on div "Назад Вперед" at bounding box center [490, 388] width 490 height 48
click at [703, 393] on span "Вперед" at bounding box center [705, 390] width 26 height 12
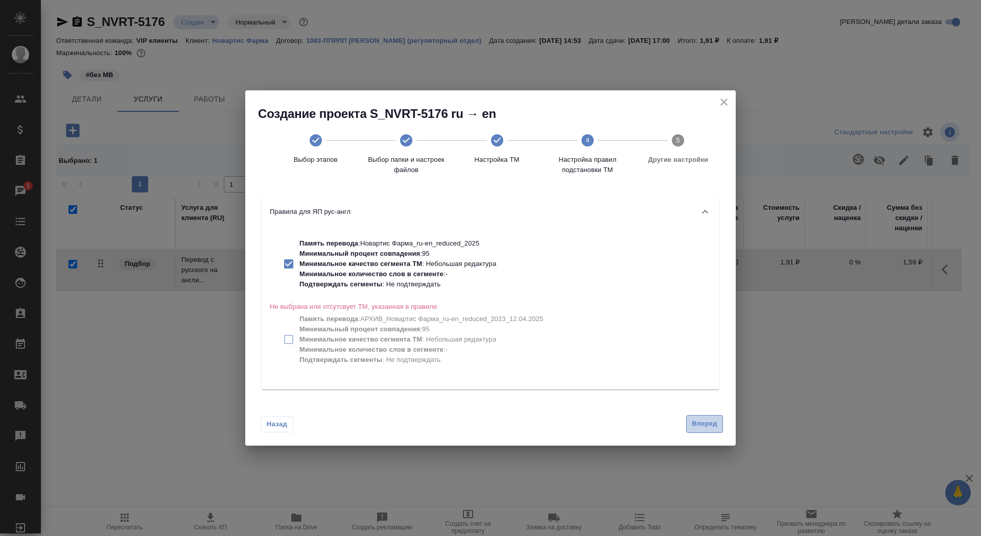
click at [706, 428] on span "Вперед" at bounding box center [705, 424] width 26 height 12
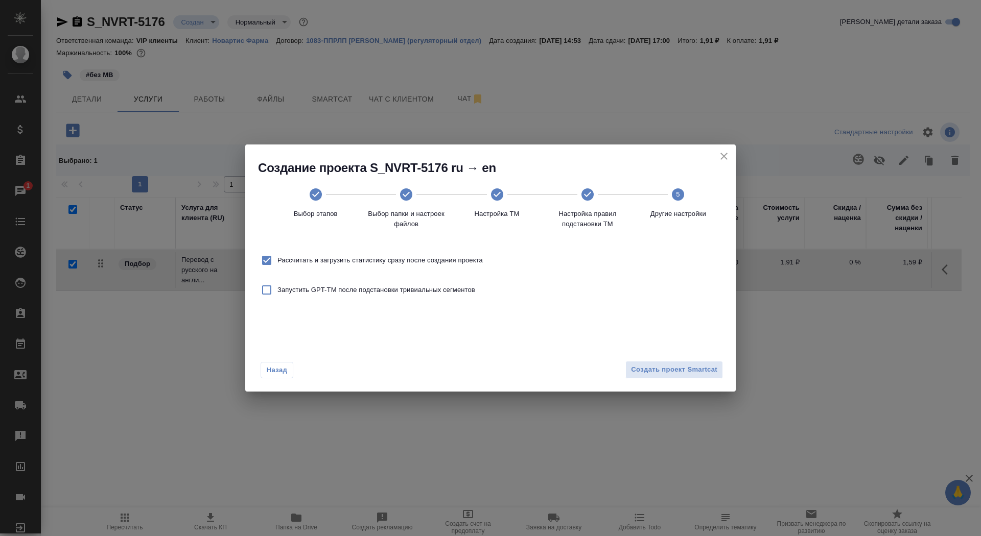
click at [690, 383] on div "Назад Создать проект Smartcat" at bounding box center [490, 368] width 490 height 48
click at [690, 378] on div "Назад Создать проект Smartcat" at bounding box center [490, 368] width 490 height 48
click at [686, 367] on span "Создать проект Smartcat" at bounding box center [674, 370] width 86 height 12
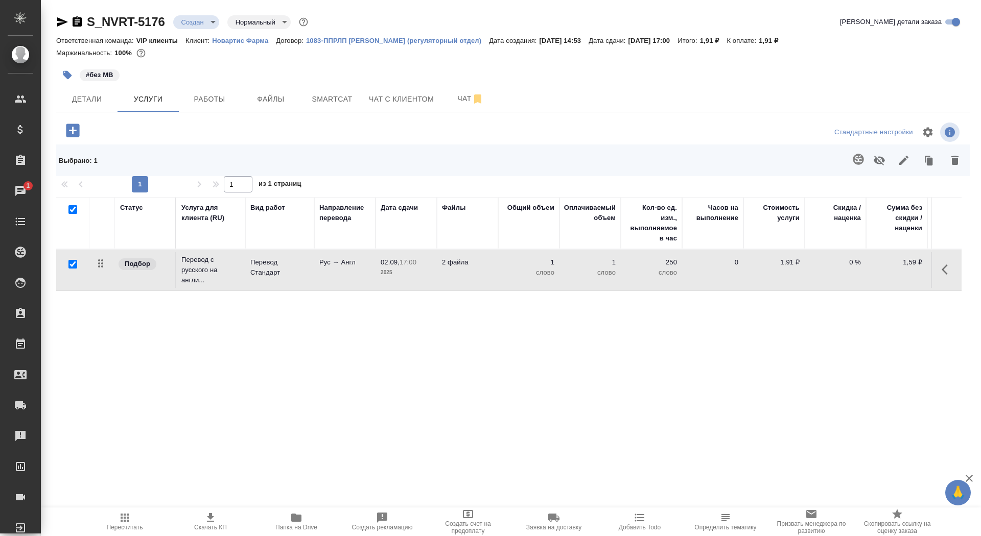
click at [76, 127] on icon "button" at bounding box center [72, 130] width 13 height 13
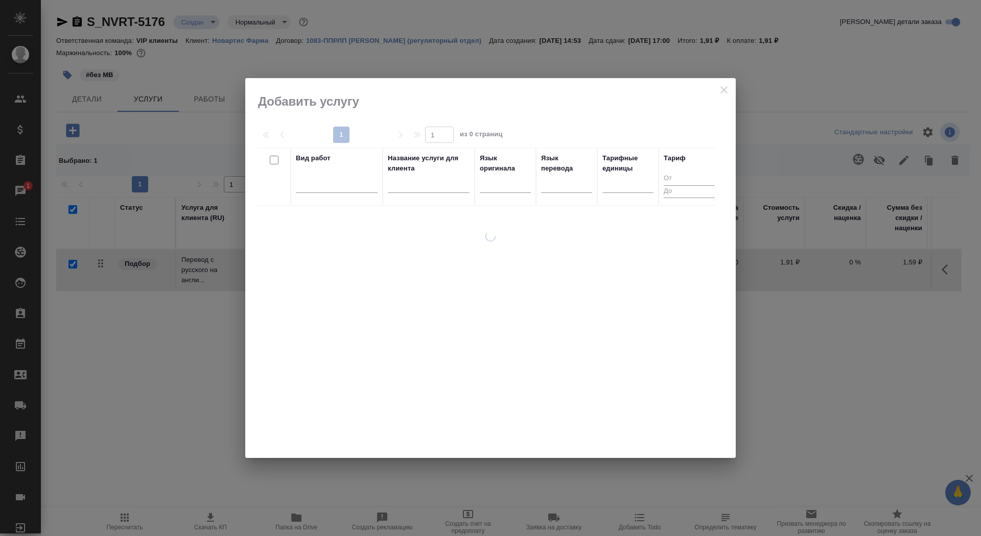
click at [417, 192] on input "text" at bounding box center [429, 186] width 82 height 13
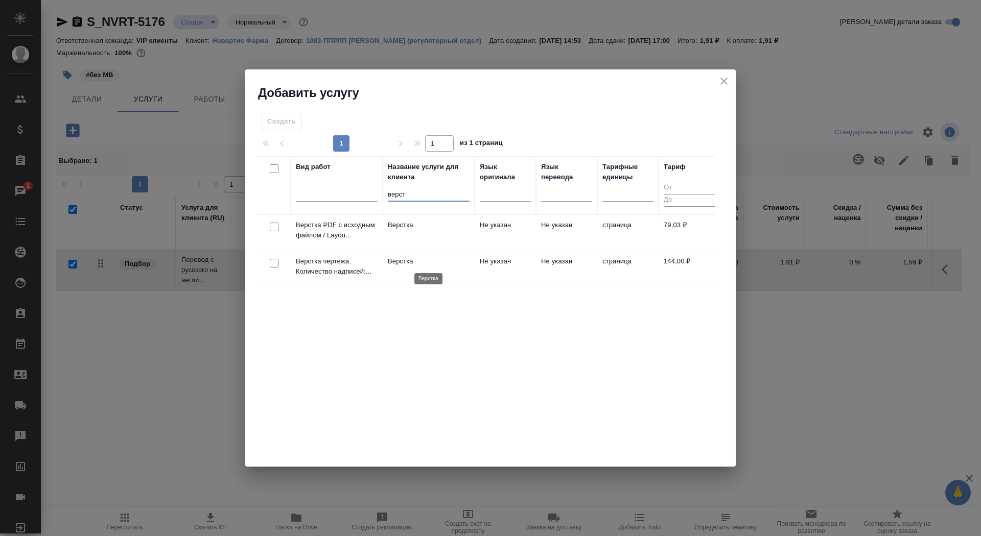
type input "верст"
click at [420, 260] on p "Верстка" at bounding box center [429, 261] width 82 height 10
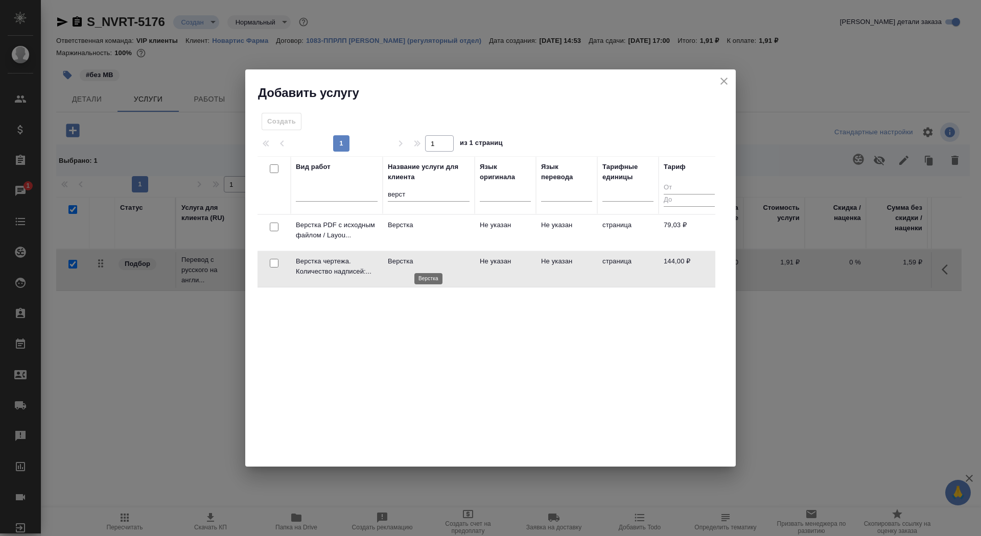
click at [420, 260] on p "Верстка" at bounding box center [429, 261] width 82 height 10
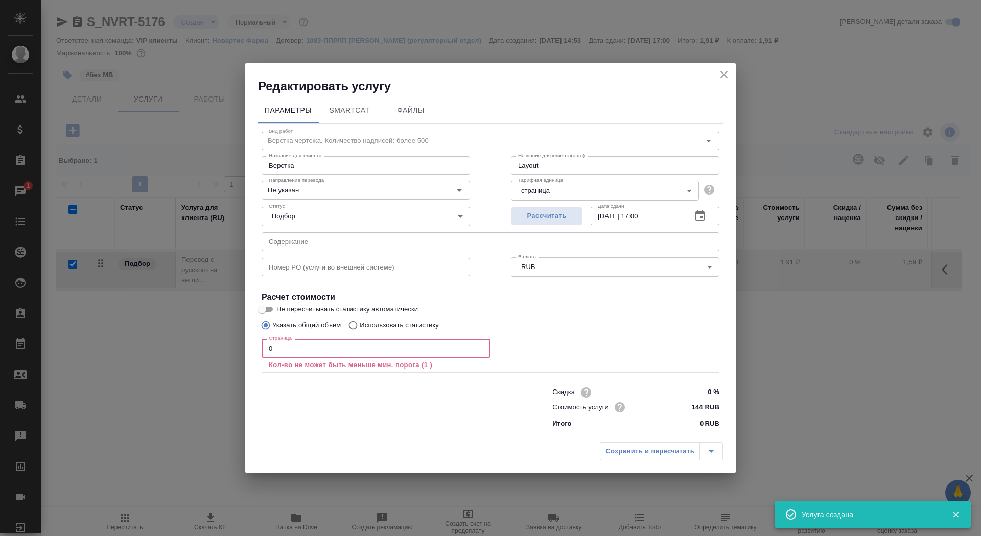
click at [311, 347] on input "0" at bounding box center [376, 348] width 229 height 18
checkbox input "false"
type input "0"
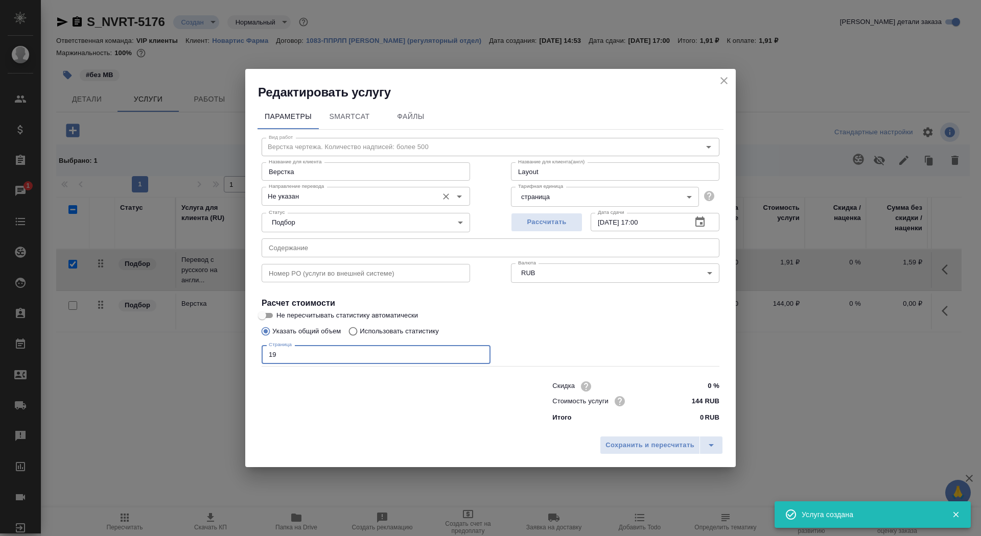
type input "19"
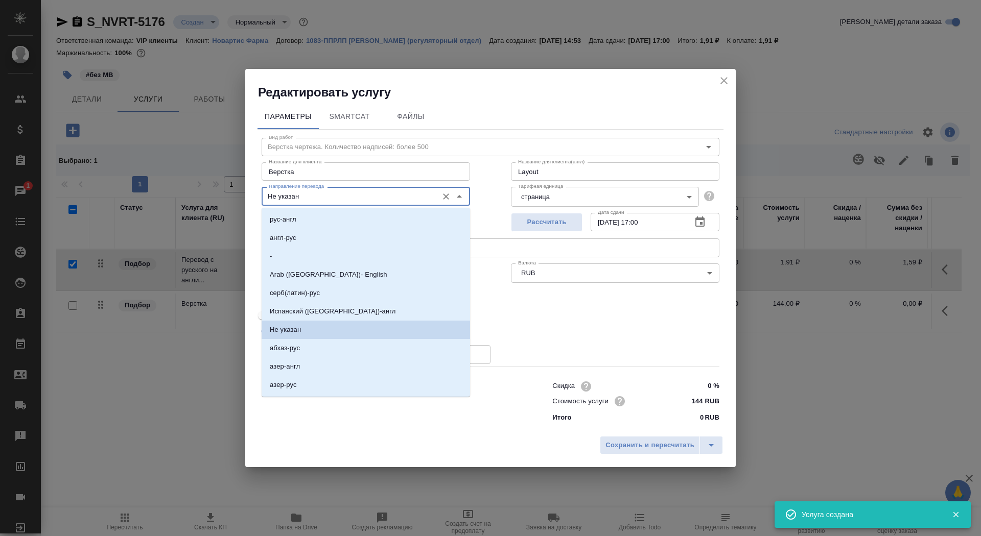
click at [303, 199] on input "Не указан" at bounding box center [349, 196] width 168 height 12
click at [302, 222] on li "рус-англ" at bounding box center [366, 219] width 208 height 18
type input "рус-англ"
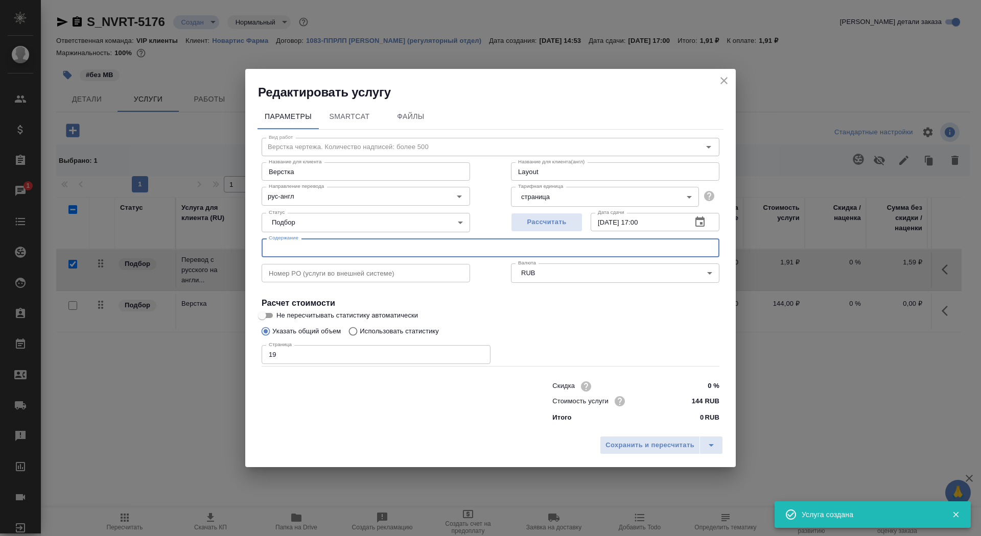
click at [309, 240] on input "text" at bounding box center [491, 248] width 458 height 18
paste input "COST – GMP inspection (Novartis Pharma GmbH)"
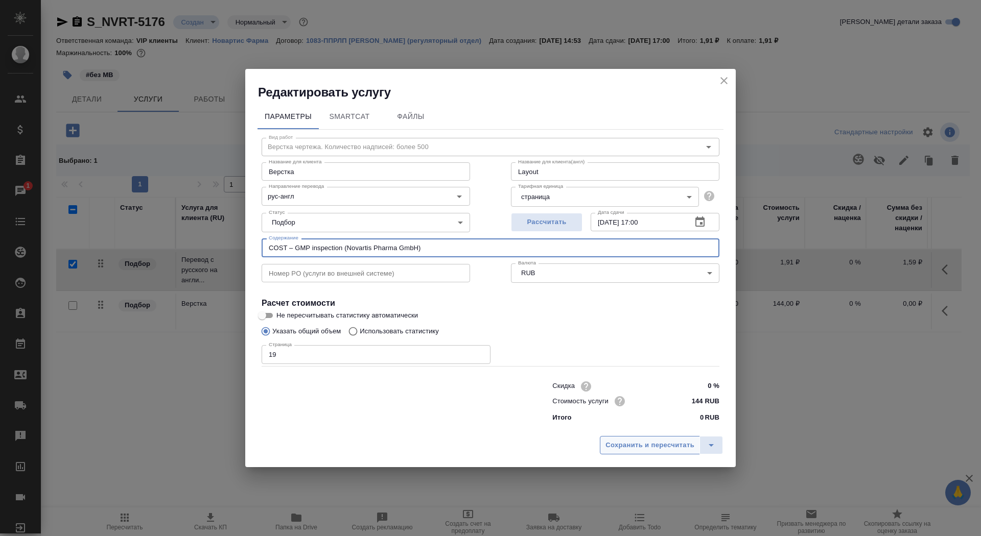
type input "COST – GMP inspection (Novartis Pharma GmbH)"
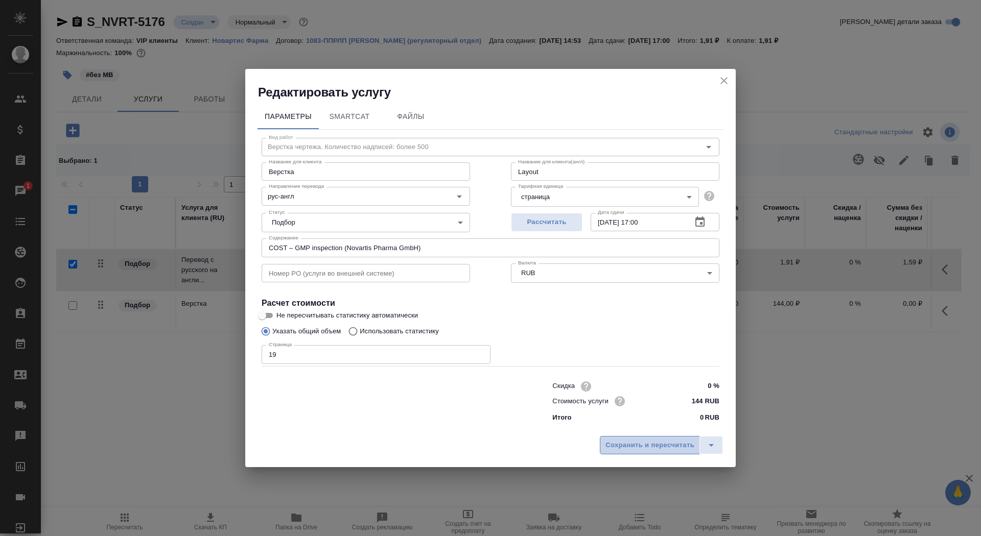
click at [644, 437] on button "Сохранить и пересчитать" at bounding box center [650, 445] width 100 height 18
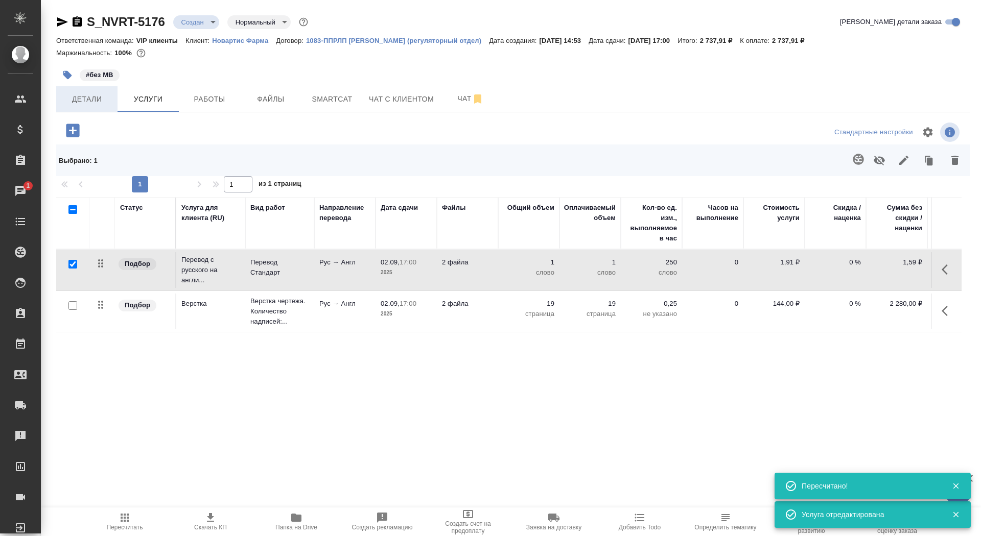
click at [95, 101] on span "Детали" at bounding box center [86, 99] width 49 height 13
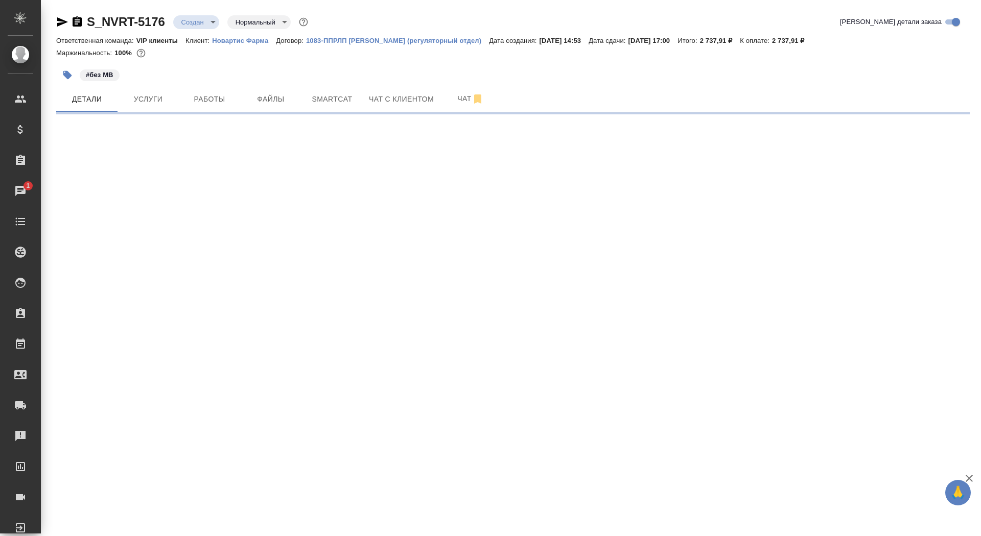
select select "RU"
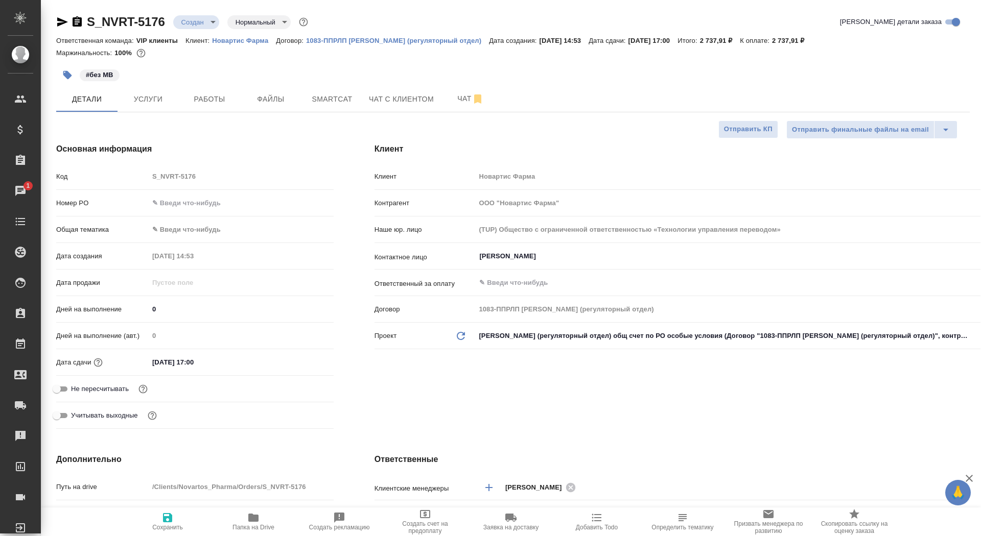
type textarea "x"
click at [143, 105] on span "Услуги" at bounding box center [148, 99] width 49 height 13
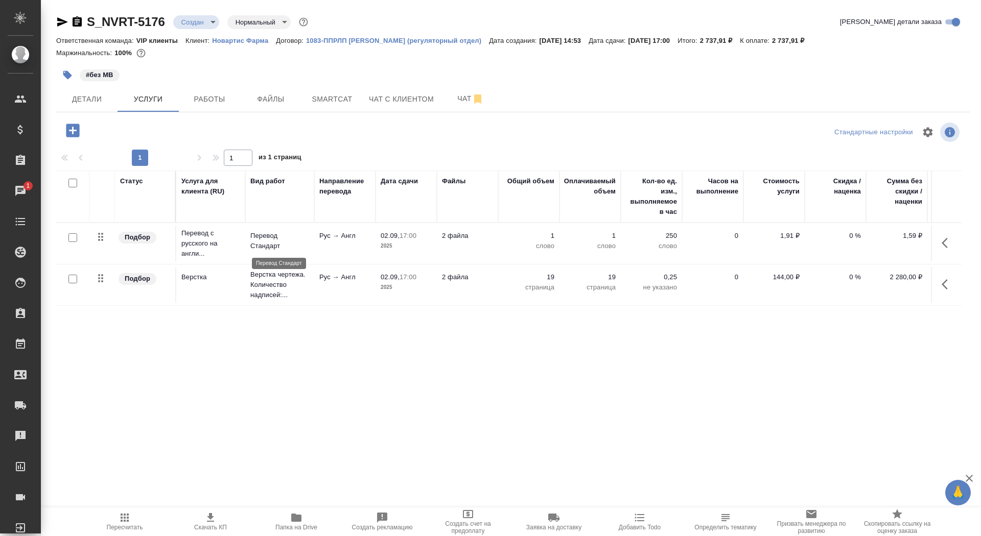
click at [296, 240] on p "Перевод Стандарт" at bounding box center [279, 241] width 59 height 20
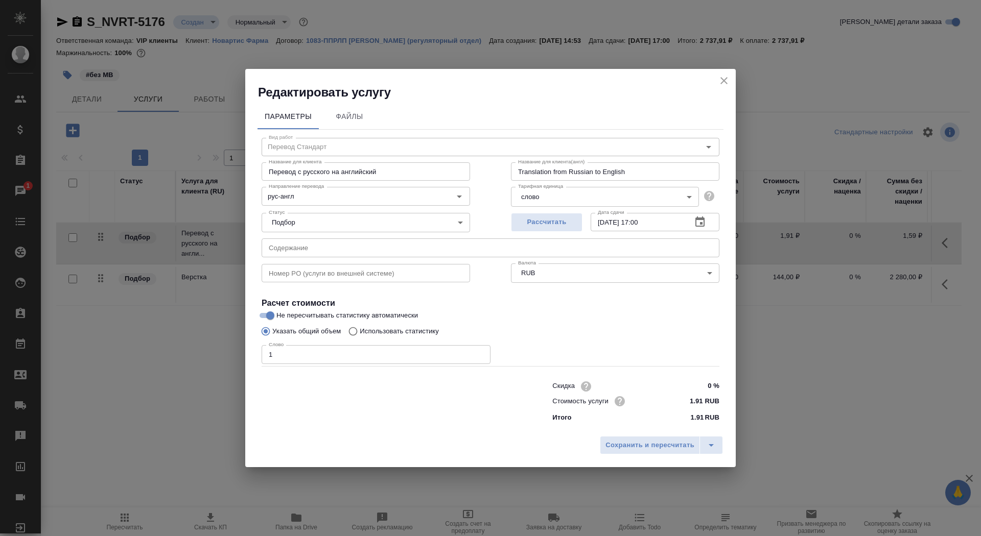
click at [404, 338] on label "Использовать статистику" at bounding box center [391, 331] width 96 height 19
click at [360, 338] on input "Использовать статистику" at bounding box center [351, 331] width 16 height 19
radio input "true"
radio input "false"
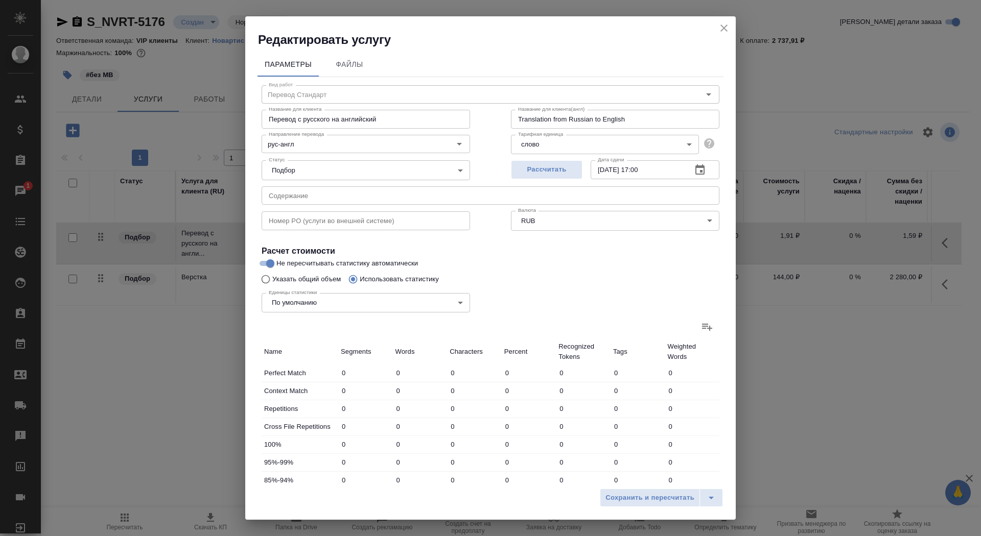
click at [692, 329] on div at bounding box center [491, 327] width 458 height 25
click at [700, 331] on label at bounding box center [707, 327] width 25 height 25
click at [0, 0] on input "file" at bounding box center [0, 0] width 0 height 0
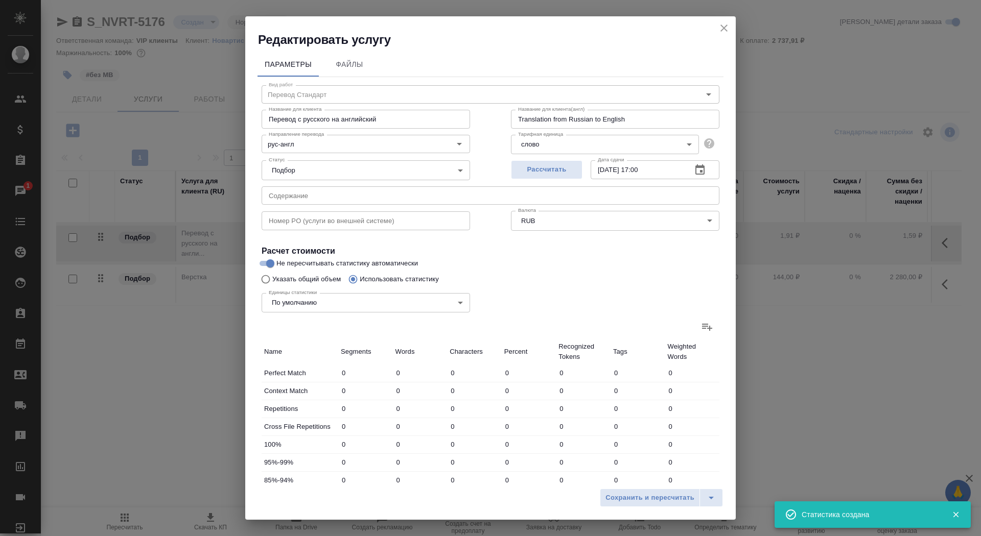
type input "47"
type input "203"
type input "1780"
type input "47"
type input "96"
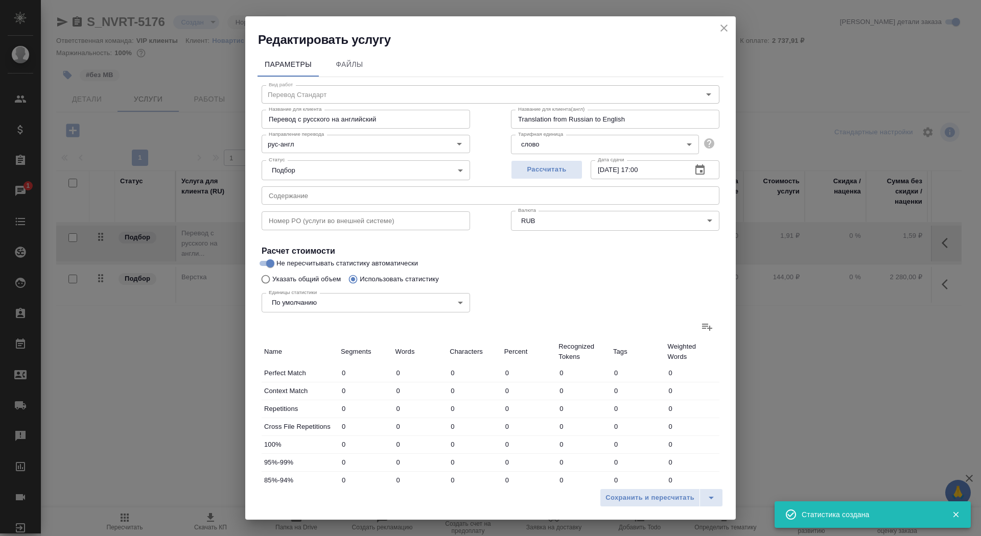
type input "510"
type input "17"
type input "97"
type input "564"
type input "105"
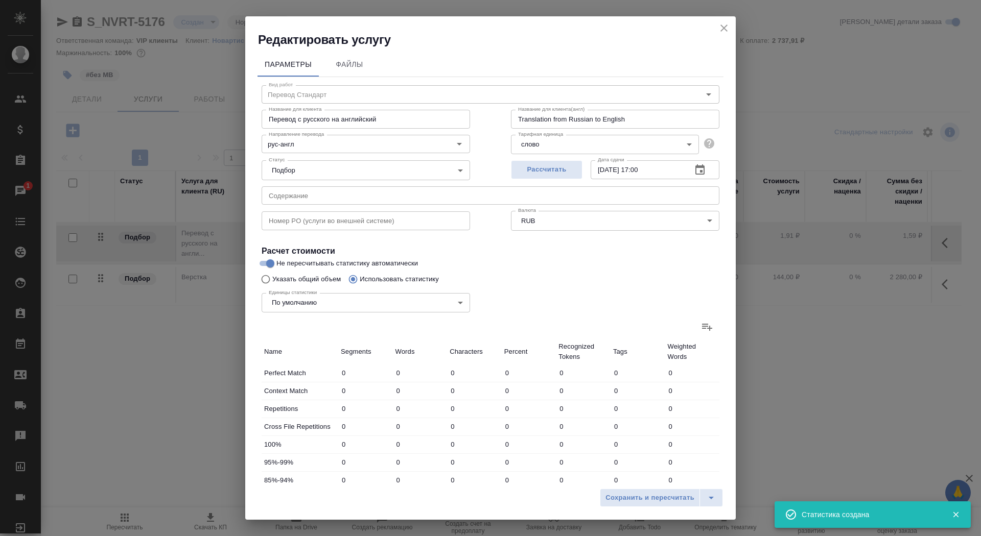
type input "346"
type input "2939"
type input "83"
type input "452"
type input "3670"
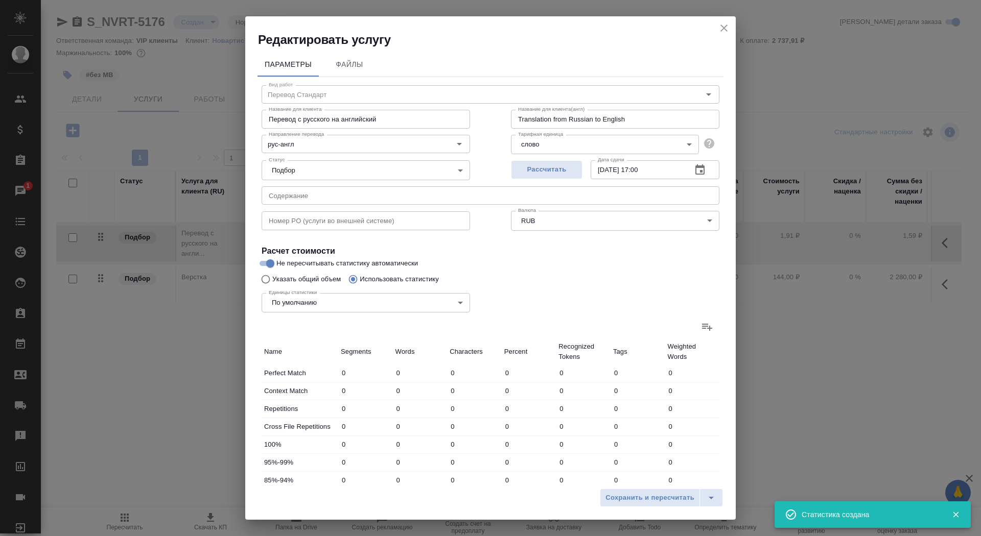
type input "31"
type input "239"
type input "2029"
type input "76"
type input "305"
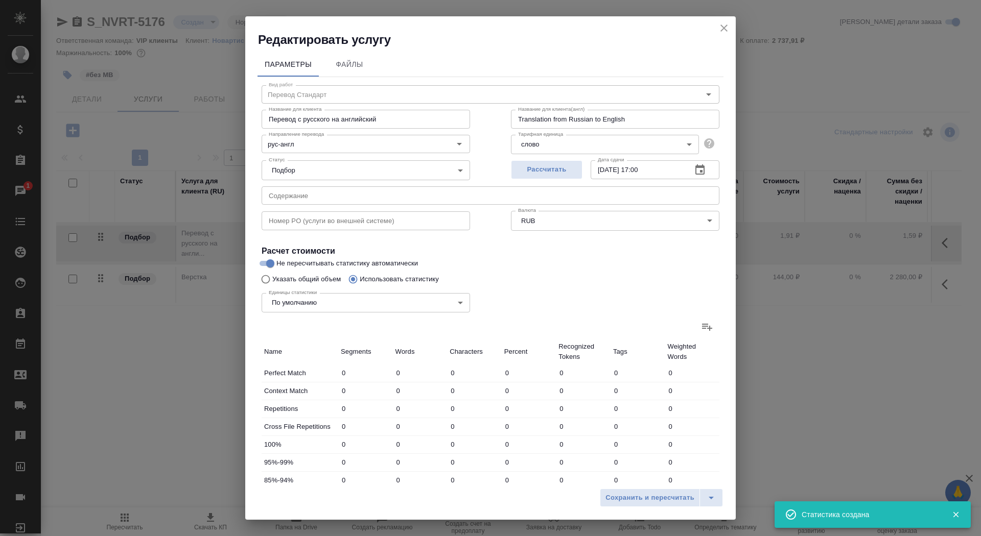
type input "2133"
type input "260"
type input "1878"
type input "15518"
type input "602"
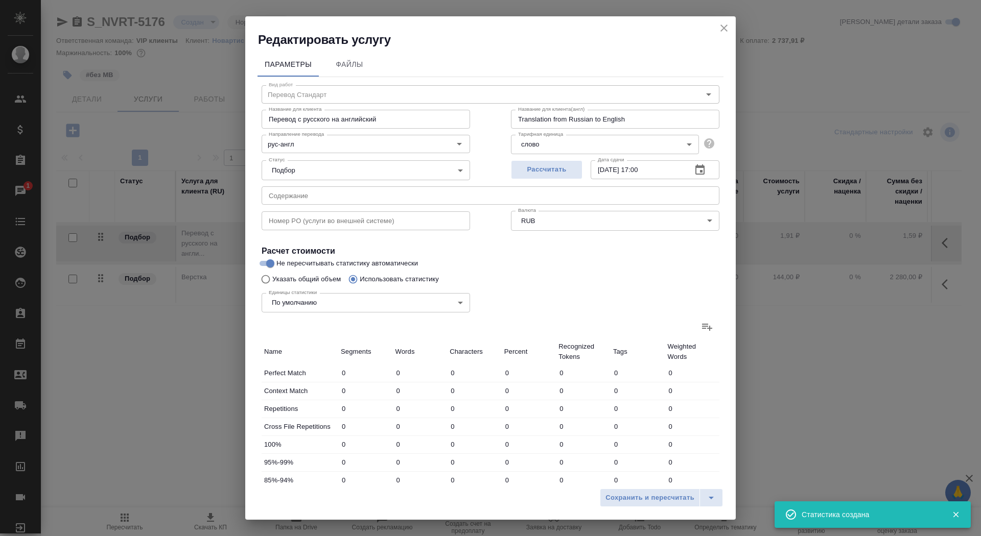
type input "3423"
type input "28069"
type input "666"
type input "3616"
type input "29143"
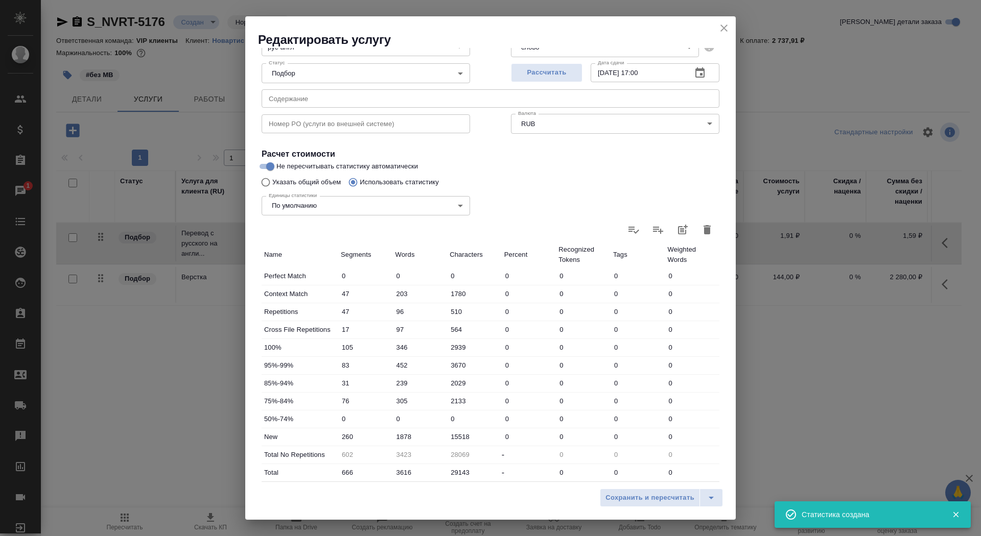
scroll to position [137, 0]
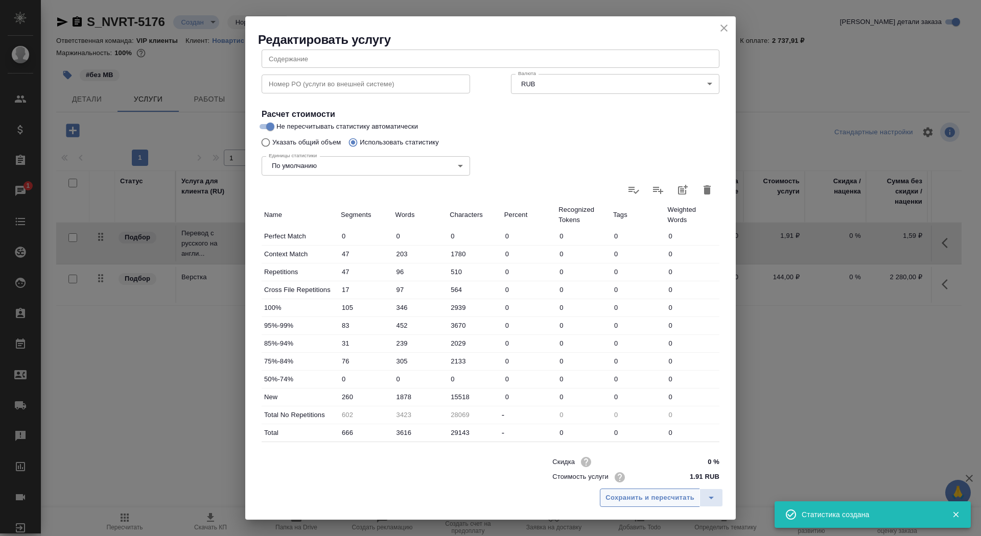
click at [652, 500] on span "Сохранить и пересчитать" at bounding box center [649, 498] width 89 height 12
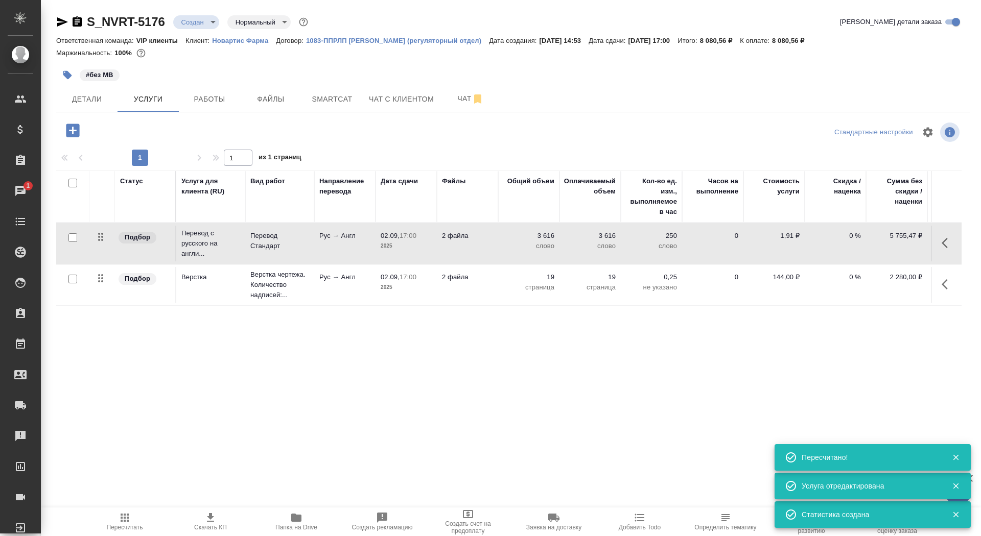
click at [395, 240] on div "02.09, 17:00 2025" at bounding box center [406, 241] width 51 height 20
click at [395, 241] on p "2025" at bounding box center [406, 246] width 51 height 10
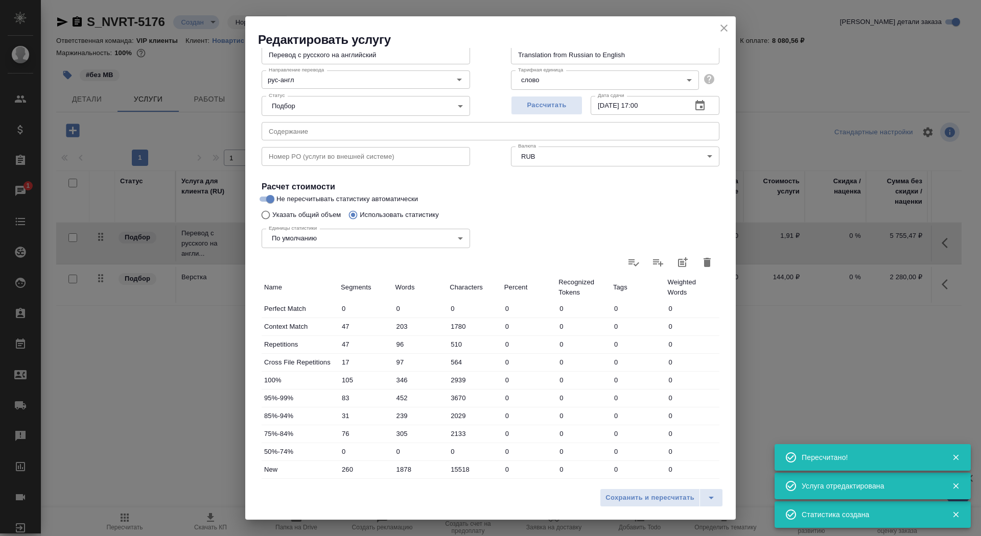
scroll to position [115, 0]
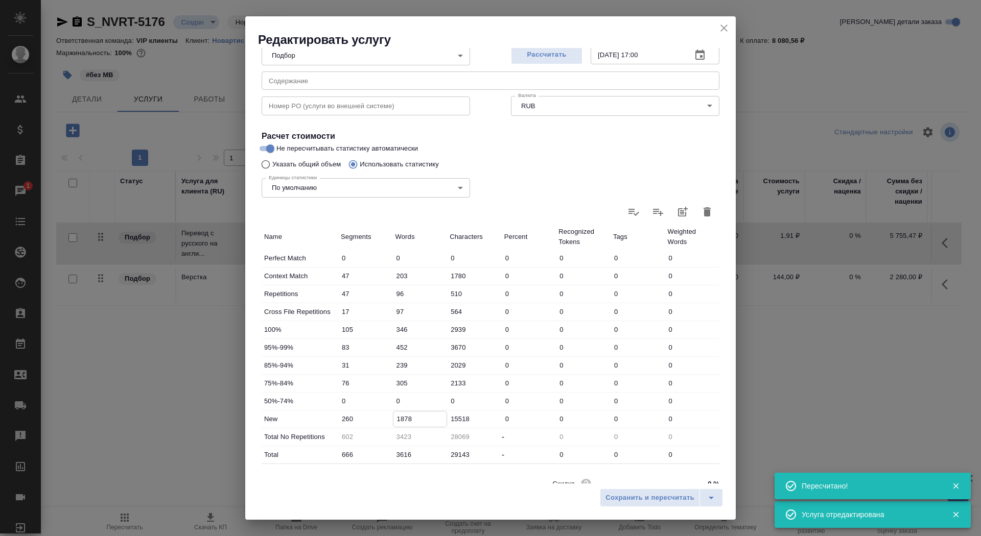
drag, startPoint x: 406, startPoint y: 421, endPoint x: 397, endPoint y: 419, distance: 8.8
click at [397, 419] on input "1878" at bounding box center [420, 419] width 54 height 15
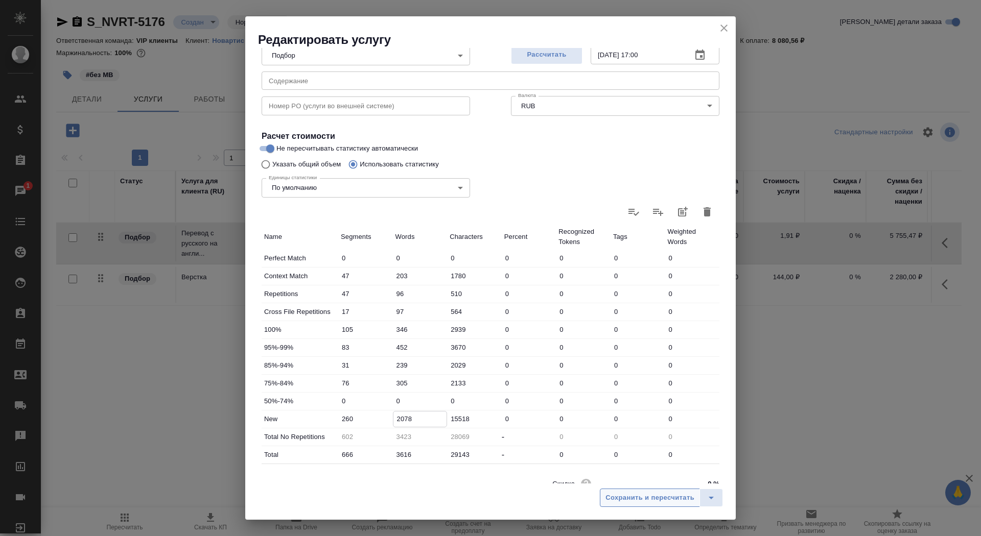
type input "2078"
click at [623, 498] on span "Сохранить и пересчитать" at bounding box center [649, 498] width 89 height 12
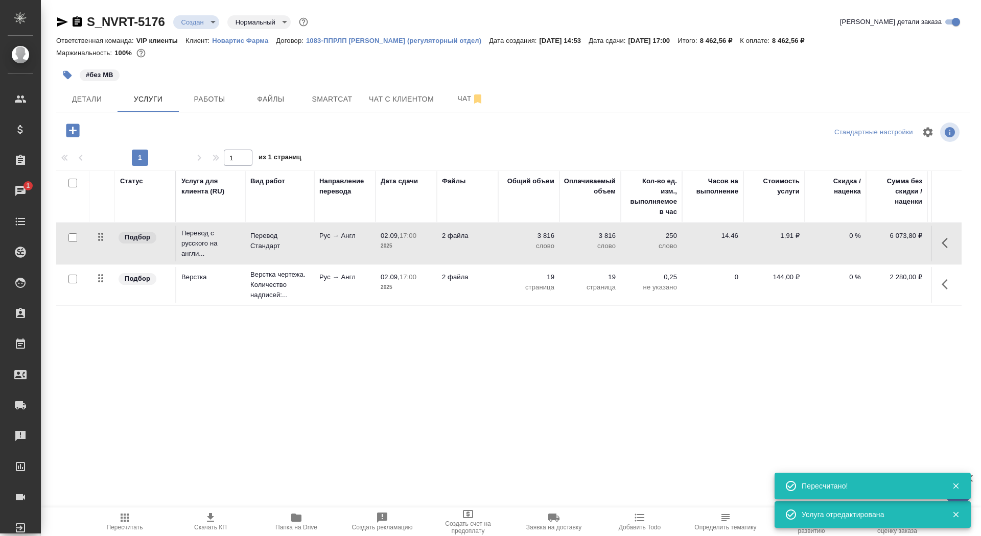
click at [206, 519] on icon "button" at bounding box center [210, 518] width 12 height 12
click at [187, 20] on body "🙏 .cls-1 fill:#fff; AWATERA Saydasheva Dilyara Клиенты Спецификации Заказы 1 Ча…" at bounding box center [490, 268] width 981 height 536
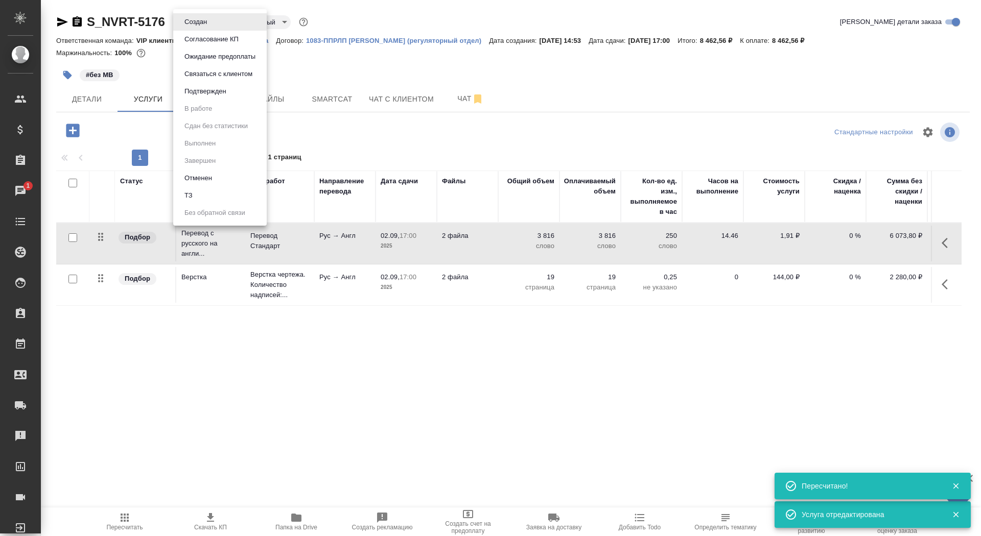
click at [188, 28] on button "Согласование КП" at bounding box center [195, 21] width 29 height 11
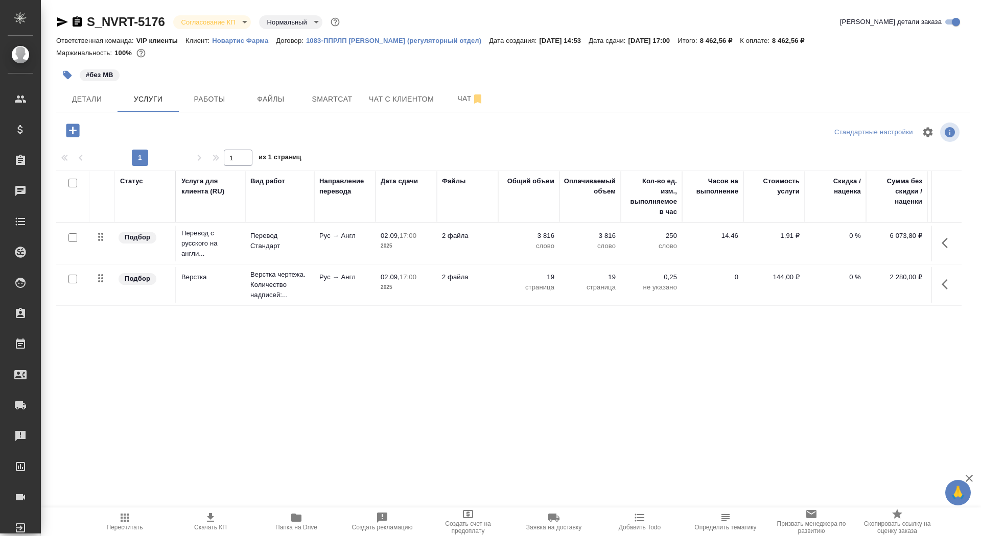
click at [220, 22] on body "🙏 .cls-1 fill:#fff; AWATERA Saydasheva Dilyara Клиенты Спецификации Заказы 0 Ча…" at bounding box center [490, 268] width 981 height 536
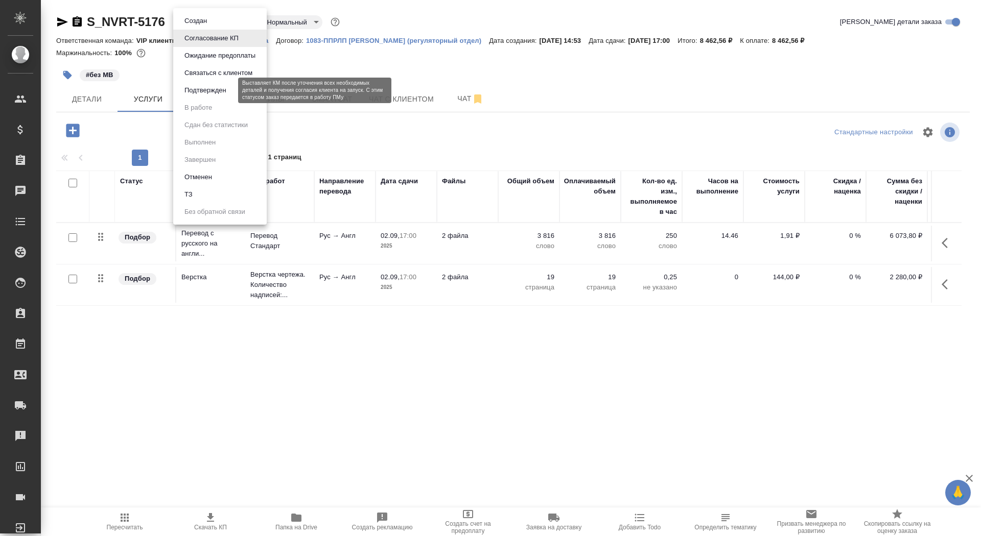
click at [223, 88] on button "Подтвержден" at bounding box center [205, 90] width 48 height 11
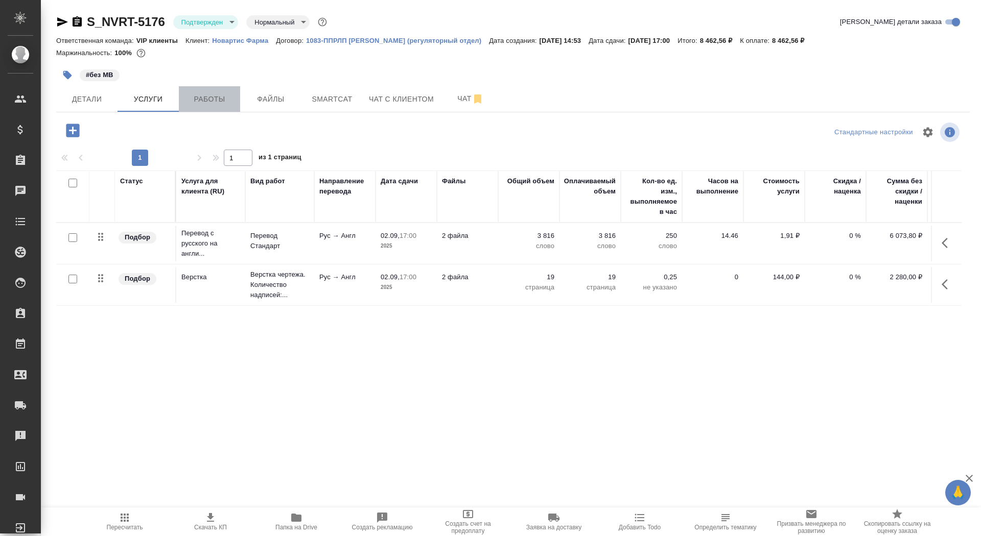
click at [220, 98] on span "Работы" at bounding box center [209, 99] width 49 height 13
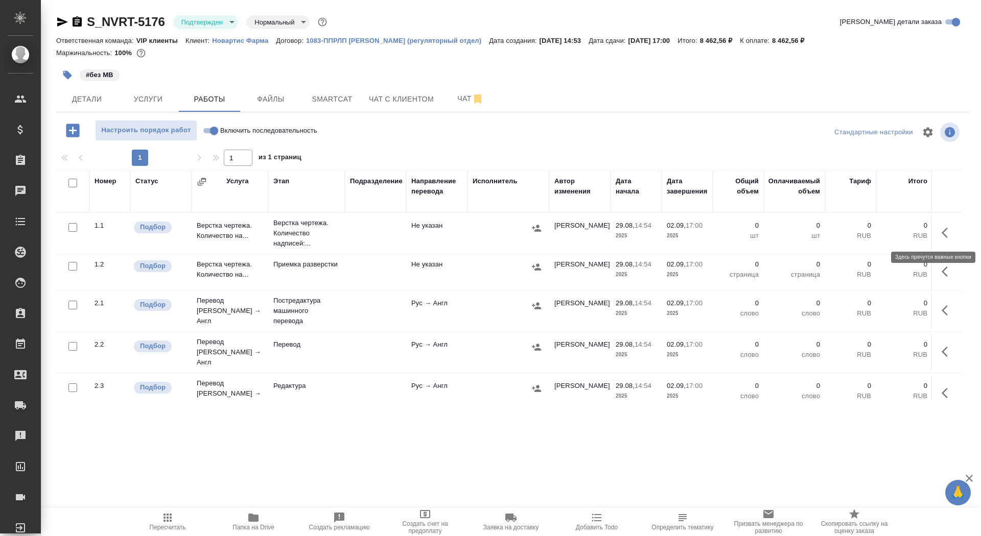
click at [946, 235] on icon "button" at bounding box center [947, 233] width 12 height 12
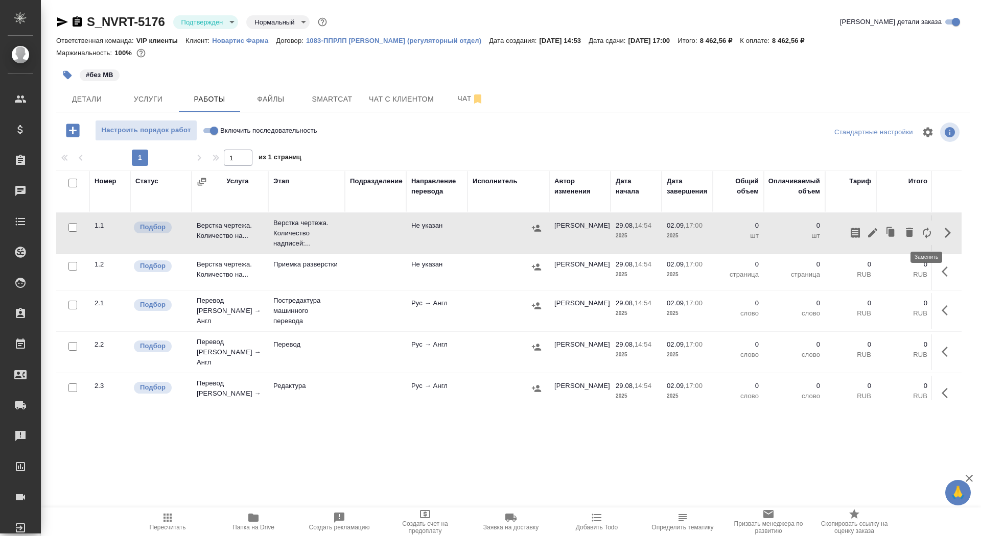
click at [920, 235] on icon "button" at bounding box center [926, 233] width 12 height 12
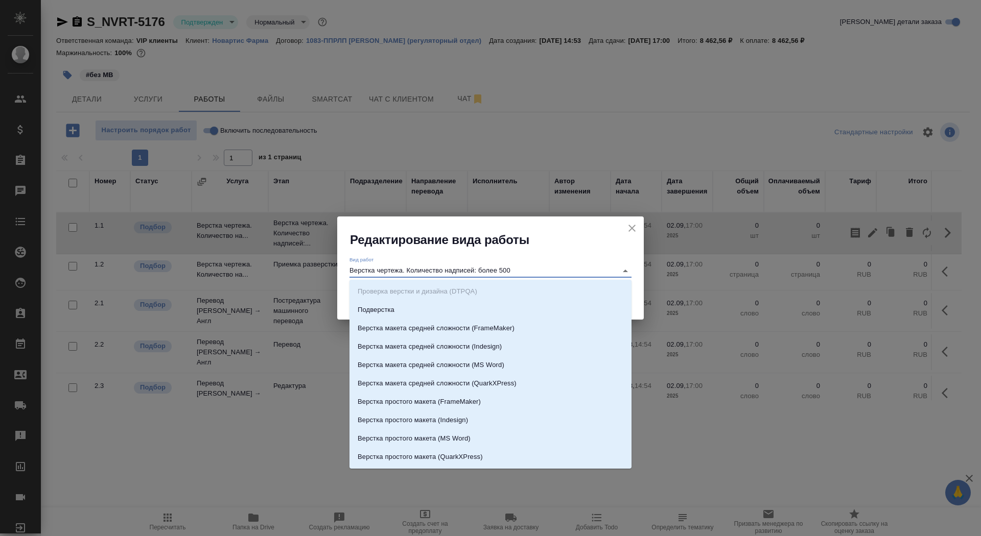
click at [505, 267] on input "Верстка чертежа. Количество надписей: более 500" at bounding box center [480, 271] width 263 height 12
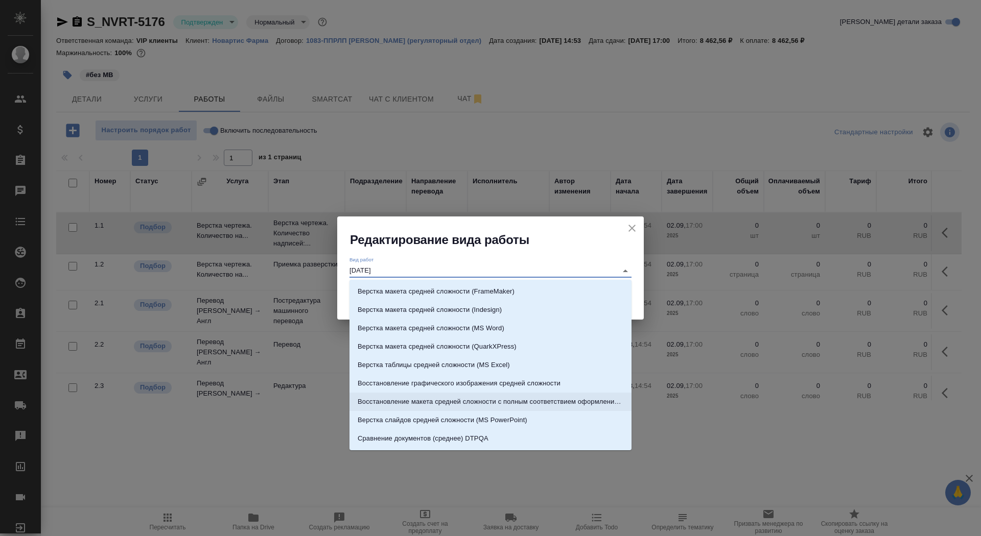
click at [564, 394] on li "Восстановление макета средней сложности с полным соответствием оформлению ориги…" at bounding box center [490, 402] width 282 height 18
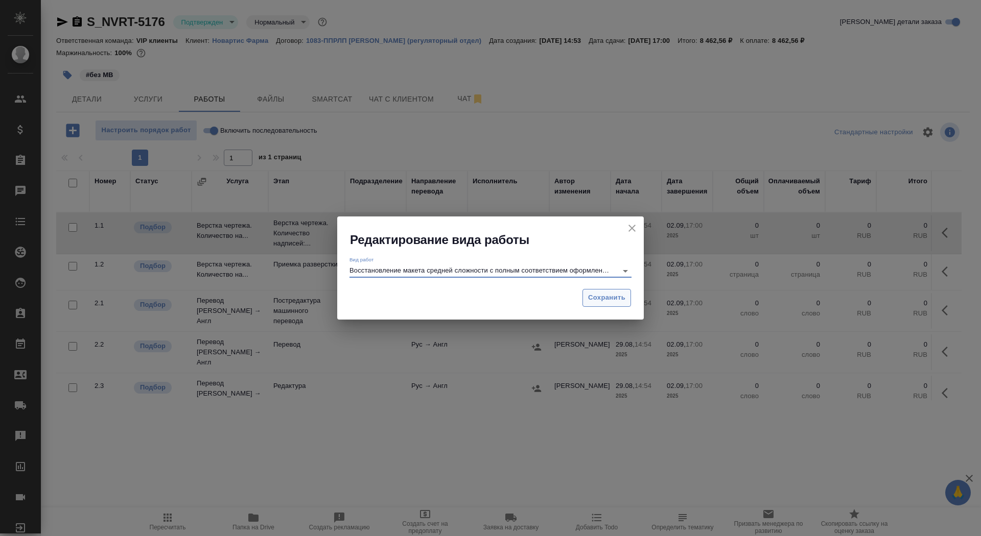
type input "Восстановление макета средней сложности с полным соответствием оформлению ориги…"
click at [601, 296] on span "Сохранить" at bounding box center [606, 298] width 37 height 12
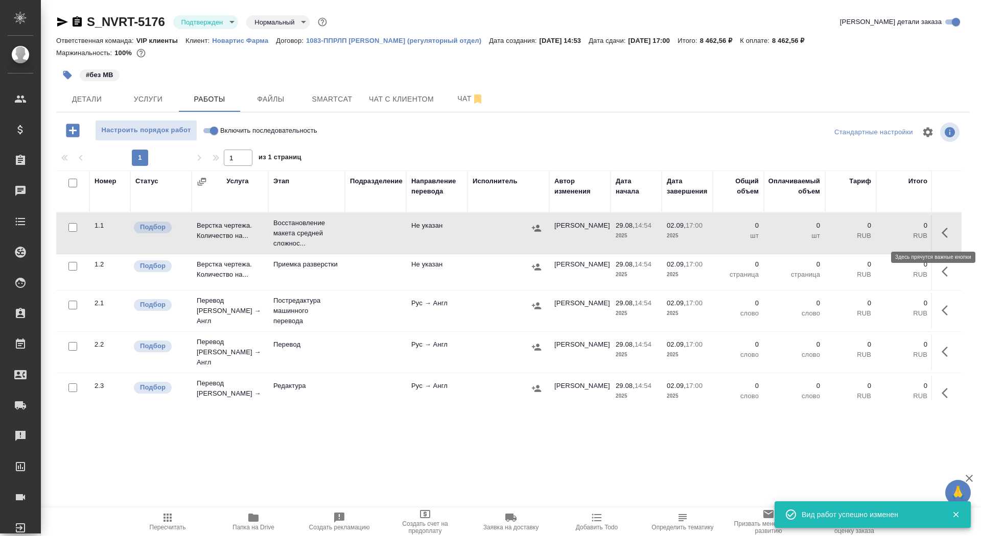
click at [950, 232] on icon "button" at bounding box center [947, 233] width 12 height 12
click at [872, 229] on icon "button" at bounding box center [872, 233] width 12 height 12
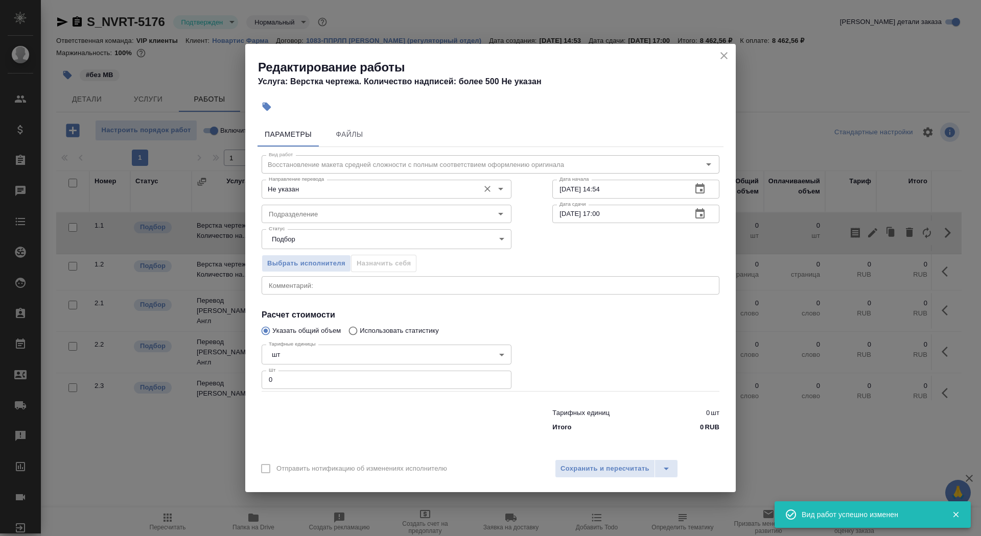
click at [330, 181] on div "Не указан Направление перевода" at bounding box center [387, 189] width 250 height 18
click at [333, 188] on input "Не указан" at bounding box center [369, 189] width 209 height 12
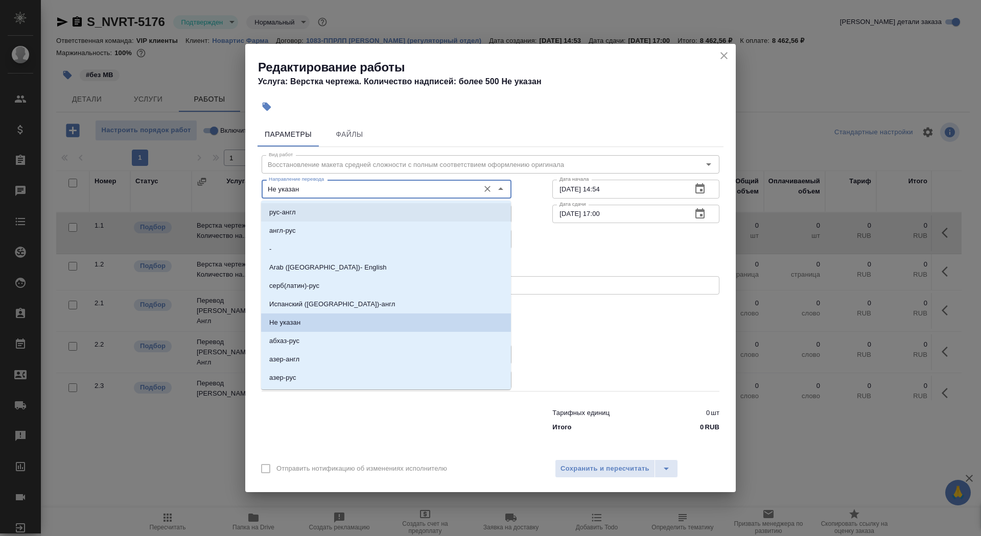
click at [325, 212] on li "рус-англ" at bounding box center [386, 212] width 250 height 18
type input "рус-англ"
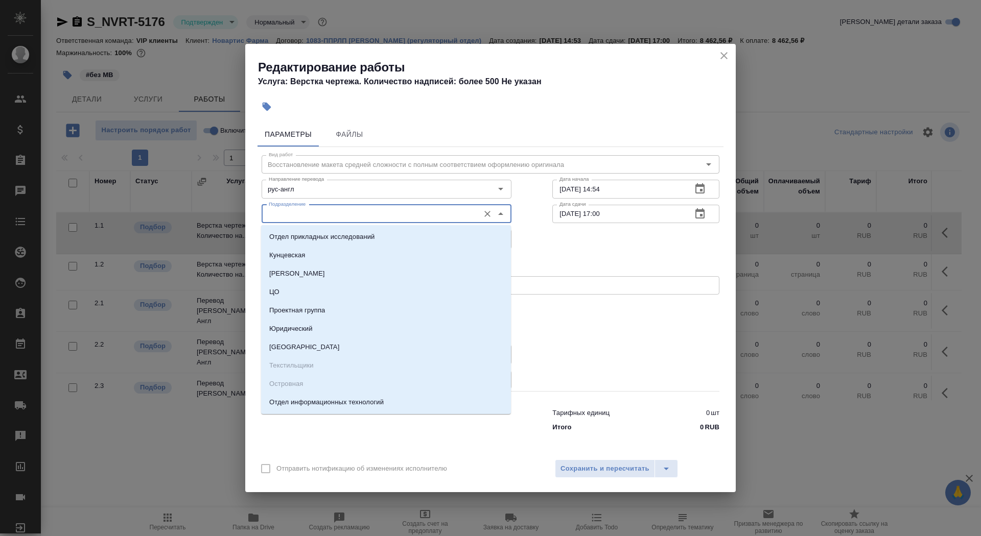
click at [322, 219] on input "Подразделение" at bounding box center [369, 214] width 209 height 12
type input "в"
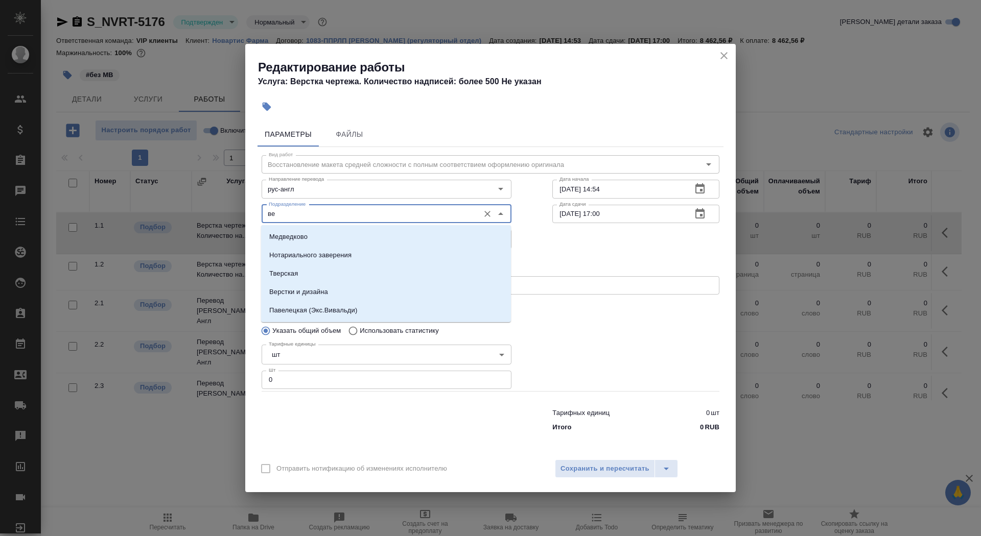
type input "в"
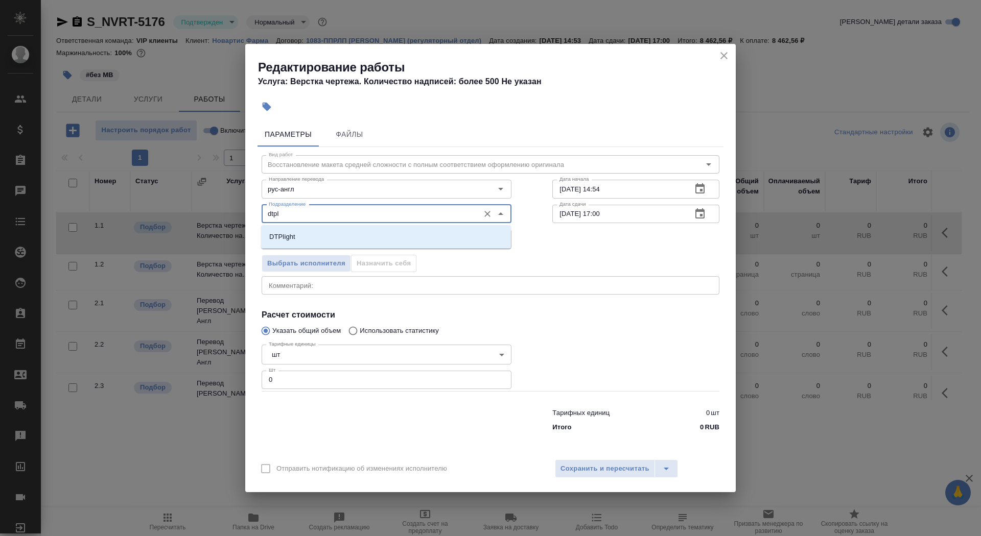
click at [313, 236] on li "DTPlight" at bounding box center [386, 237] width 250 height 18
type input "DTPlight"
click at [332, 350] on body "🙏 .cls-1 fill:#fff; AWATERA Saydasheva Dilyara Клиенты Спецификации Заказы 0 Ча…" at bounding box center [490, 268] width 981 height 536
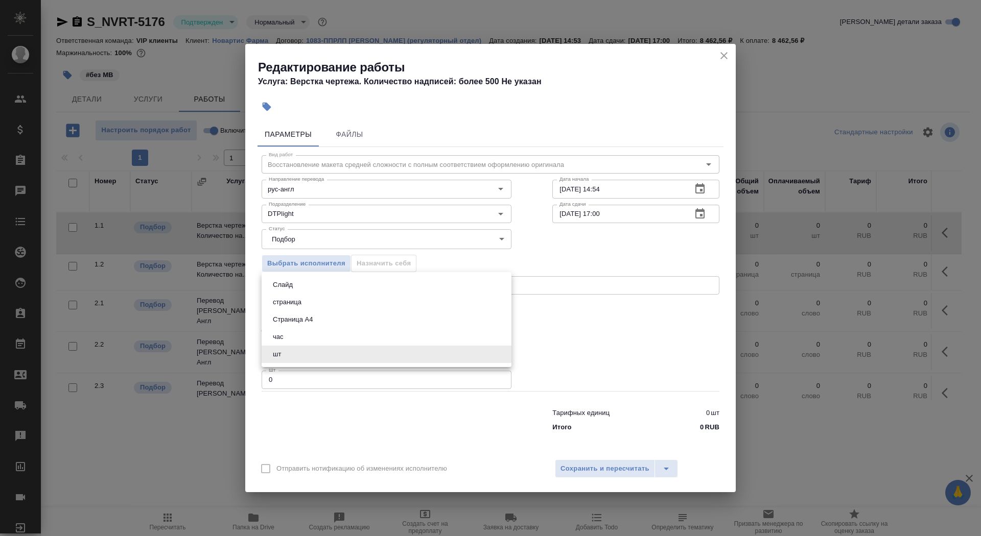
click at [331, 326] on li "Страница А4" at bounding box center [387, 319] width 250 height 17
type input "5f036ec4e16dec2d6b59c8ff"
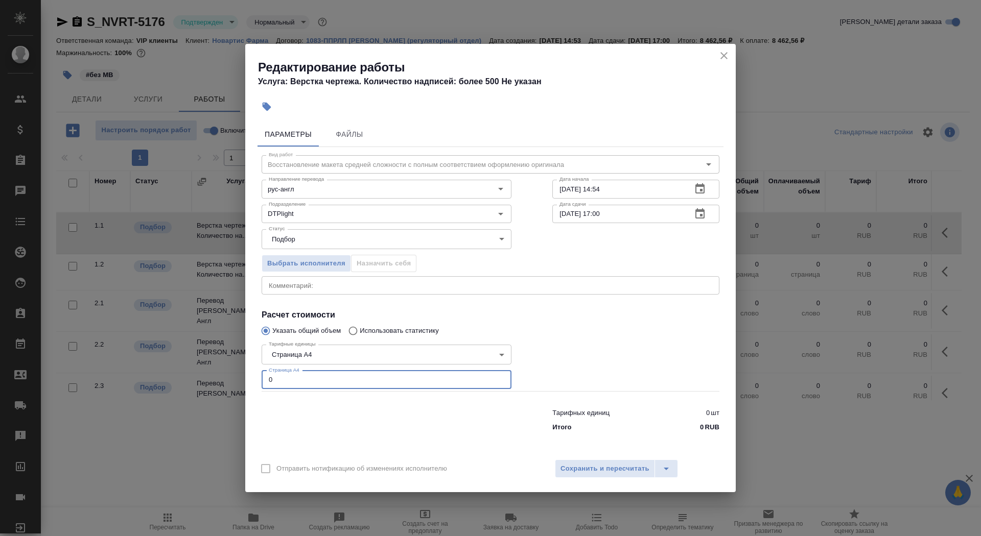
click at [312, 375] on input "0" at bounding box center [387, 380] width 250 height 18
type input "19"
click at [642, 191] on input "29.08.2025 14:54" at bounding box center [617, 189] width 131 height 18
type input "29.08.2025 15:15"
click at [701, 207] on button "button" at bounding box center [700, 214] width 25 height 25
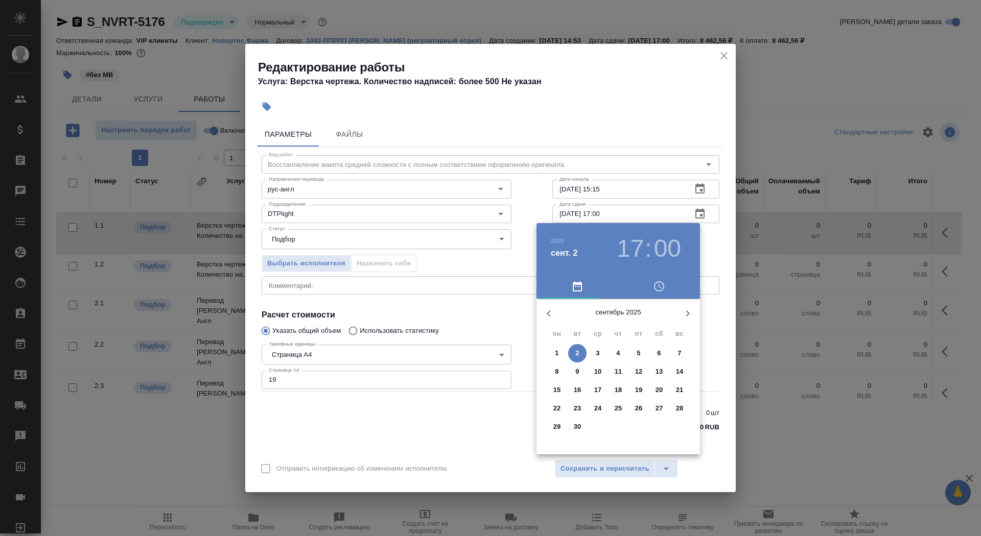
click at [548, 321] on button "button" at bounding box center [548, 313] width 25 height 25
click at [639, 427] on p "29" at bounding box center [639, 427] width 8 height 10
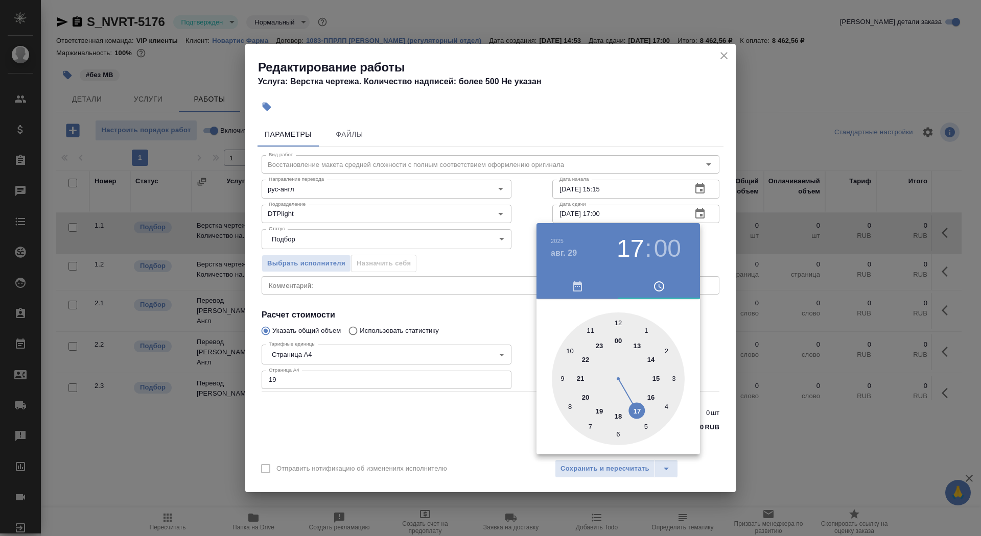
click at [636, 412] on div at bounding box center [618, 379] width 133 height 133
click at [619, 434] on div at bounding box center [618, 379] width 133 height 133
type input "29.08.2025 17:30"
click at [422, 441] on div at bounding box center [490, 268] width 981 height 536
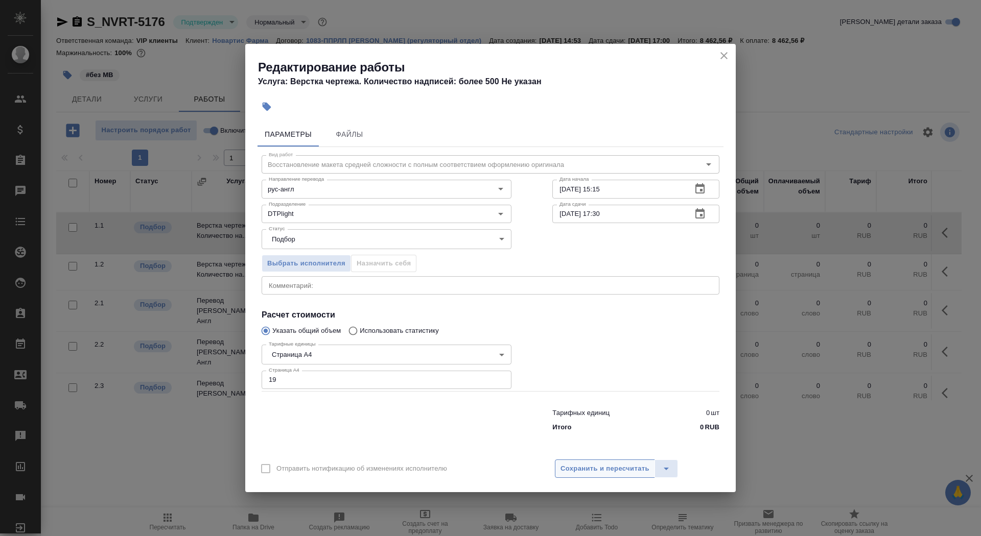
click at [565, 470] on span "Сохранить и пересчитать" at bounding box center [604, 469] width 89 height 12
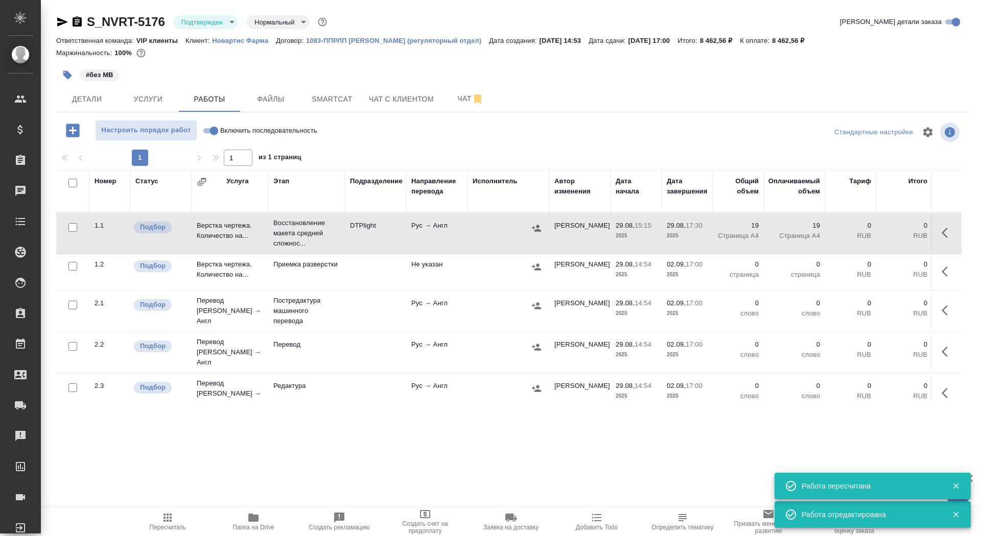
click at [66, 79] on icon "button" at bounding box center [67, 75] width 10 height 10
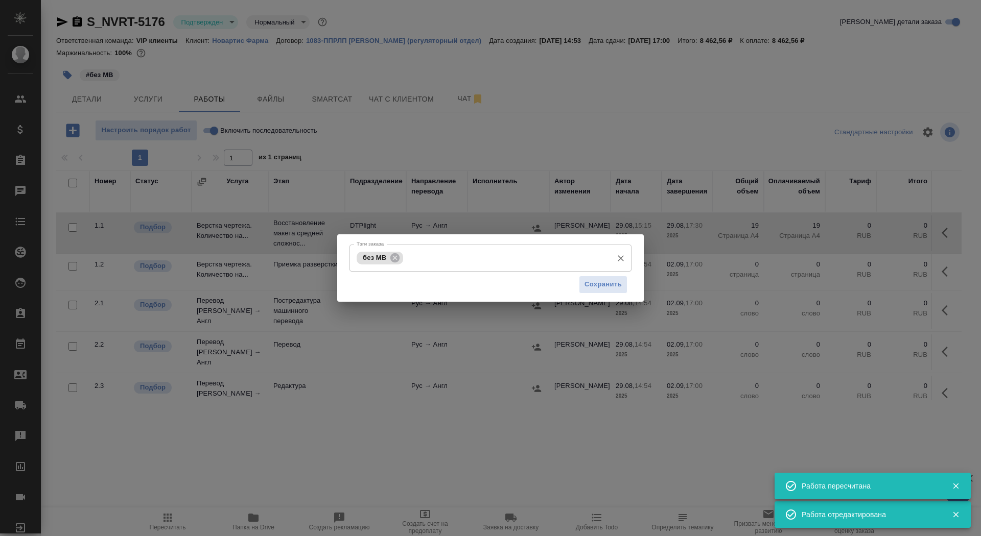
click at [469, 249] on input "Тэги заказа" at bounding box center [507, 257] width 202 height 17
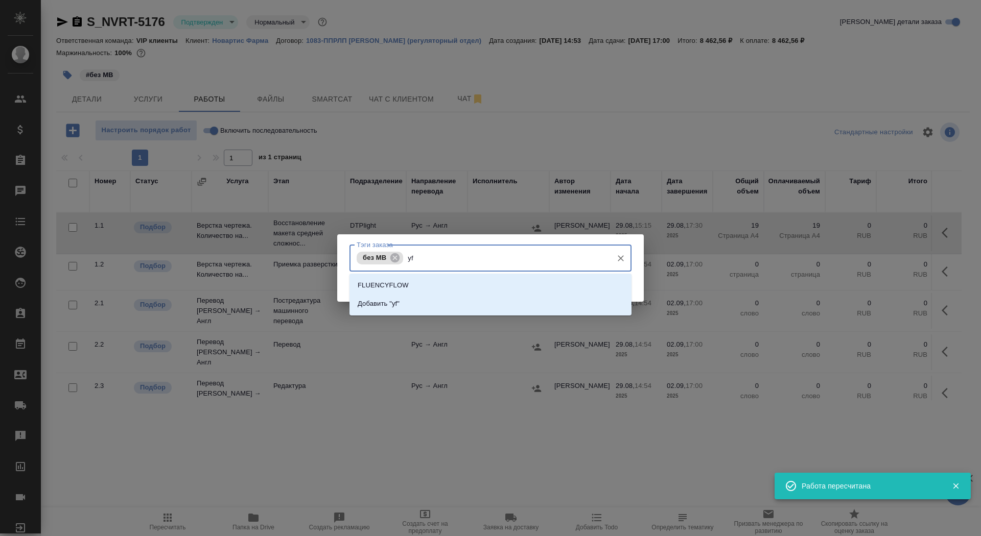
type input "y"
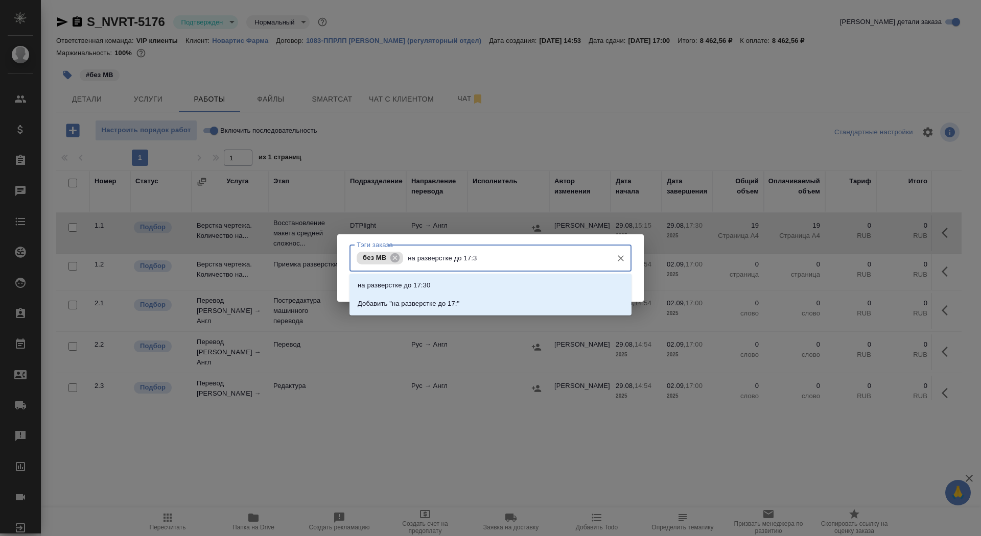
type input "на разверстке до 17:30"
click at [500, 282] on li "на разверстке до 17:30" at bounding box center [490, 285] width 282 height 18
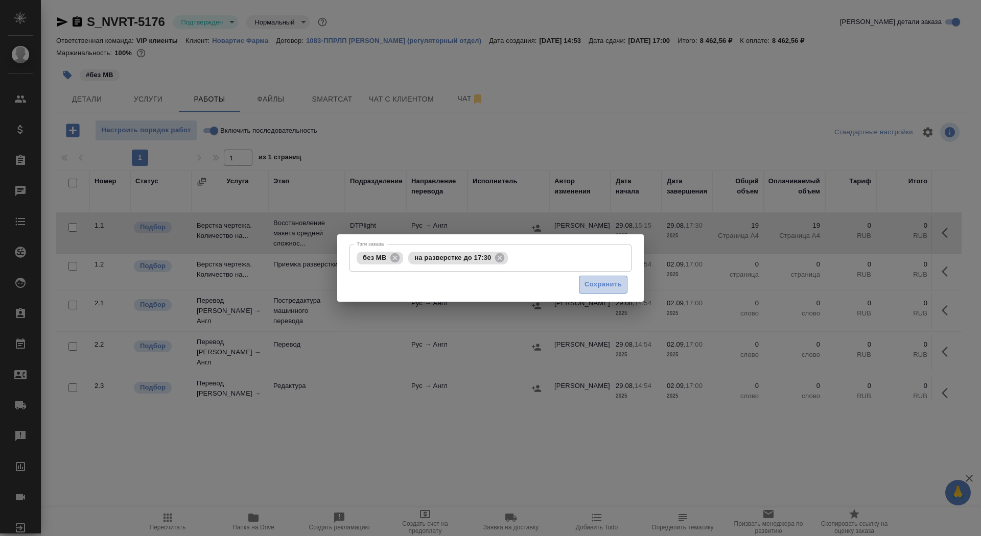
click at [588, 291] on button "Сохранить" at bounding box center [603, 285] width 49 height 18
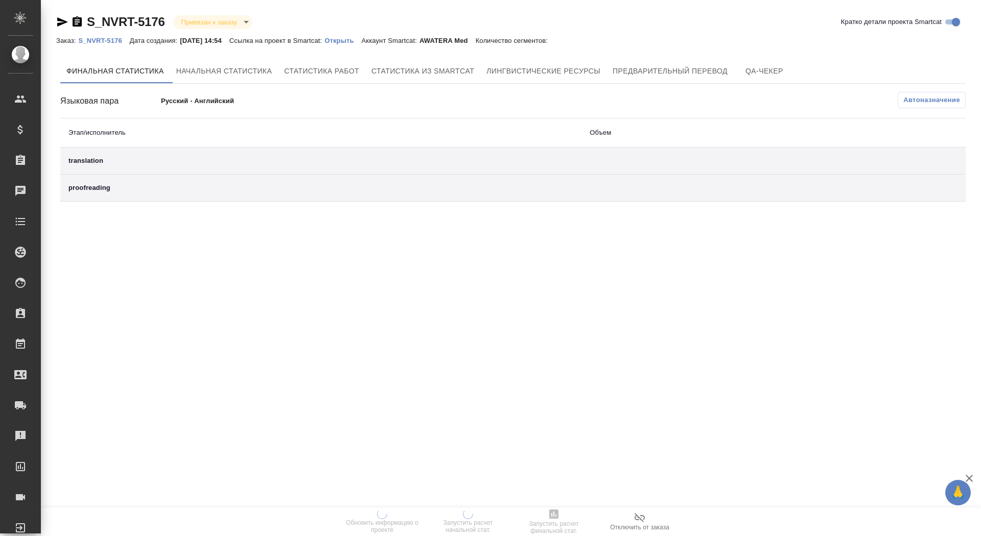
click at [354, 37] on p "Открыть" at bounding box center [342, 41] width 37 height 8
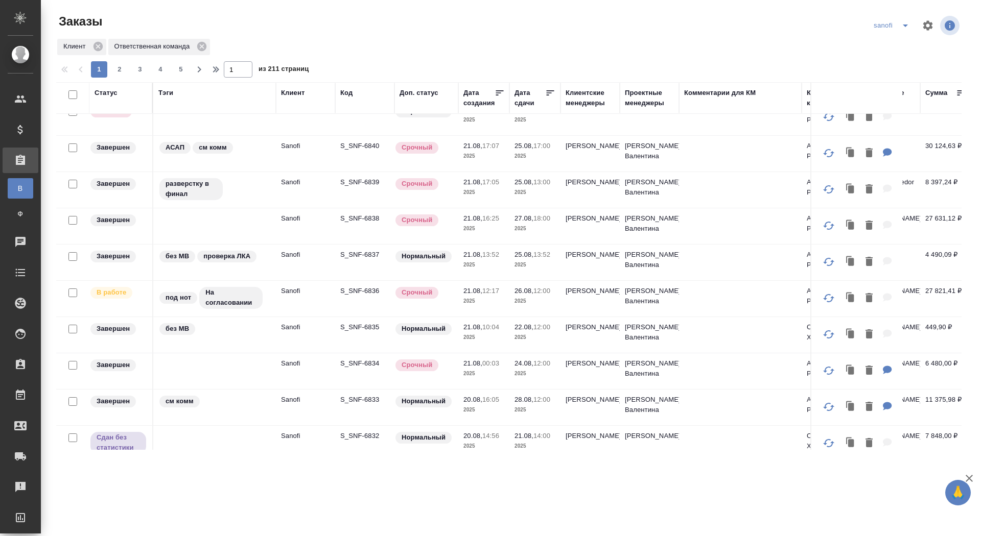
scroll to position [518, 0]
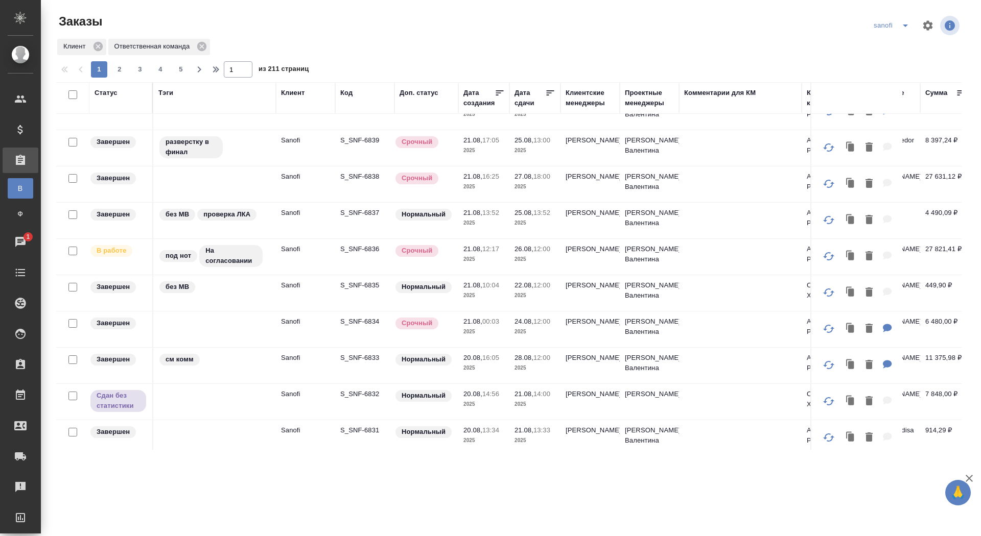
click at [110, 92] on div "Статус" at bounding box center [105, 93] width 23 height 10
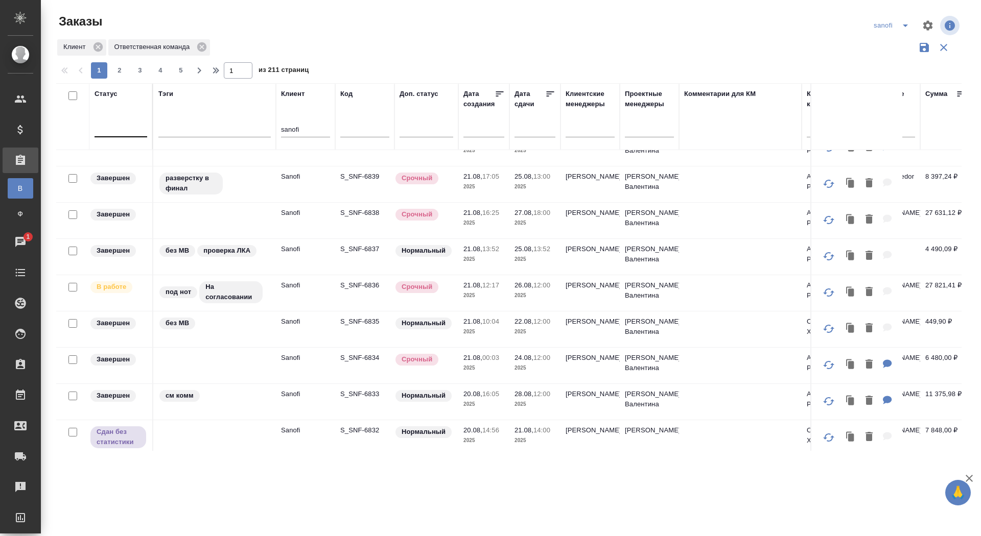
scroll to position [554, 0]
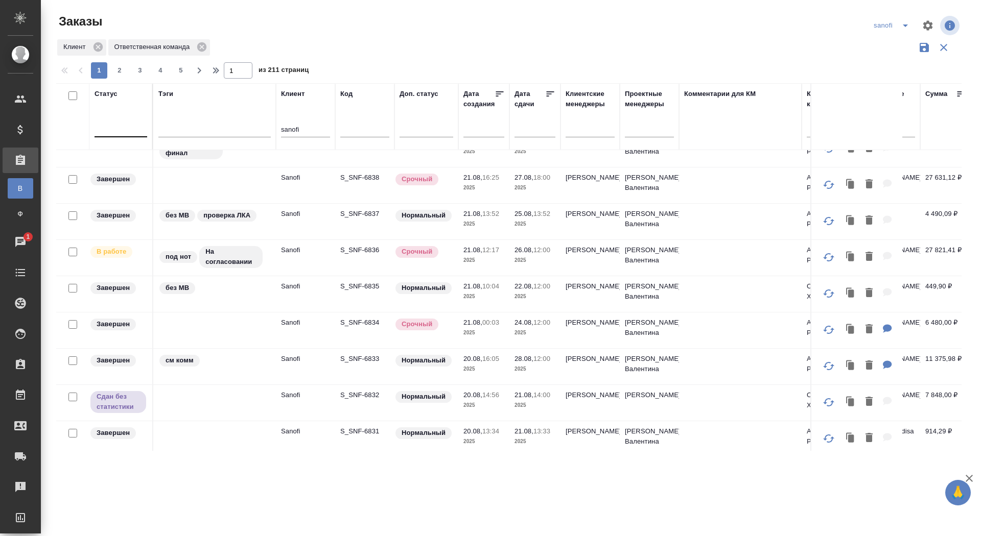
click at [113, 131] on div at bounding box center [120, 127] width 53 height 15
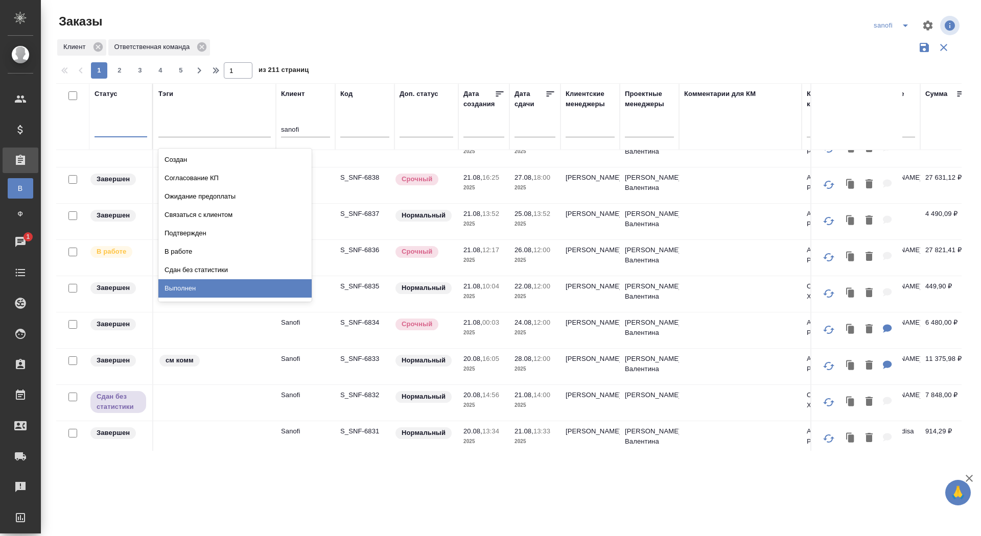
click at [181, 287] on div "Выполнен" at bounding box center [234, 288] width 153 height 18
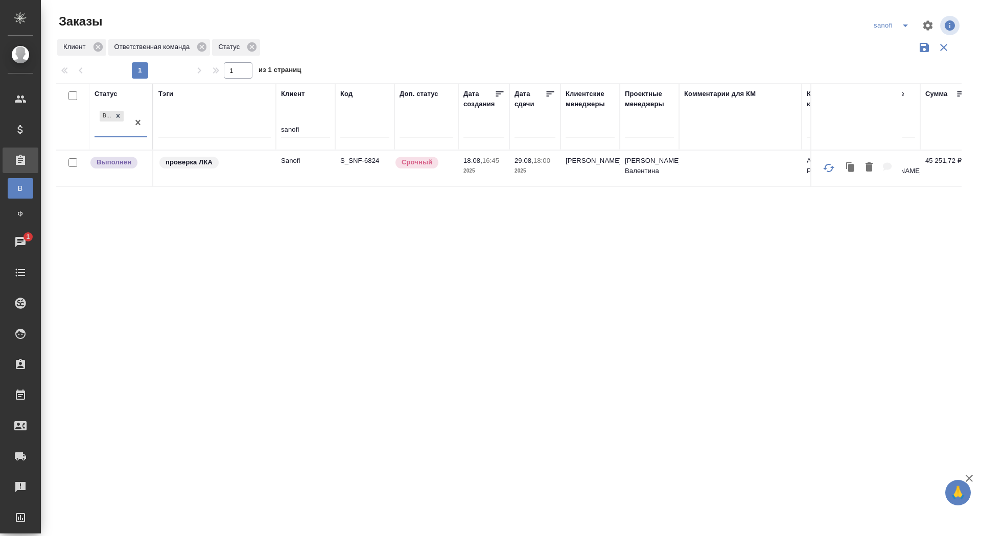
scroll to position [0, 0]
click at [370, 156] on p "S_SNF-6824" at bounding box center [364, 161] width 49 height 10
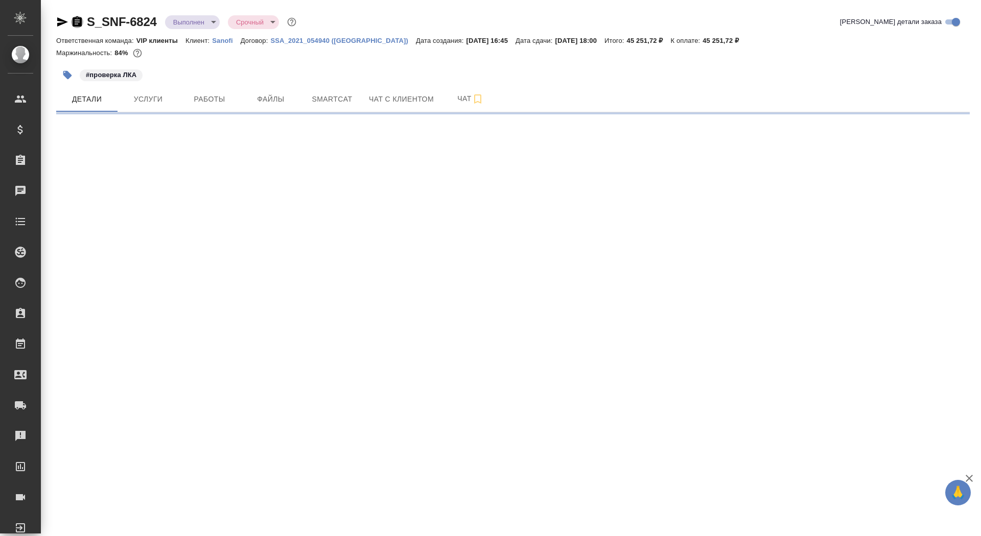
click at [74, 21] on icon "button" at bounding box center [77, 21] width 9 height 10
select select "RU"
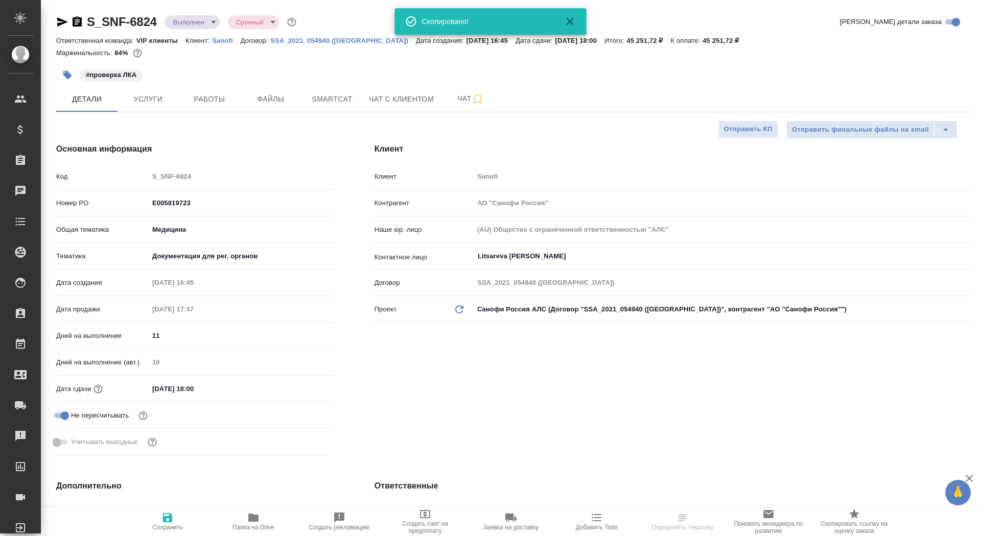
type textarea "x"
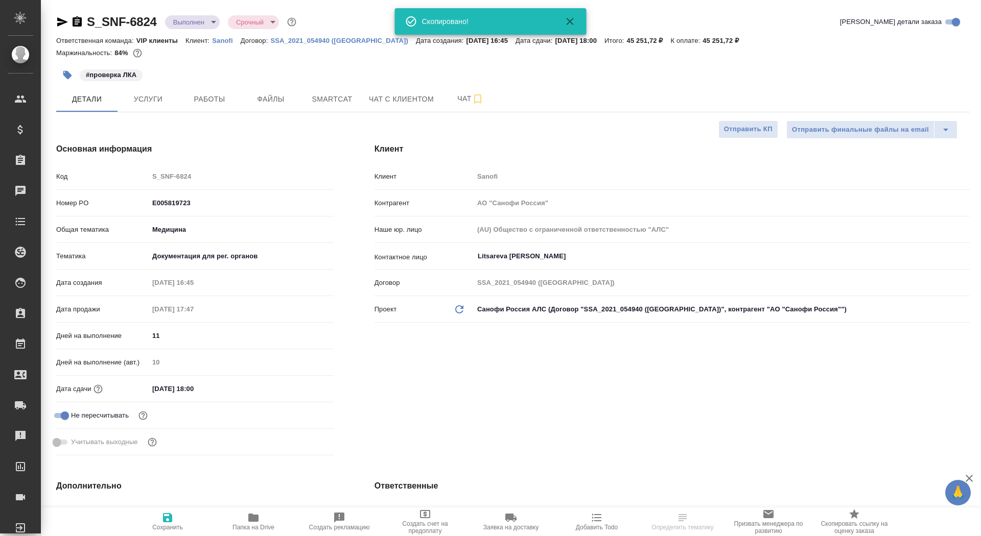
type textarea "x"
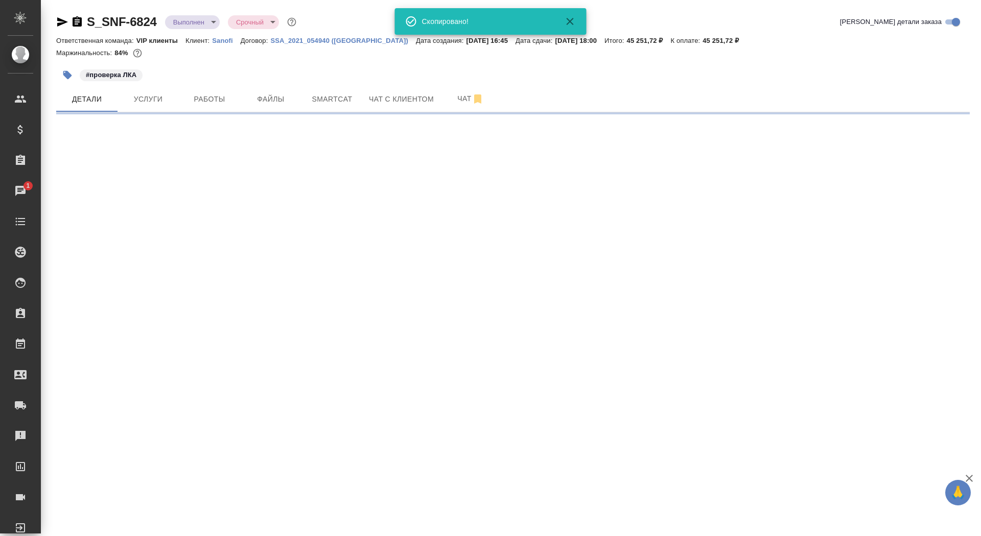
select select "RU"
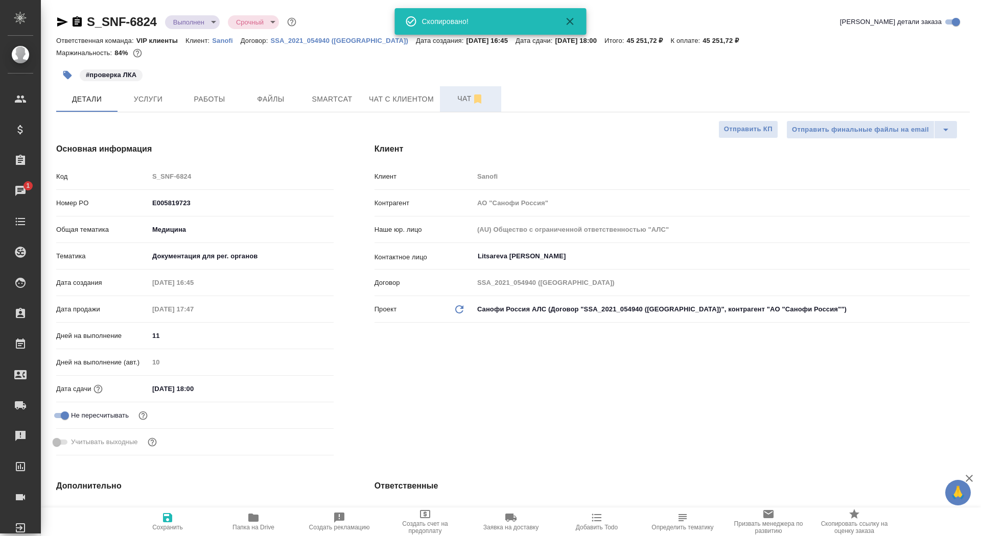
type textarea "x"
click at [448, 97] on span "Чат" at bounding box center [470, 98] width 49 height 13
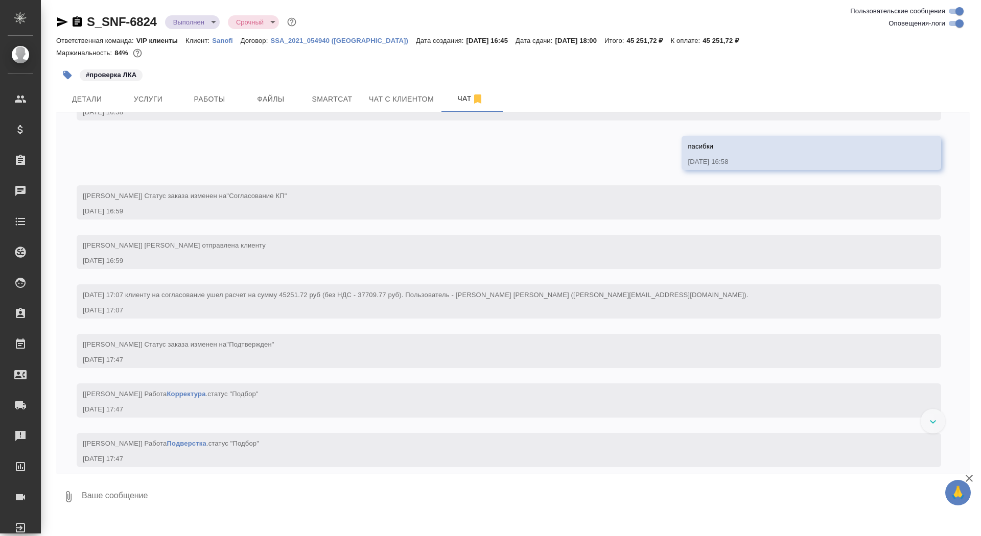
scroll to position [931, 0]
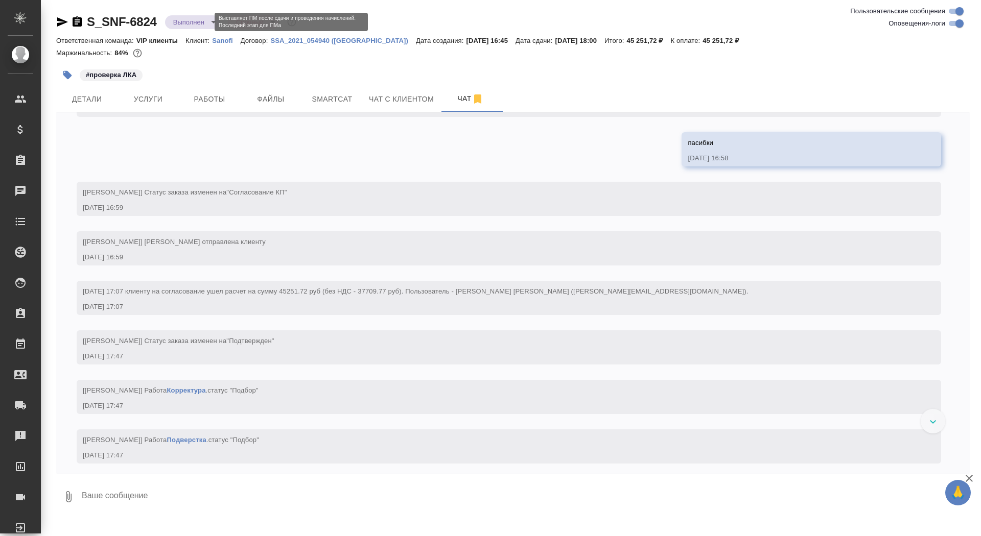
click at [180, 21] on body "🙏 .cls-1 fill:#fff; AWATERA Saydasheva Dilyara Клиенты Спецификации Заказы 0 Ча…" at bounding box center [490, 268] width 981 height 536
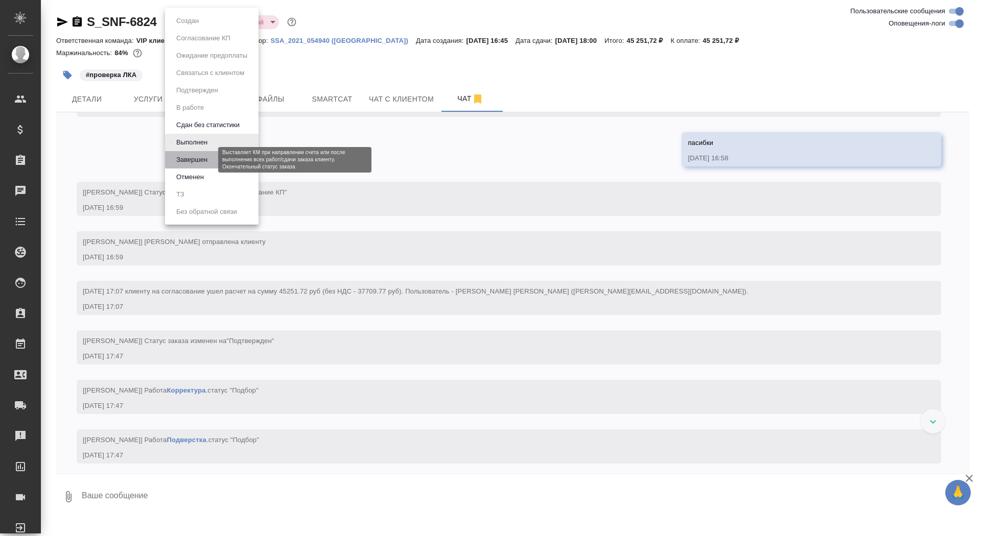
click at [188, 159] on button "Завершен" at bounding box center [191, 159] width 37 height 11
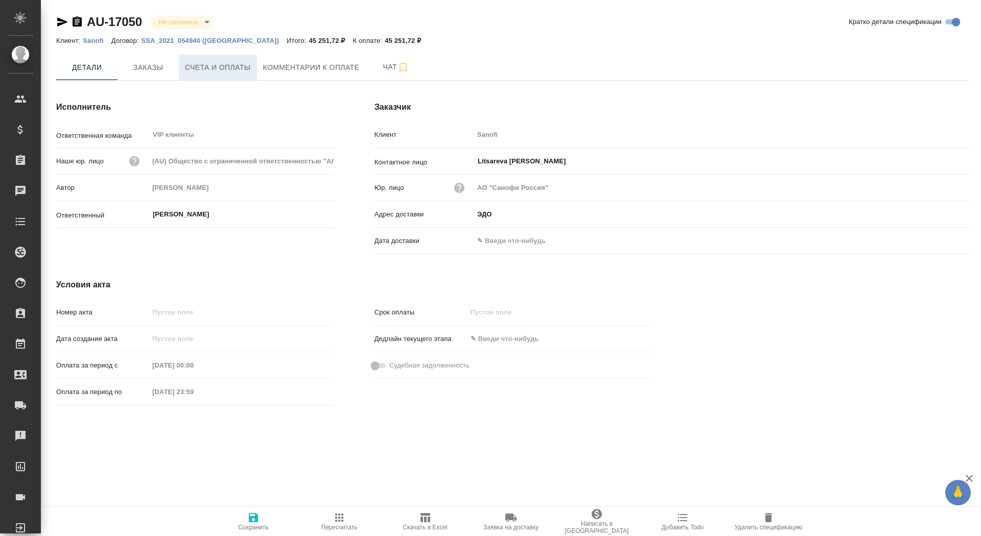
click at [216, 70] on span "Счета и оплаты" at bounding box center [218, 67] width 66 height 13
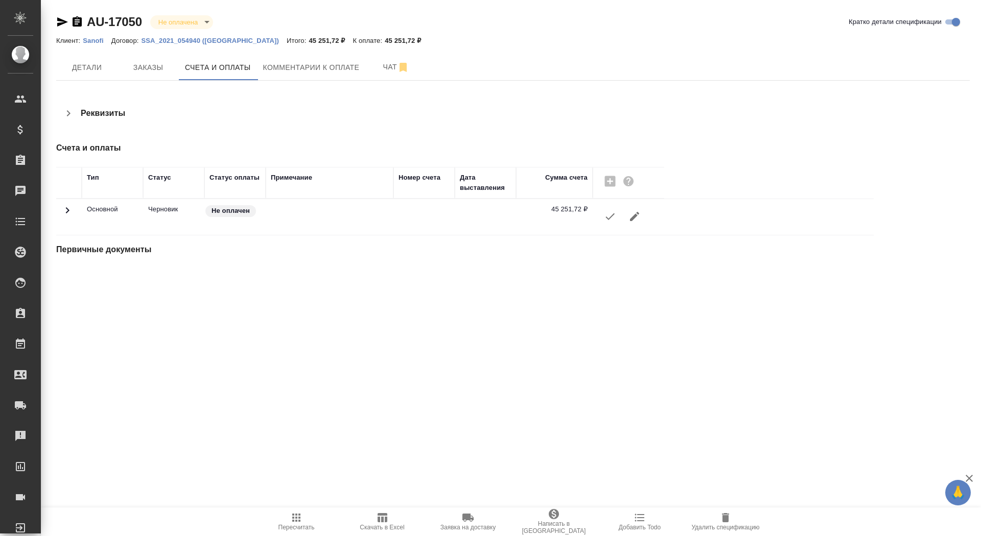
click at [600, 216] on button "button" at bounding box center [610, 216] width 25 height 25
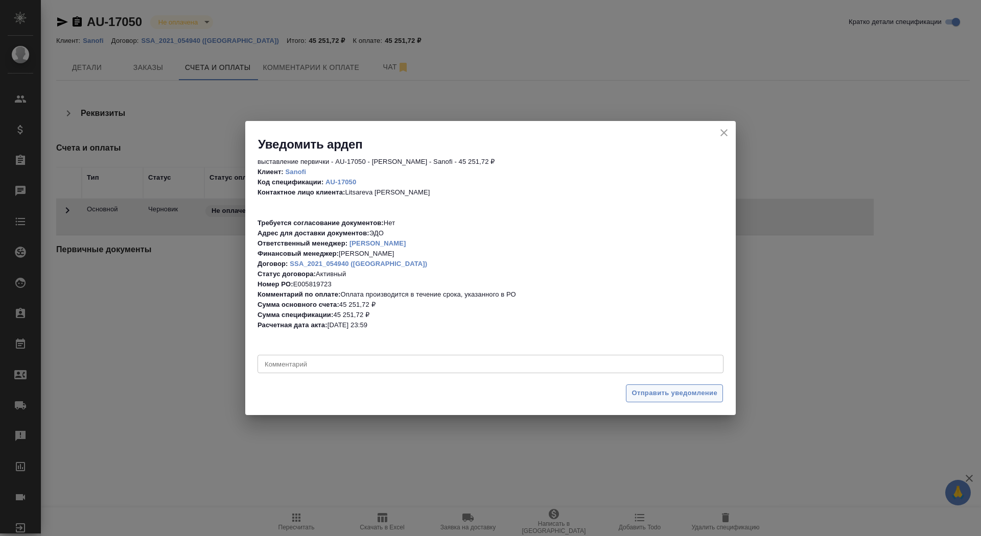
click at [651, 393] on span "Отправить уведомление" at bounding box center [674, 394] width 86 height 12
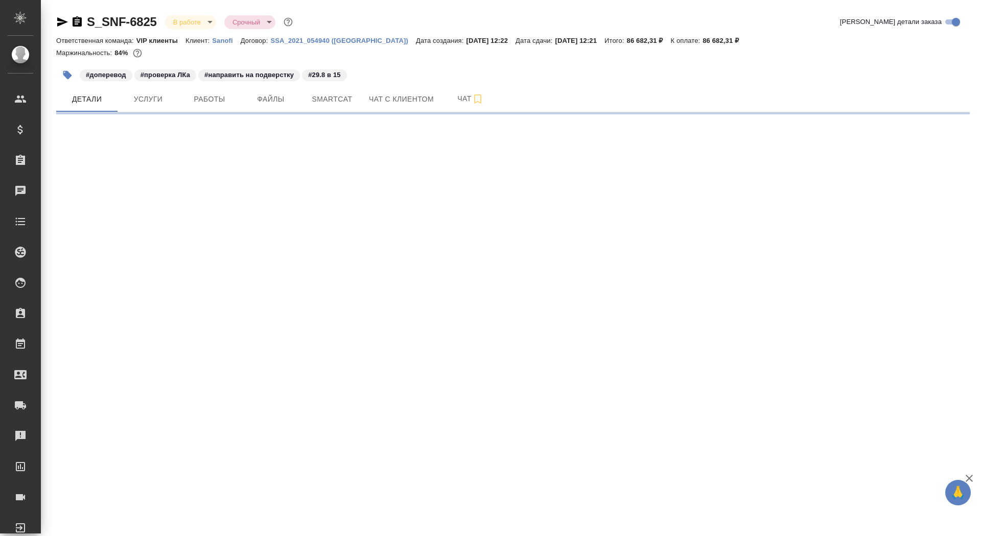
click at [78, 23] on icon "button" at bounding box center [77, 21] width 9 height 10
select select "RU"
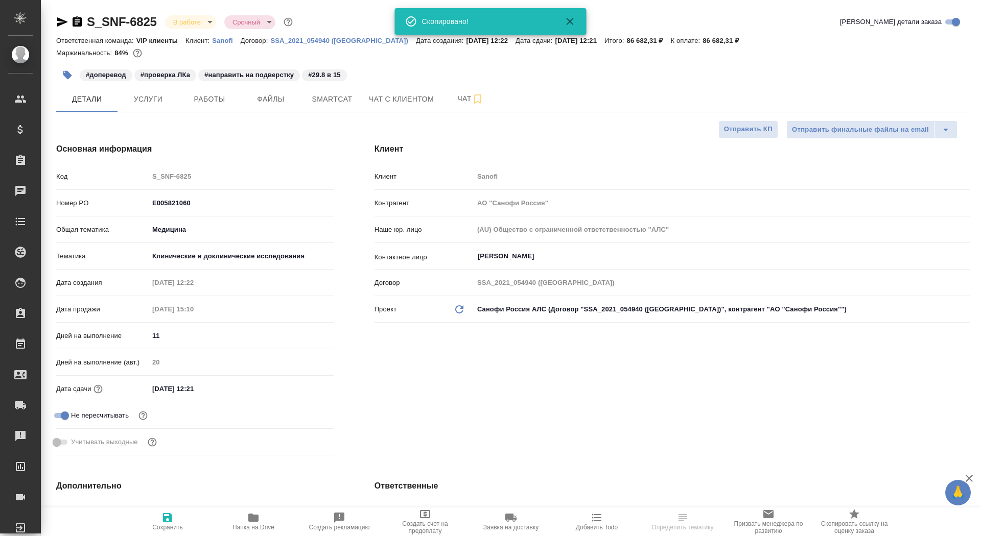
type textarea "x"
type input "[PERSON_NAME]"
type input "Комаров Роман"
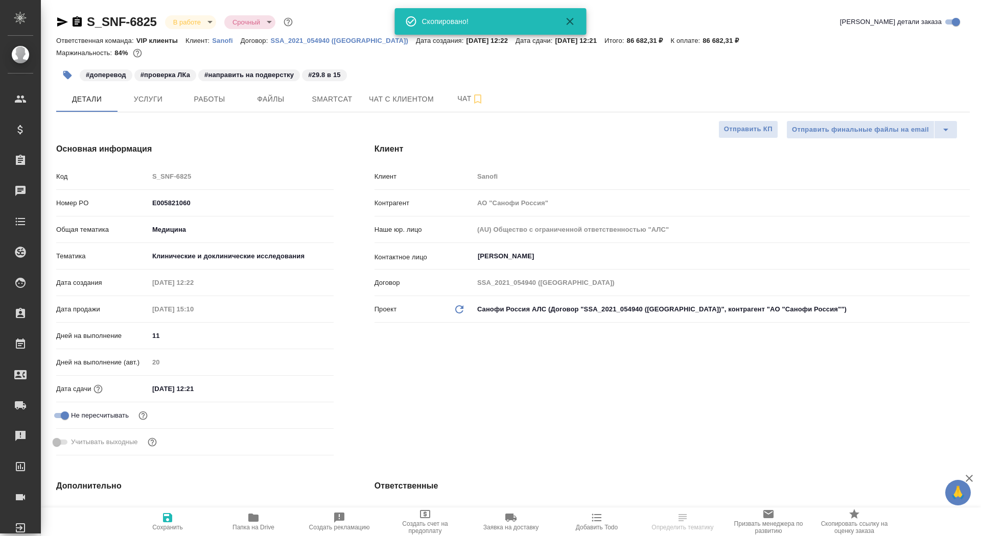
type textarea "x"
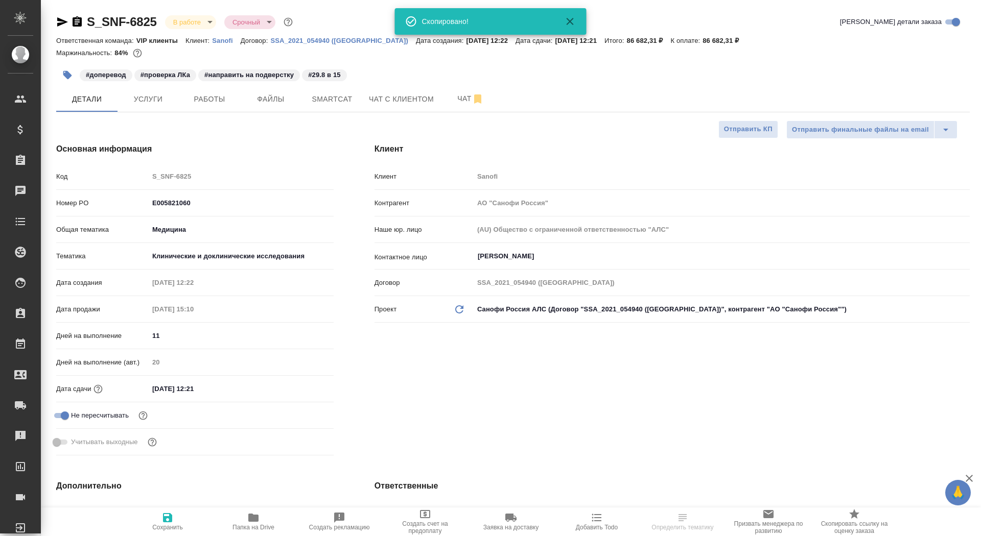
type textarea "x"
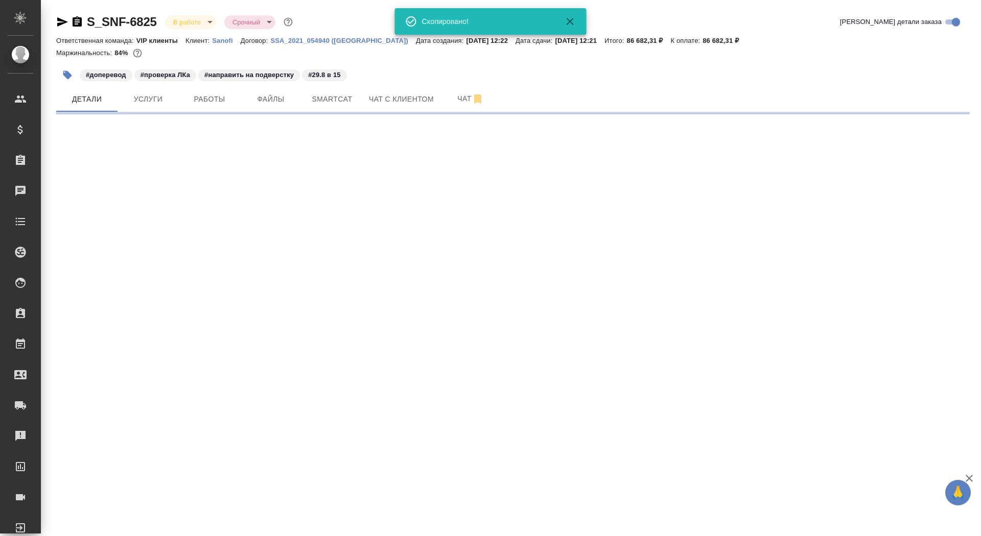
select select "RU"
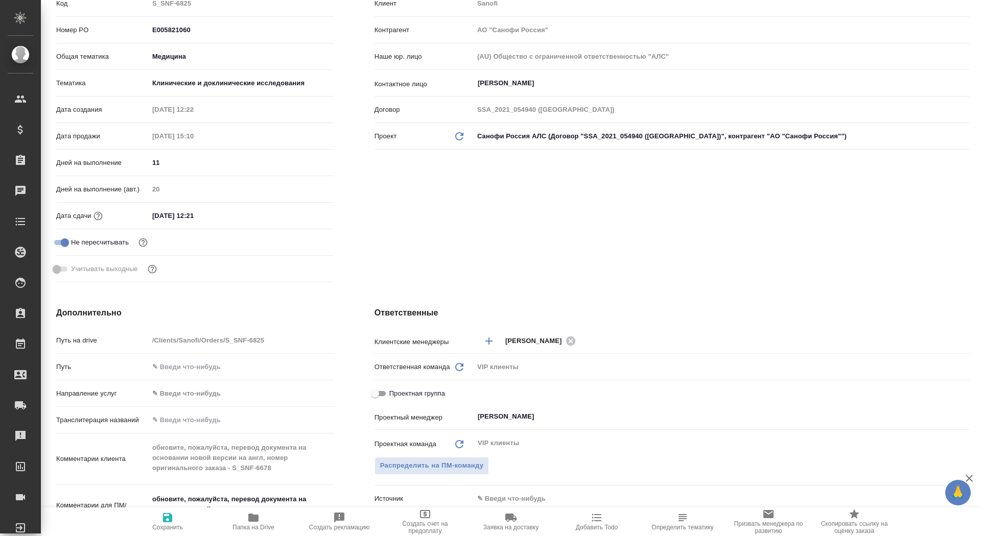
scroll to position [341, 0]
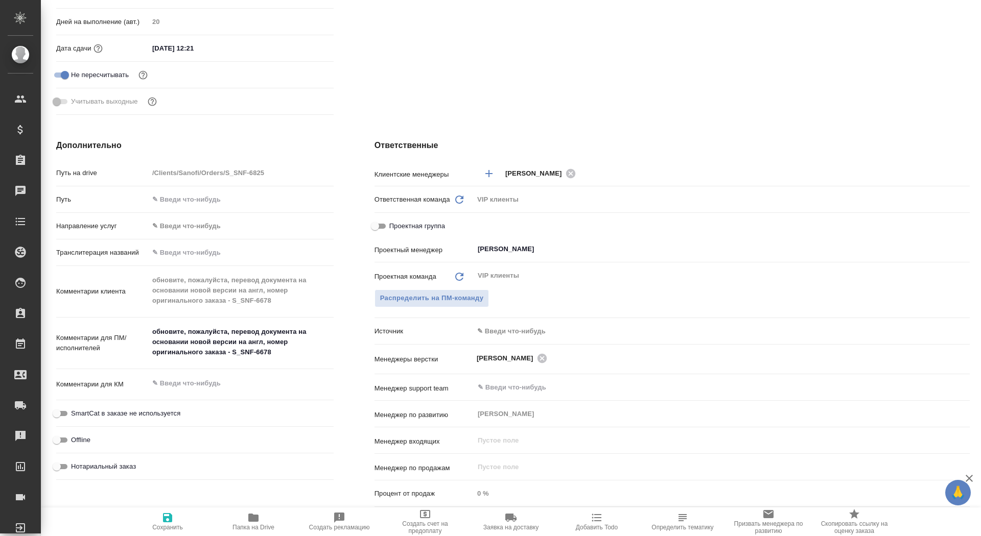
type textarea "x"
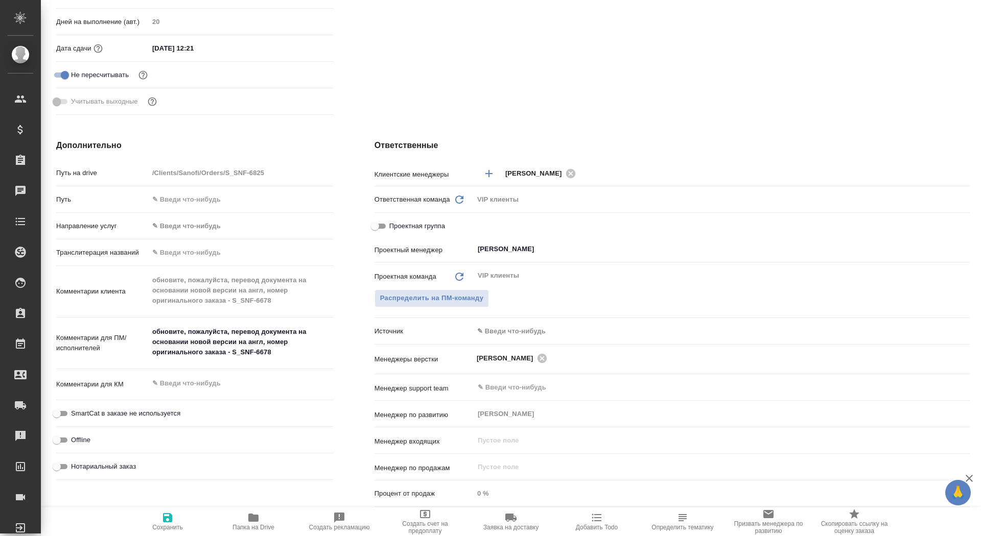
type textarea "x"
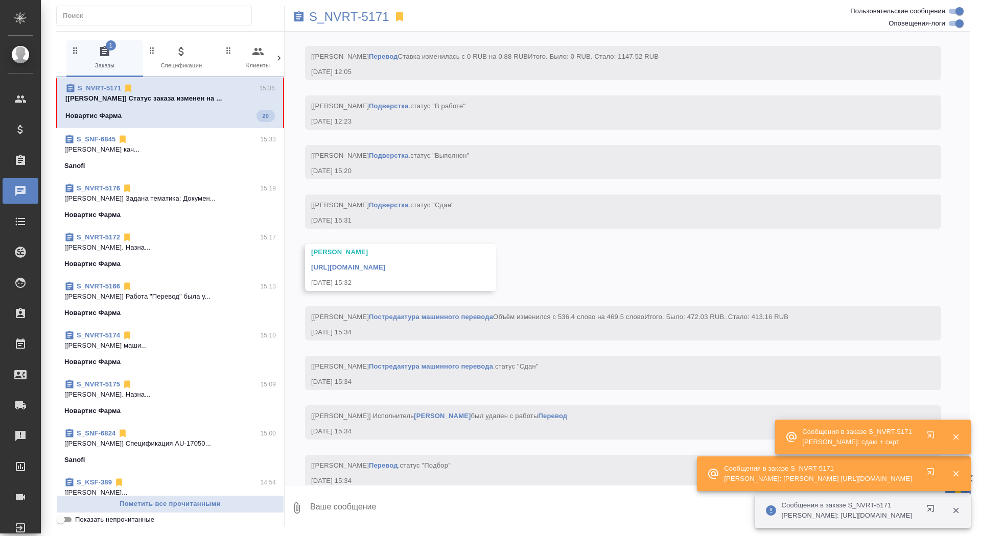
scroll to position [5688, 0]
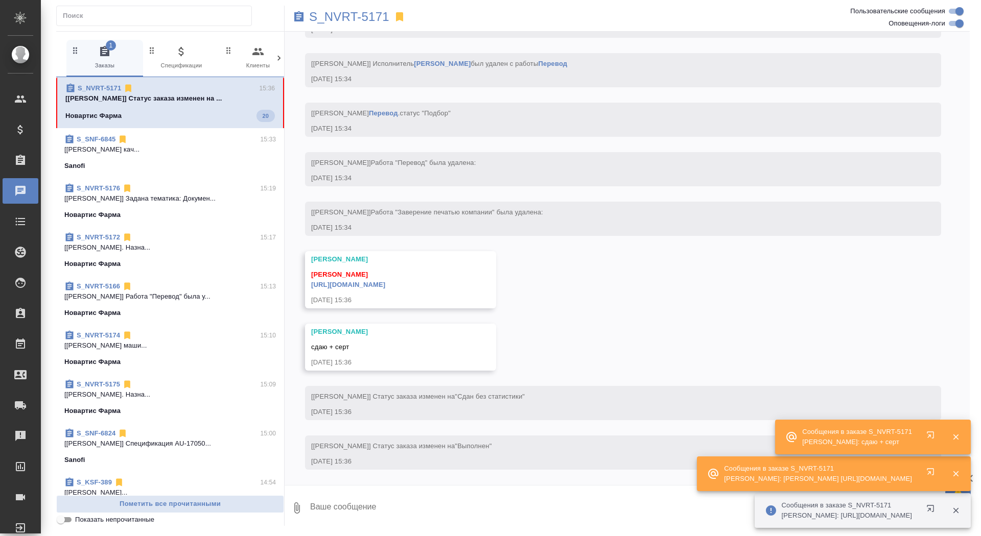
click at [359, 510] on textarea at bounding box center [639, 508] width 660 height 35
type textarea "забрала, спасибо"
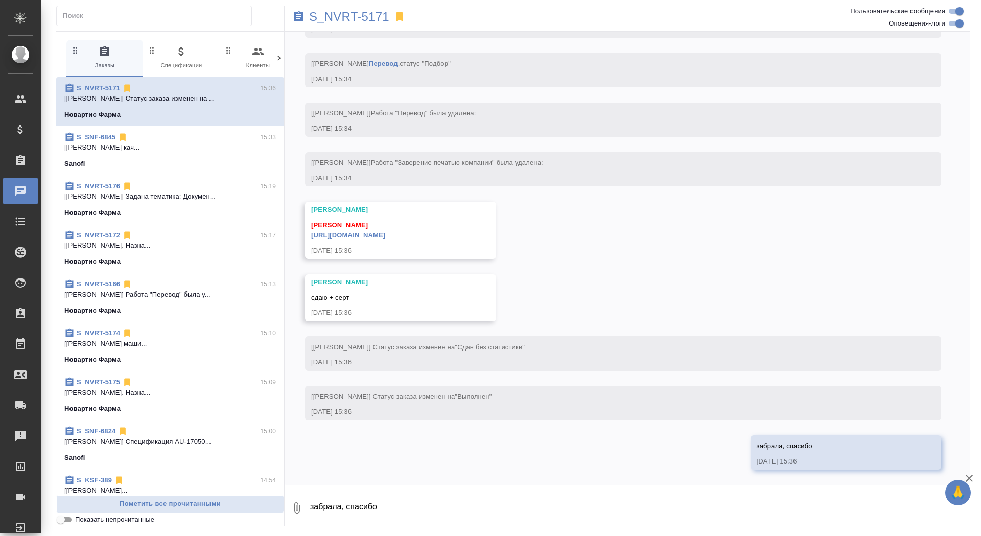
scroll to position [5802, 0]
click at [385, 235] on link "[URL][DOMAIN_NAME]" at bounding box center [348, 235] width 74 height 8
click at [331, 13] on p "S_NVRT-5171" at bounding box center [349, 17] width 80 height 10
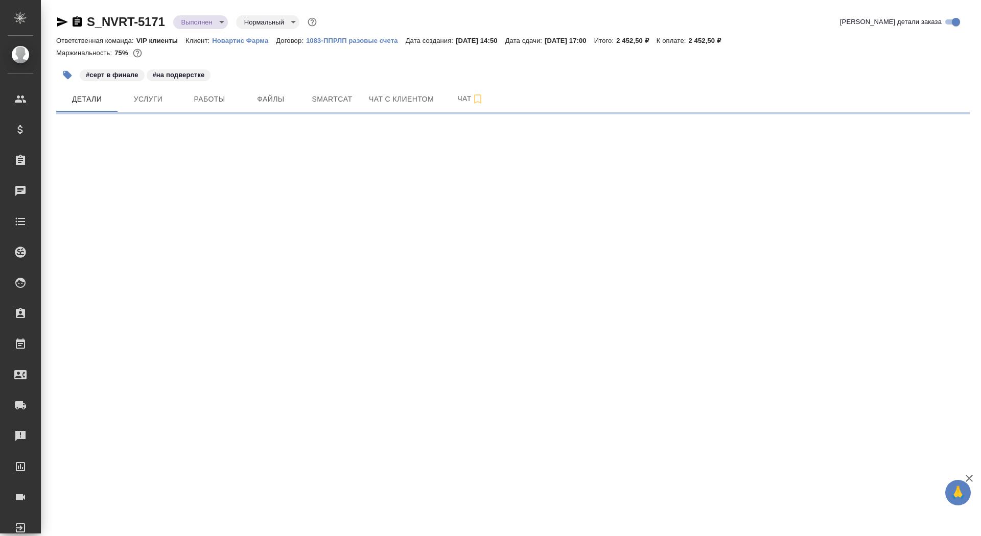
select select "RU"
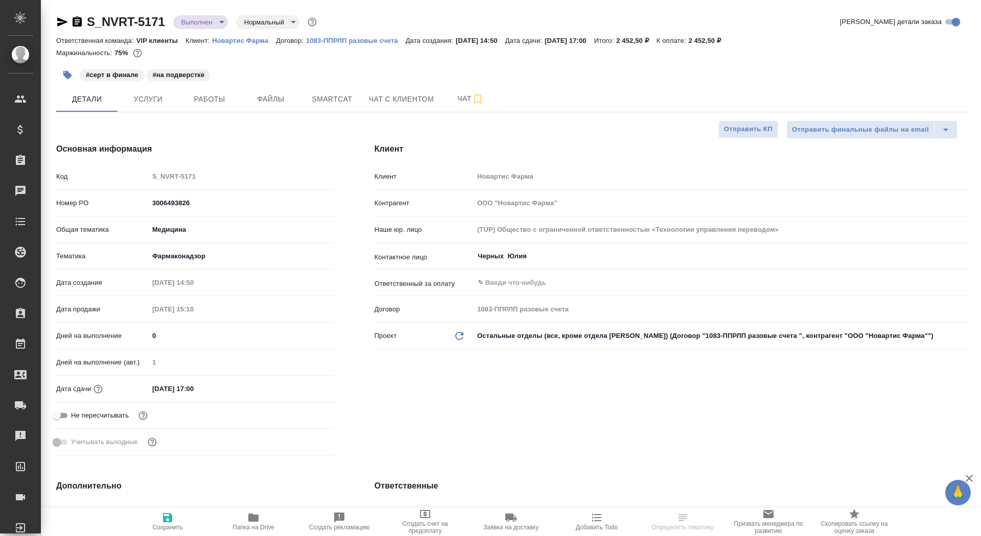
type textarea "x"
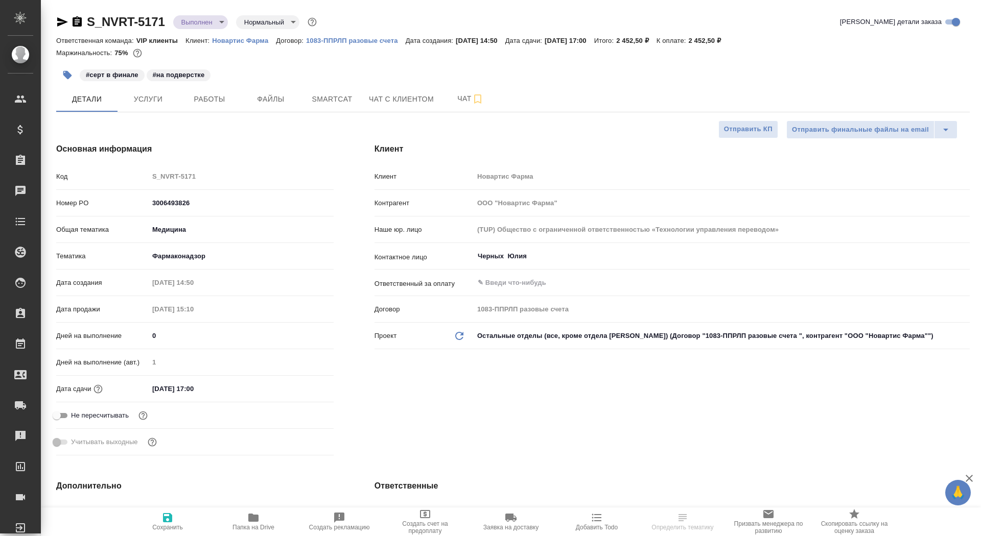
type textarea "x"
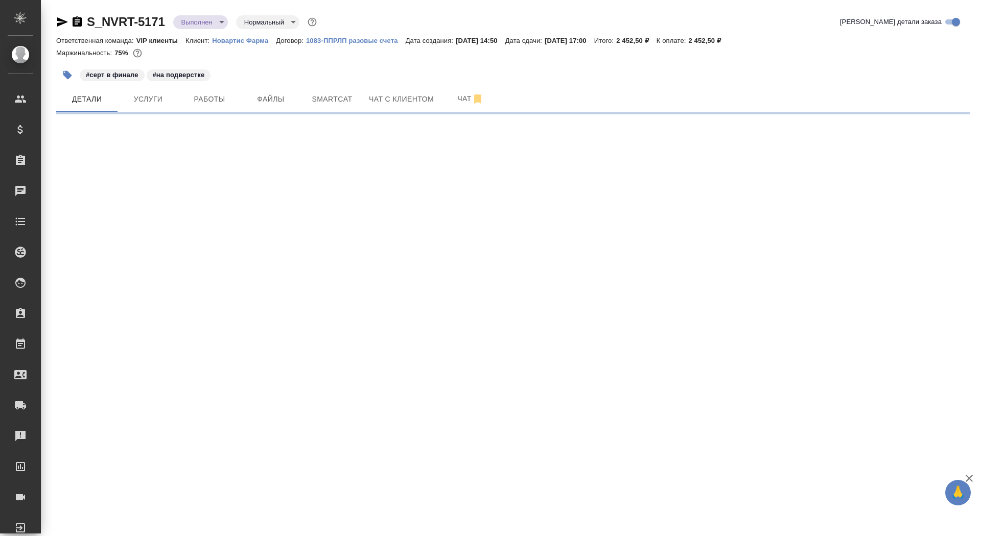
select select "RU"
